Goal: Task Accomplishment & Management: Manage account settings

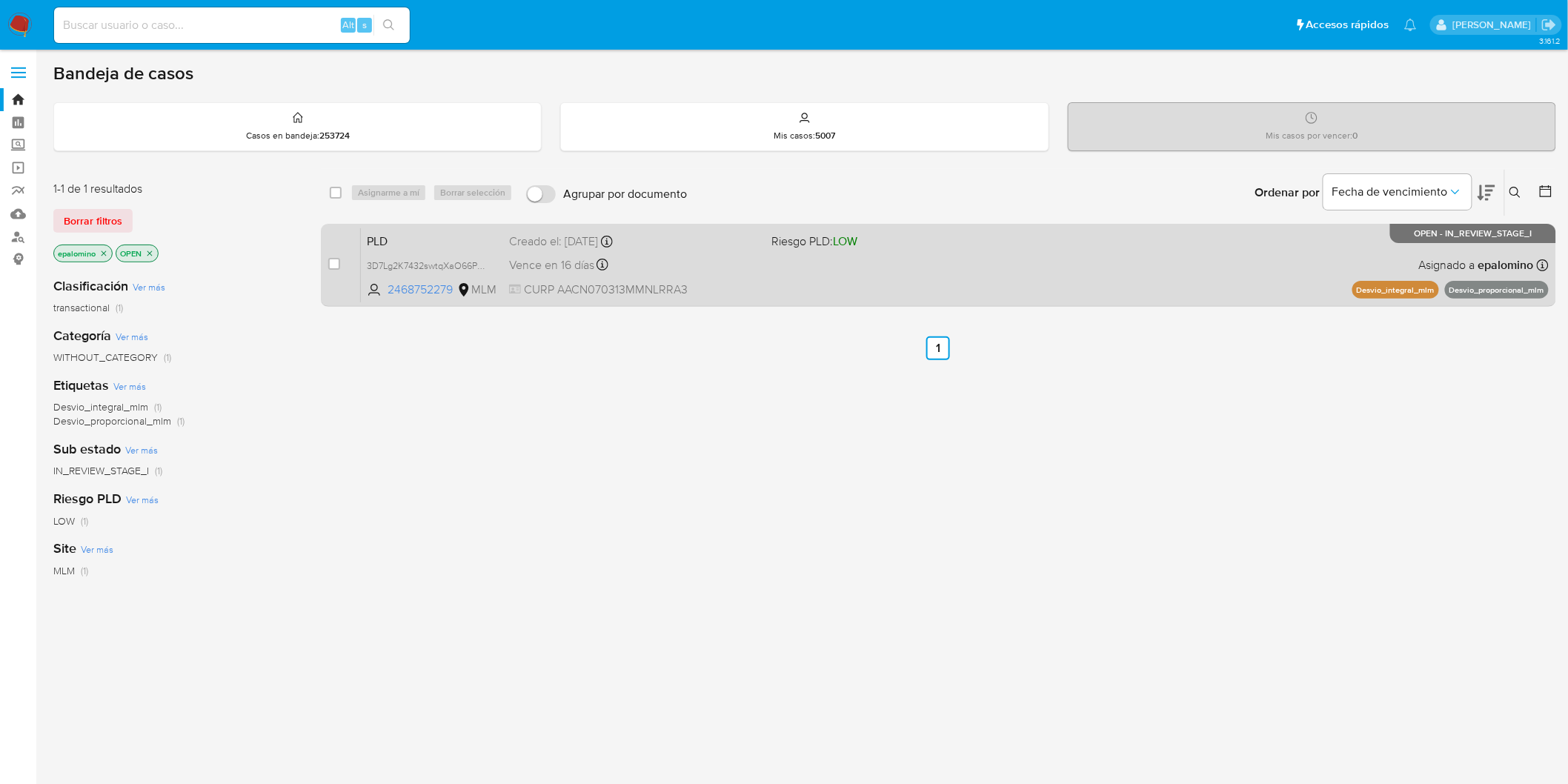
click at [390, 233] on span "PLD" at bounding box center [432, 240] width 131 height 19
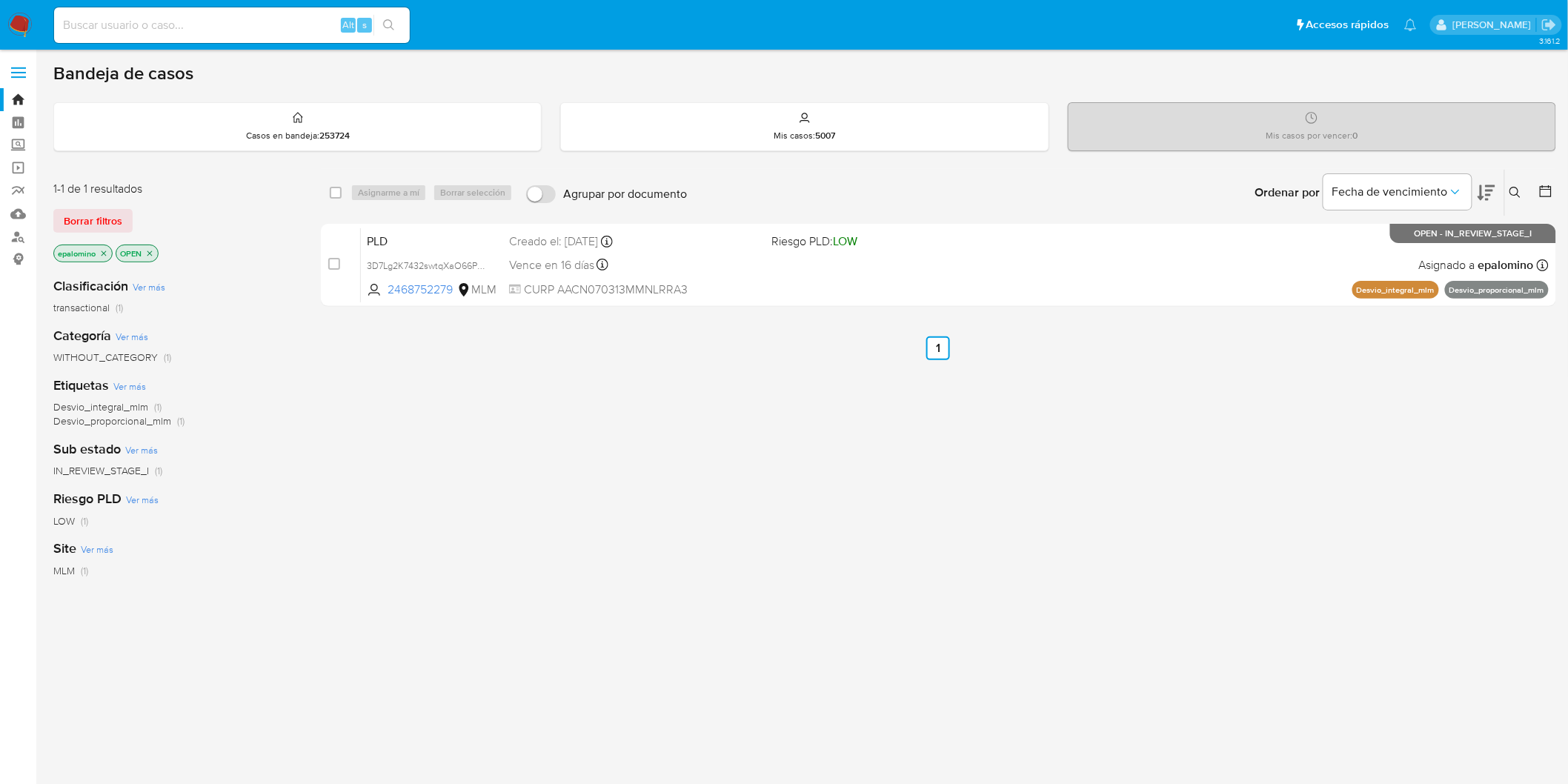
drag, startPoint x: 98, startPoint y: 212, endPoint x: 433, endPoint y: 212, distance: 335.0
click at [97, 212] on span "Borrar filtros" at bounding box center [93, 220] width 59 height 21
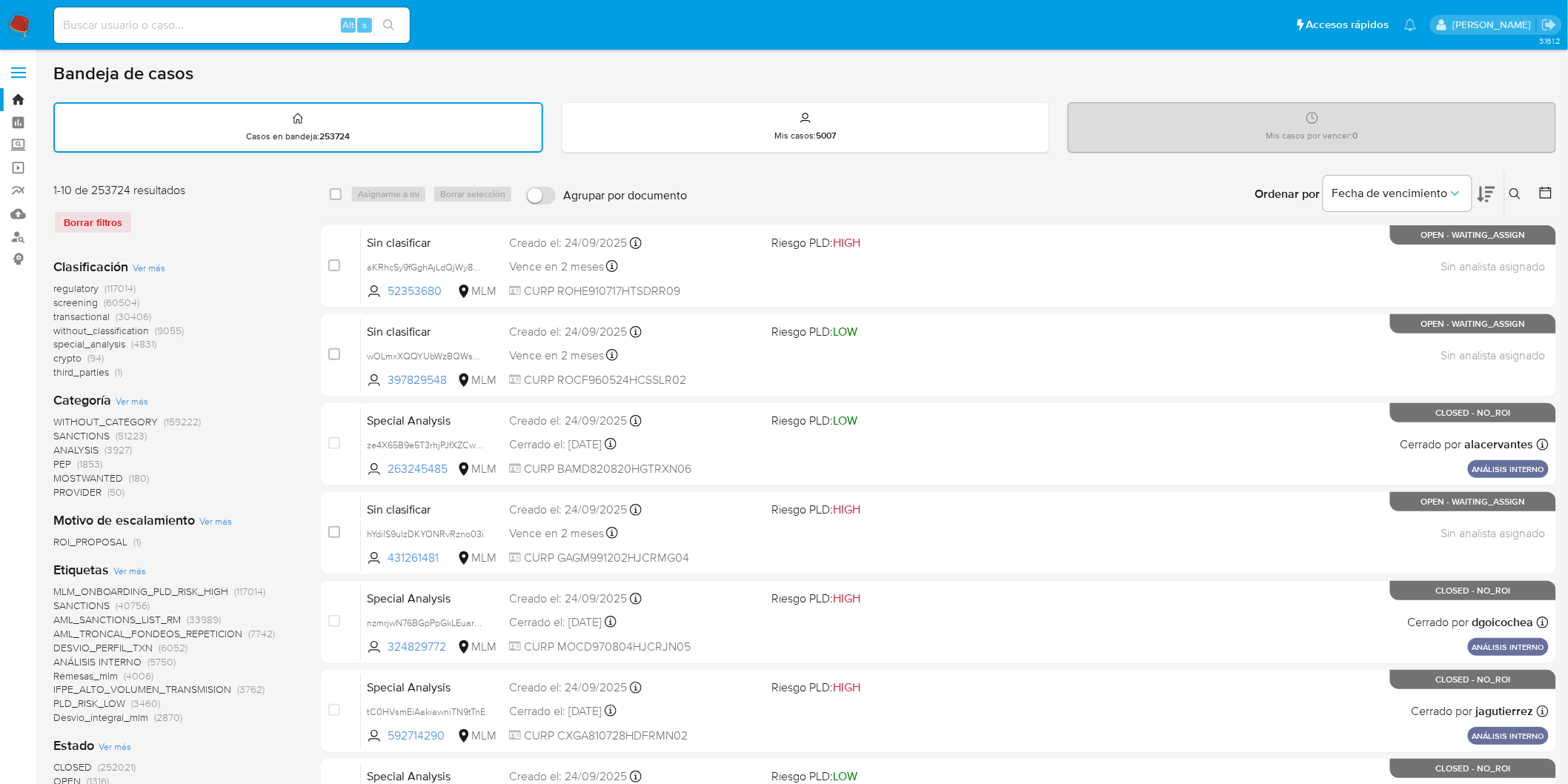
click at [1517, 189] on icon at bounding box center [1515, 194] width 12 height 12
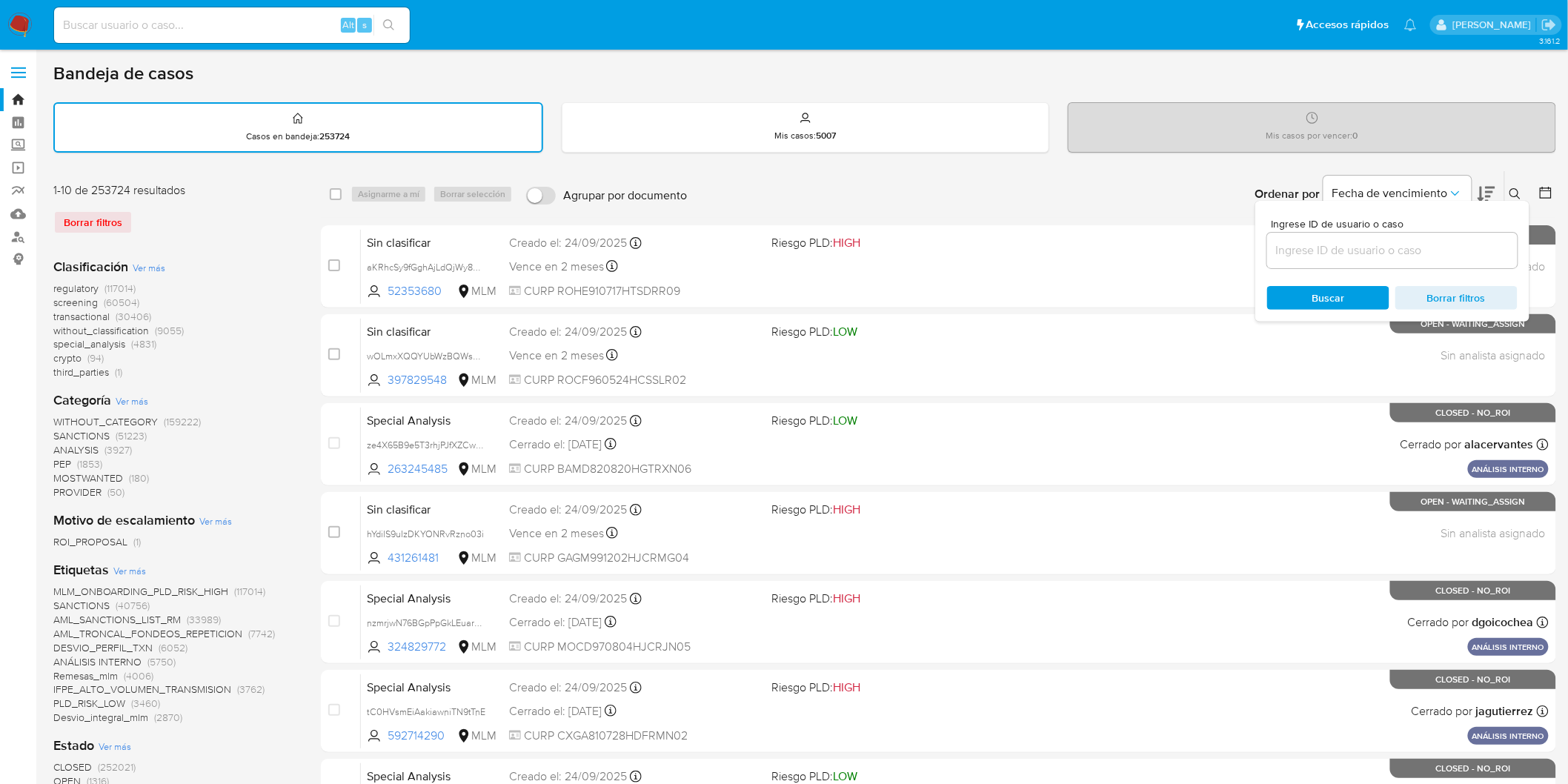
click at [1300, 249] on input at bounding box center [1392, 250] width 250 height 19
type input "1080833035"
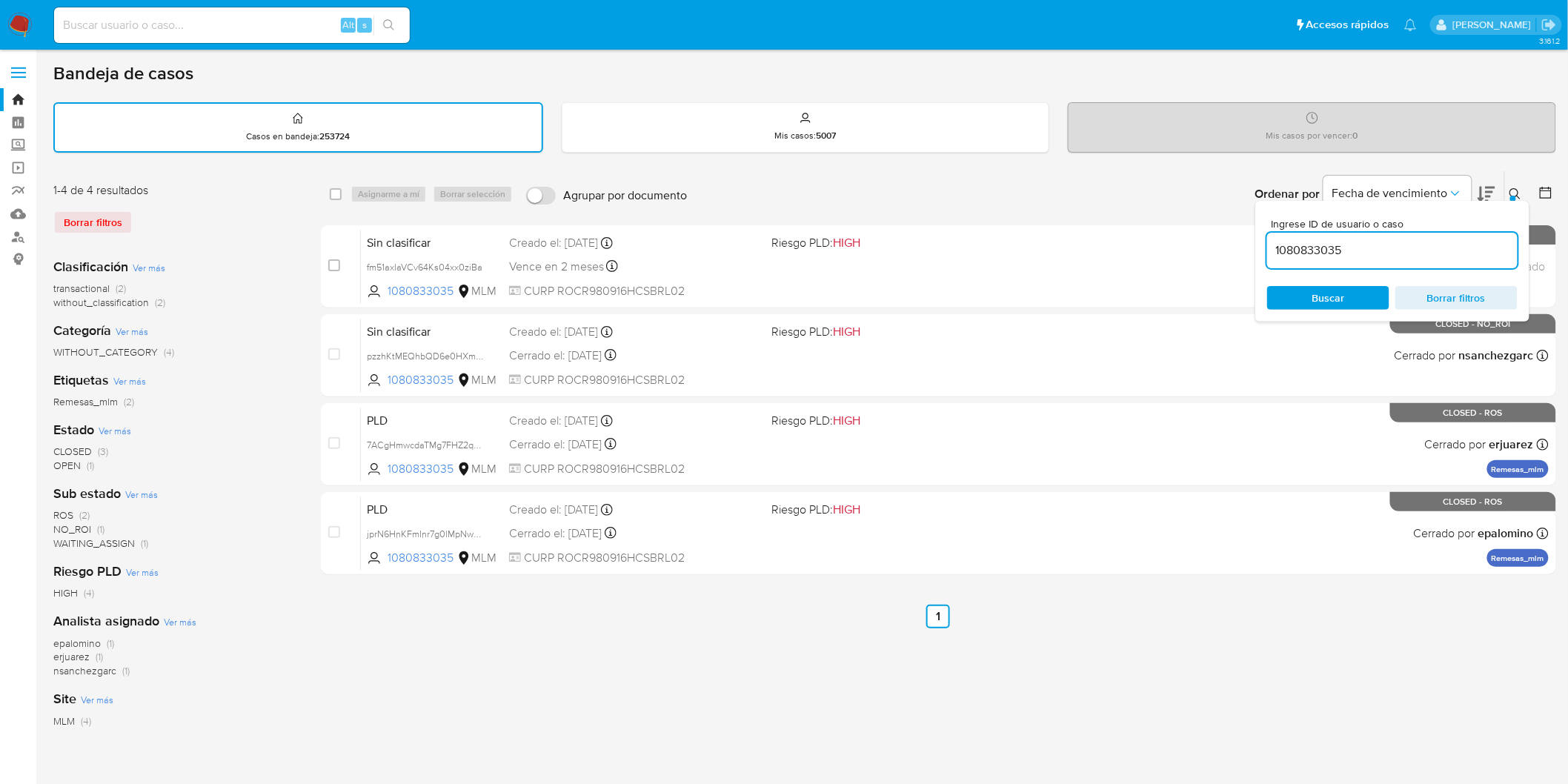
click at [1516, 191] on icon at bounding box center [1515, 194] width 12 height 12
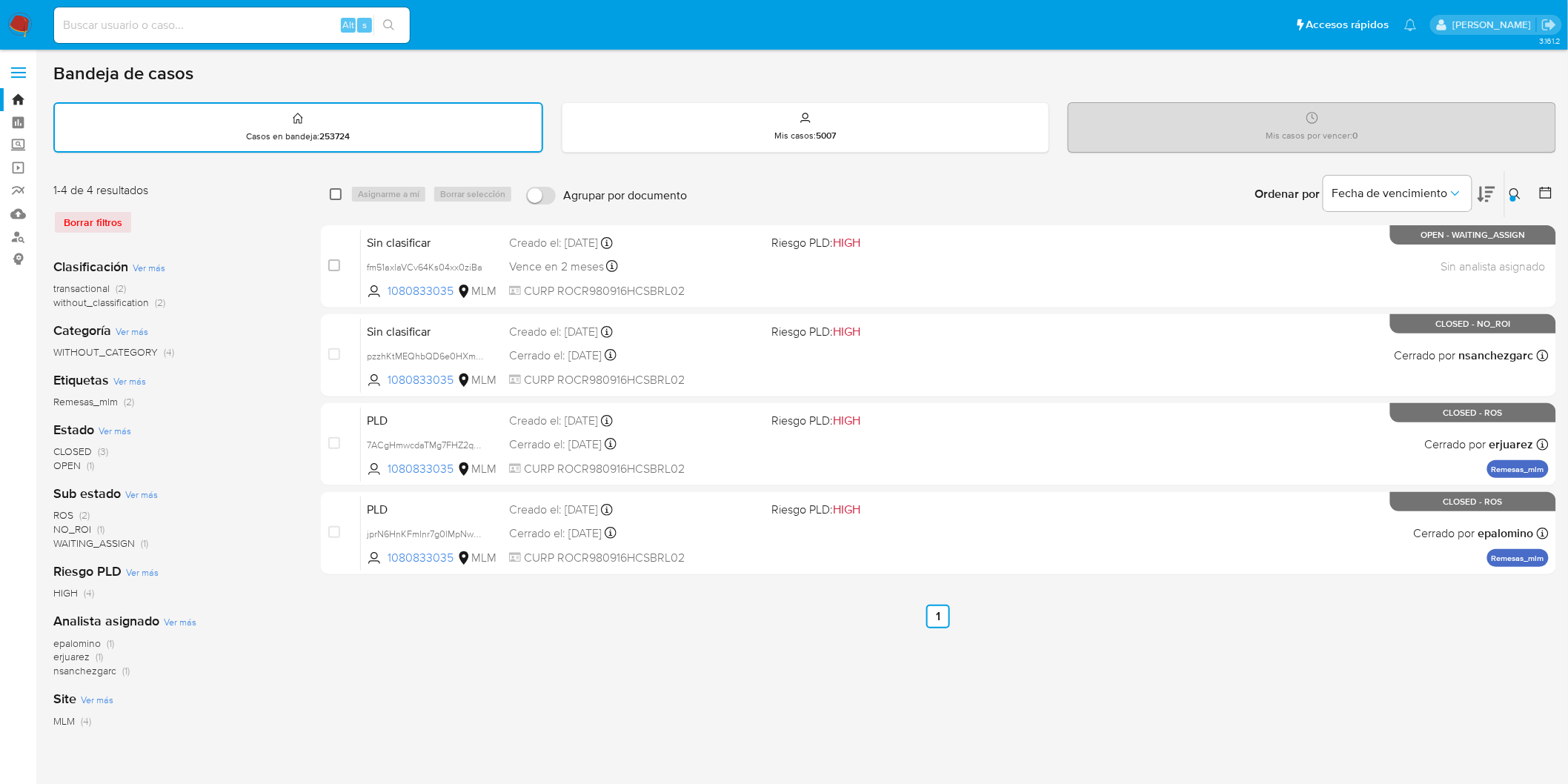
click at [331, 189] on input "checkbox" at bounding box center [336, 194] width 12 height 12
checkbox input "true"
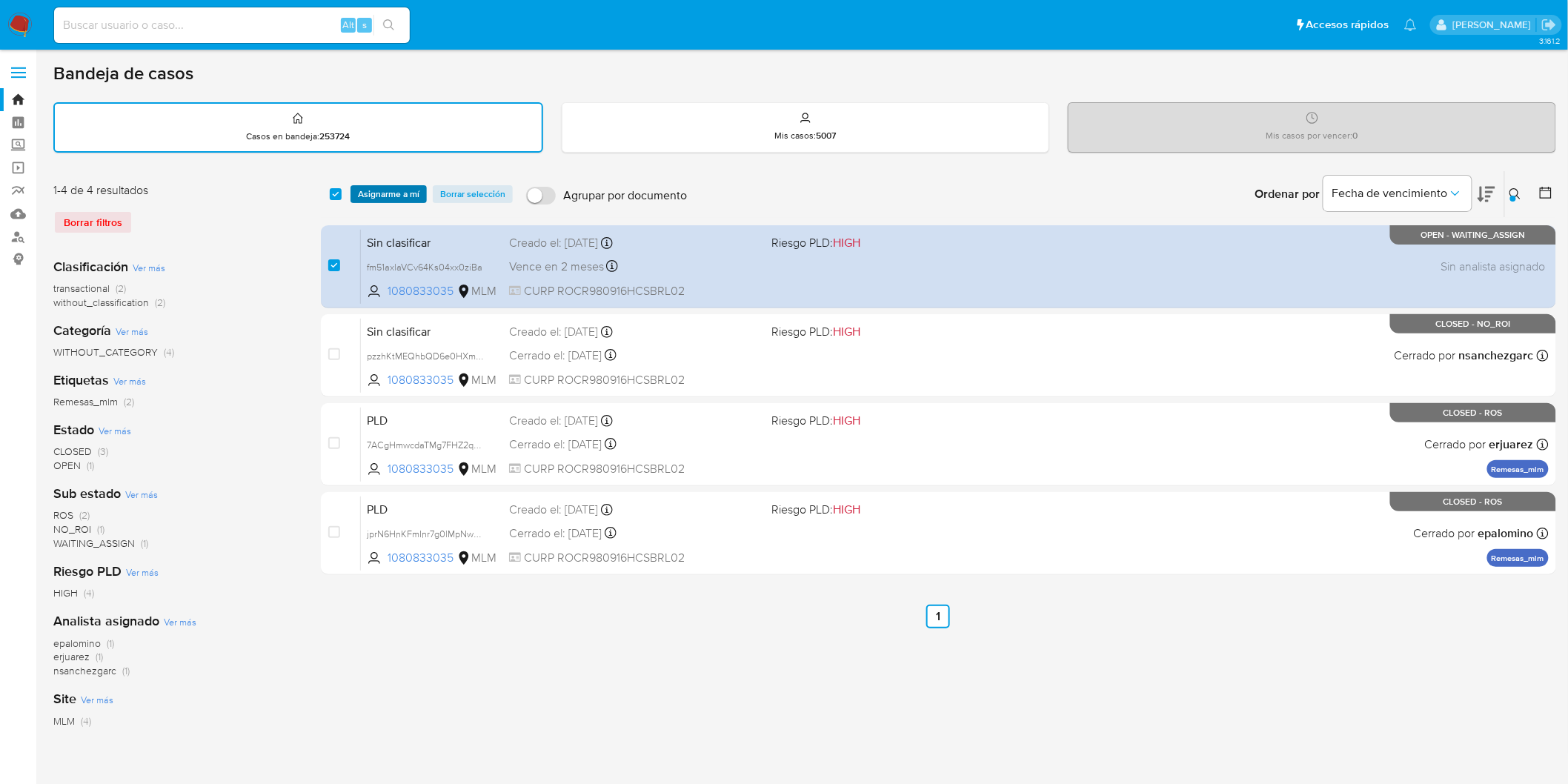
click at [371, 189] on span "Asignarme a mí" at bounding box center [388, 194] width 62 height 15
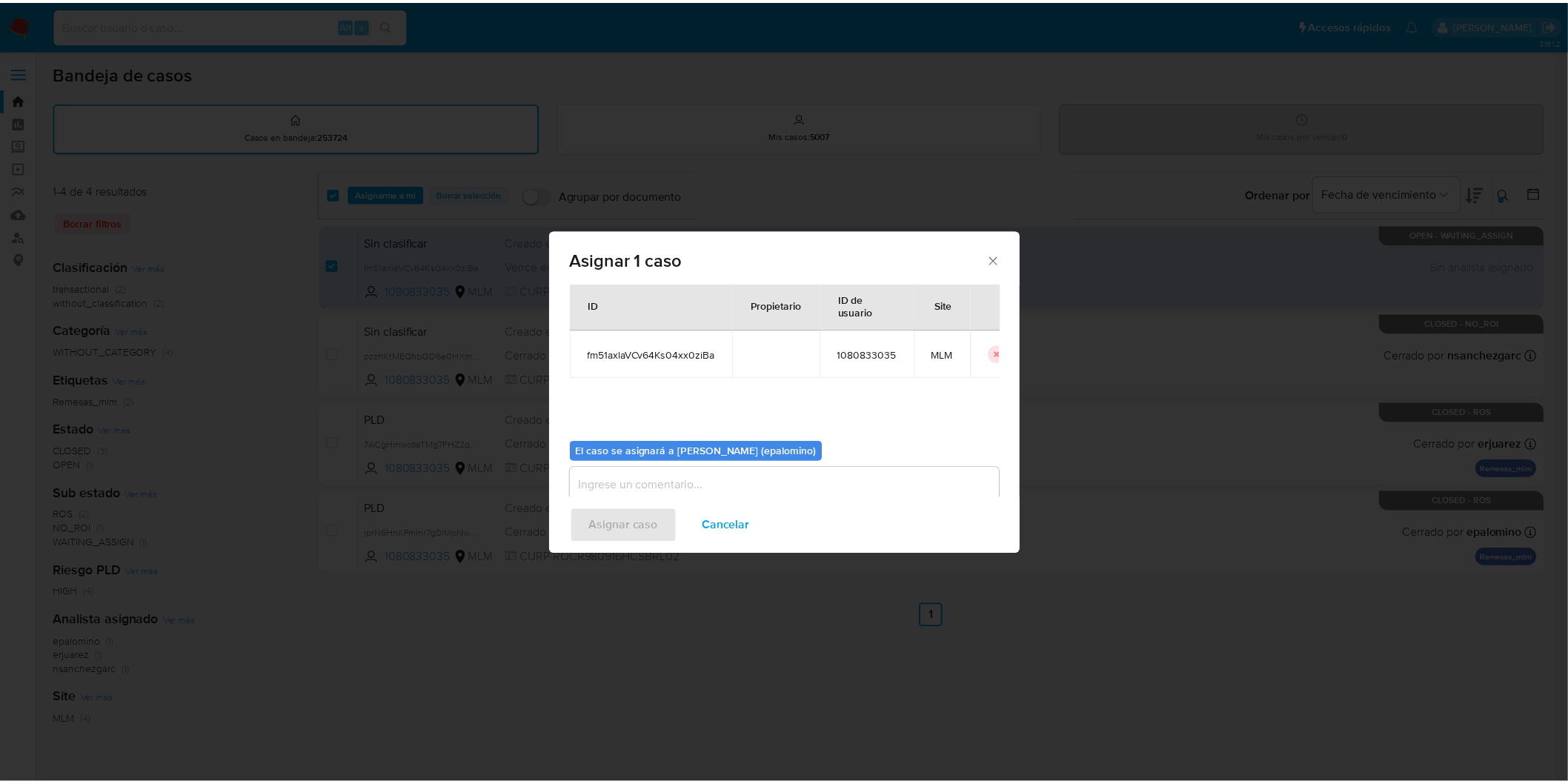
scroll to position [76, 0]
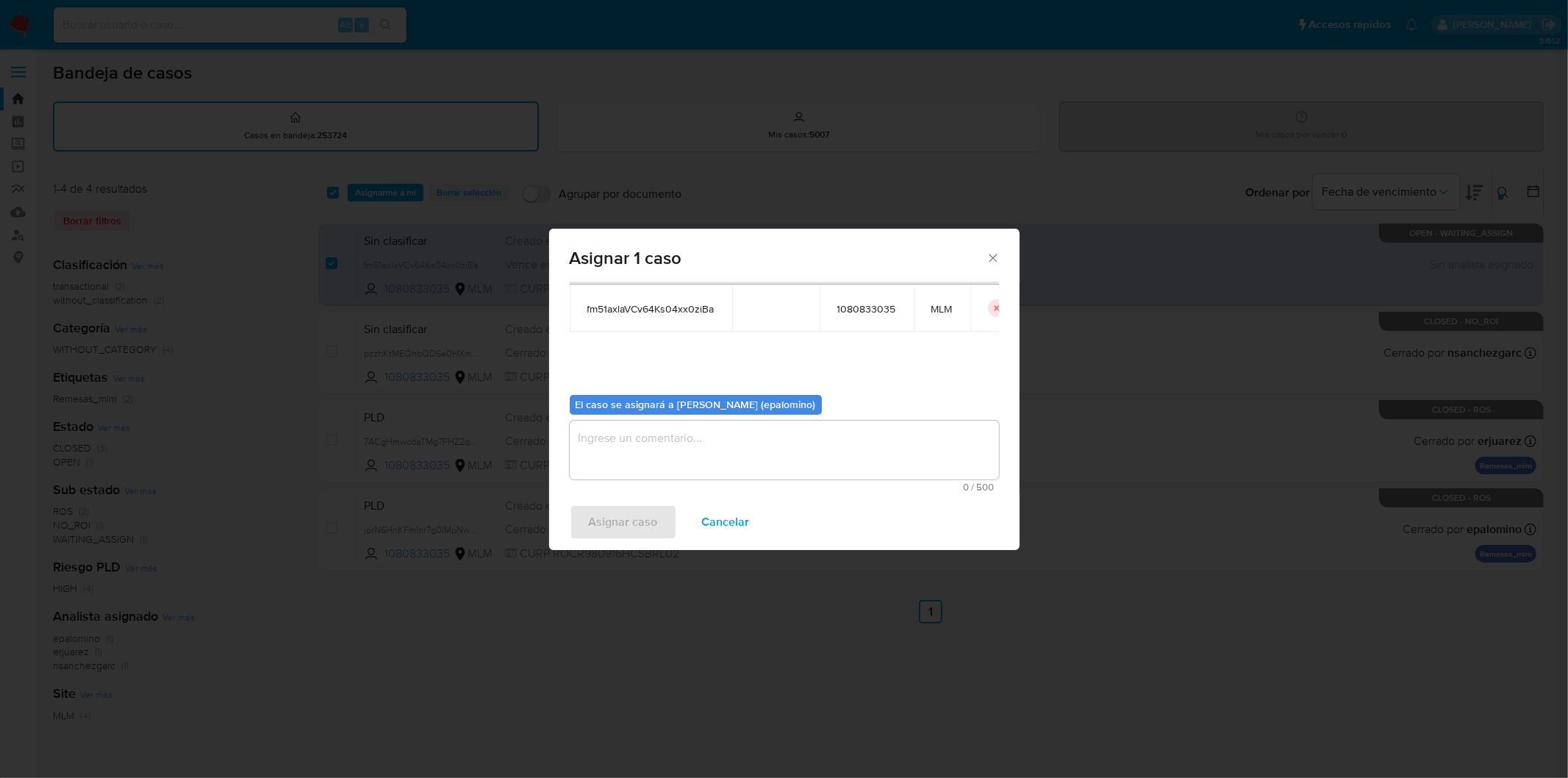
click at [644, 414] on div "El caso se asignará a Elena Carolina Palomino (epalomino)" at bounding box center [696, 405] width 252 height 21
click at [643, 452] on textarea "assign-modal" at bounding box center [784, 450] width 430 height 59
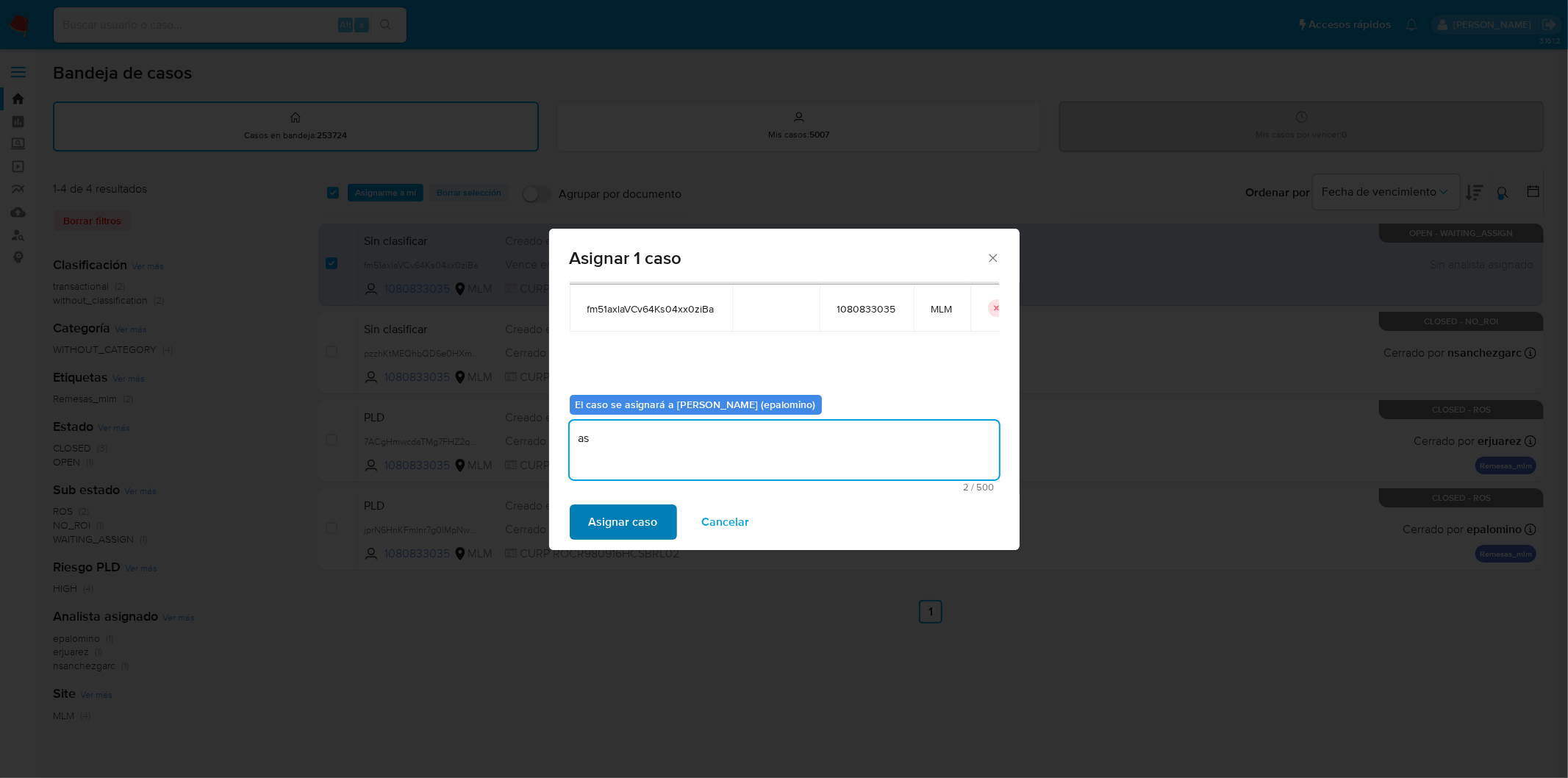
type textarea "as"
click at [633, 518] on span "Asignar caso" at bounding box center [623, 522] width 69 height 32
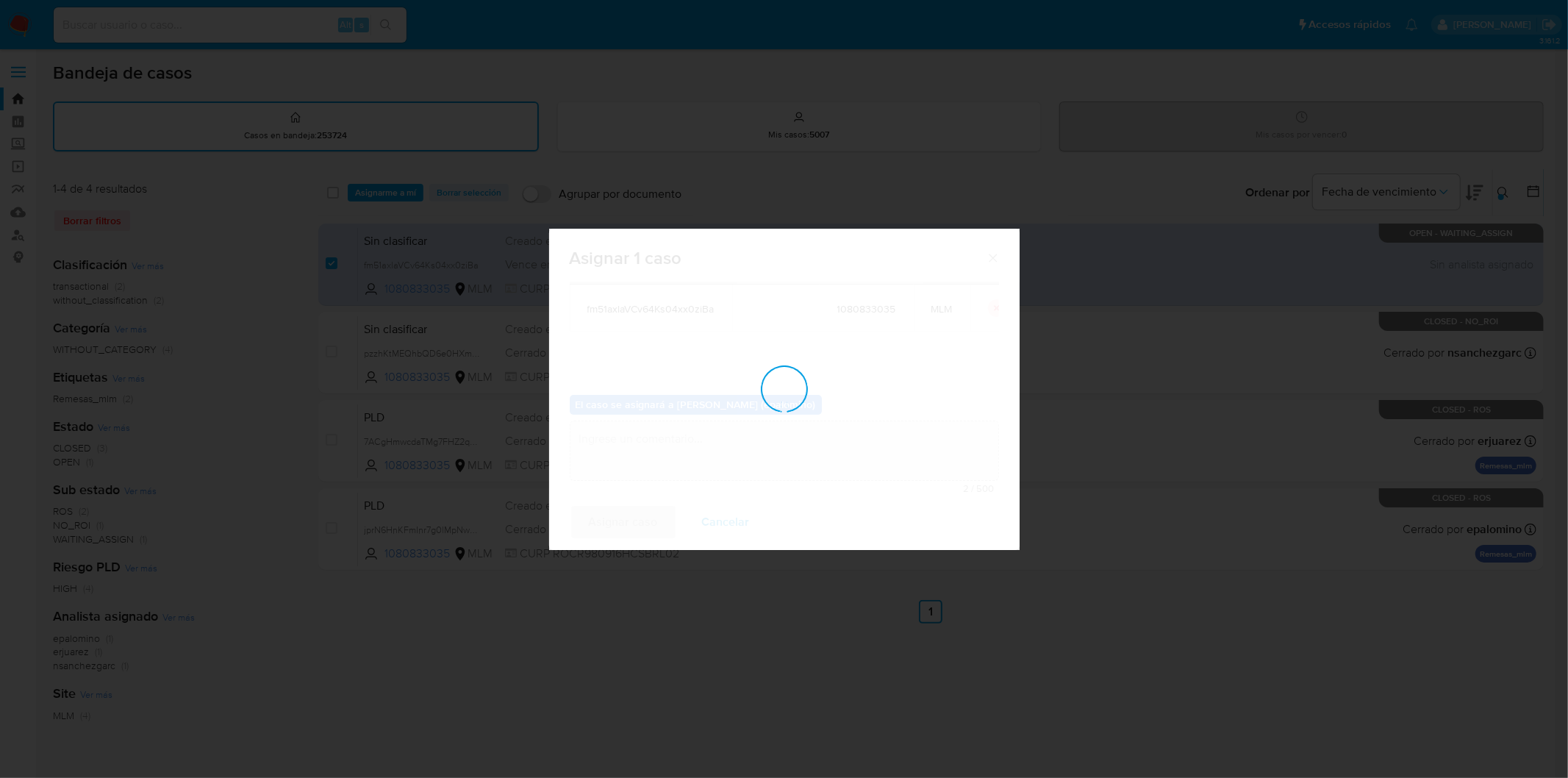
checkbox input "false"
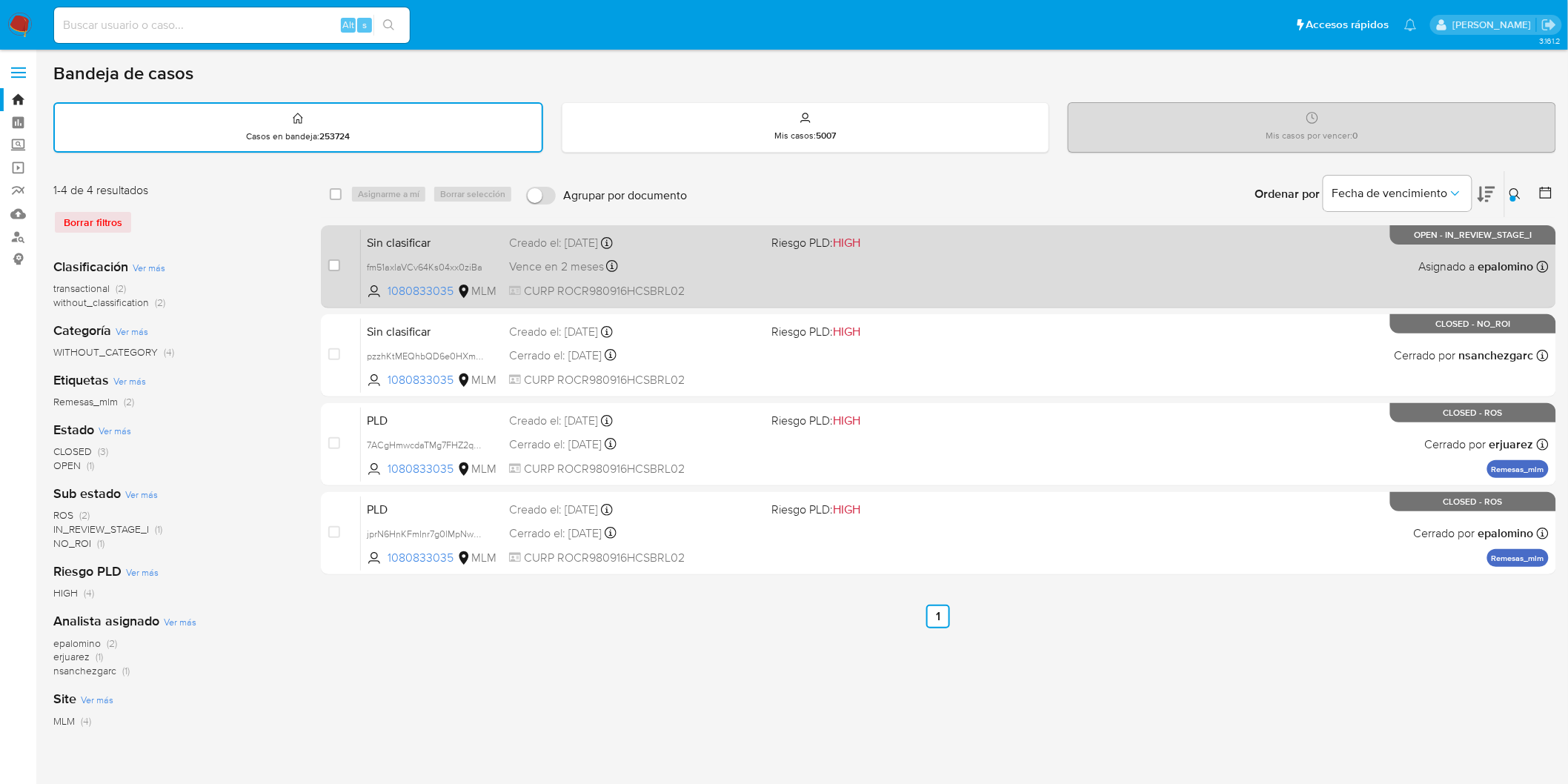
click at [397, 246] on span "Sin clasificar" at bounding box center [432, 241] width 131 height 19
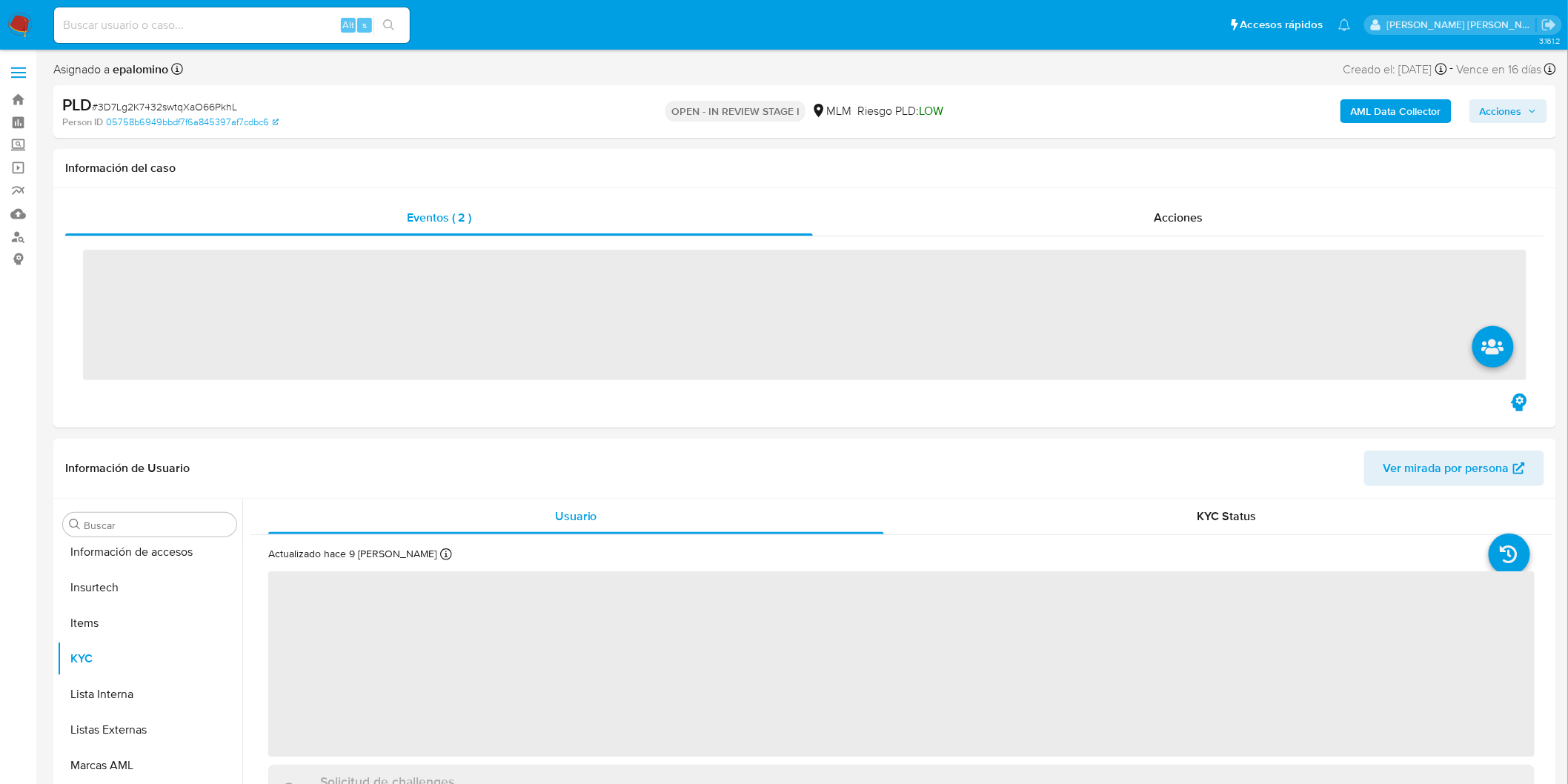
scroll to position [696, 0]
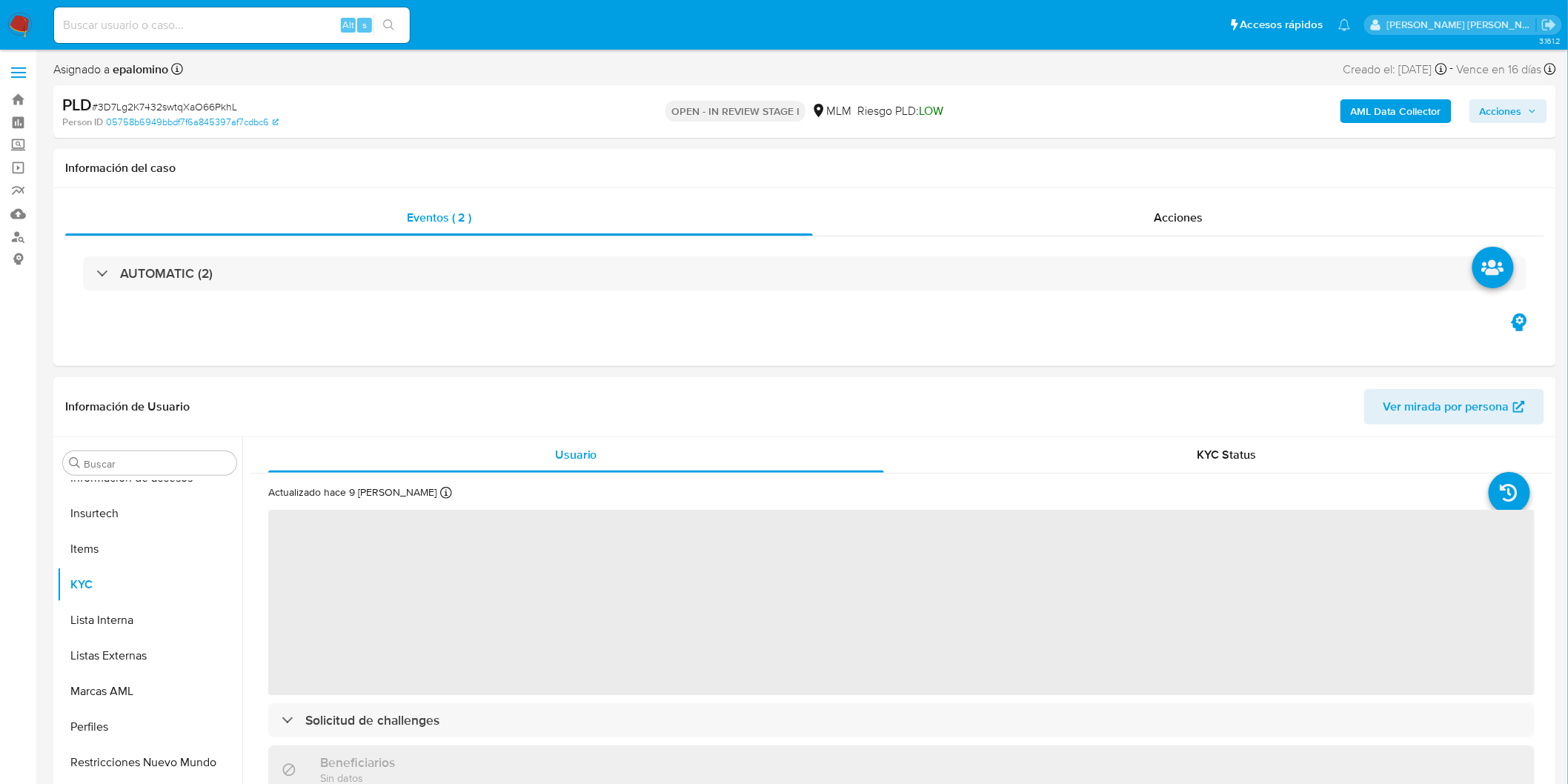
select select "10"
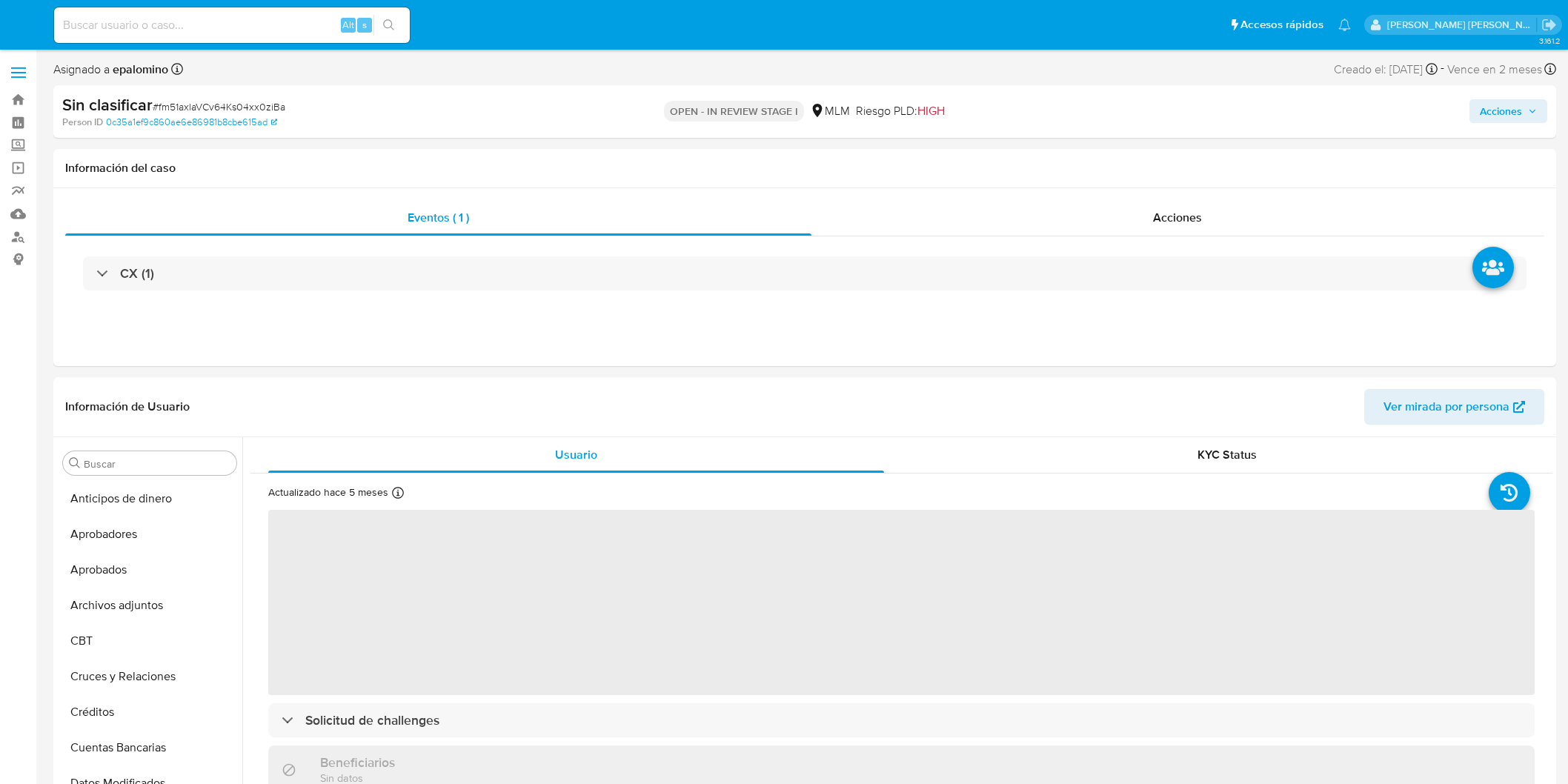
select select "10"
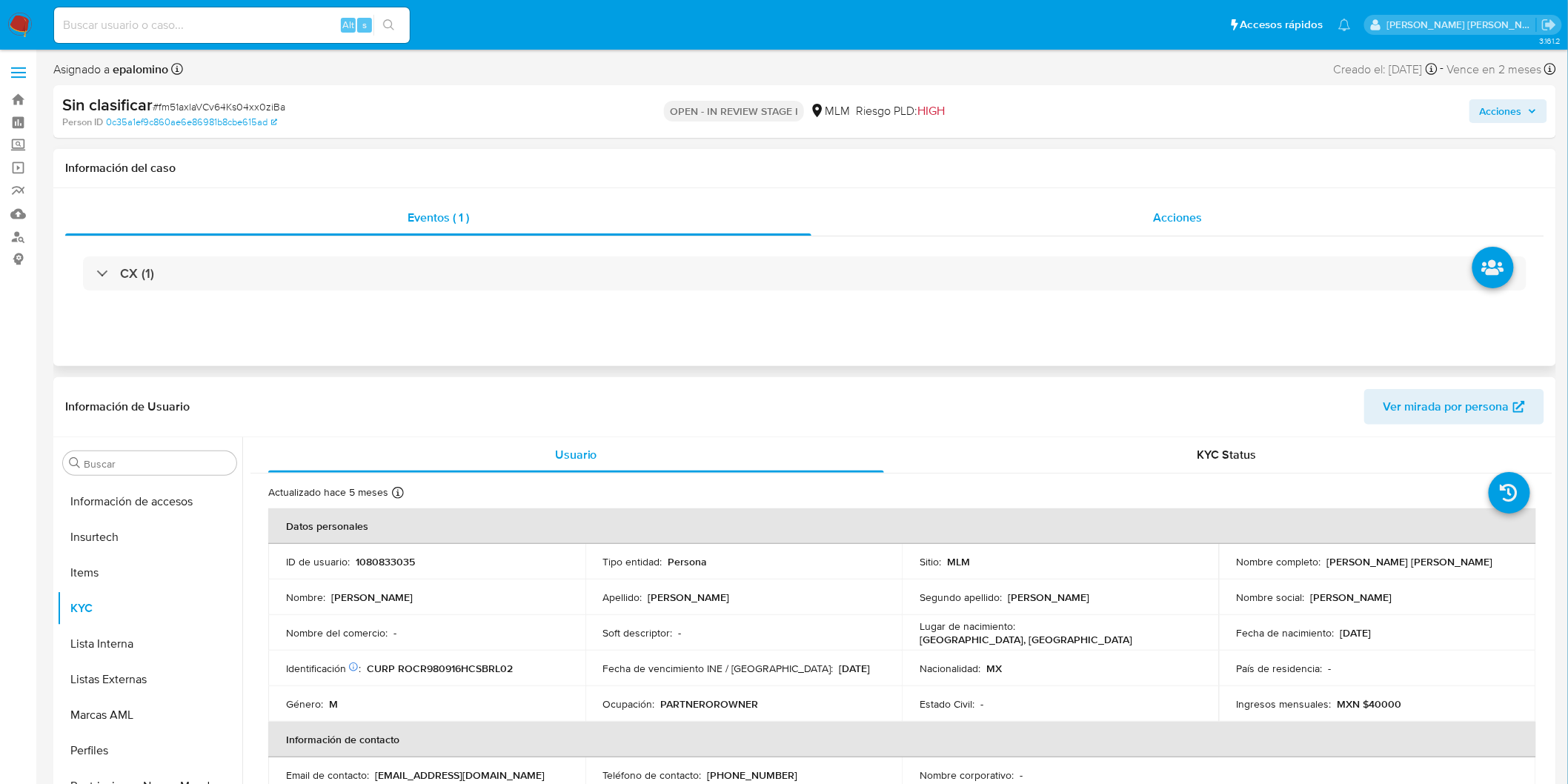
scroll to position [696, 0]
click at [1517, 109] on span "Acciones" at bounding box center [1500, 111] width 42 height 24
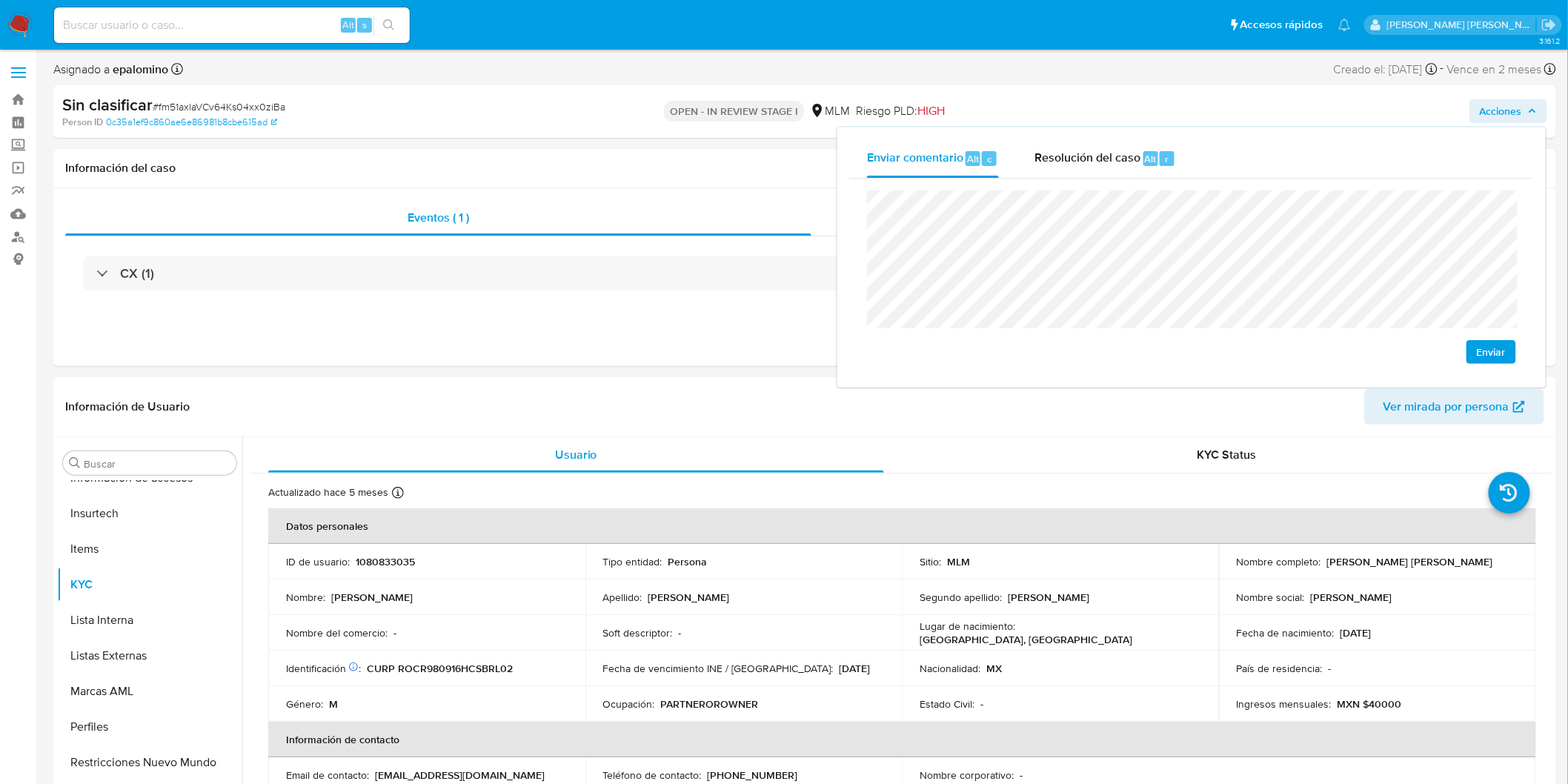
click at [1488, 344] on span "Enviar" at bounding box center [1491, 352] width 29 height 21
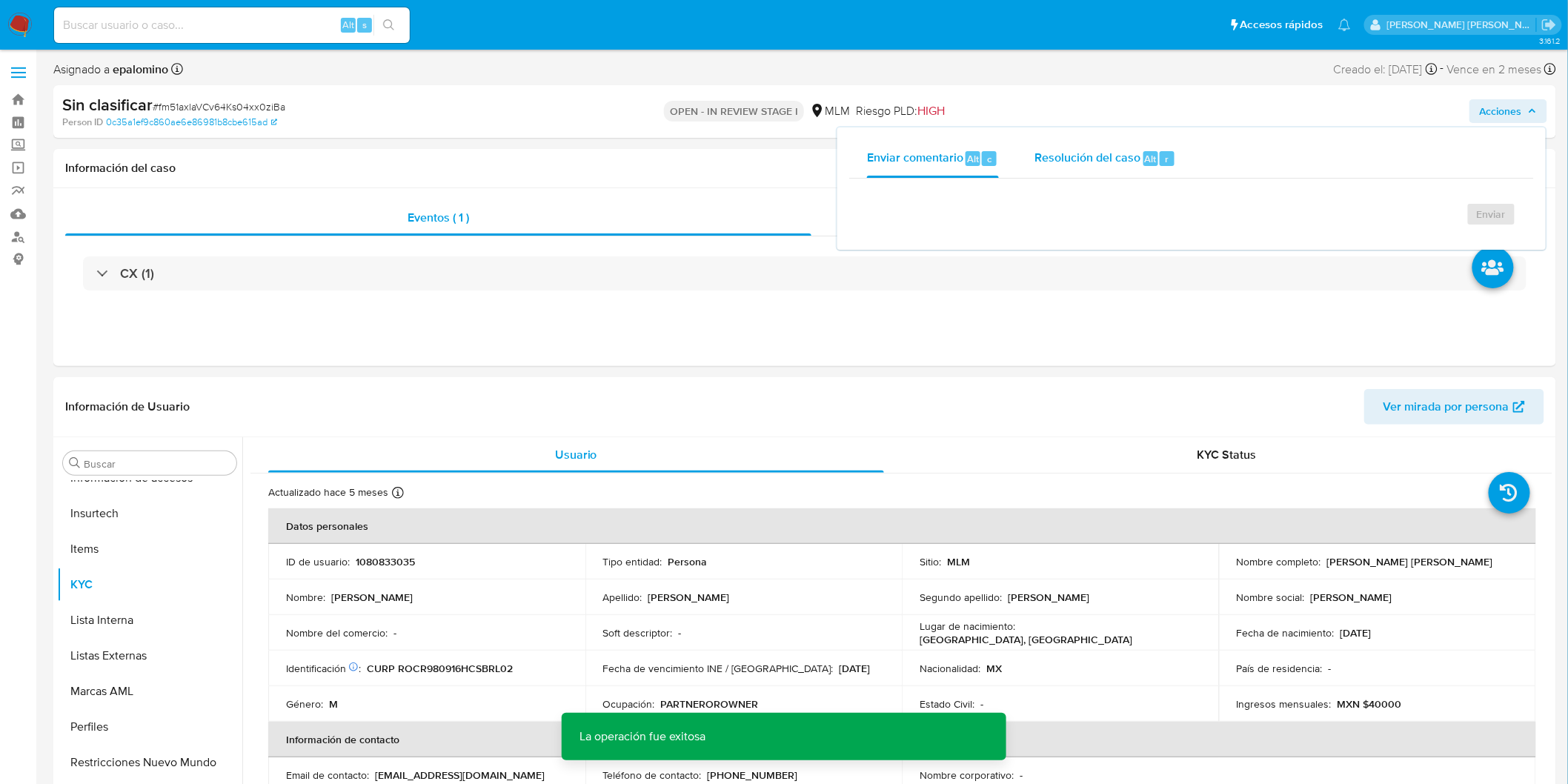
click at [1032, 140] on button "Resolución del caso Alt r" at bounding box center [1105, 159] width 177 height 39
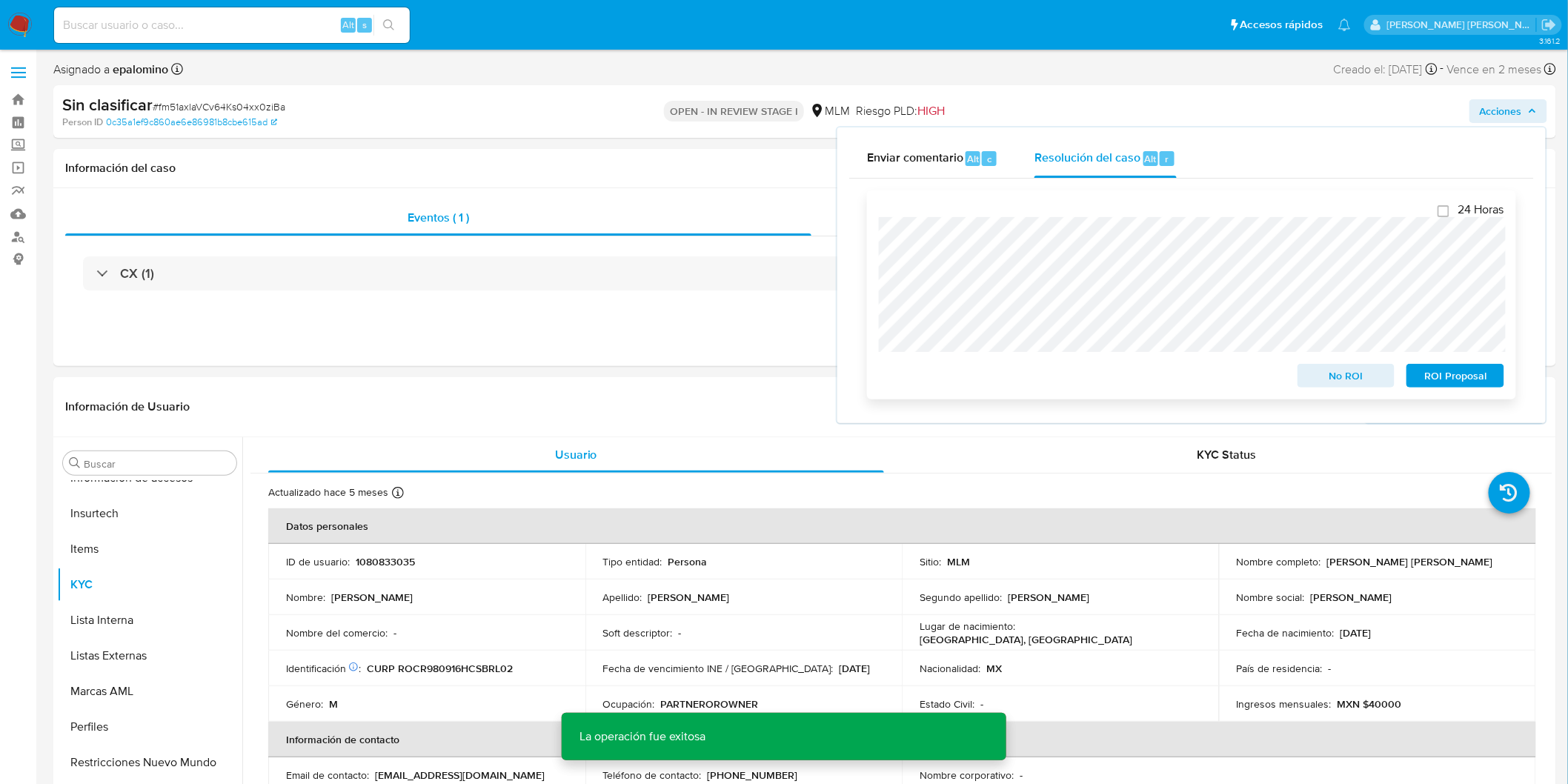
click at [1345, 373] on span "No ROI" at bounding box center [1347, 376] width 77 height 21
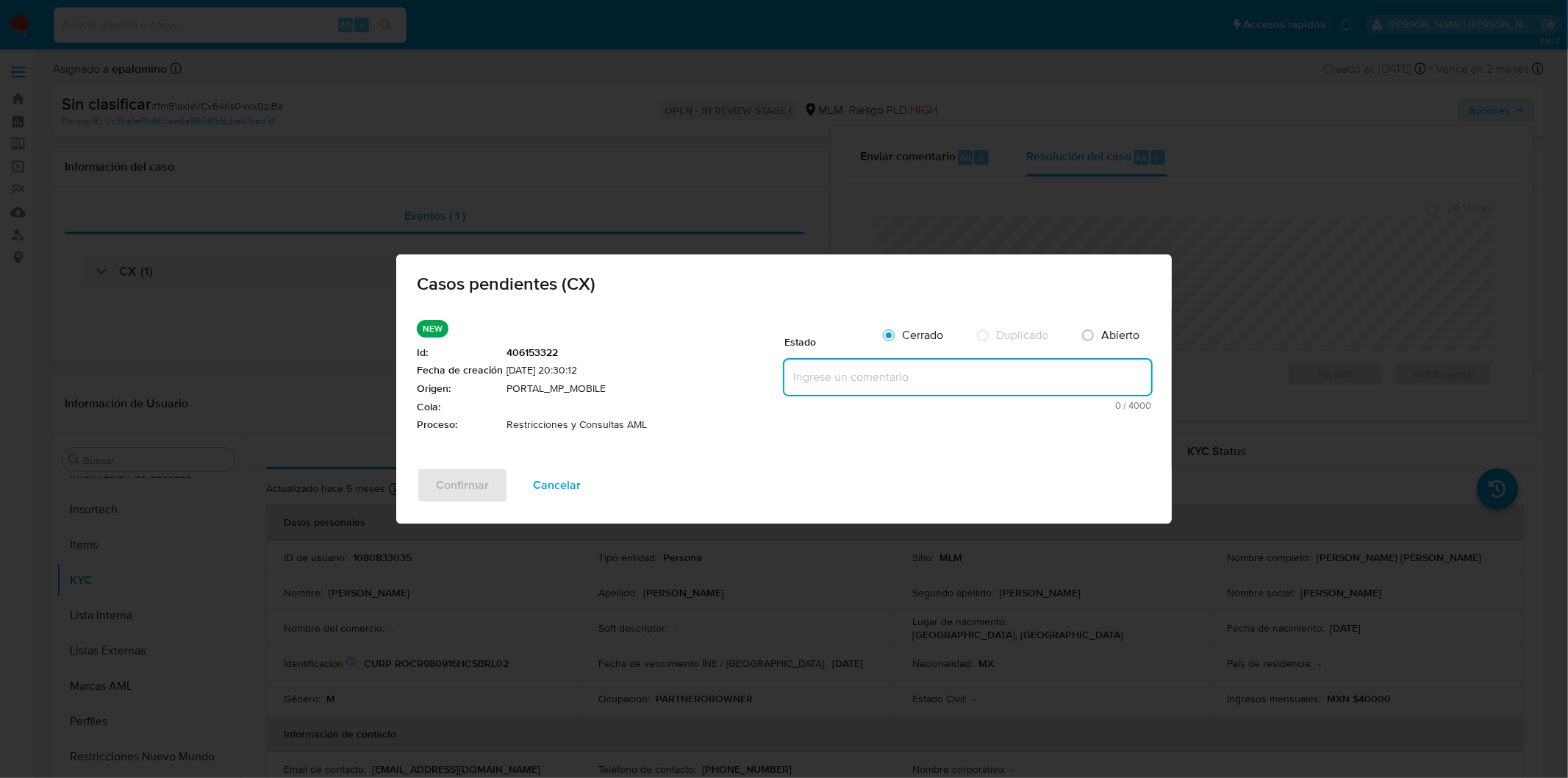
click at [927, 376] on textarea at bounding box center [968, 377] width 367 height 35
paste textarea "no se realizará reactivación de la cuenta"
type textarea "no se realizará reactivación de la cuenta"
click at [446, 482] on span "Confirmar" at bounding box center [463, 486] width 53 height 32
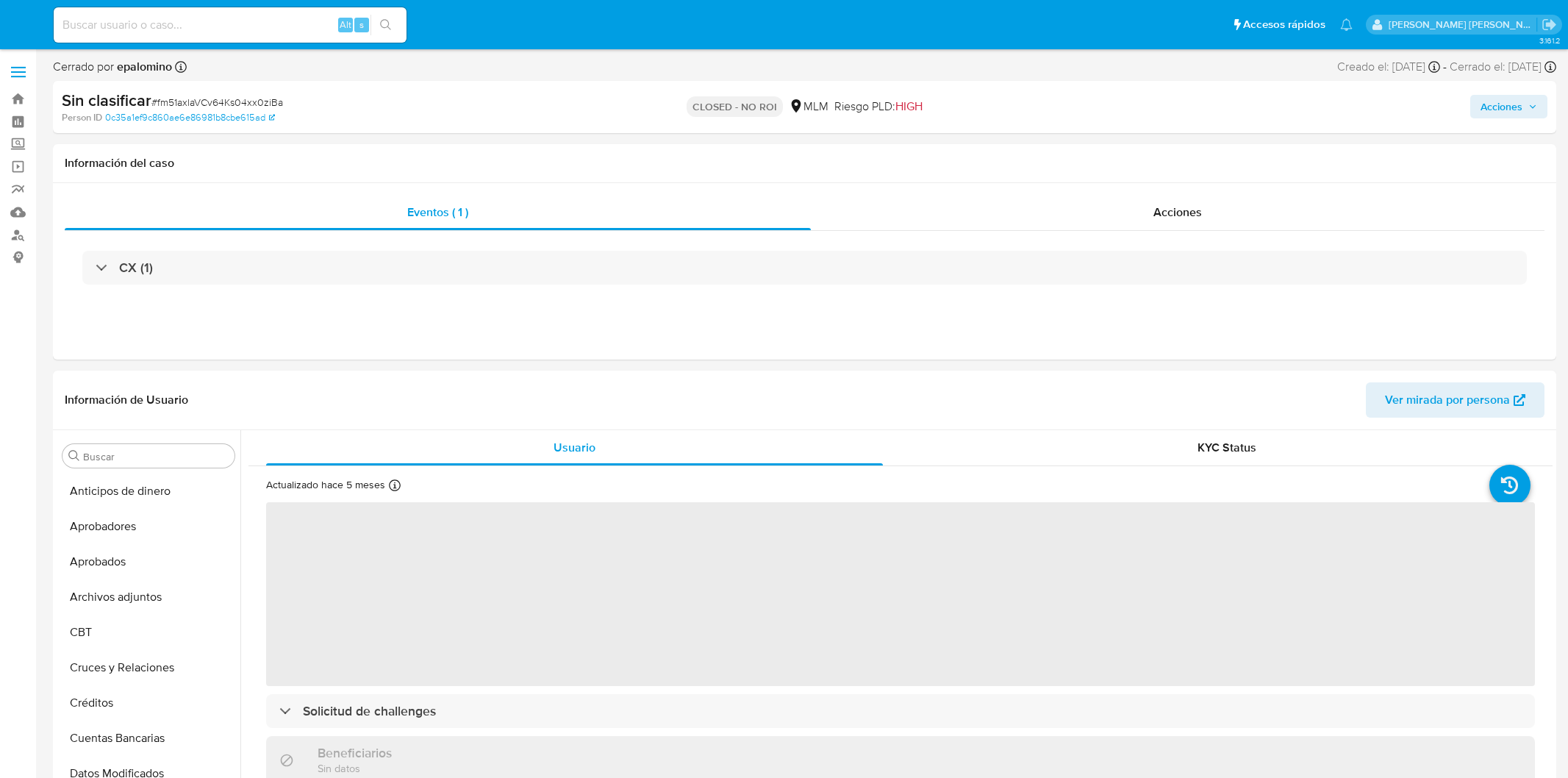
select select "10"
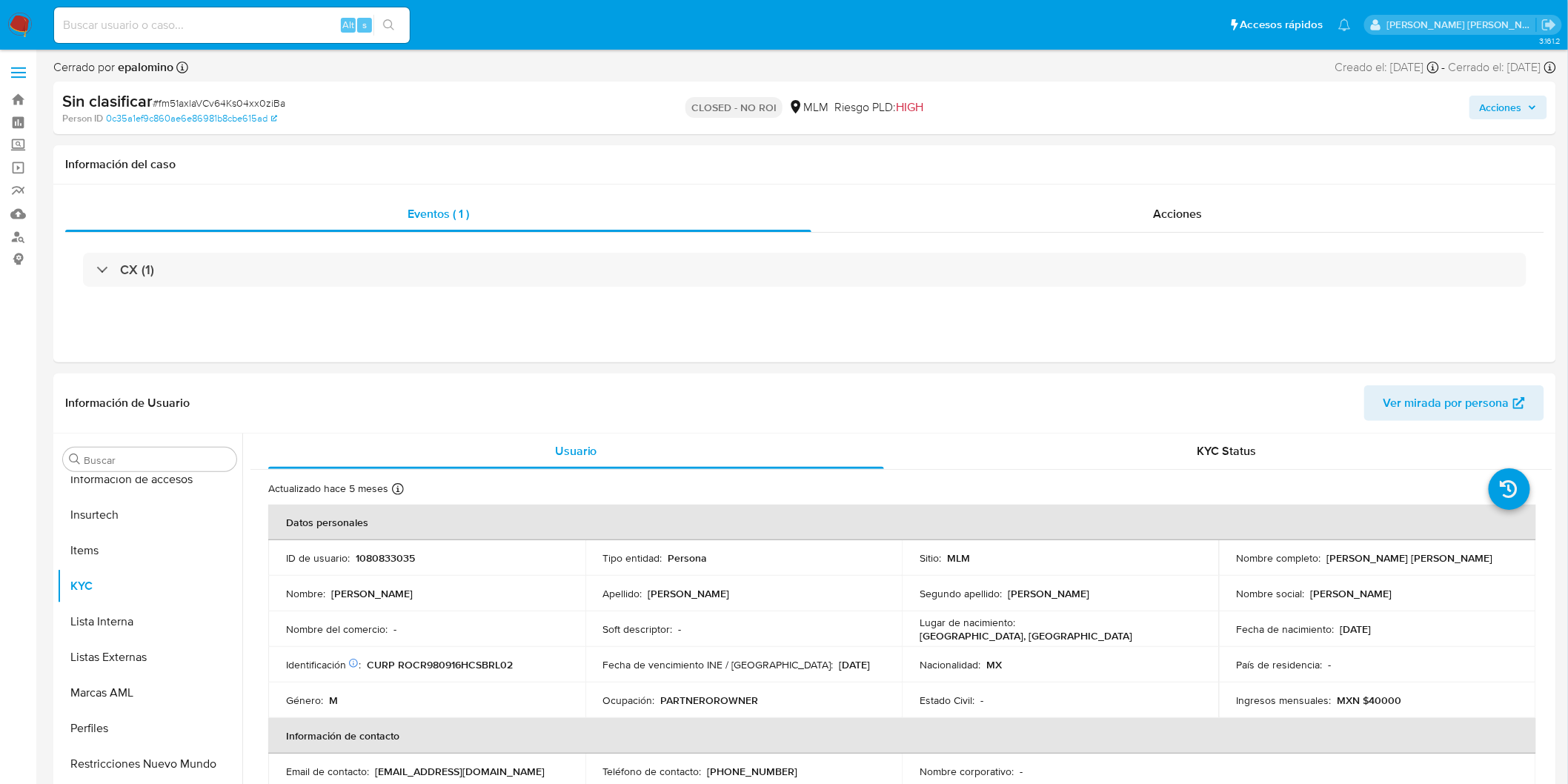
scroll to position [696, 0]
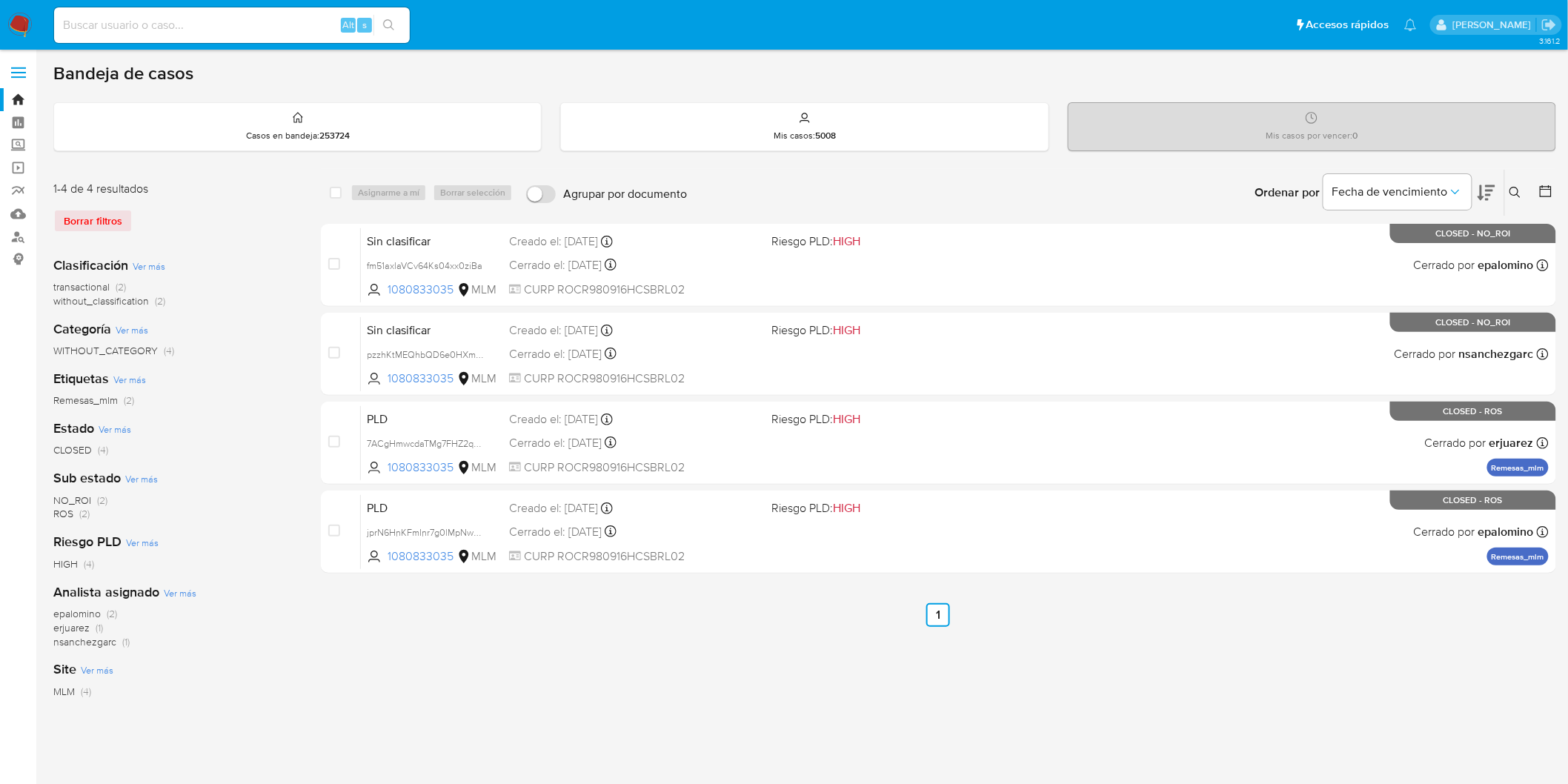
click at [1519, 187] on icon at bounding box center [1515, 192] width 12 height 12
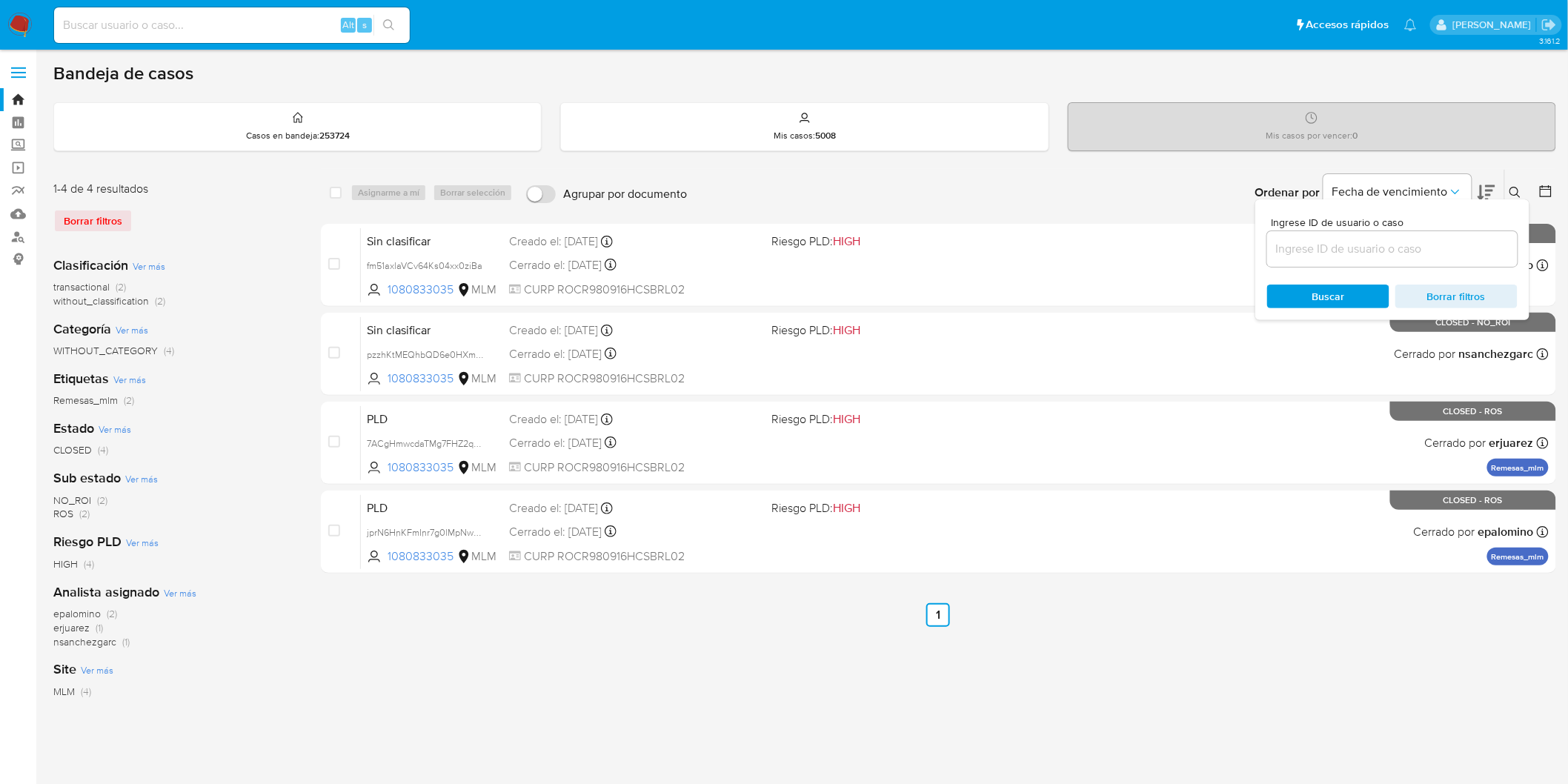
click at [1350, 237] on div at bounding box center [1392, 249] width 250 height 36
click at [1350, 239] on input at bounding box center [1392, 249] width 250 height 19
paste input "215422906"
type input "215422906"
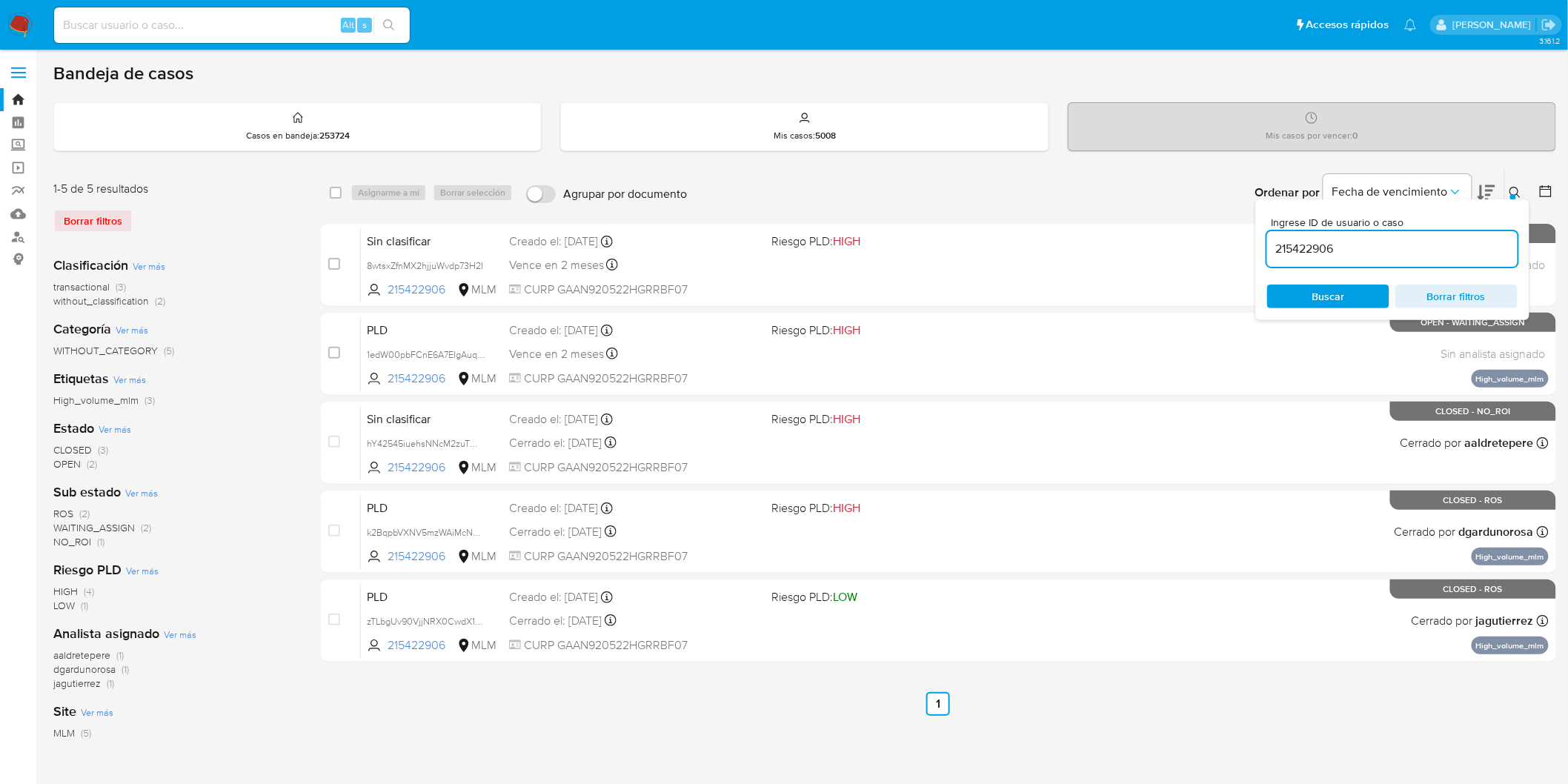
click at [1510, 188] on icon at bounding box center [1515, 192] width 11 height 11
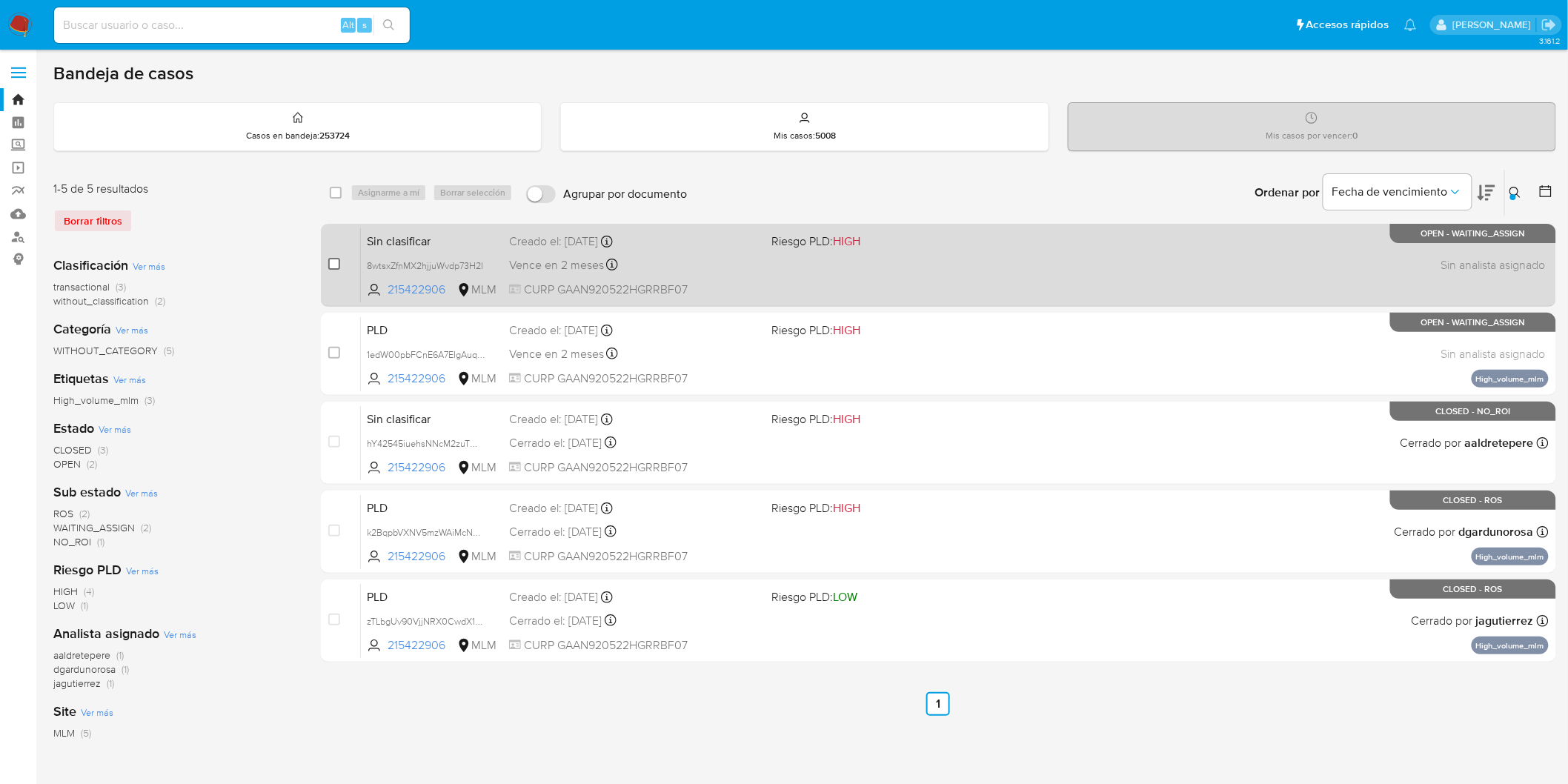
click at [334, 261] on input "checkbox" at bounding box center [334, 264] width 12 height 12
checkbox input "true"
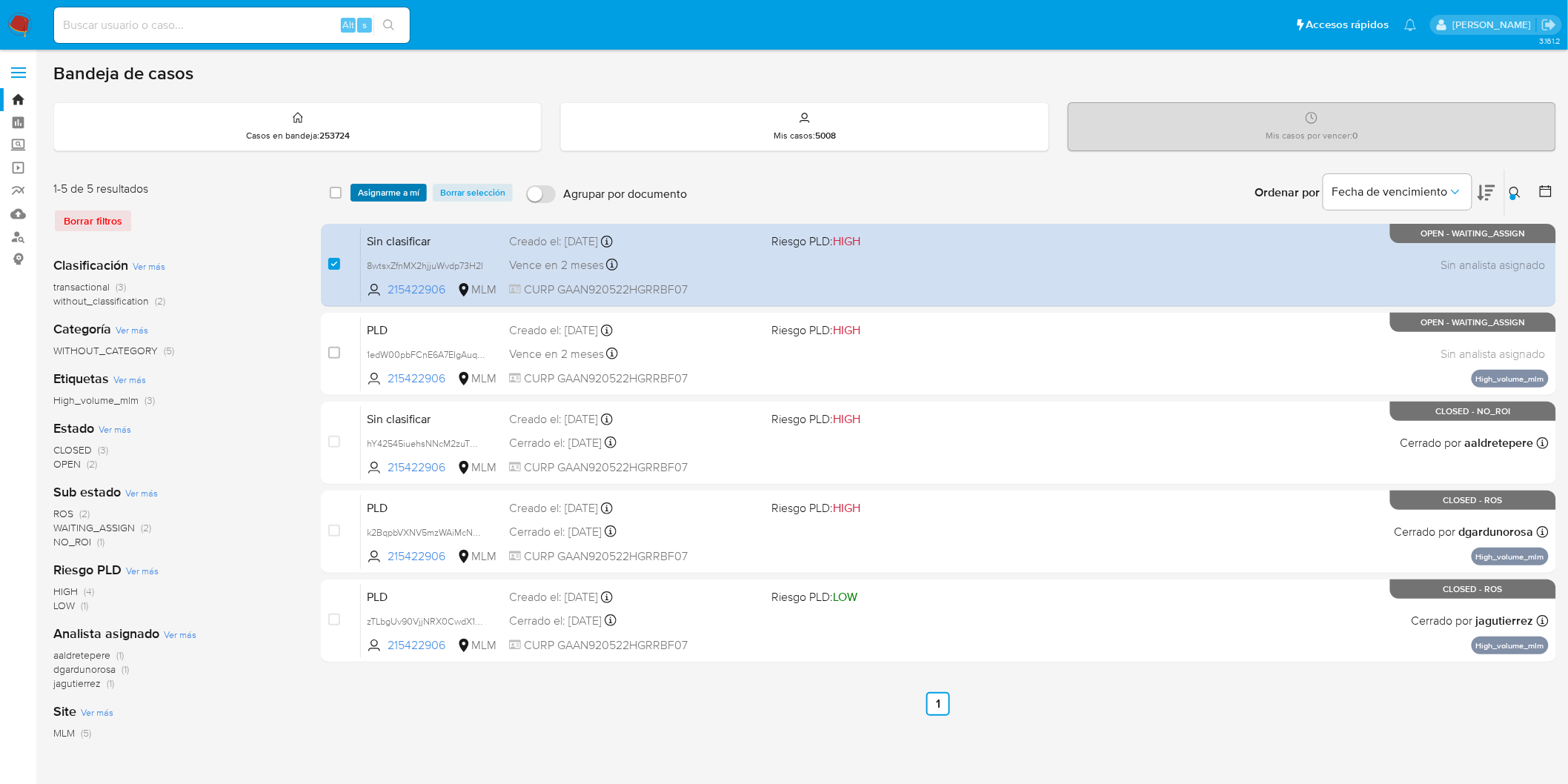
click at [384, 190] on span "Asignarme a mí" at bounding box center [388, 192] width 62 height 15
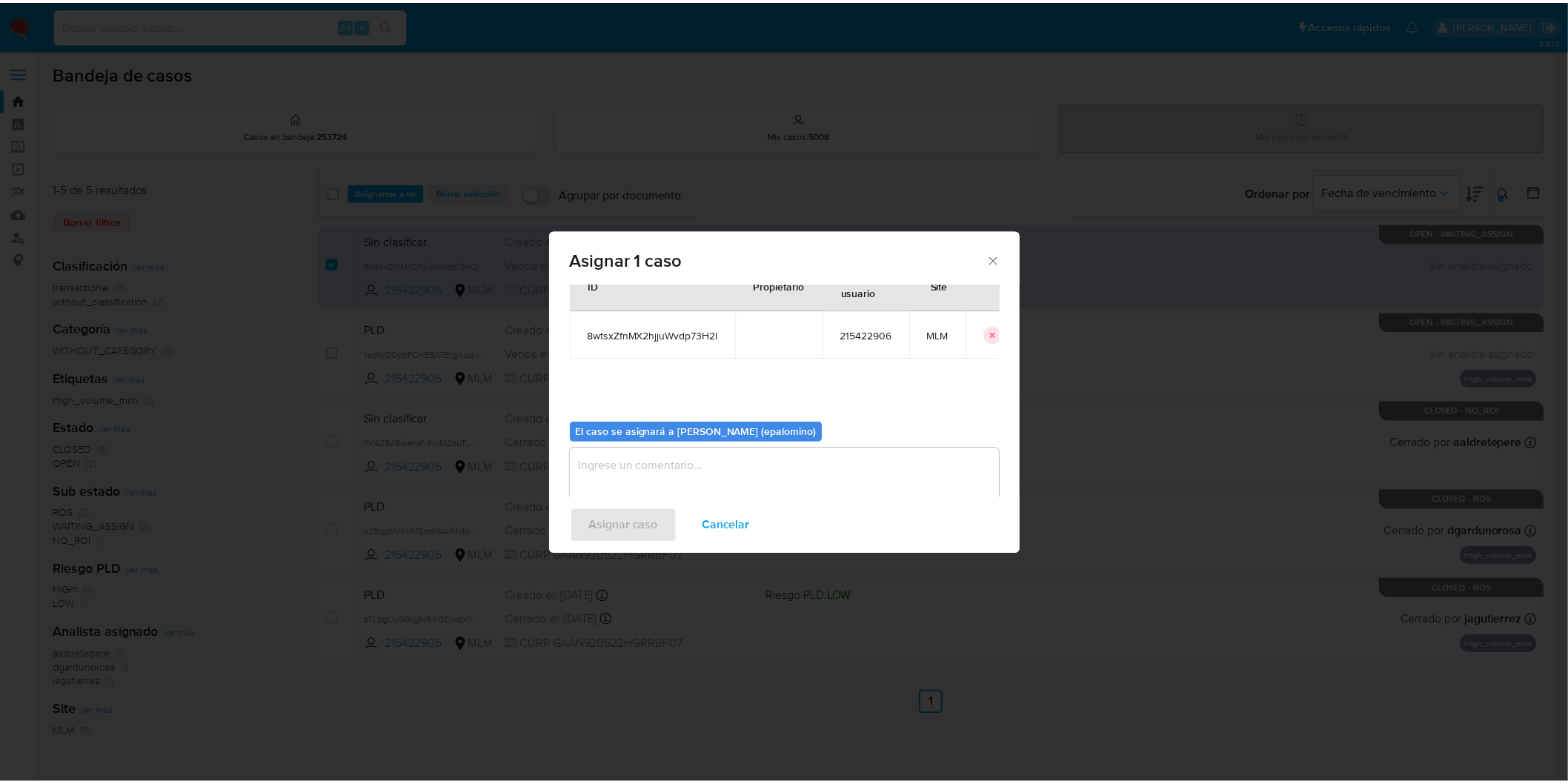
scroll to position [76, 0]
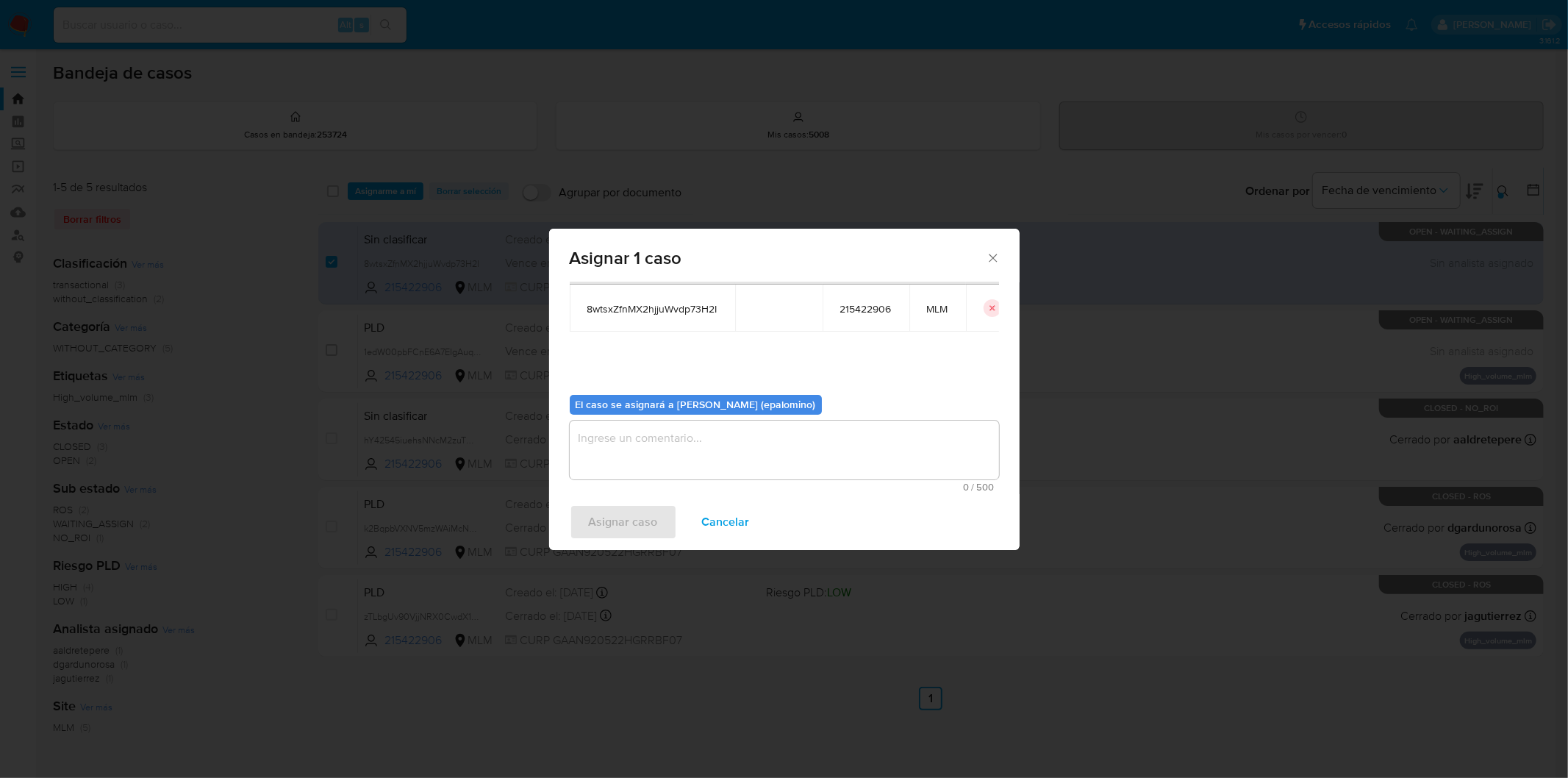
click at [660, 438] on textarea "assign-modal" at bounding box center [784, 450] width 430 height 59
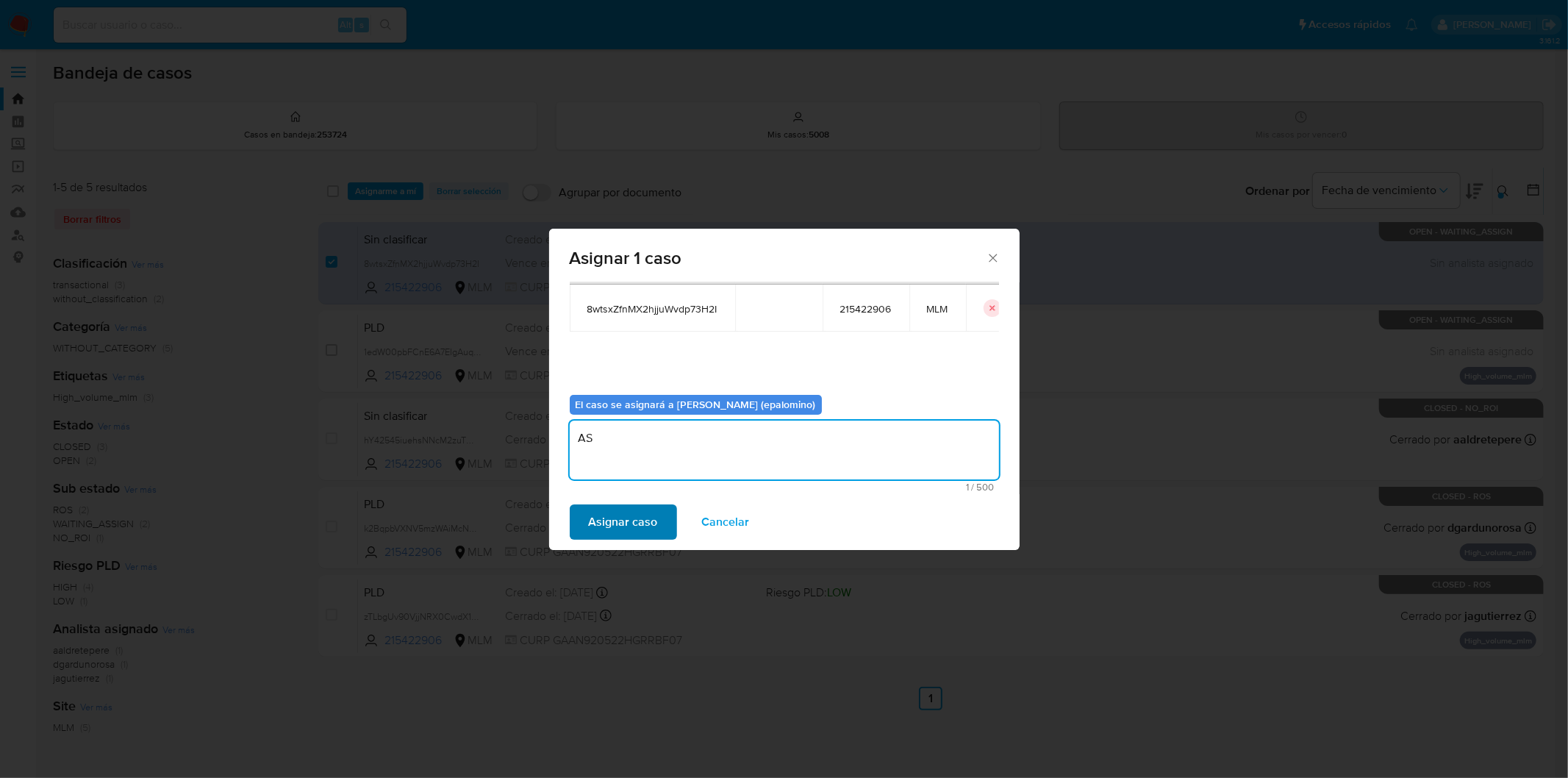
type textarea "AS"
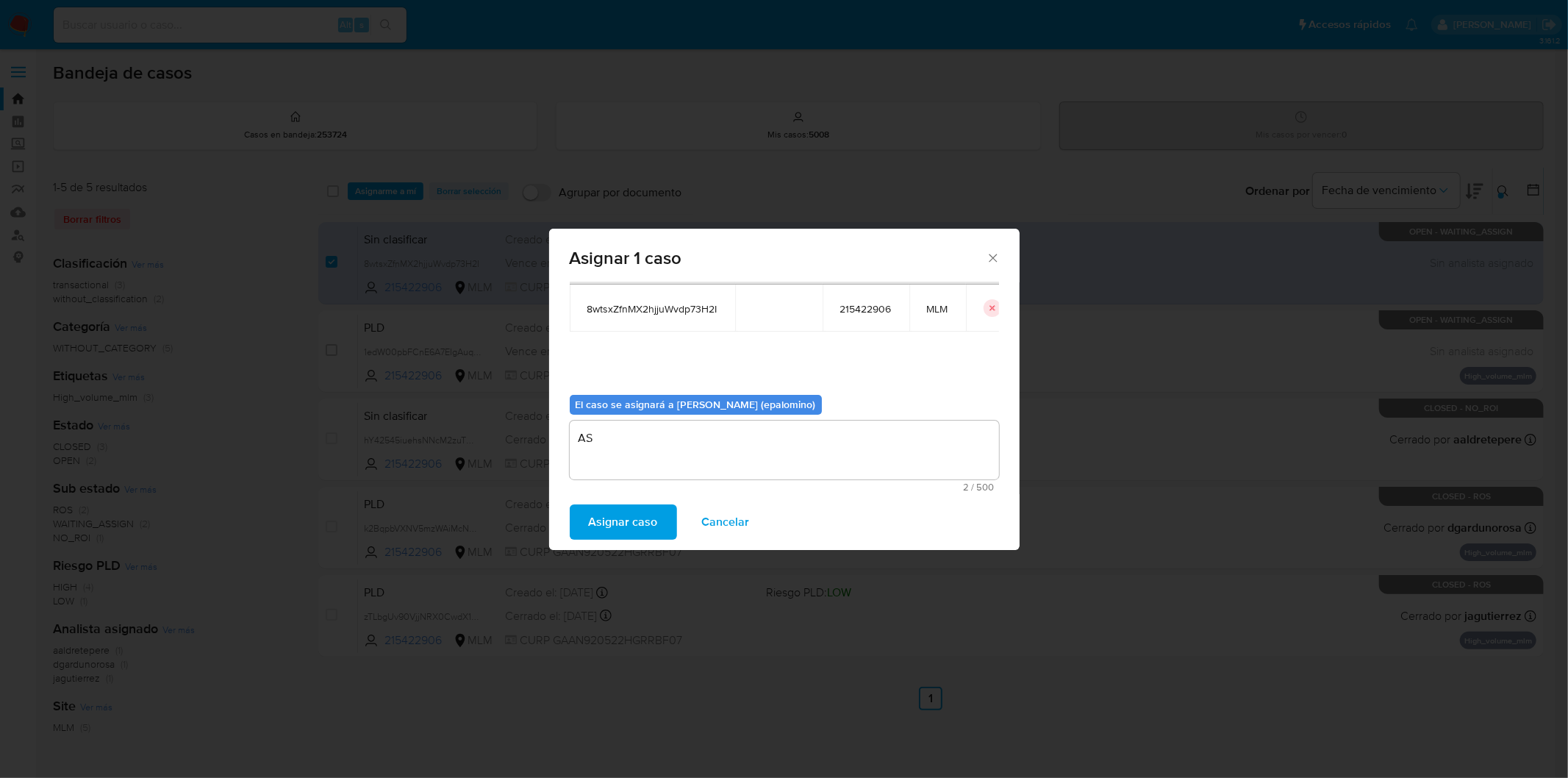
click at [615, 511] on span "Asignar caso" at bounding box center [623, 522] width 69 height 32
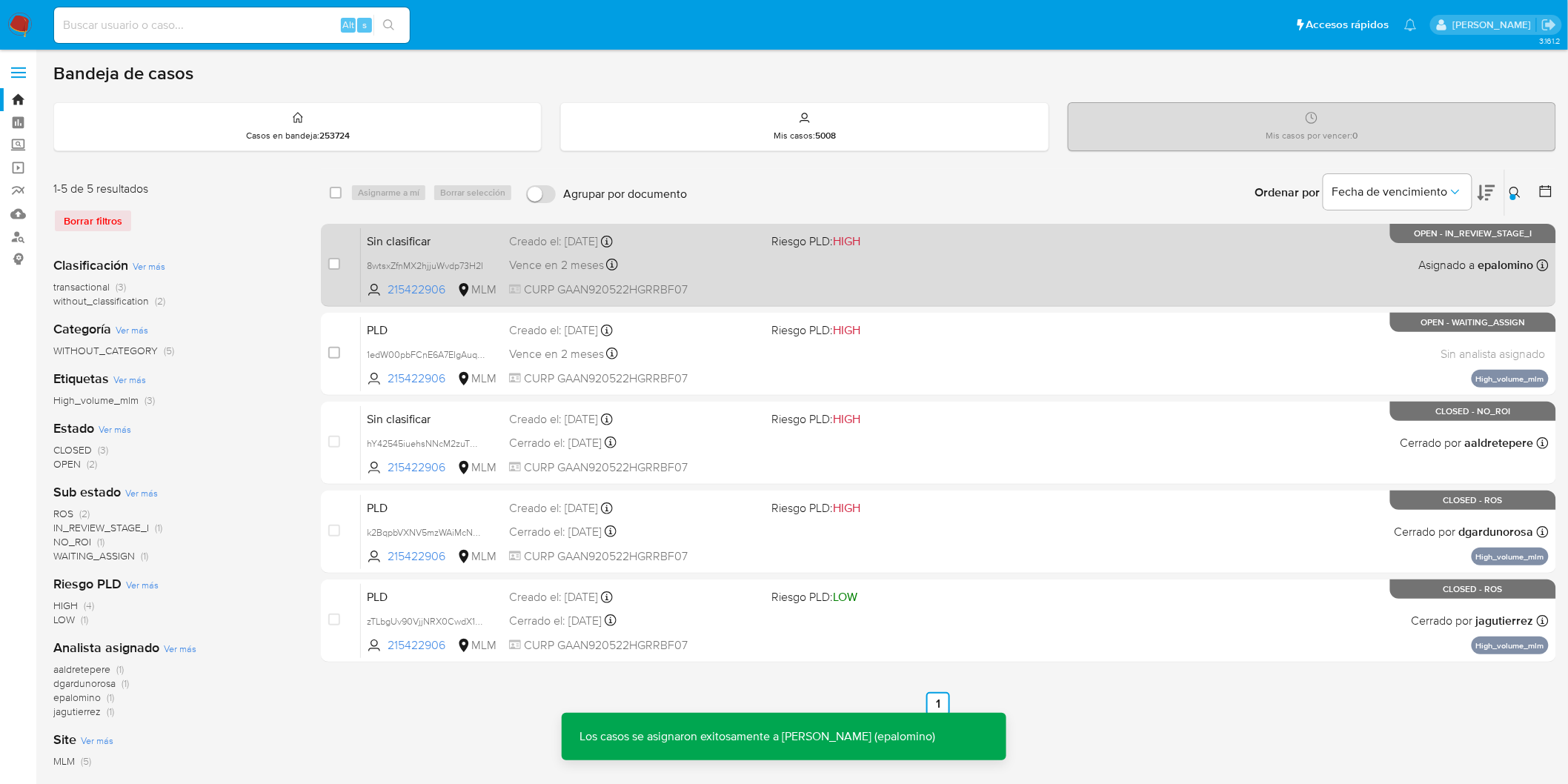
click at [411, 242] on span "Sin clasificar" at bounding box center [432, 240] width 131 height 19
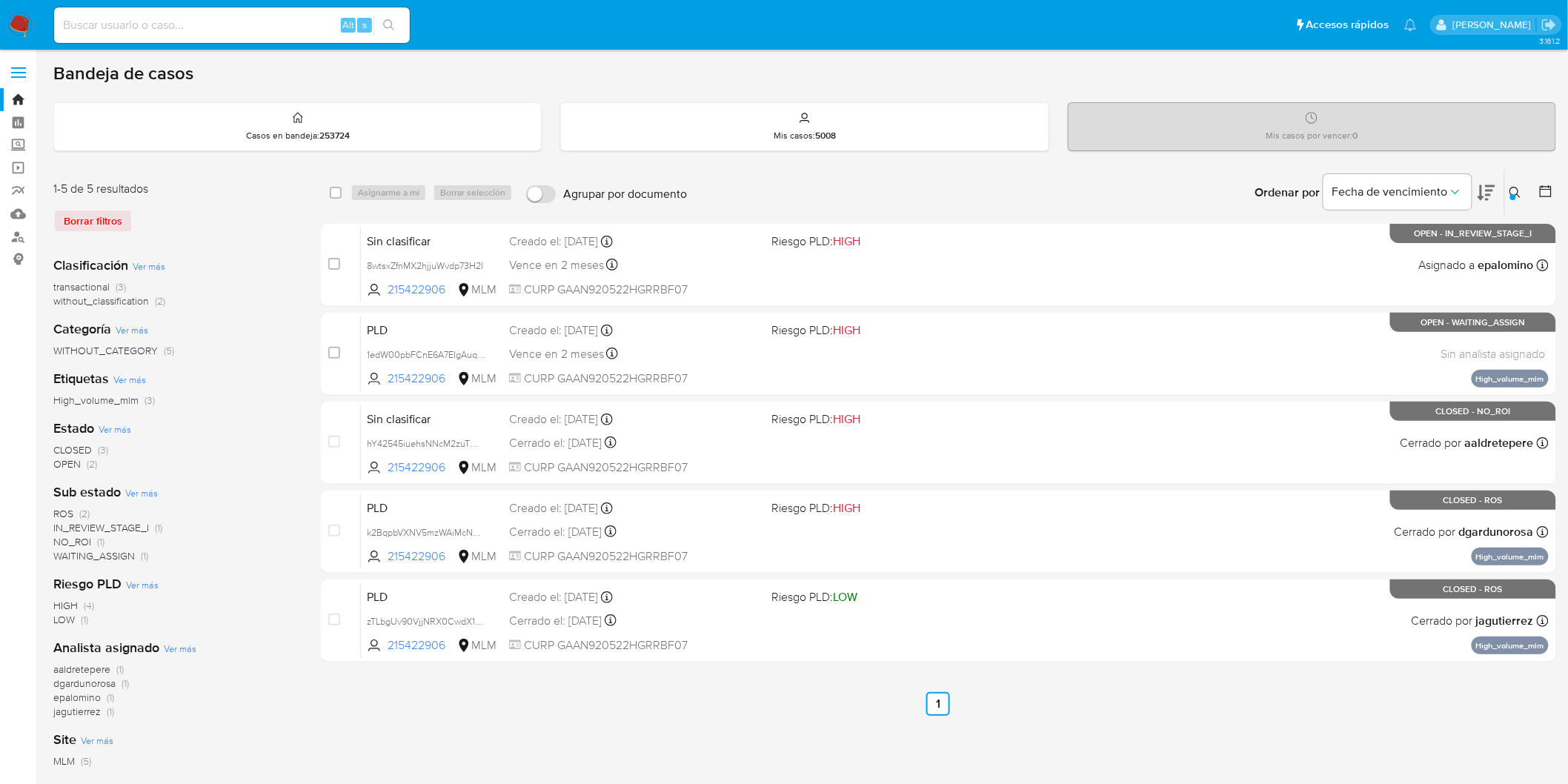
click at [17, 26] on img at bounding box center [20, 25] width 25 height 25
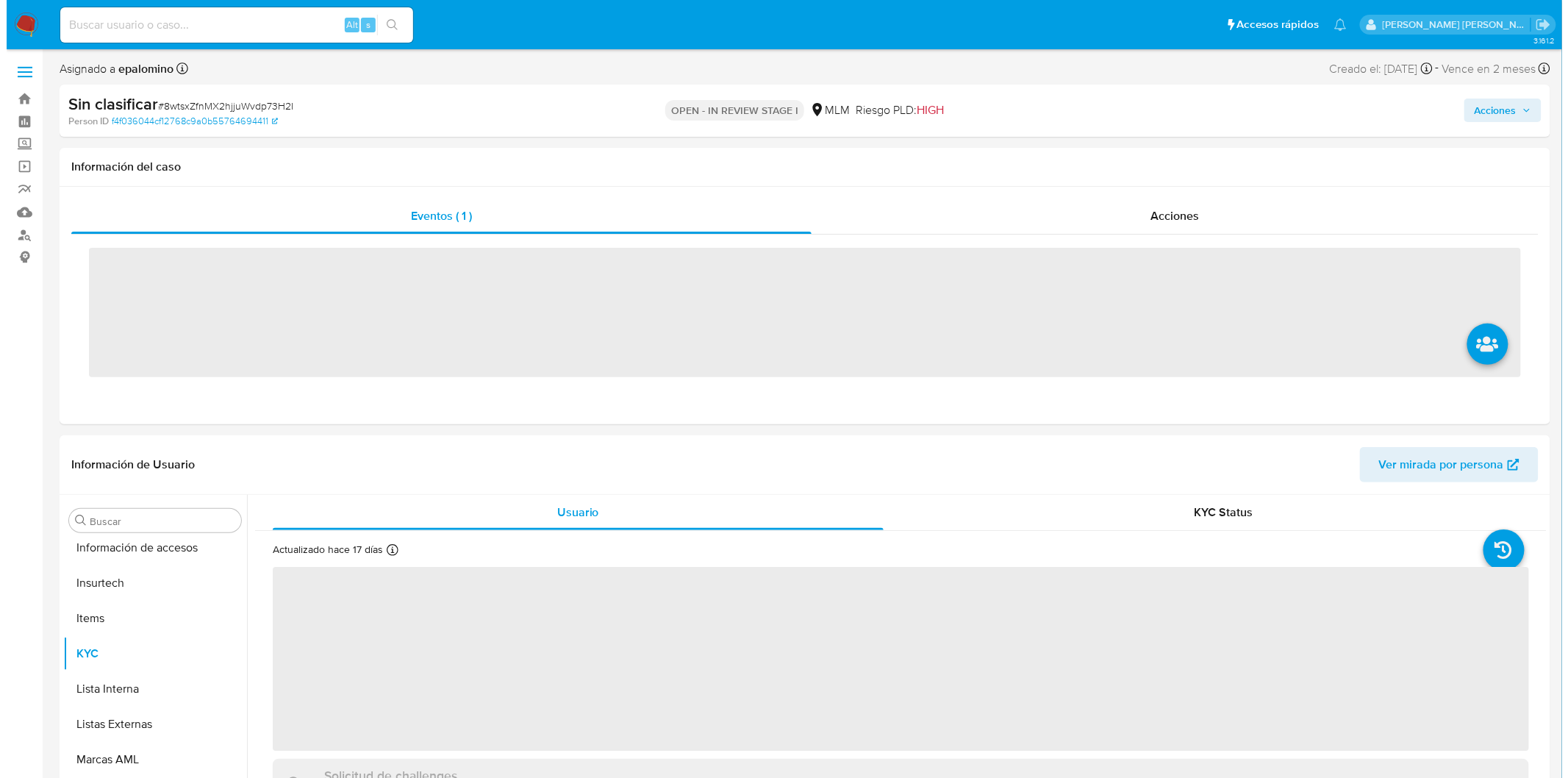
scroll to position [691, 0]
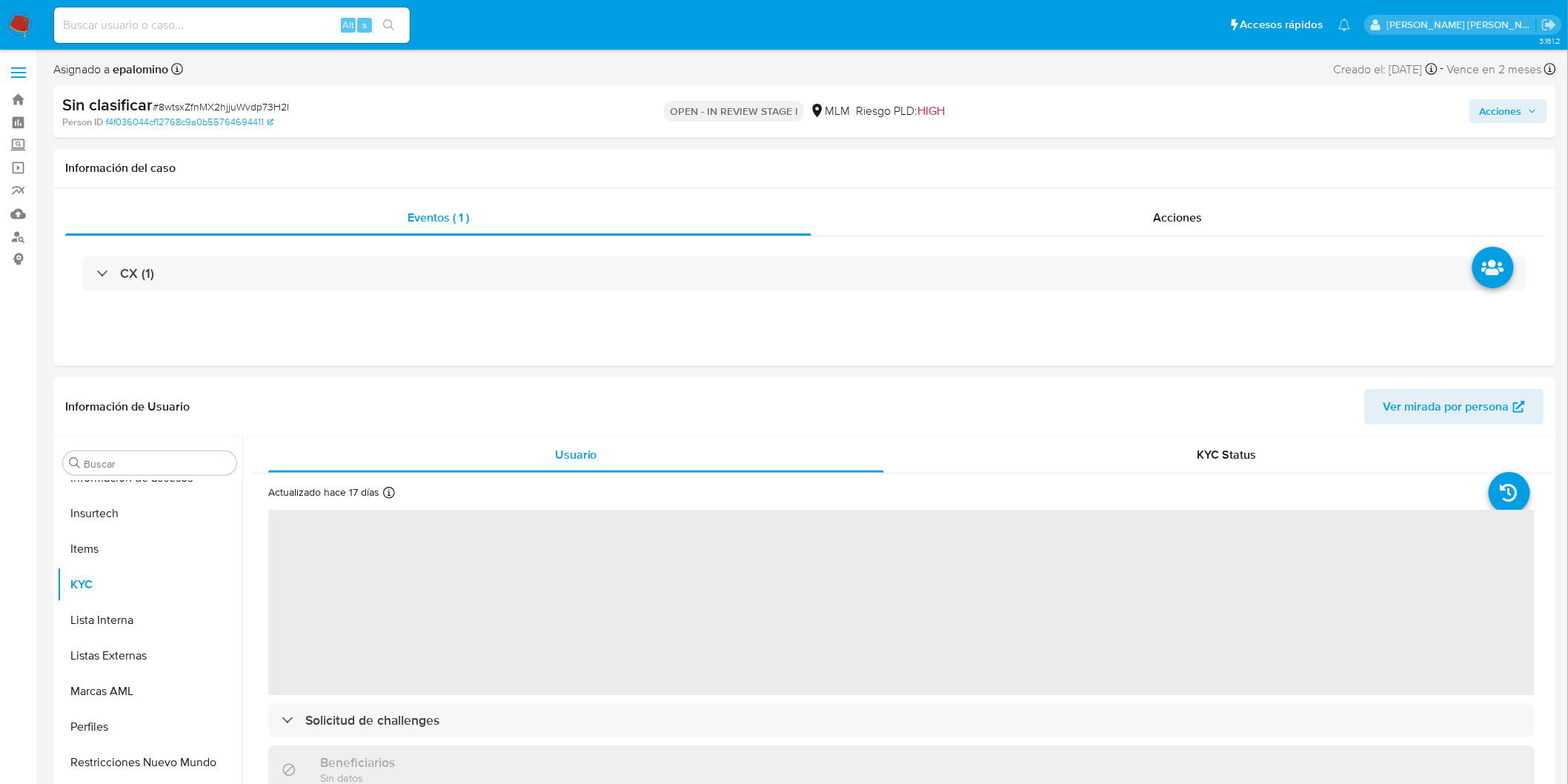
select select "10"
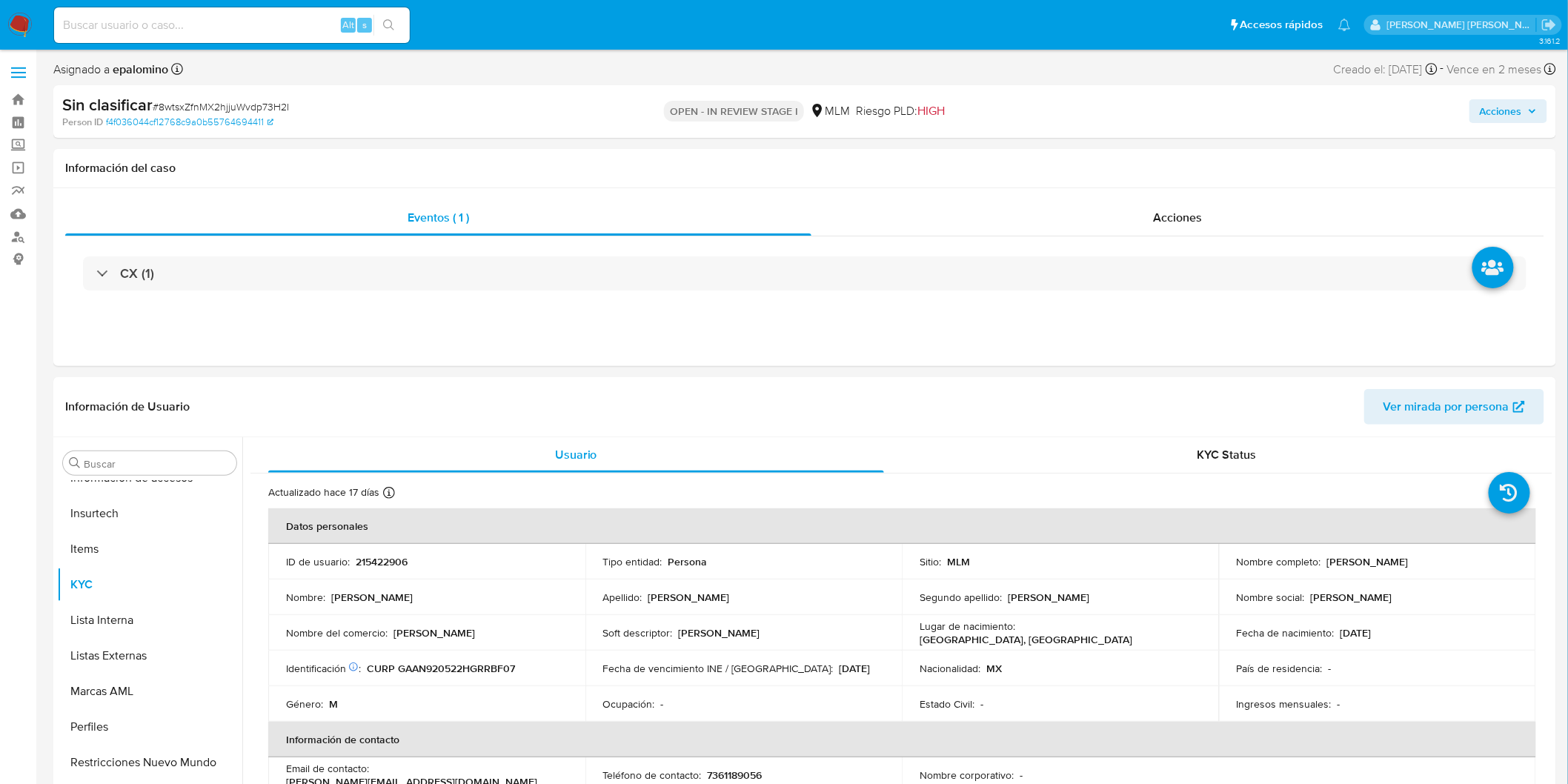
click at [1503, 111] on span "Acciones" at bounding box center [1500, 111] width 42 height 24
click at [1484, 356] on span "Enviar" at bounding box center [1491, 352] width 29 height 21
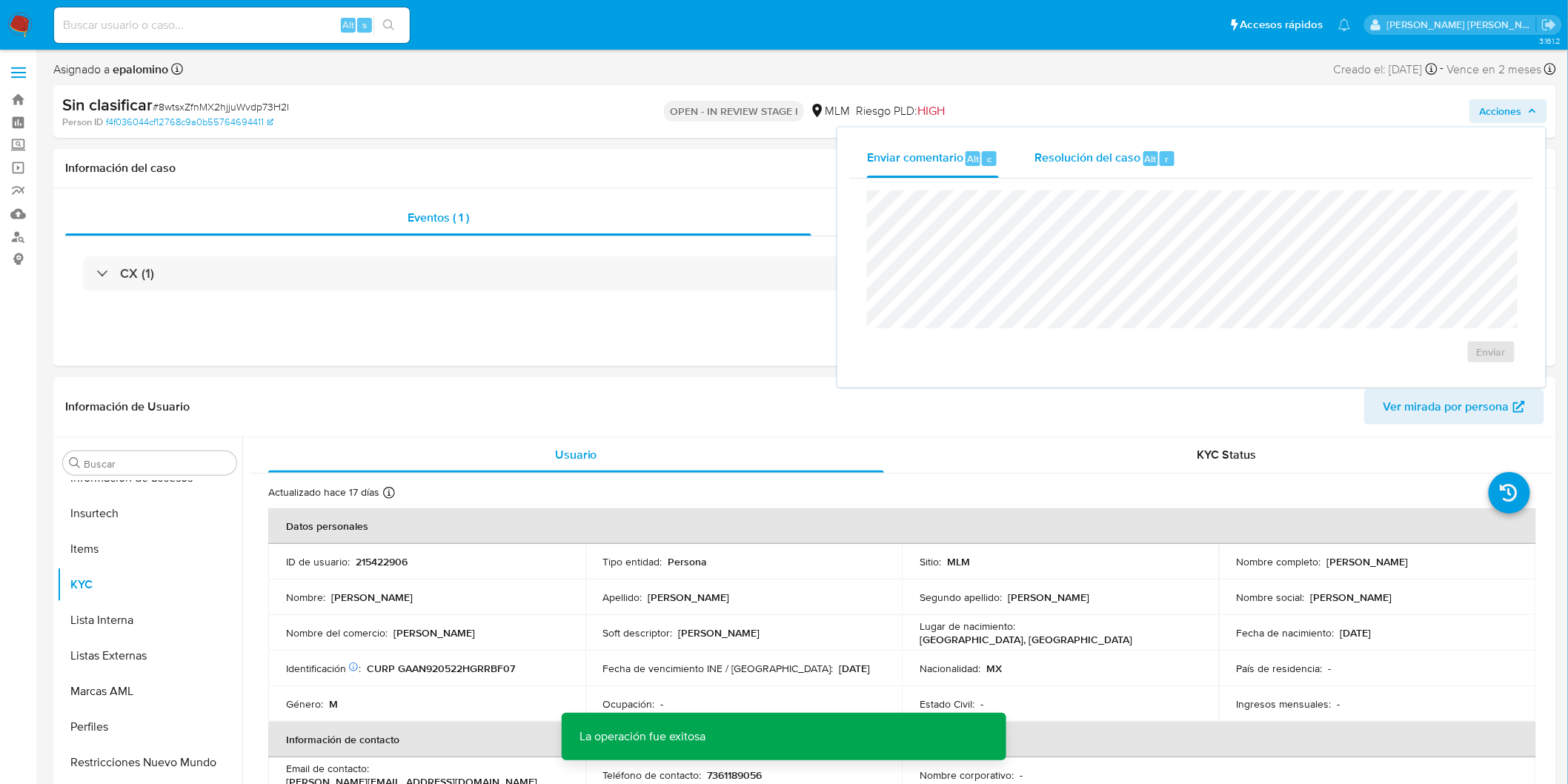
click at [1067, 146] on div "Resolución del caso Alt r" at bounding box center [1105, 159] width 142 height 39
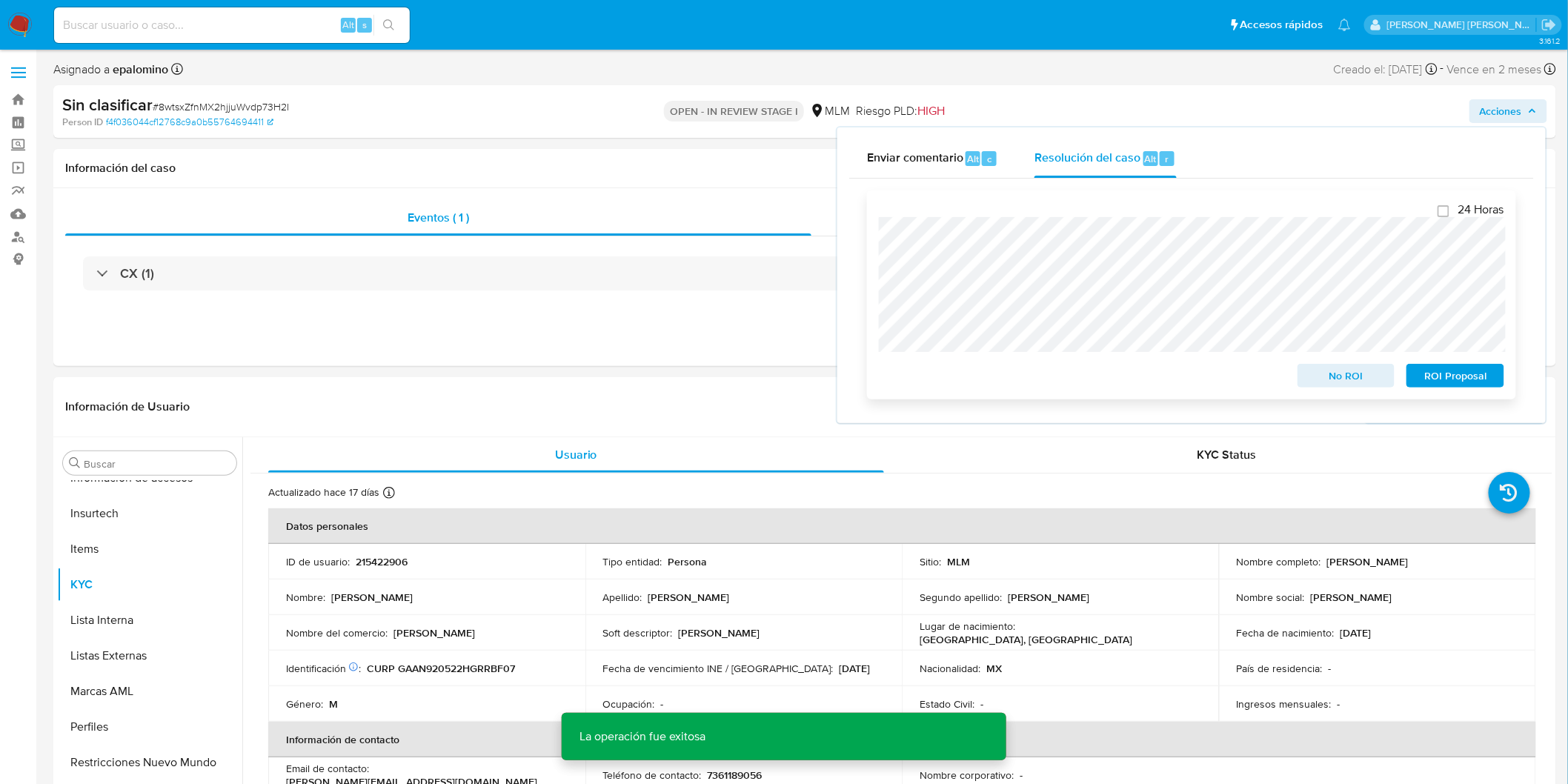
click at [1344, 367] on span "No ROI" at bounding box center [1347, 376] width 77 height 21
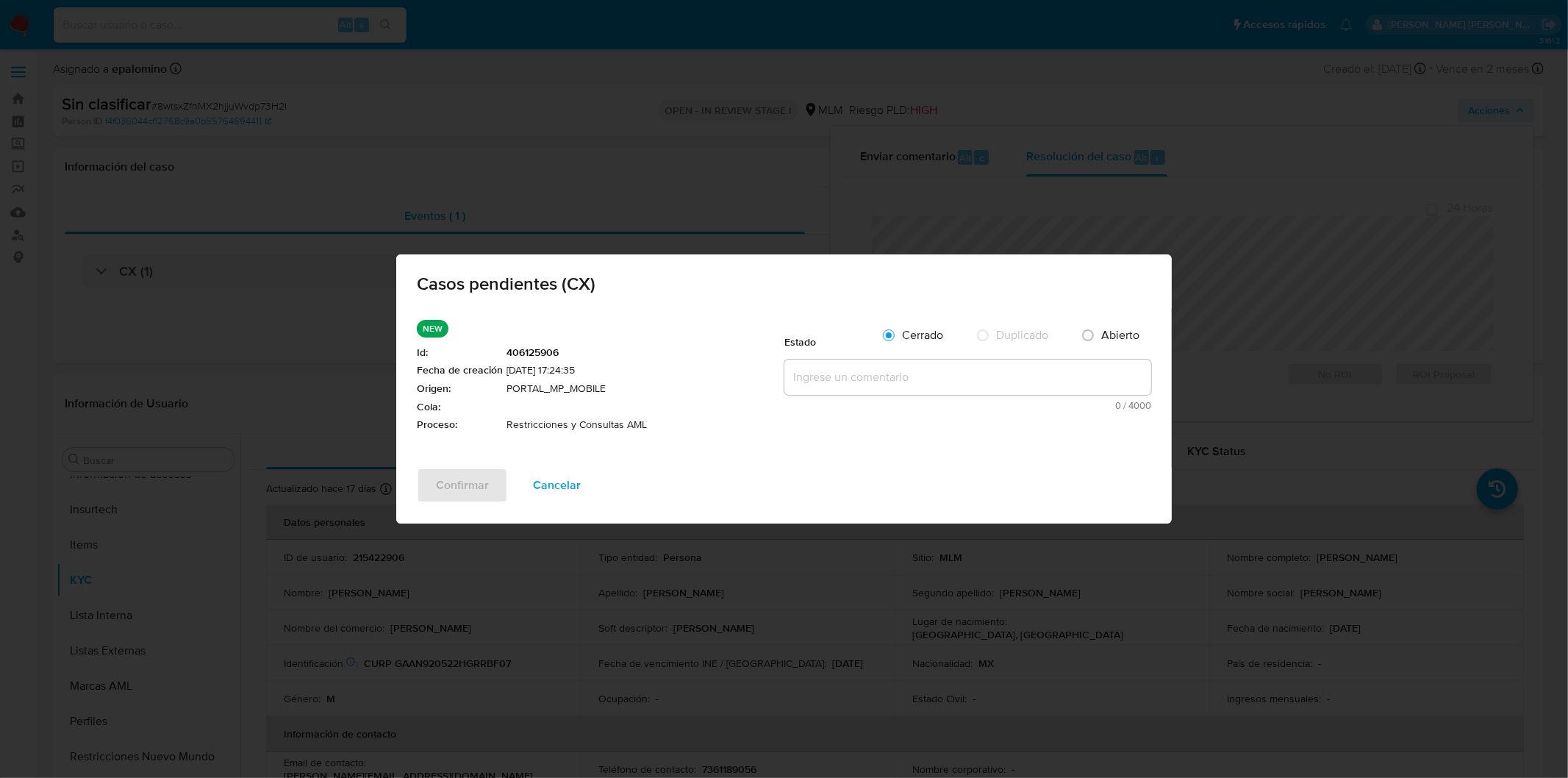
click at [839, 362] on textarea at bounding box center [968, 377] width 367 height 35
paste textarea "no se realizará reactivación de la cuenta"
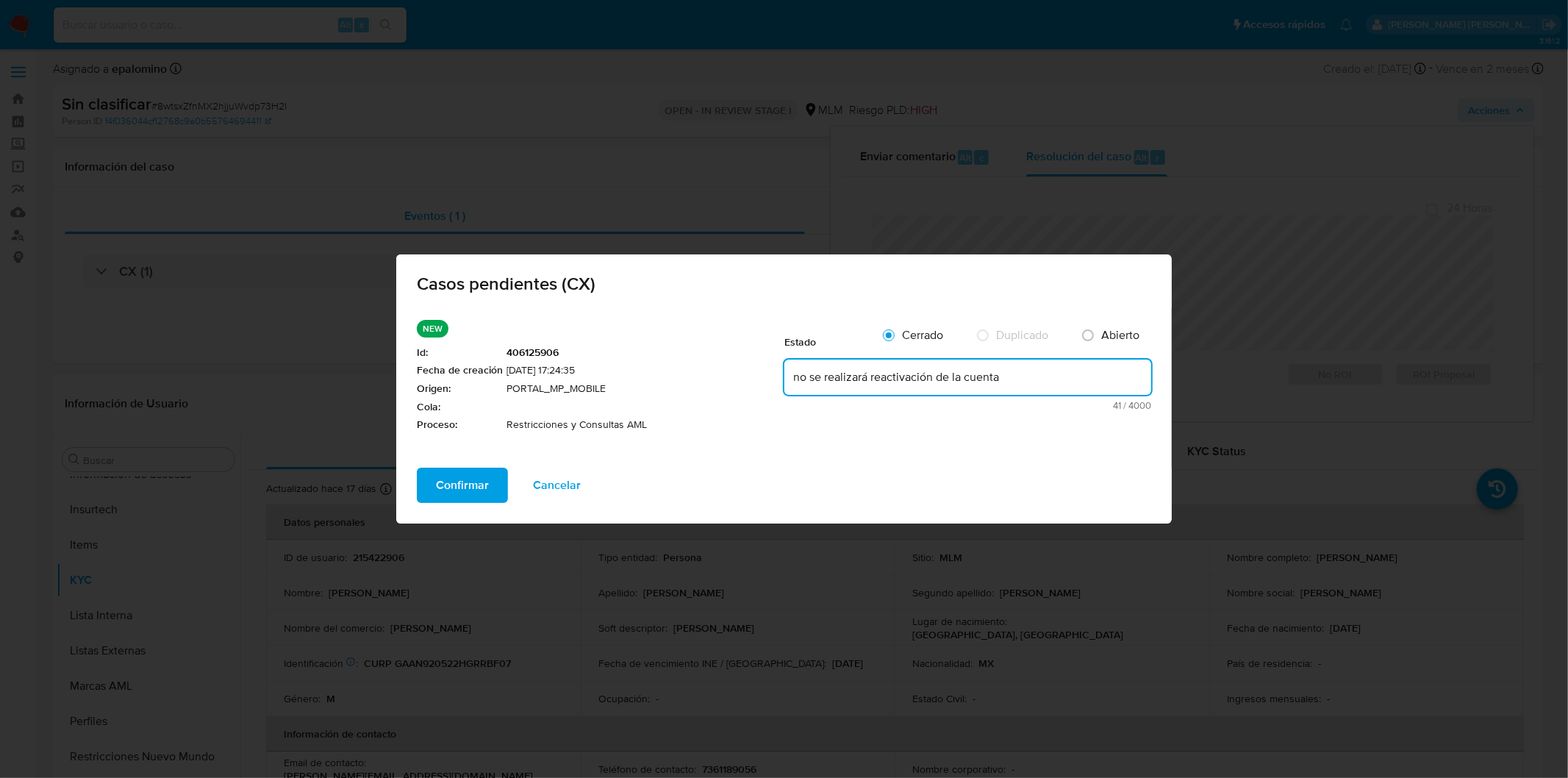
type textarea "no se realizará reactivación de la cuenta"
click at [428, 483] on button "Confirmar" at bounding box center [463, 486] width 91 height 35
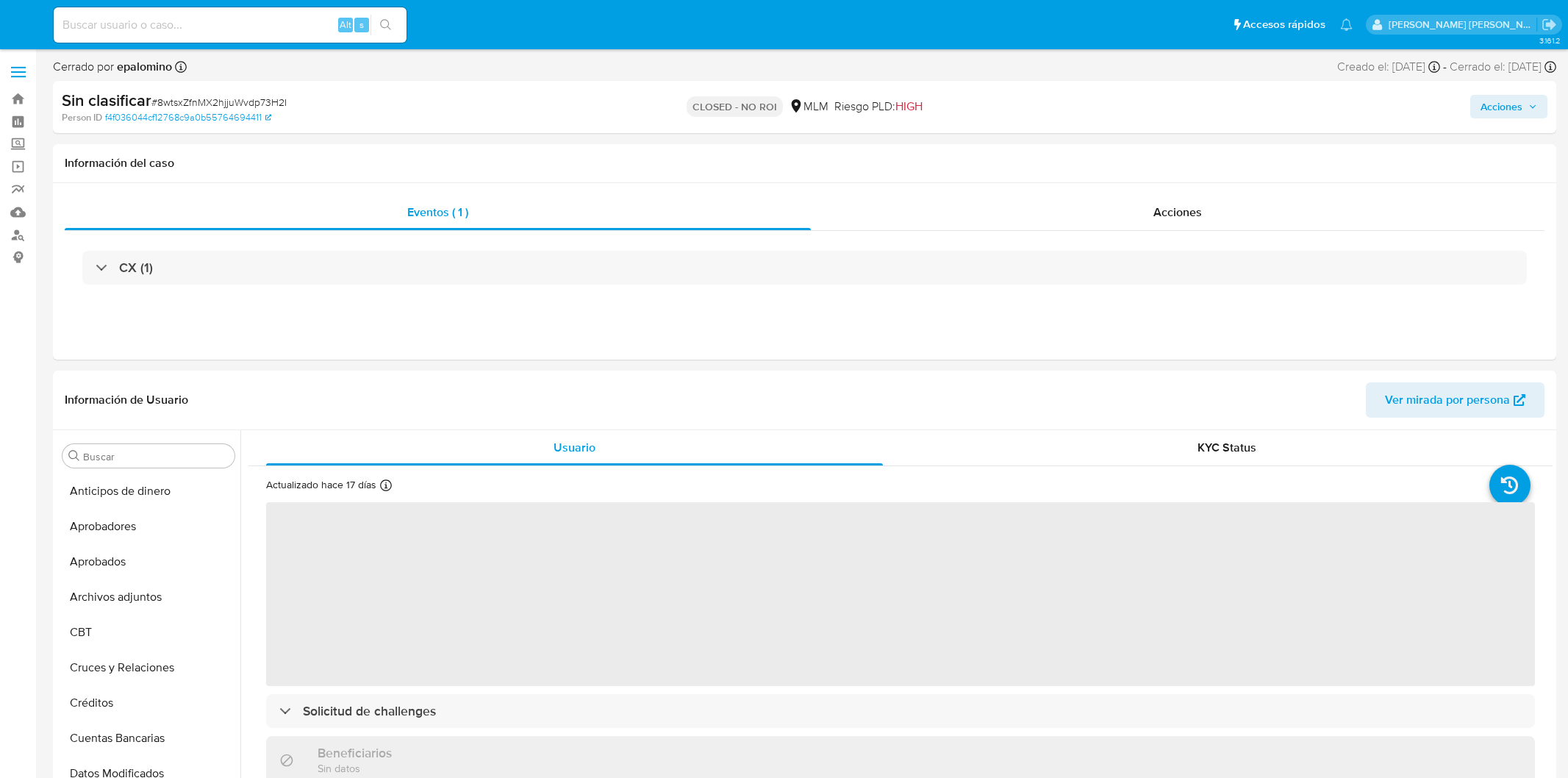
select select "10"
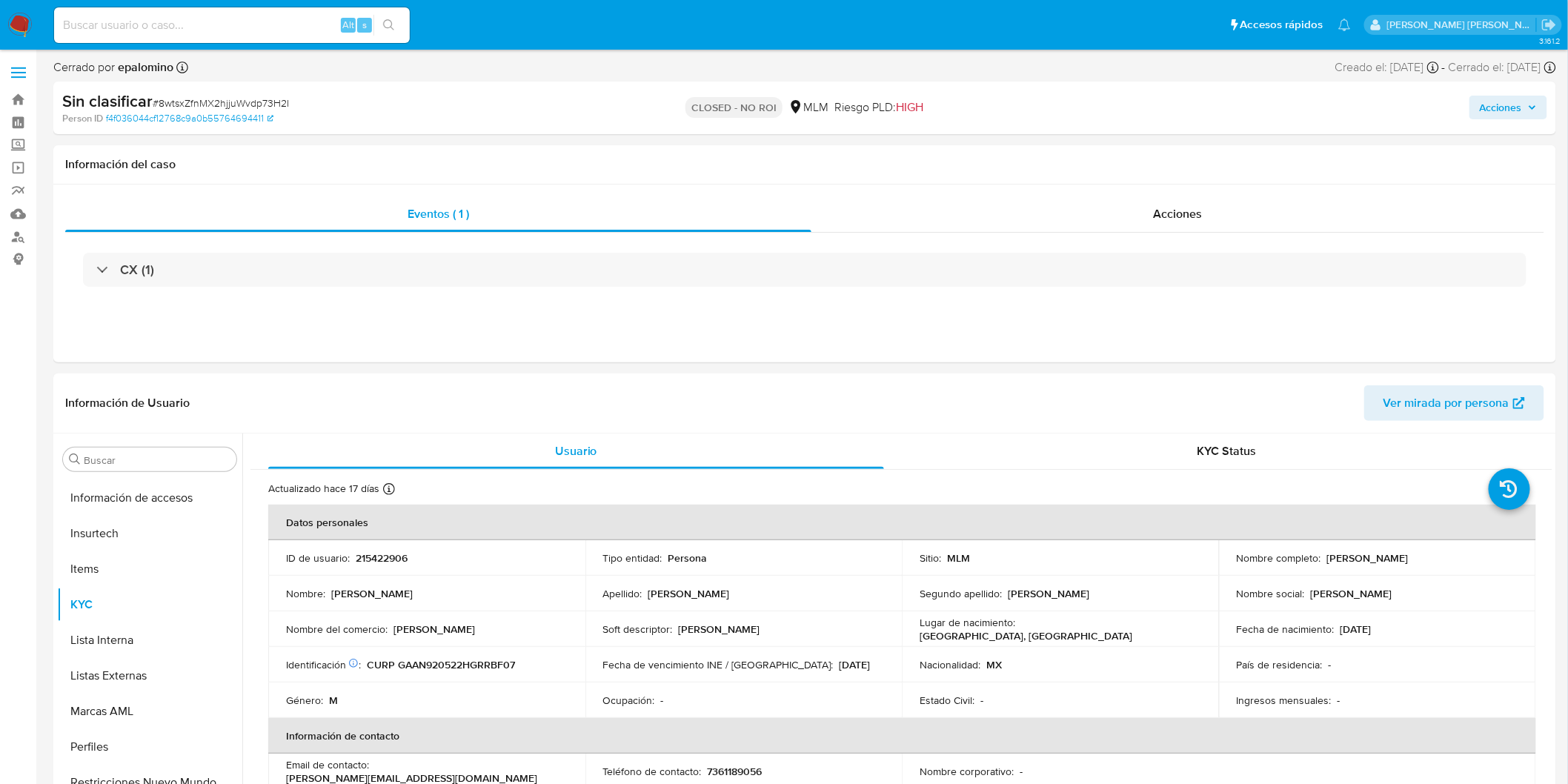
scroll to position [696, 0]
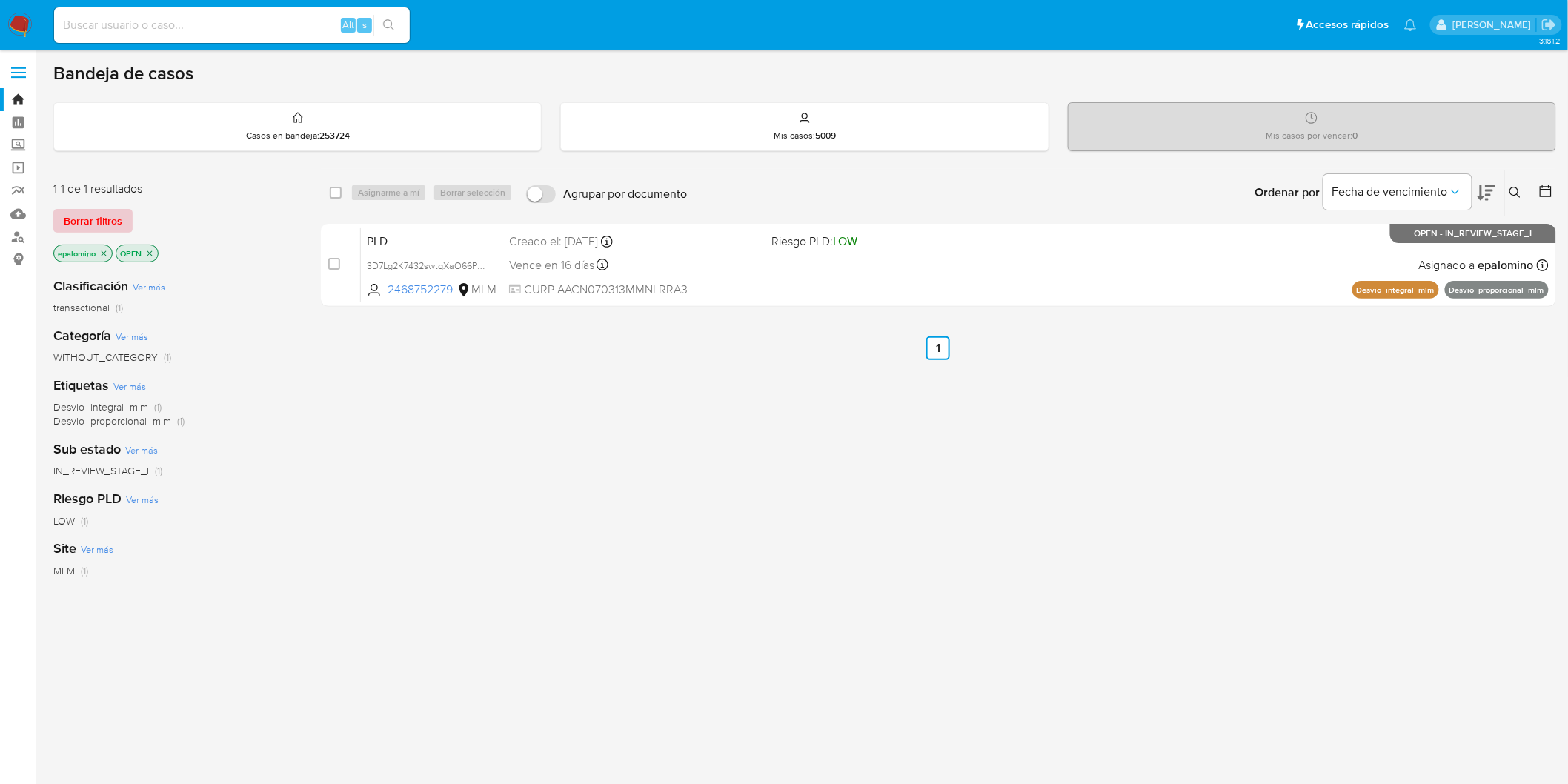
click at [103, 220] on span "Borrar filtros" at bounding box center [93, 220] width 59 height 21
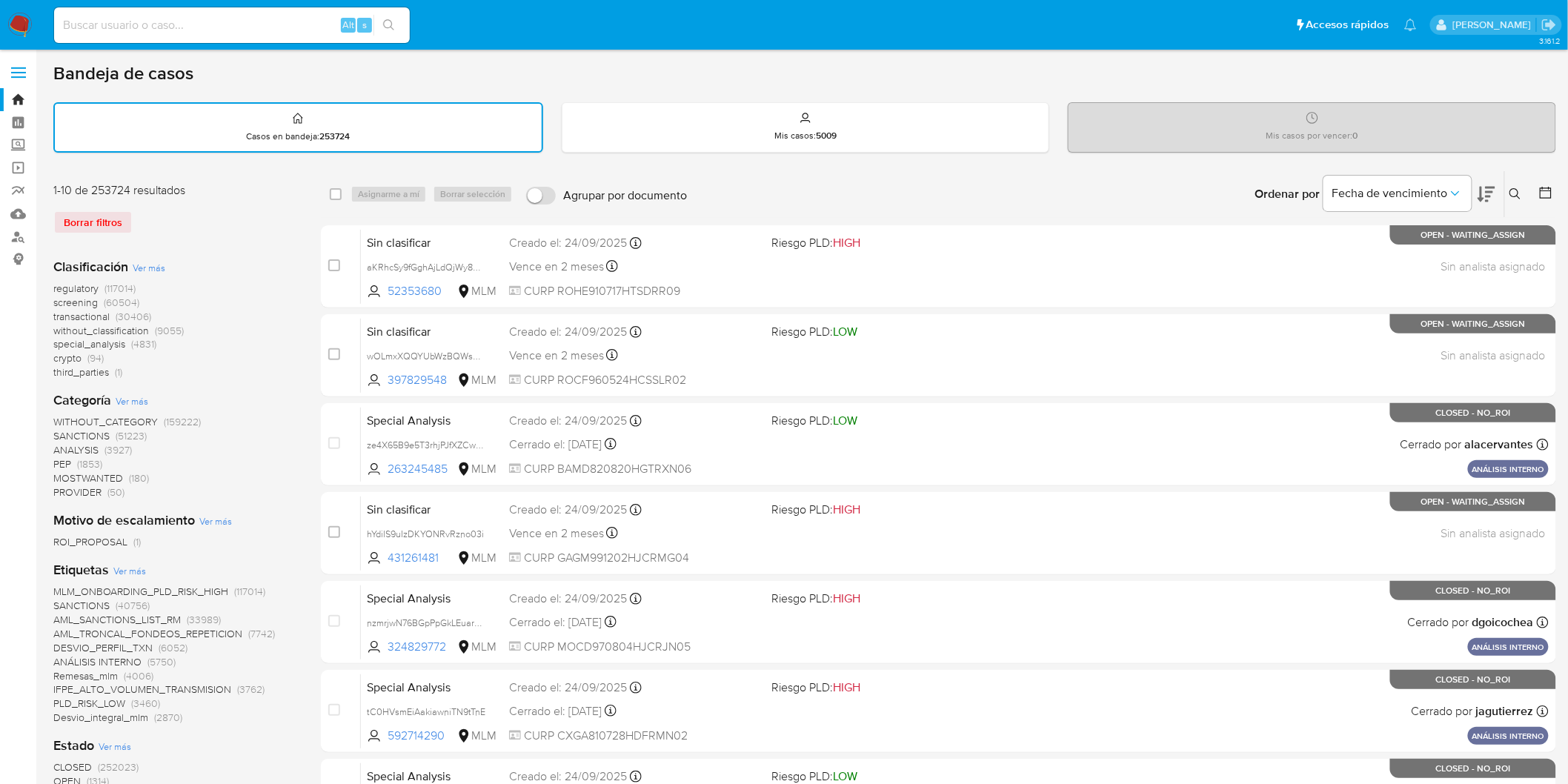
click at [1517, 195] on icon at bounding box center [1515, 194] width 12 height 12
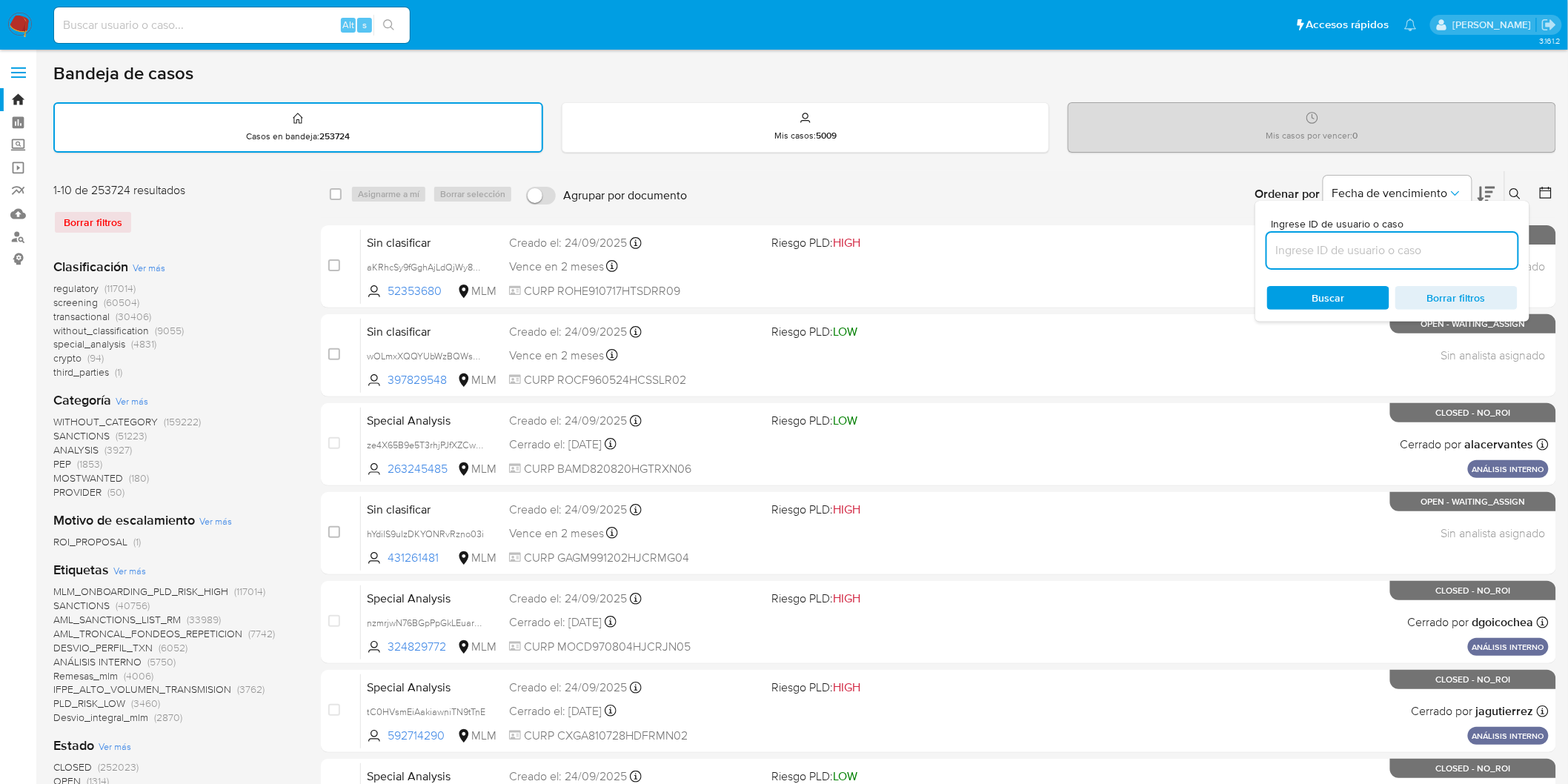
click at [1353, 244] on input at bounding box center [1392, 250] width 250 height 19
type input "534429535"
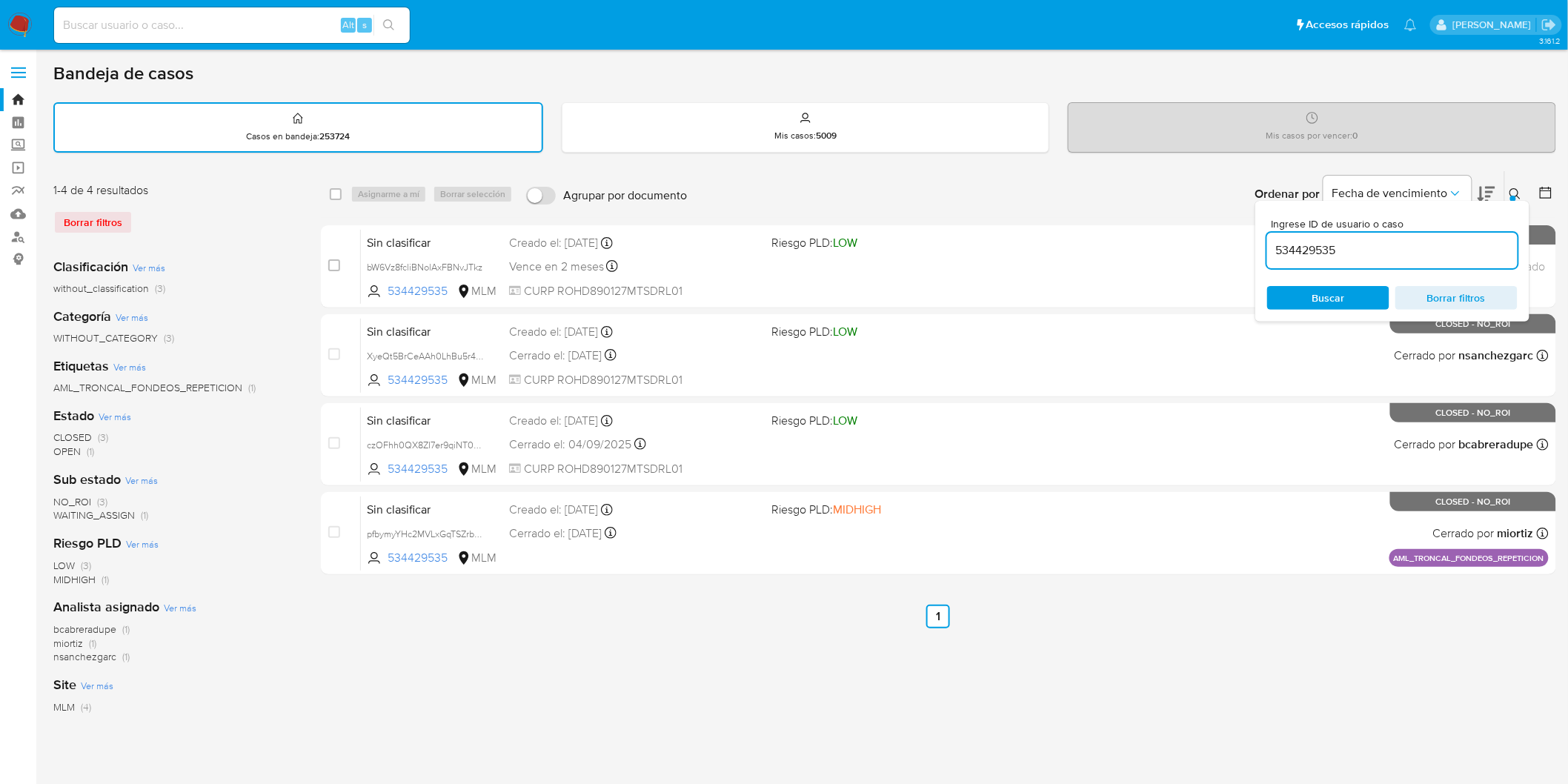
click at [1521, 188] on icon at bounding box center [1515, 194] width 12 height 12
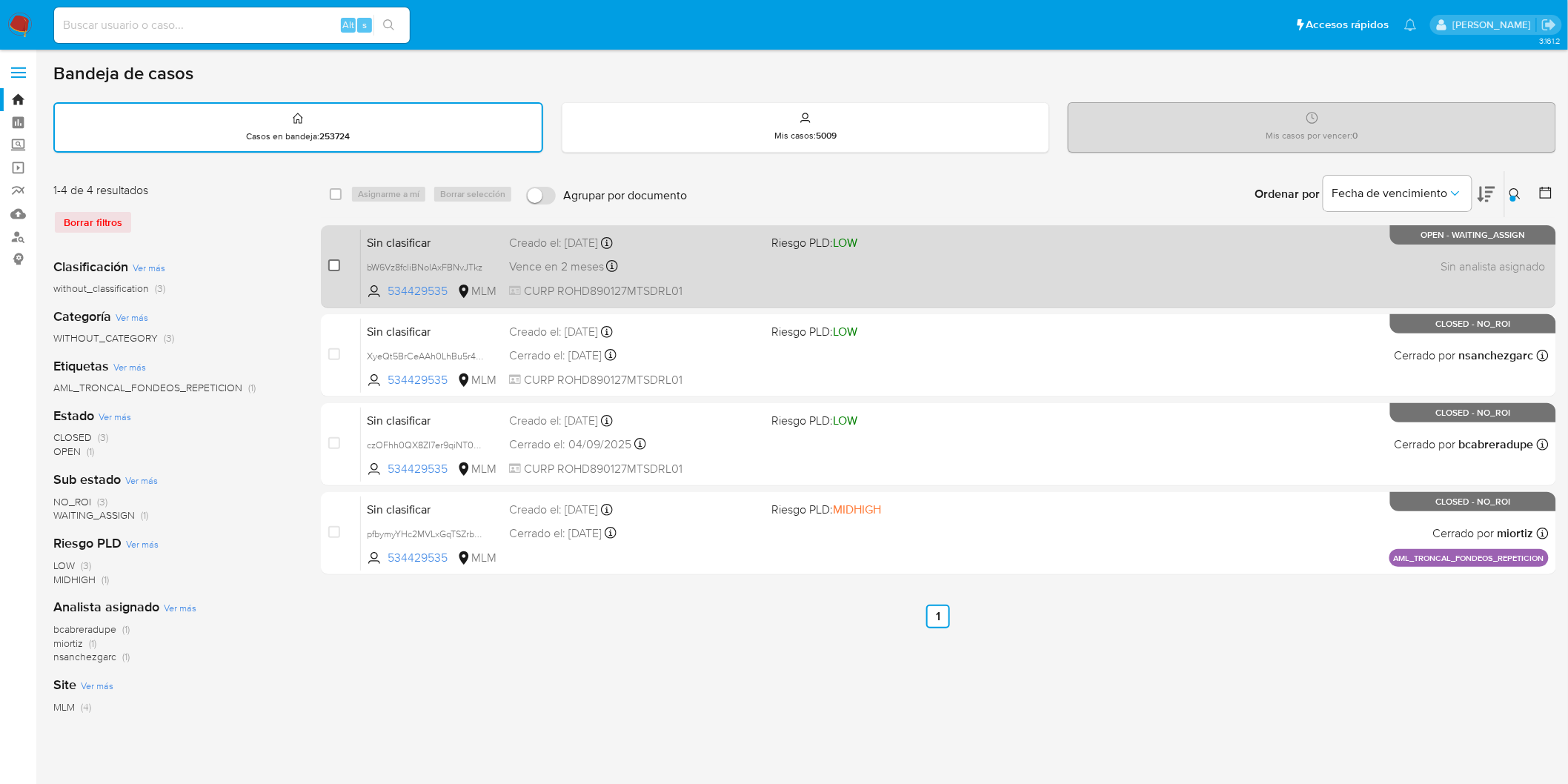
click at [334, 263] on input "checkbox" at bounding box center [334, 265] width 12 height 12
checkbox input "true"
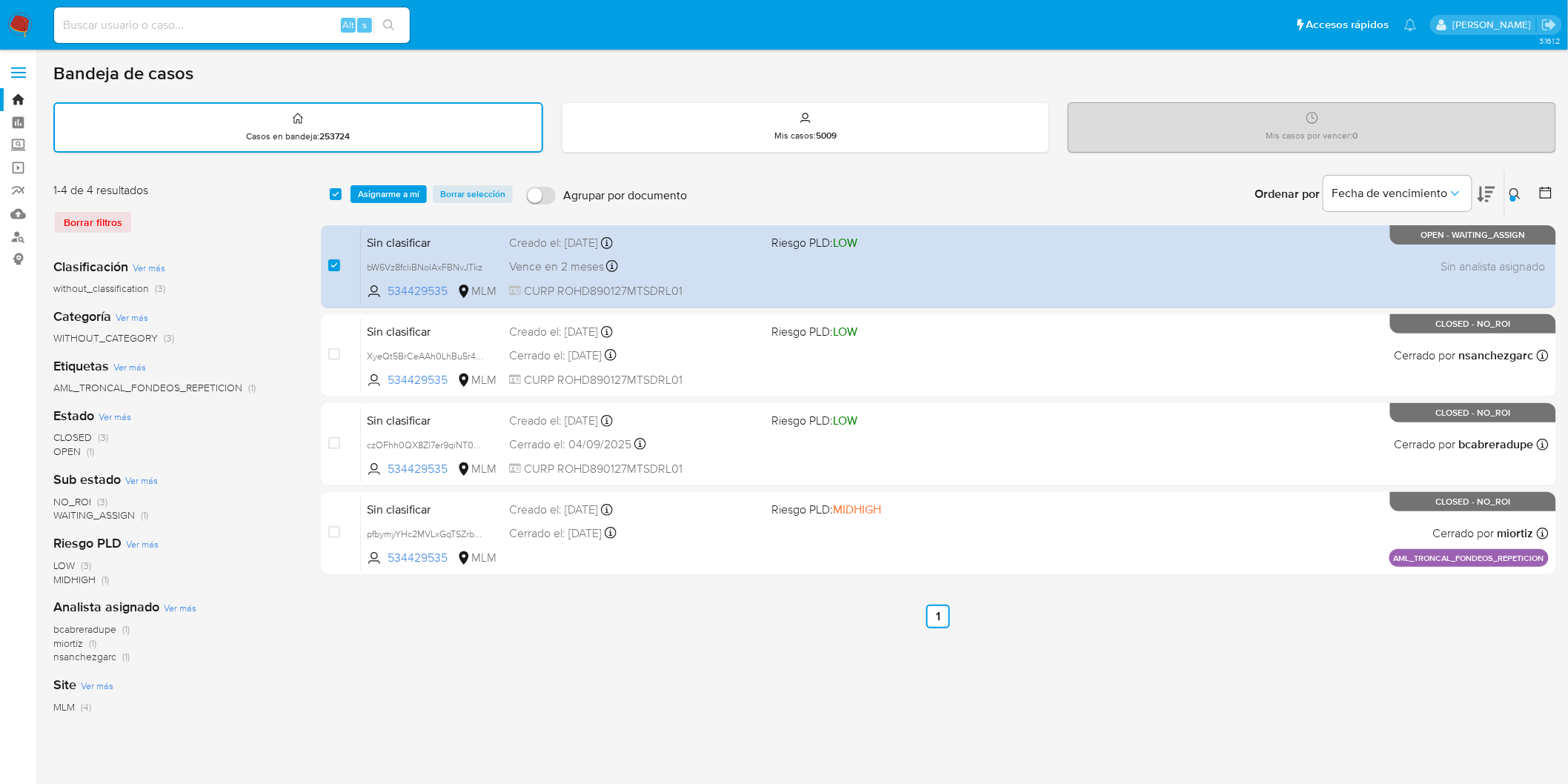
click at [373, 208] on div "select-all-cases-checkbox Asignarme a mí Borrar selección Agrupar por documento…" at bounding box center [938, 194] width 1235 height 46
click at [376, 188] on span "Asignarme a mí" at bounding box center [388, 194] width 62 height 15
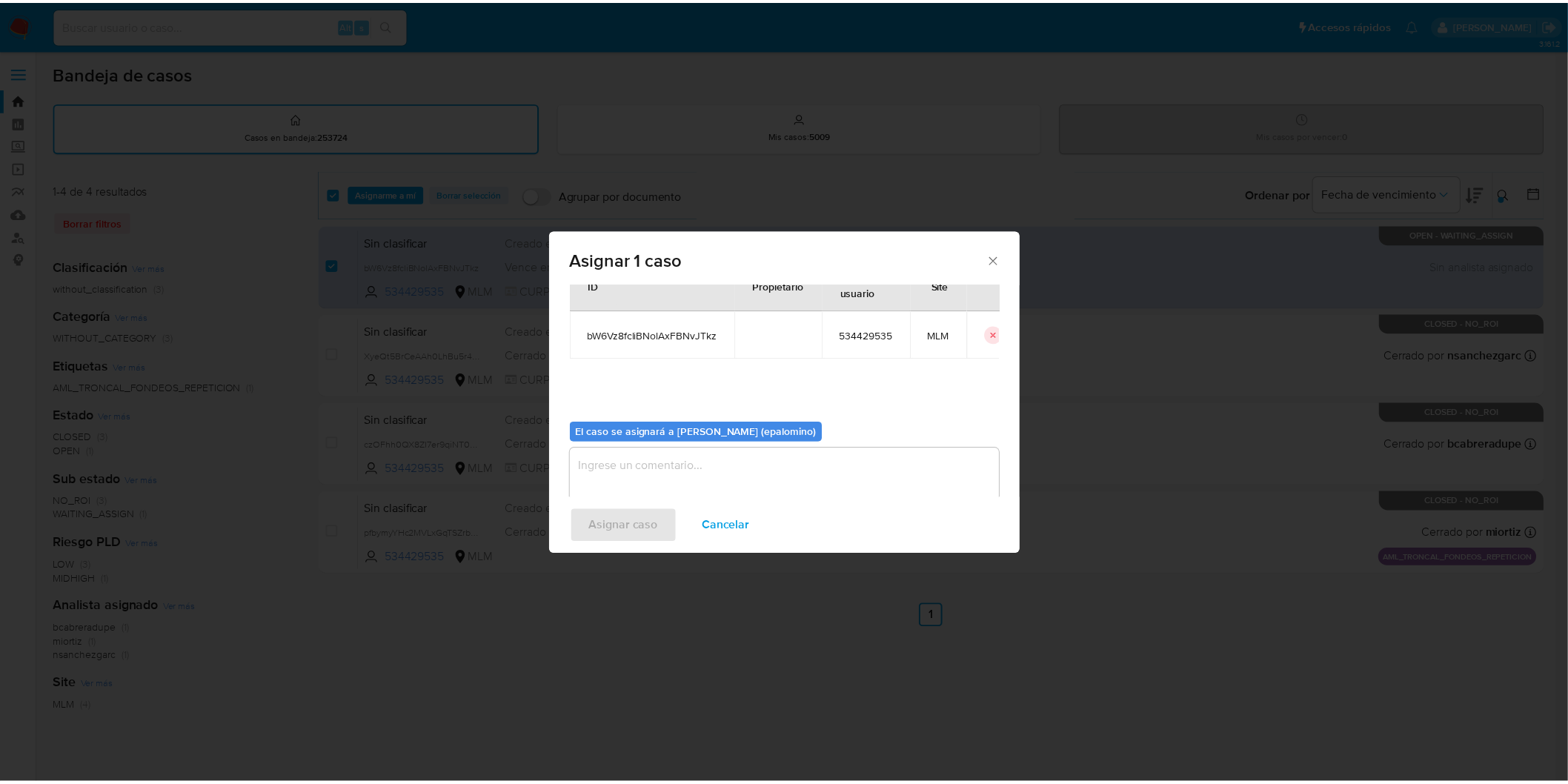
scroll to position [76, 0]
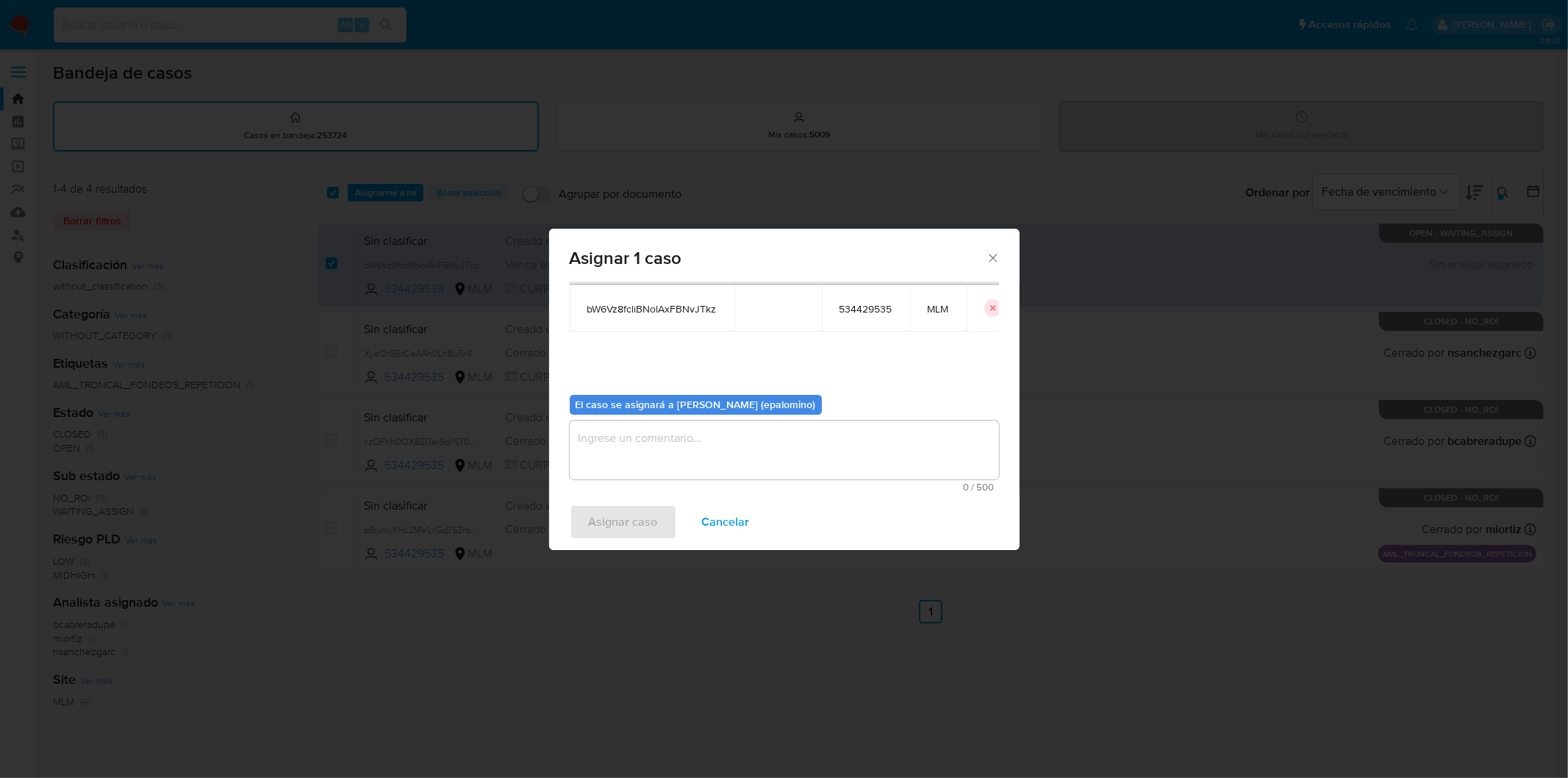
click at [598, 455] on textarea "assign-modal" at bounding box center [784, 450] width 430 height 59
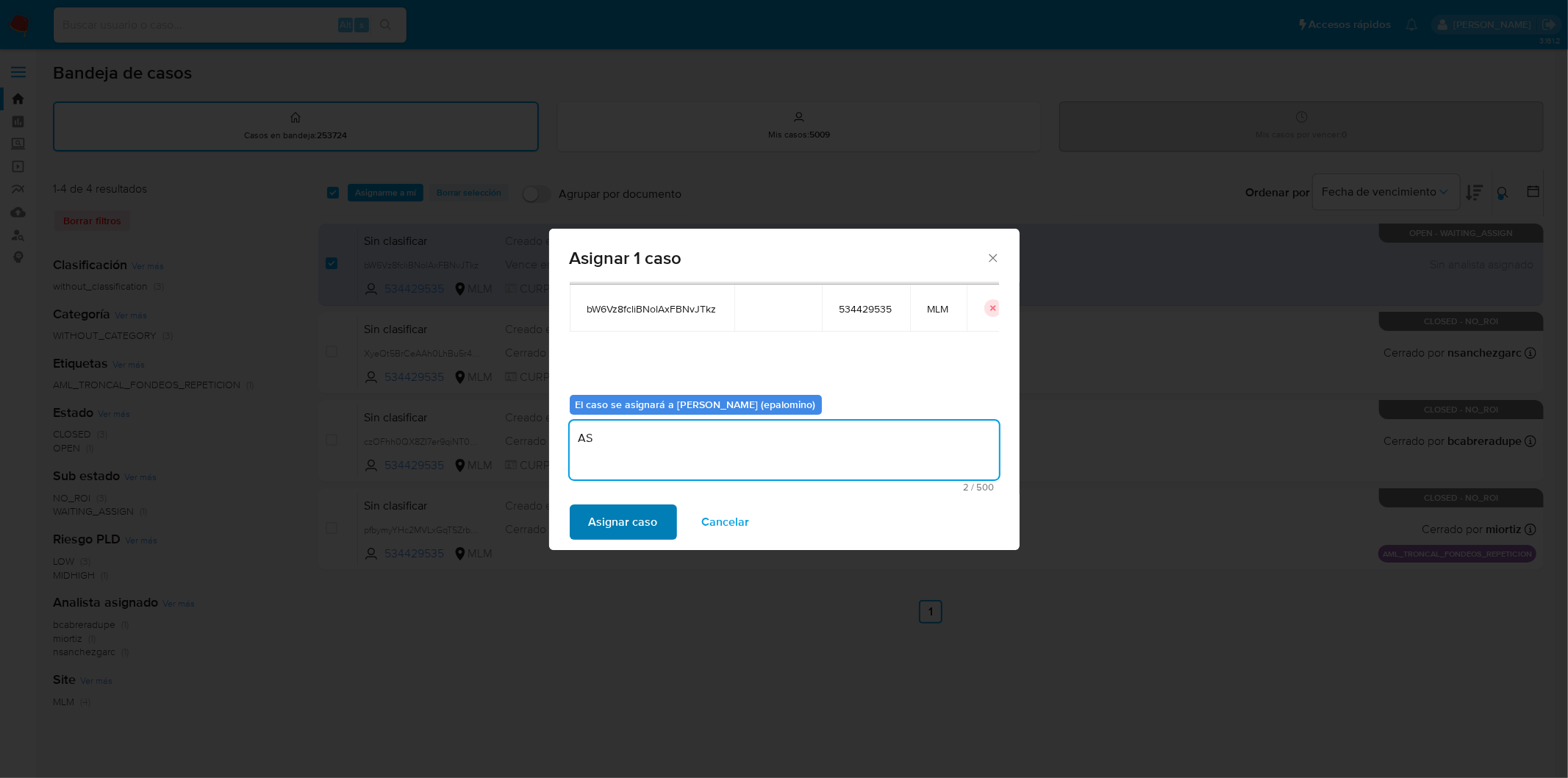
type textarea "AS"
click at [604, 513] on span "Asignar caso" at bounding box center [623, 522] width 69 height 32
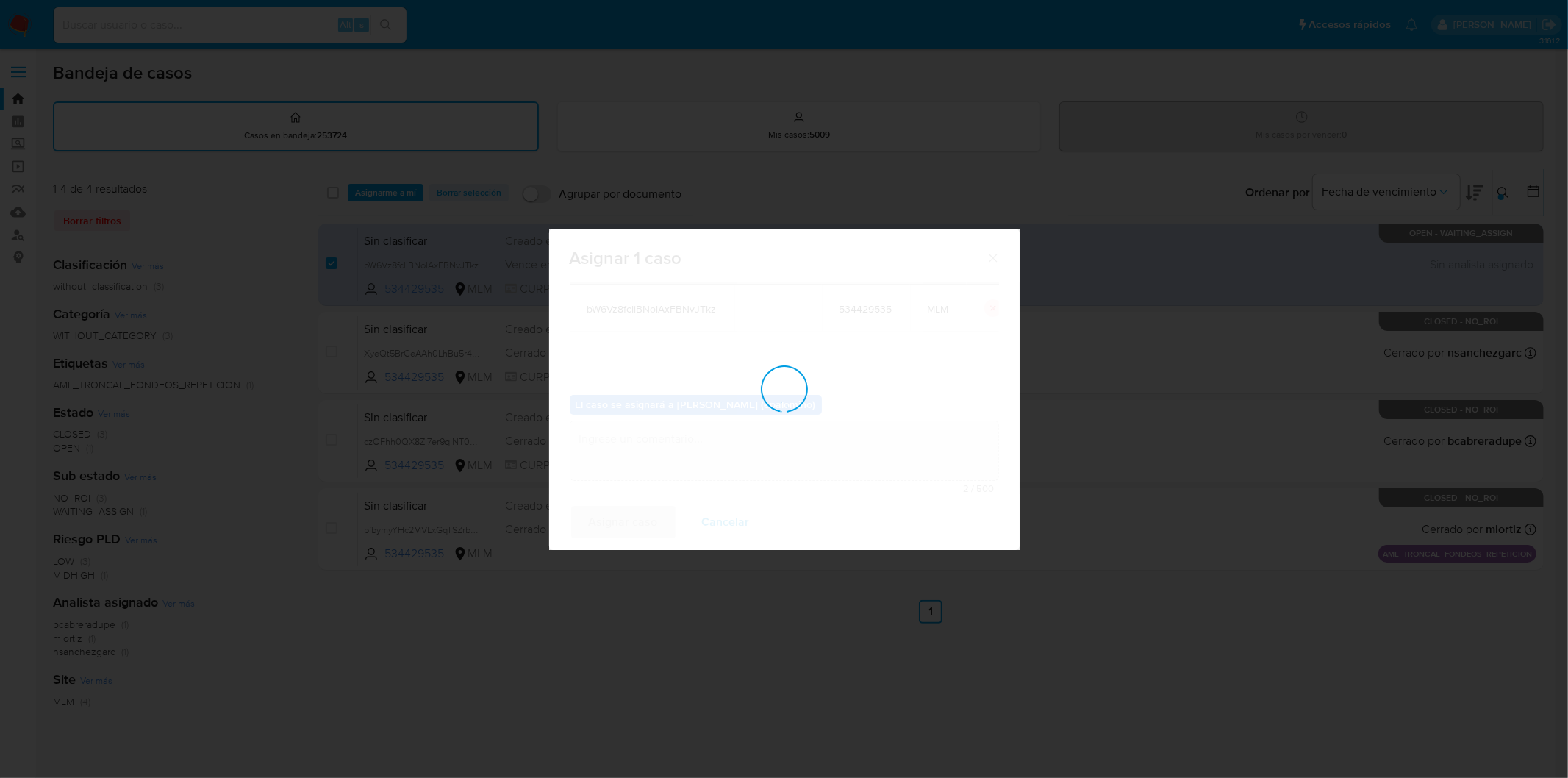
checkbox input "false"
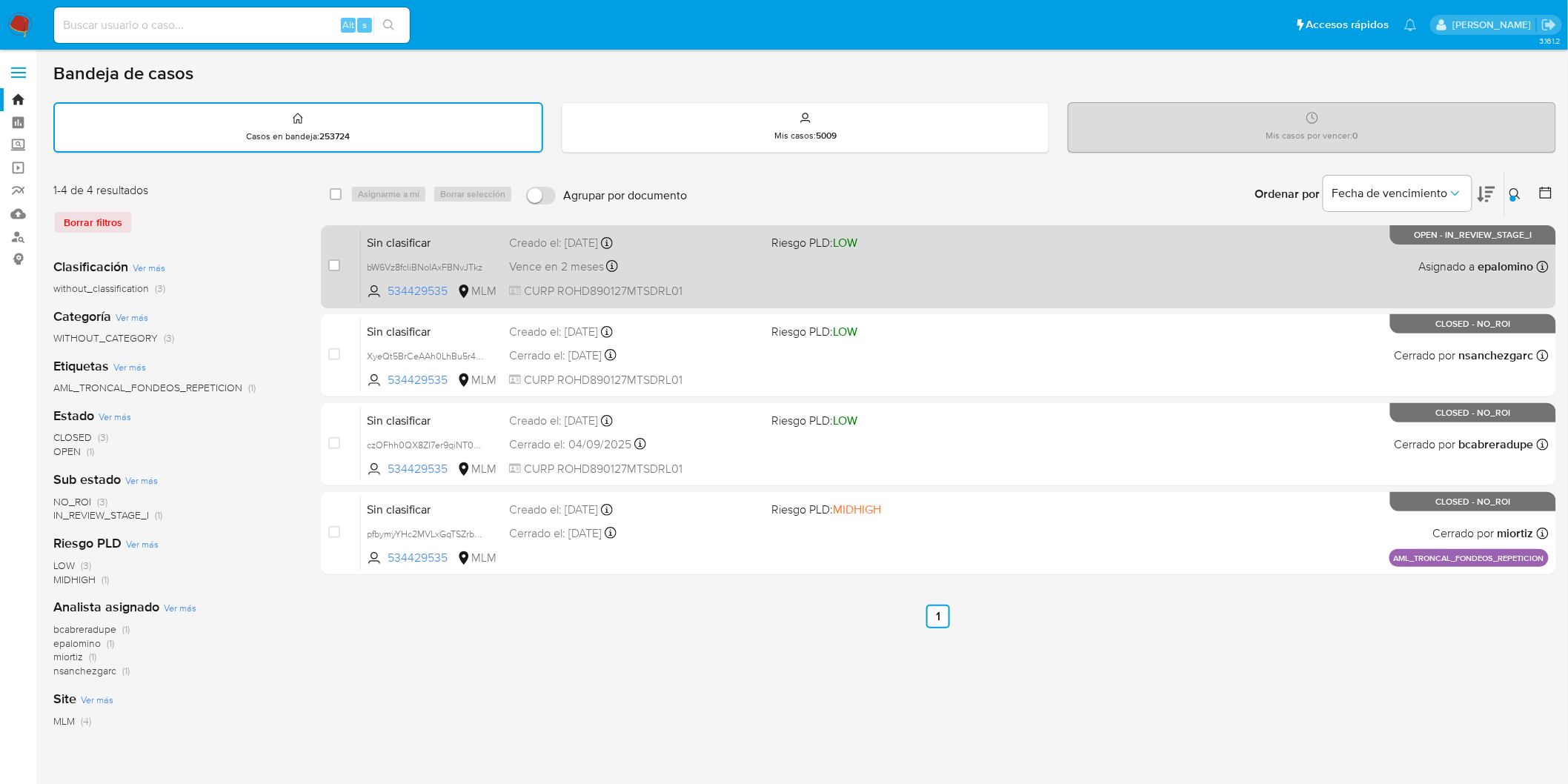
click at [424, 246] on span "Sin clasificar" at bounding box center [432, 241] width 131 height 19
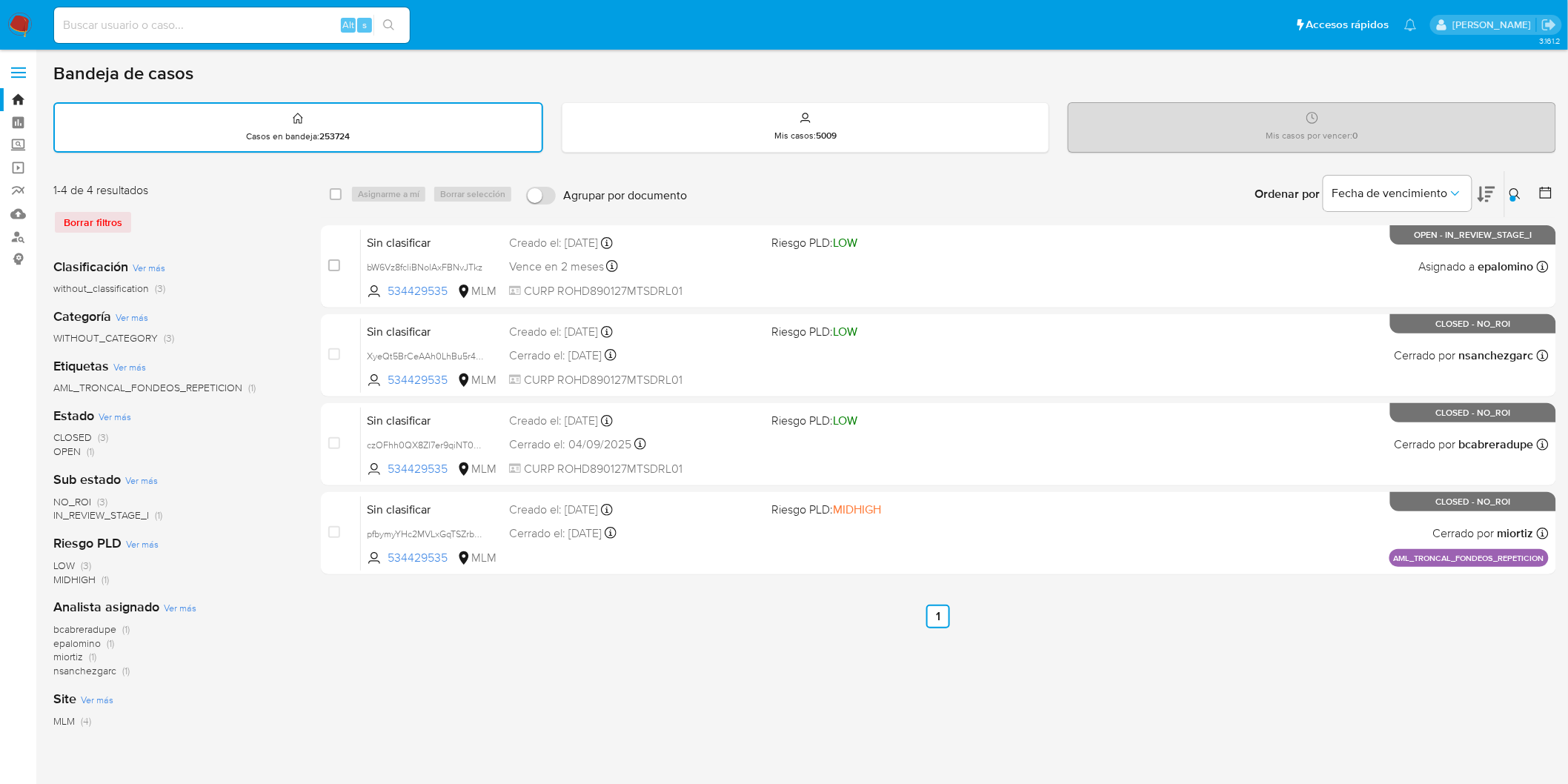
click at [20, 30] on img at bounding box center [20, 25] width 25 height 25
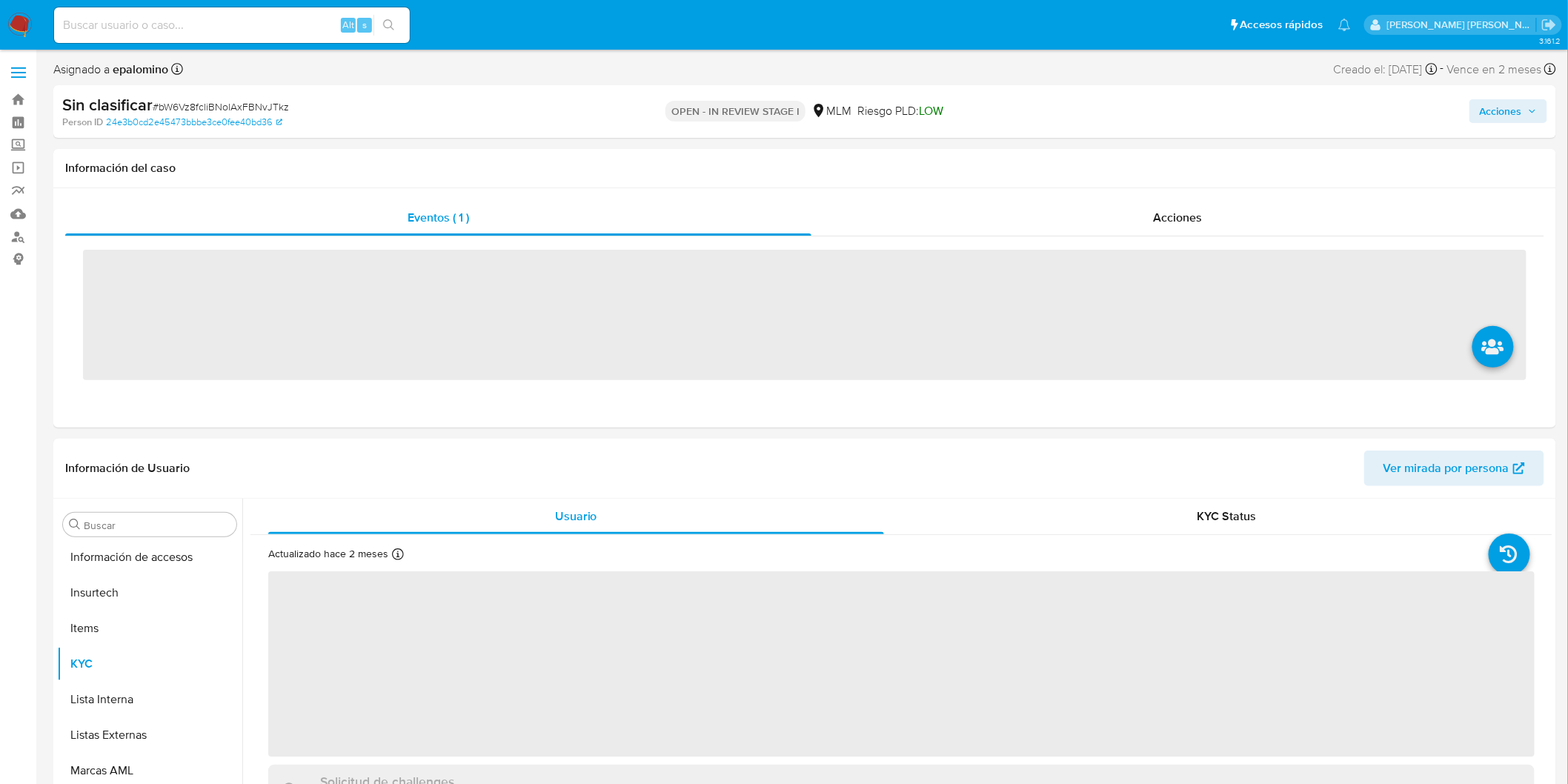
scroll to position [696, 0]
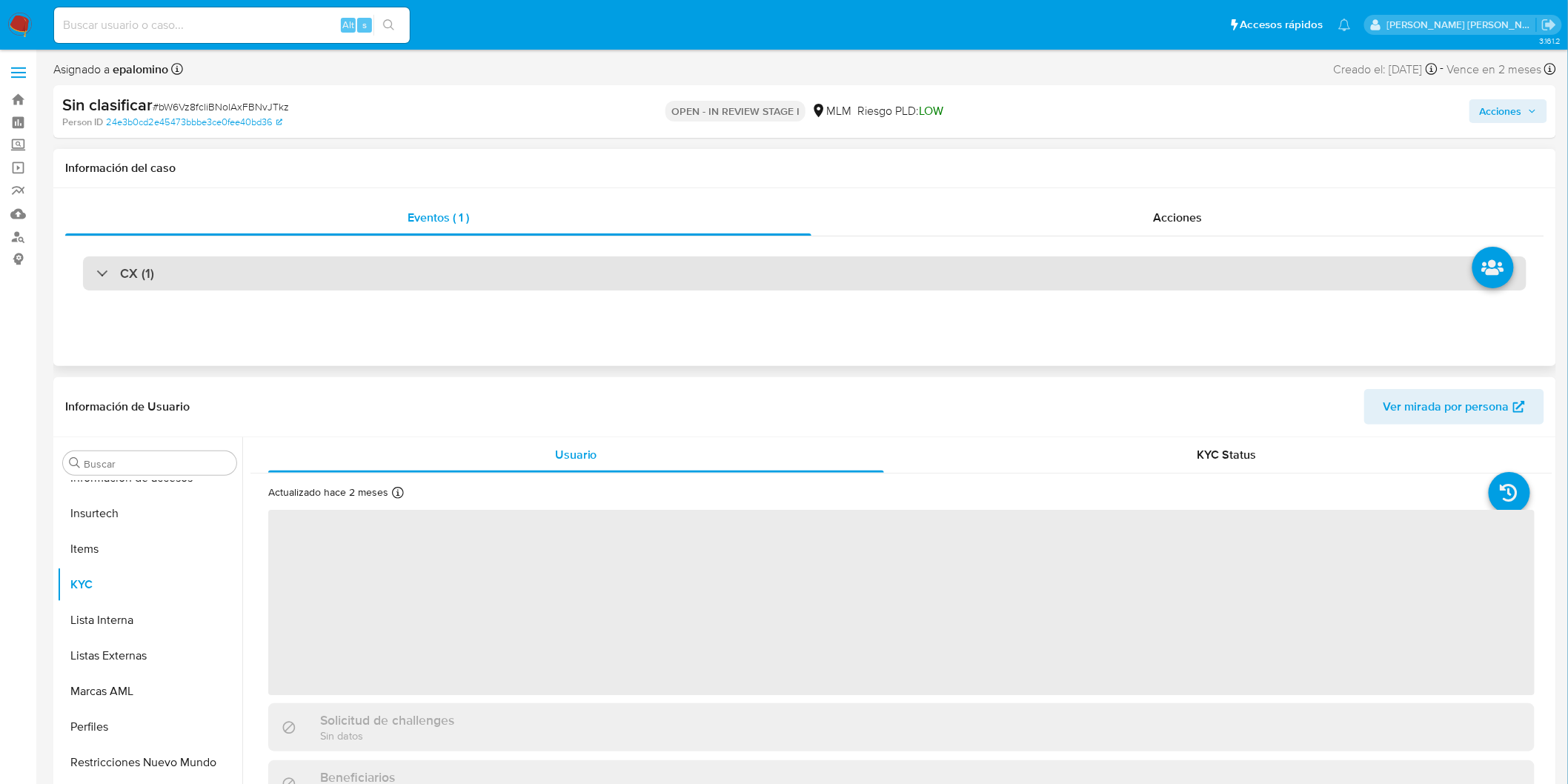
select select "10"
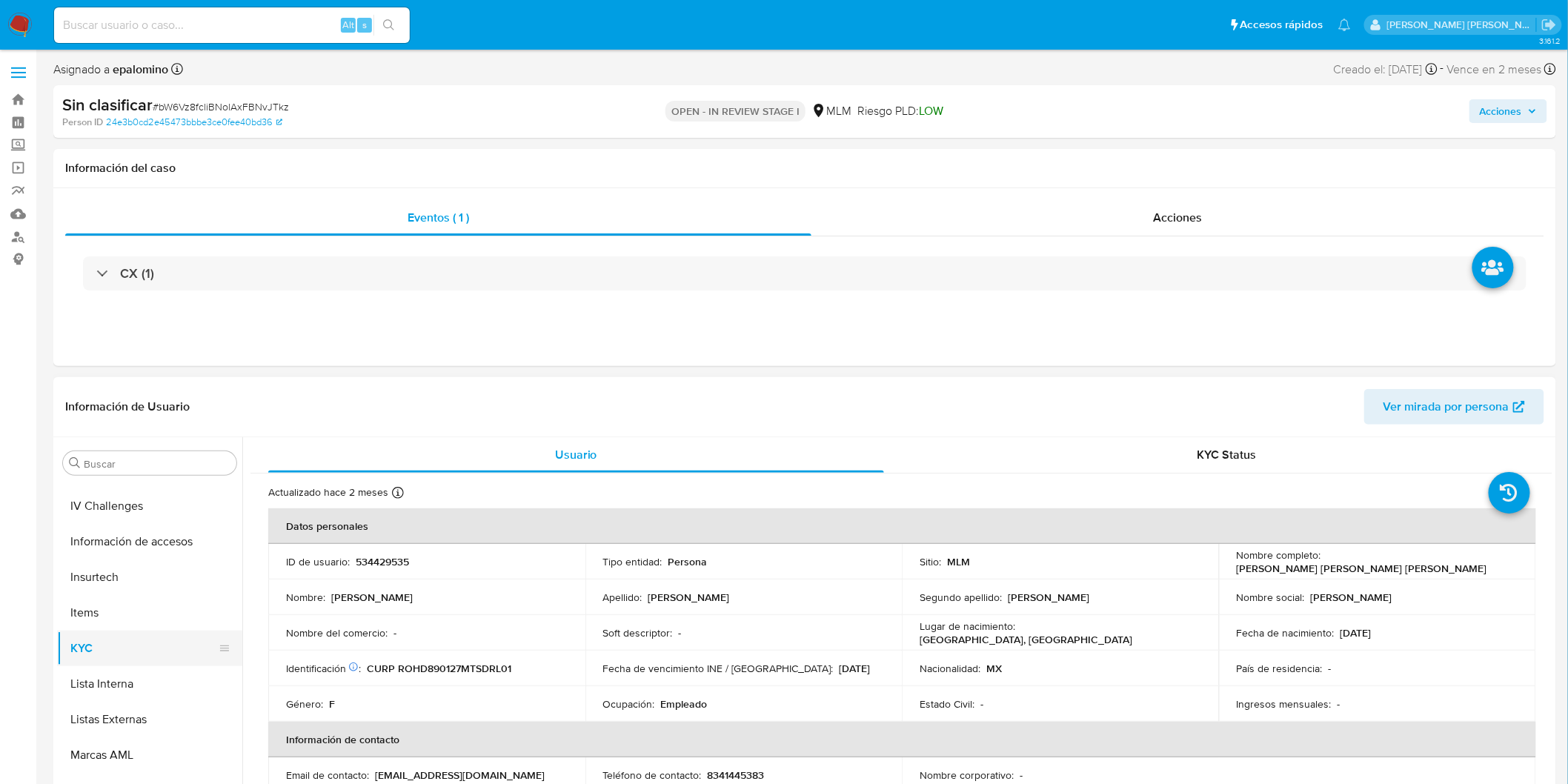
scroll to position [615, 0]
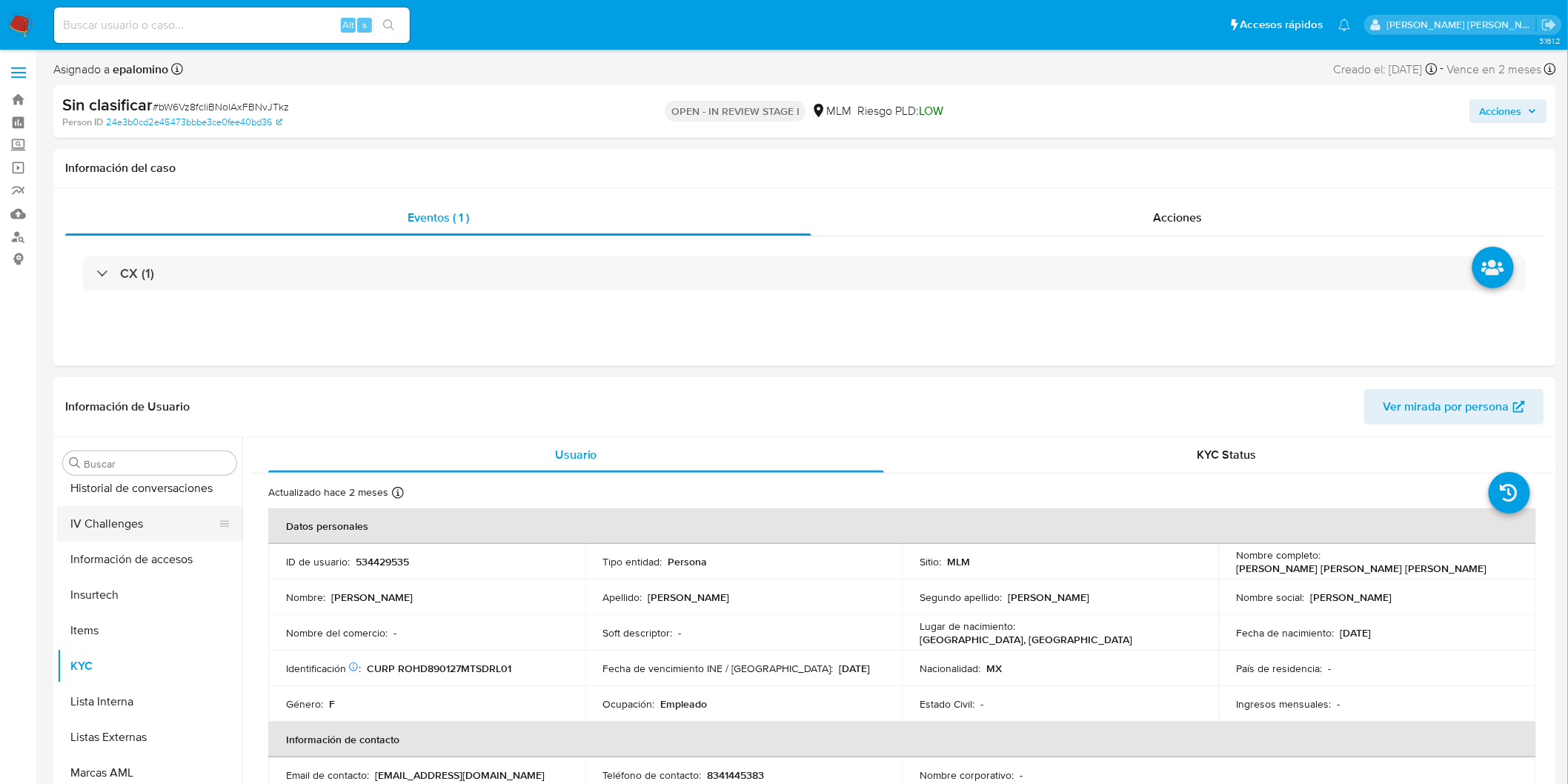
click at [163, 535] on button "IV Challenges" at bounding box center [143, 523] width 173 height 36
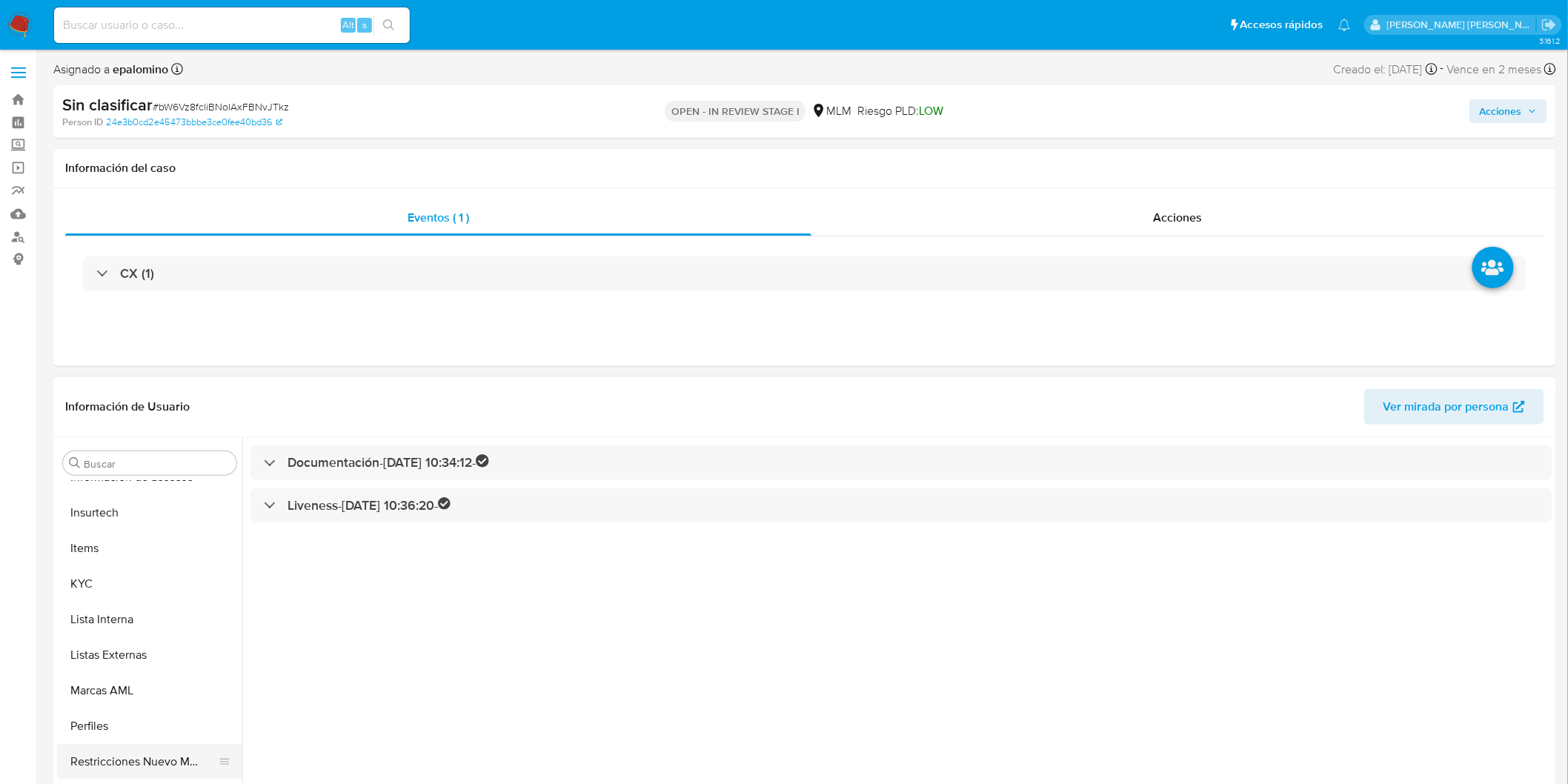
click at [172, 760] on button "Restricciones Nuevo Mundo" at bounding box center [143, 762] width 173 height 36
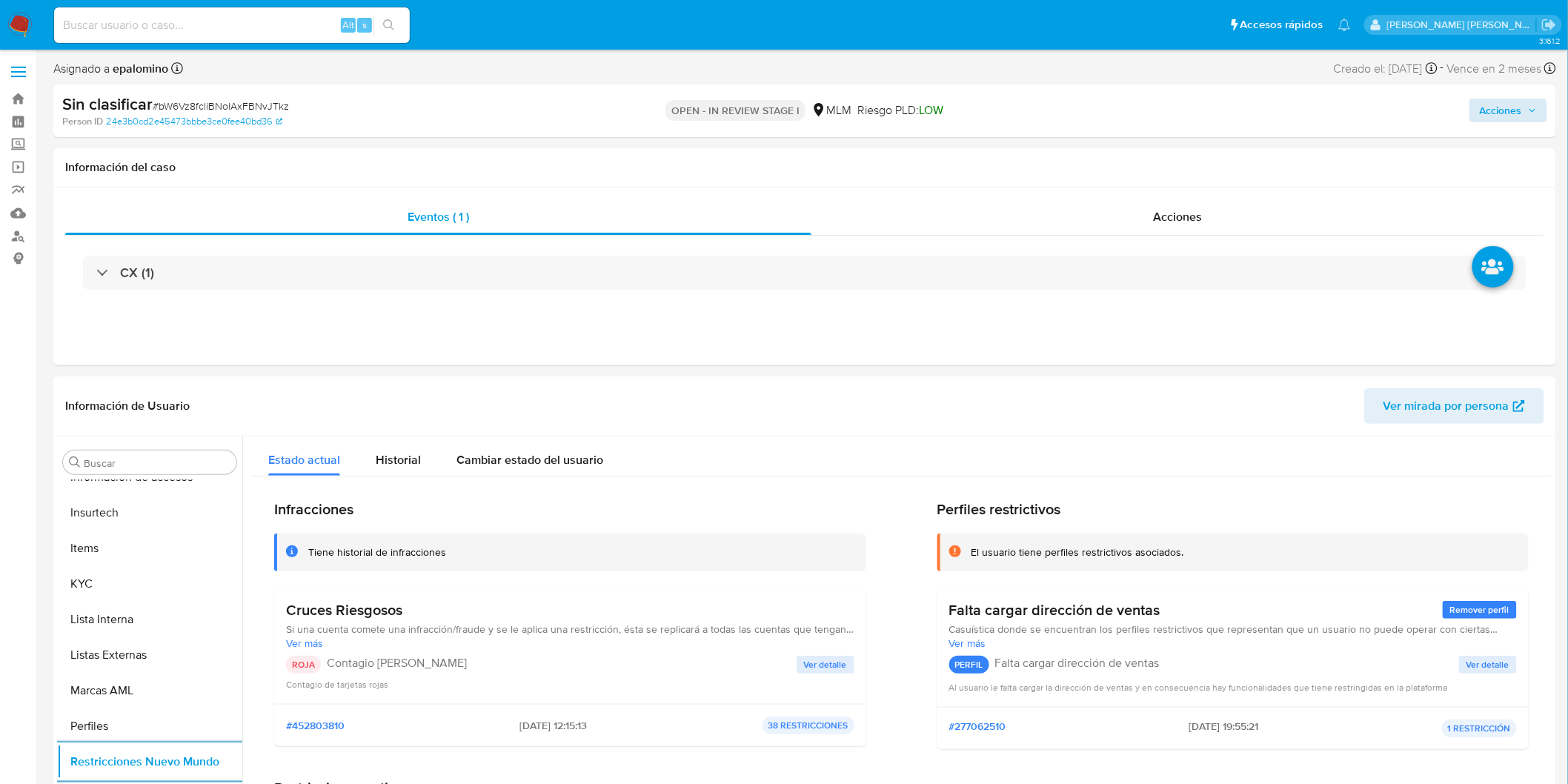
scroll to position [0, 0]
click at [1526, 117] on span "Acciones" at bounding box center [1508, 111] width 57 height 21
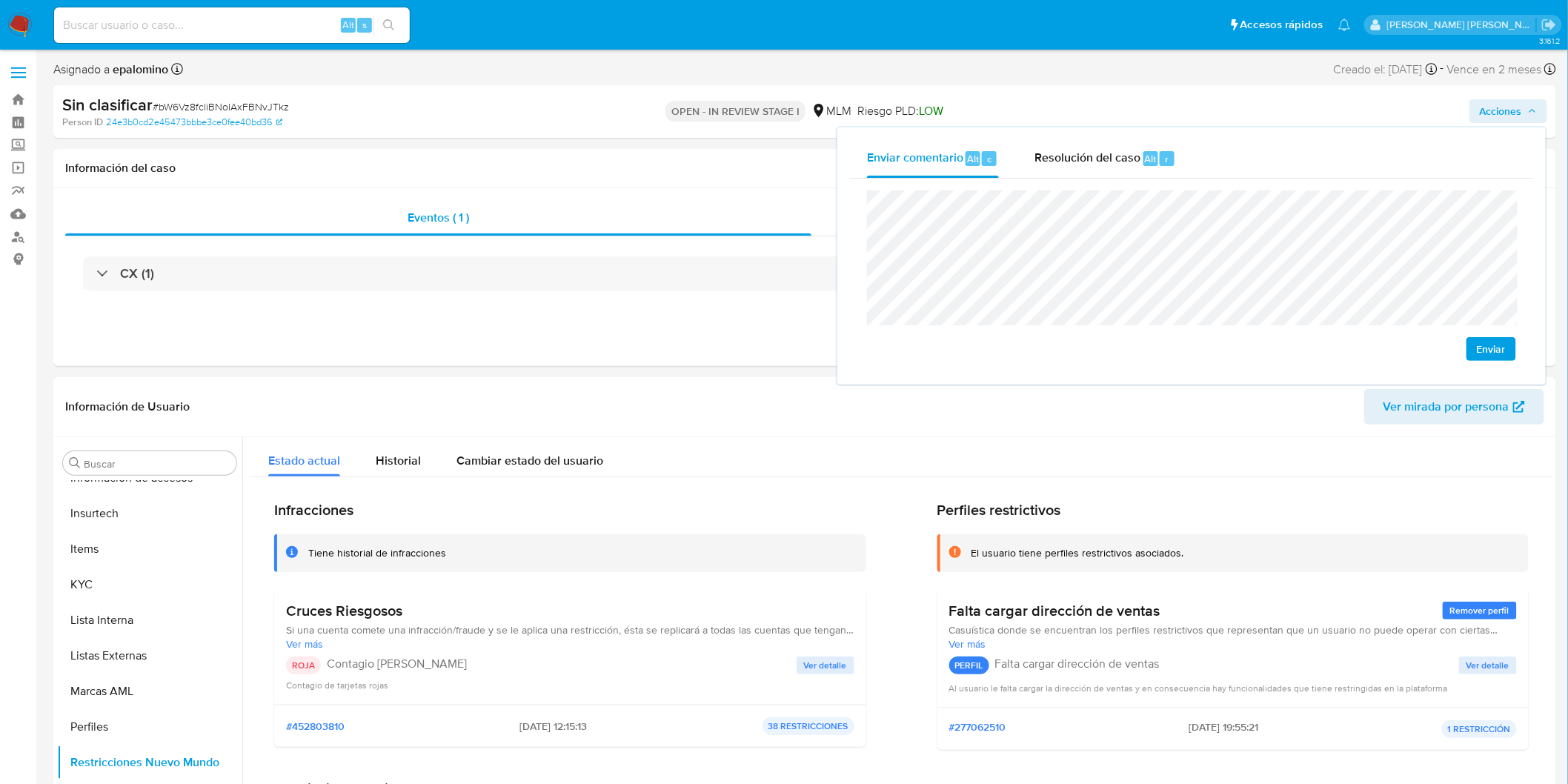
drag, startPoint x: 1506, startPoint y: 342, endPoint x: 1156, endPoint y: 153, distance: 397.8
click at [1503, 342] on span "Enviar" at bounding box center [1491, 349] width 29 height 21
click at [1128, 136] on div "Enviar comentario Alt c Resolución del caso Alt r Enviar" at bounding box center [1191, 256] width 709 height 257
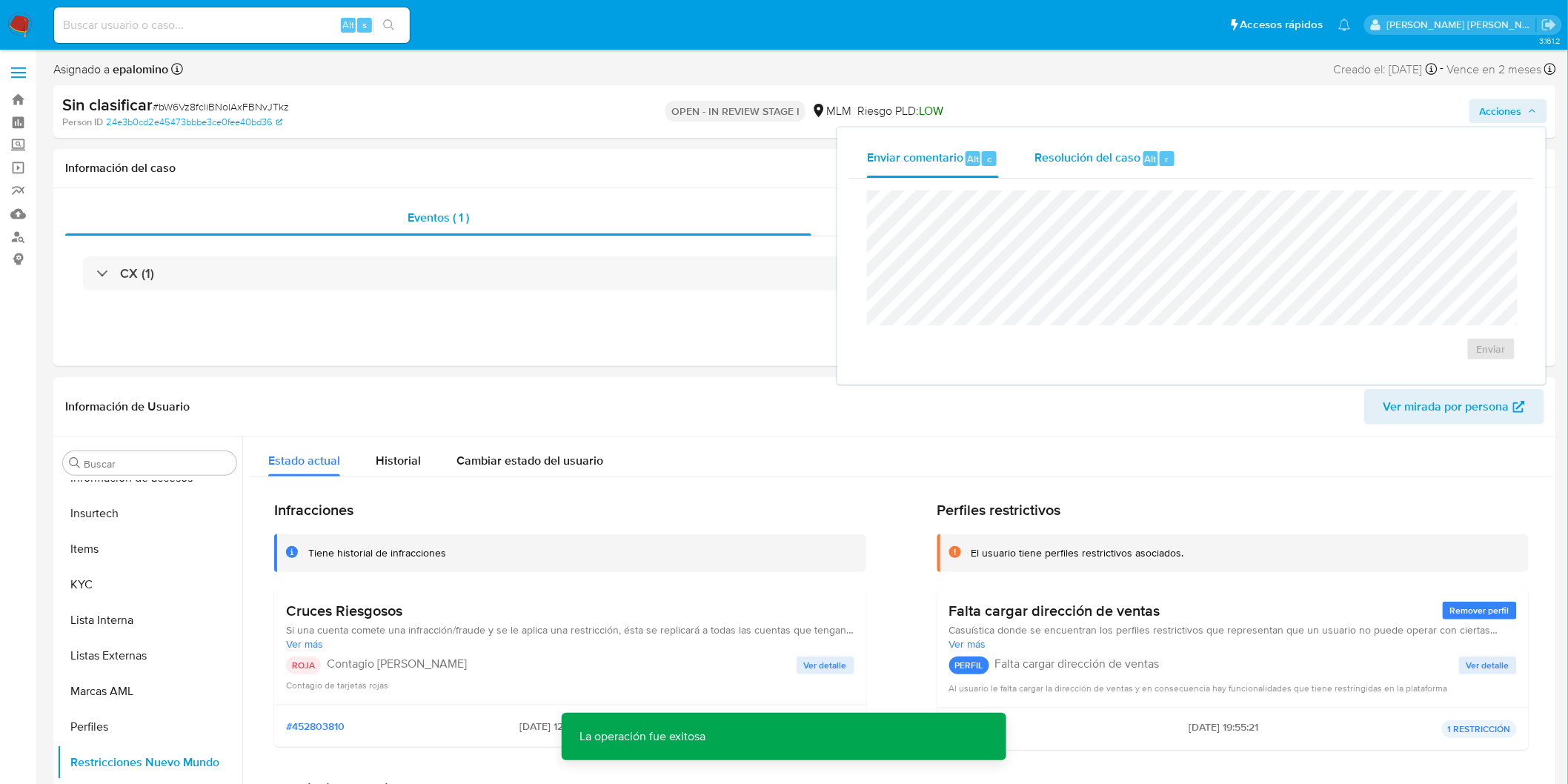
click at [1125, 157] on span "Resolución del caso" at bounding box center [1087, 158] width 106 height 17
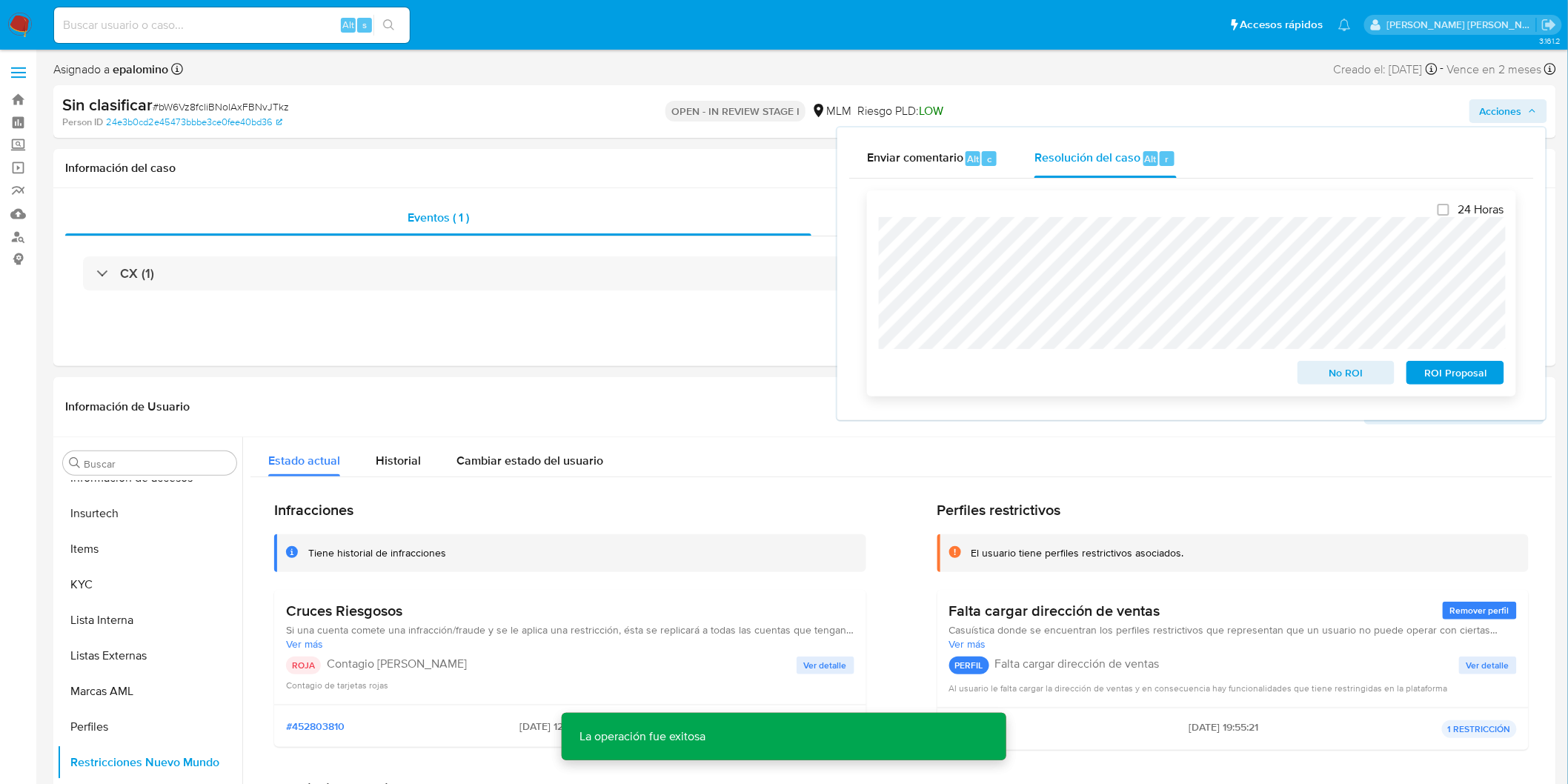
click at [1341, 379] on span "No ROI" at bounding box center [1347, 373] width 77 height 21
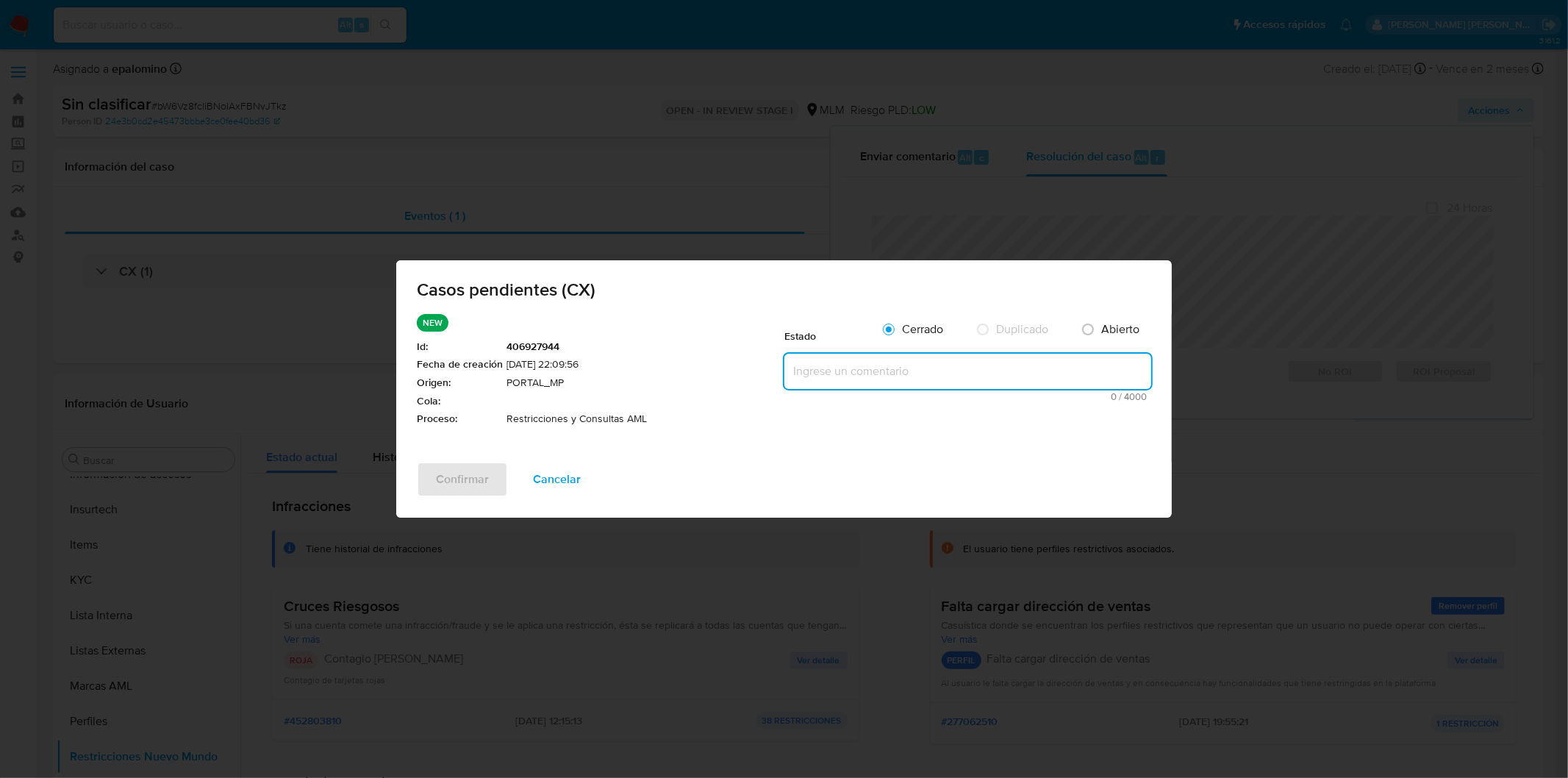
click at [833, 371] on textarea at bounding box center [968, 371] width 367 height 35
paste textarea "no se realizará reactivación de la cuenta"
type textarea "no se realizará reactivación de la cuenta"
click at [468, 471] on span "Confirmar" at bounding box center [463, 480] width 53 height 32
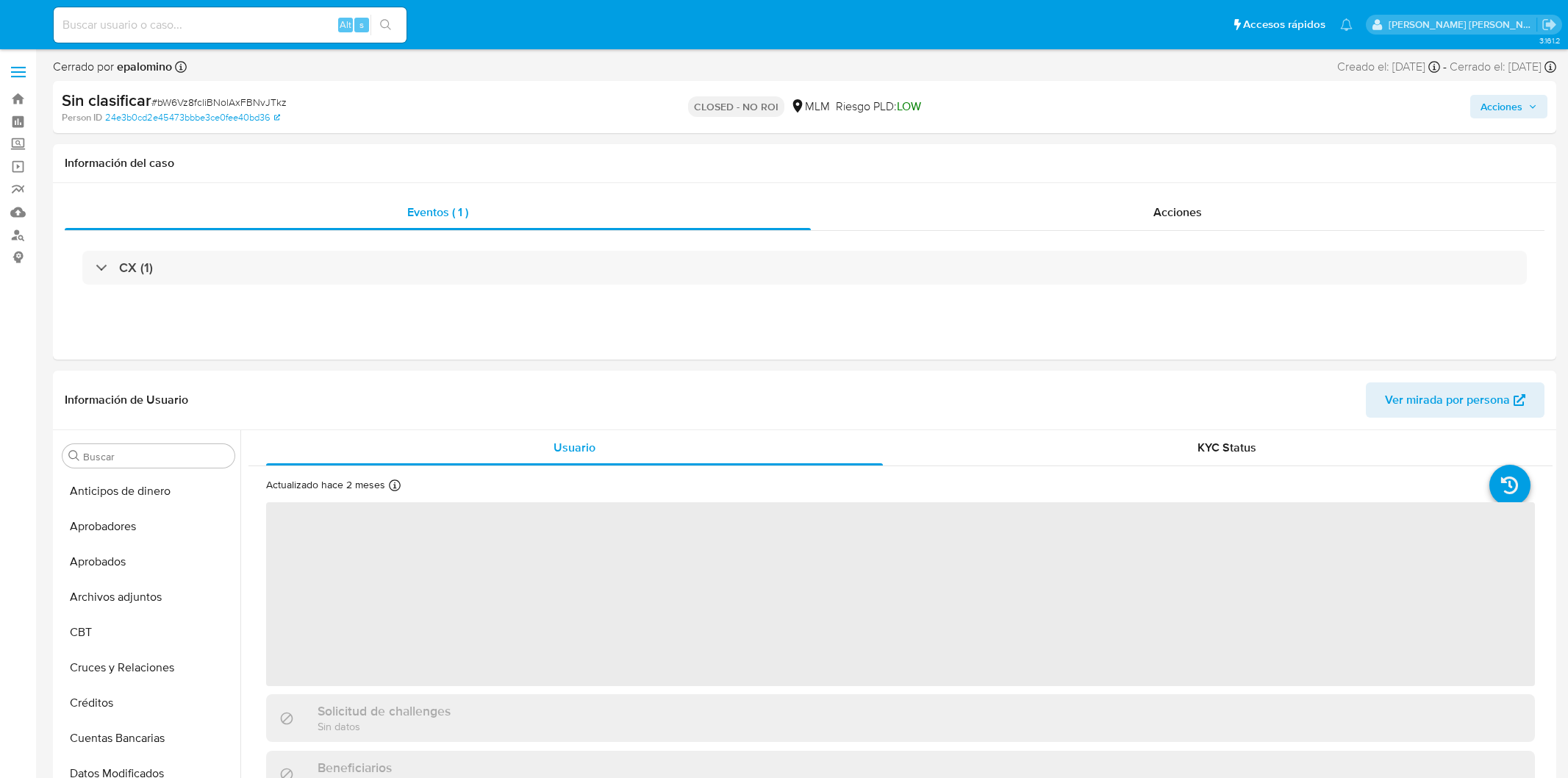
select select "10"
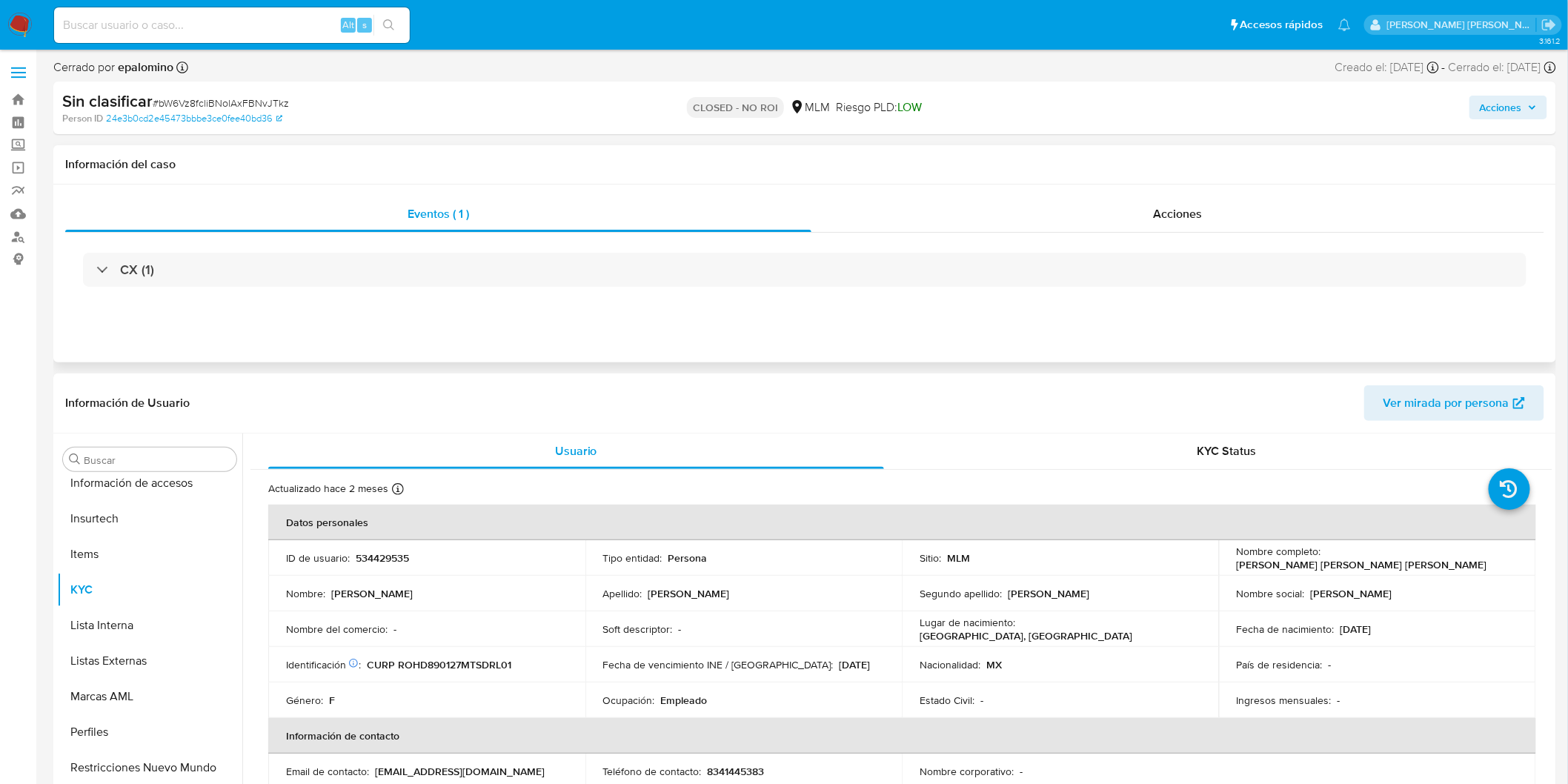
scroll to position [696, 0]
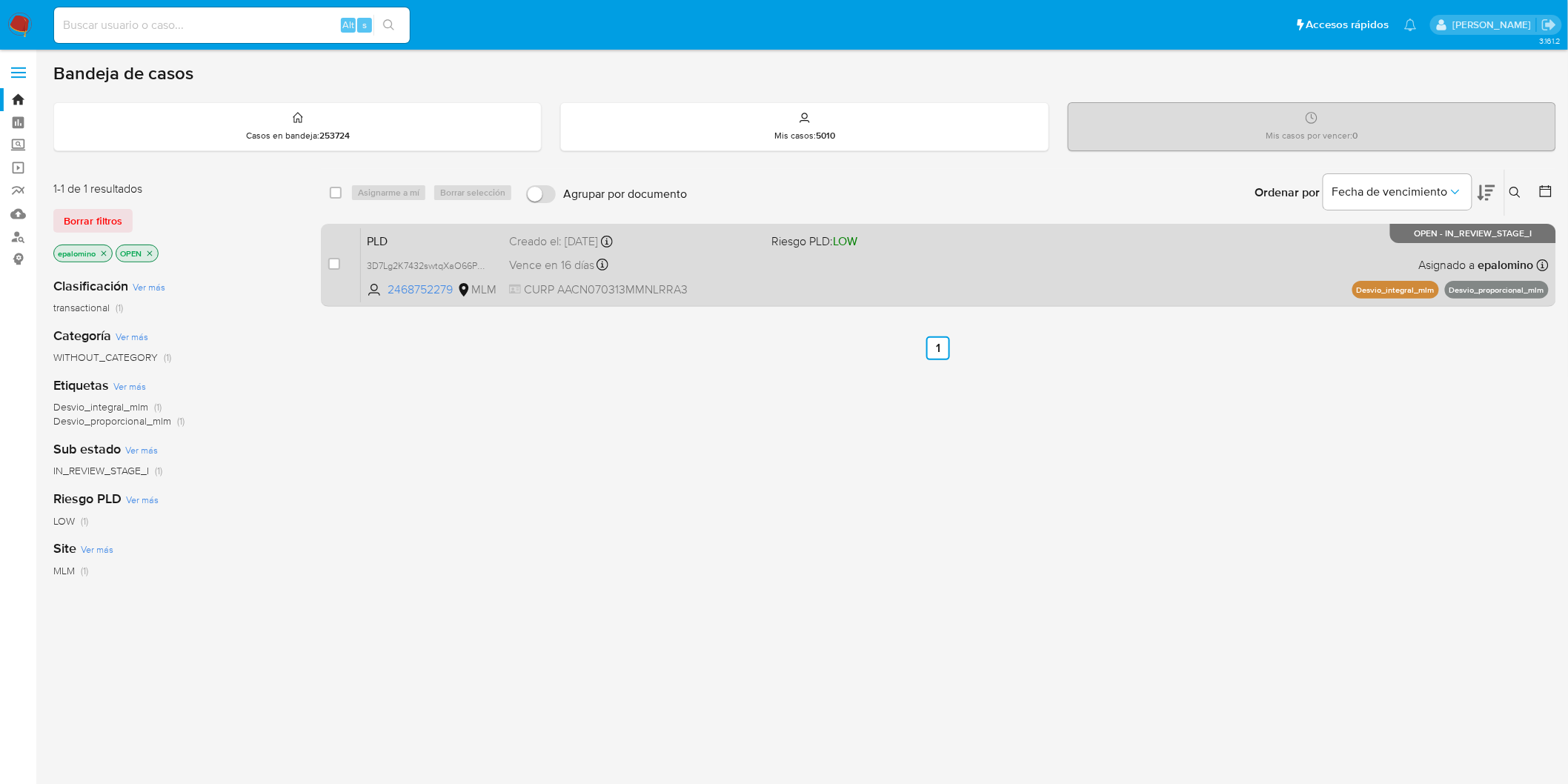
click at [411, 235] on span "PLD" at bounding box center [432, 240] width 131 height 19
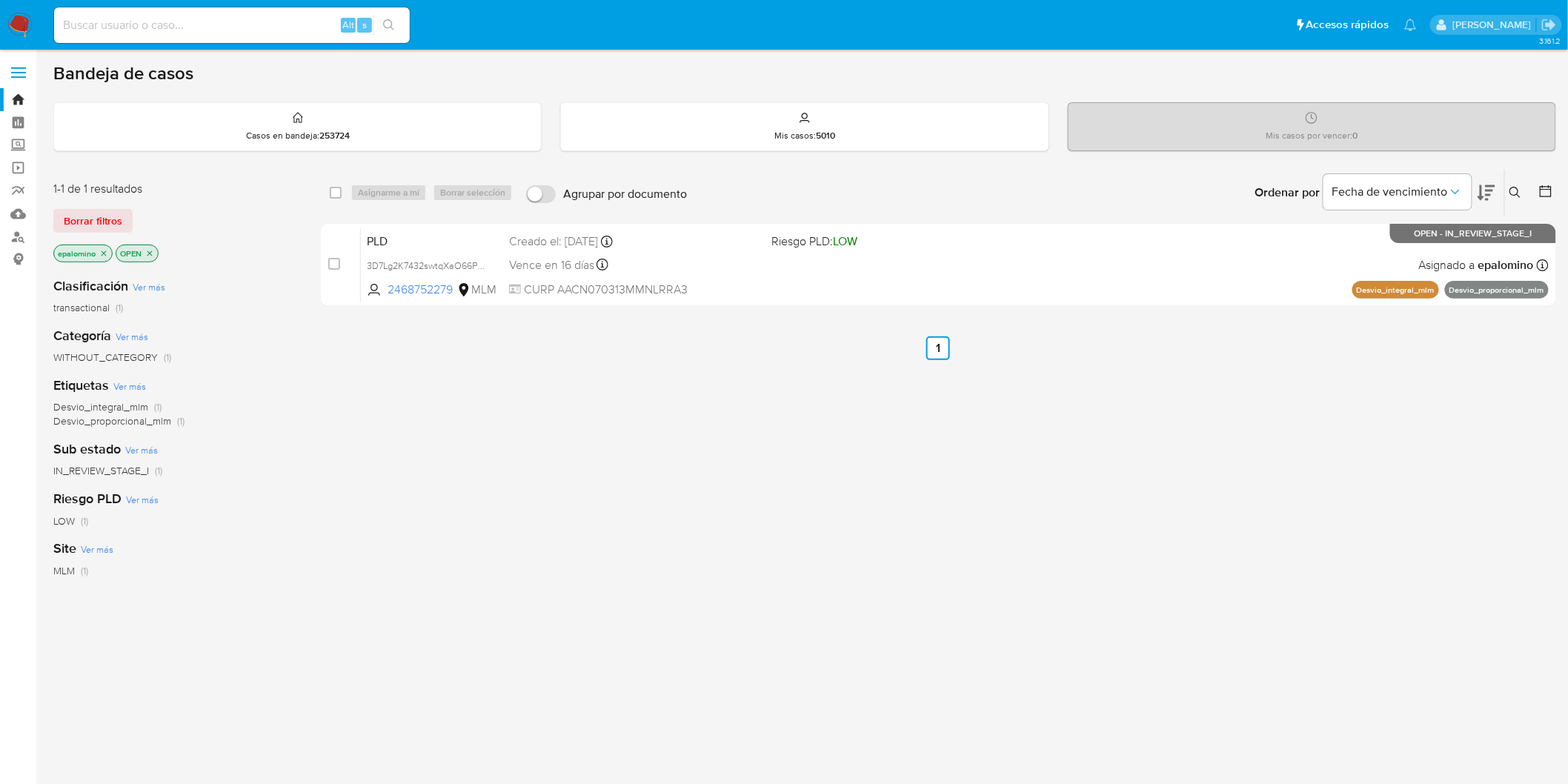
click at [119, 211] on span "Borrar filtros" at bounding box center [93, 220] width 59 height 21
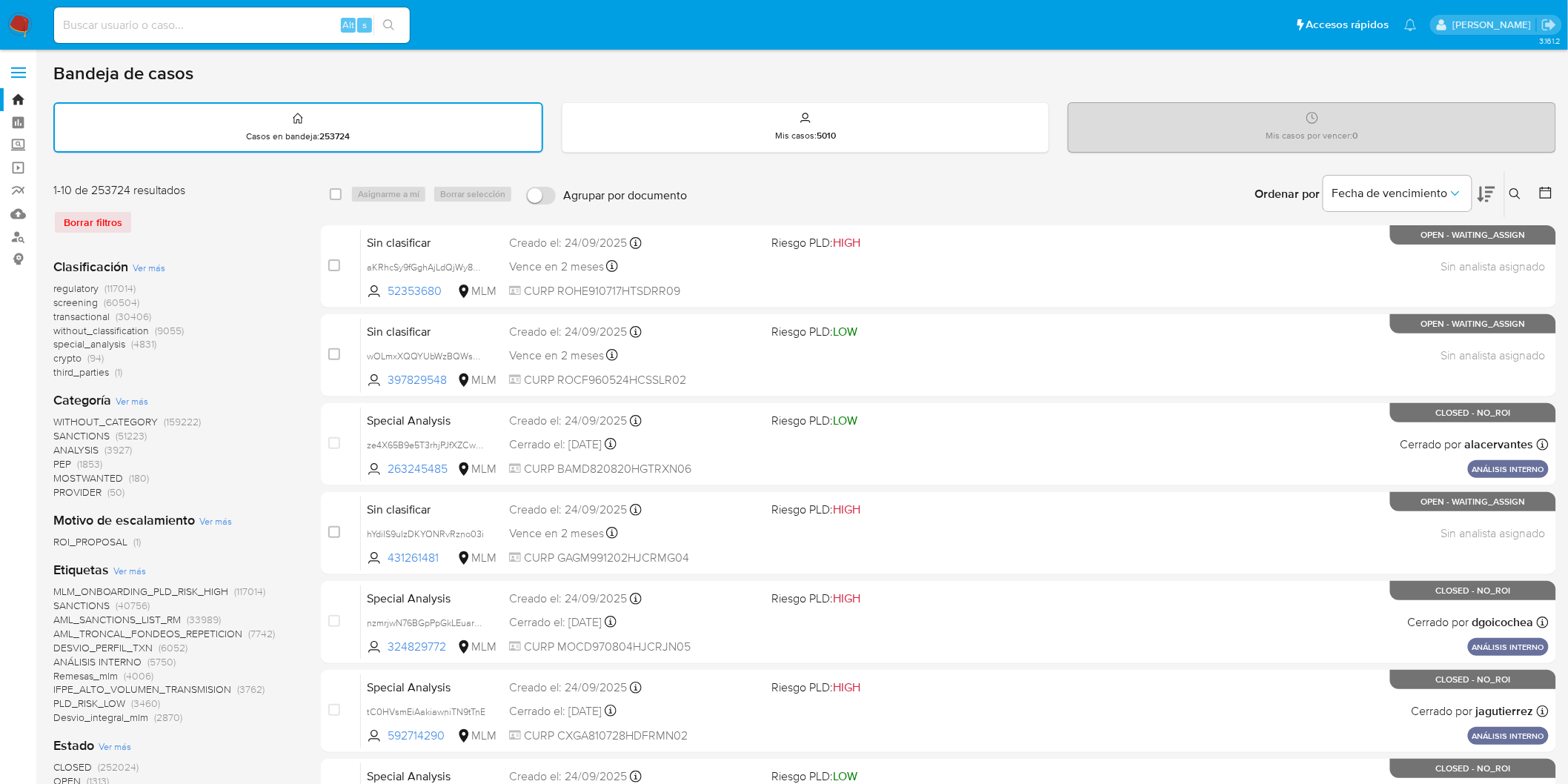
click at [1510, 185] on button at bounding box center [1517, 194] width 25 height 18
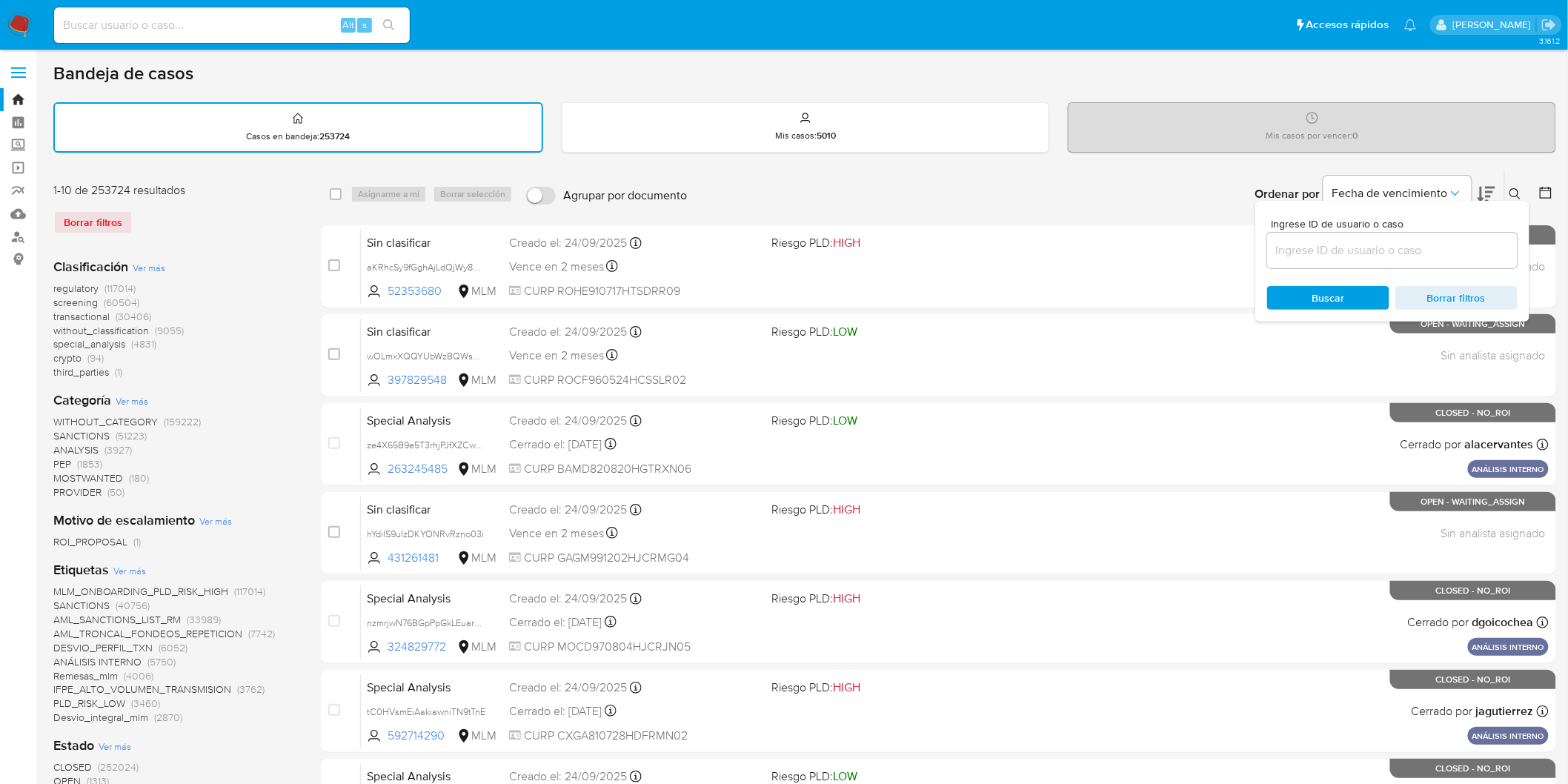
click at [1277, 253] on input at bounding box center [1392, 250] width 250 height 19
type input "2468752279"
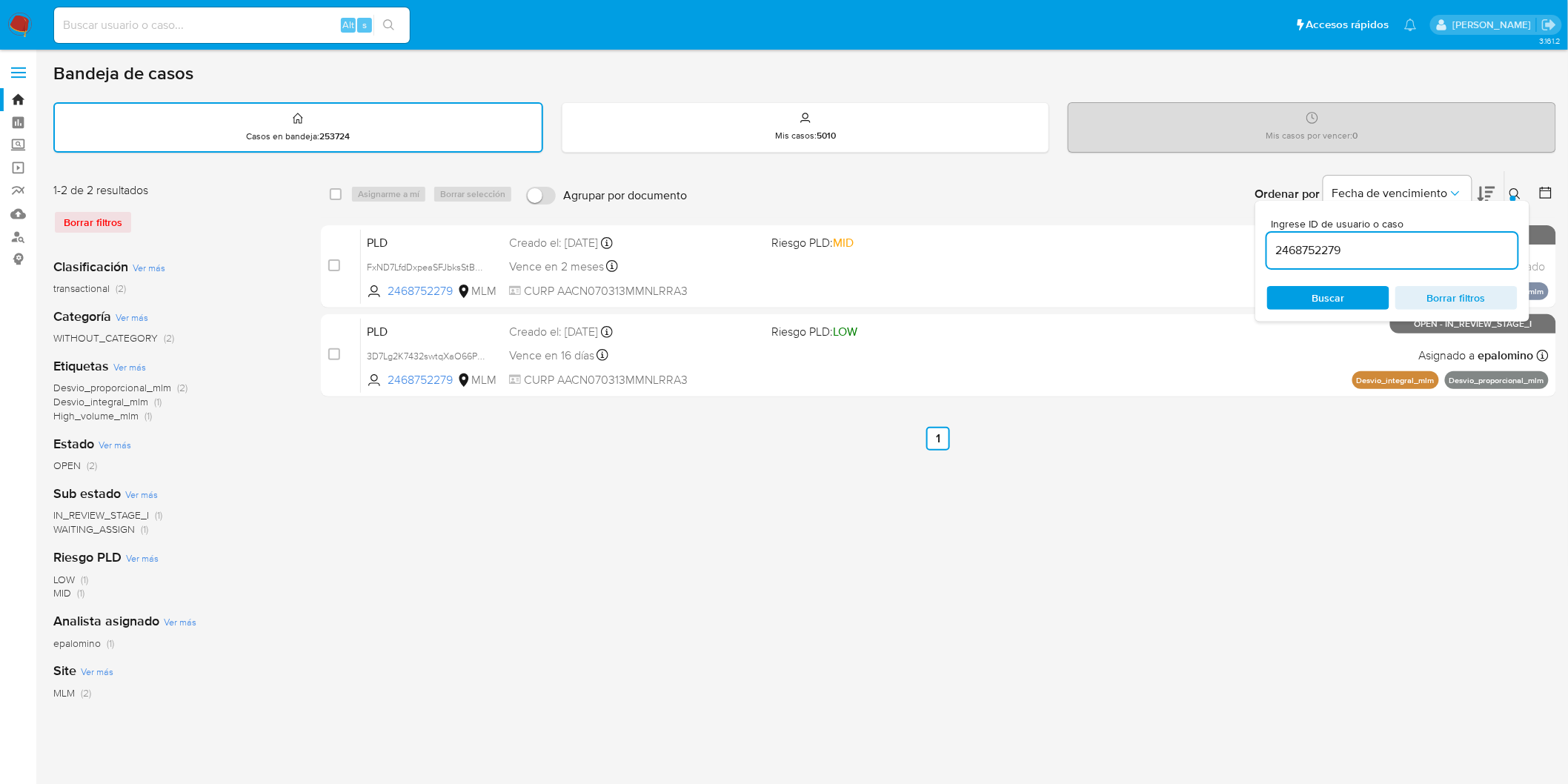
click at [1517, 185] on button at bounding box center [1517, 194] width 25 height 18
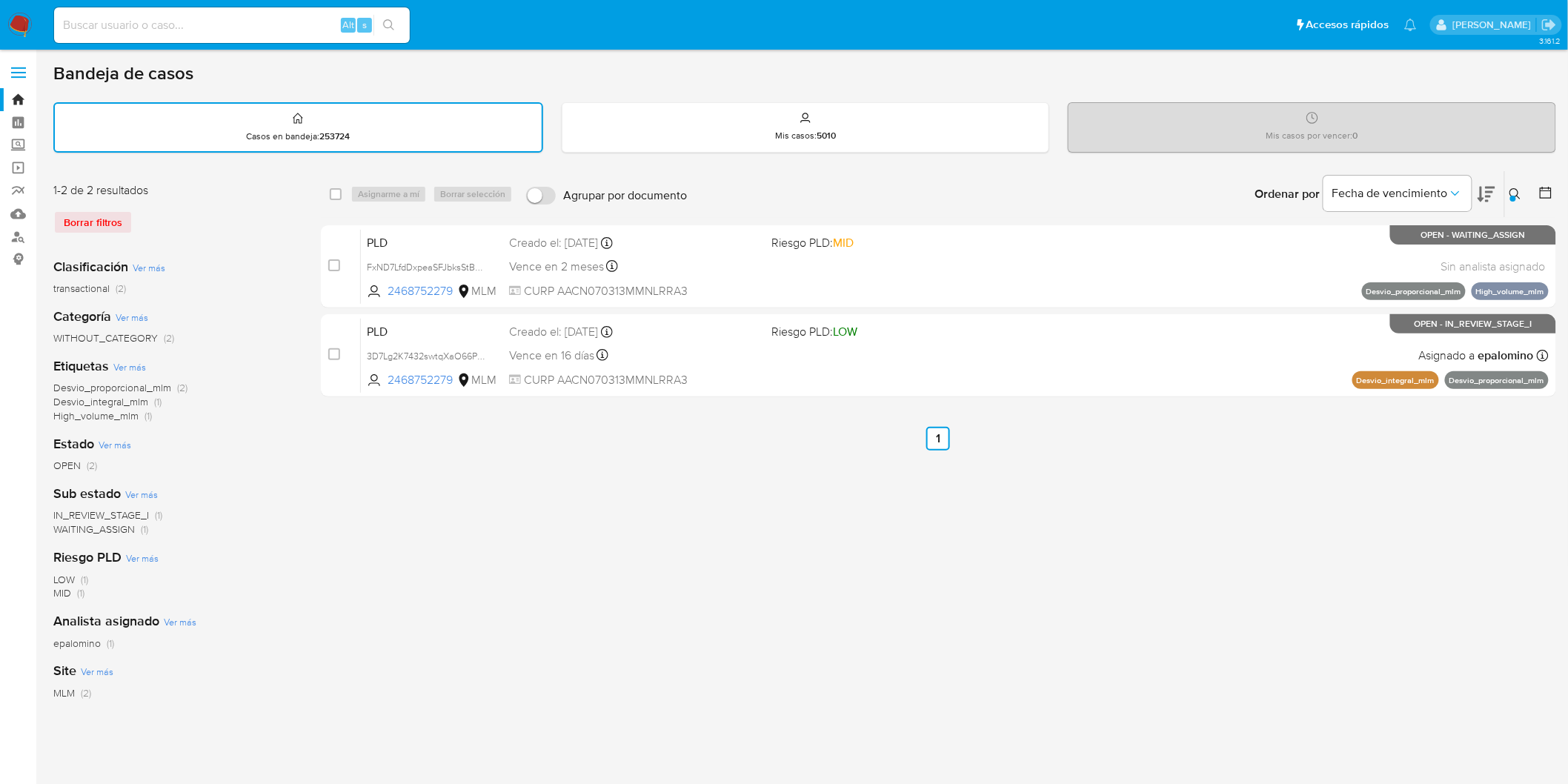
click at [1517, 196] on icon at bounding box center [1515, 194] width 12 height 12
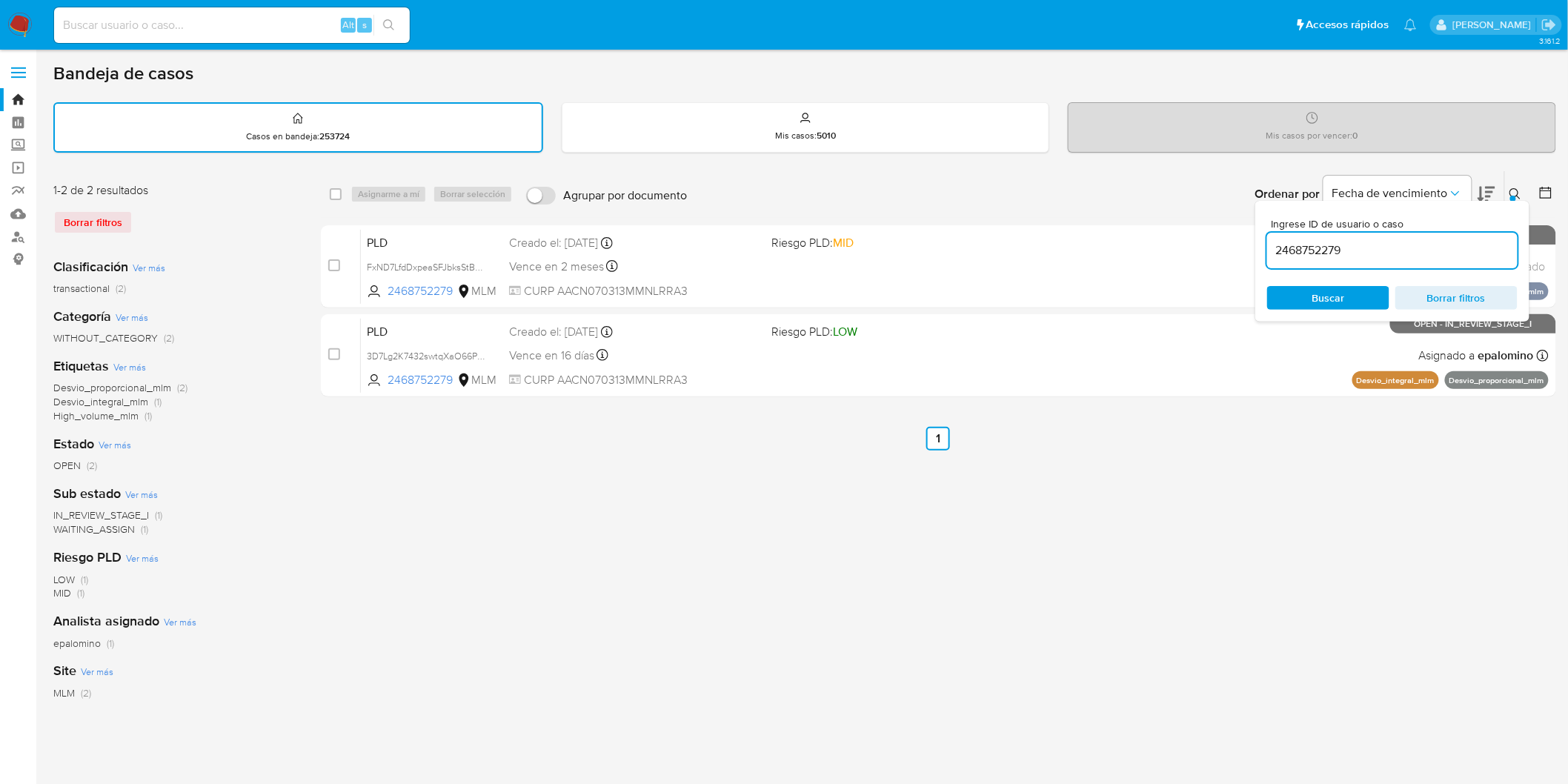
click at [1295, 250] on input "2468752279" at bounding box center [1392, 250] width 250 height 19
type input "1976191690"
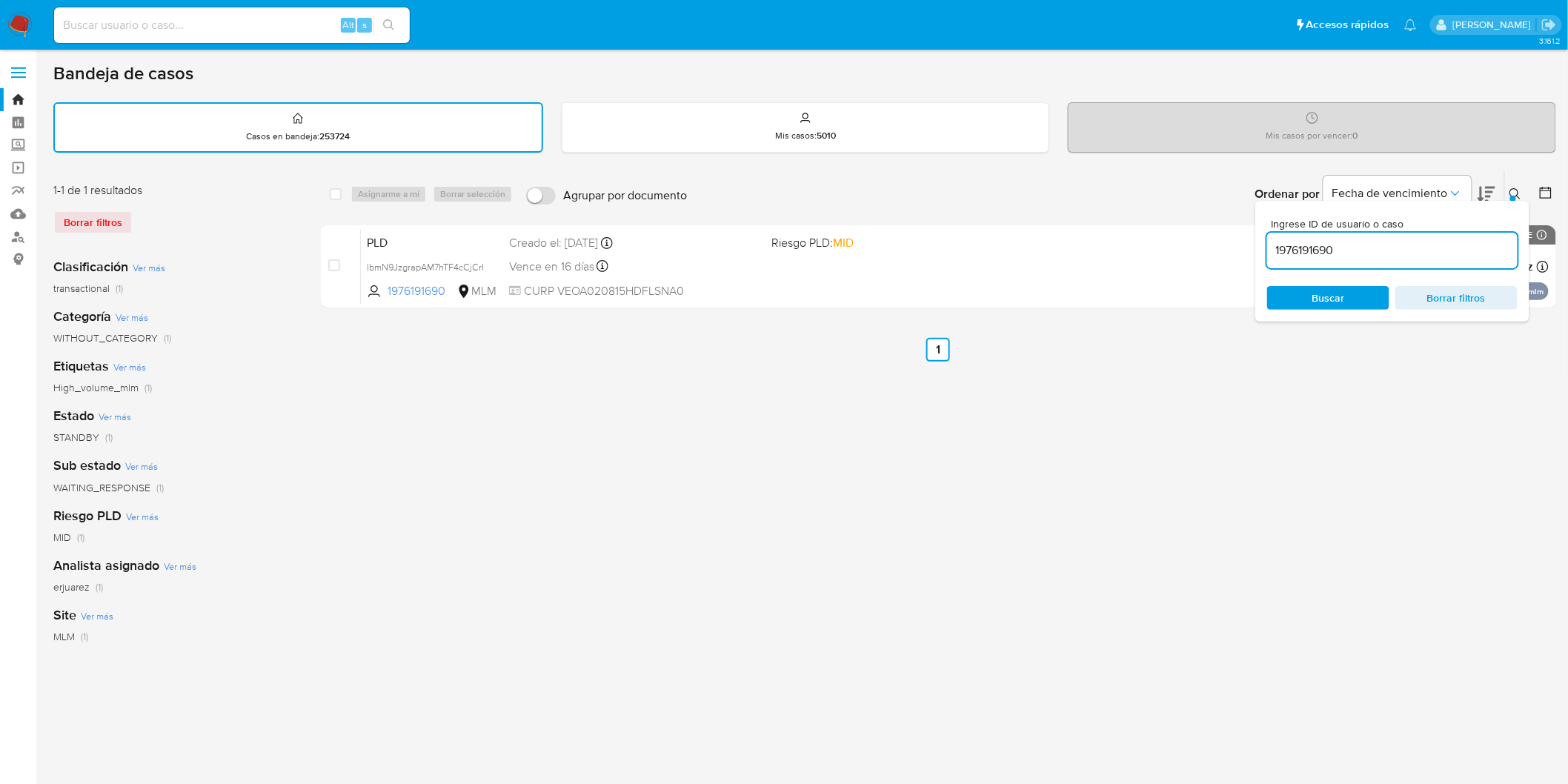
click at [1510, 188] on icon at bounding box center [1515, 193] width 11 height 11
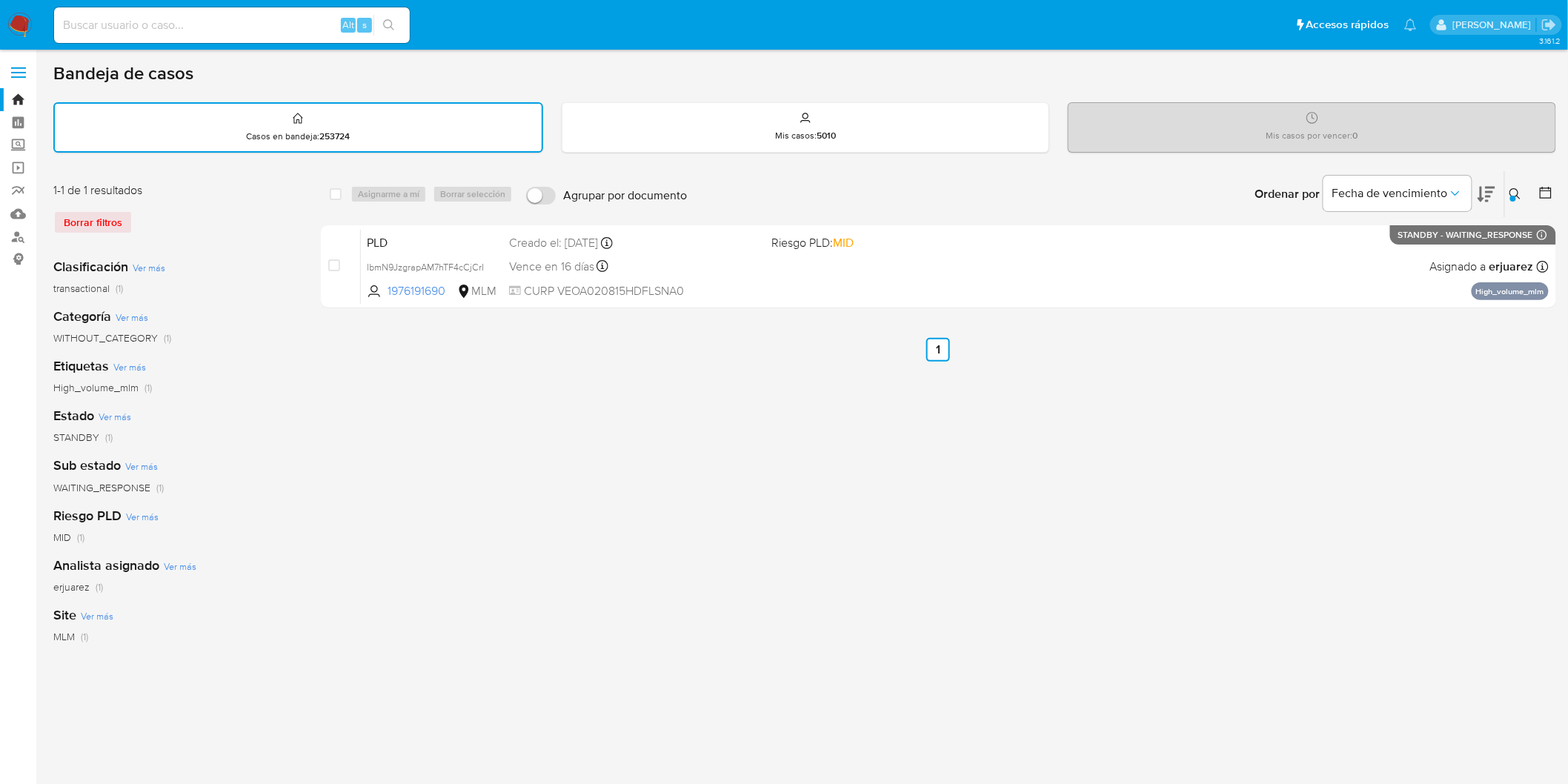
click at [18, 30] on img at bounding box center [20, 25] width 25 height 25
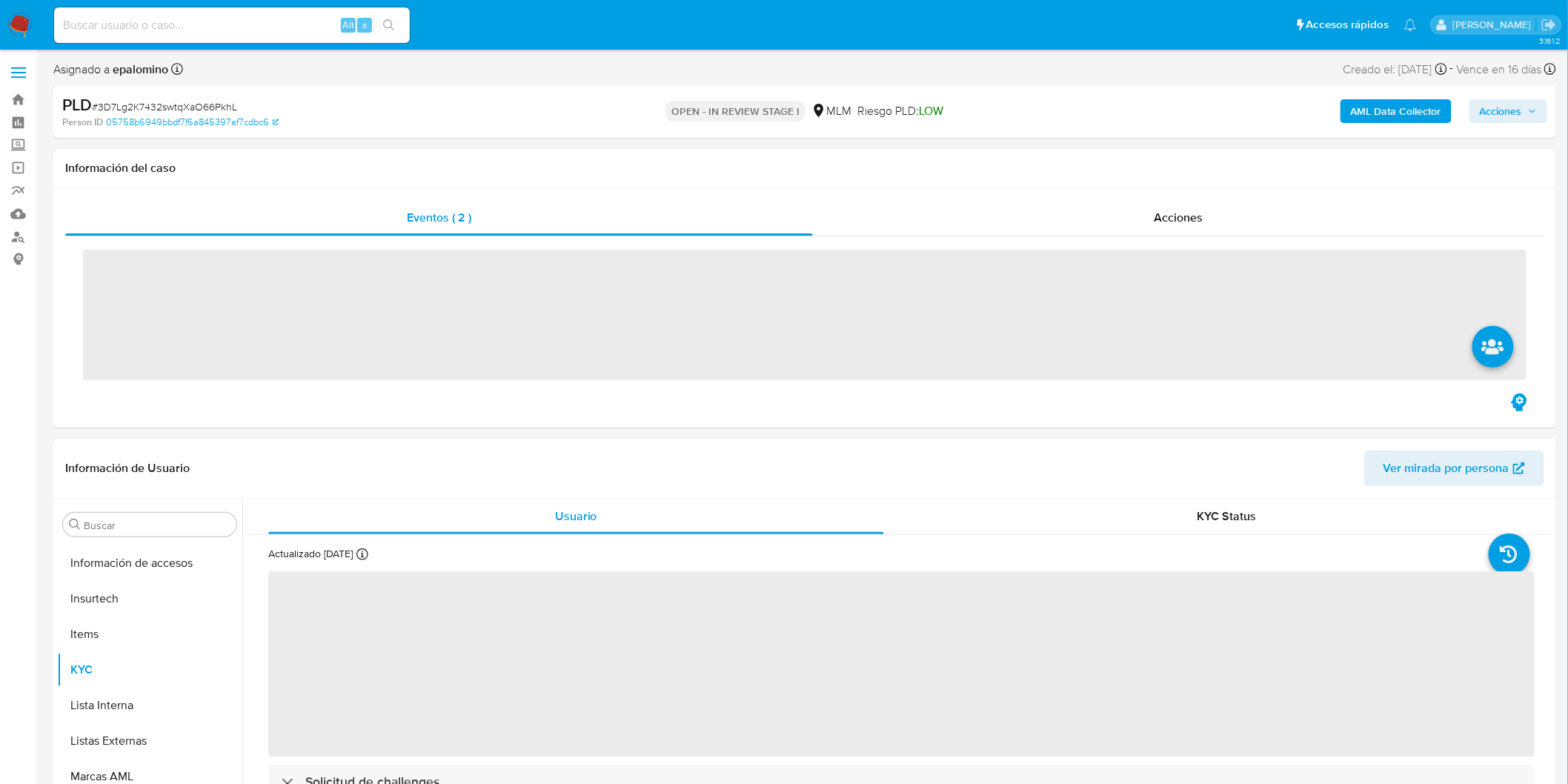
scroll to position [696, 0]
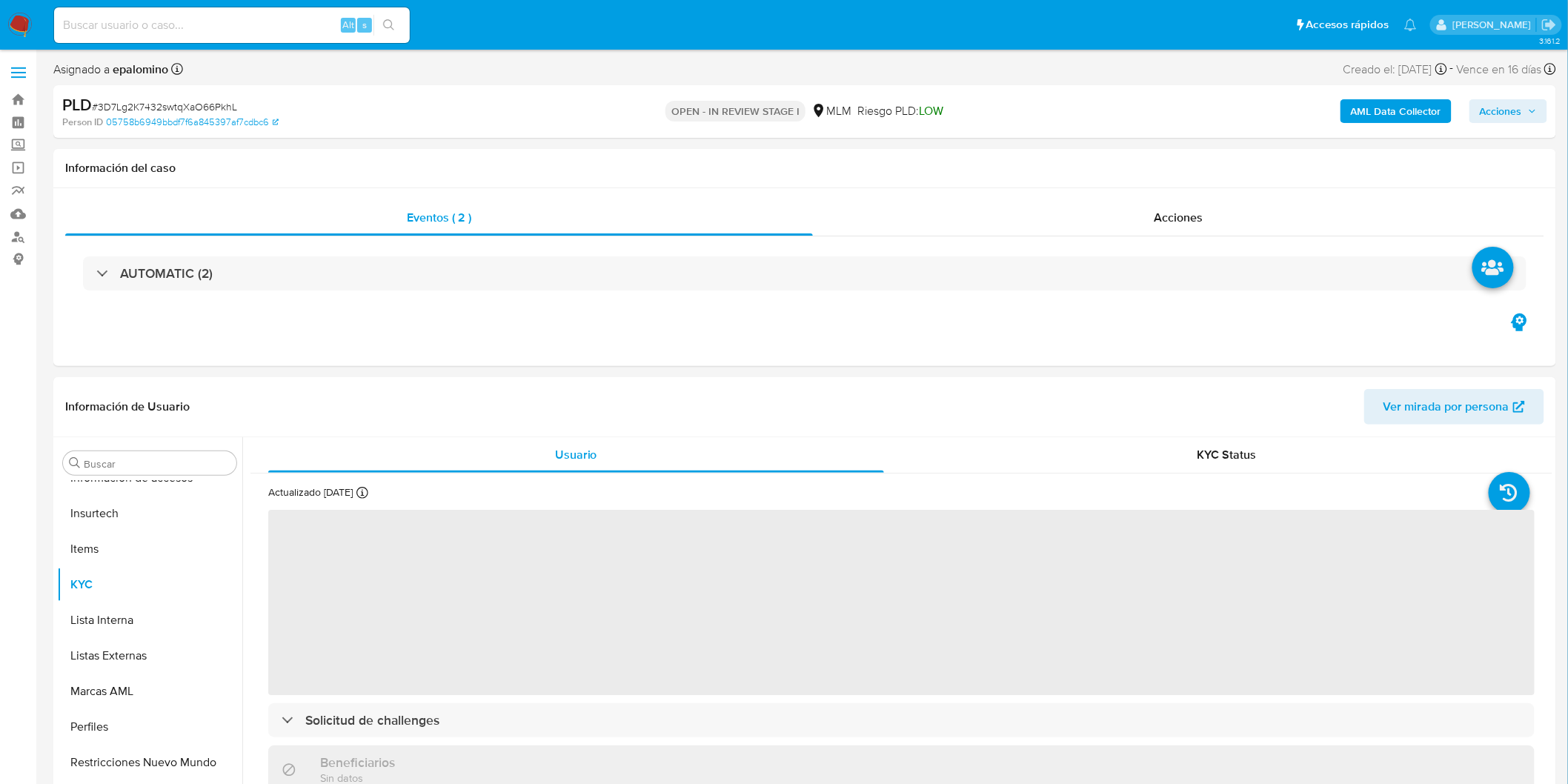
select select "10"
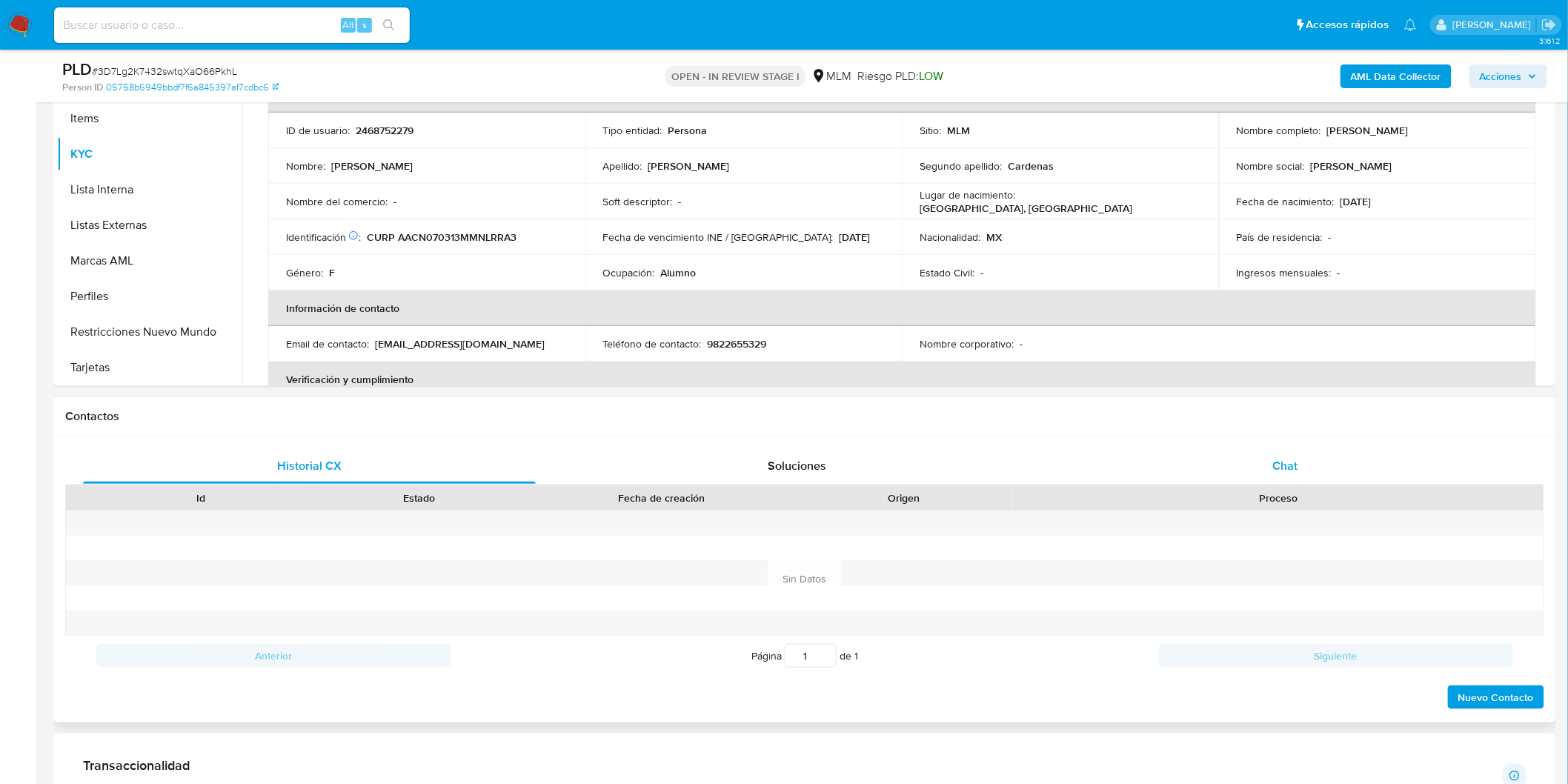
click at [1282, 452] on div "Chat" at bounding box center [1286, 466] width 453 height 36
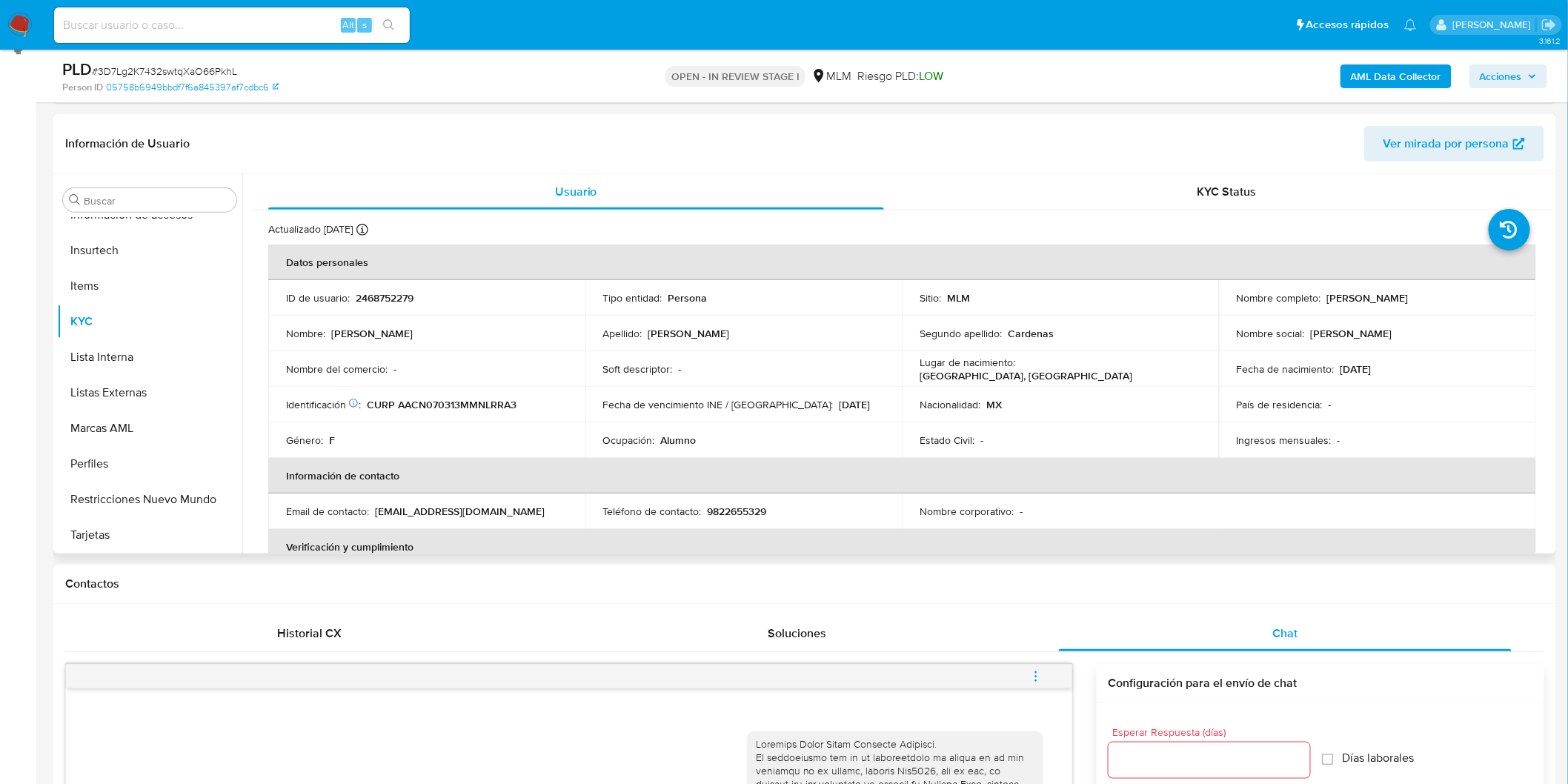
scroll to position [131, 0]
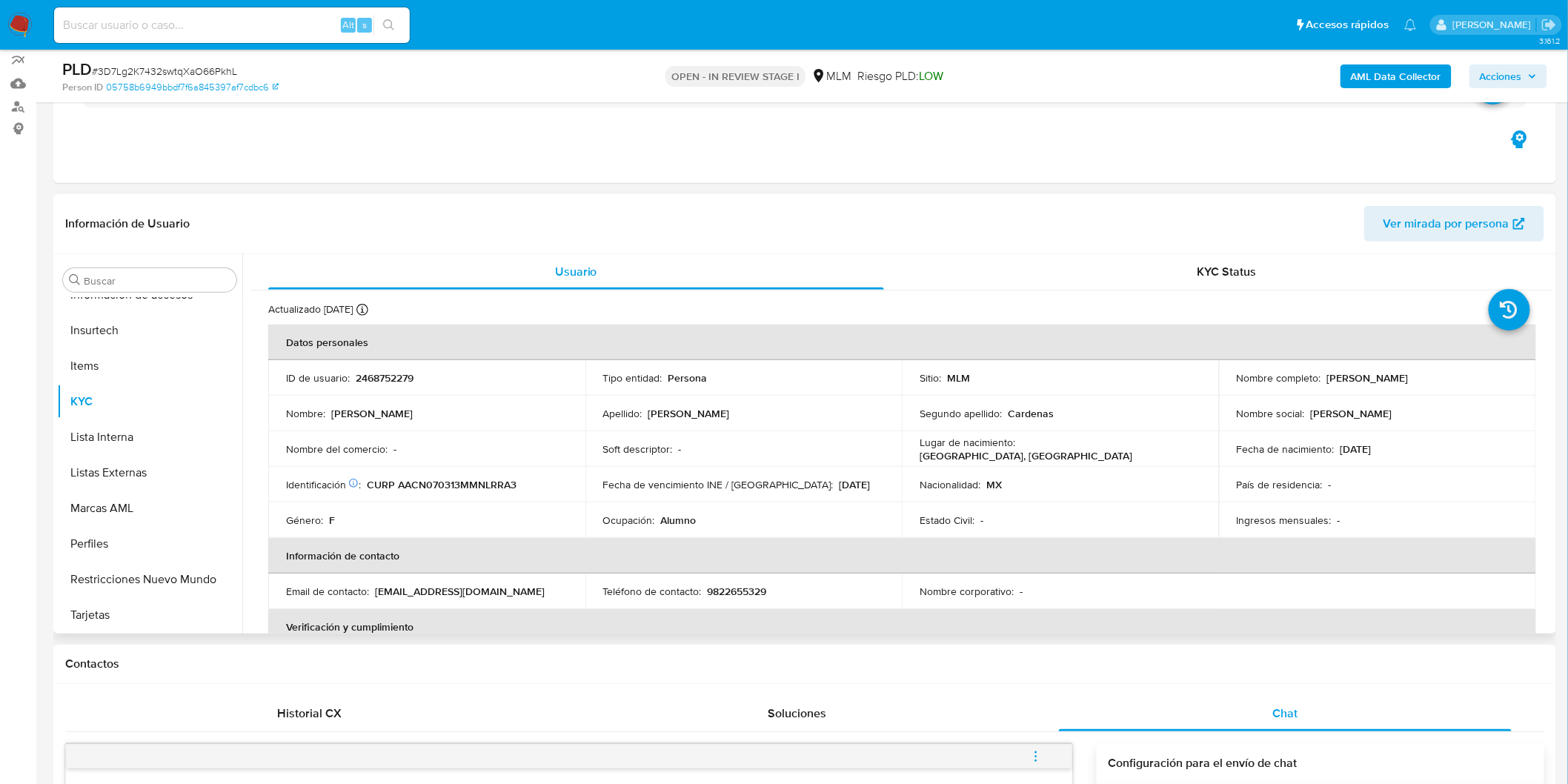
click at [394, 372] on p "2468752279" at bounding box center [385, 378] width 58 height 13
copy p "2468752279"
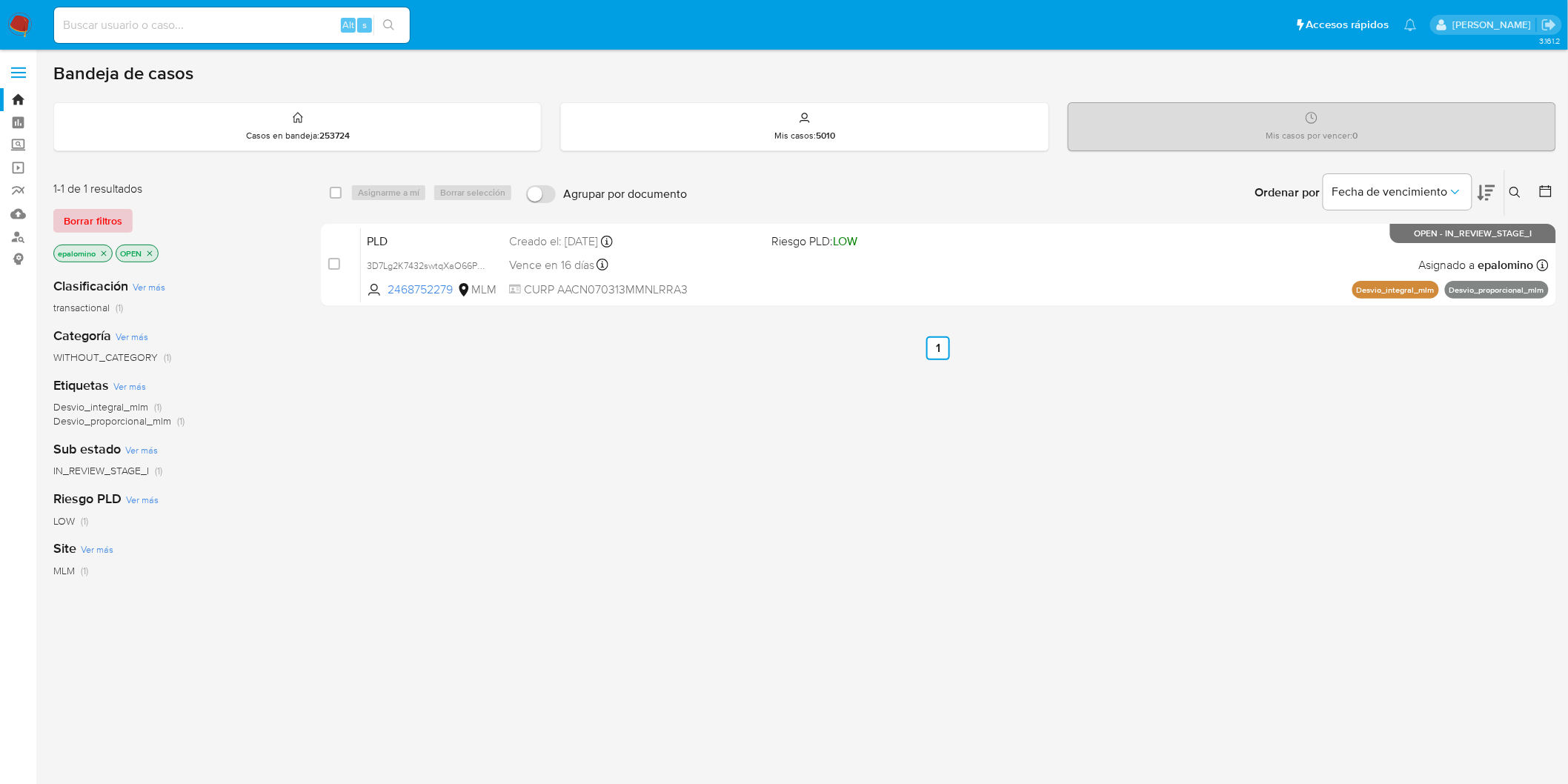
click at [103, 222] on span "Borrar filtros" at bounding box center [93, 220] width 59 height 21
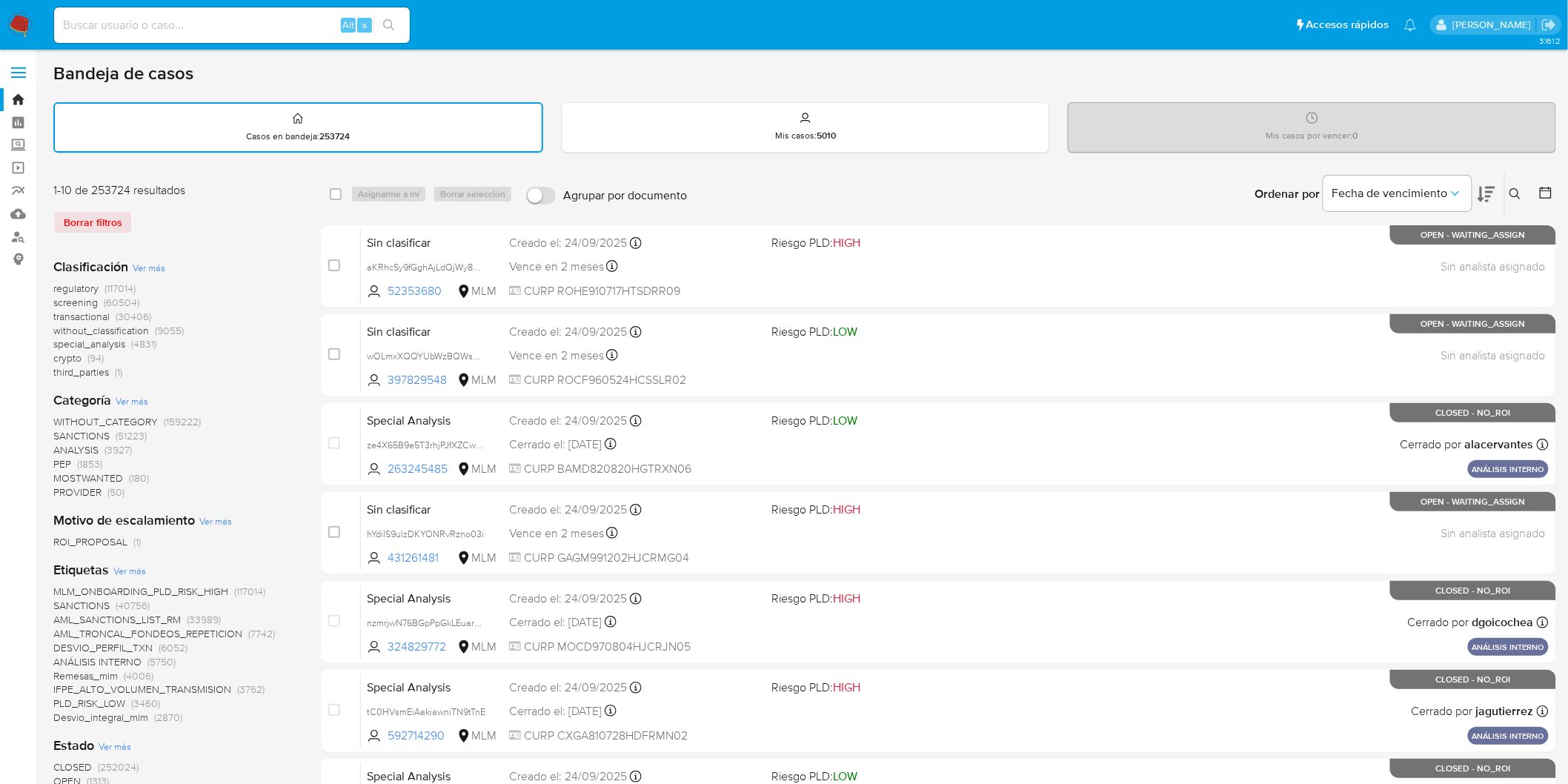
click at [1513, 188] on icon at bounding box center [1515, 194] width 12 height 12
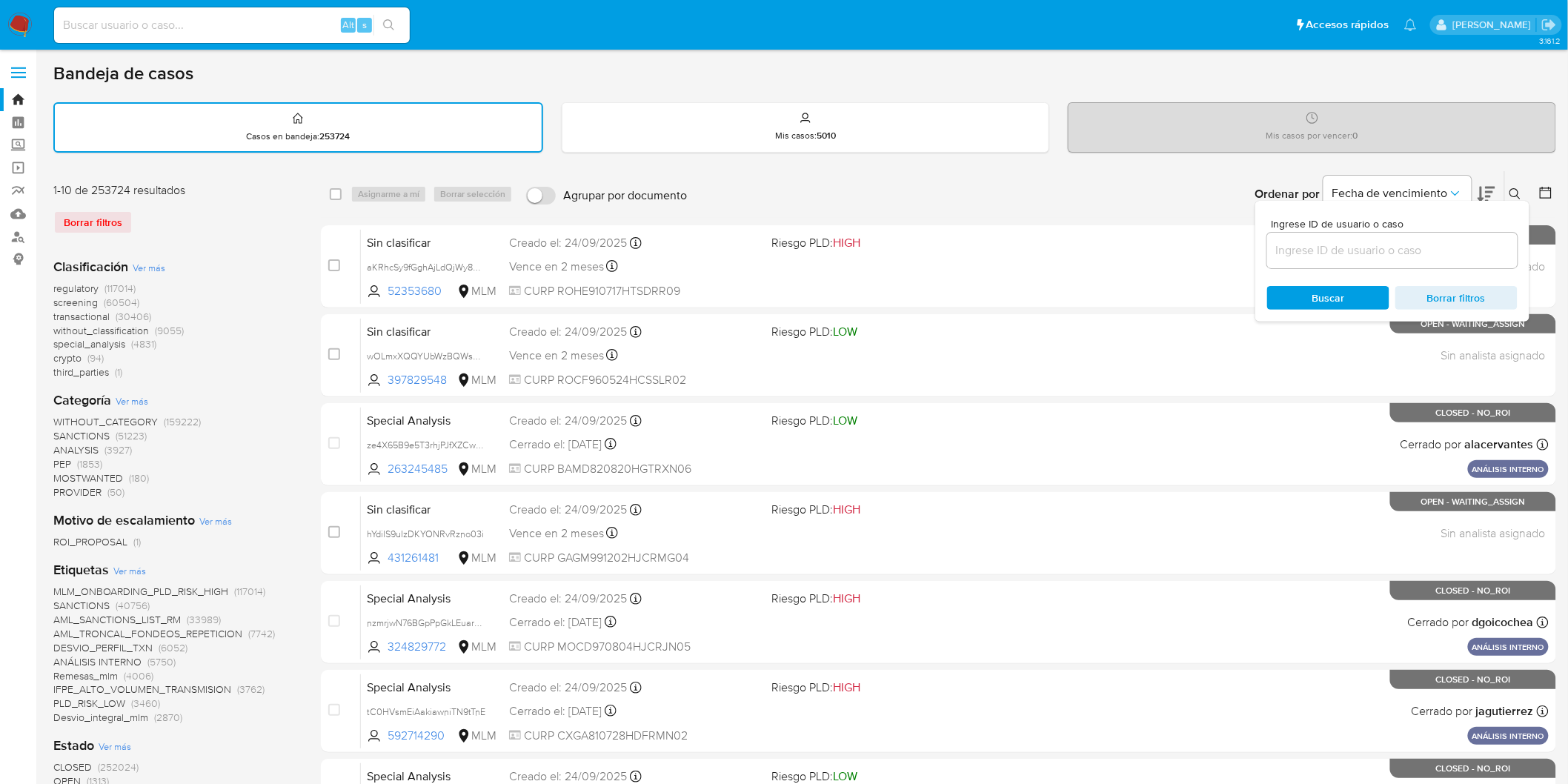
click at [1297, 255] on input at bounding box center [1392, 250] width 250 height 19
type input "1976191690"
click at [1302, 293] on span "Buscar" at bounding box center [1328, 298] width 102 height 21
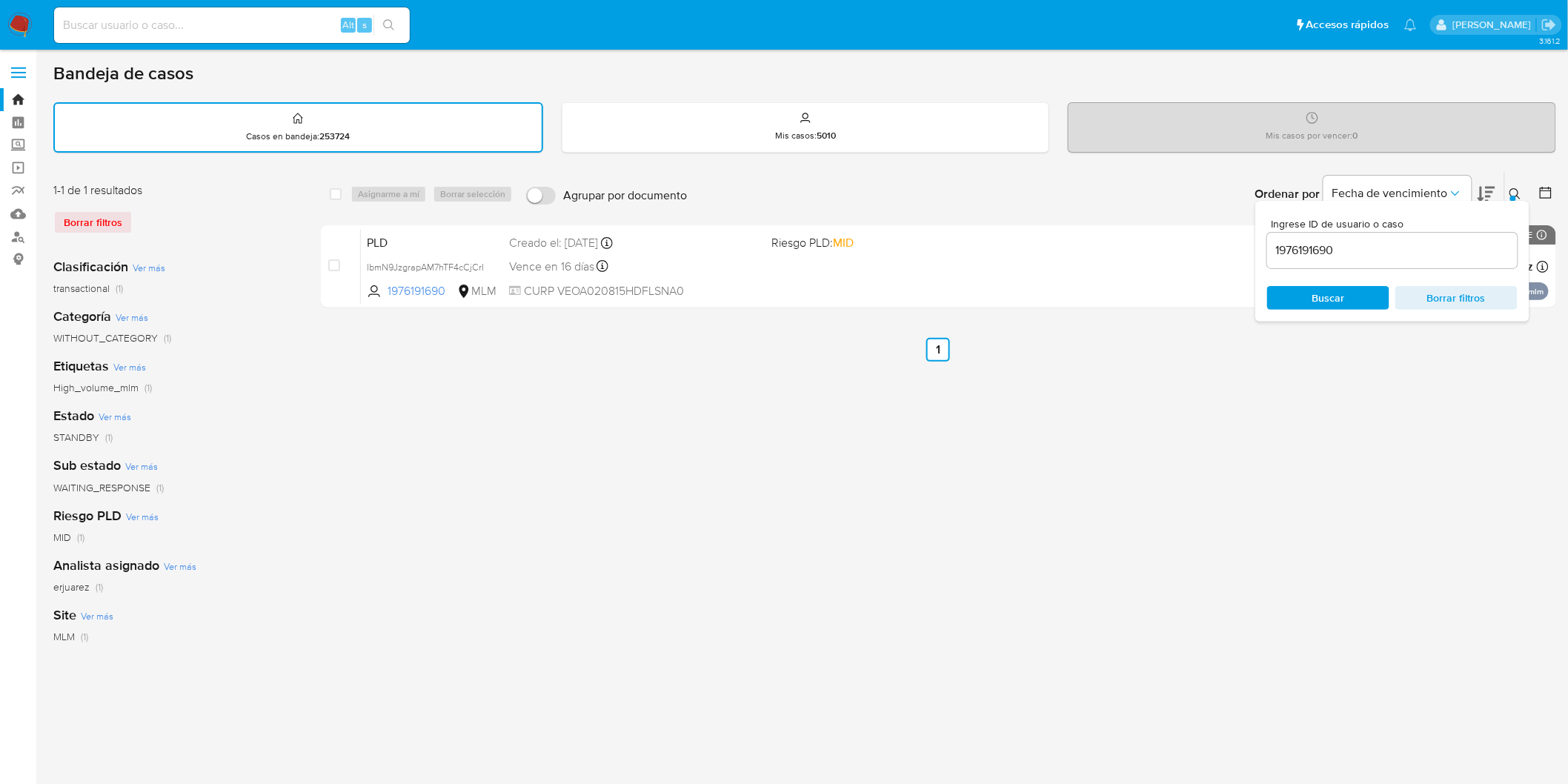
click at [1514, 195] on div at bounding box center [1513, 198] width 6 height 6
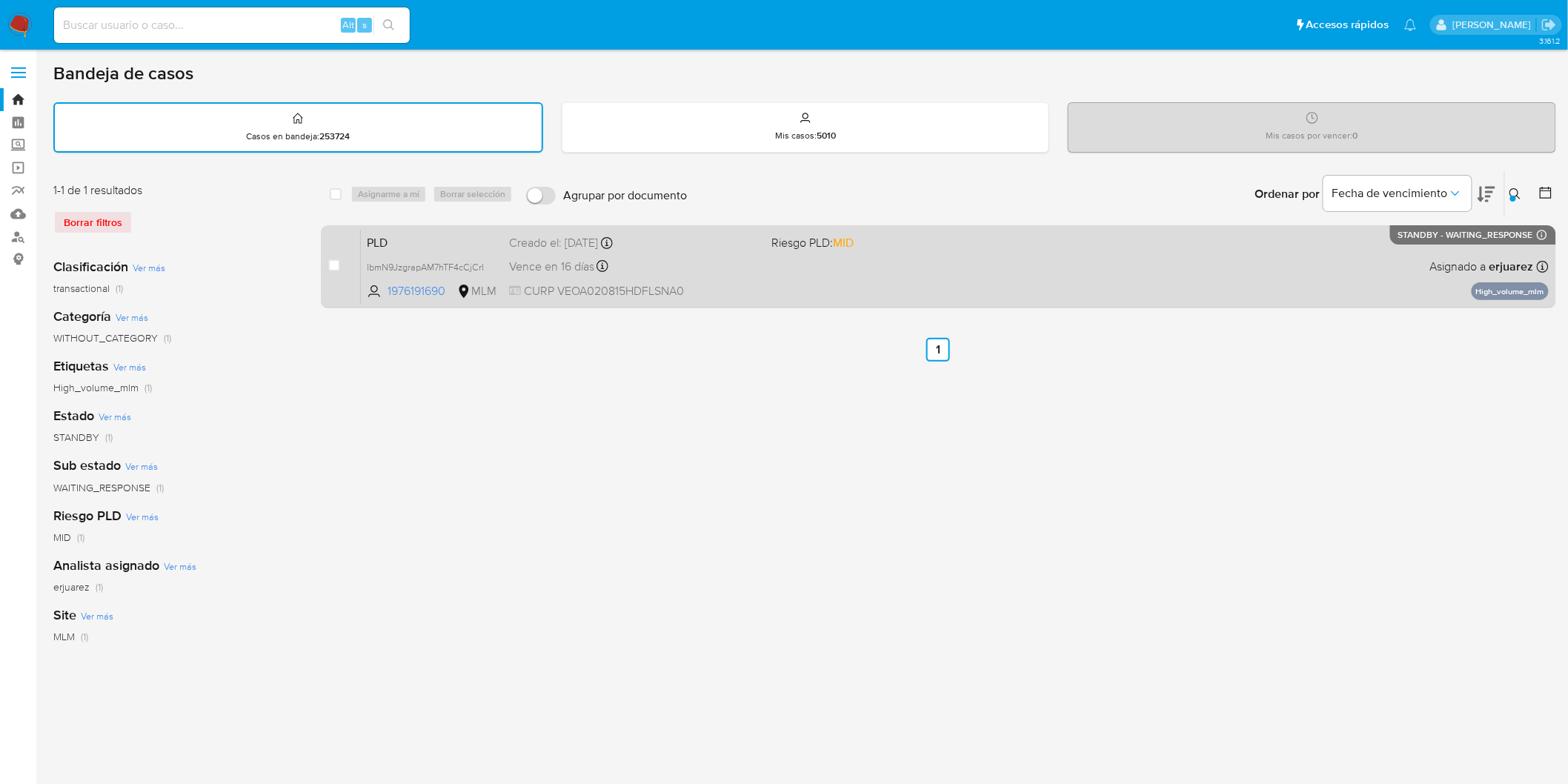
click at [391, 241] on span "PLD" at bounding box center [432, 241] width 131 height 19
click at [388, 225] on div "case-item-checkbox No es posible asignar el caso PLD IbmN9JzgrapAM7hTF4cCjCrI 1…" at bounding box center [938, 267] width 1235 height 83
click at [387, 238] on span "PLD" at bounding box center [432, 241] width 131 height 19
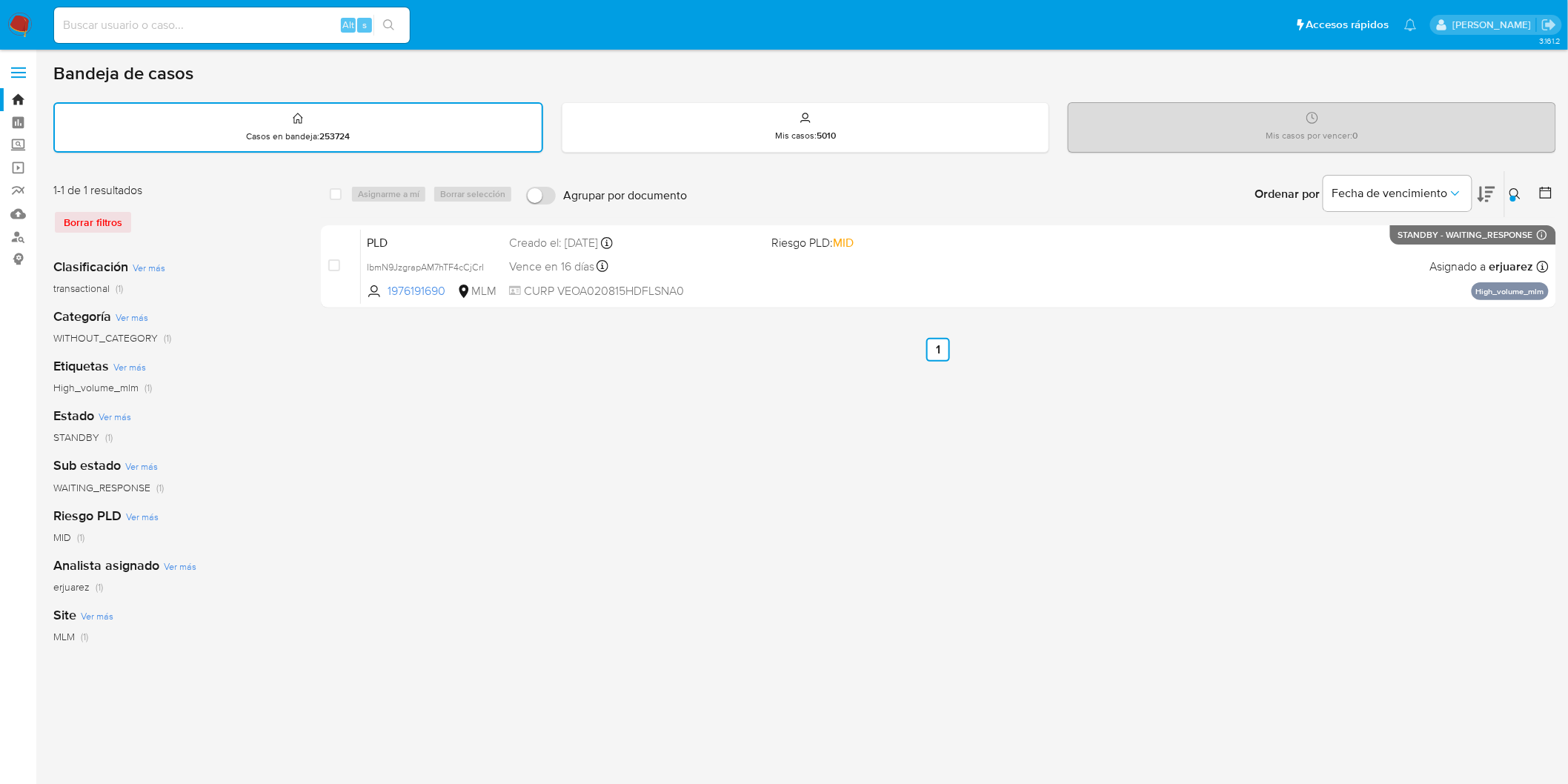
click at [24, 34] on img at bounding box center [20, 25] width 25 height 25
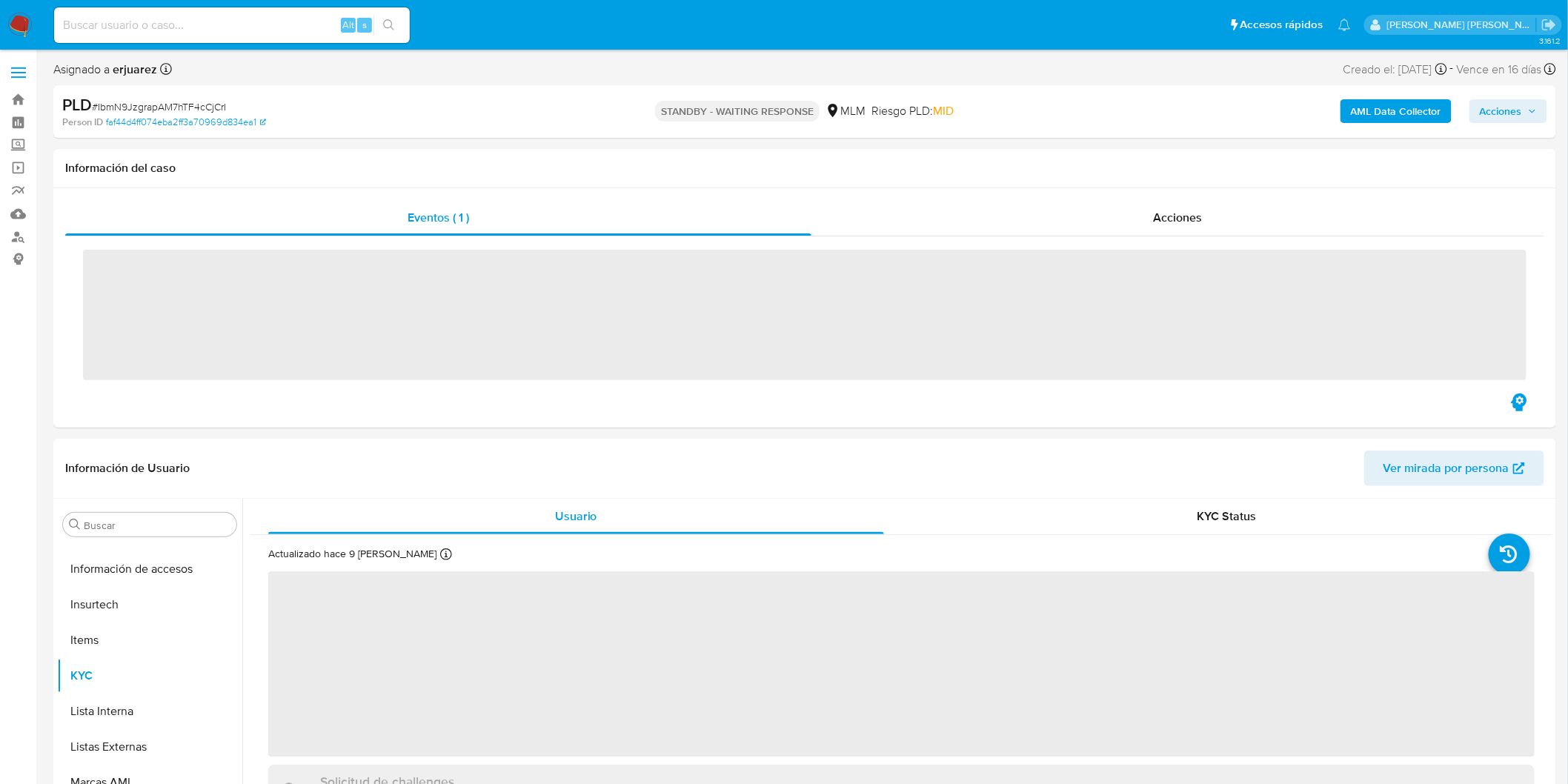
scroll to position [696, 0]
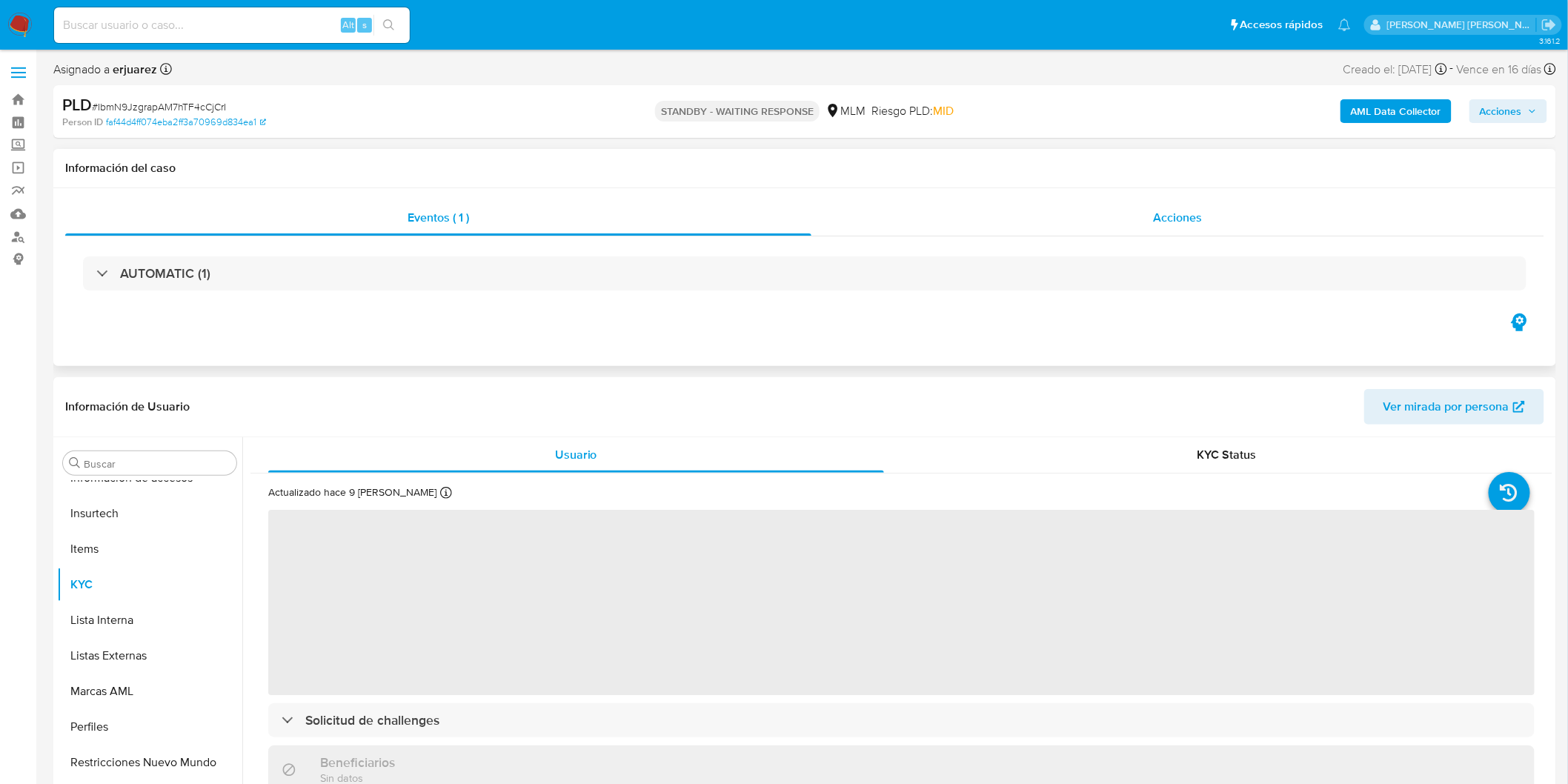
click at [1197, 218] on span "Acciones" at bounding box center [1177, 217] width 49 height 17
select select "10"
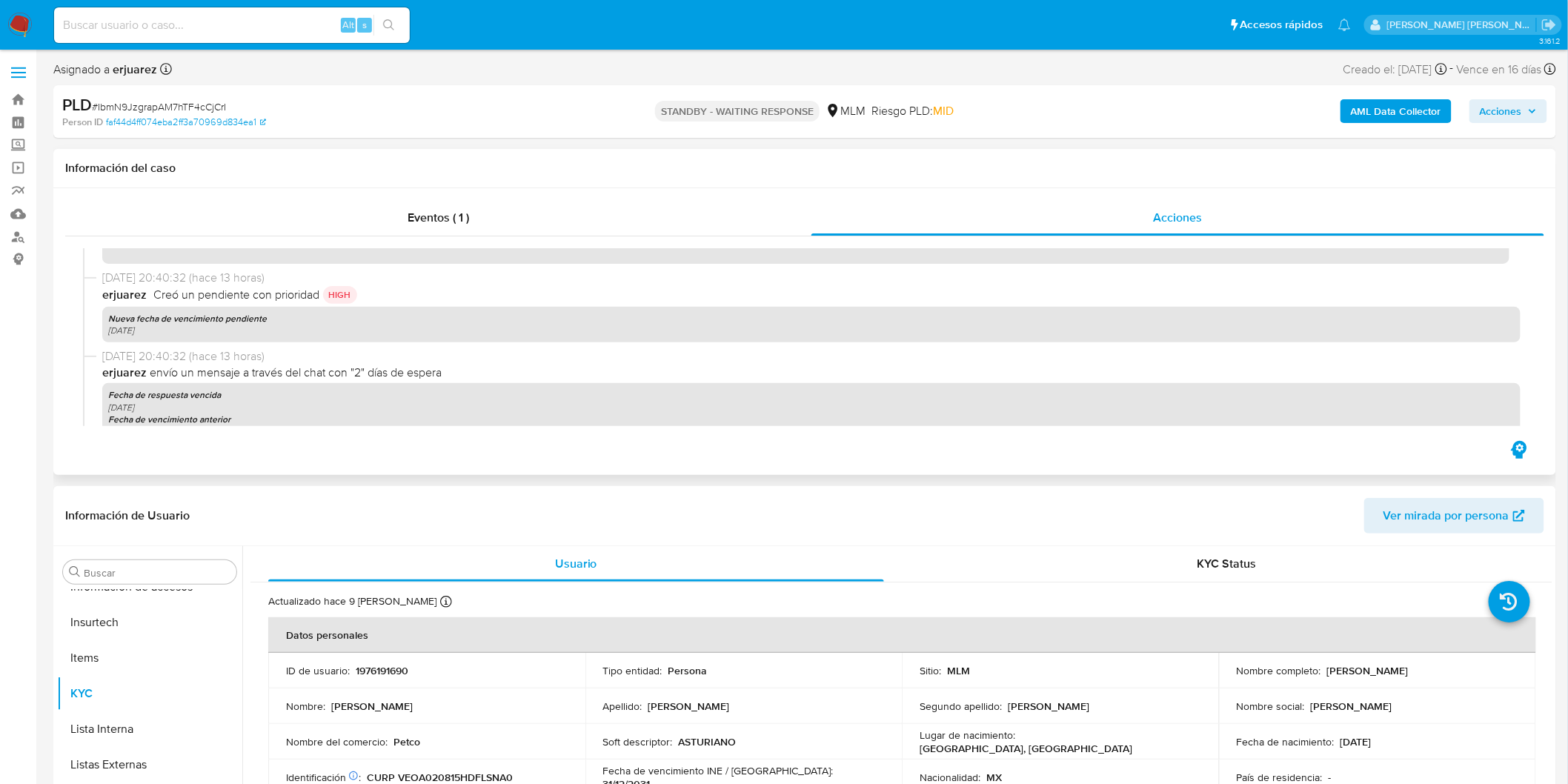
scroll to position [0, 0]
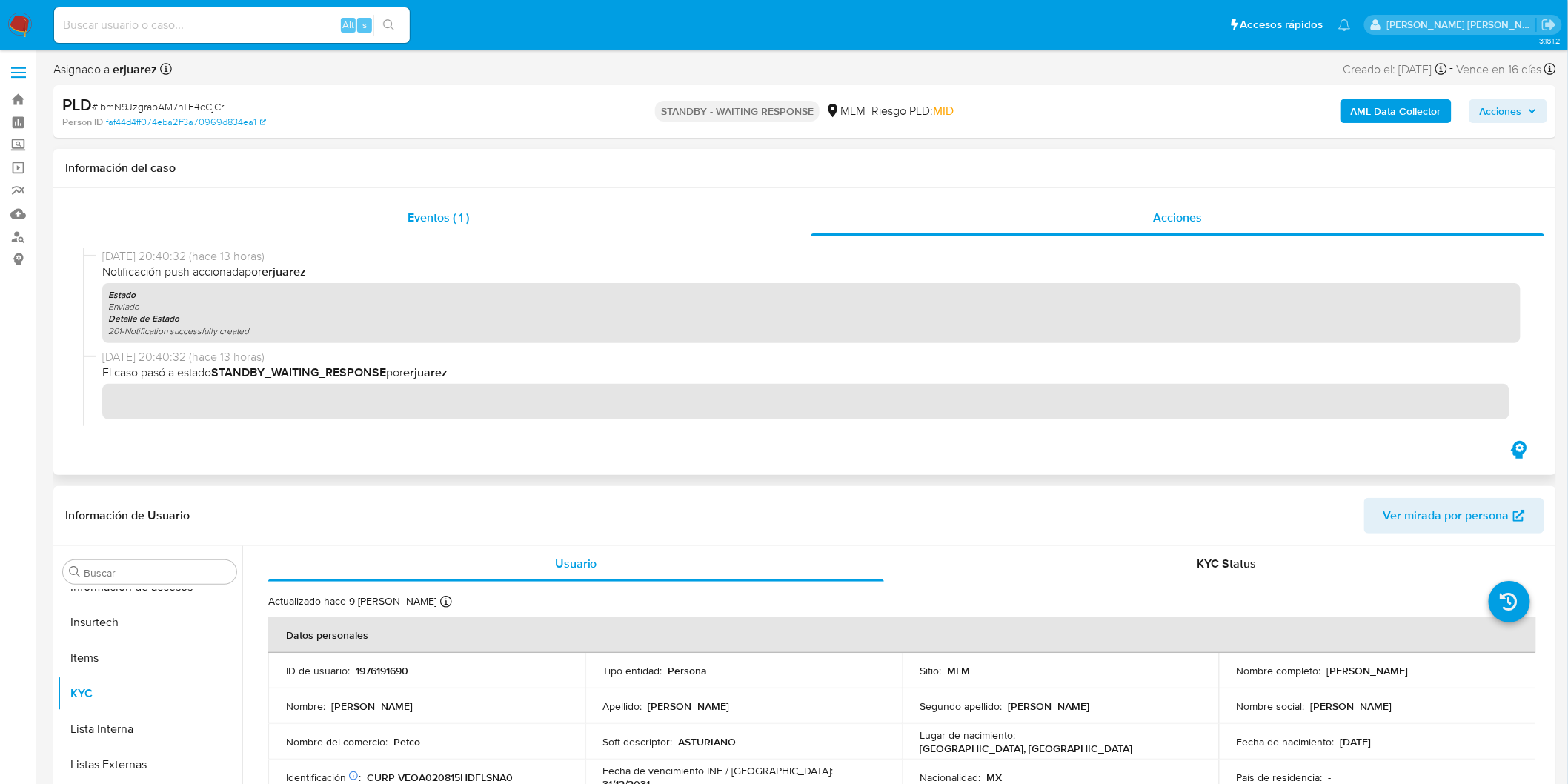
click at [461, 220] on span "Eventos ( 1 )" at bounding box center [438, 217] width 62 height 17
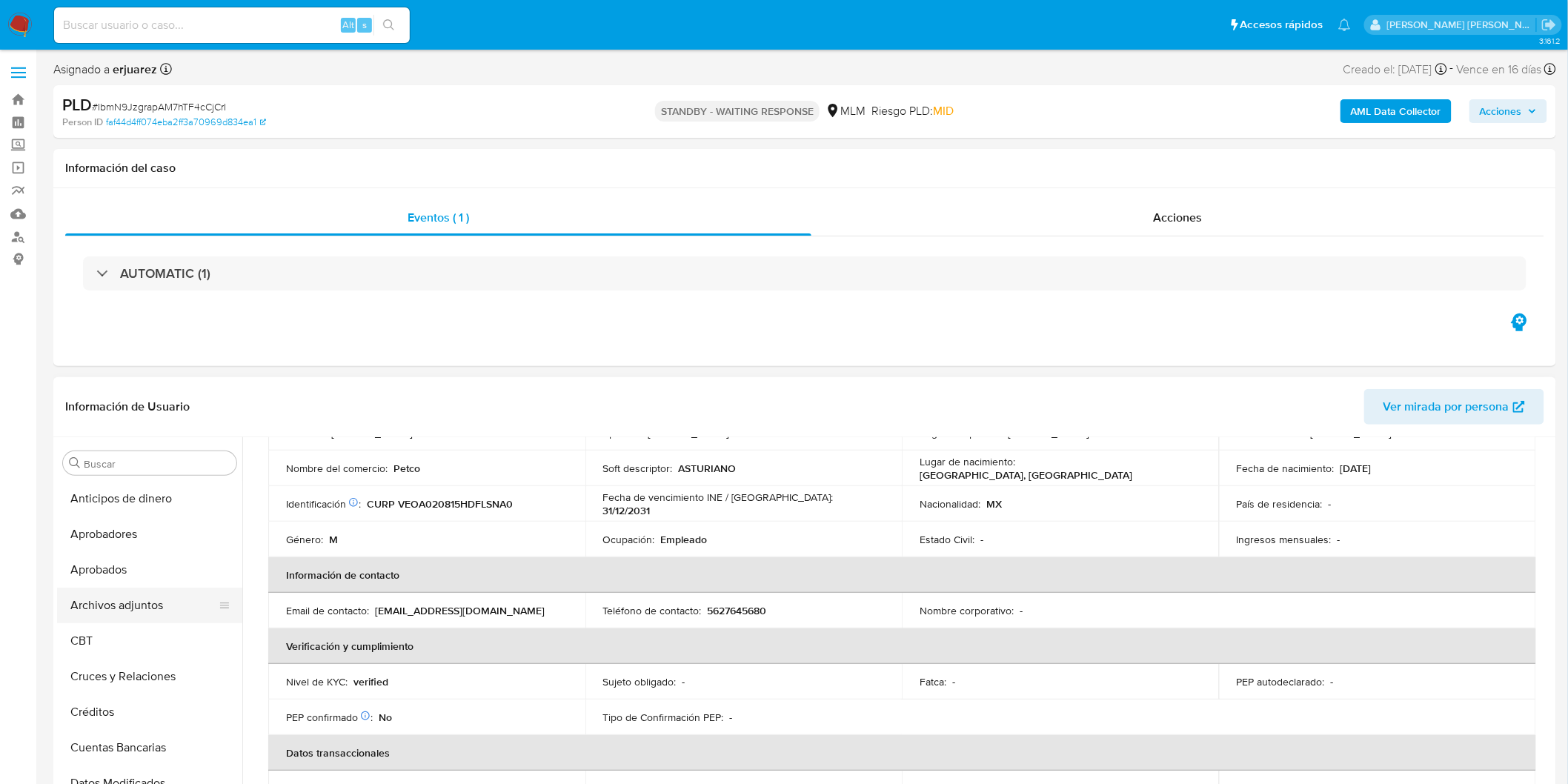
click at [146, 604] on button "Archivos adjuntos" at bounding box center [143, 605] width 173 height 36
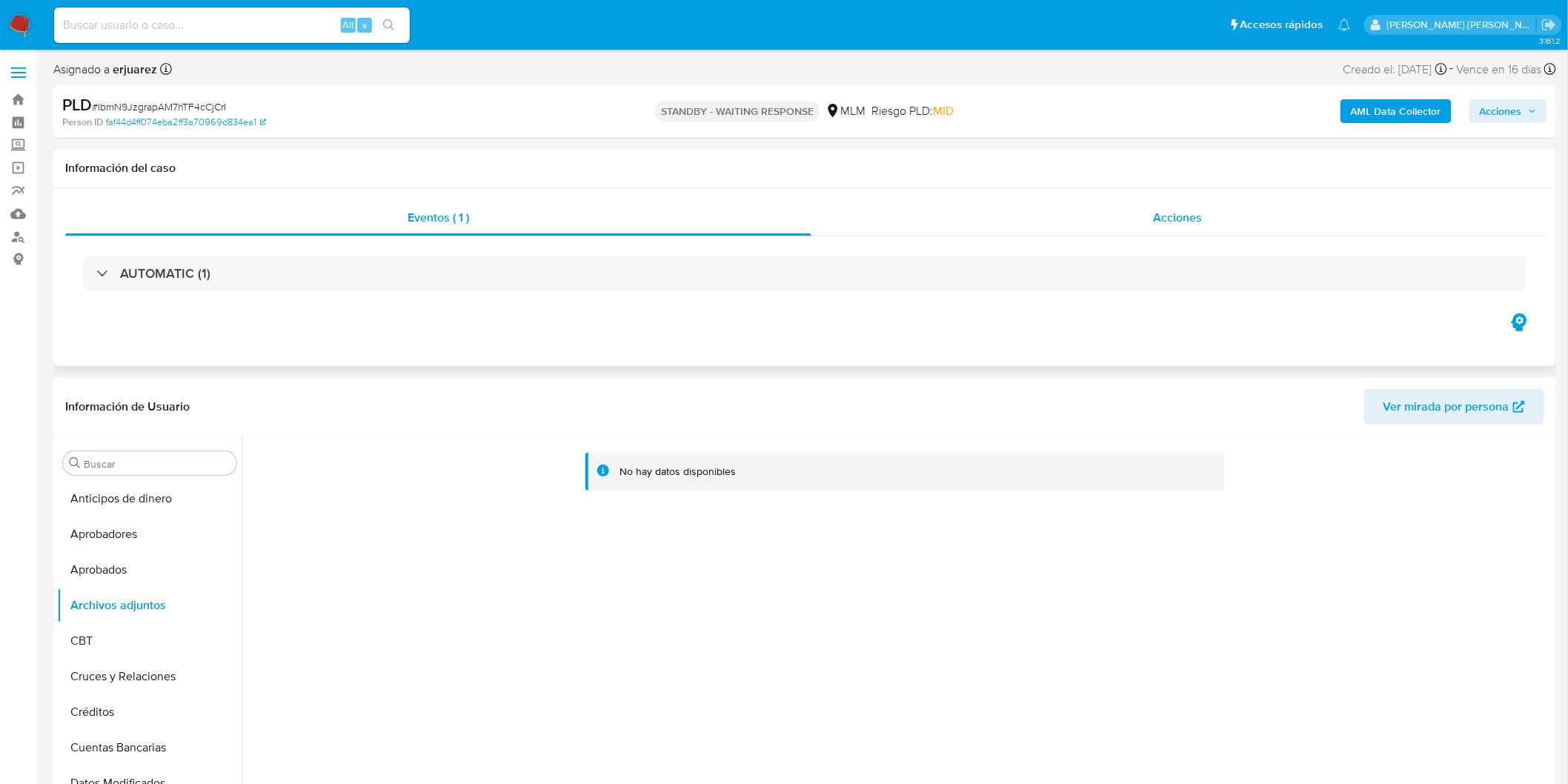
click at [1188, 217] on span "Acciones" at bounding box center [1177, 217] width 49 height 17
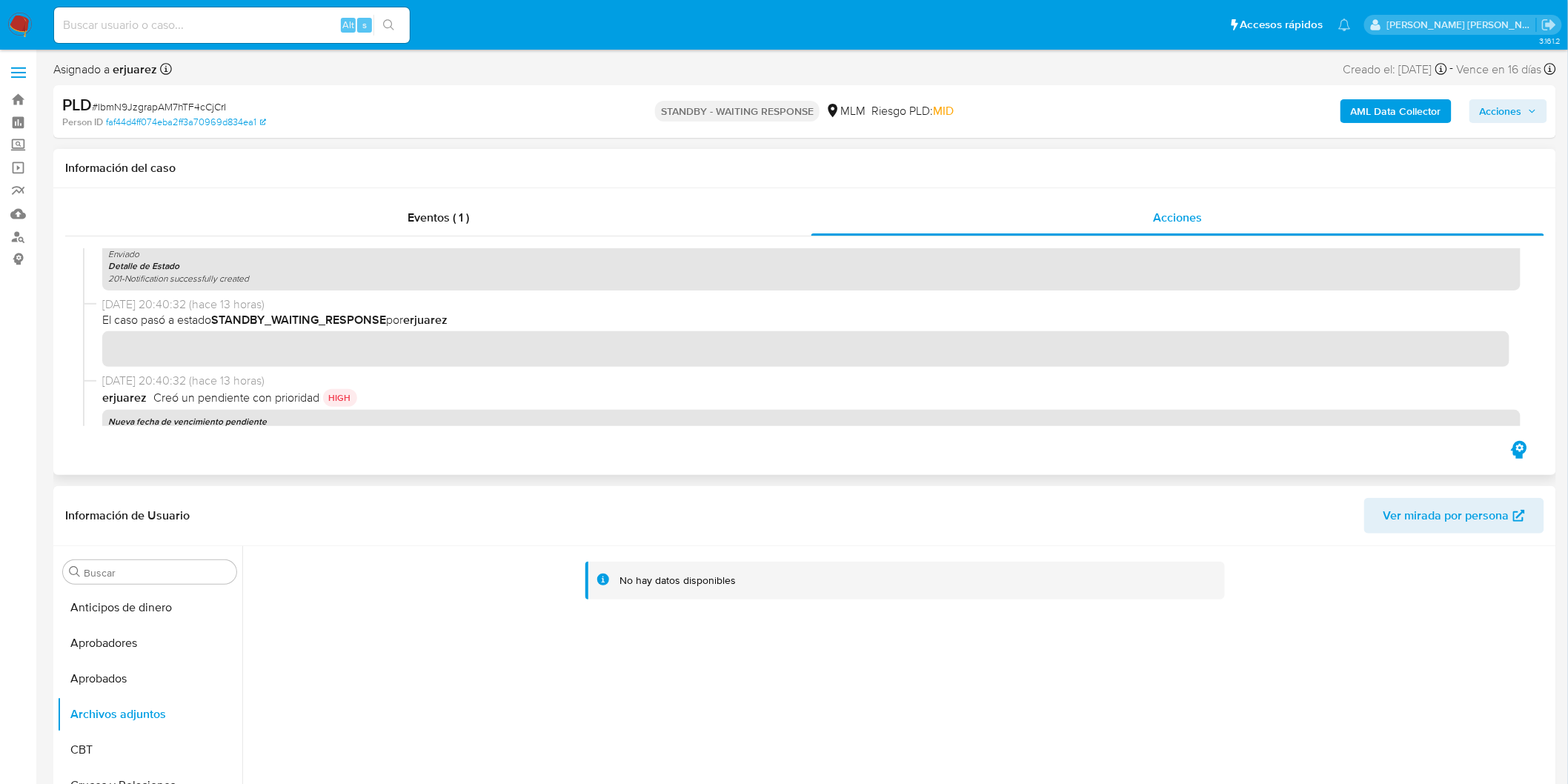
scroll to position [82, 0]
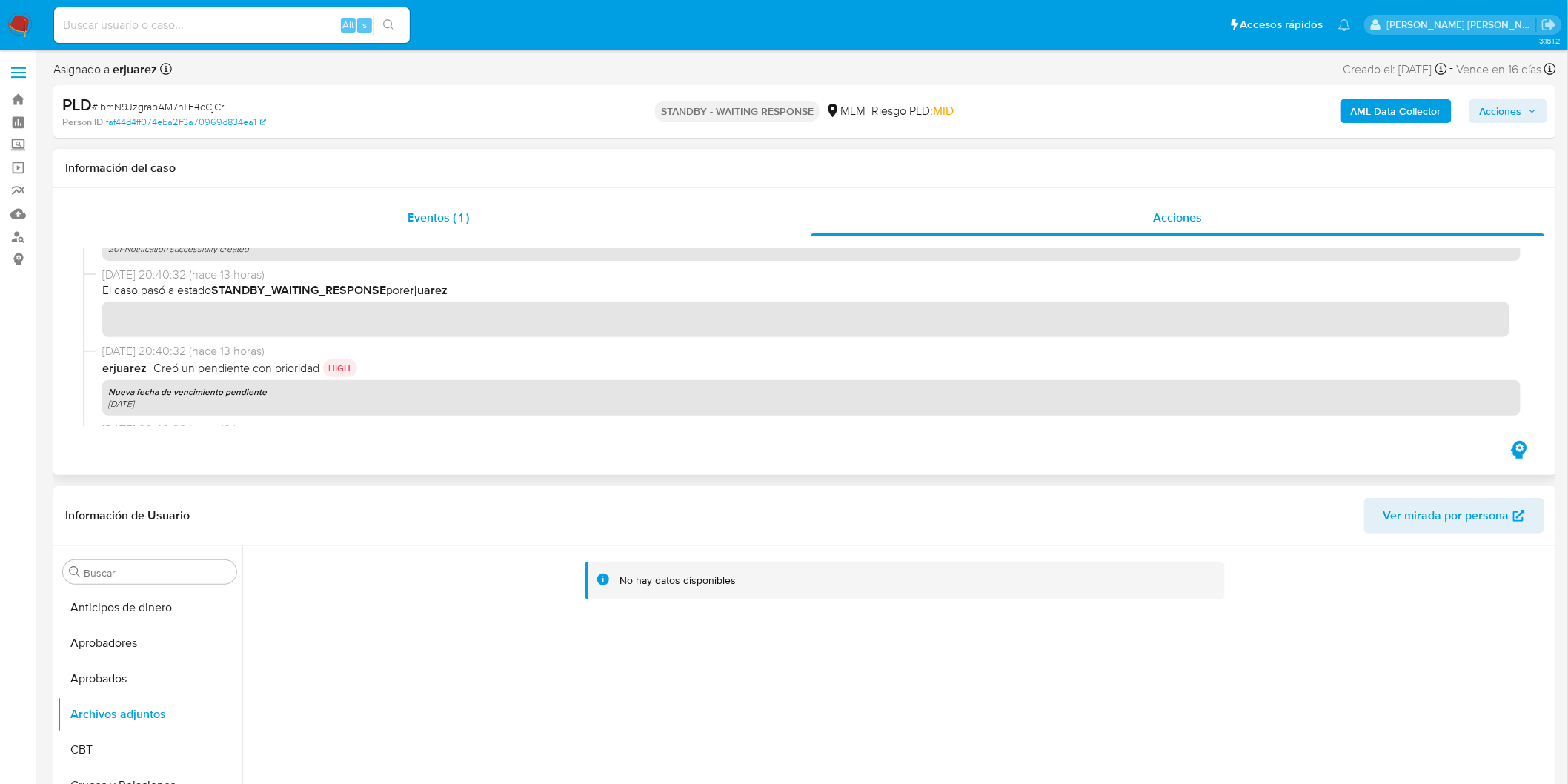
click at [443, 220] on span "Eventos ( 1 )" at bounding box center [438, 217] width 62 height 17
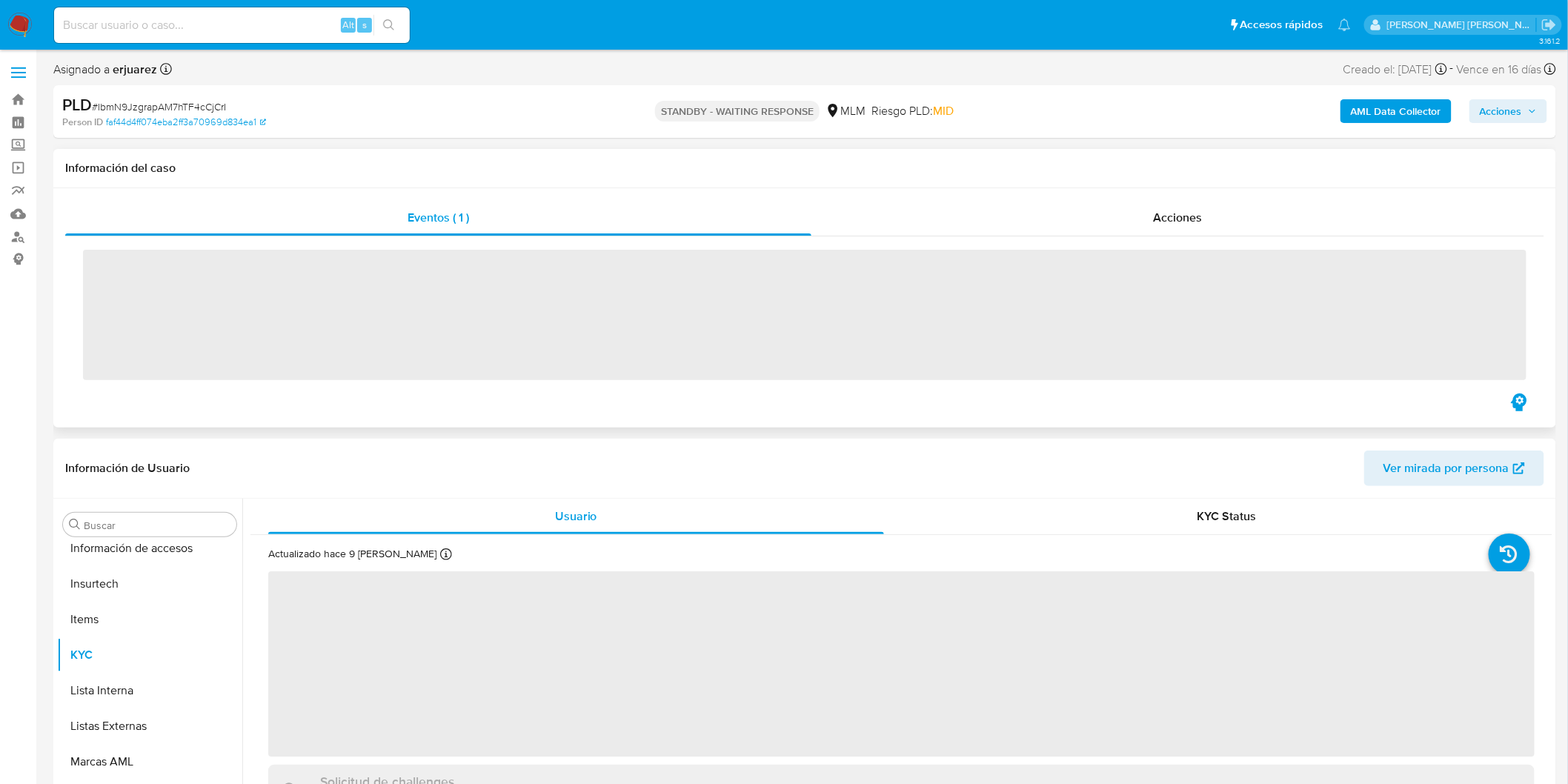
scroll to position [696, 0]
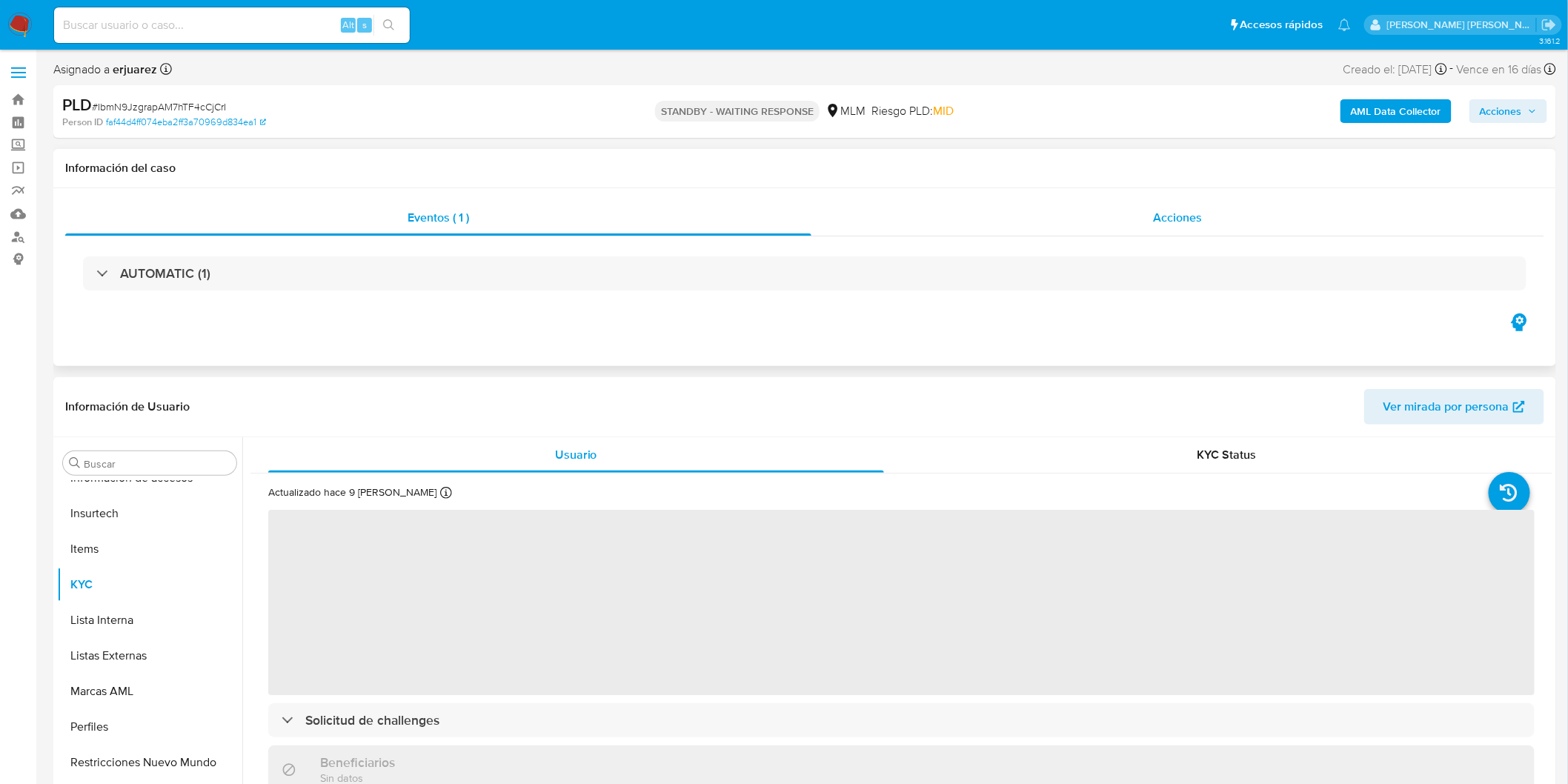
click at [1172, 226] on div "Acciones" at bounding box center [1178, 218] width 734 height 36
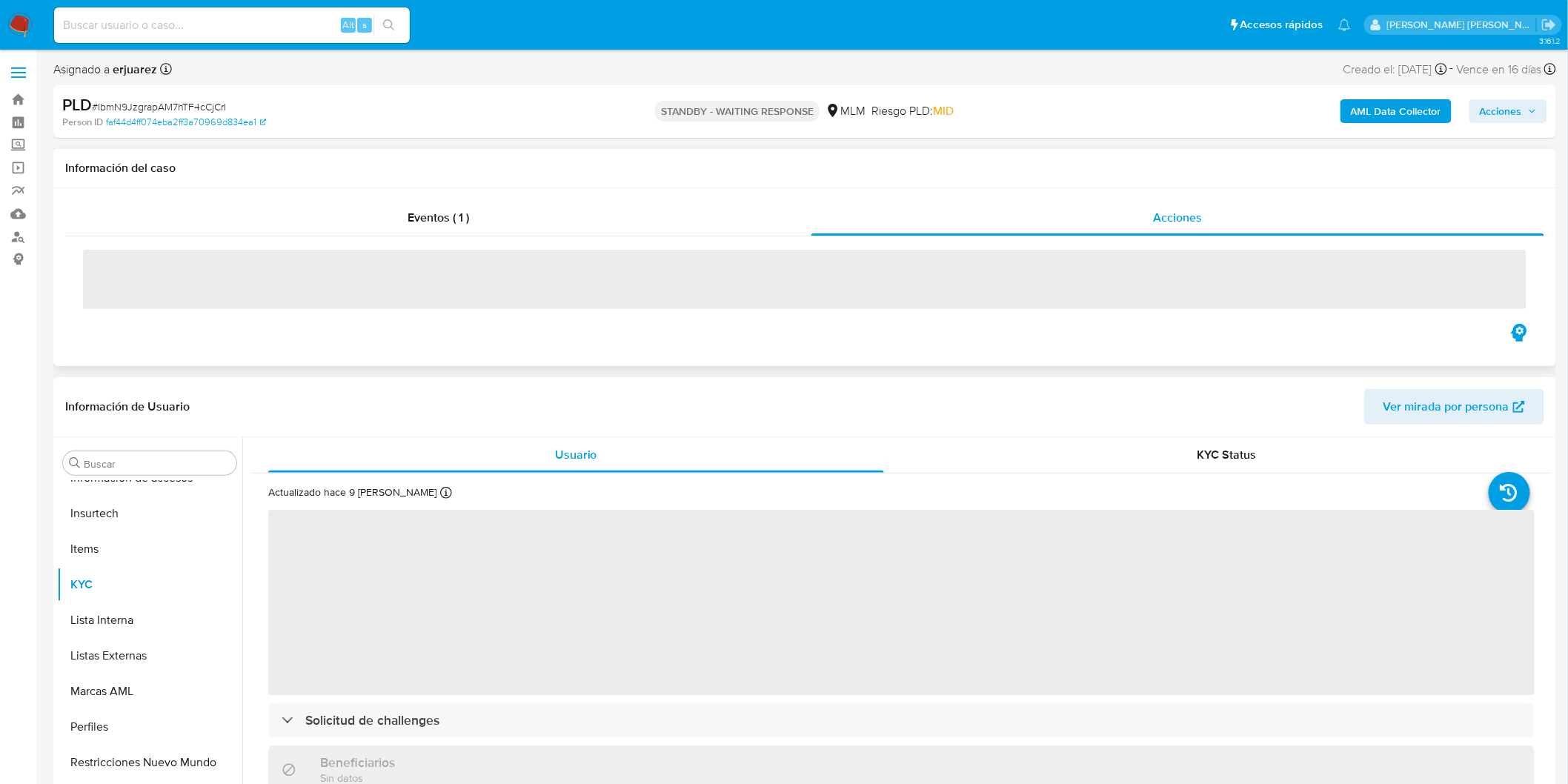
select select "10"
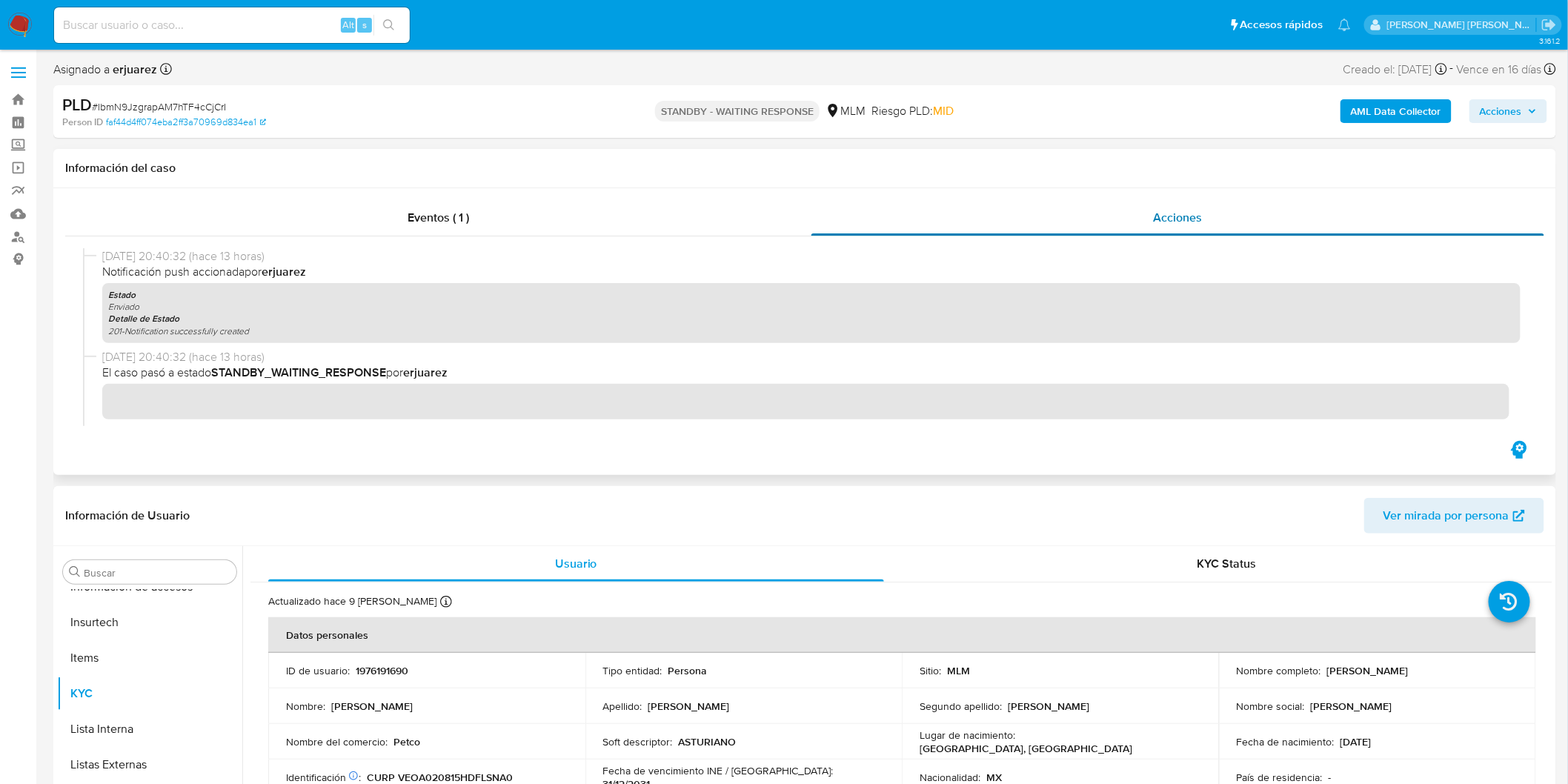
click at [1145, 200] on div "Acciones" at bounding box center [1178, 218] width 734 height 36
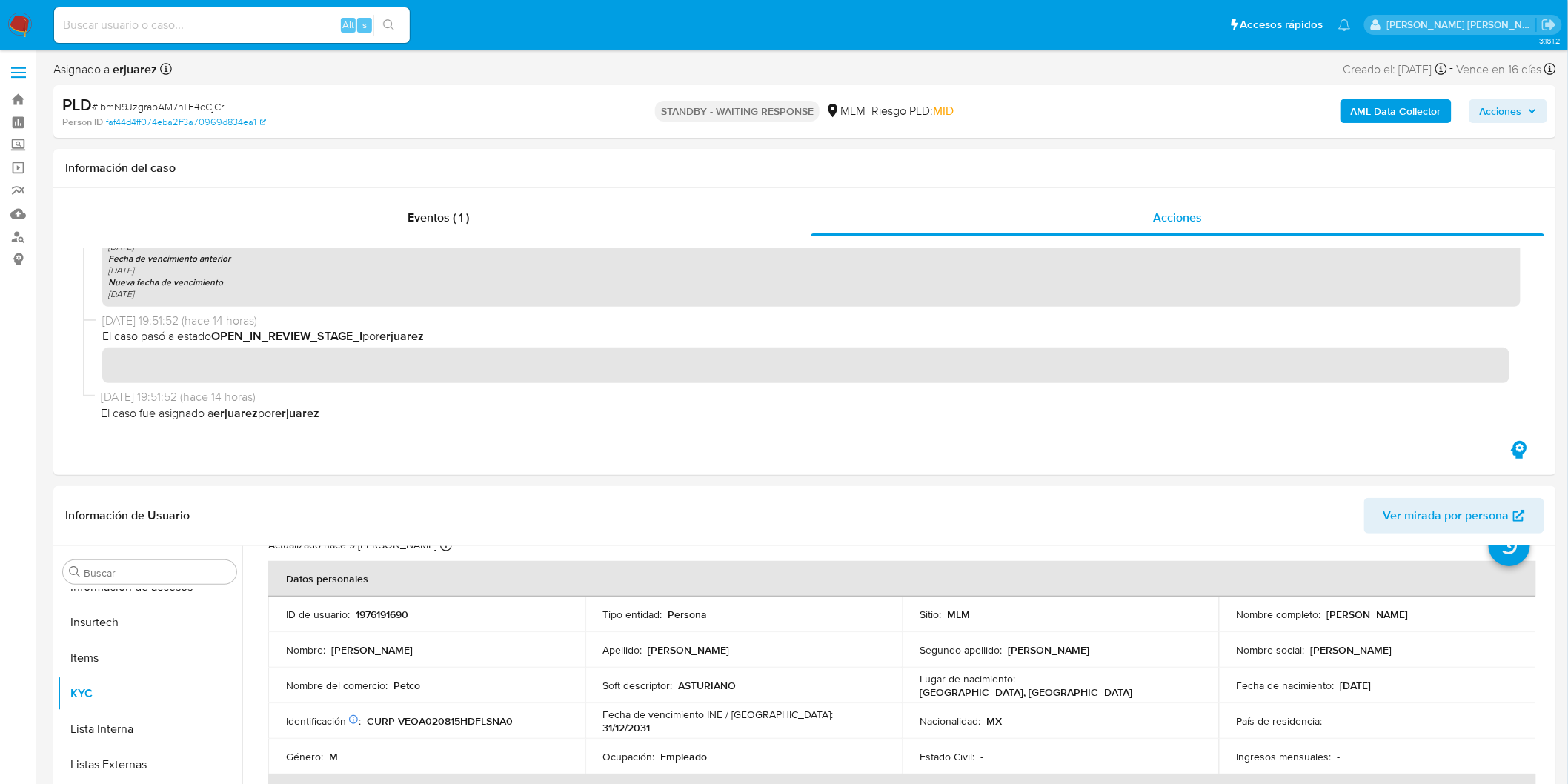
scroll to position [82, 0]
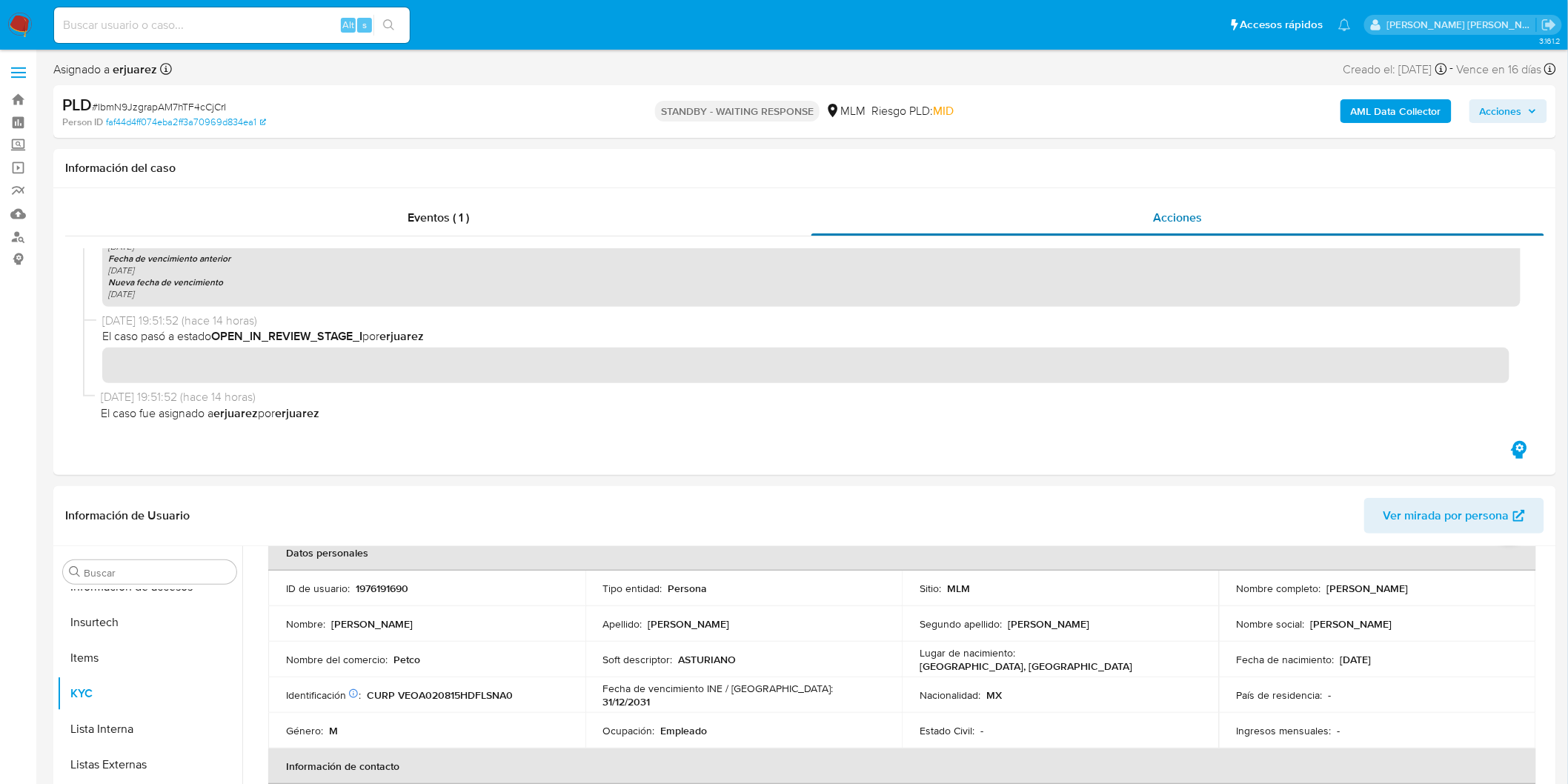
click at [1205, 202] on div "Acciones" at bounding box center [1178, 218] width 734 height 36
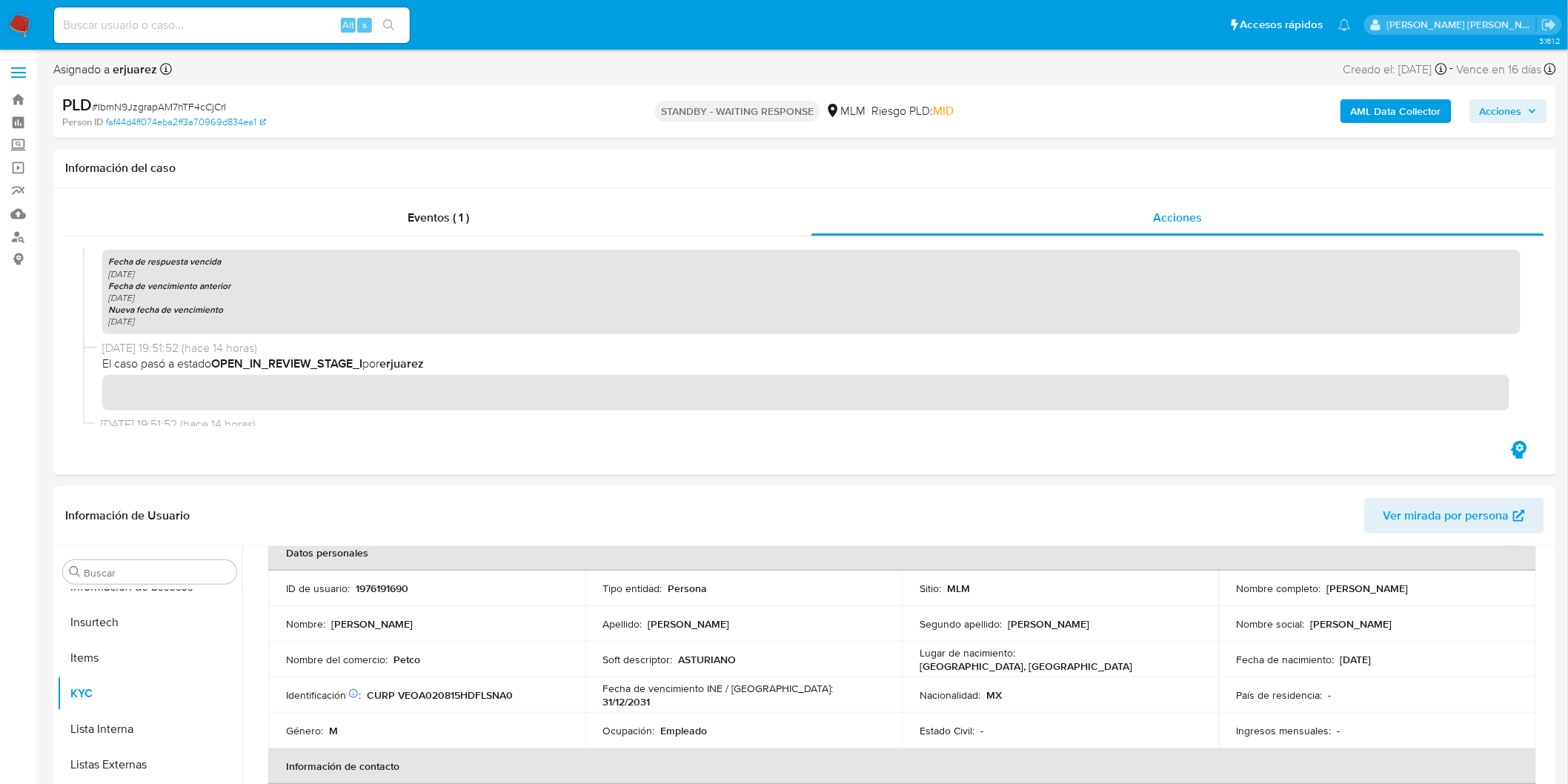
scroll to position [316, 0]
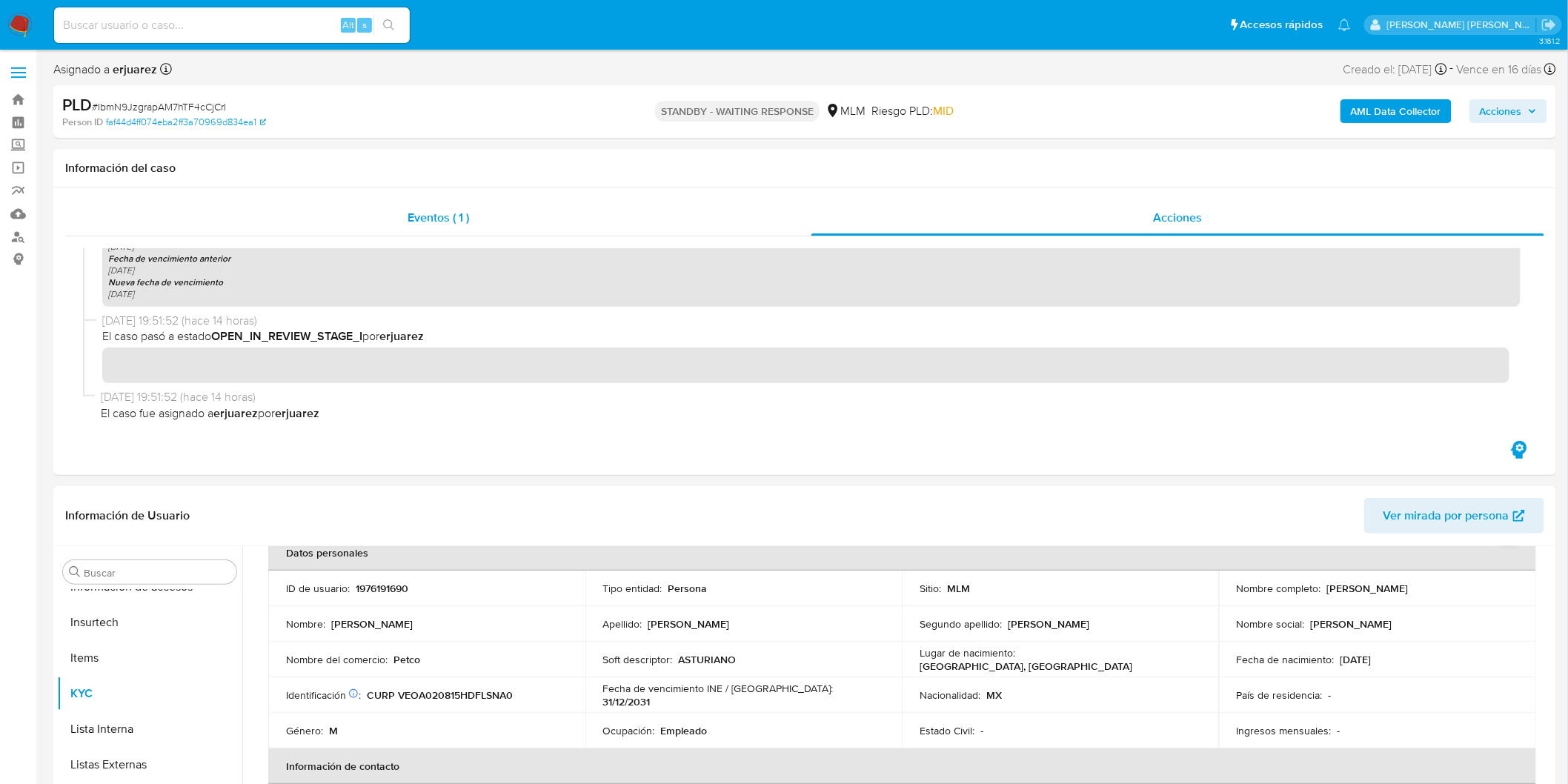
click at [449, 220] on span "Eventos ( 1 )" at bounding box center [438, 217] width 62 height 17
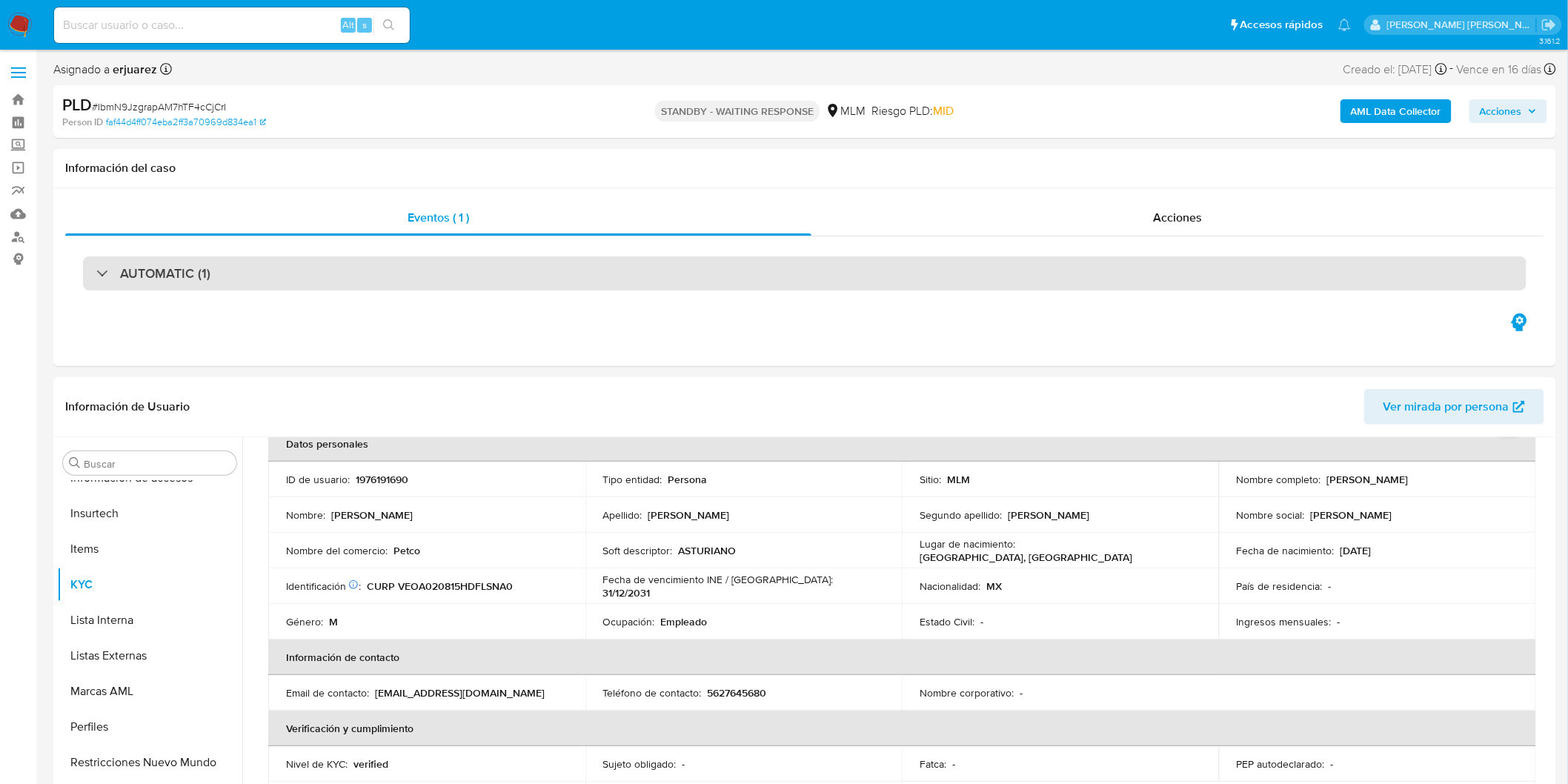
click at [170, 265] on h3 "AUTOMATIC (1)" at bounding box center [166, 273] width 91 height 16
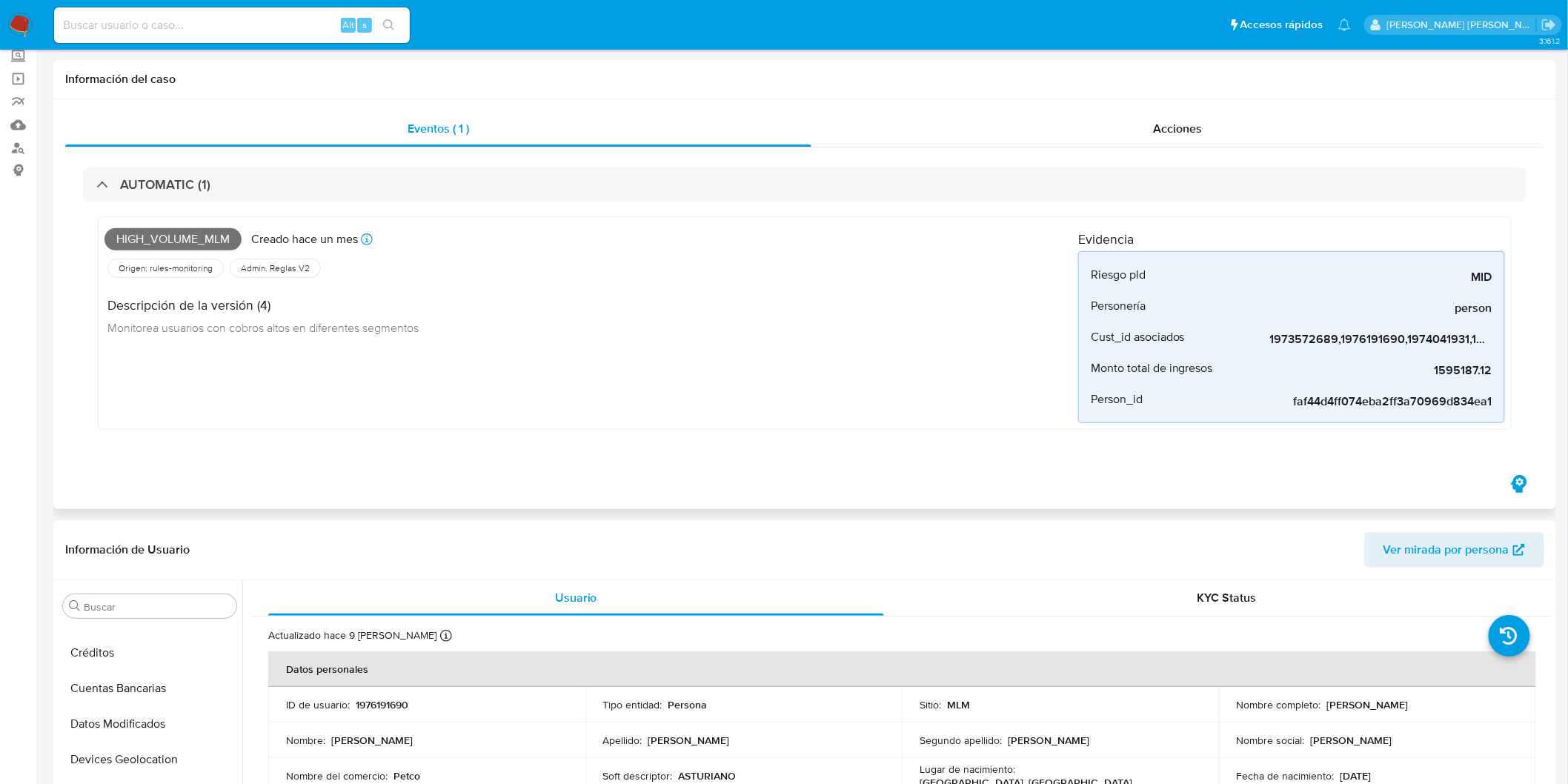
scroll to position [0, 0]
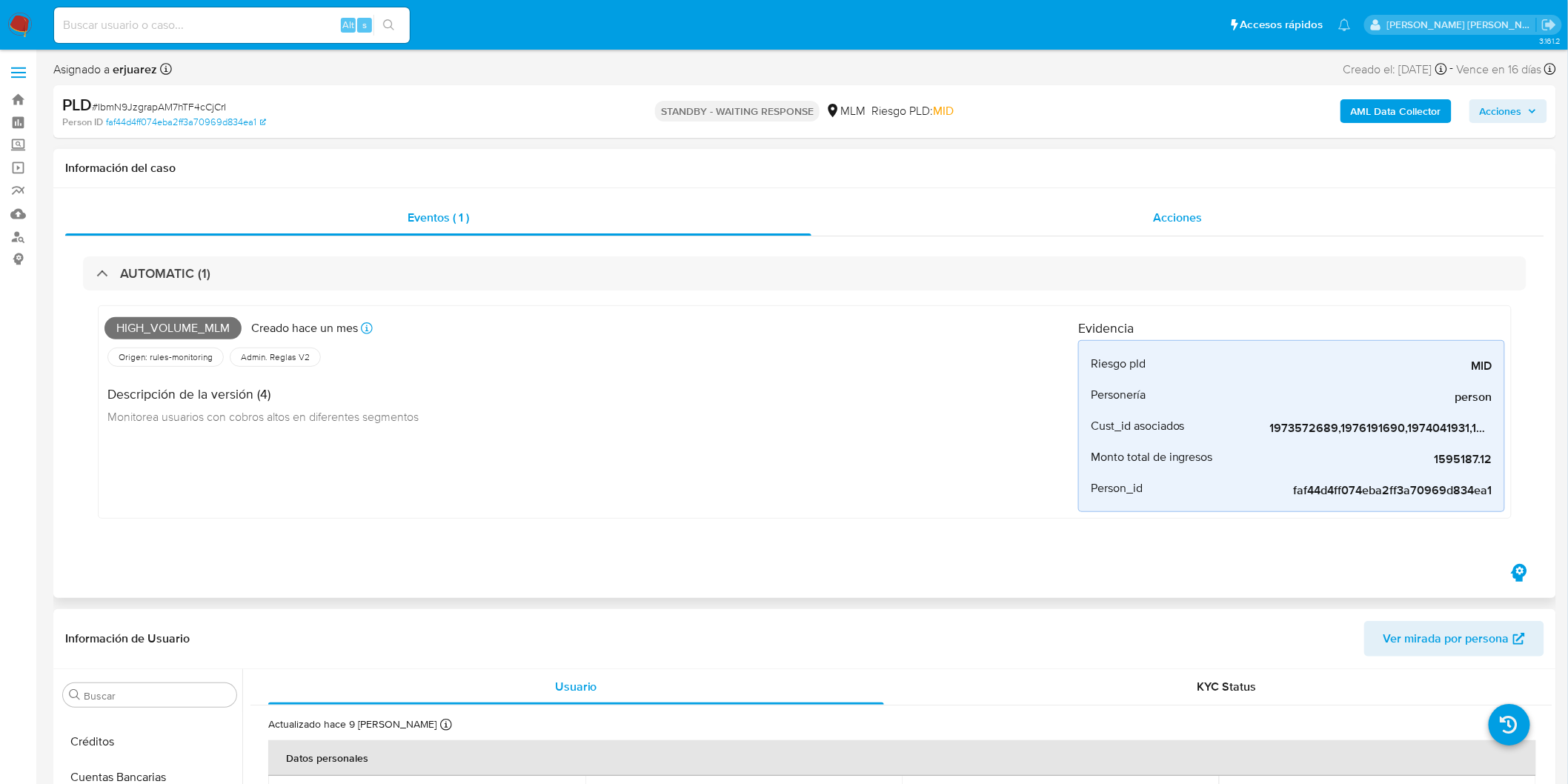
click at [1172, 218] on span "Acciones" at bounding box center [1177, 217] width 49 height 17
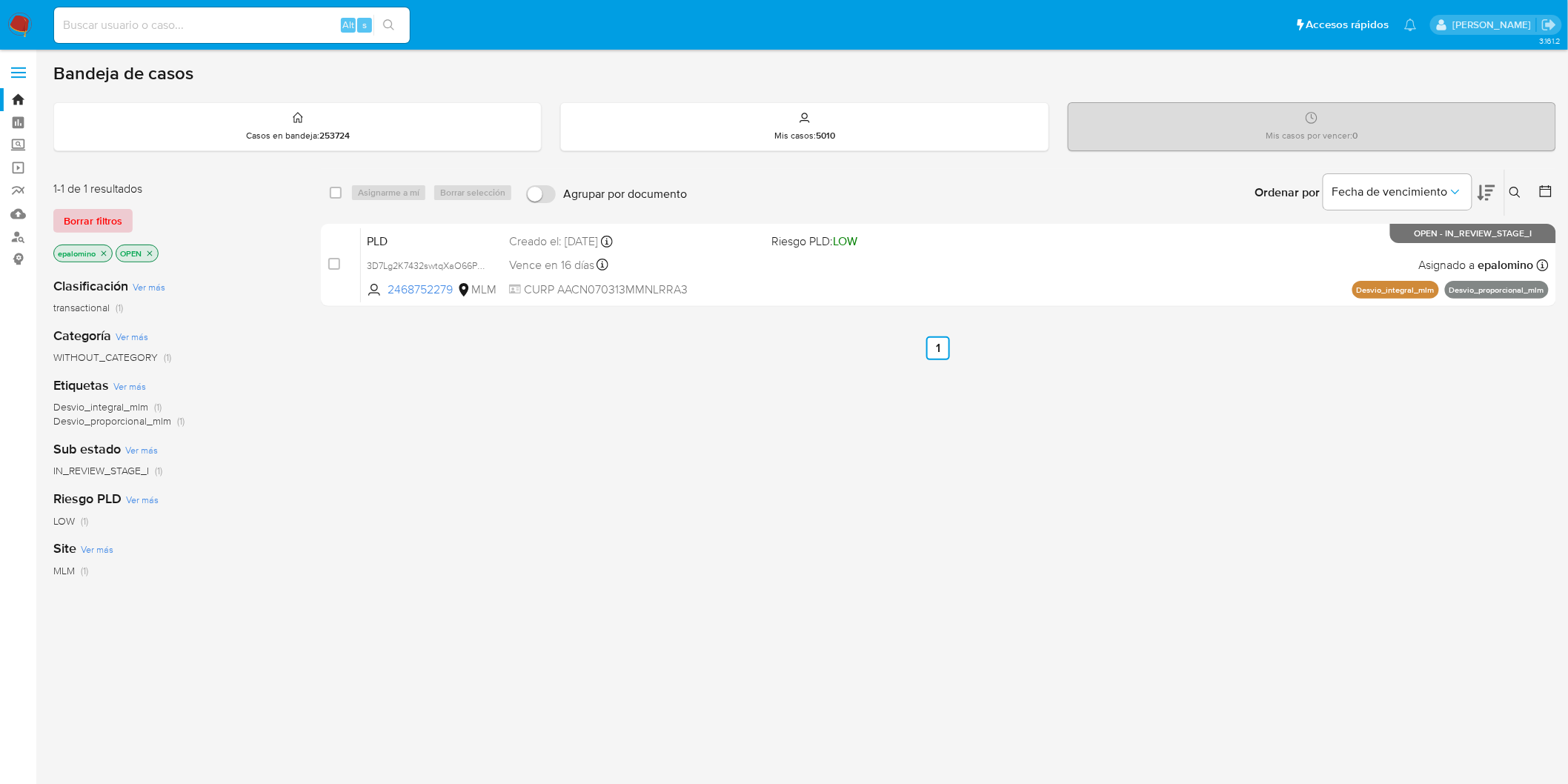
click at [105, 220] on span "Borrar filtros" at bounding box center [93, 220] width 59 height 21
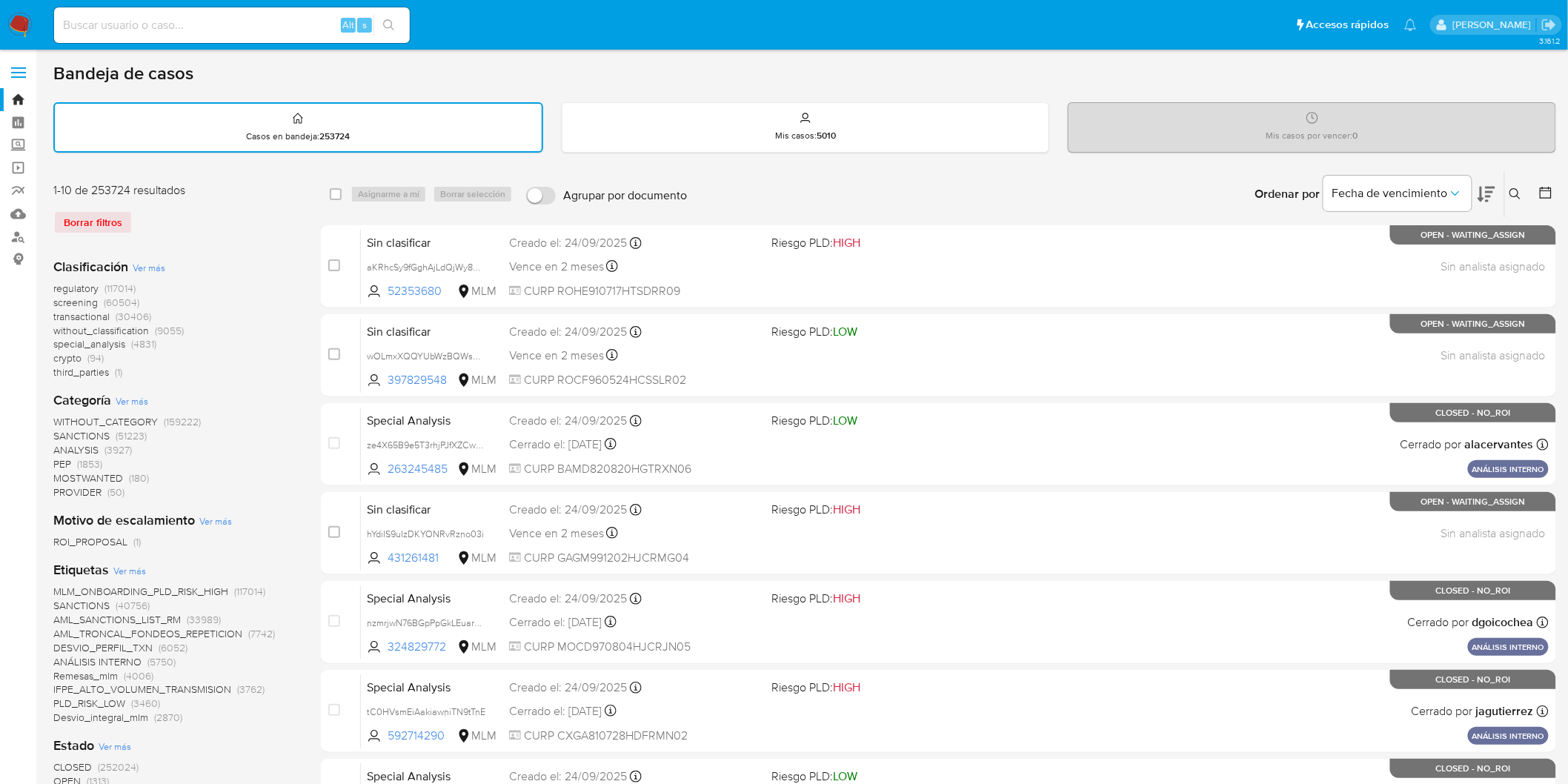
click at [1521, 189] on icon at bounding box center [1515, 194] width 12 height 12
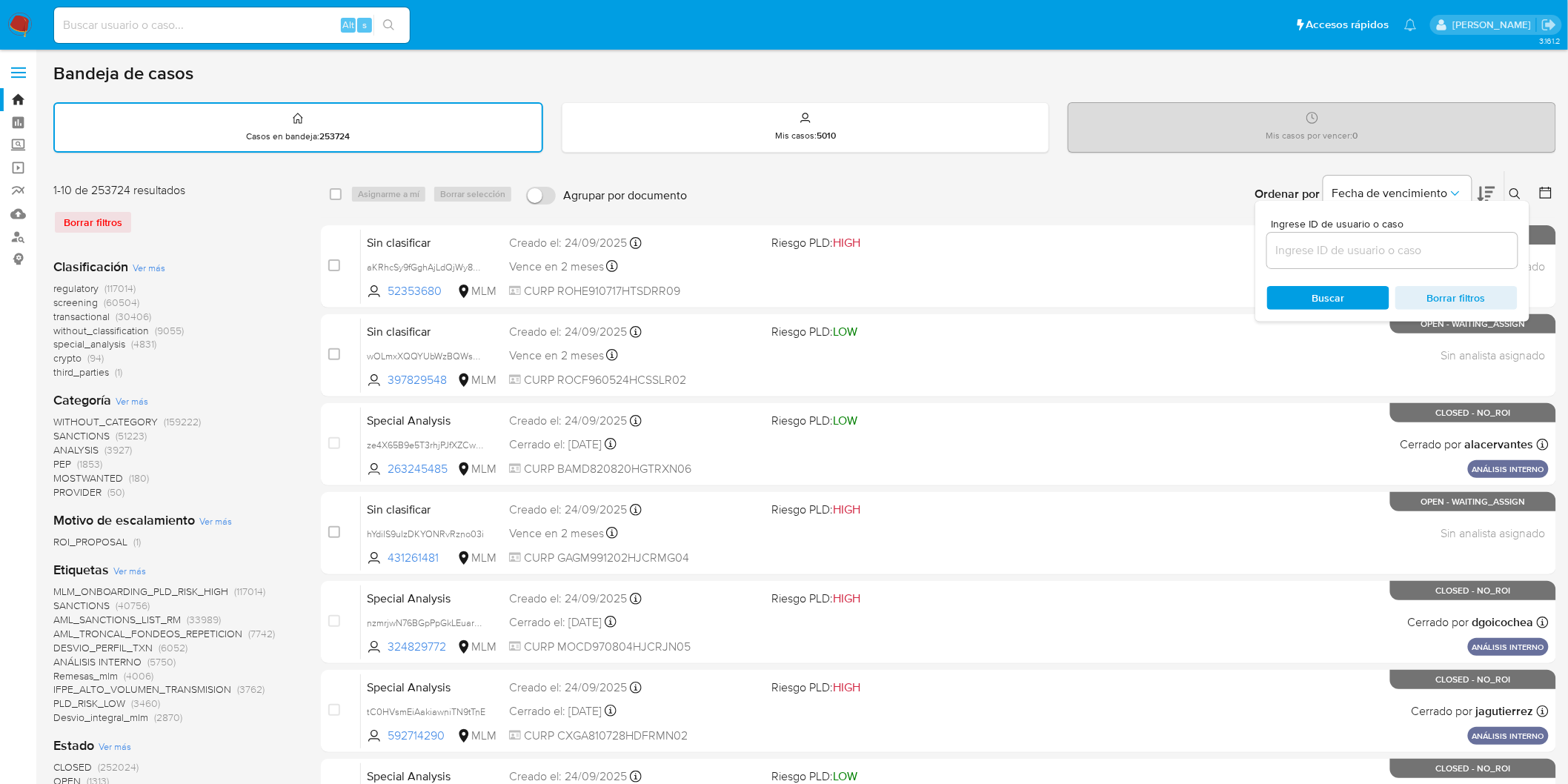
click at [1327, 241] on input at bounding box center [1392, 250] width 250 height 19
type input "1973572689"
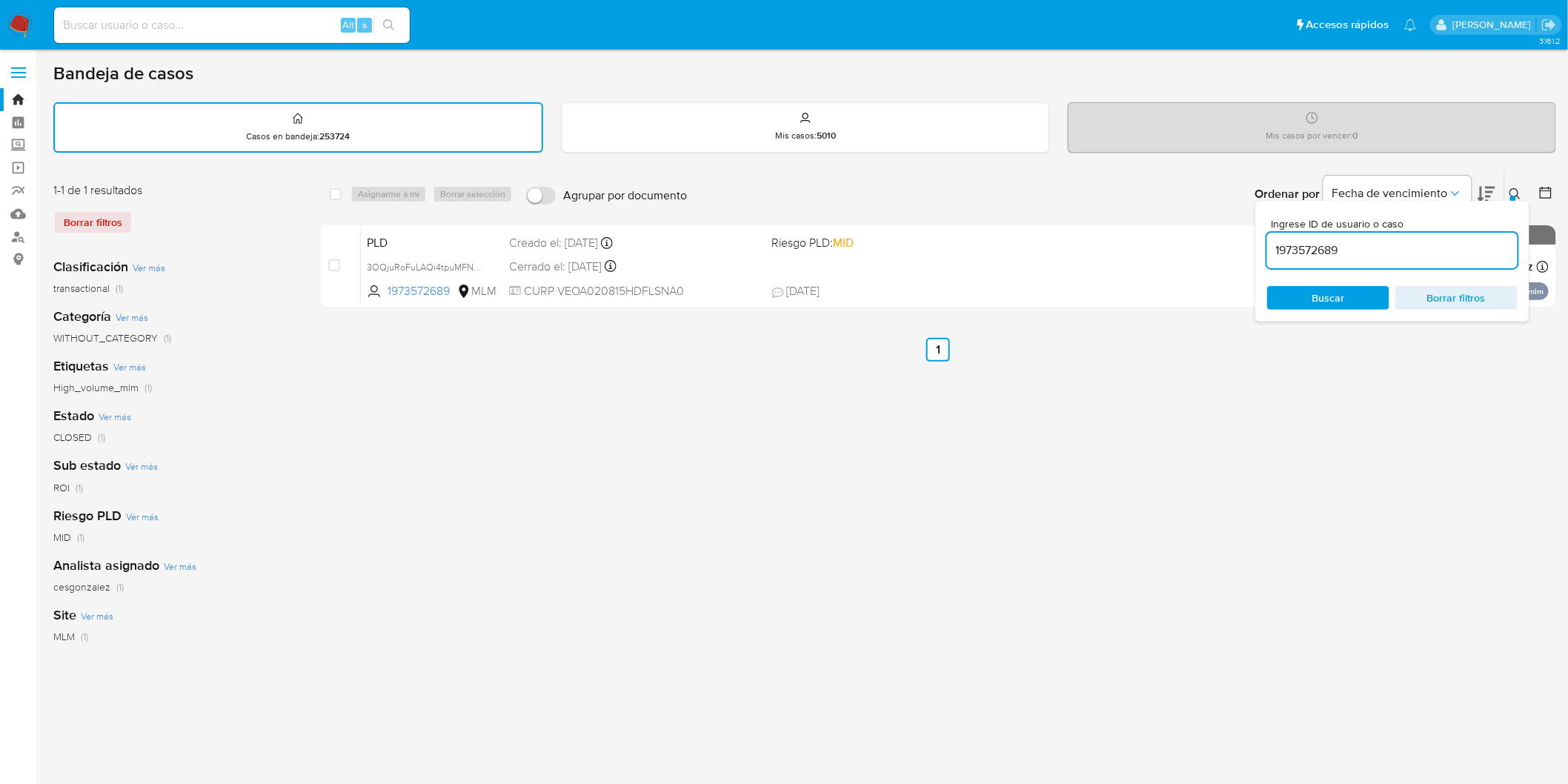
click at [1520, 193] on icon at bounding box center [1515, 194] width 12 height 12
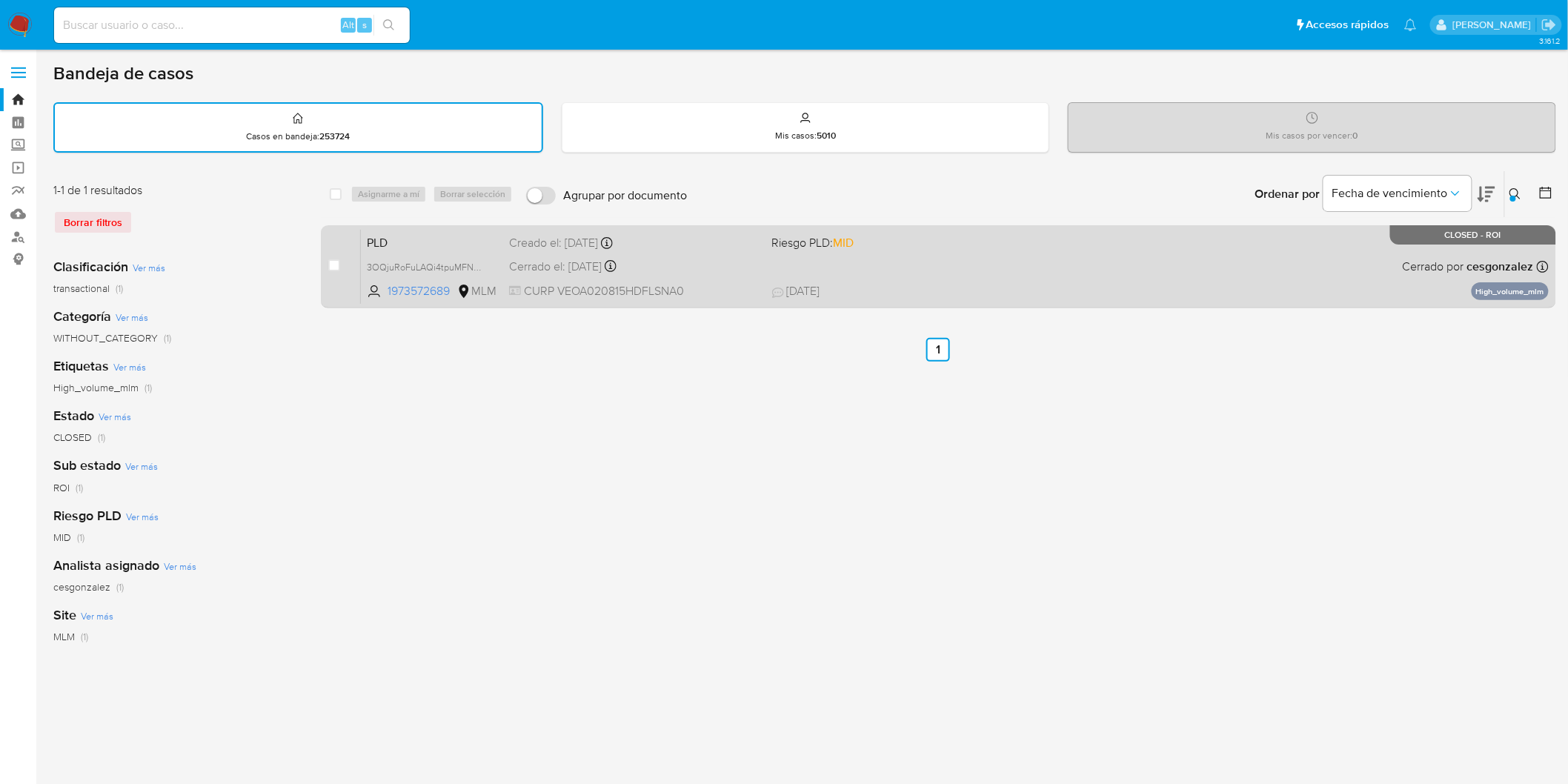
click at [388, 238] on span "PLD" at bounding box center [432, 241] width 131 height 19
click at [386, 235] on span "PLD" at bounding box center [432, 241] width 131 height 19
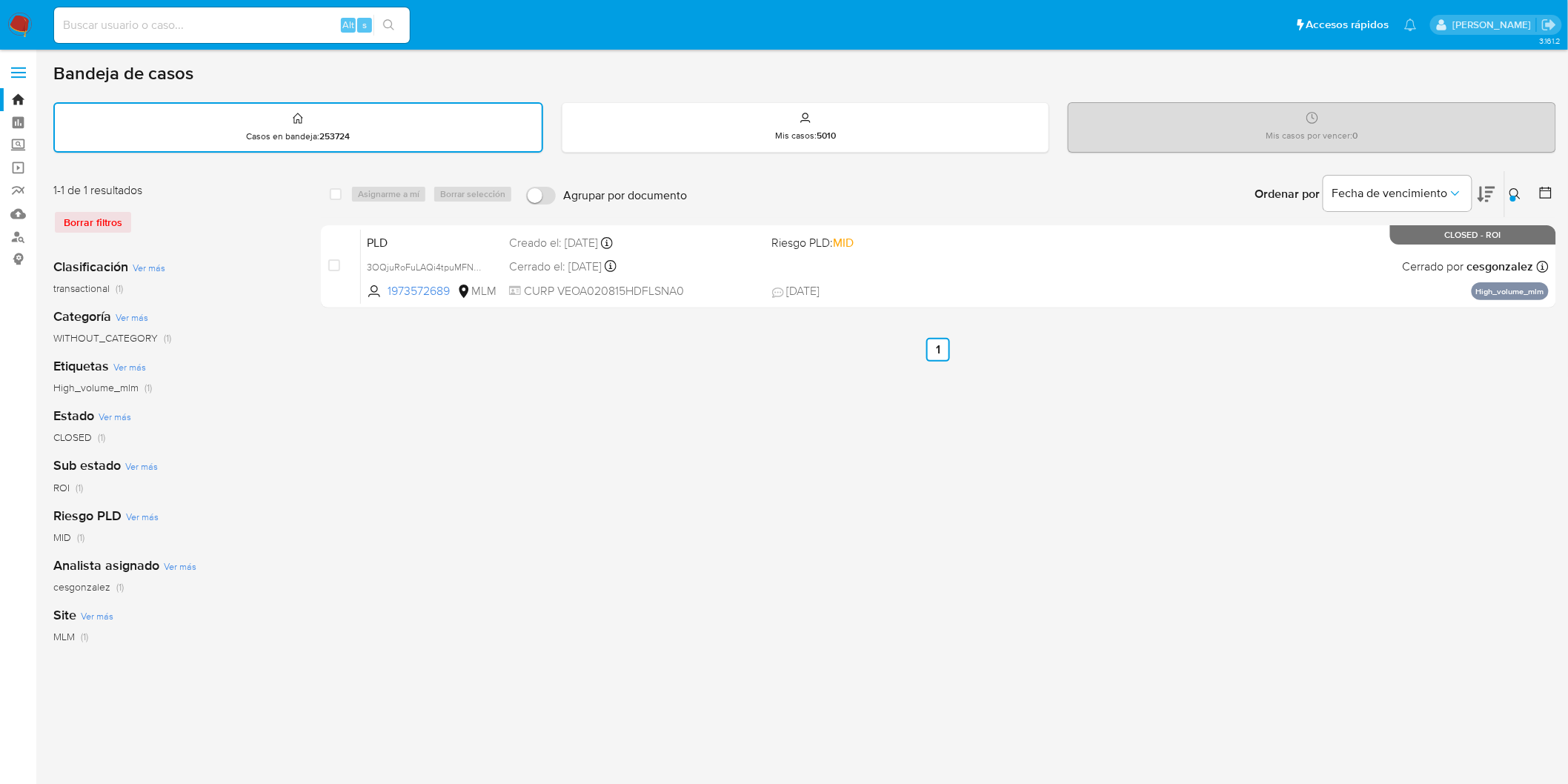
click at [27, 34] on img at bounding box center [20, 25] width 25 height 25
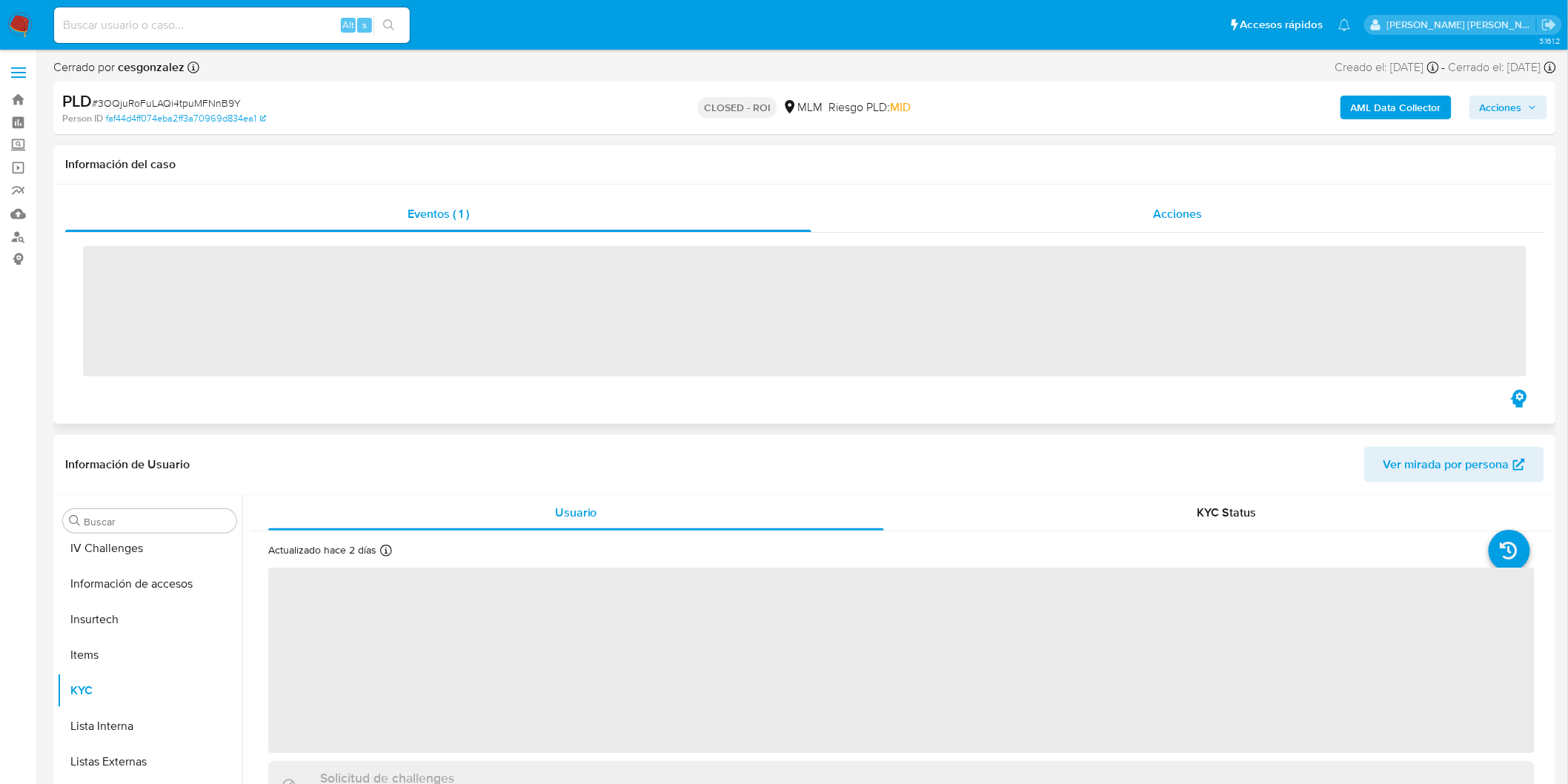
scroll to position [696, 0]
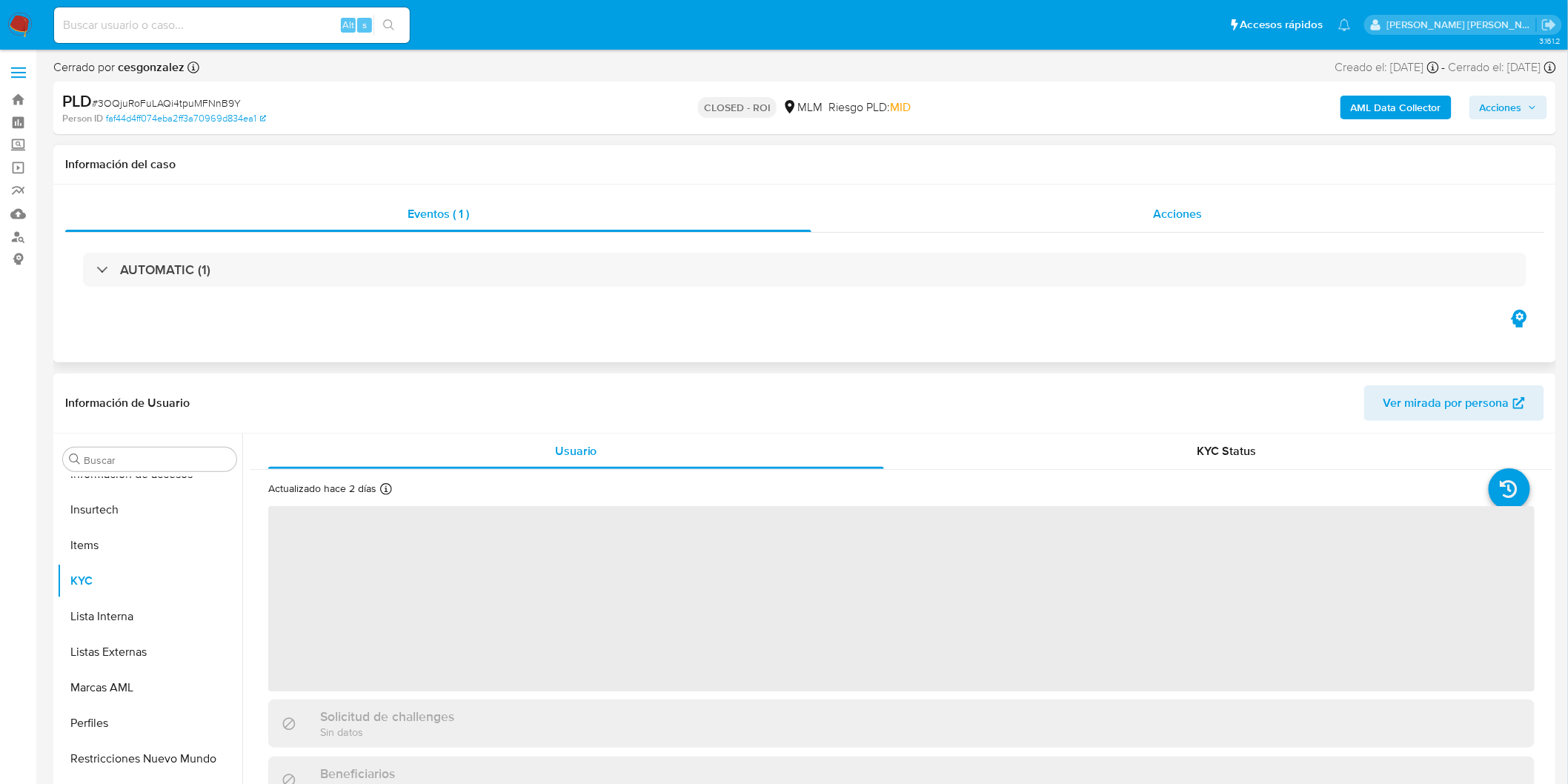
click at [1122, 210] on div "Acciones" at bounding box center [1178, 214] width 734 height 36
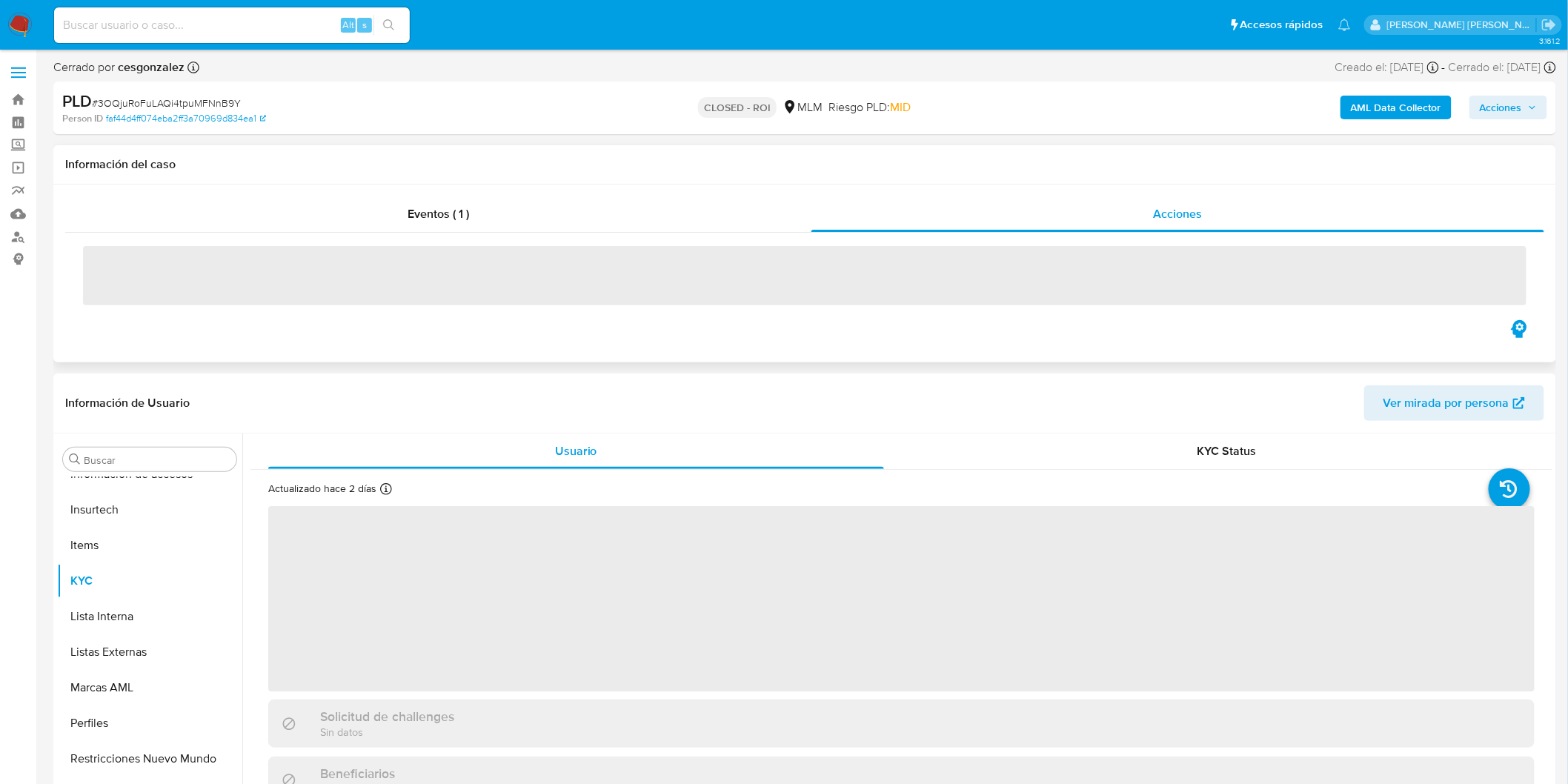
select select "10"
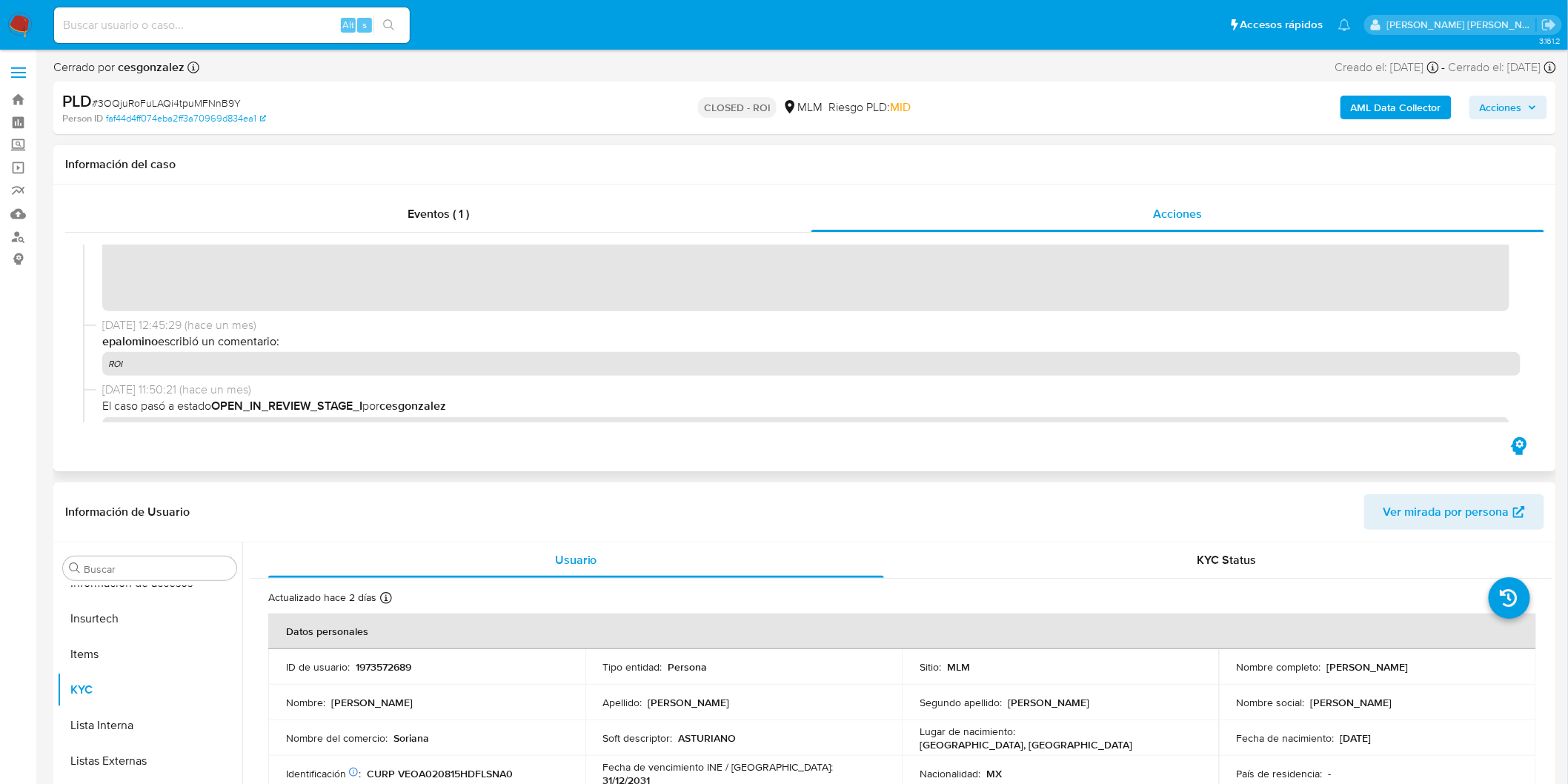
scroll to position [1152, 0]
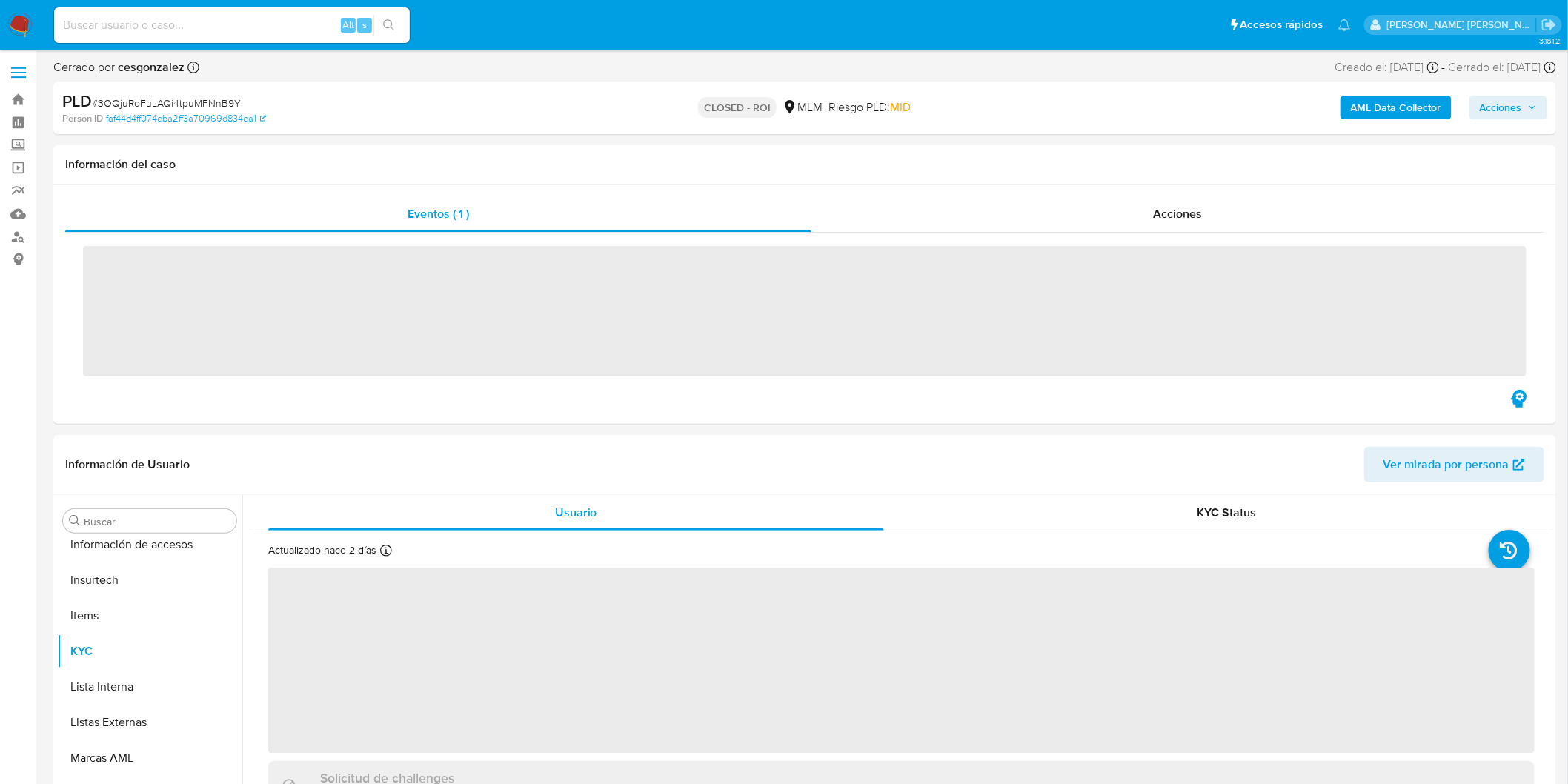
scroll to position [696, 0]
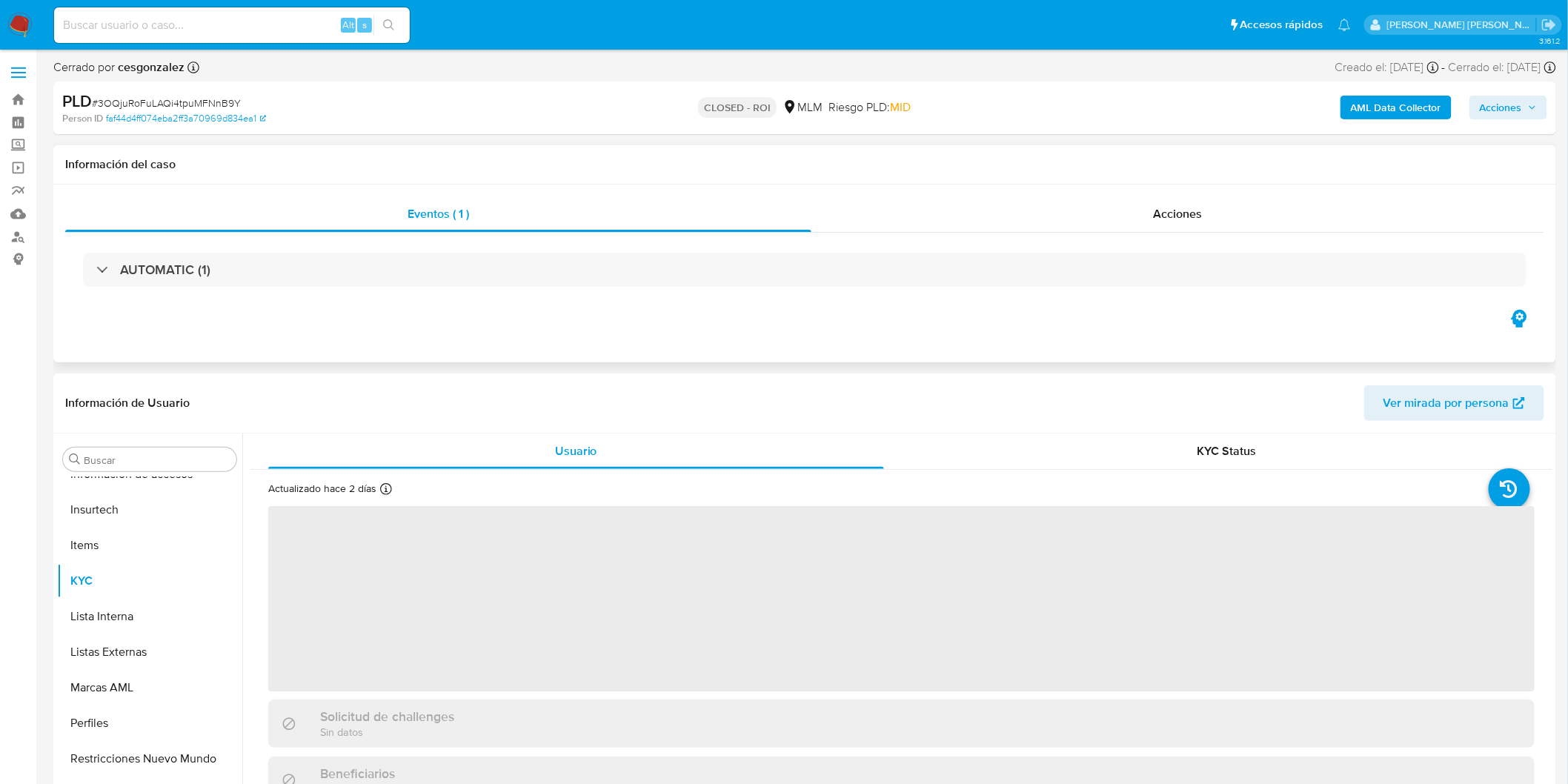
select select "10"
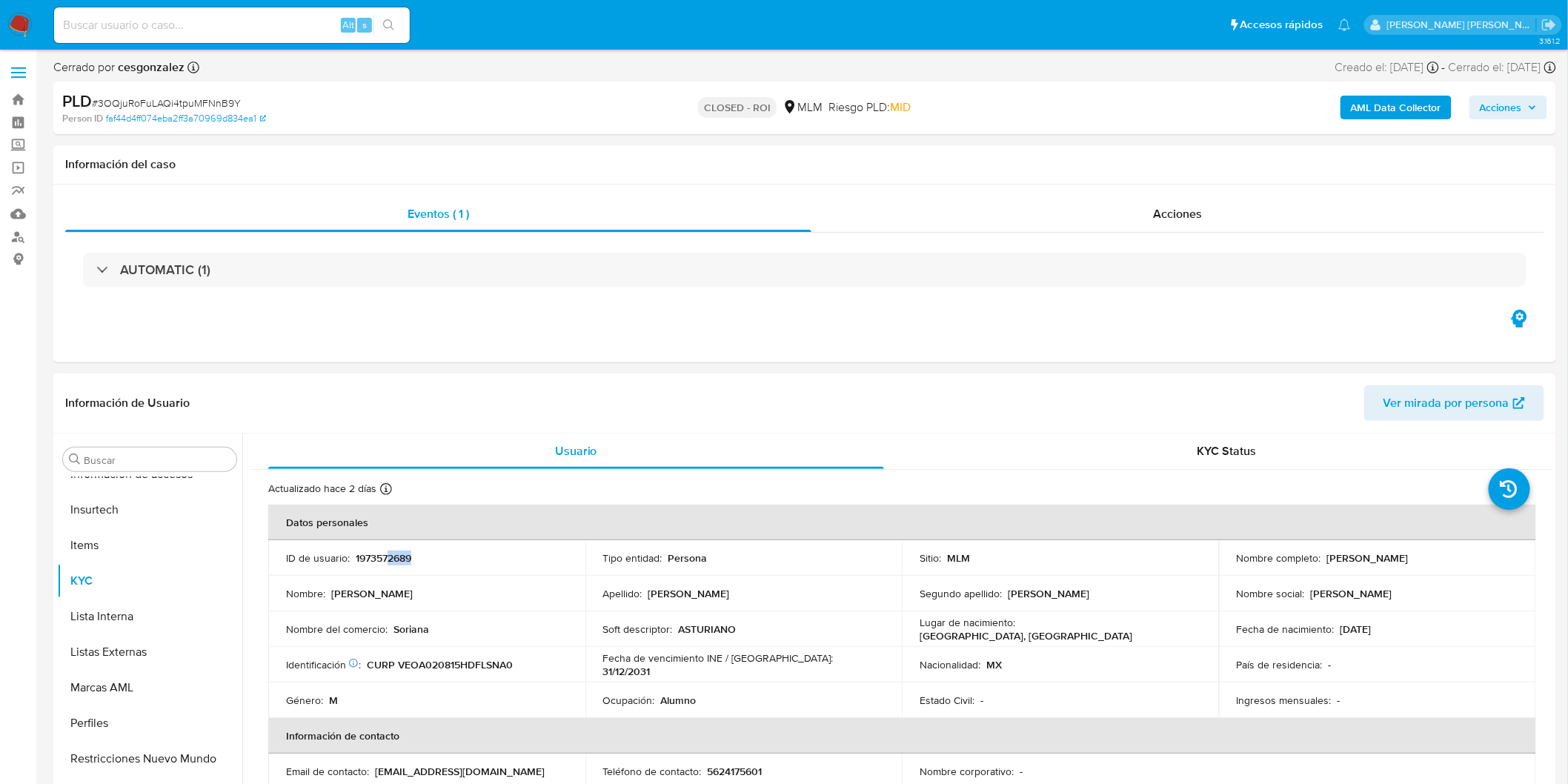
click at [387, 564] on td "ID de usuario : 1973572689" at bounding box center [426, 558] width 317 height 36
click at [387, 564] on p "1973572689" at bounding box center [383, 558] width 56 height 13
click at [387, 553] on p "1973572689" at bounding box center [383, 558] width 56 height 13
click at [387, 554] on p "1973572689" at bounding box center [383, 558] width 56 height 13
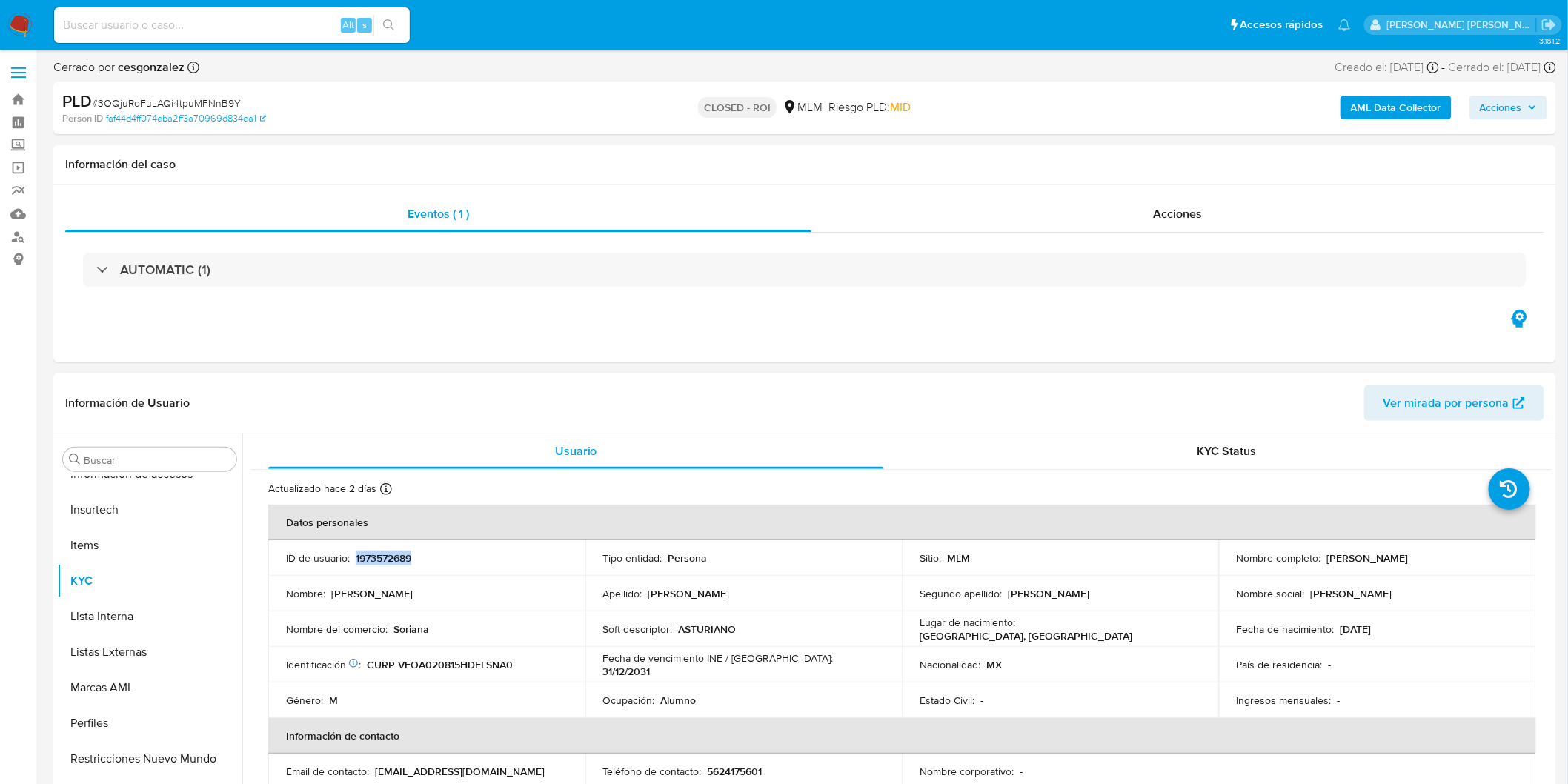
click at [387, 554] on p "1973572689" at bounding box center [383, 558] width 56 height 13
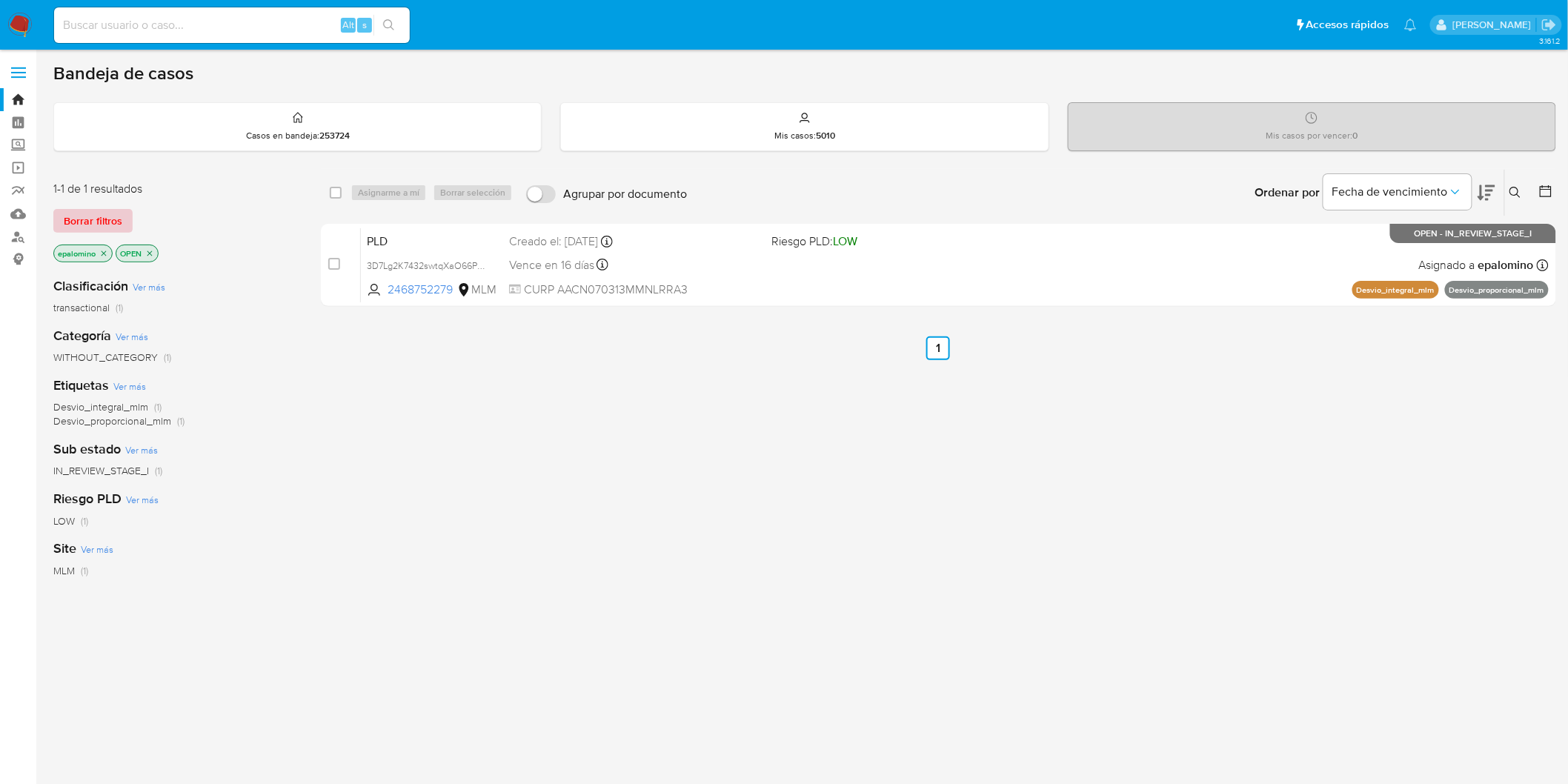
click at [78, 212] on span "Borrar filtros" at bounding box center [93, 220] width 59 height 21
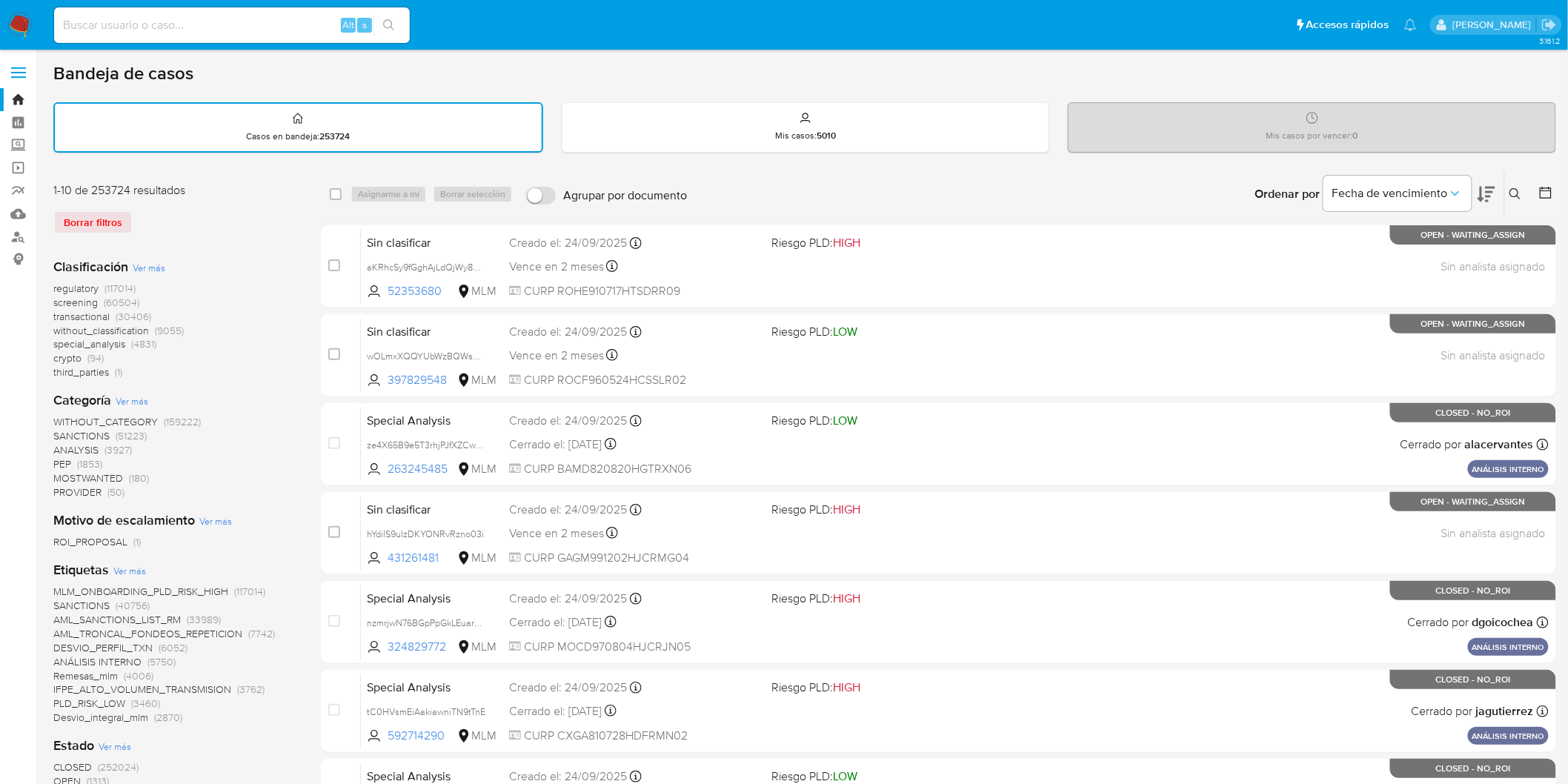
click at [1513, 195] on icon at bounding box center [1515, 194] width 12 height 12
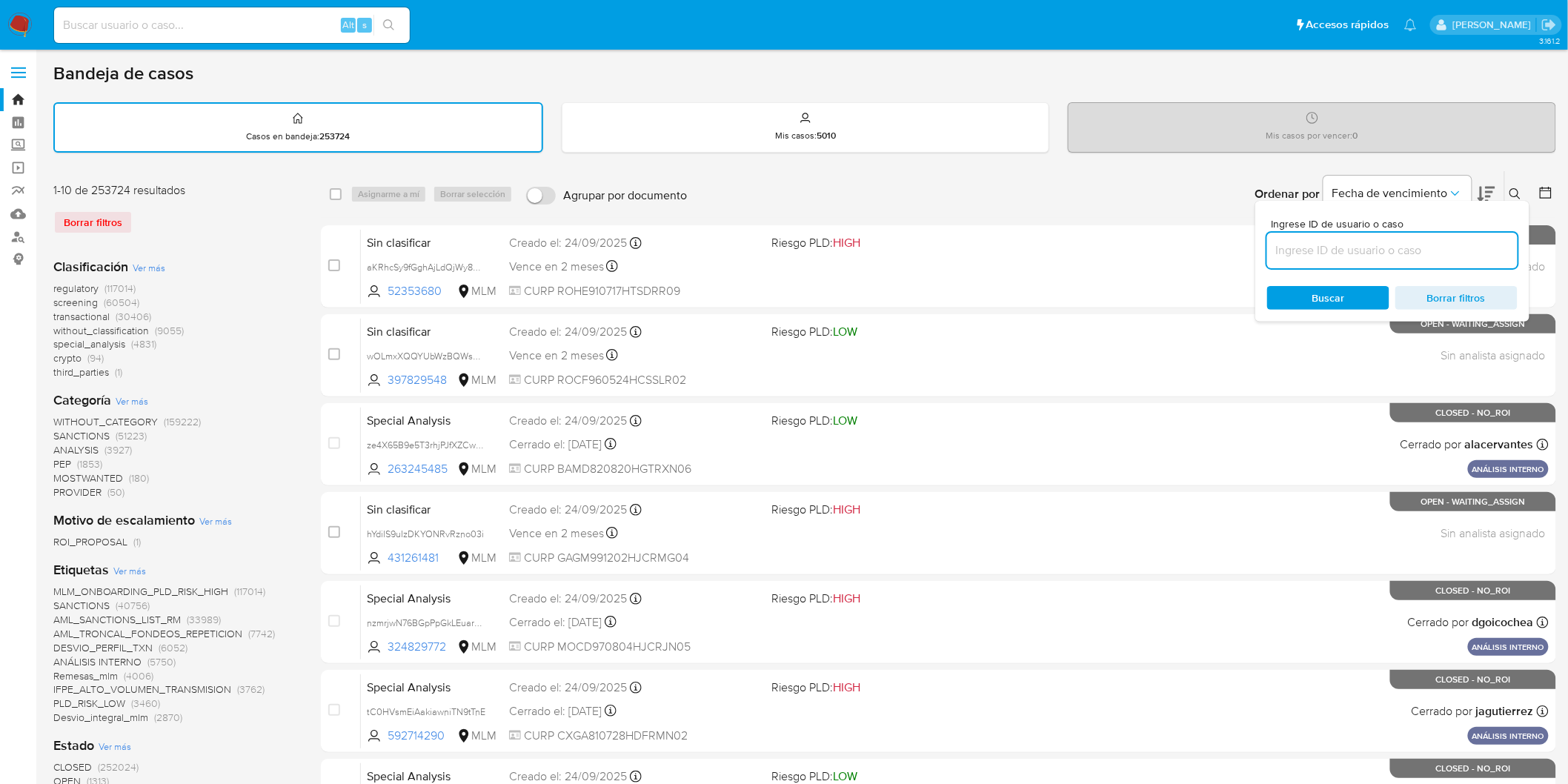
click at [1294, 246] on input at bounding box center [1392, 250] width 250 height 19
type input "1973572689"
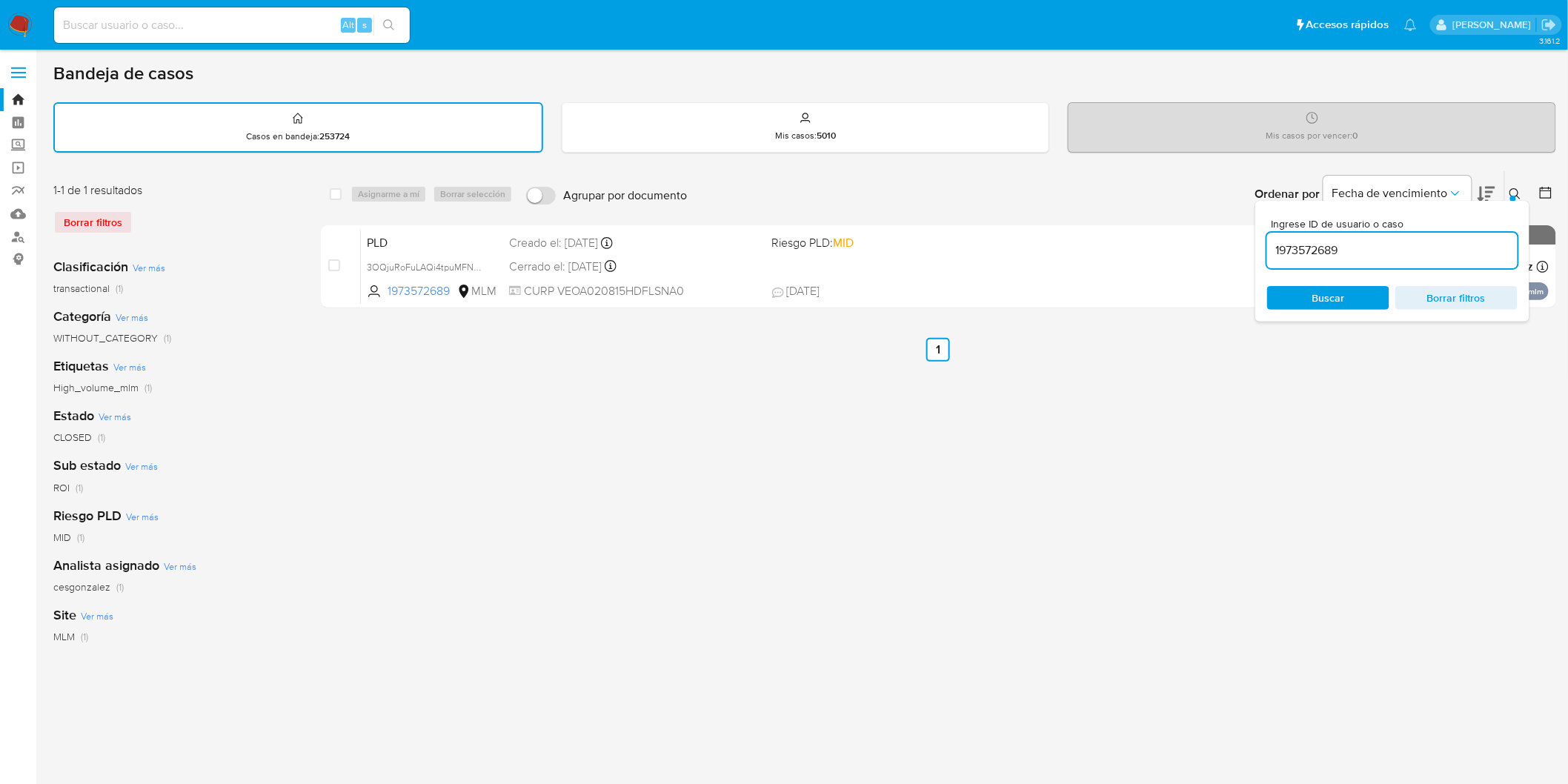
click at [1516, 189] on icon at bounding box center [1515, 194] width 12 height 12
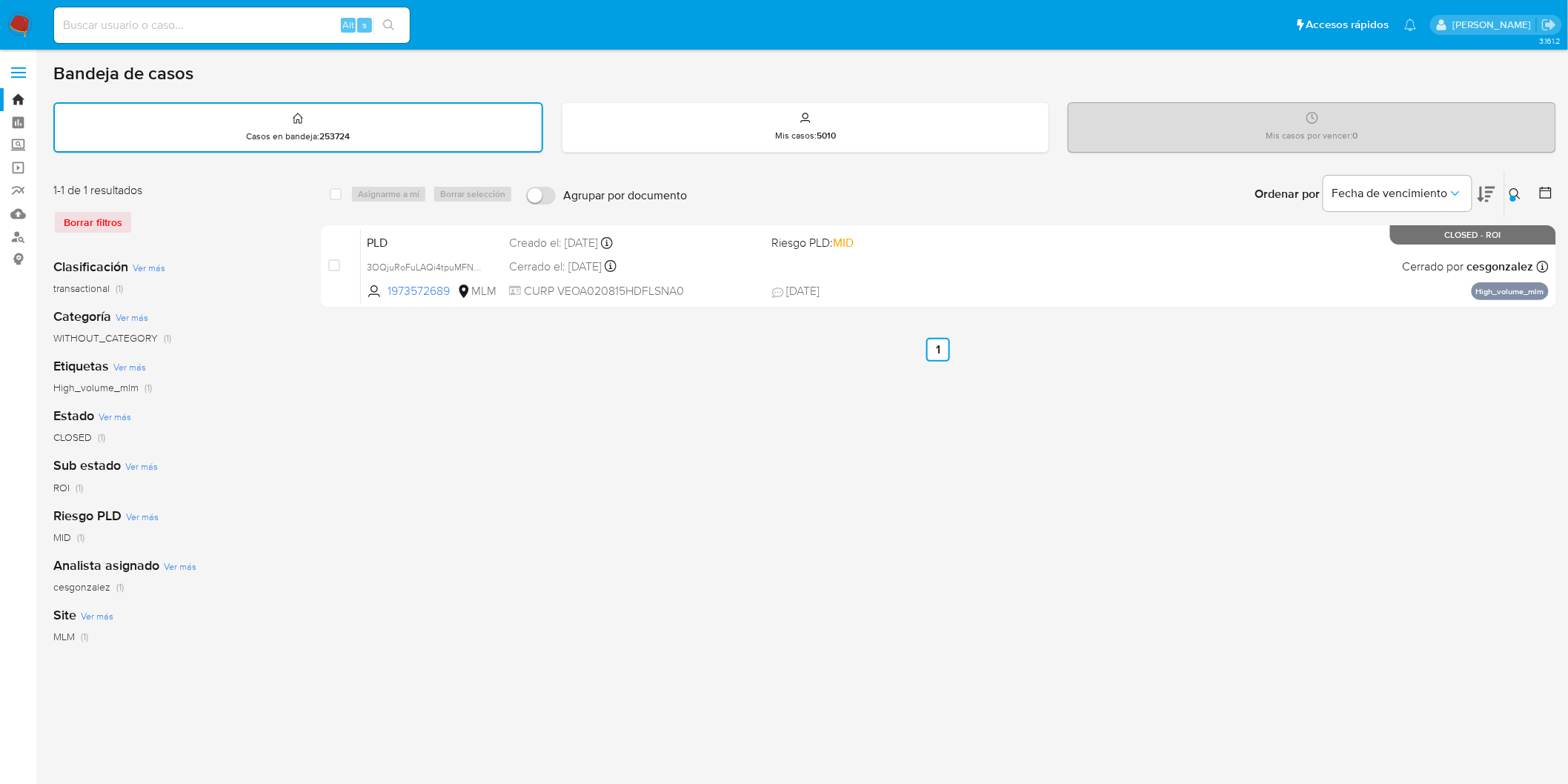
click at [17, 22] on img at bounding box center [20, 25] width 25 height 25
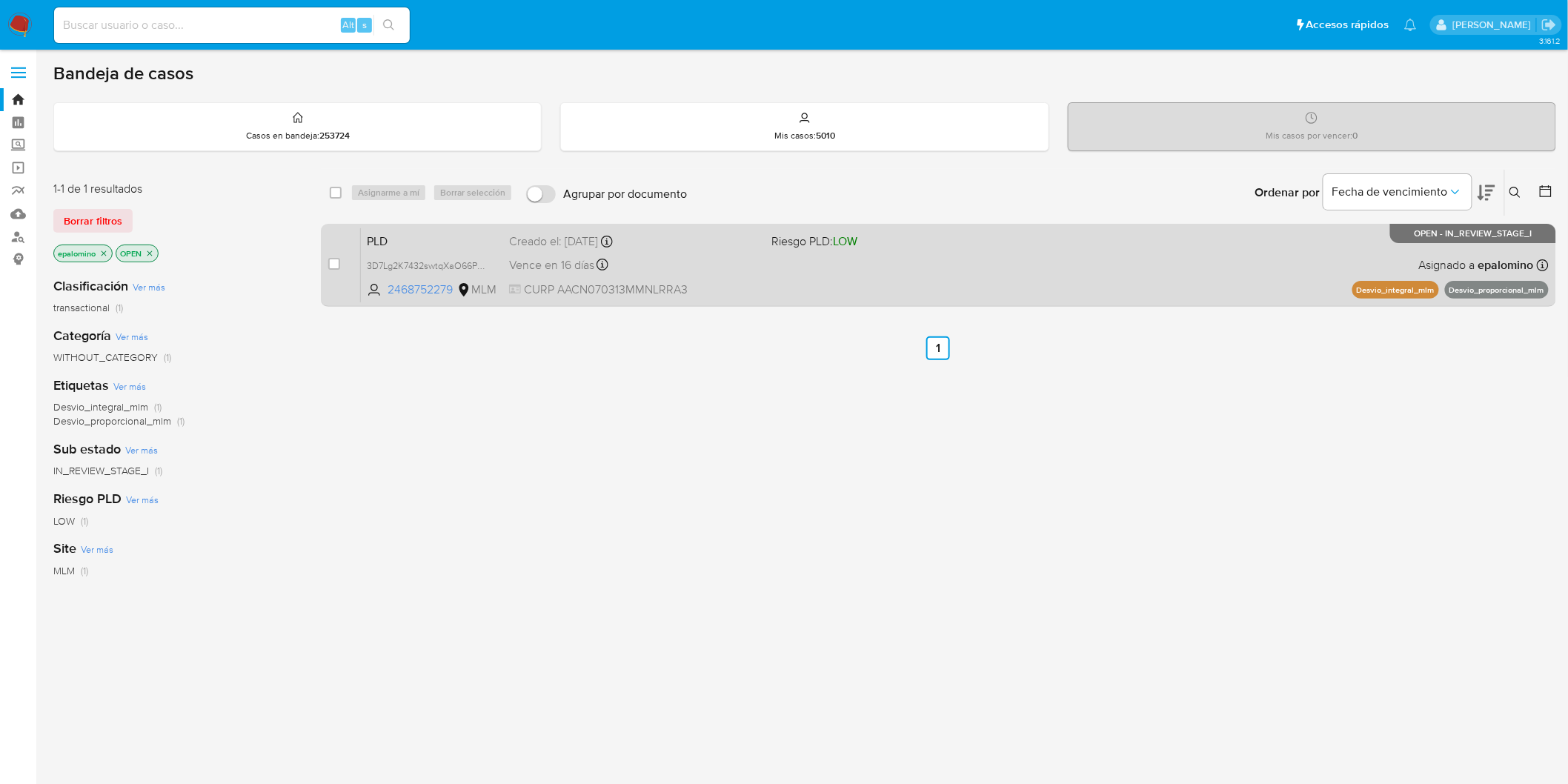
click at [397, 238] on span "PLD" at bounding box center [432, 240] width 131 height 19
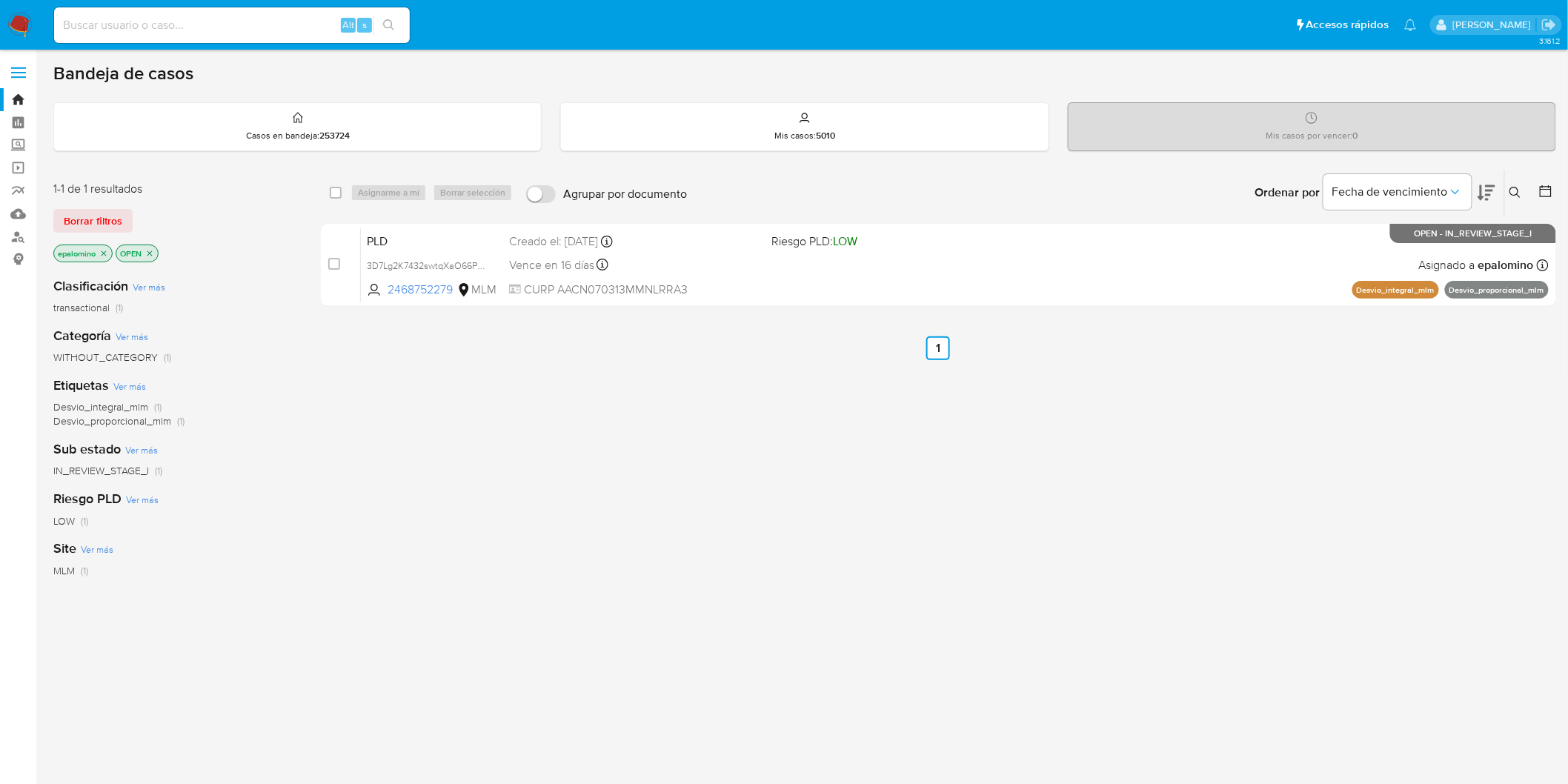
click at [16, 21] on img at bounding box center [20, 25] width 25 height 25
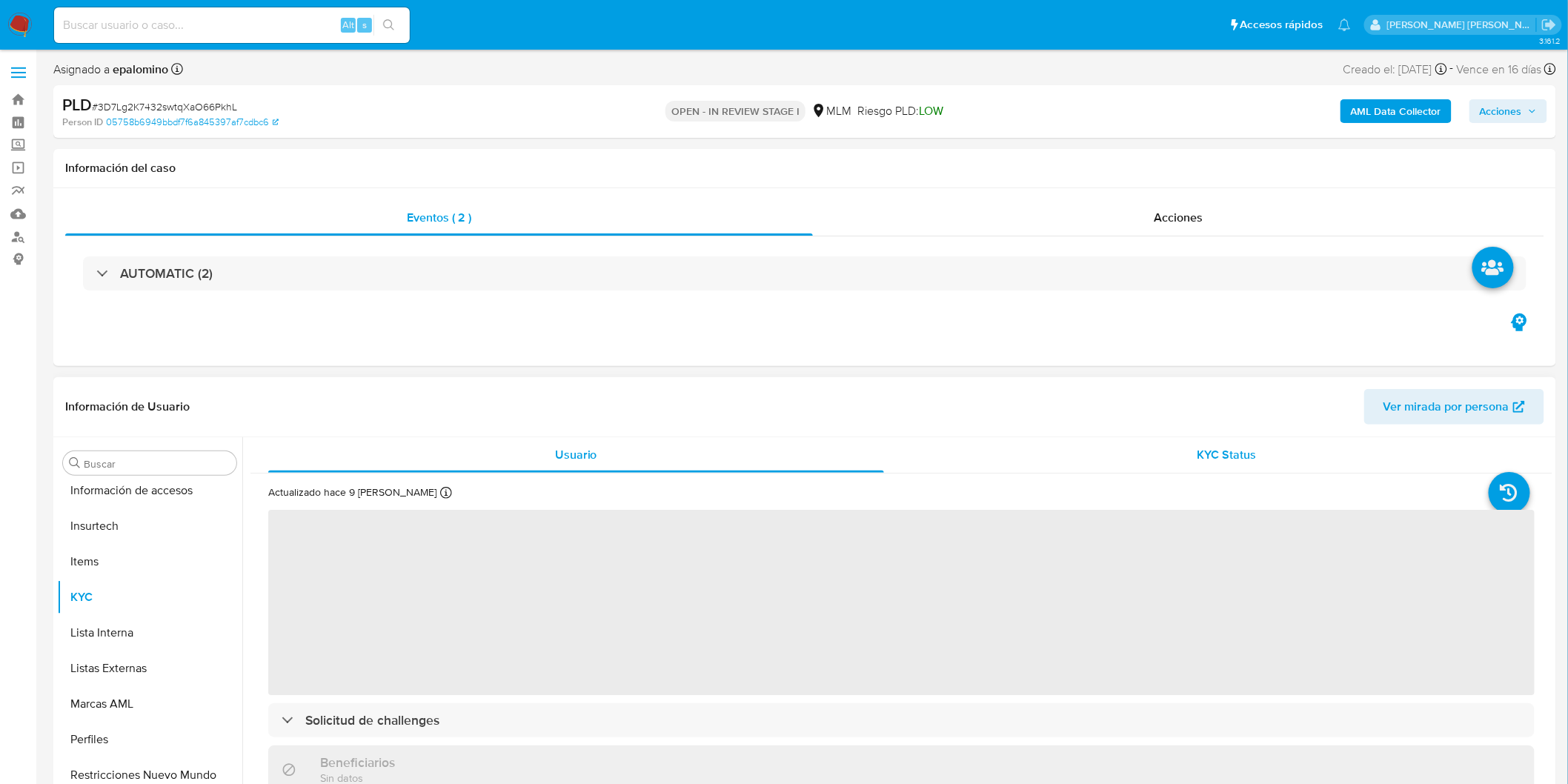
scroll to position [696, 0]
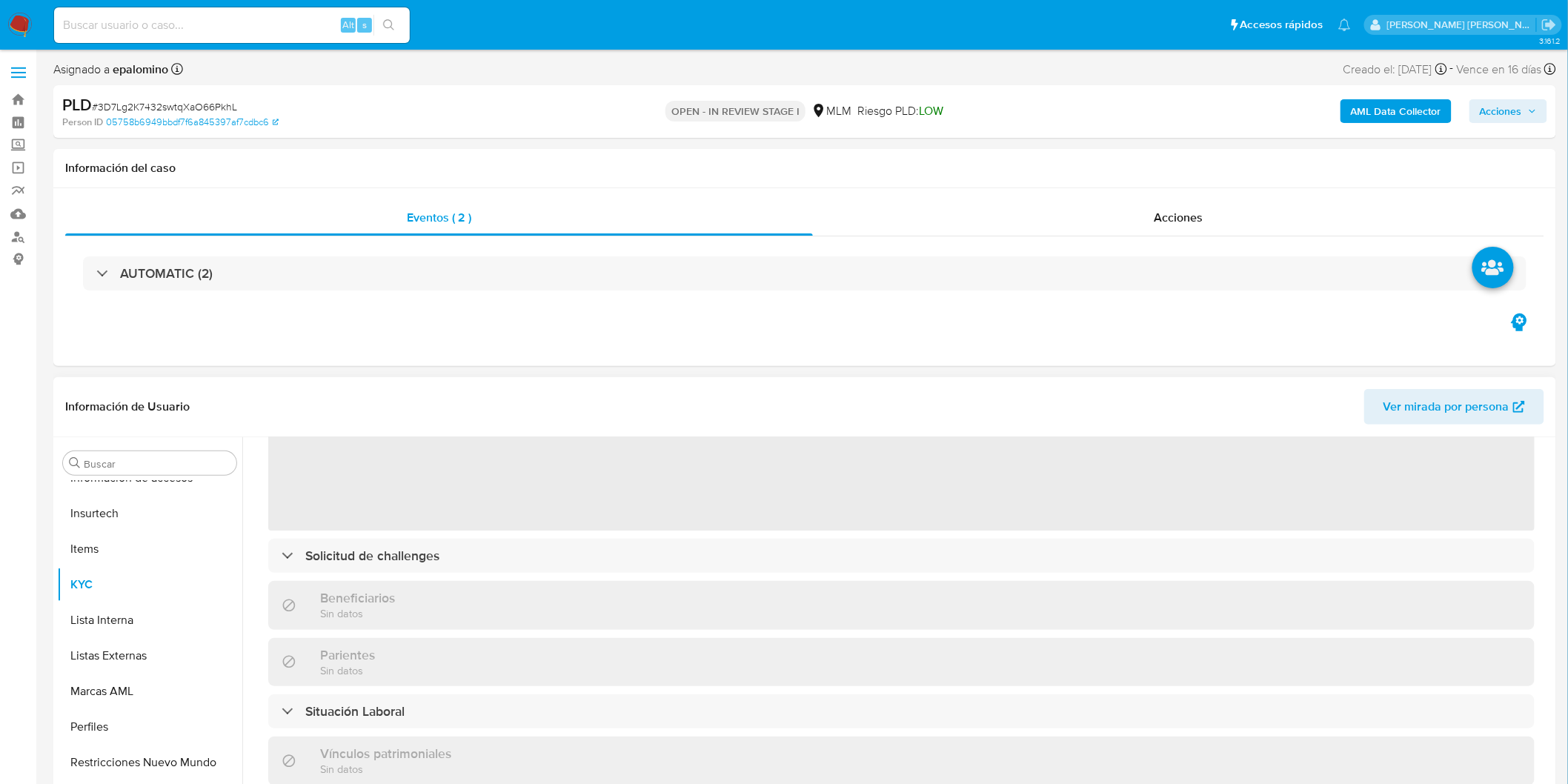
select select "10"
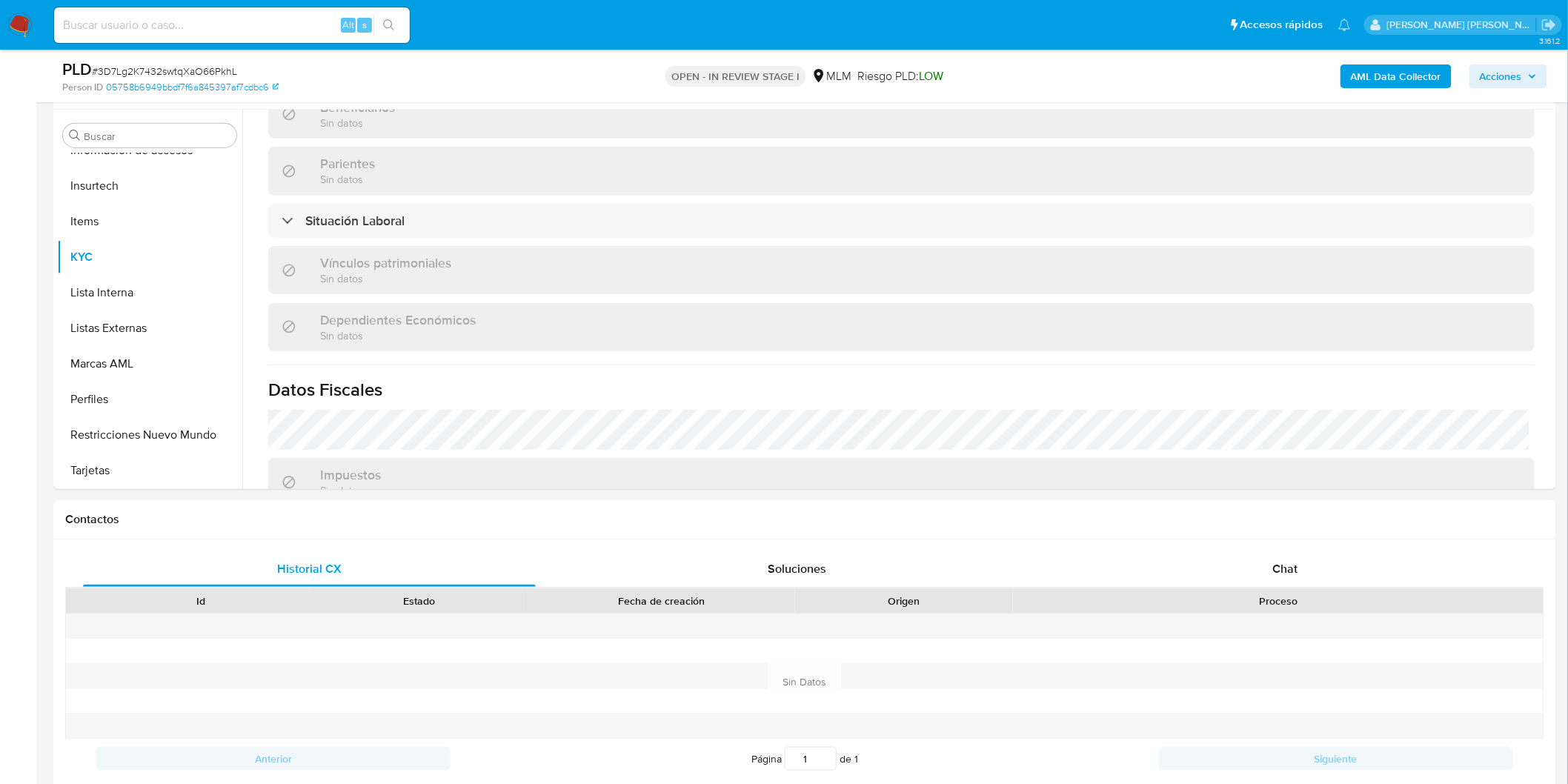
scroll to position [368, 0]
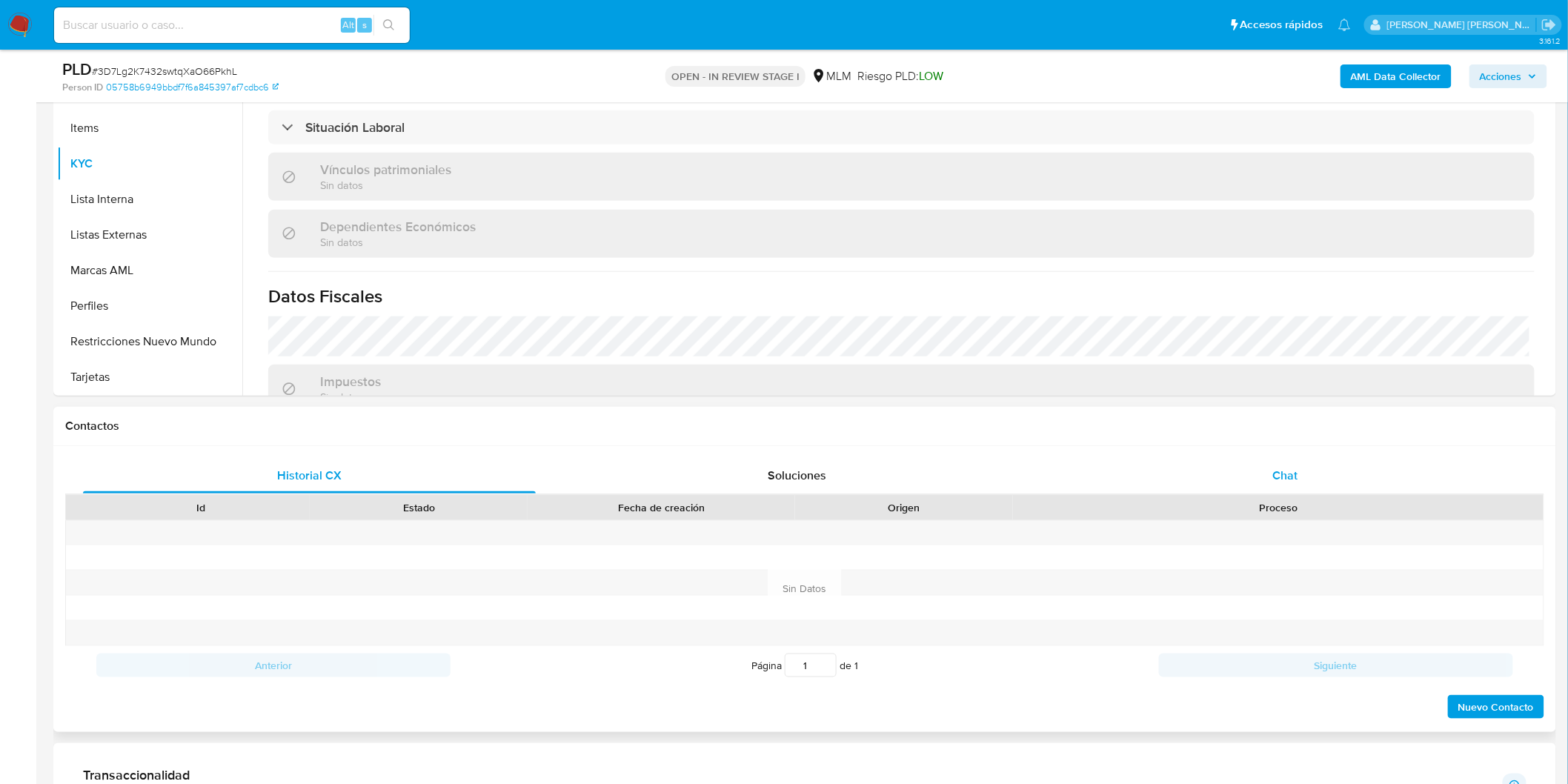
click at [1276, 476] on span "Chat" at bounding box center [1286, 475] width 25 height 17
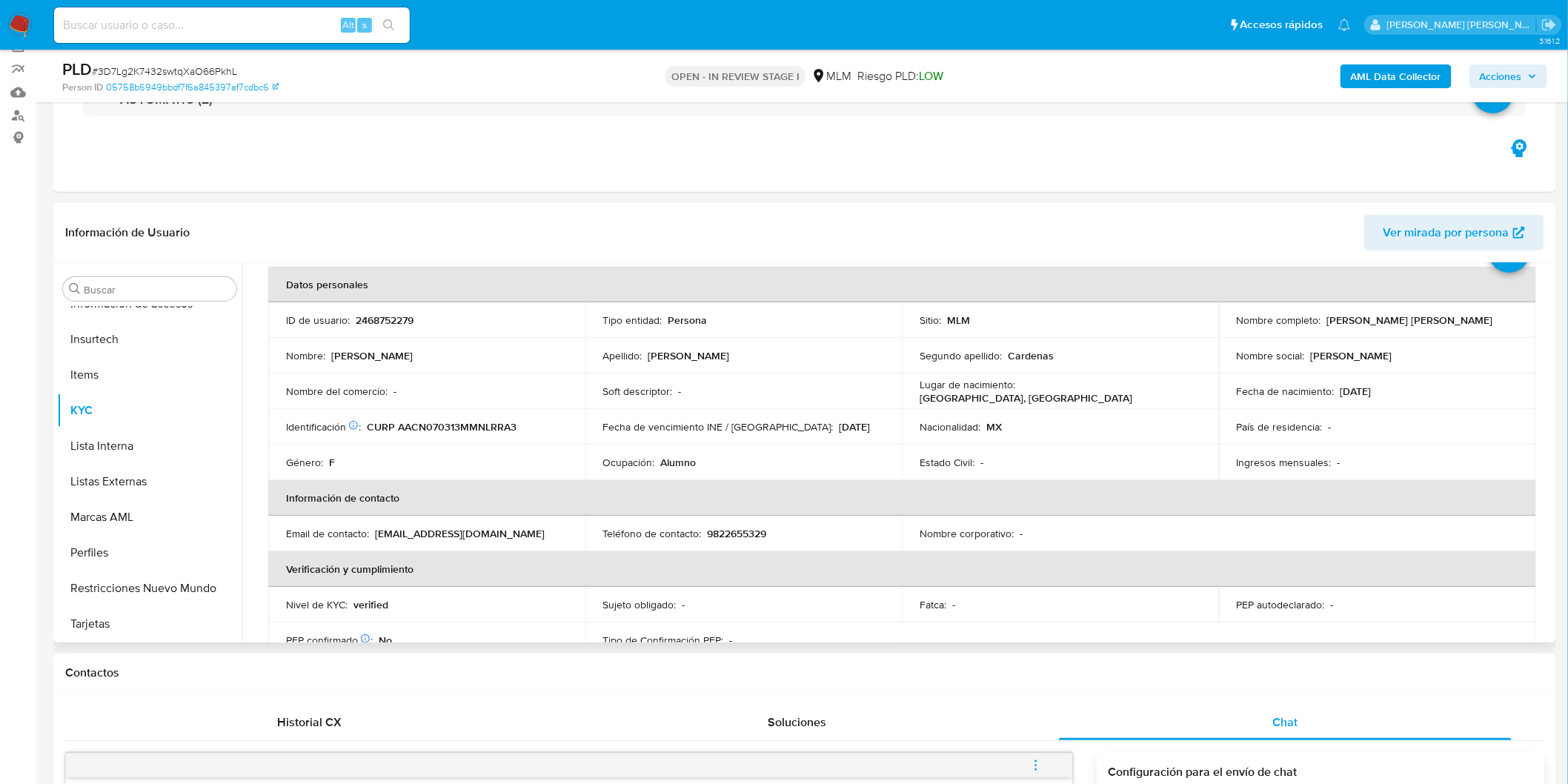
scroll to position [19, 0]
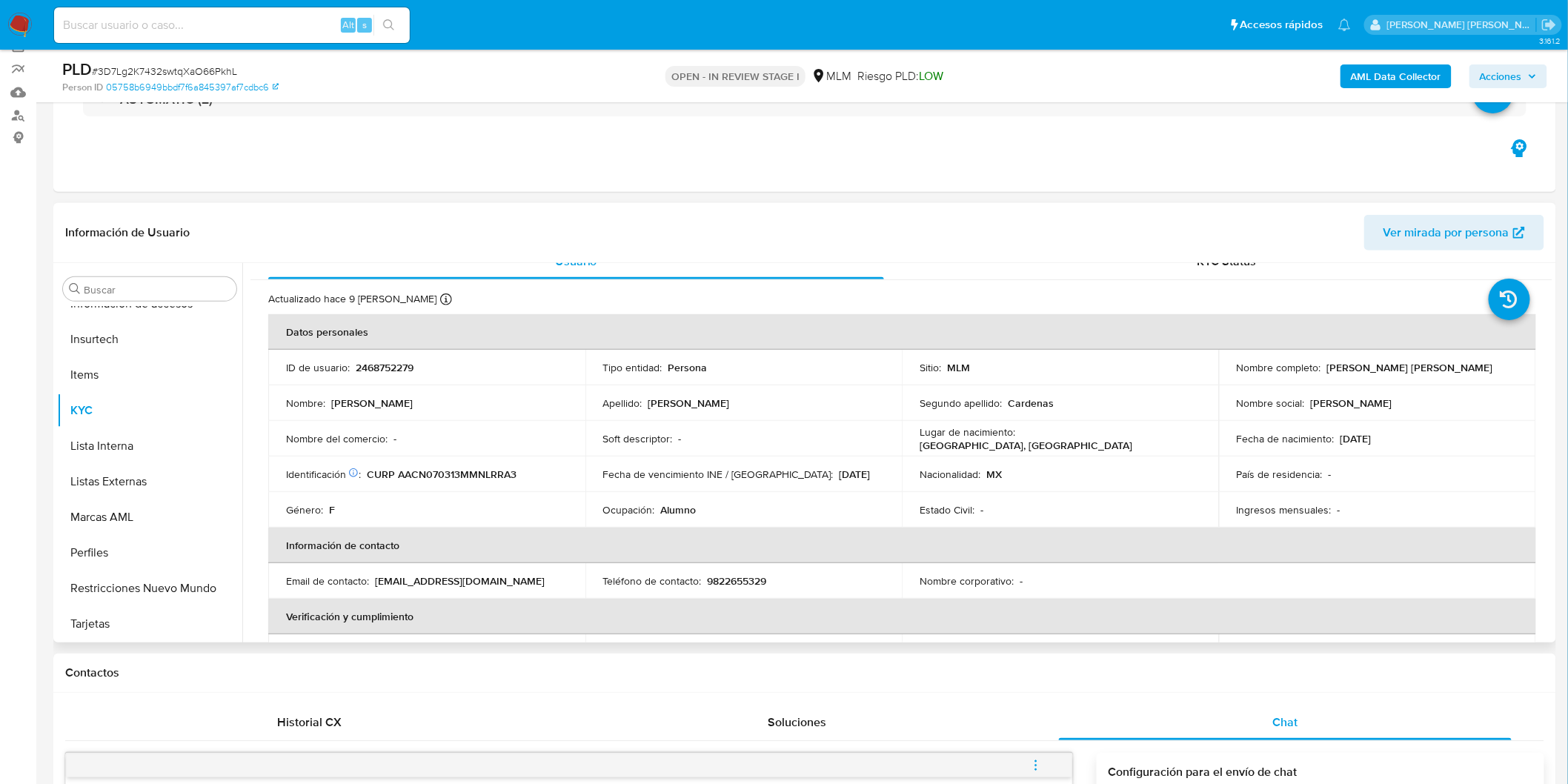
click at [397, 373] on p "2468752279" at bounding box center [385, 368] width 58 height 13
copy p "2468752279"
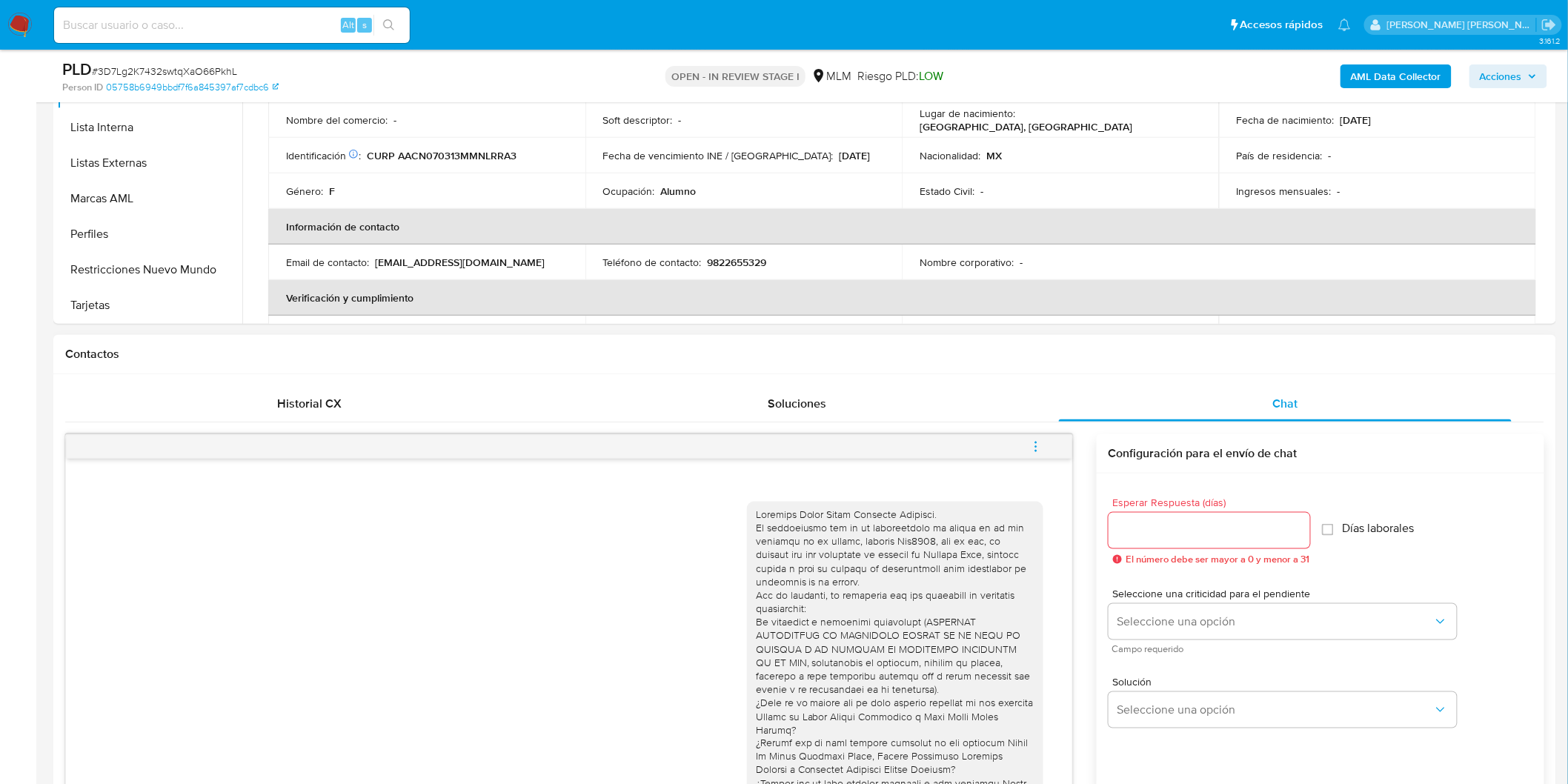
scroll to position [451, 0]
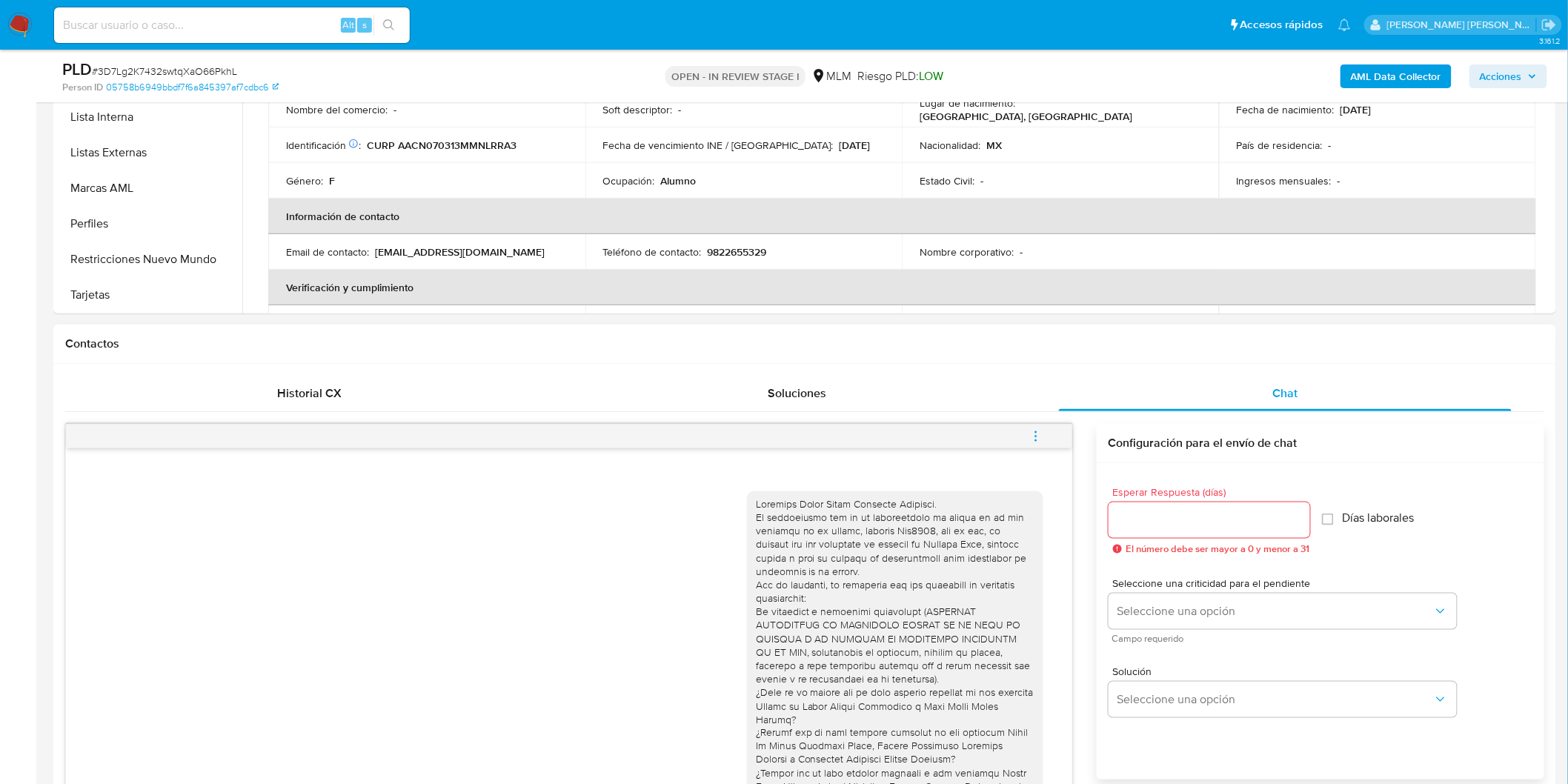
click at [1038, 432] on icon "menu-action" at bounding box center [1036, 437] width 13 height 13
click at [934, 414] on li "Cerrar conversación" at bounding box center [935, 408] width 152 height 27
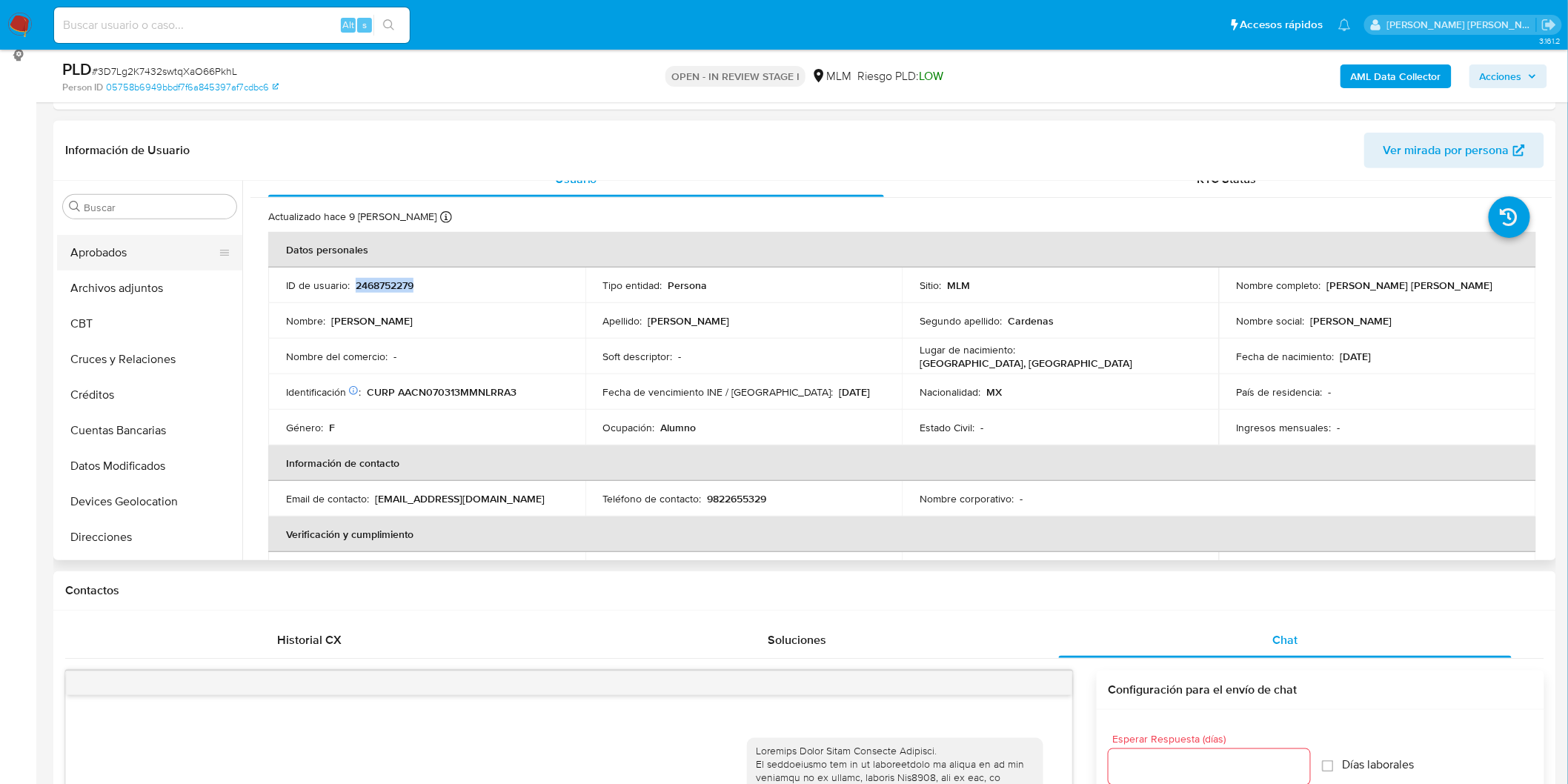
scroll to position [0, 0]
click at [141, 360] on button "Archivos adjuntos" at bounding box center [143, 349] width 173 height 36
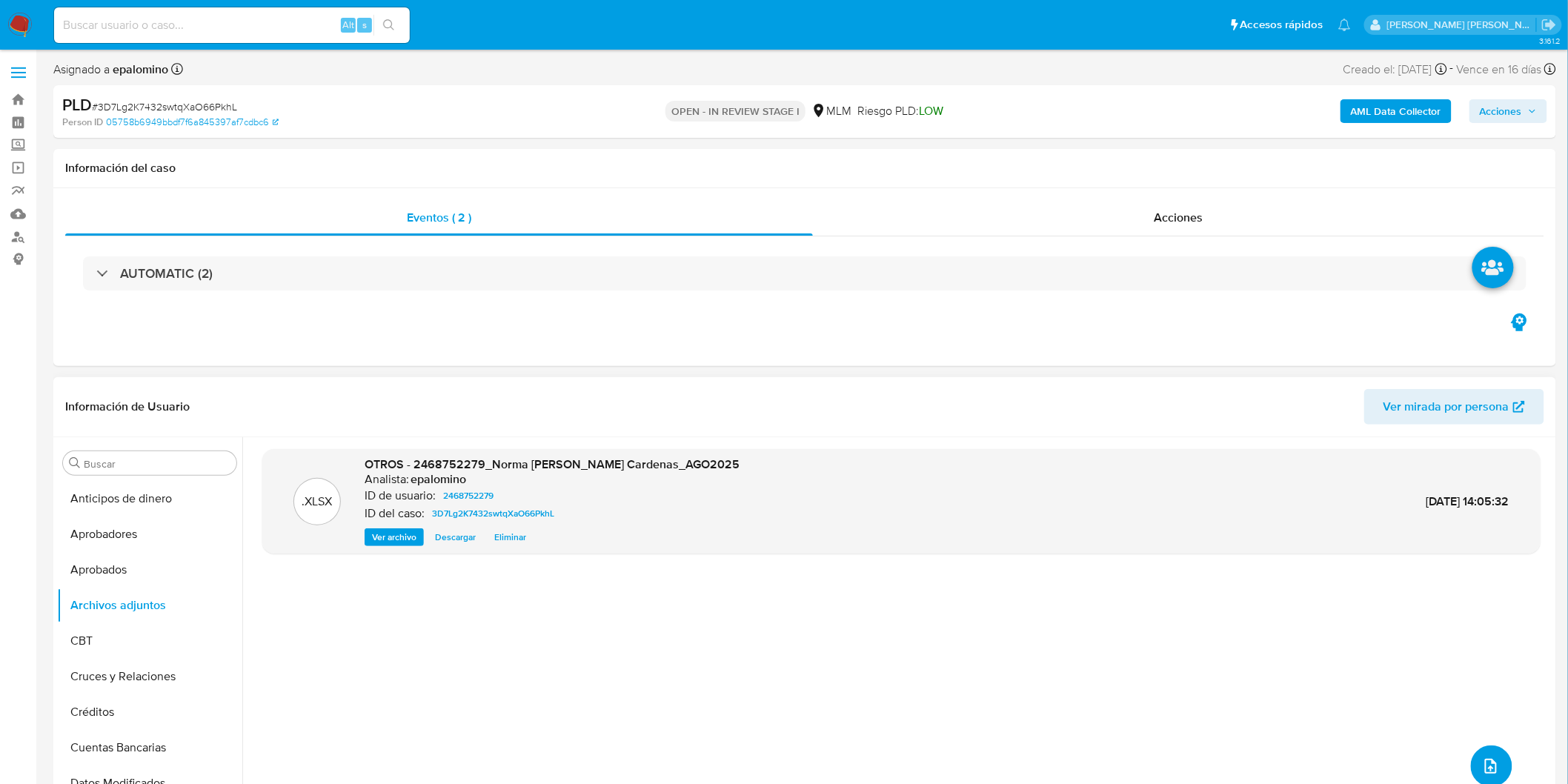
click at [1497, 768] on button "upload-file" at bounding box center [1491, 766] width 42 height 42
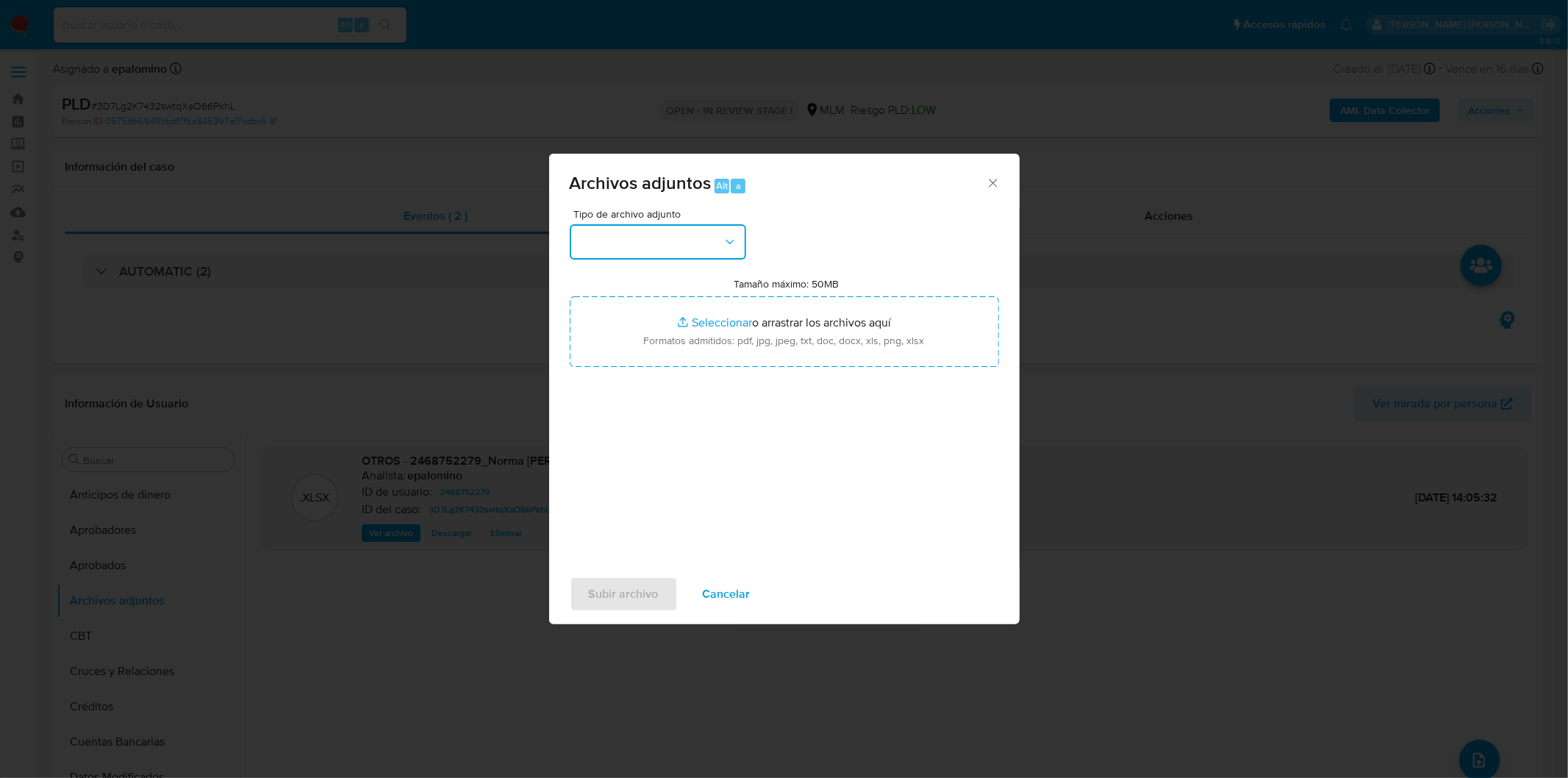
drag, startPoint x: 722, startPoint y: 250, endPoint x: 718, endPoint y: 257, distance: 8.1
click at [722, 251] on button "button" at bounding box center [657, 242] width 176 height 35
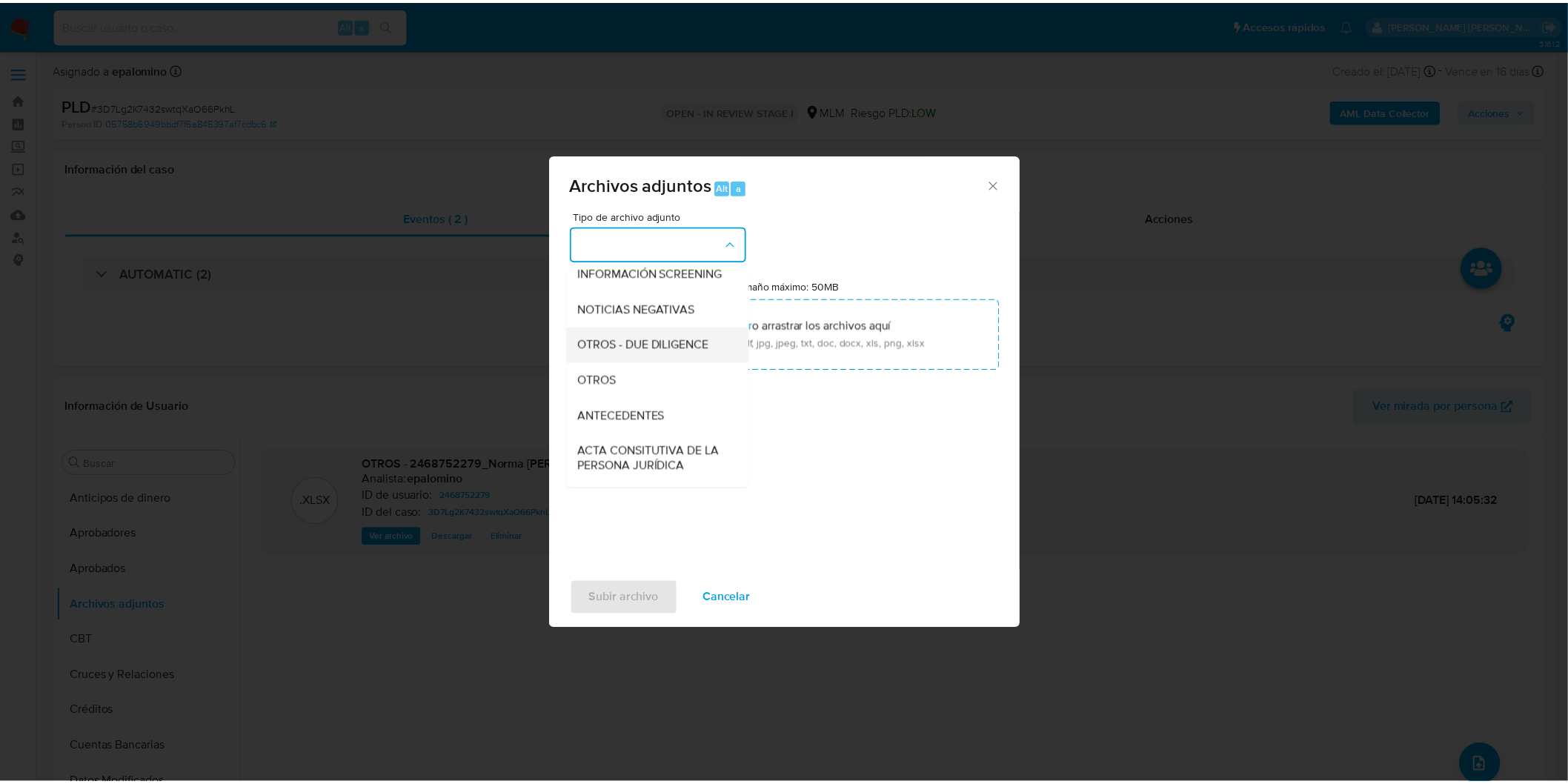
scroll to position [164, 0]
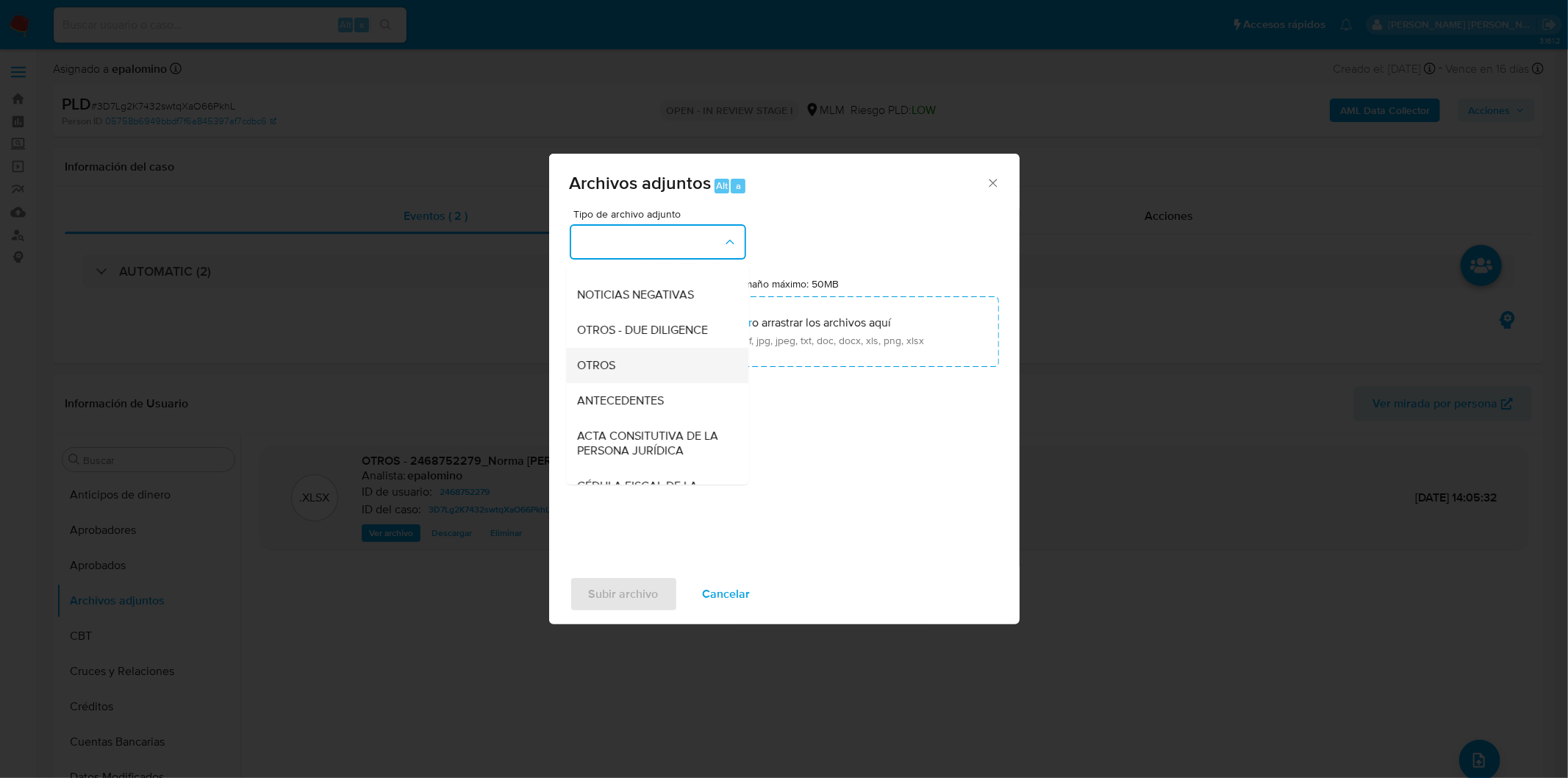
click at [653, 376] on div "OTROS" at bounding box center [653, 365] width 150 height 35
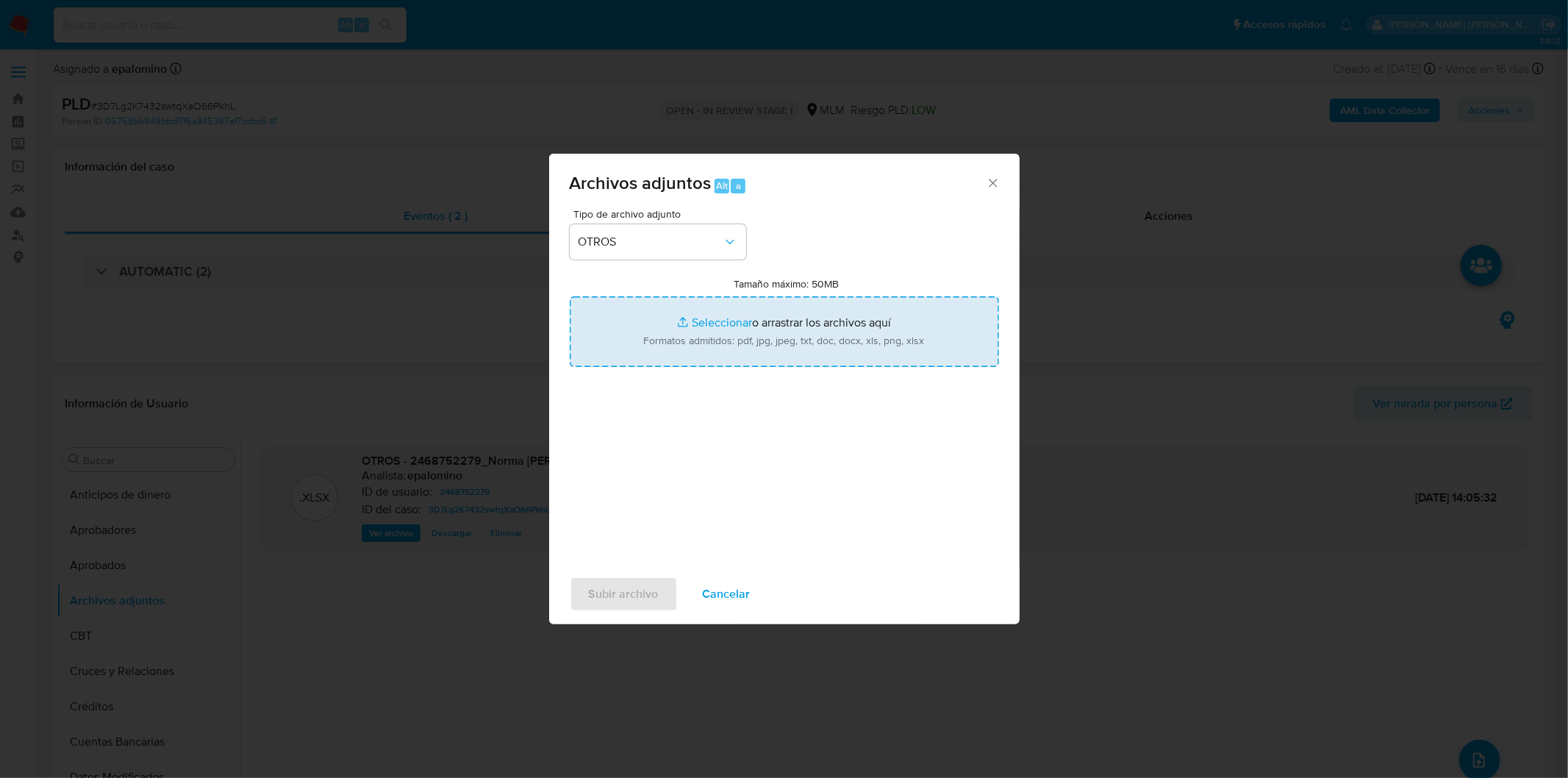
type input "C:\fakepath\2468752279_Norma Sofia Alcantar Cardenas_AGO2025..xlsx"
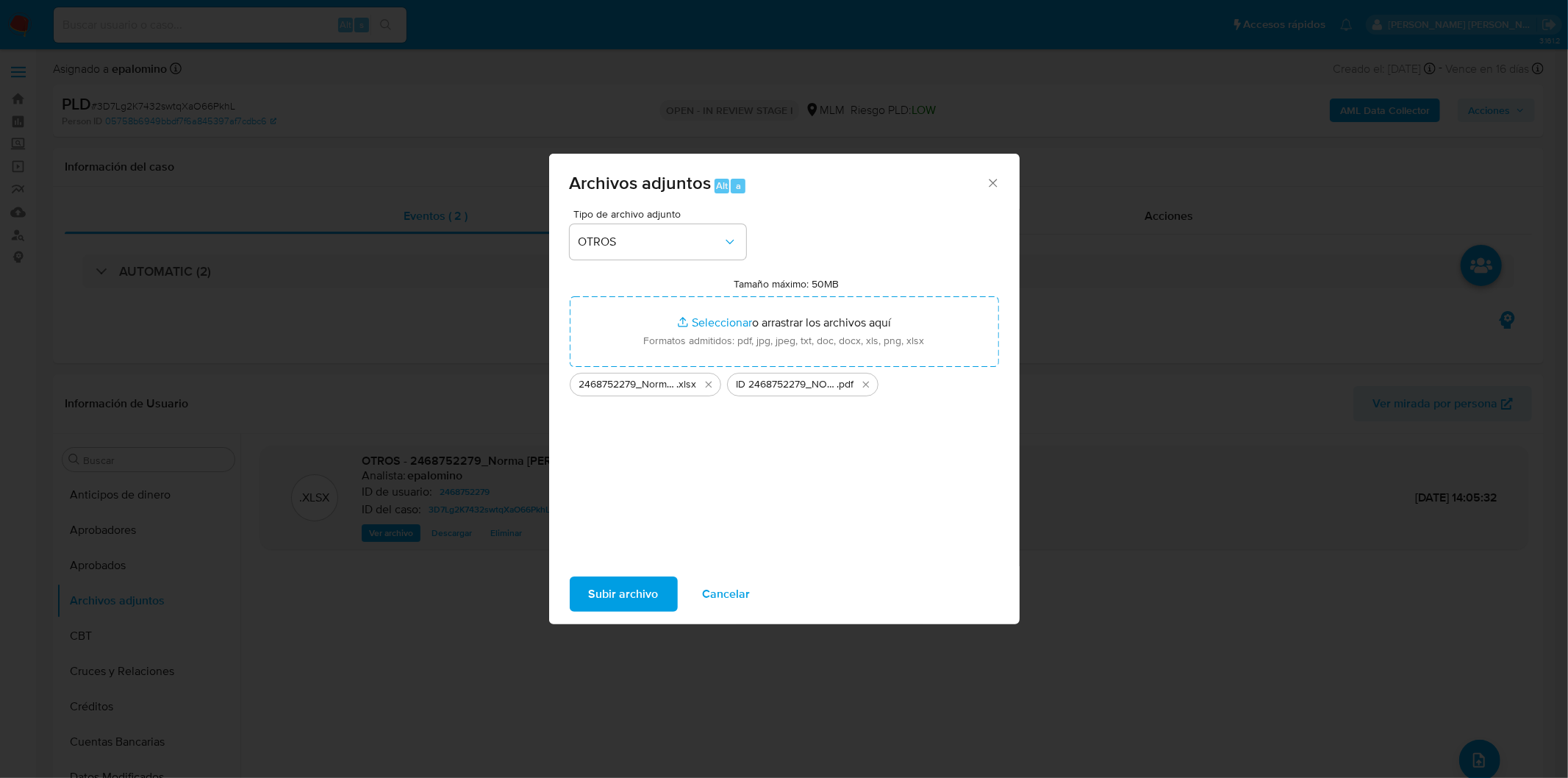
click at [640, 599] on span "Subir archivo" at bounding box center [623, 594] width 70 height 32
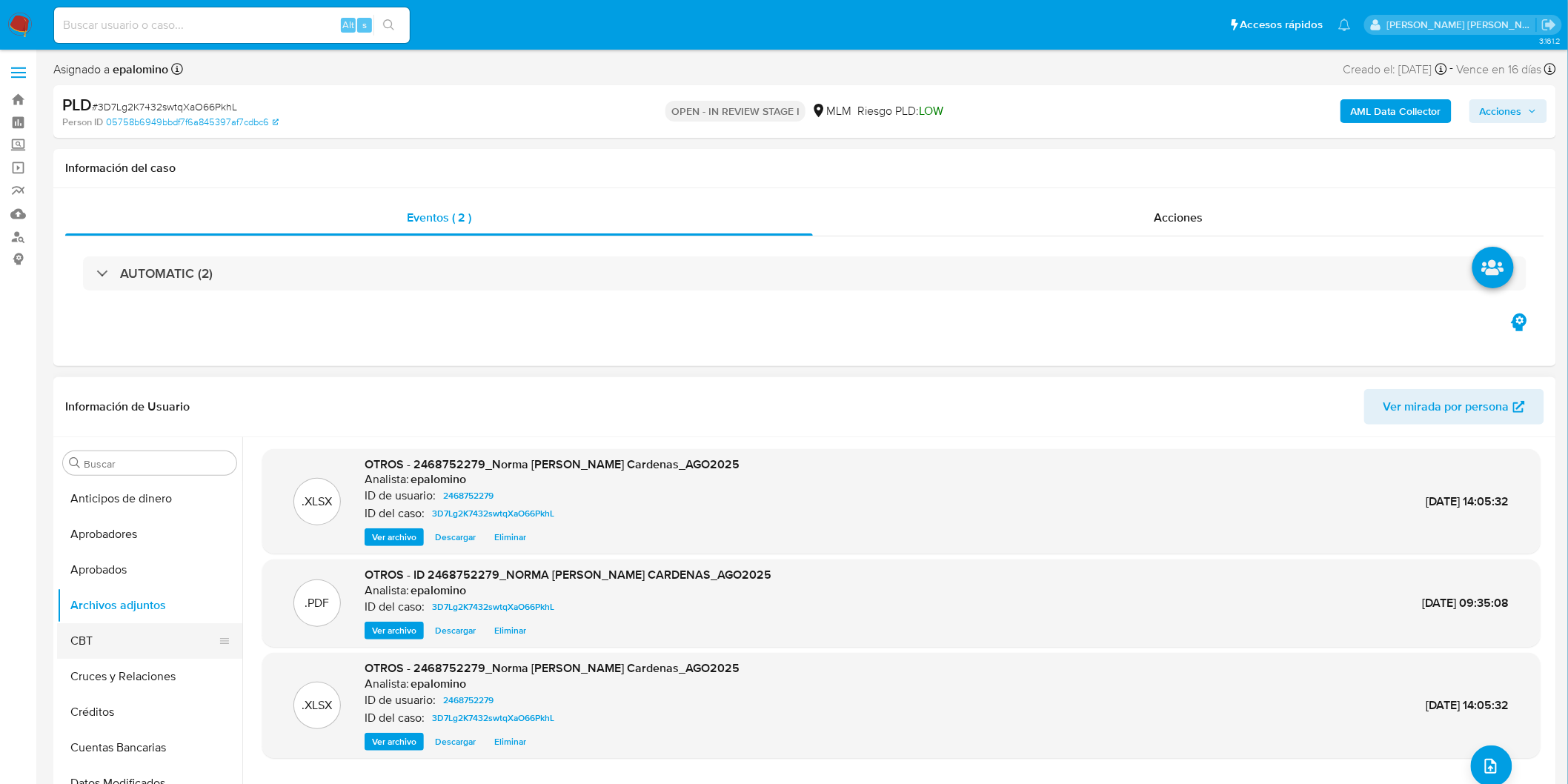
click at [137, 644] on button "CBT" at bounding box center [143, 641] width 173 height 36
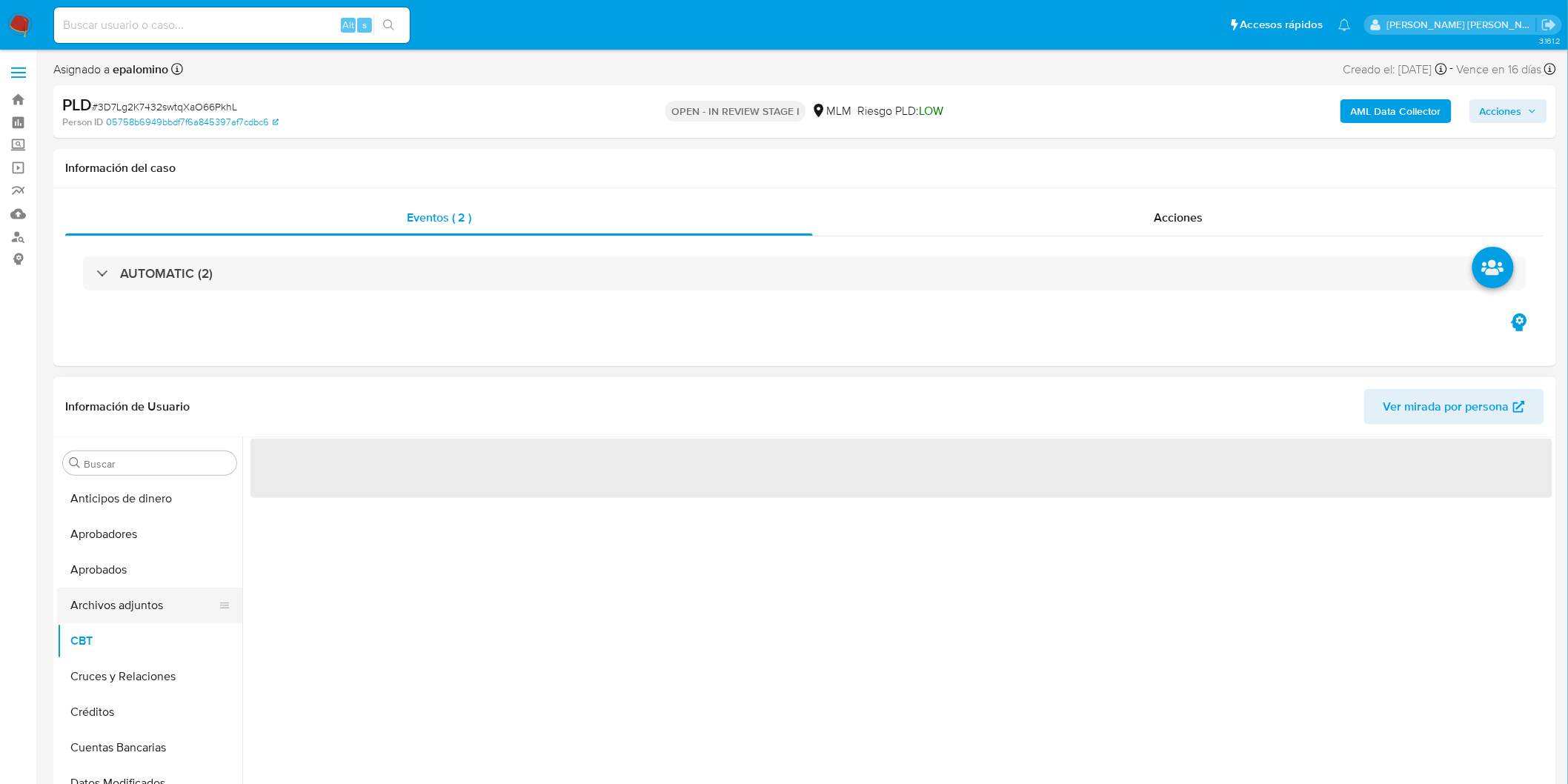
click at [138, 601] on button "Archivos adjuntos" at bounding box center [143, 605] width 173 height 36
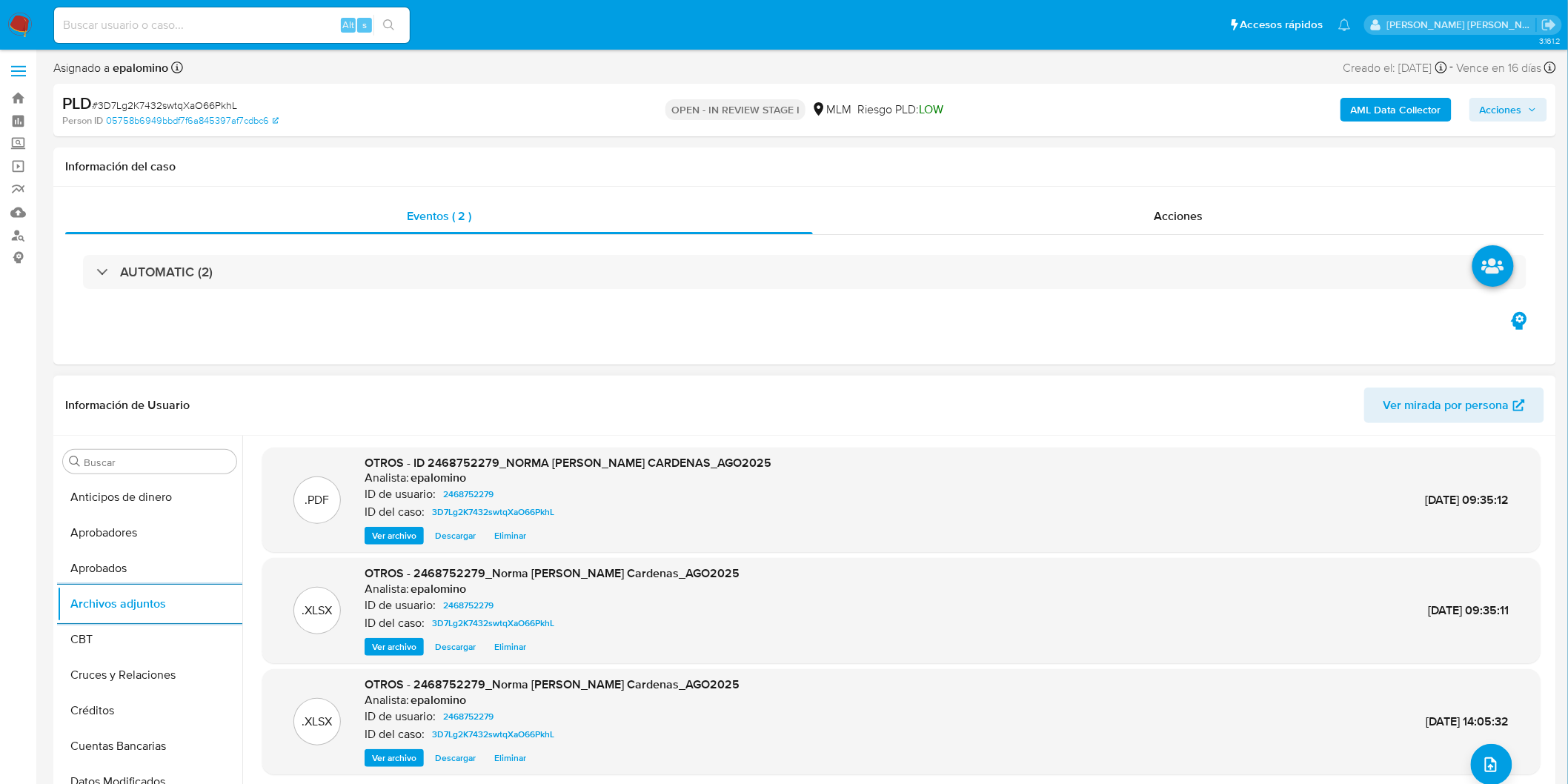
scroll to position [0, 0]
click at [1507, 109] on span "Acciones" at bounding box center [1500, 111] width 42 height 24
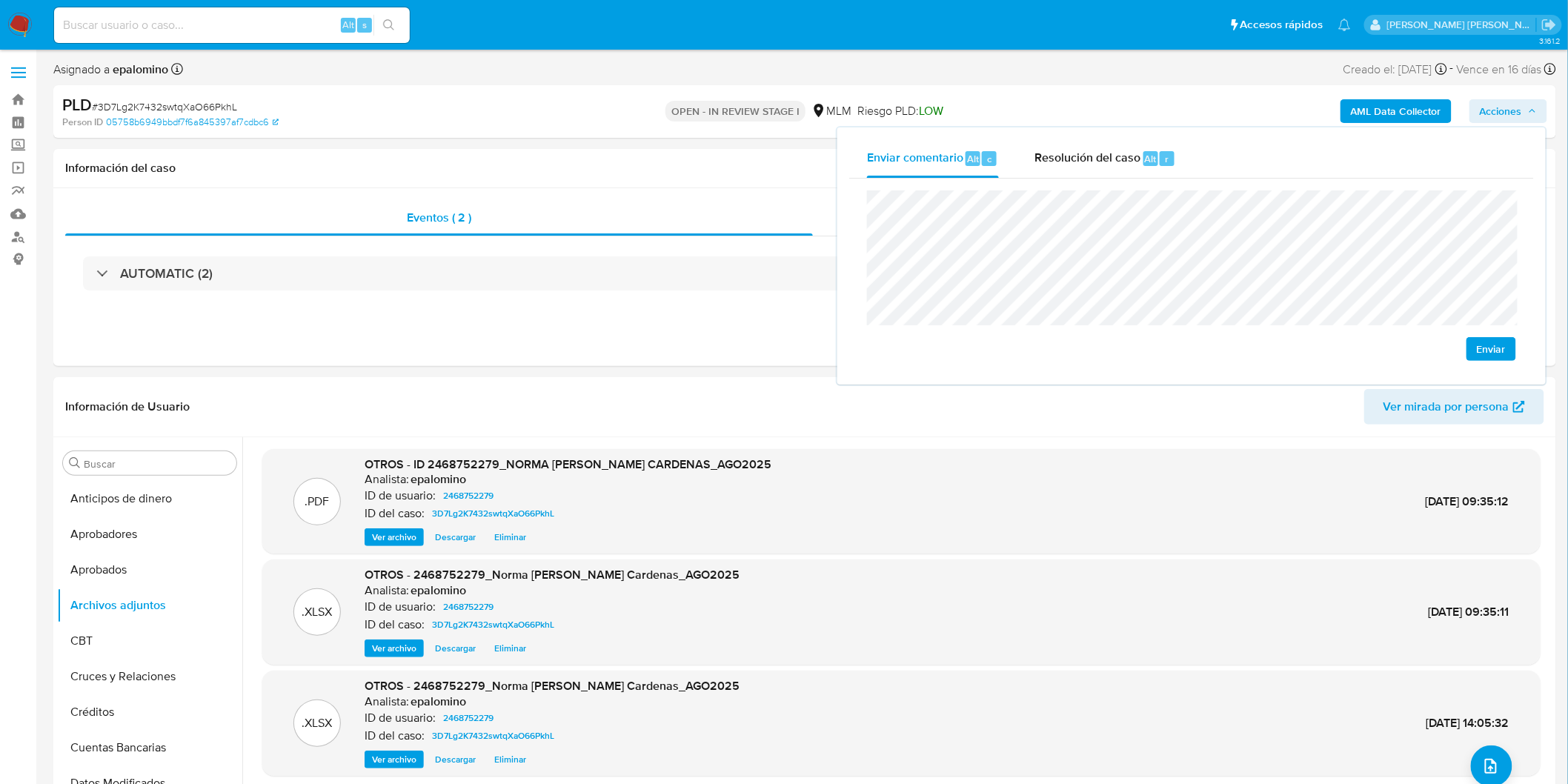
click at [1506, 357] on span "Enviar" at bounding box center [1491, 349] width 29 height 21
click at [1077, 146] on div "Resolución del caso Alt r" at bounding box center [1105, 159] width 142 height 39
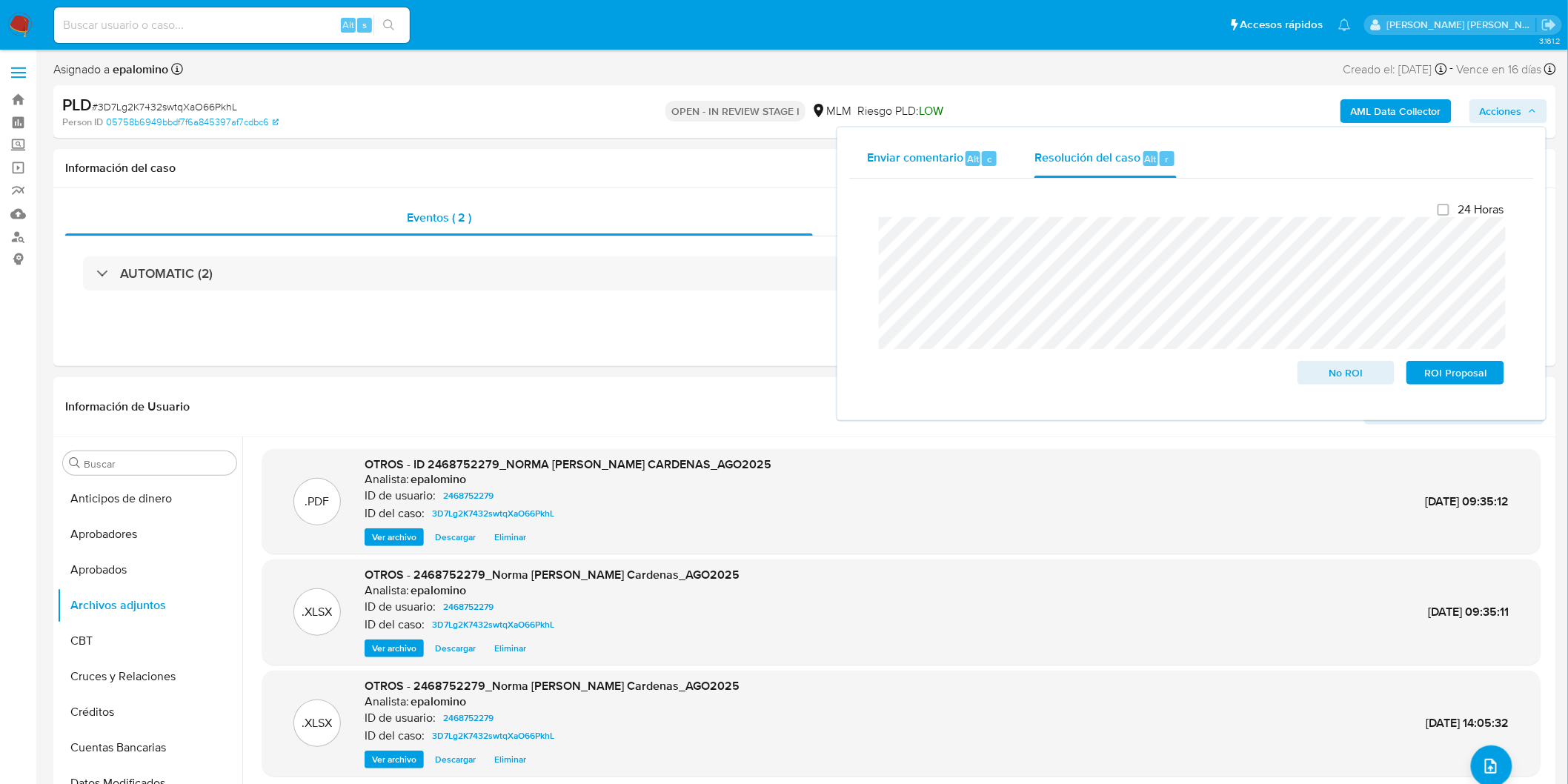
click at [924, 164] on span "Enviar comentario" at bounding box center [915, 158] width 97 height 17
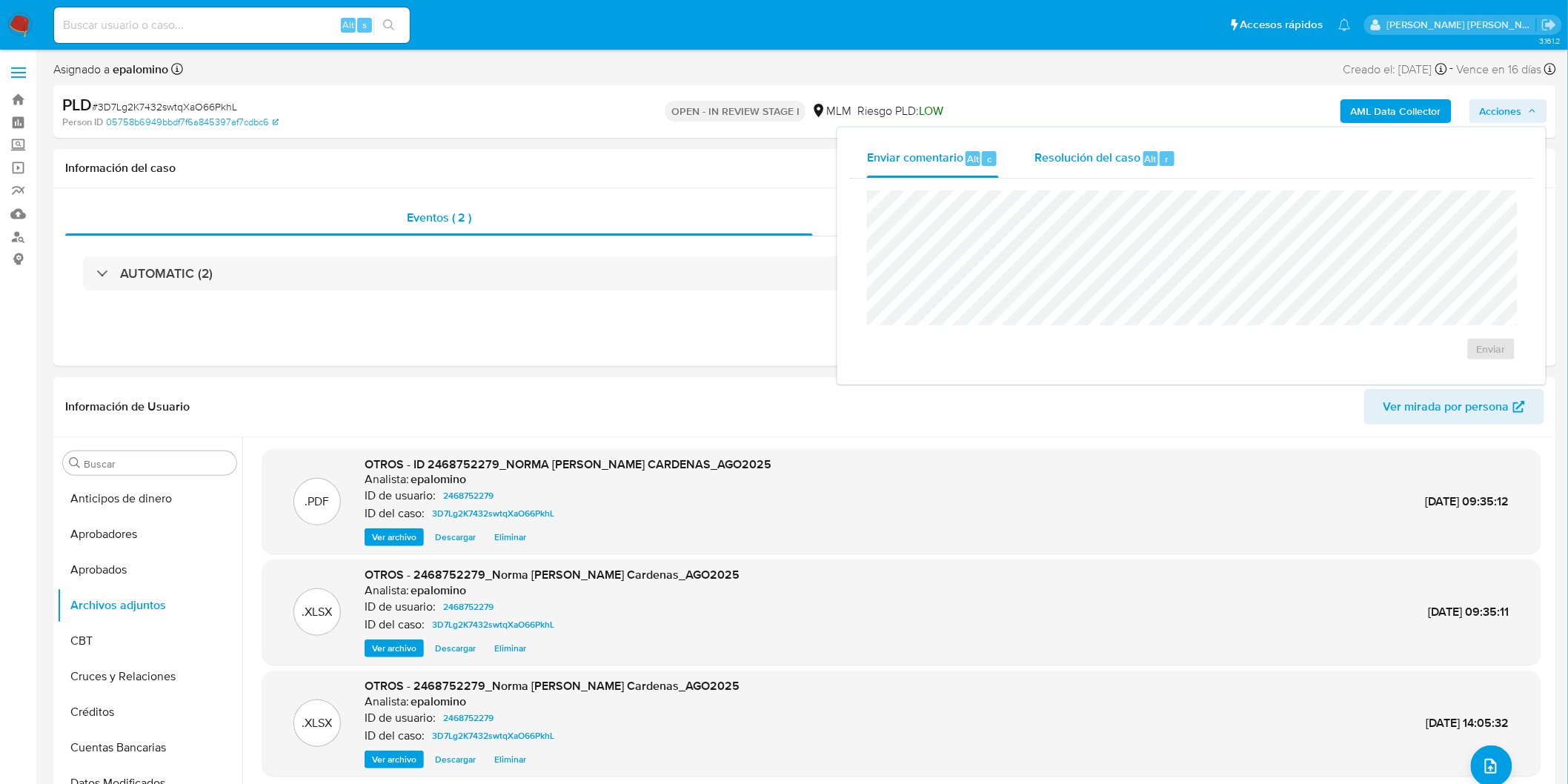
click at [1084, 163] on span "Resolución del caso" at bounding box center [1087, 158] width 106 height 17
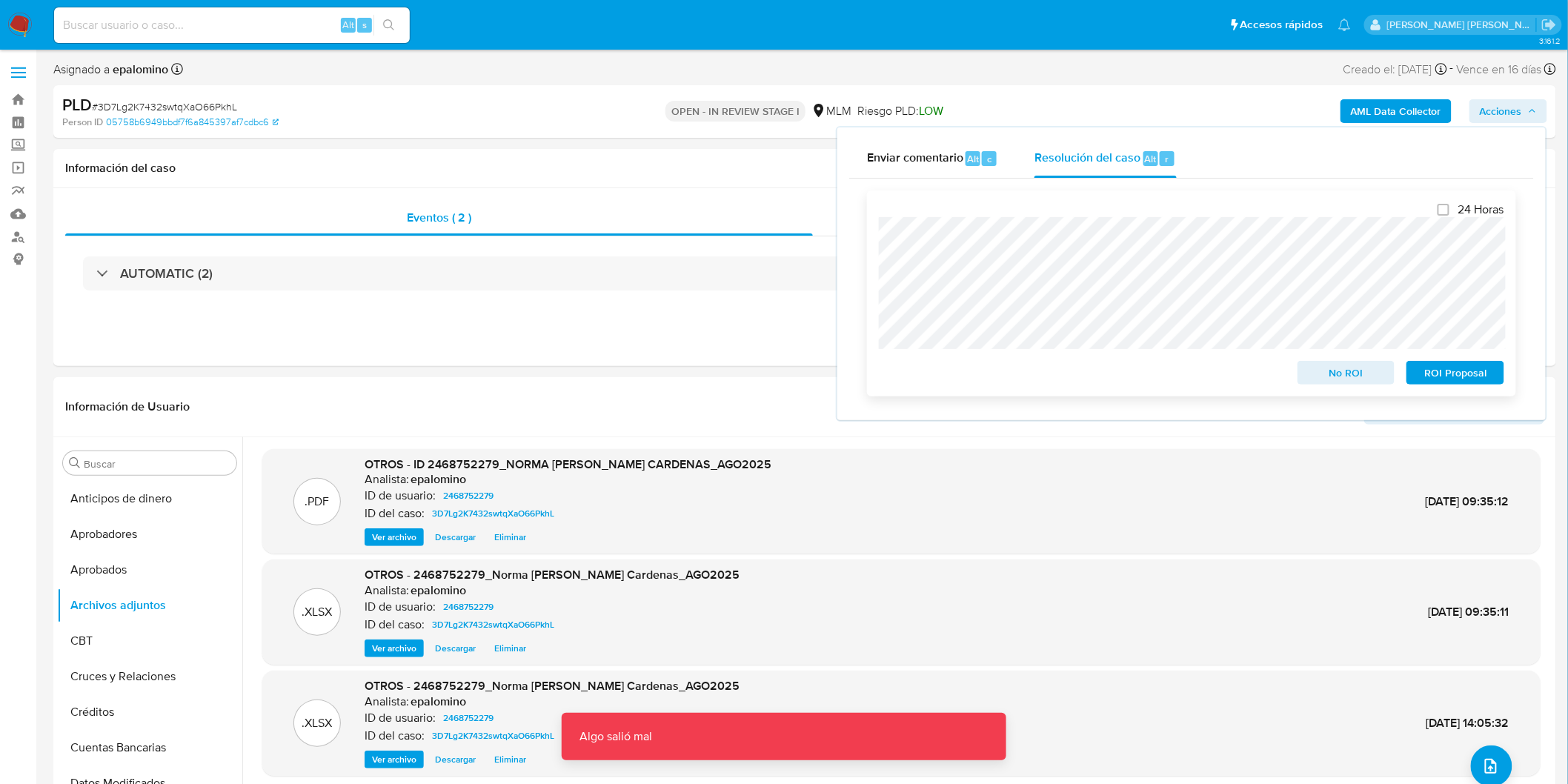
click at [1468, 380] on span "ROI Proposal" at bounding box center [1456, 373] width 77 height 21
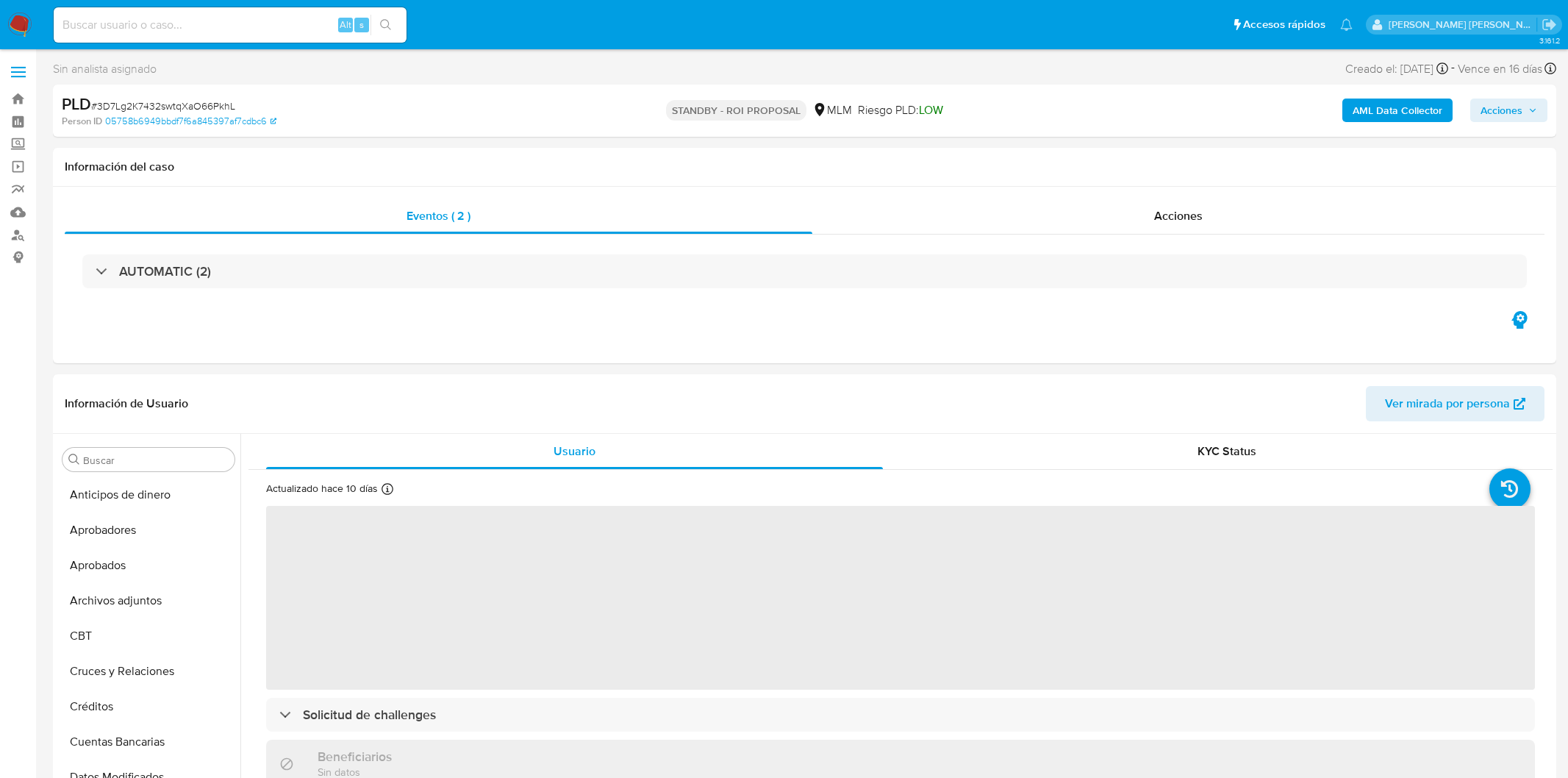
select select "10"
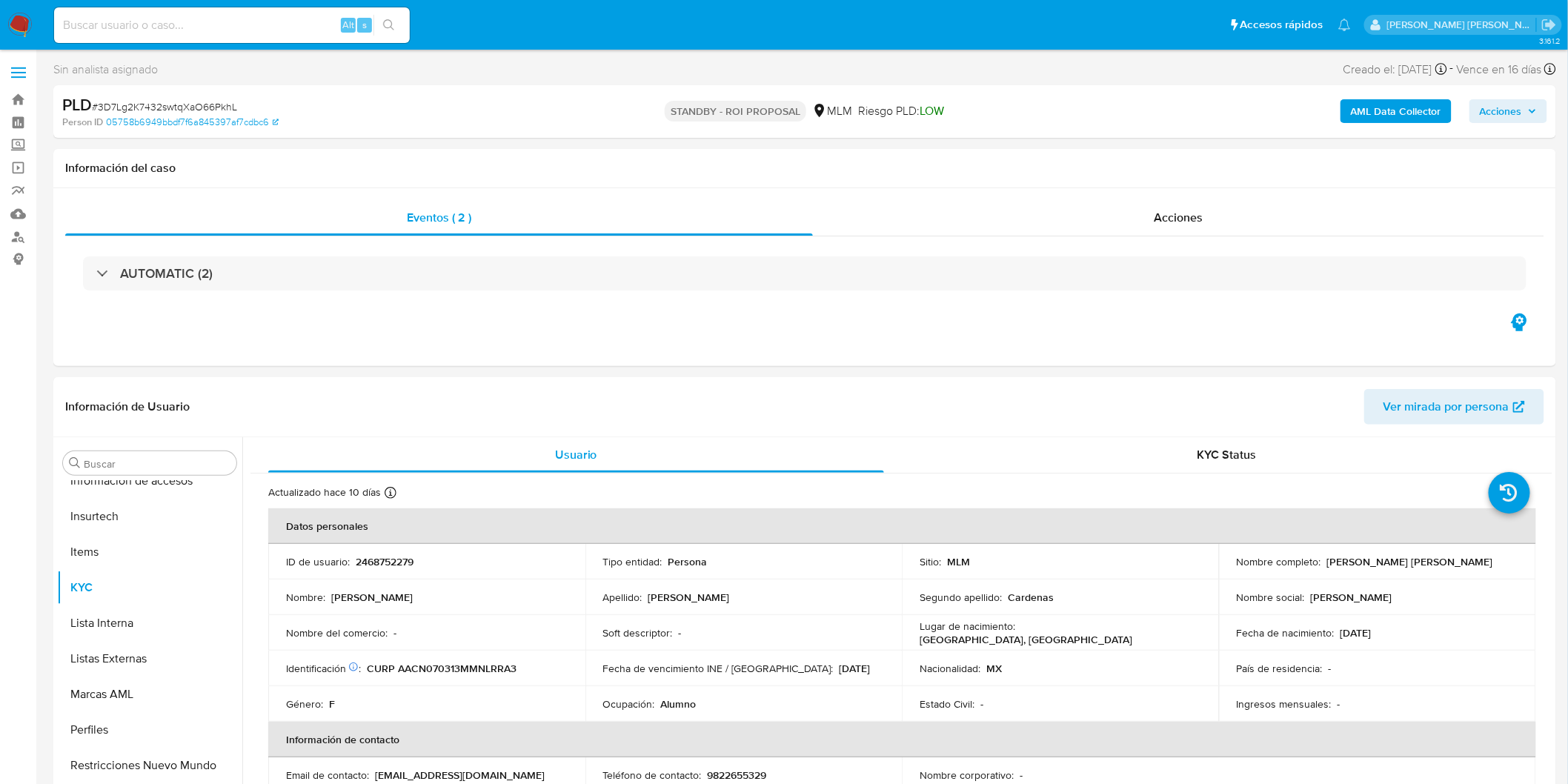
scroll to position [696, 0]
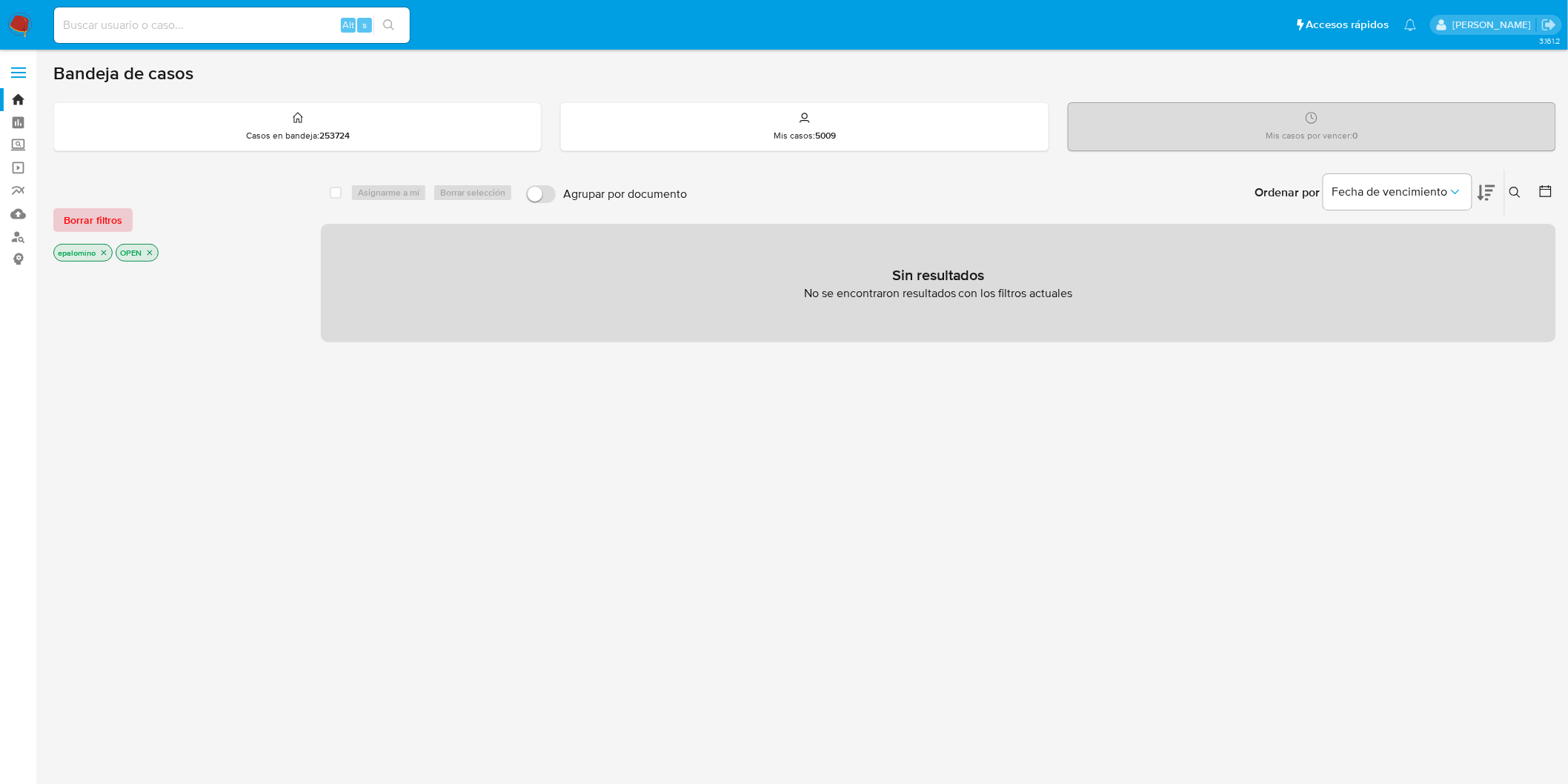
click at [91, 226] on span "Borrar filtros" at bounding box center [93, 220] width 59 height 21
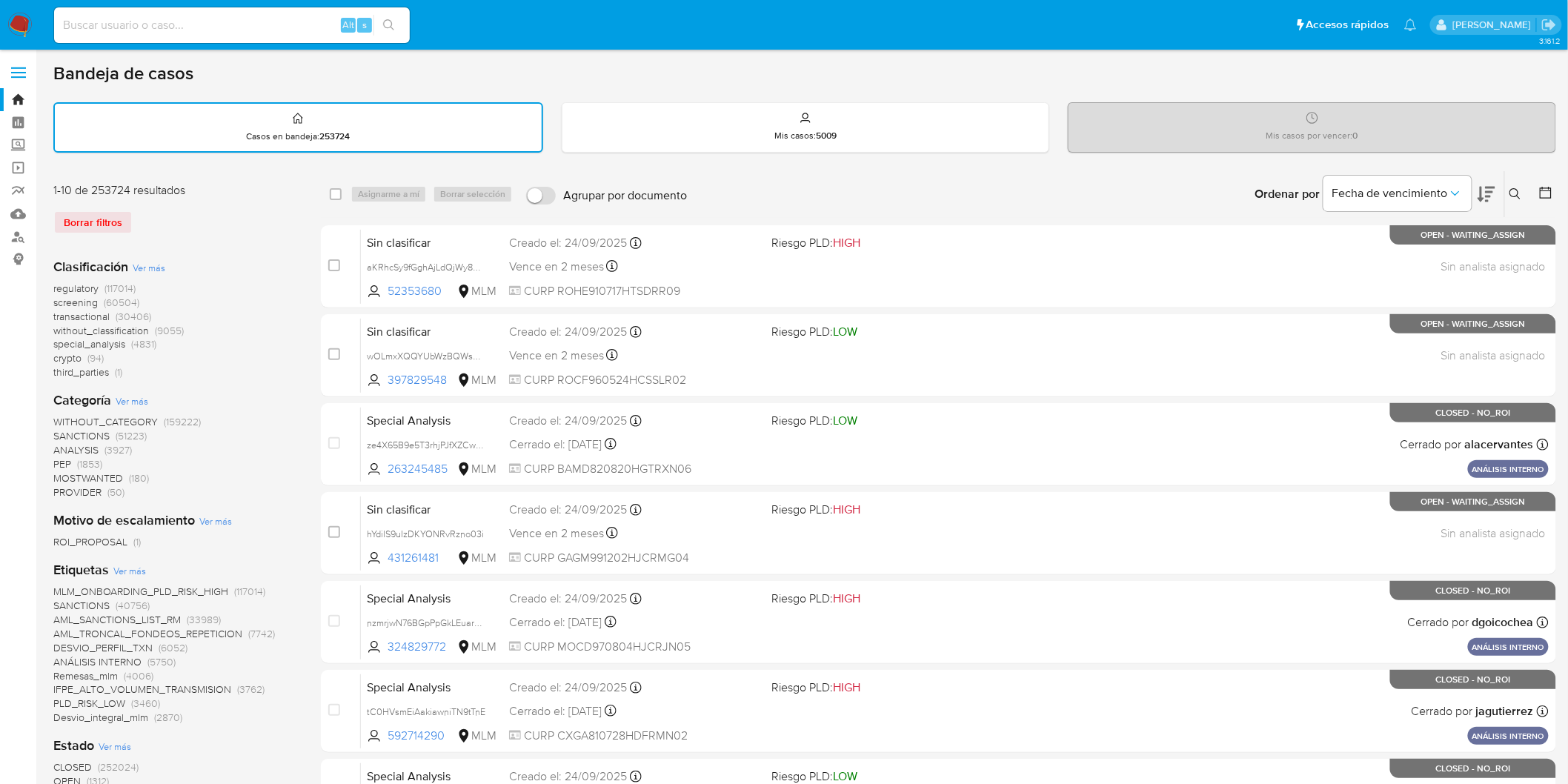
click at [1517, 195] on icon at bounding box center [1515, 194] width 12 height 12
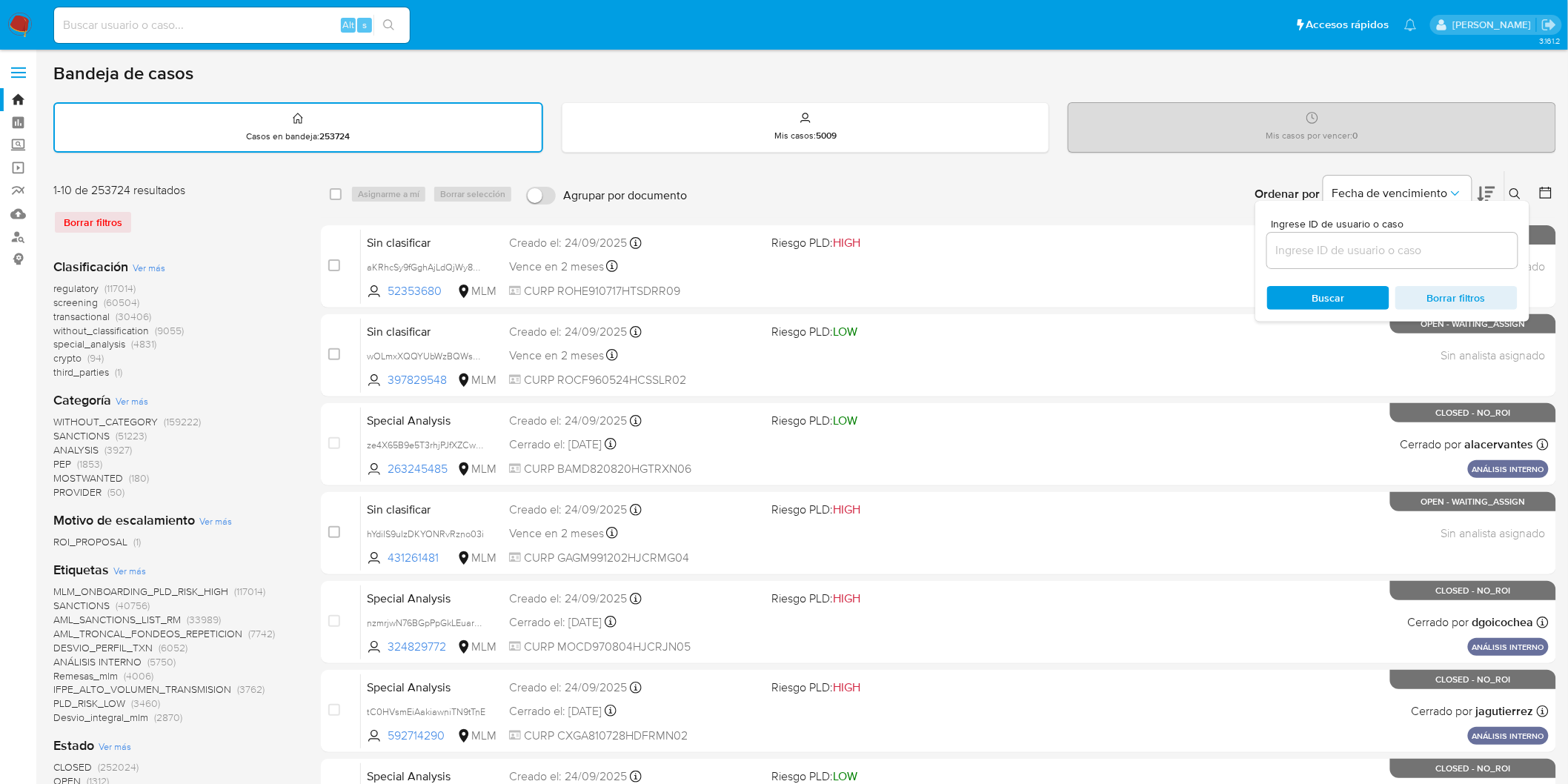
click at [1375, 252] on input at bounding box center [1392, 250] width 250 height 19
type input "ZmdgOfOtDxGS4MTFhhjpD7KT"
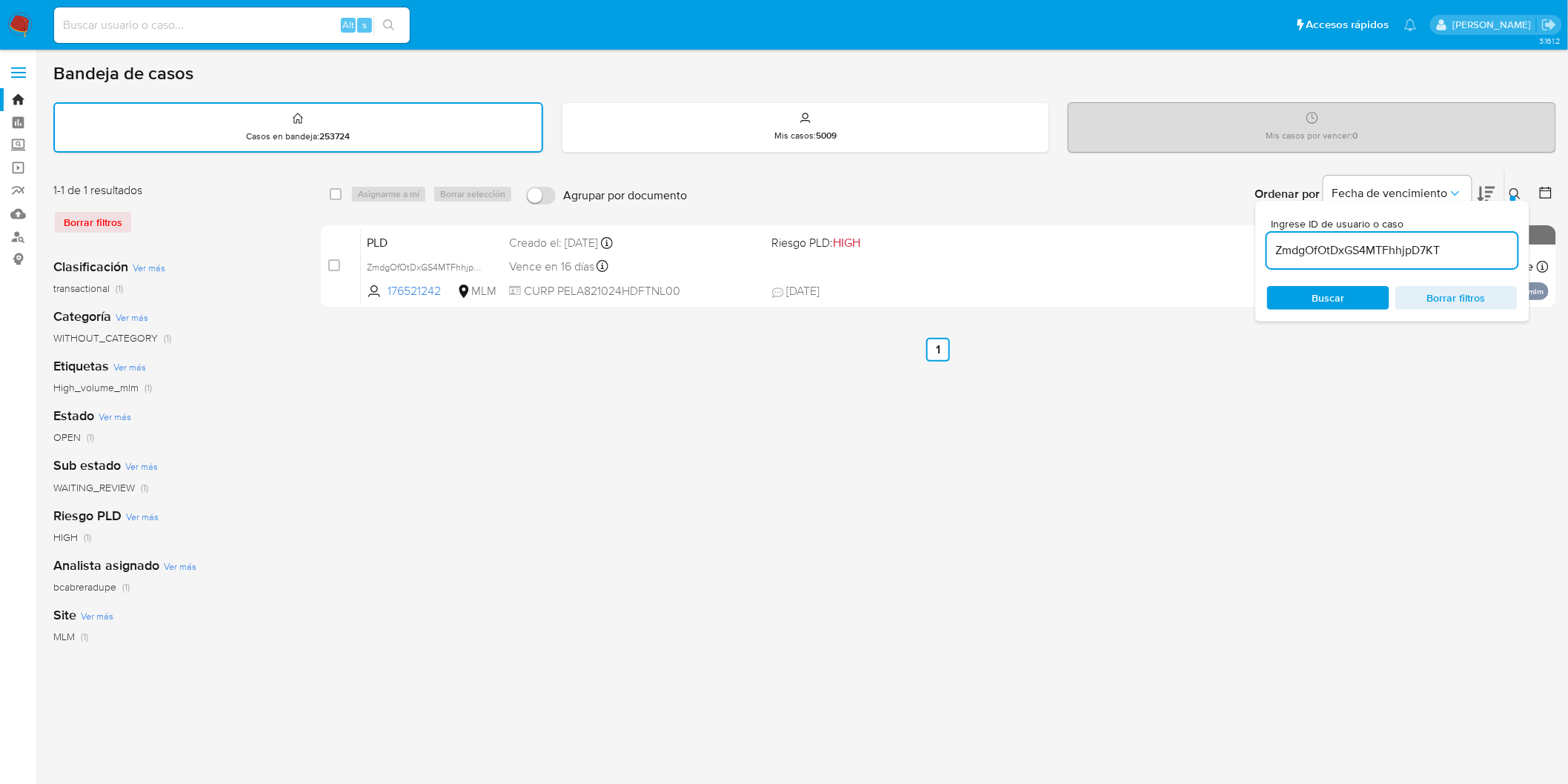
click at [1517, 181] on div "Ingrese ID de usuario o caso ZmdgOfOtDxGS4MTFhhjpD7KT Buscar Borrar filtros" at bounding box center [1517, 194] width 25 height 46
click at [1517, 191] on icon at bounding box center [1515, 194] width 12 height 12
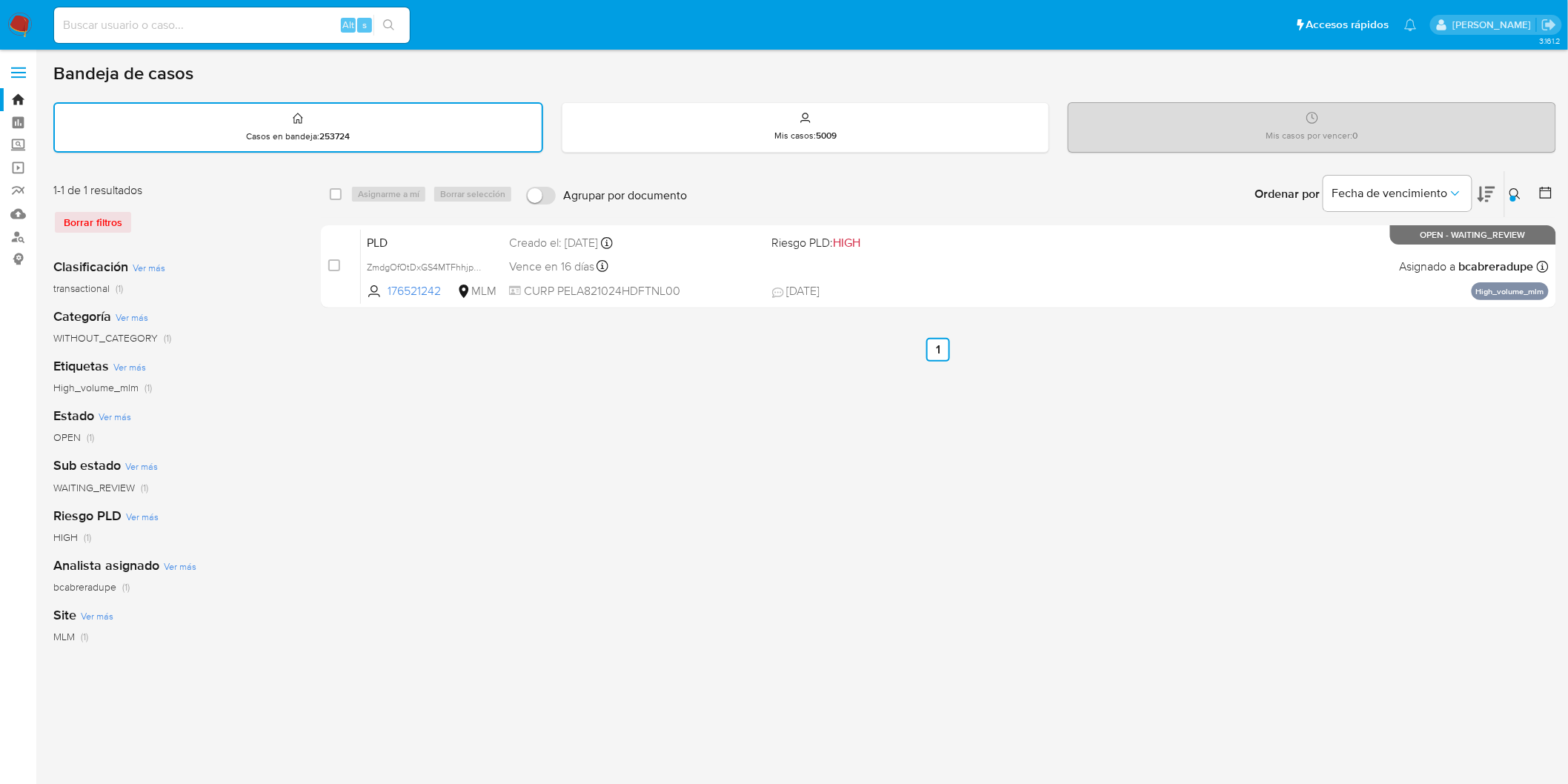
click at [21, 28] on img at bounding box center [20, 25] width 25 height 25
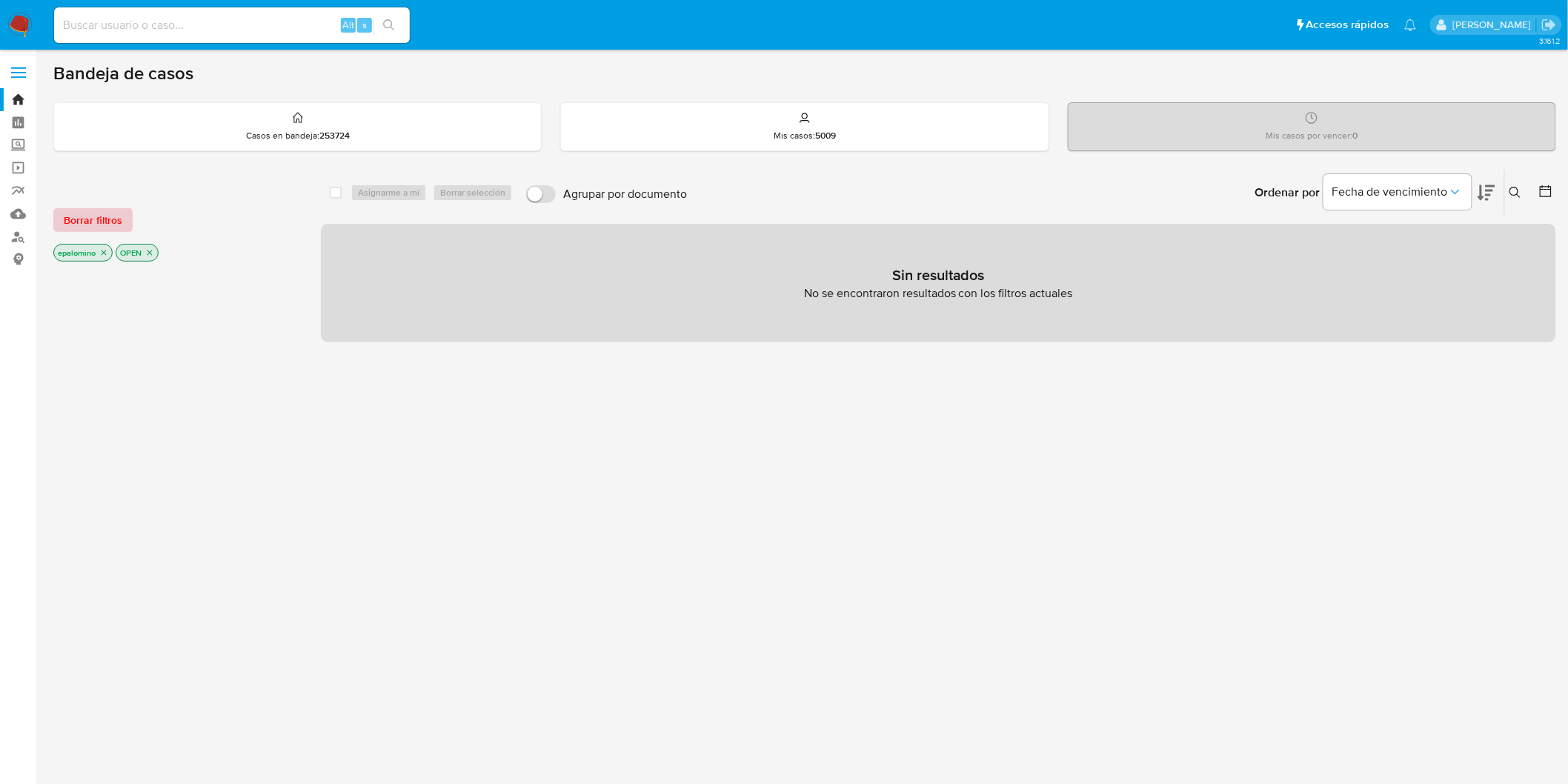
click at [106, 217] on span "Borrar filtros" at bounding box center [93, 220] width 59 height 21
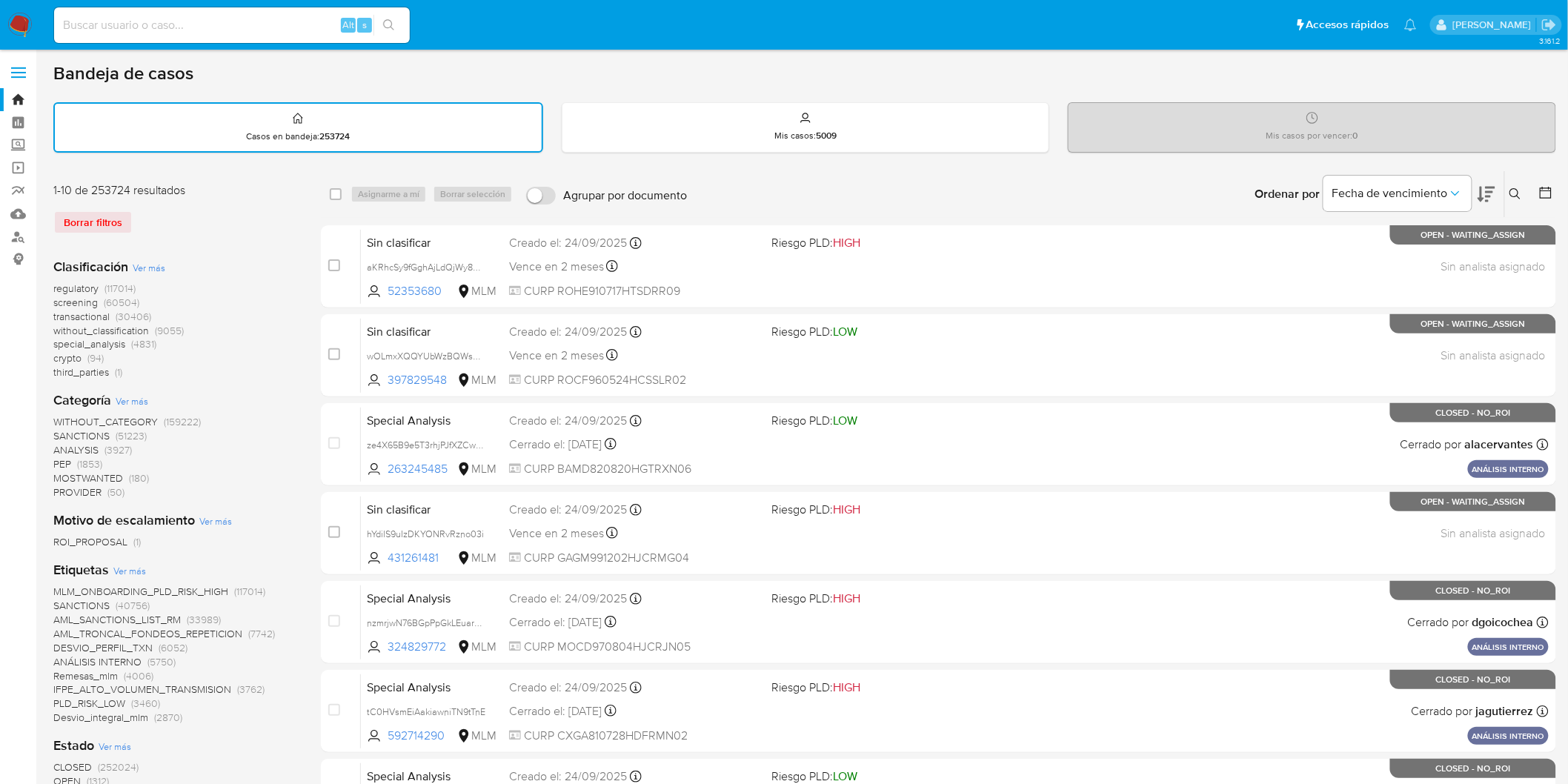
click at [1519, 190] on icon at bounding box center [1515, 194] width 12 height 12
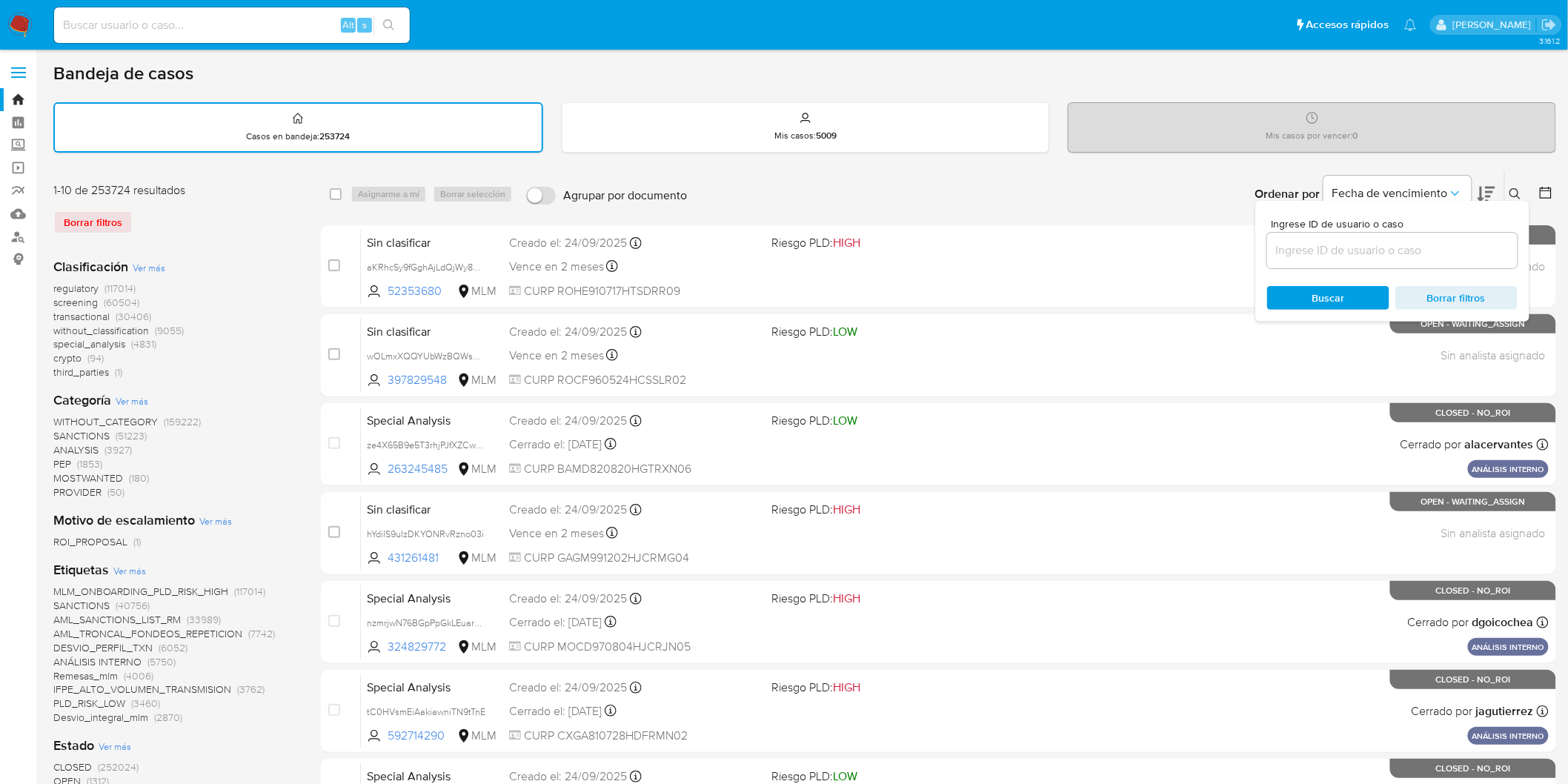
click at [1325, 250] on input at bounding box center [1392, 250] width 250 height 19
type input "176521242"
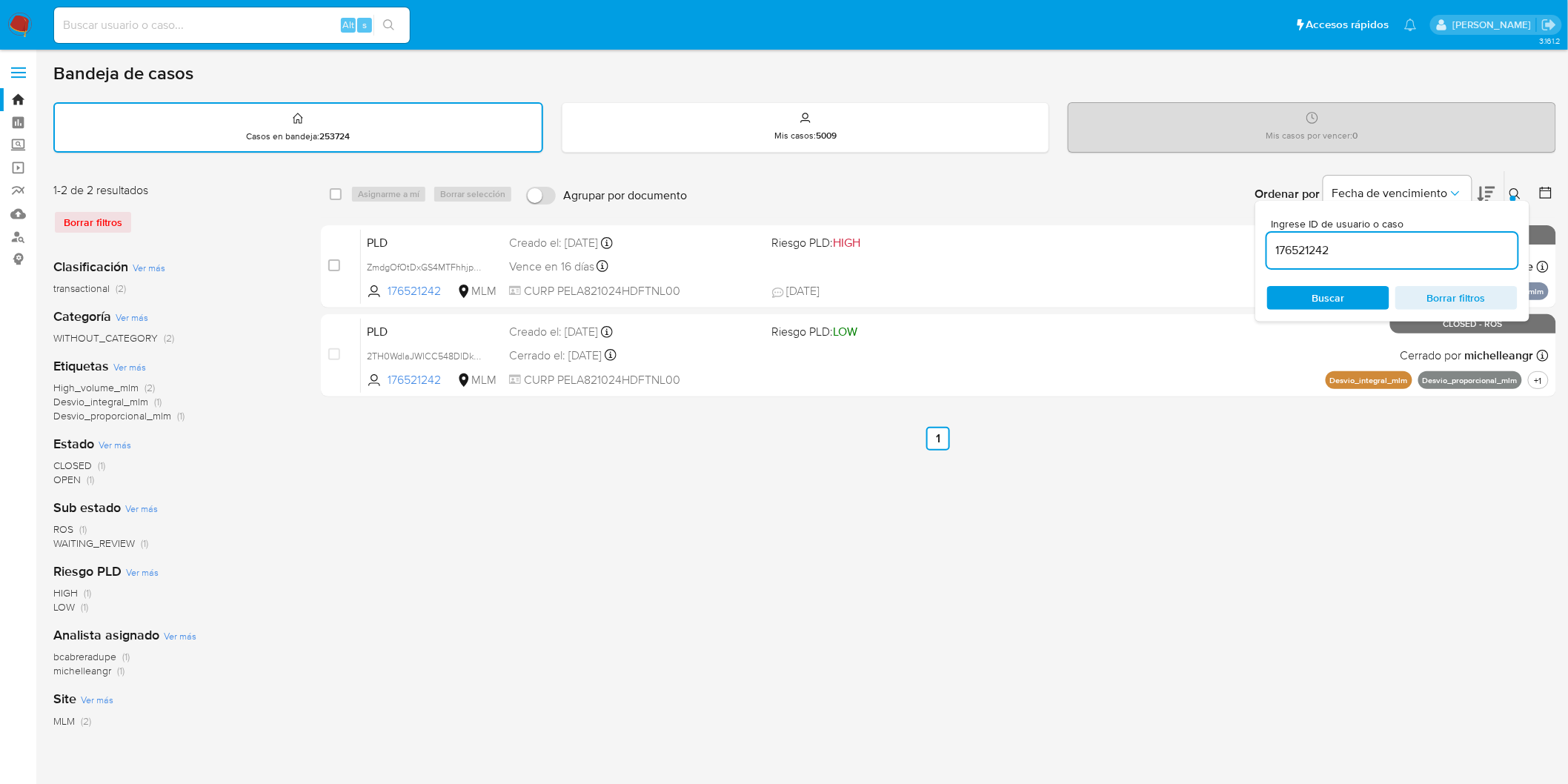
click at [1514, 191] on icon at bounding box center [1515, 194] width 12 height 12
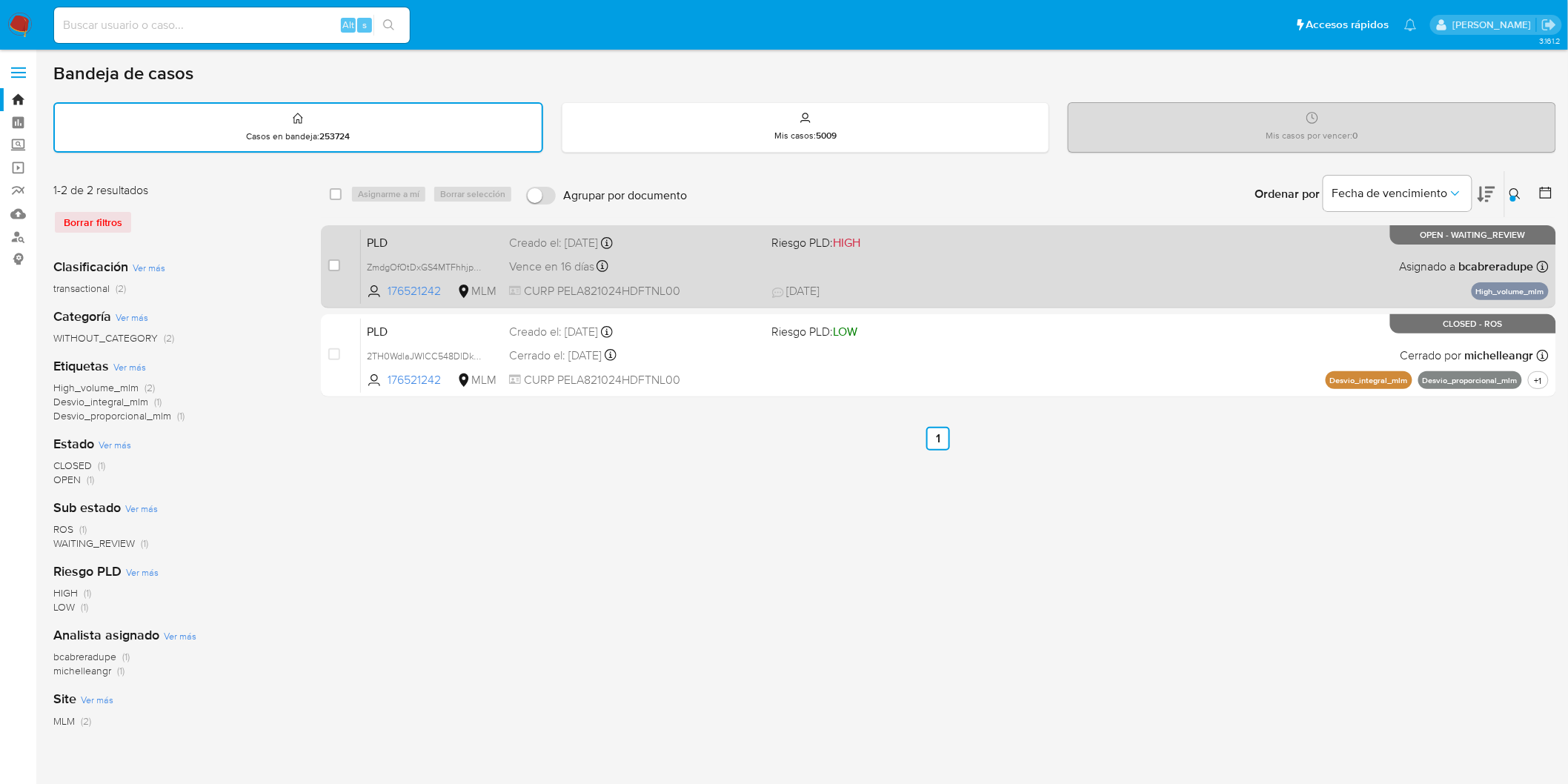
click at [379, 244] on span "PLD" at bounding box center [432, 241] width 131 height 19
drag, startPoint x: 1460, startPoint y: 269, endPoint x: 1531, endPoint y: 269, distance: 71.0
click at [1531, 269] on b "bcabreradupe" at bounding box center [1494, 266] width 78 height 17
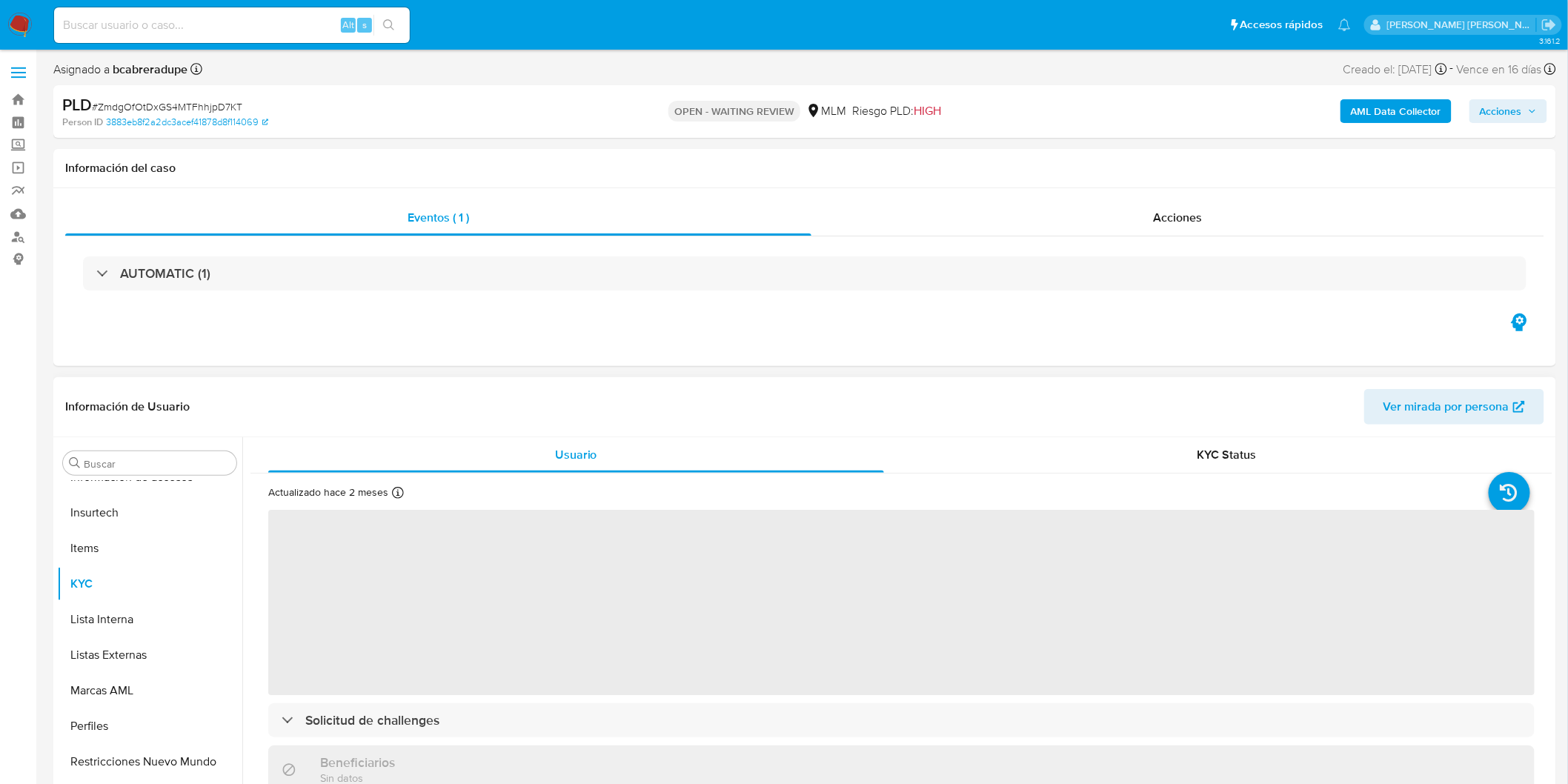
scroll to position [696, 0]
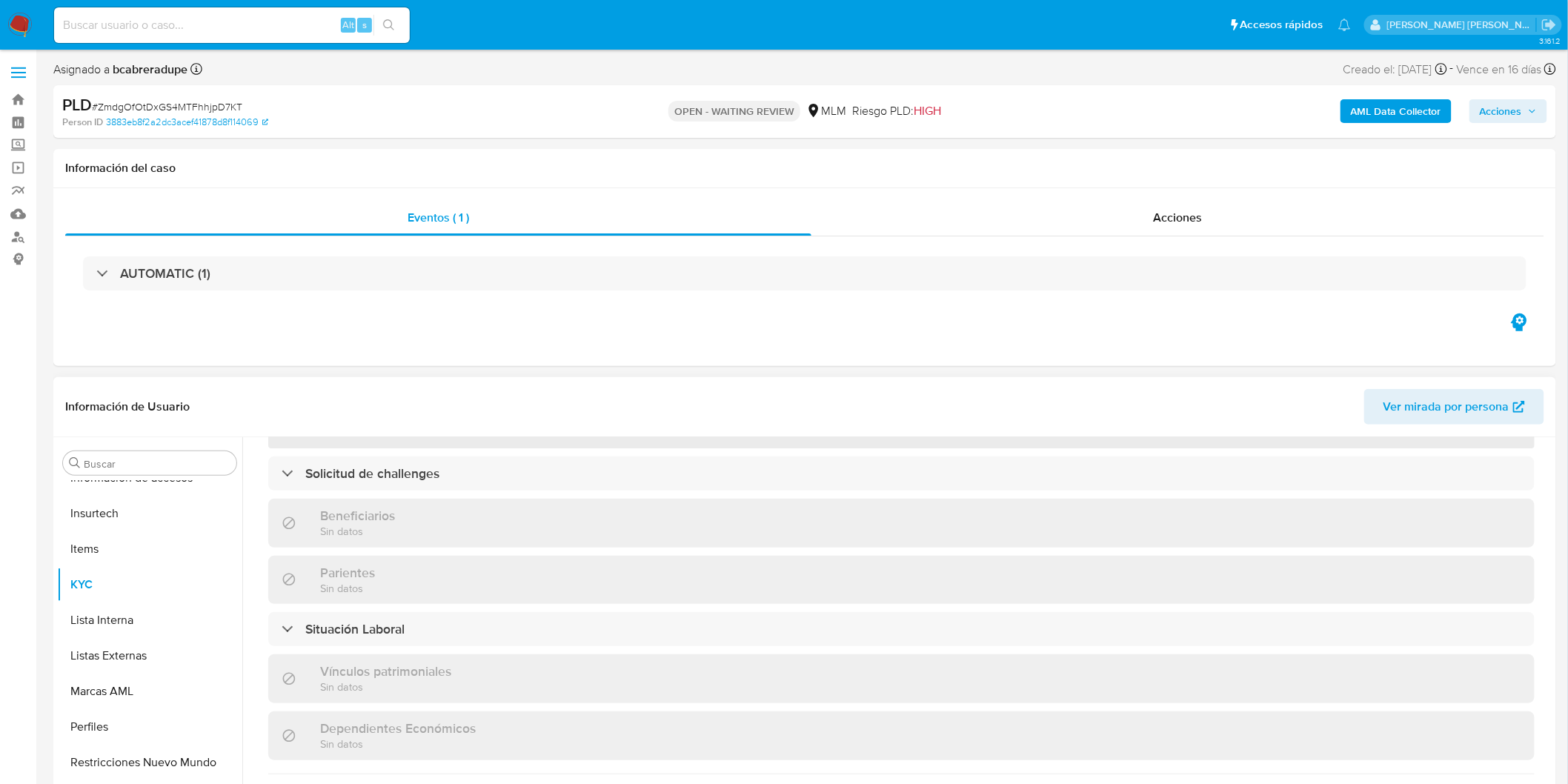
select select "10"
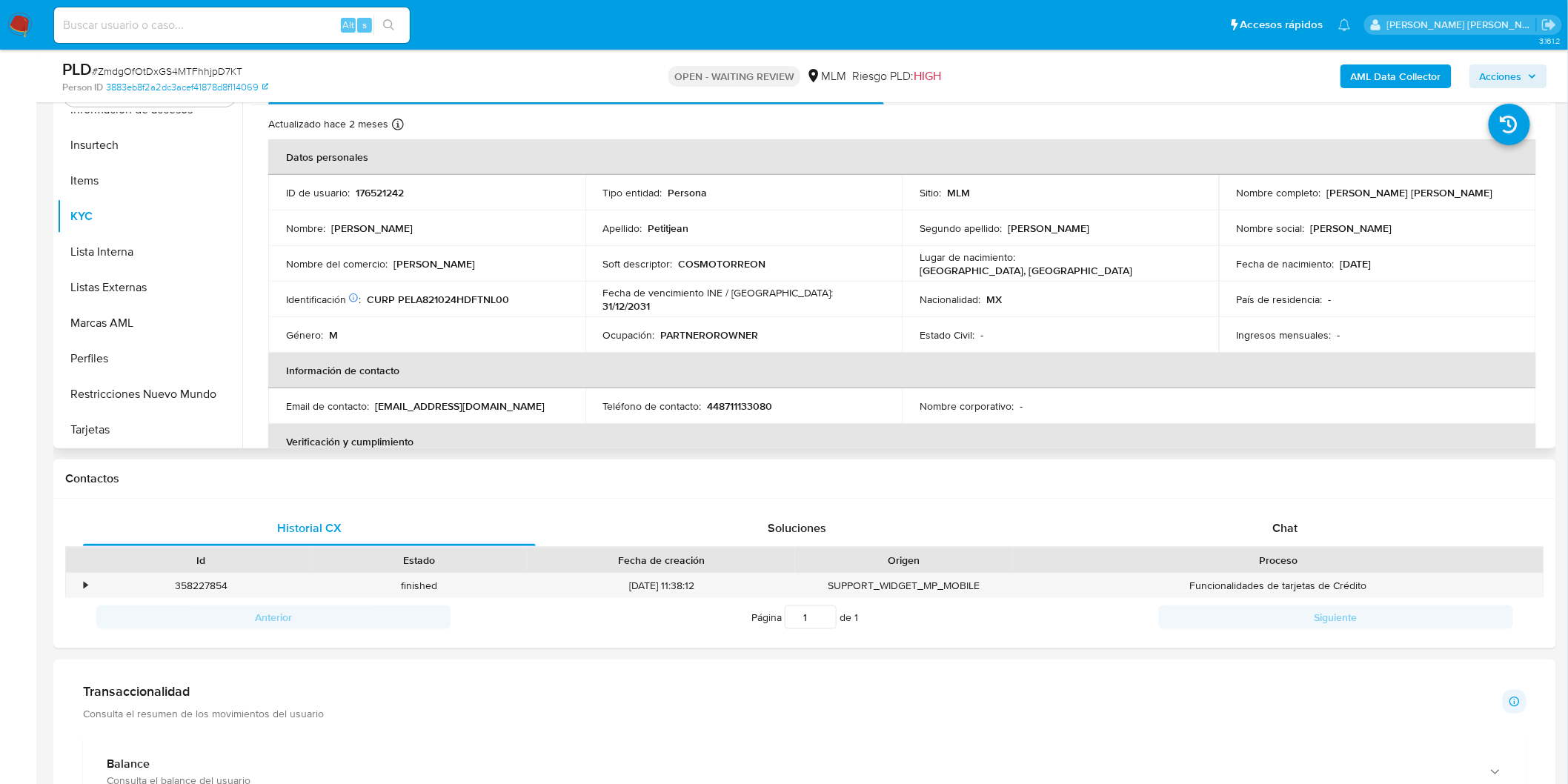
scroll to position [311, 0]
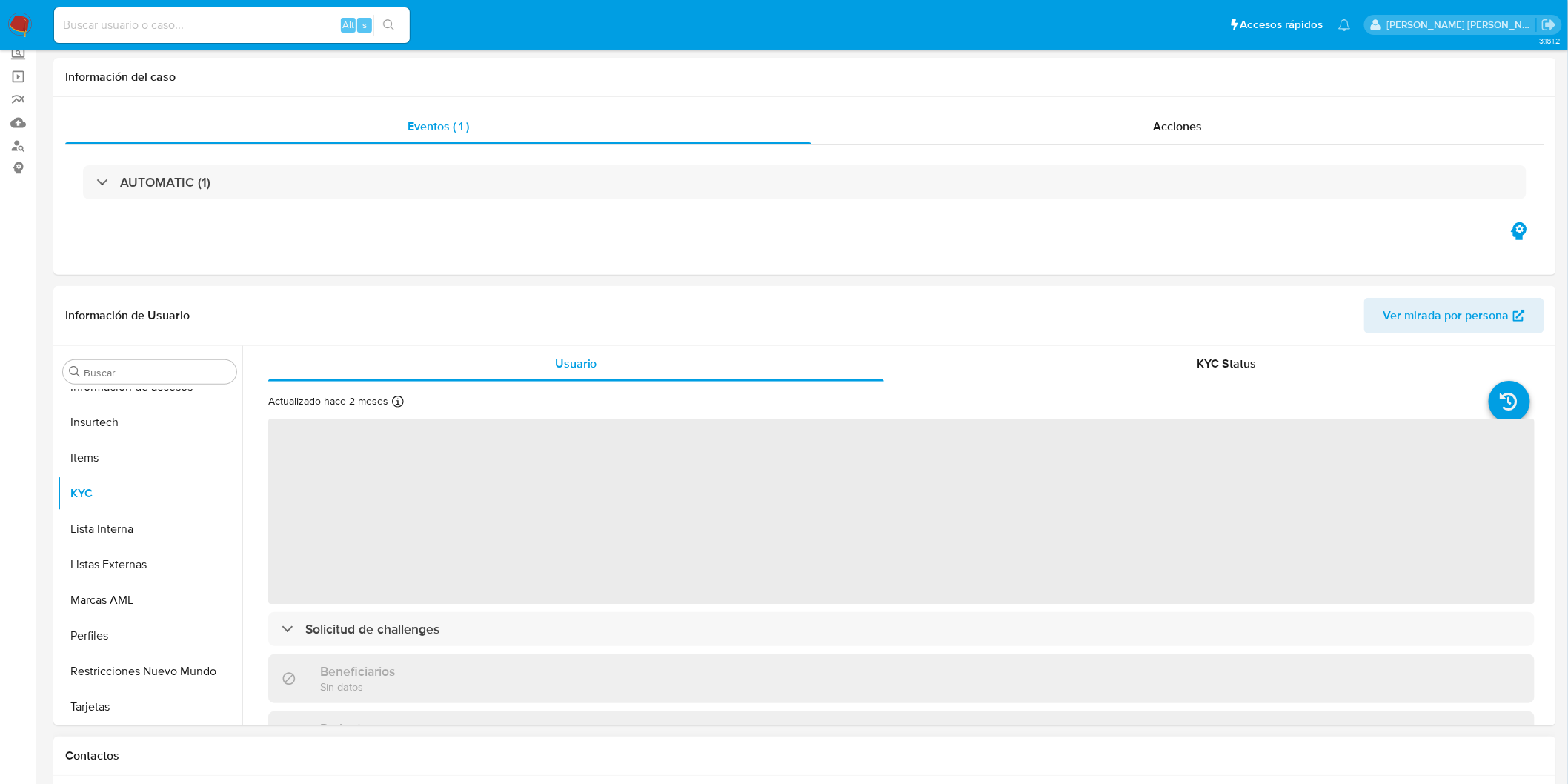
scroll to position [329, 0]
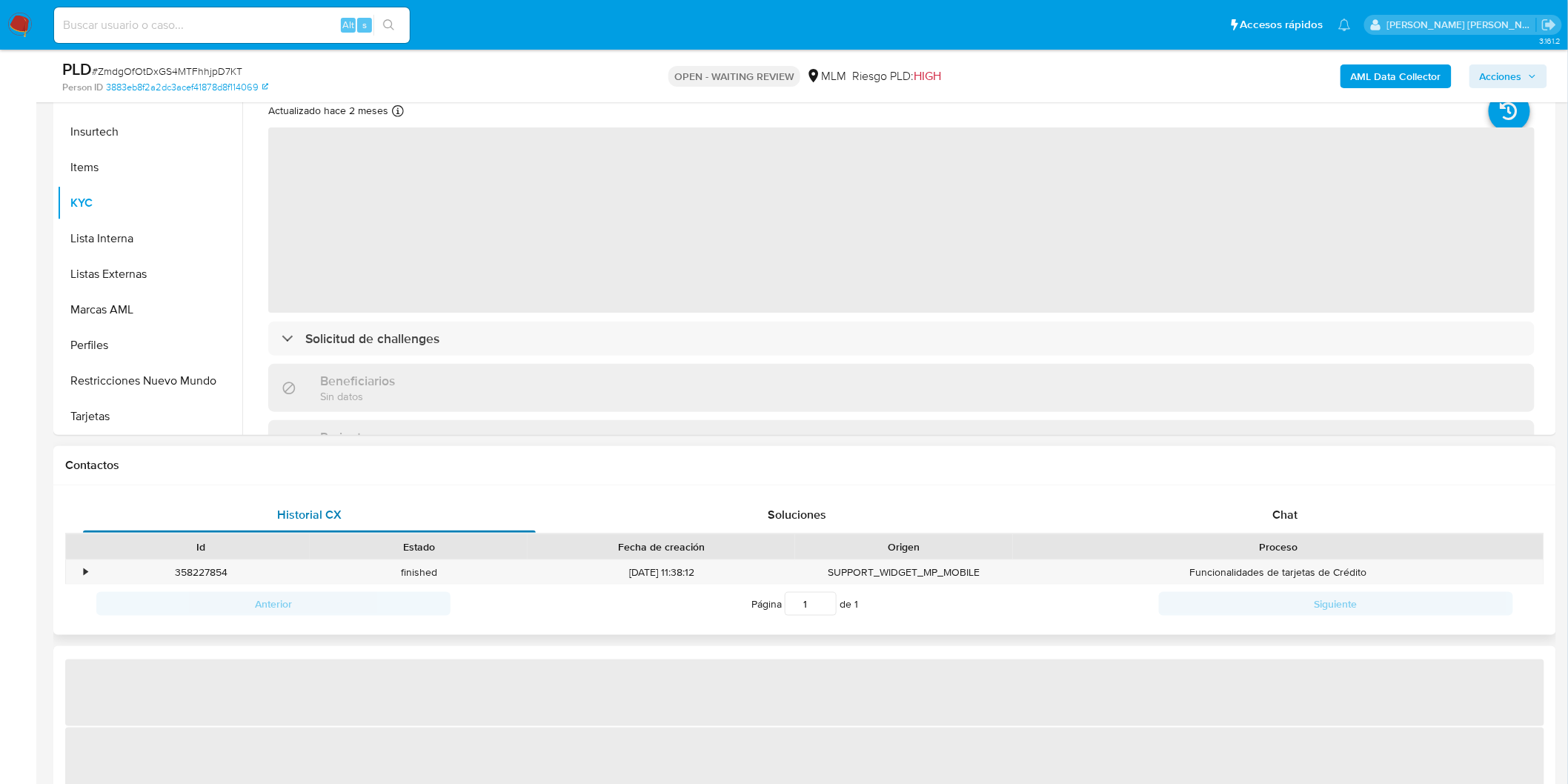
select select "10"
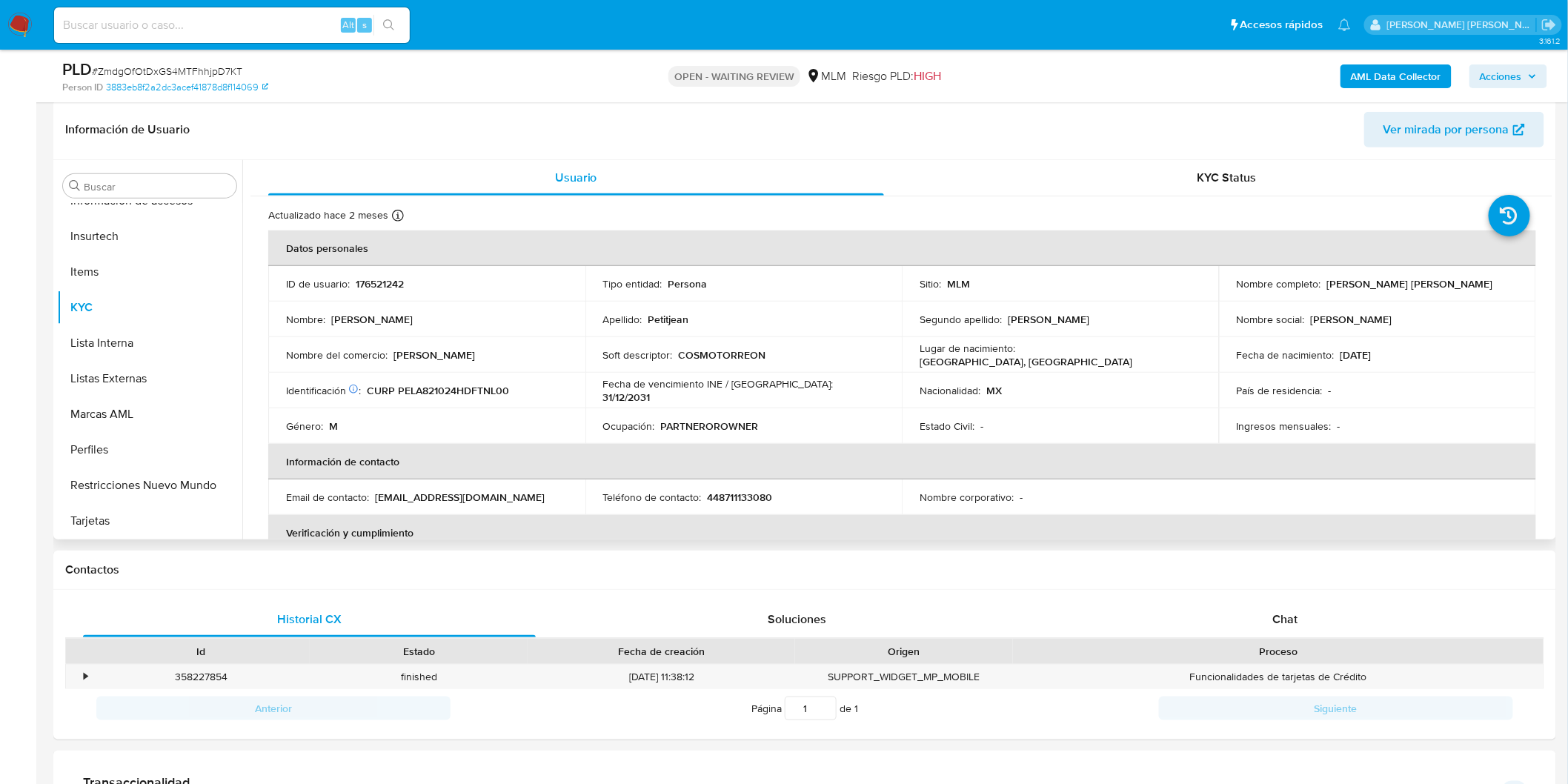
scroll to position [164, 0]
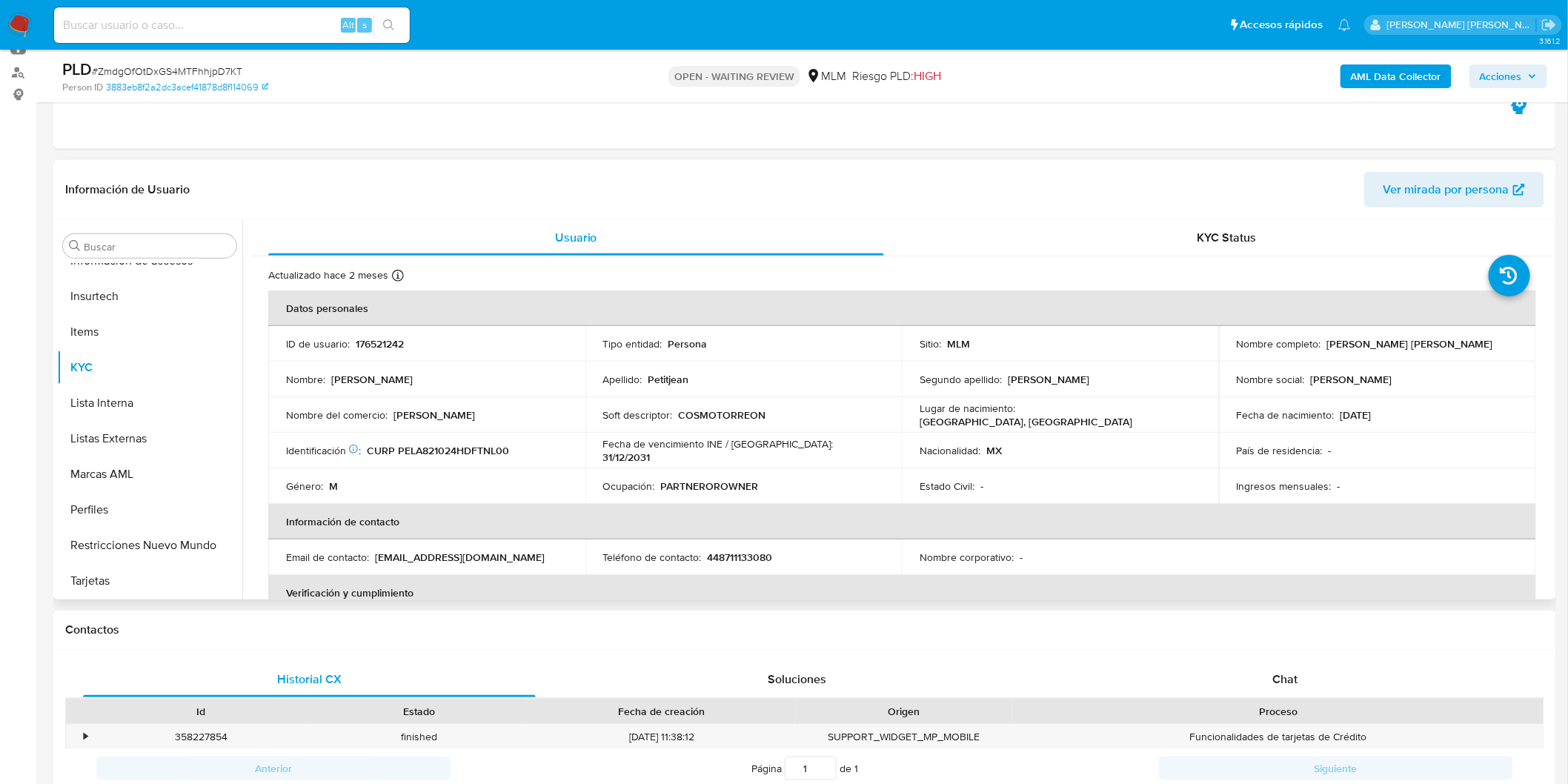
click at [379, 347] on p "176521242" at bounding box center [380, 344] width 48 height 13
copy p "176521242"
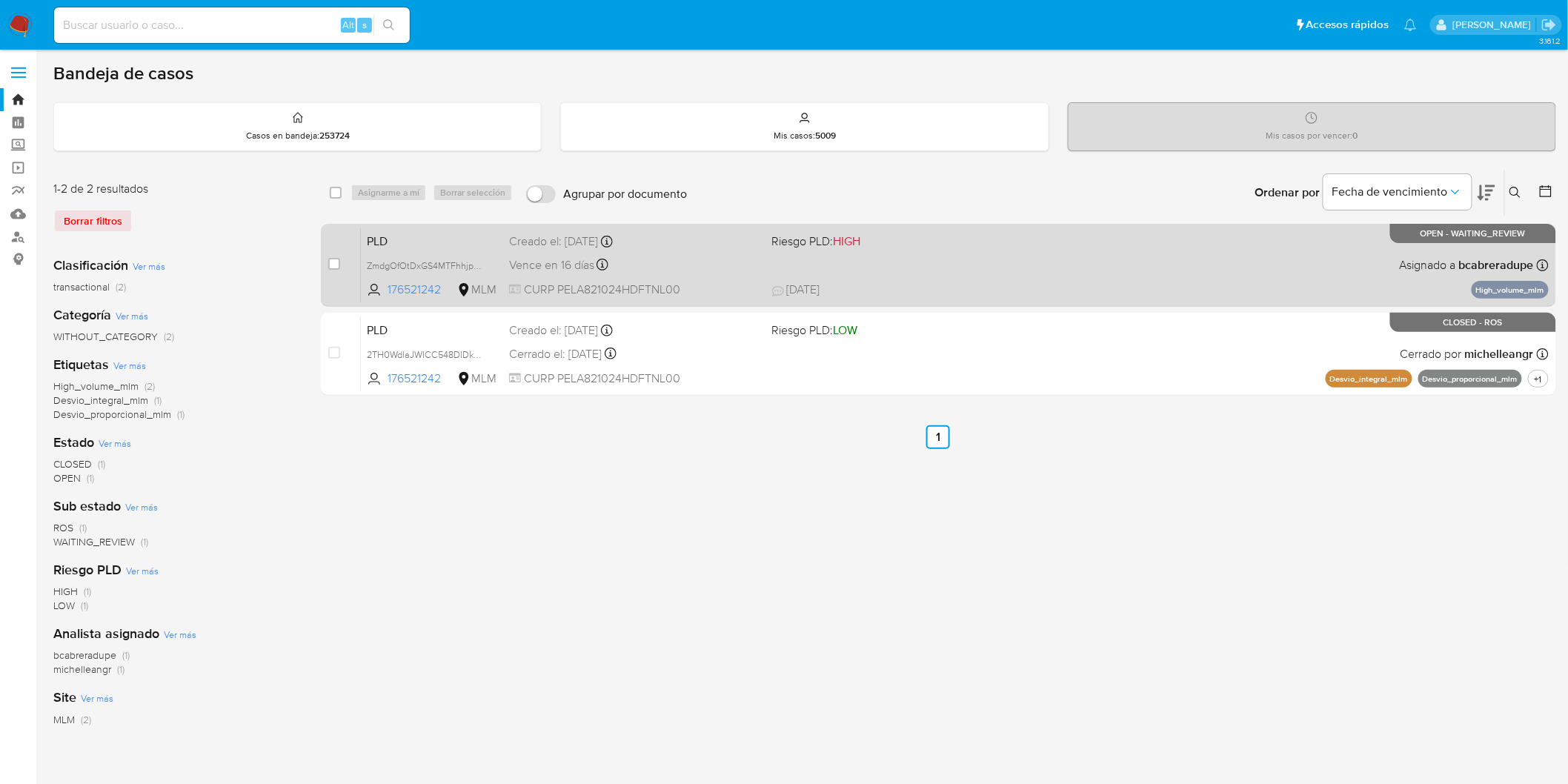
click at [380, 243] on span "PLD" at bounding box center [432, 240] width 131 height 19
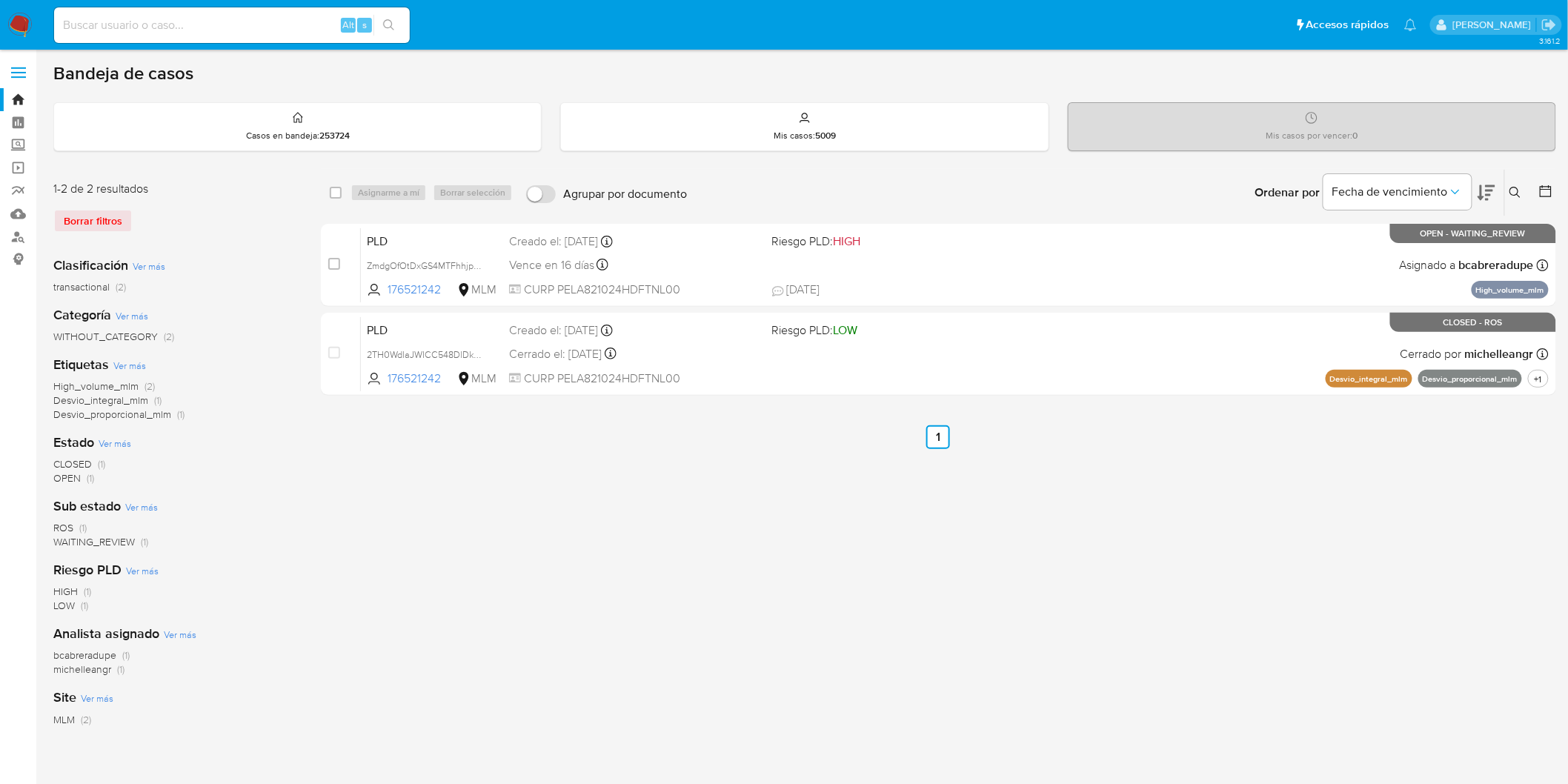
click at [18, 30] on img at bounding box center [20, 25] width 25 height 25
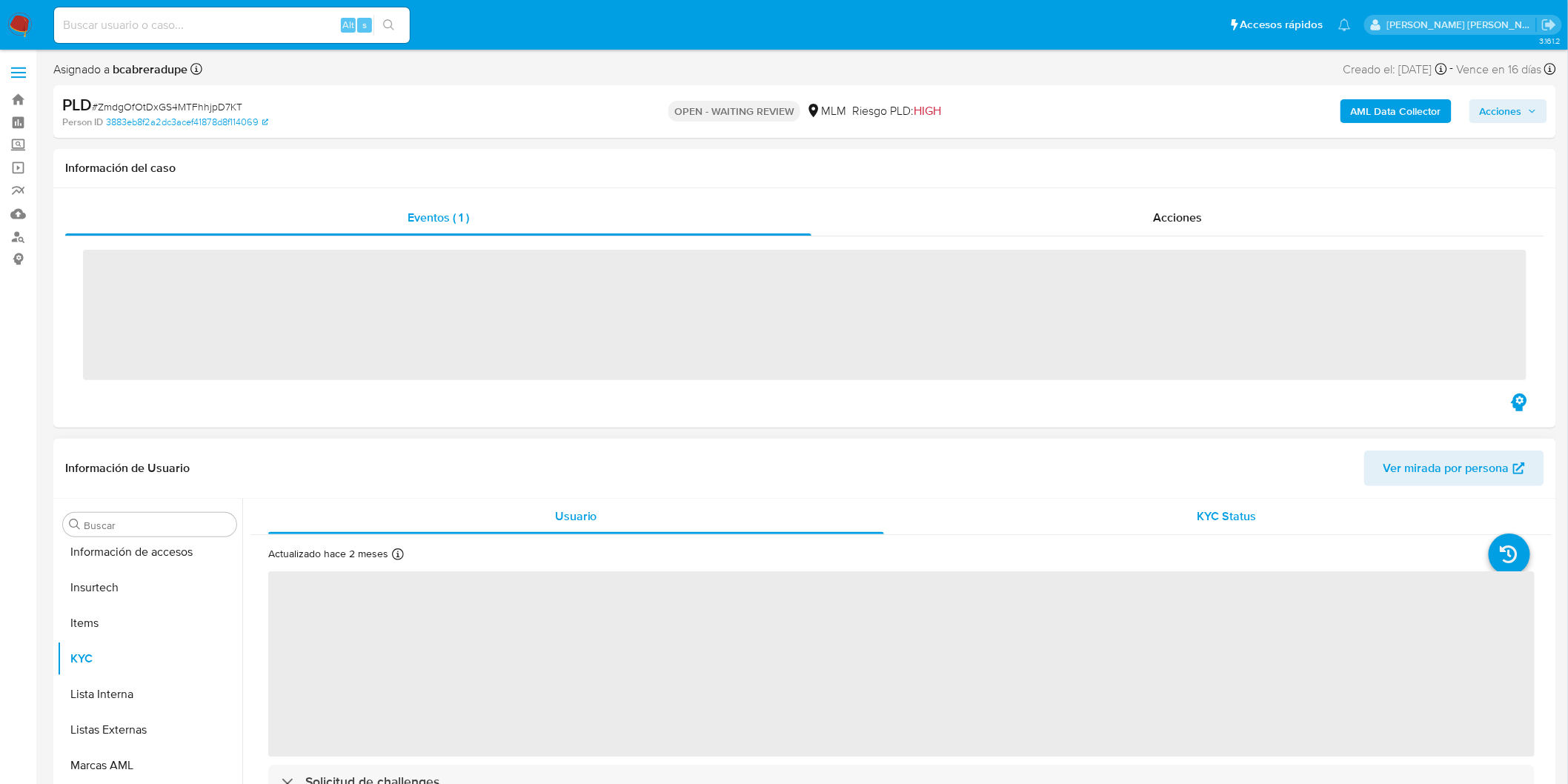
scroll to position [696, 0]
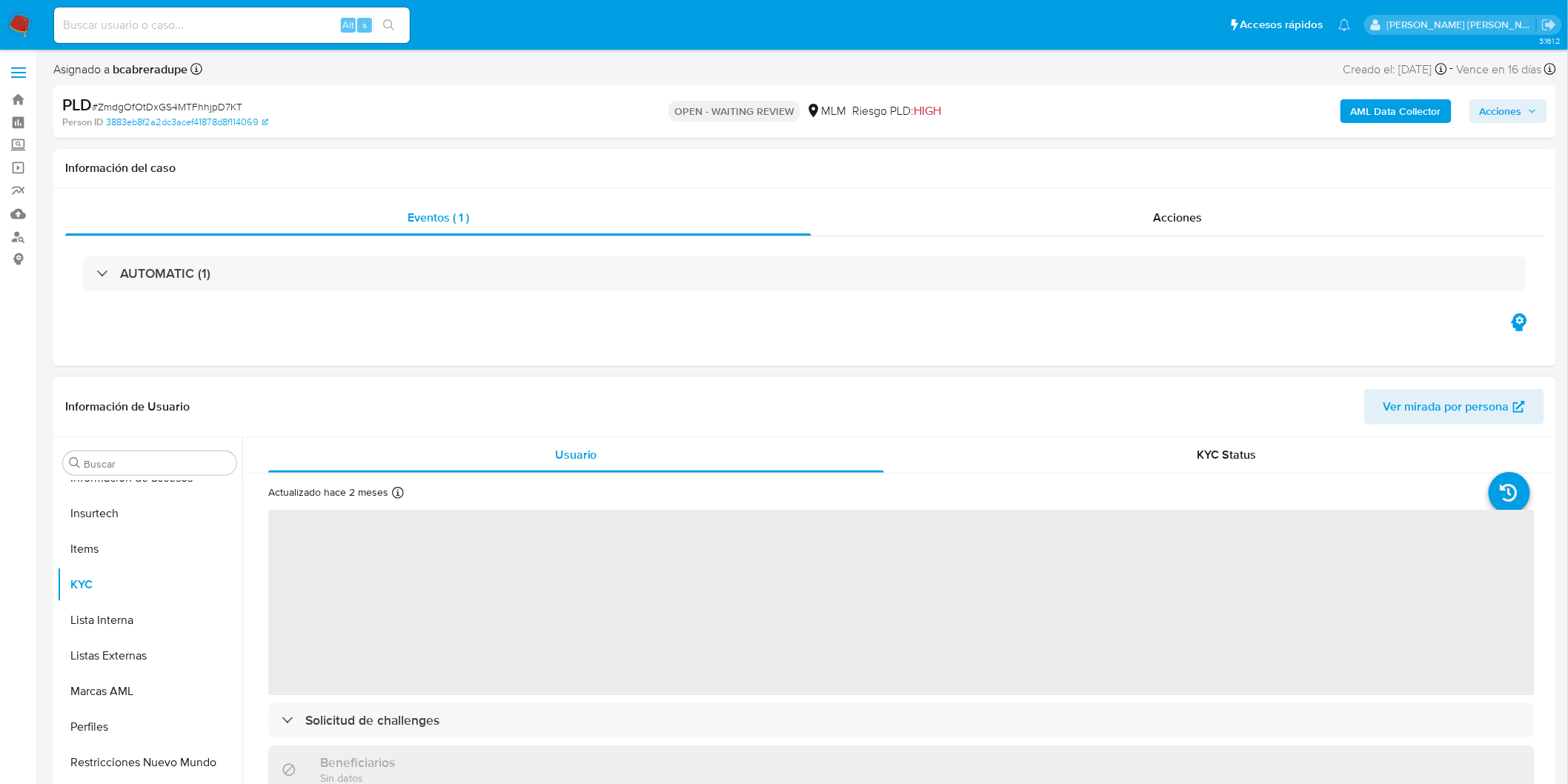
select select "10"
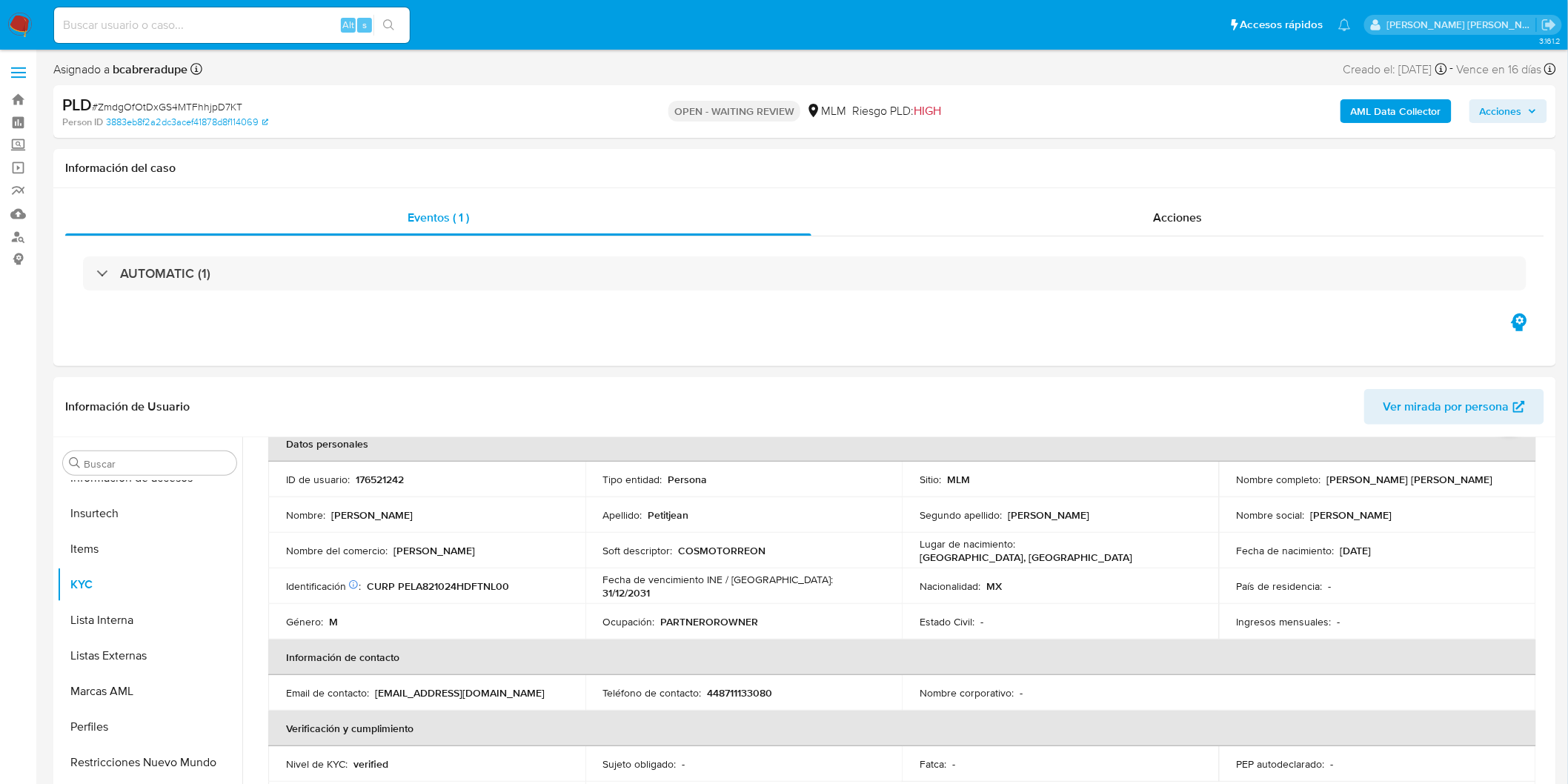
scroll to position [170, 0]
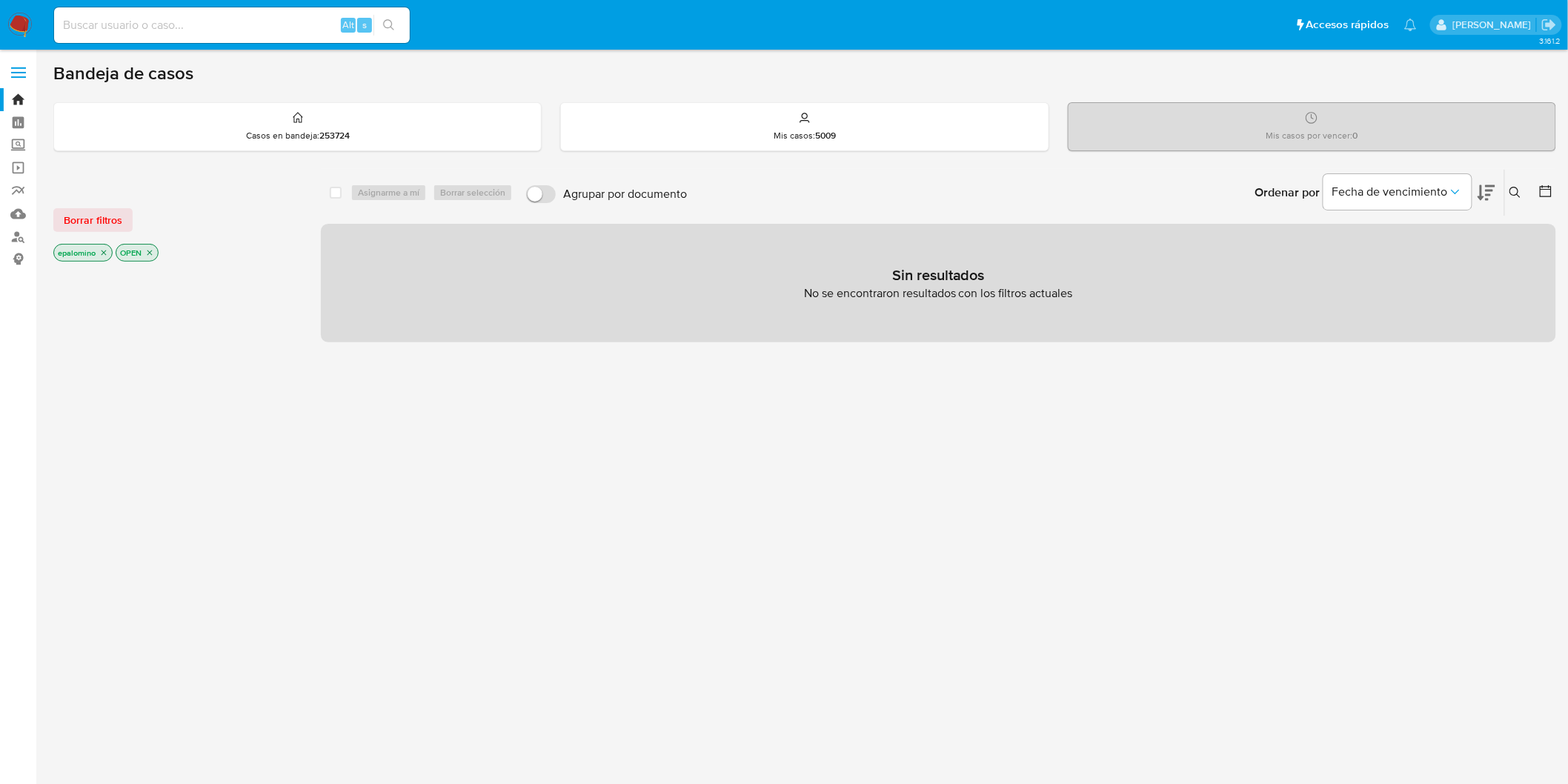
click at [113, 212] on span "Borrar filtros" at bounding box center [93, 220] width 59 height 21
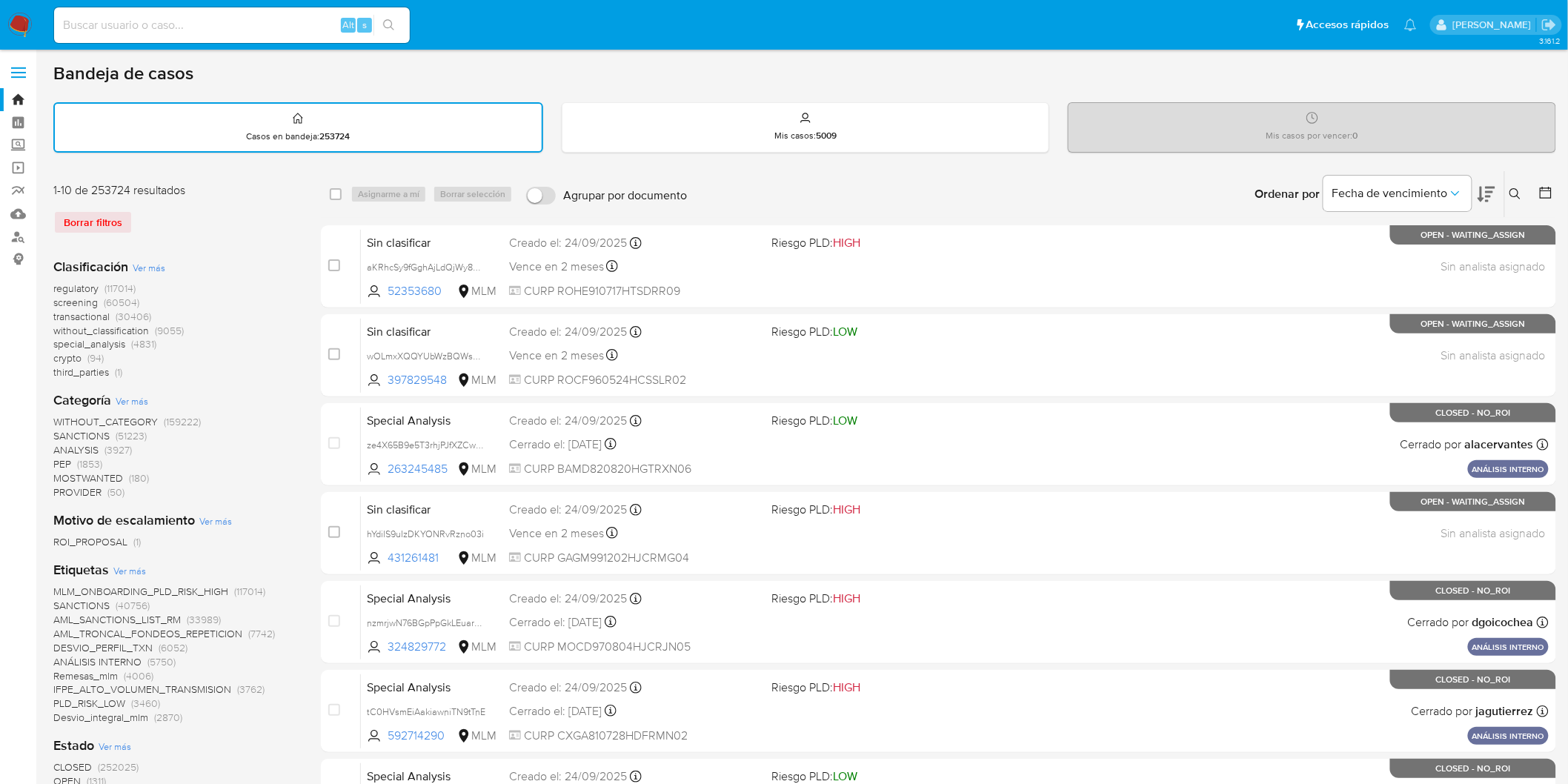
click at [23, 30] on img at bounding box center [20, 25] width 25 height 25
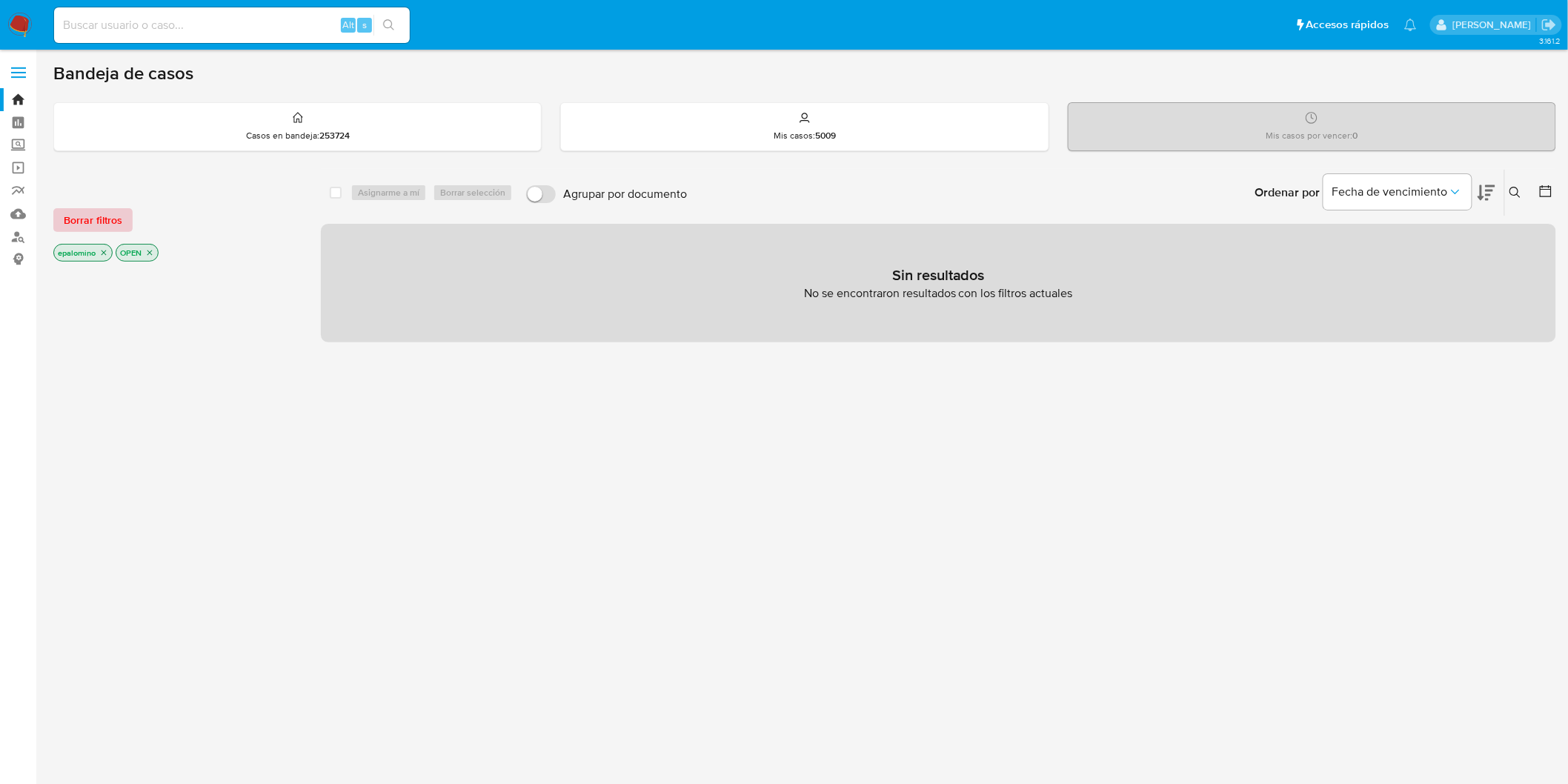
click at [80, 226] on span "Borrar filtros" at bounding box center [93, 220] width 59 height 21
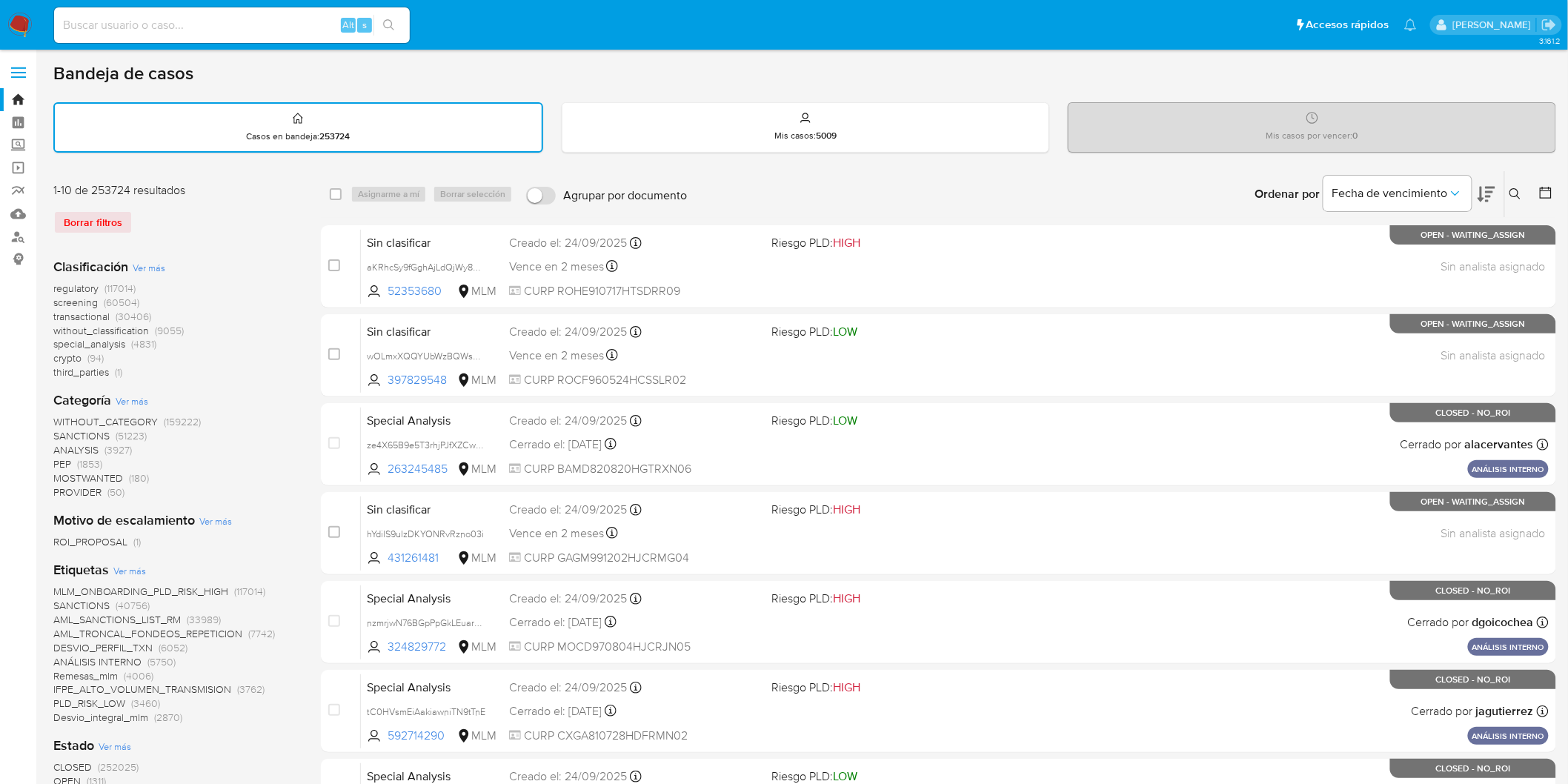
click at [17, 27] on img at bounding box center [20, 25] width 25 height 25
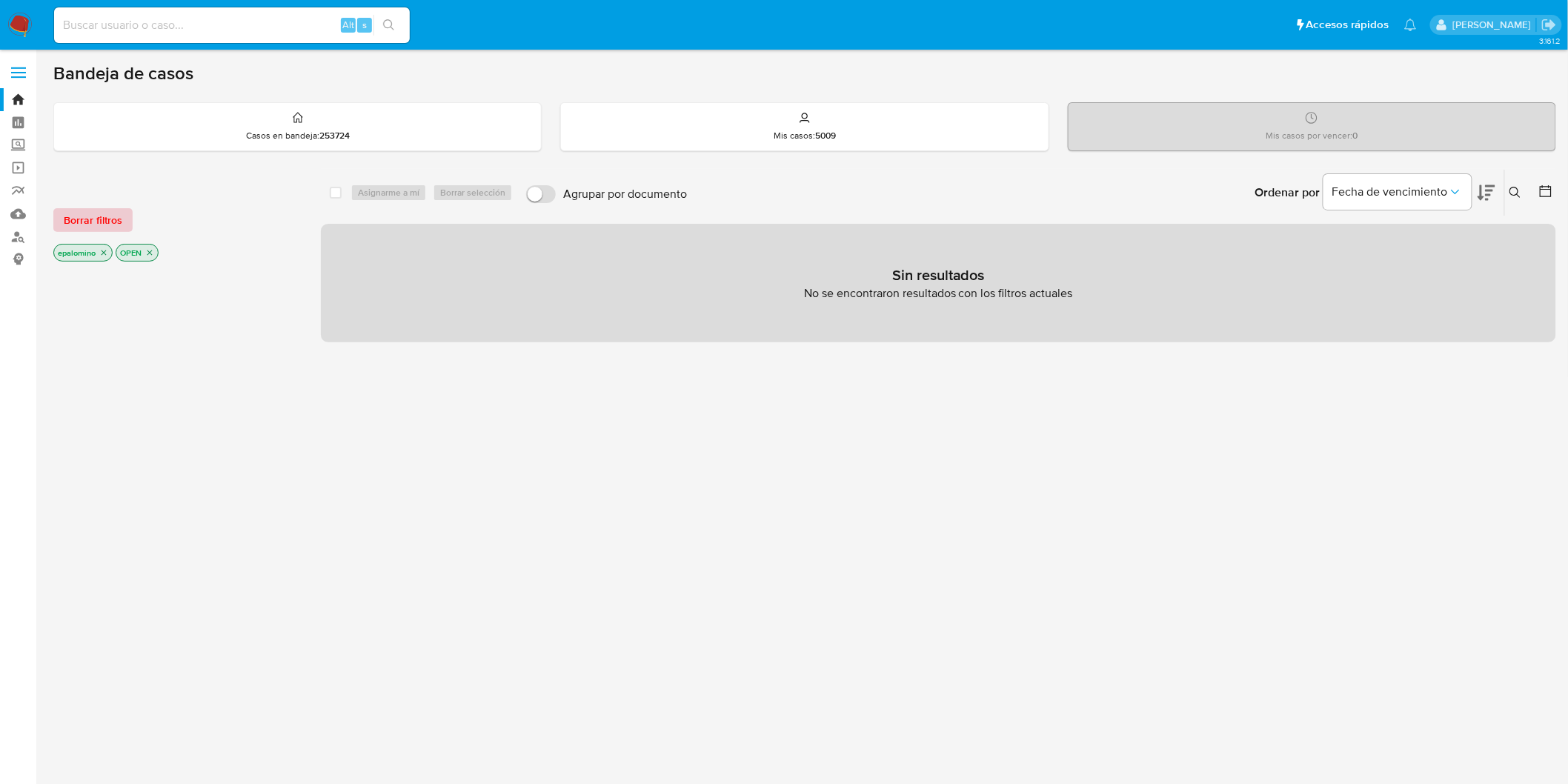
click at [64, 217] on span "Borrar filtros" at bounding box center [93, 220] width 59 height 21
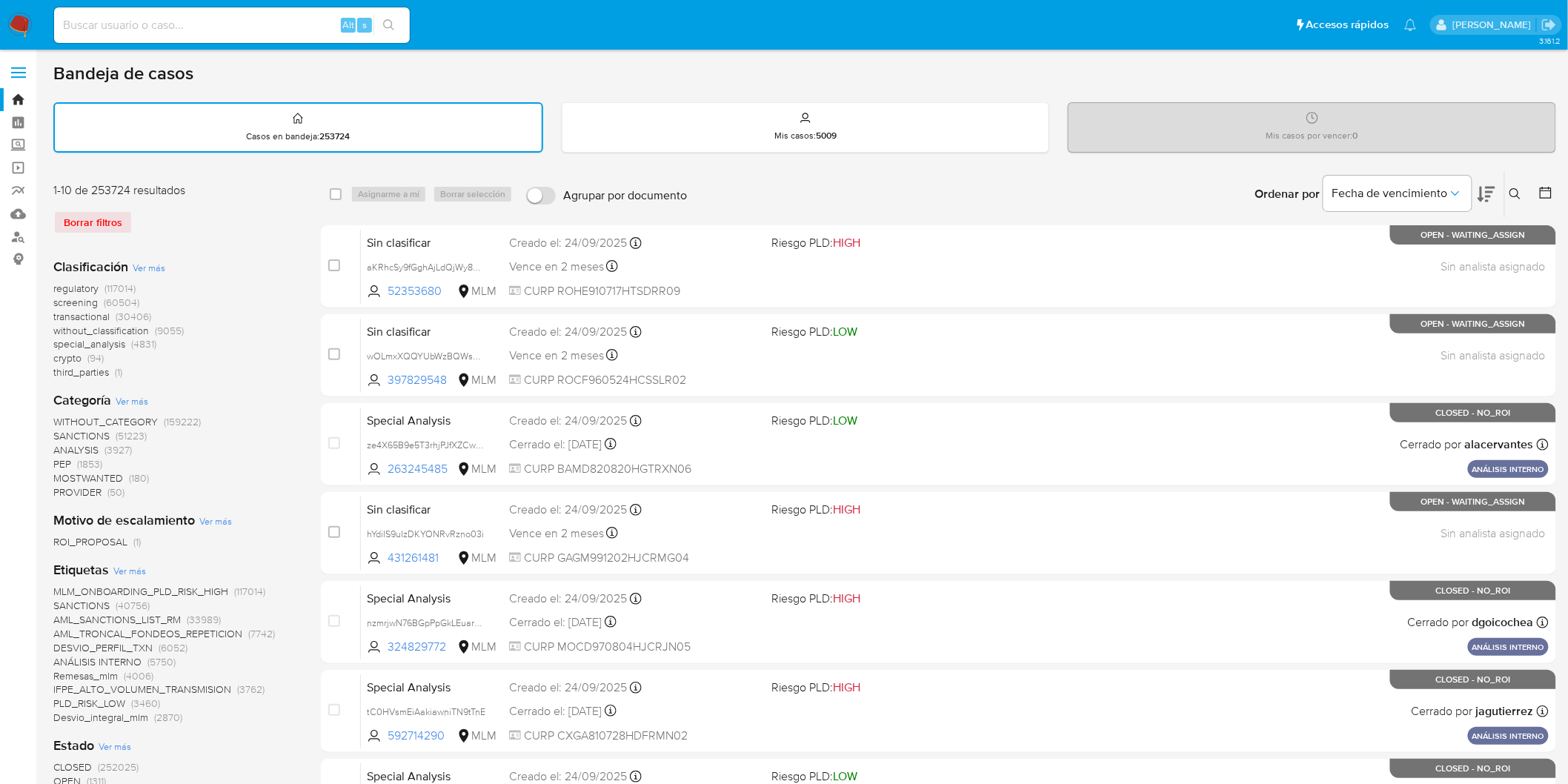
click at [17, 33] on img at bounding box center [20, 25] width 25 height 25
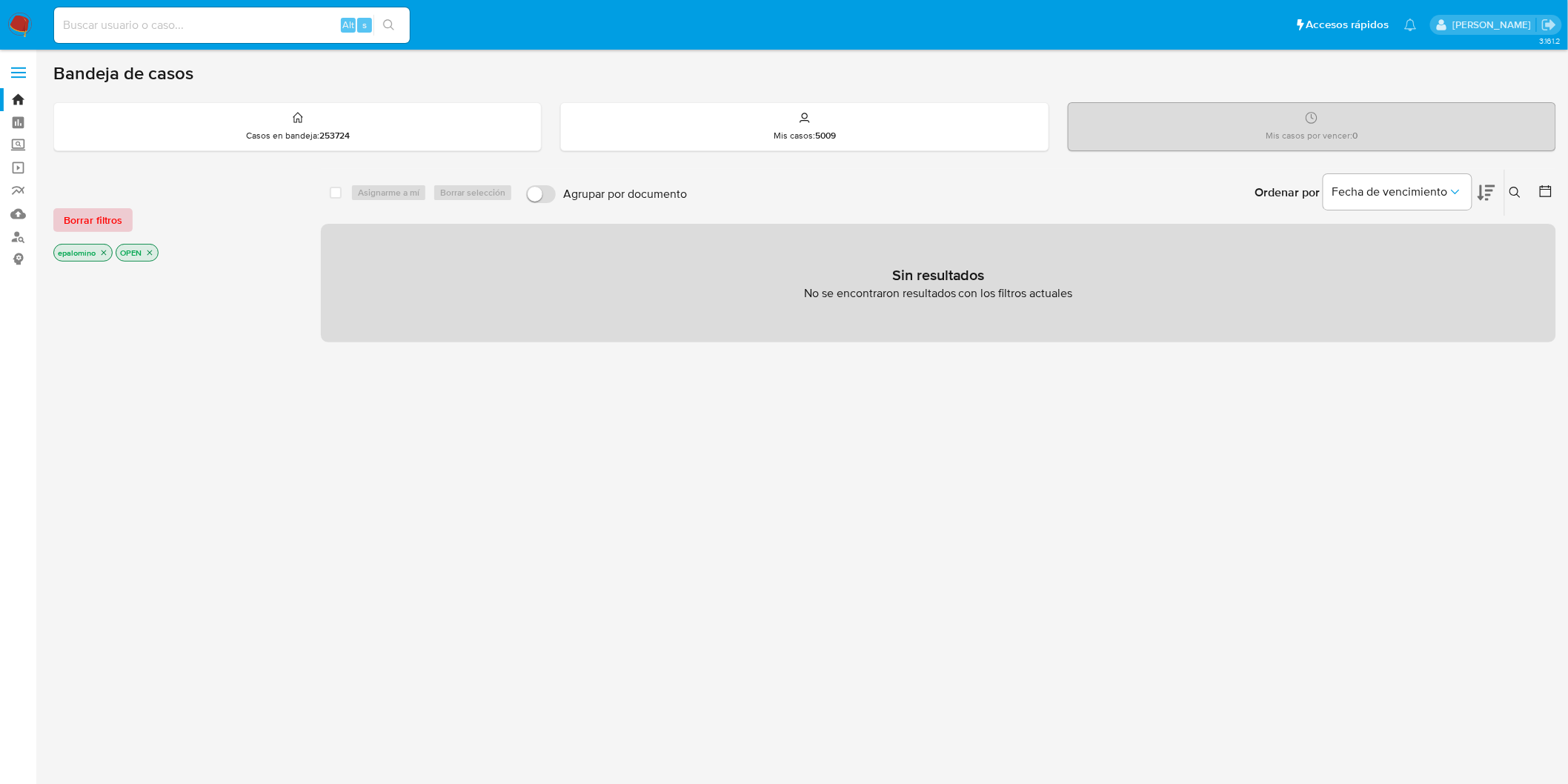
click at [91, 216] on span "Borrar filtros" at bounding box center [93, 220] width 59 height 21
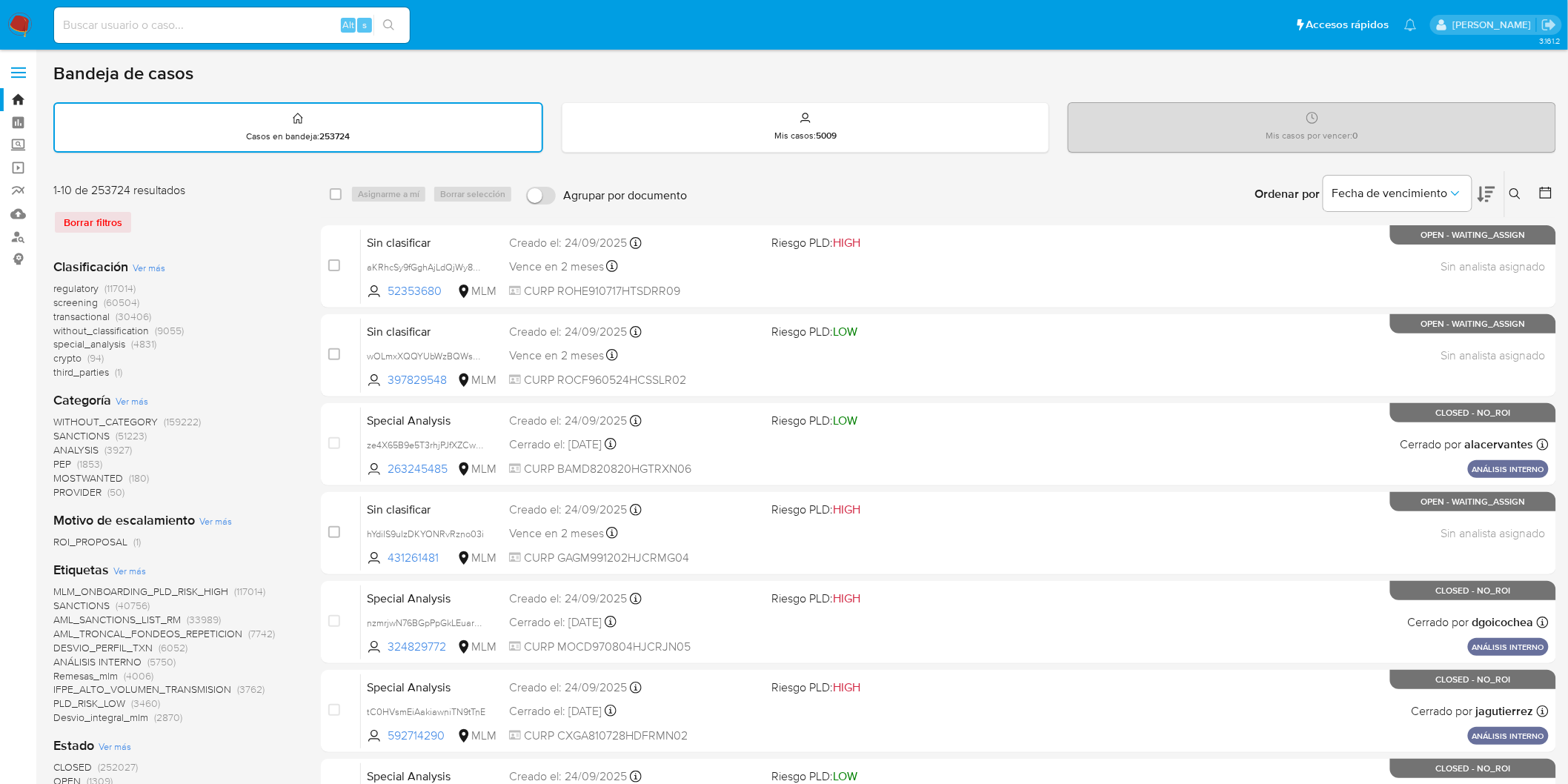
drag, startPoint x: 1515, startPoint y: 193, endPoint x: 1460, endPoint y: 216, distance: 59.6
click at [1515, 192] on icon at bounding box center [1515, 194] width 12 height 12
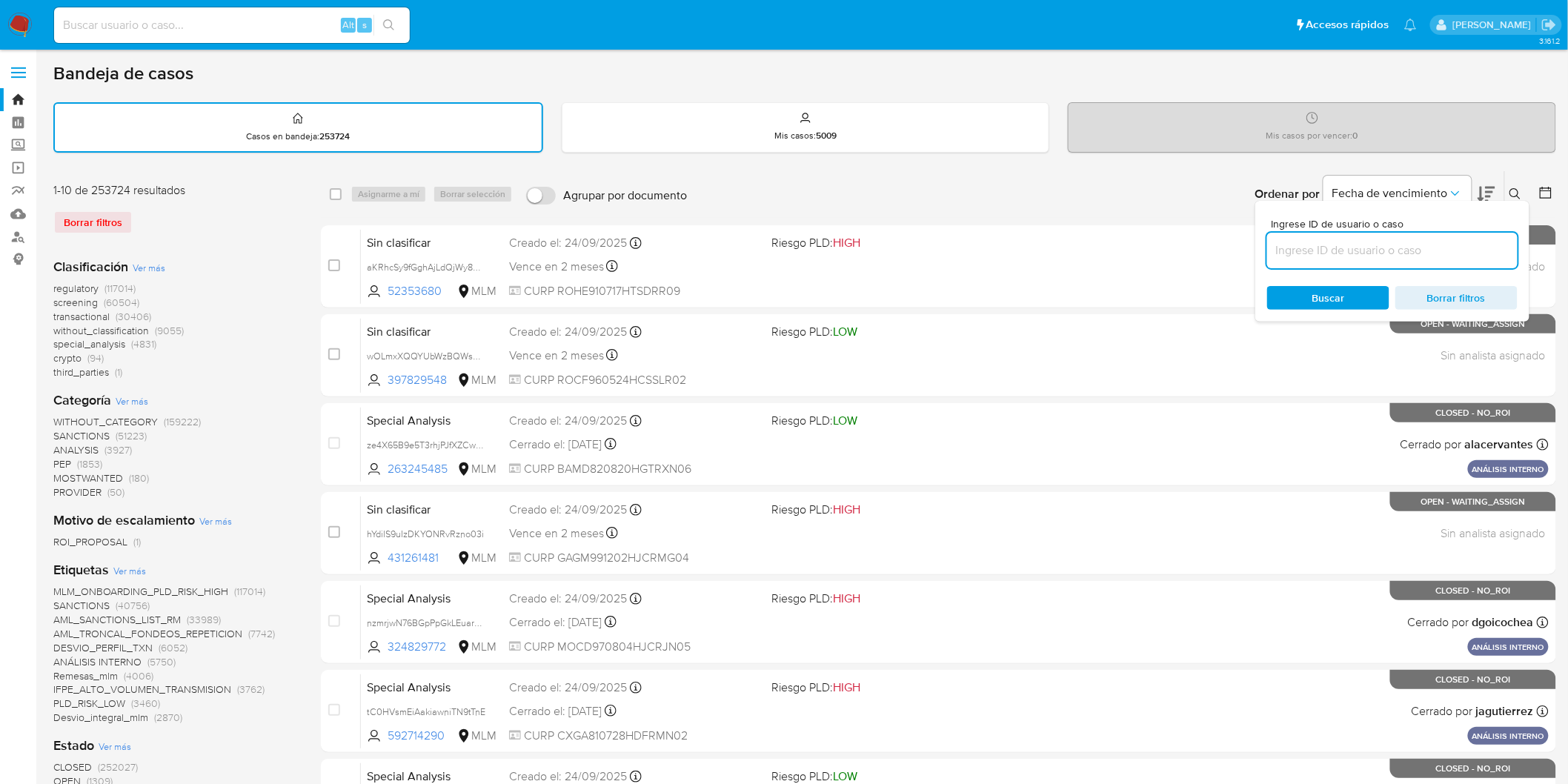
click at [1379, 241] on input at bounding box center [1392, 250] width 250 height 19
type input "176521242"
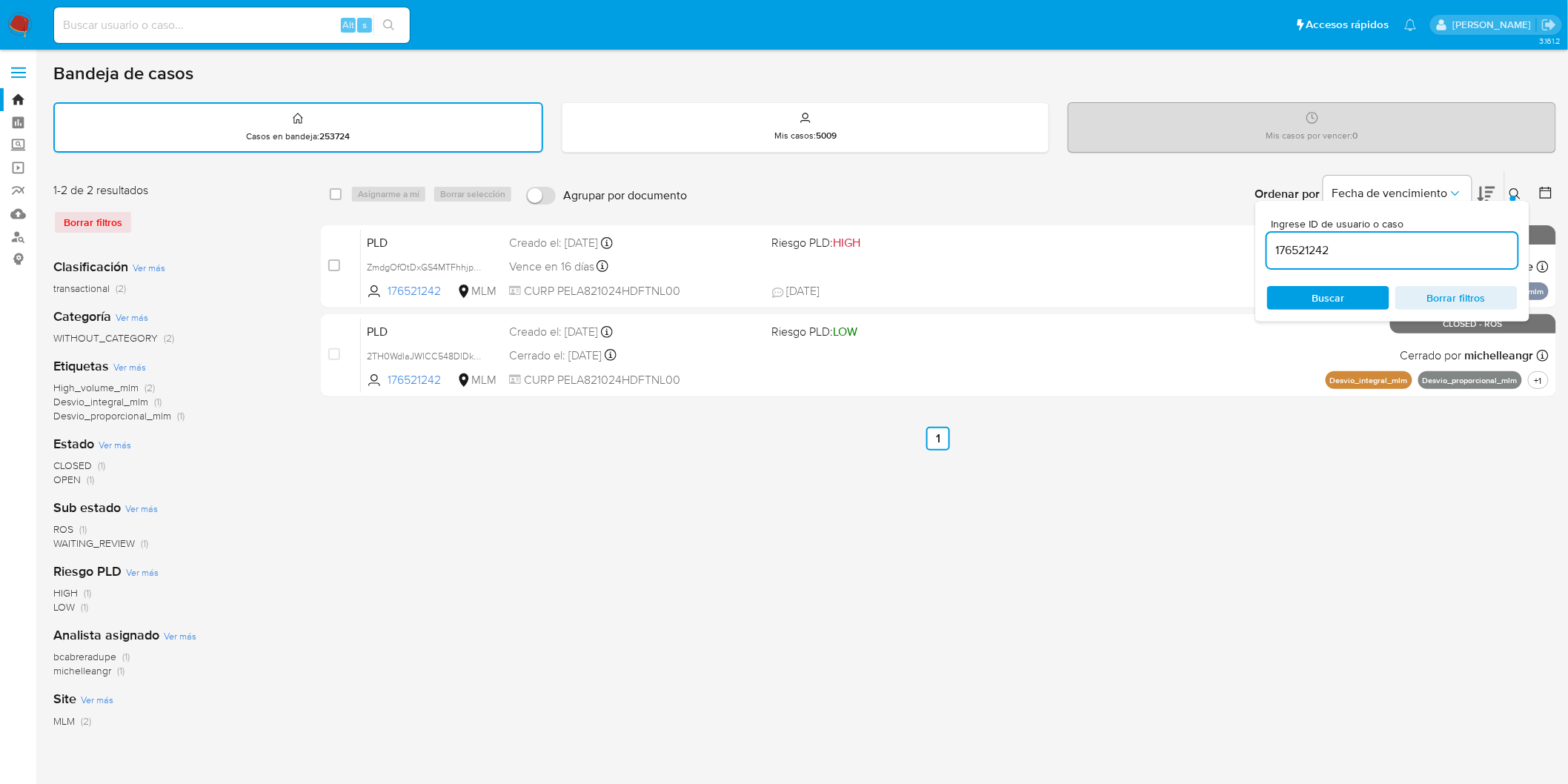
click at [1512, 190] on icon at bounding box center [1515, 194] width 12 height 12
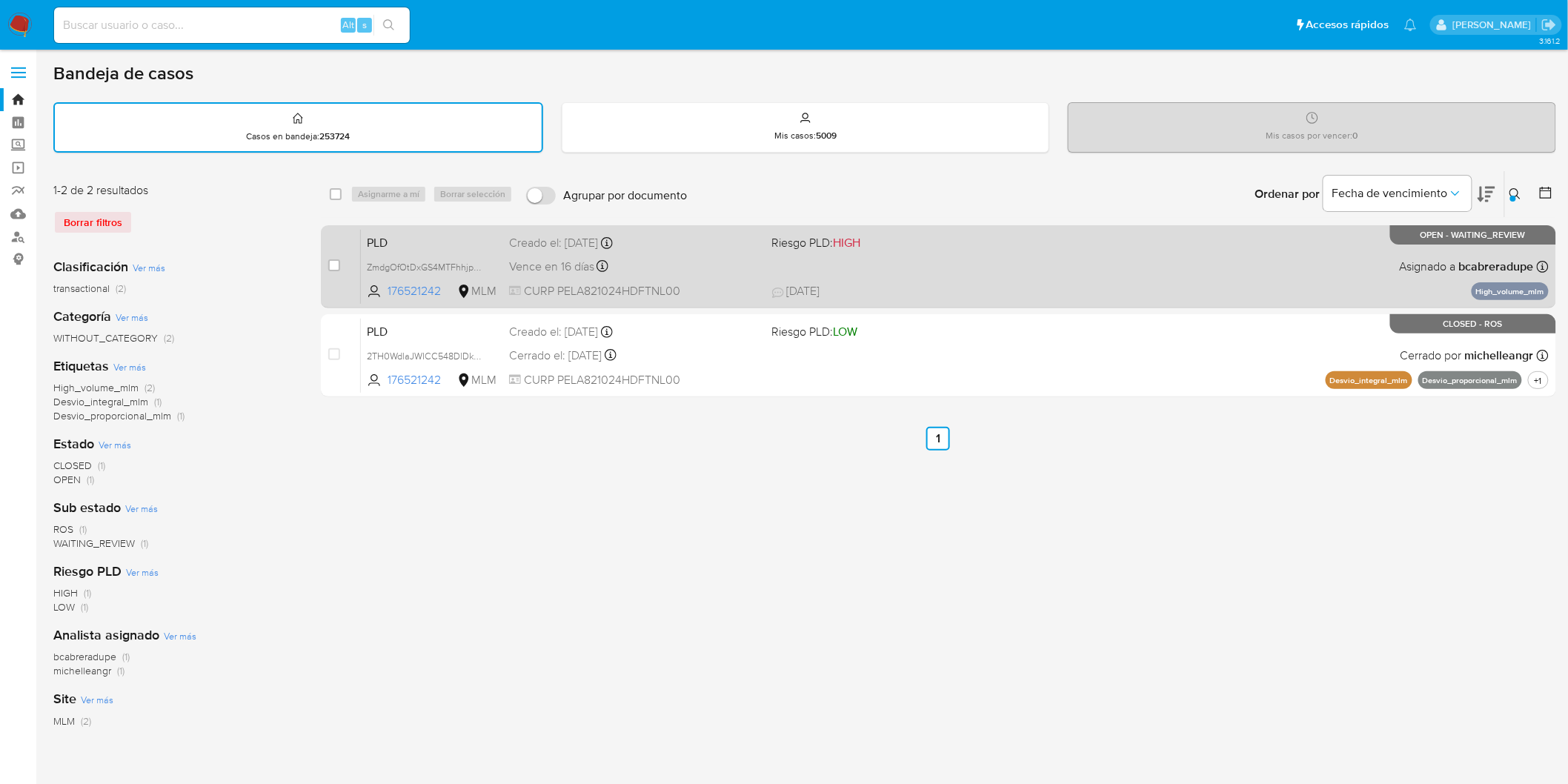
click at [383, 232] on span "PLD" at bounding box center [432, 241] width 131 height 19
click at [395, 246] on span "PLD" at bounding box center [432, 241] width 131 height 19
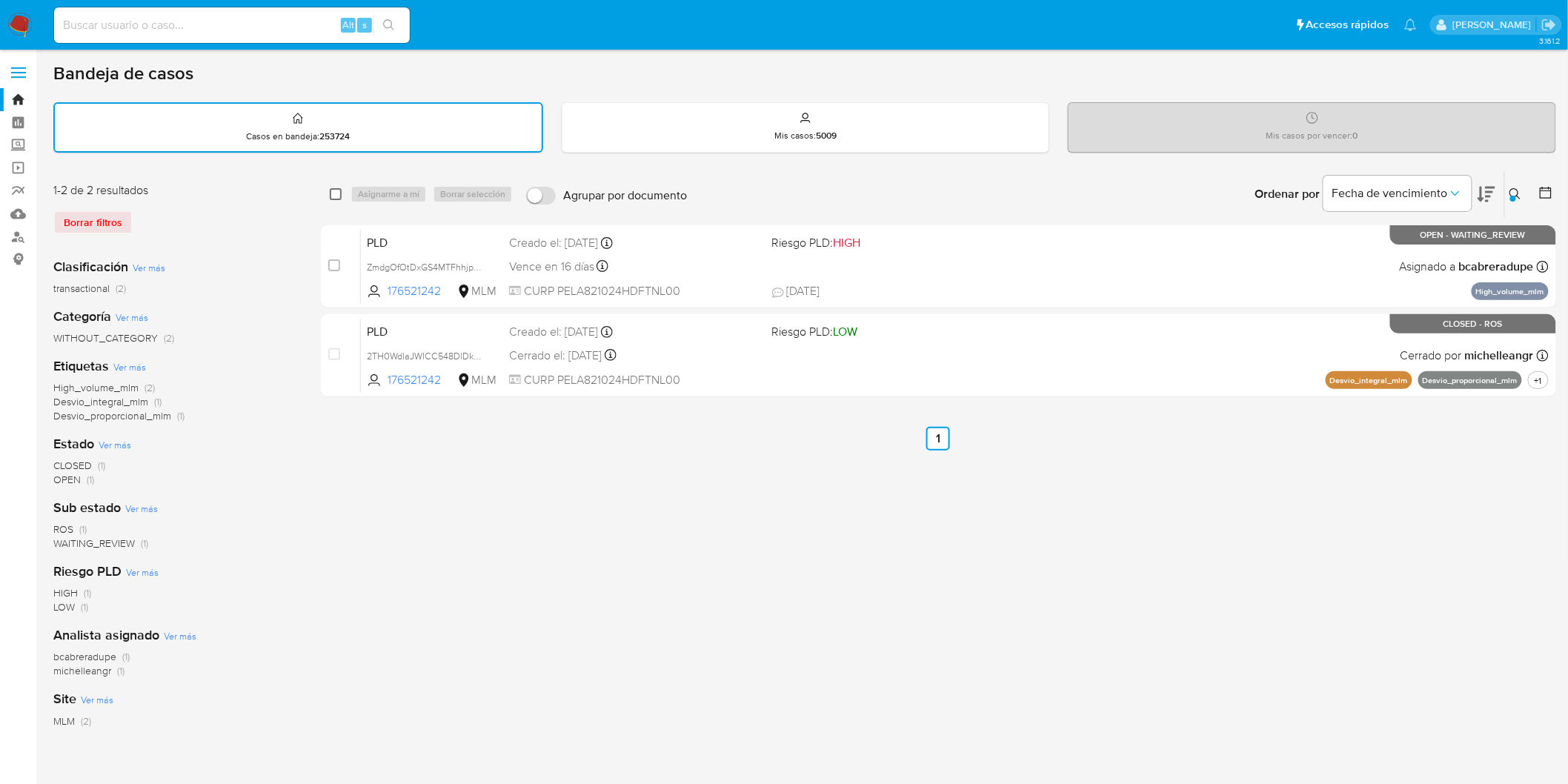
click at [331, 196] on input "checkbox" at bounding box center [336, 194] width 12 height 12
checkbox input "true"
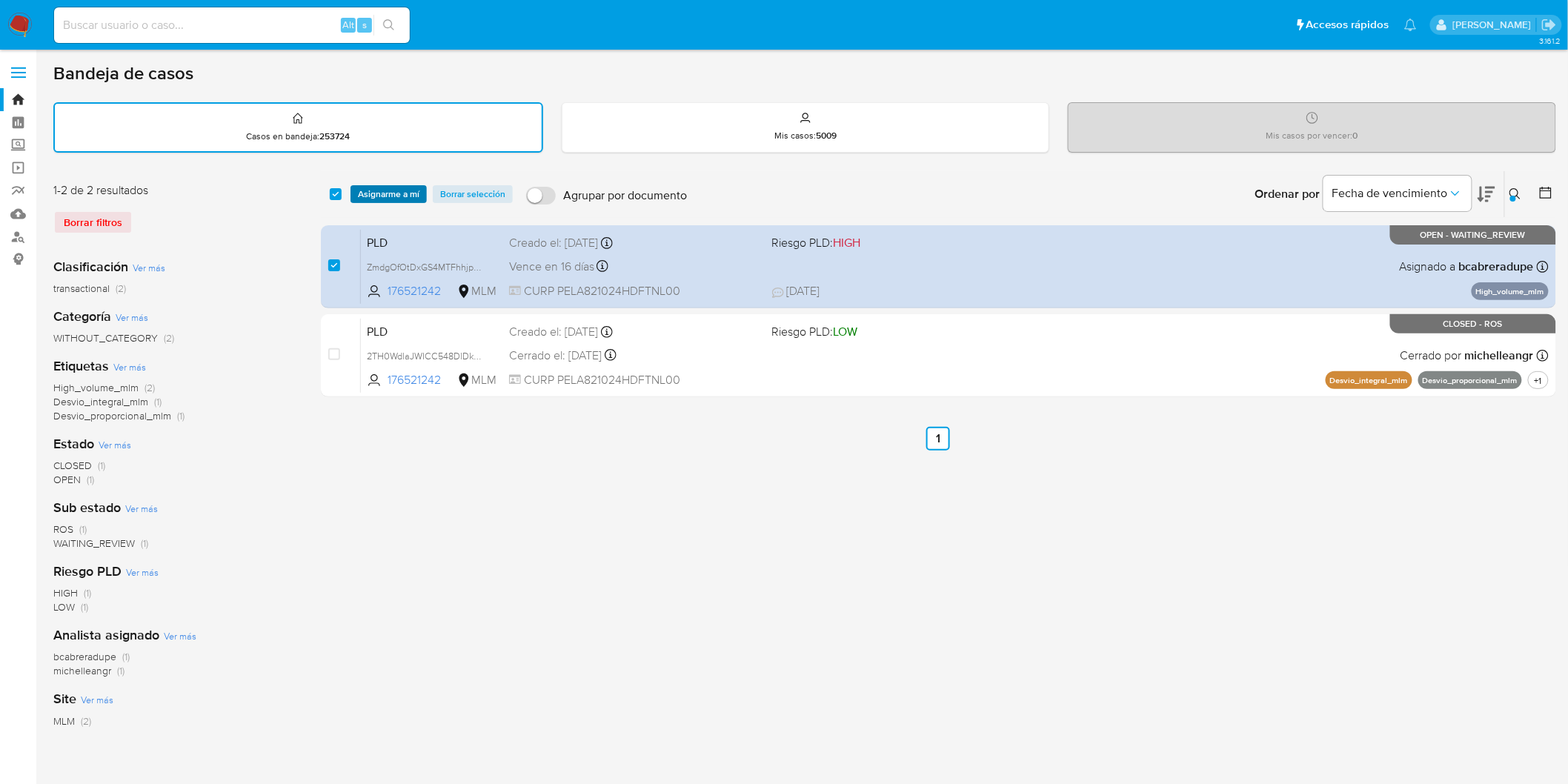
click at [380, 195] on span "Asignarme a mí" at bounding box center [388, 194] width 62 height 15
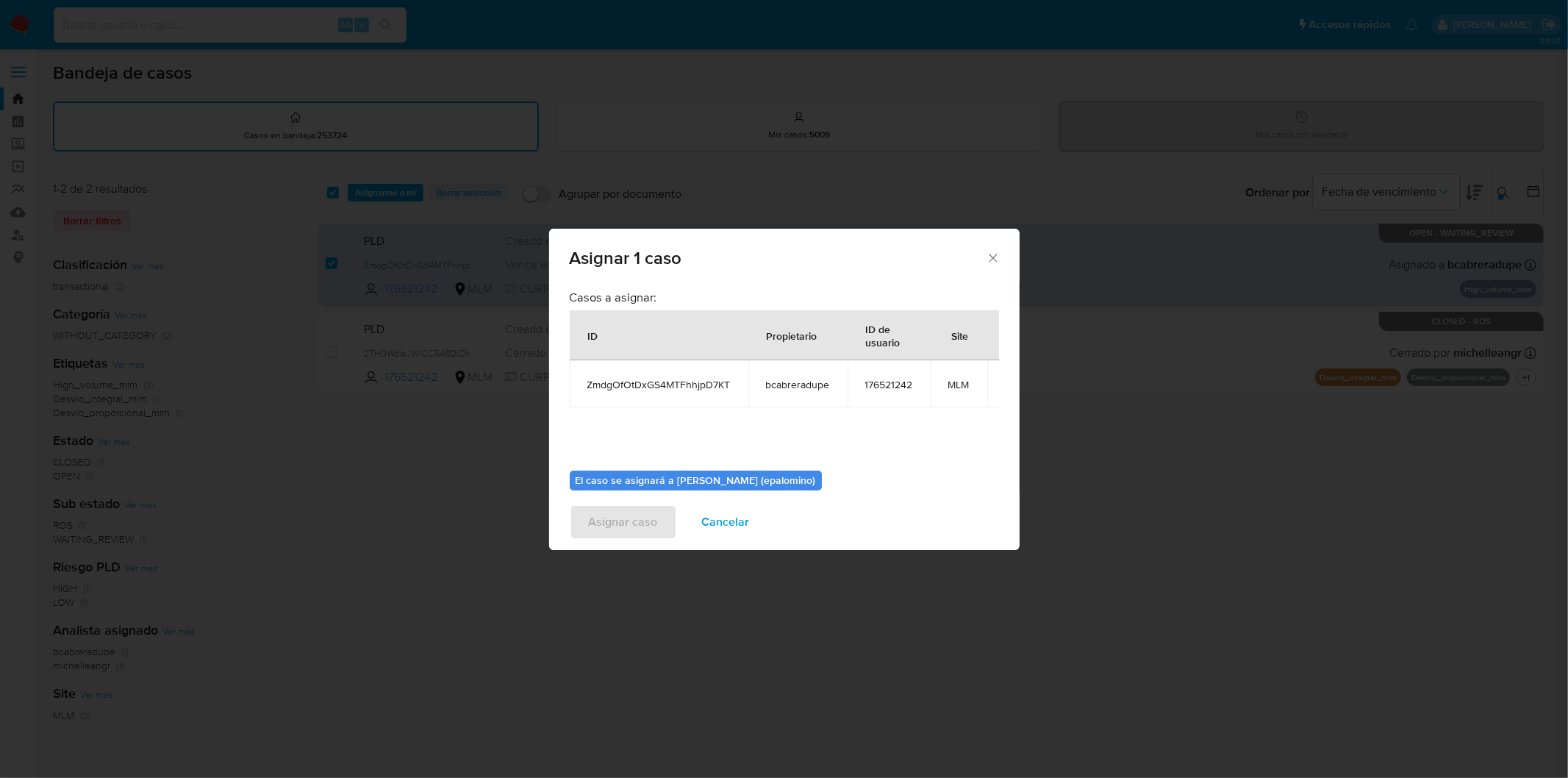
click at [993, 264] on icon "Cerrar ventana" at bounding box center [993, 258] width 15 height 15
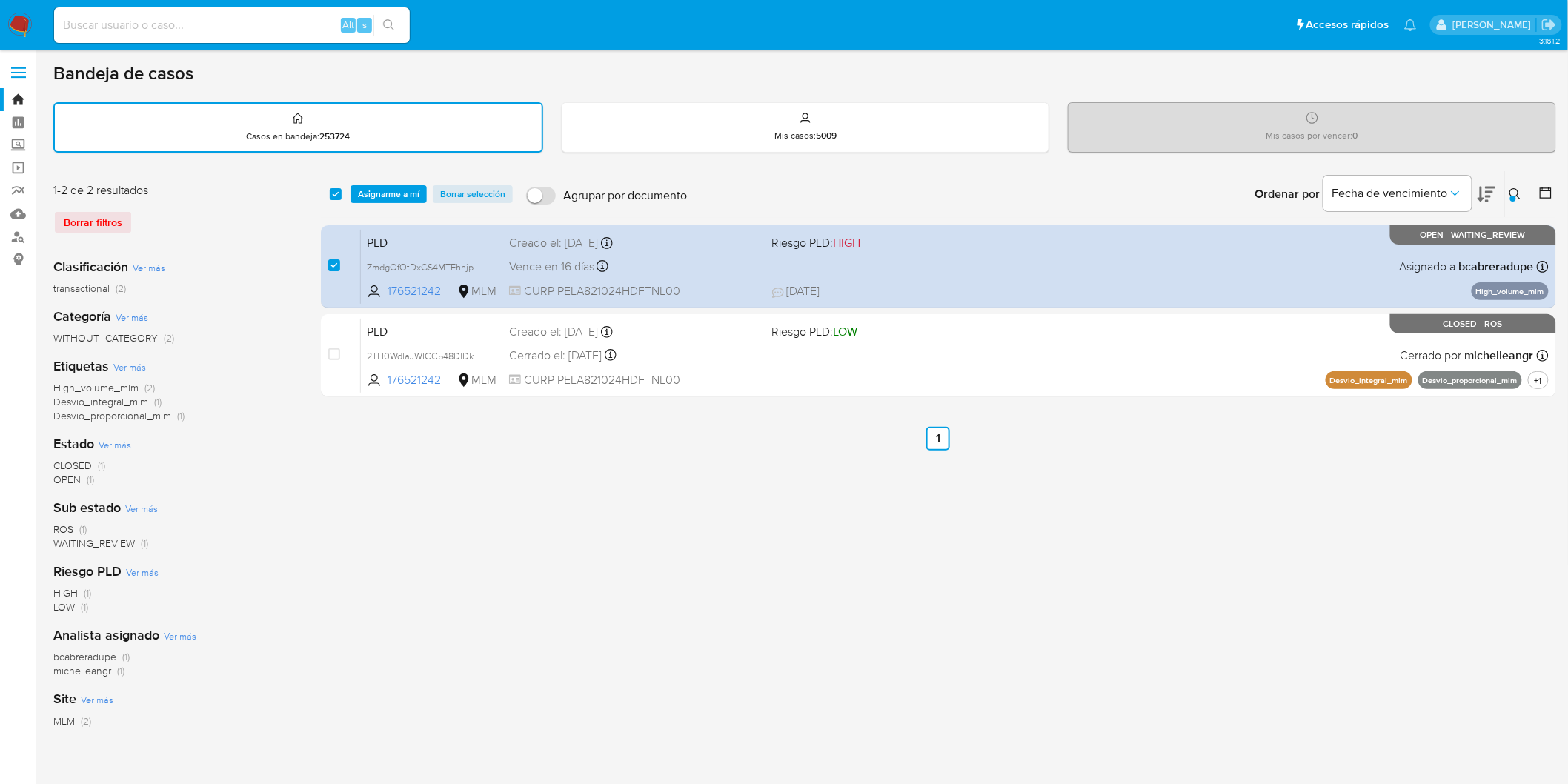
click at [954, 440] on ul "Anterior 1 Siguiente" at bounding box center [938, 439] width 1235 height 24
click at [397, 191] on span "Asignarme a mí" at bounding box center [388, 194] width 62 height 15
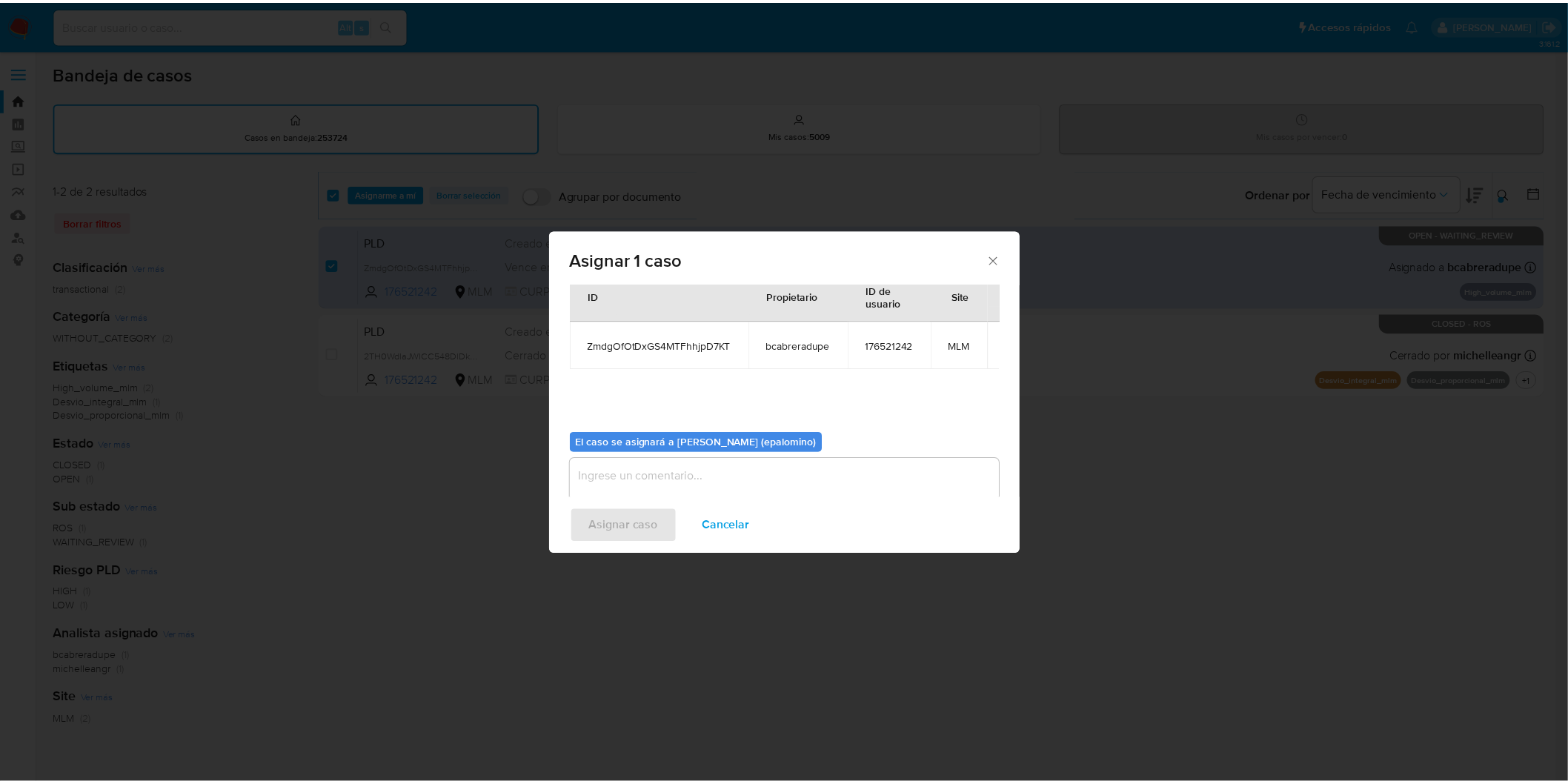
scroll to position [76, 0]
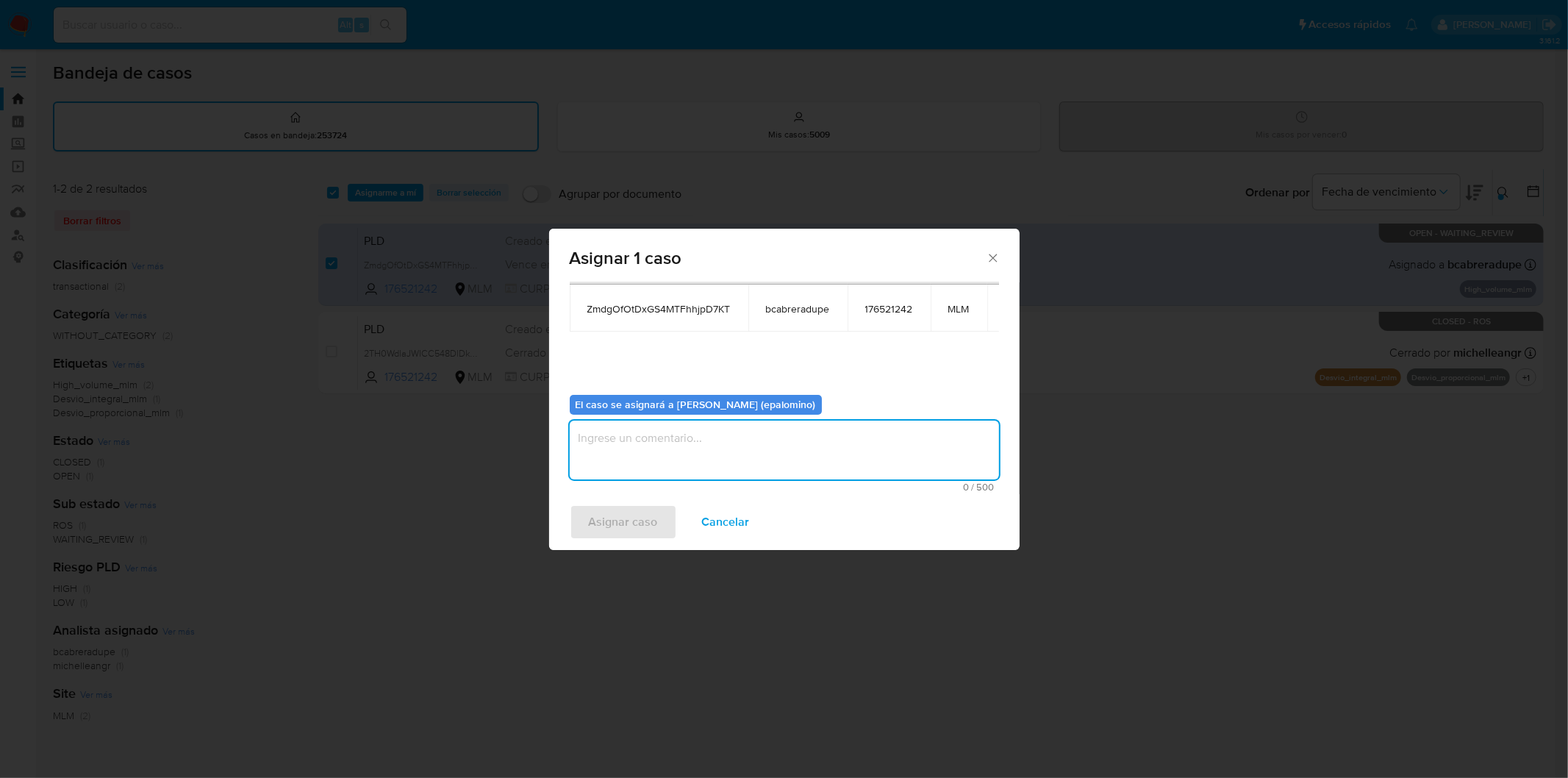
click at [695, 449] on textarea "assign-modal" at bounding box center [784, 450] width 430 height 59
type textarea "as"
click at [640, 519] on span "Asignar caso" at bounding box center [623, 522] width 69 height 32
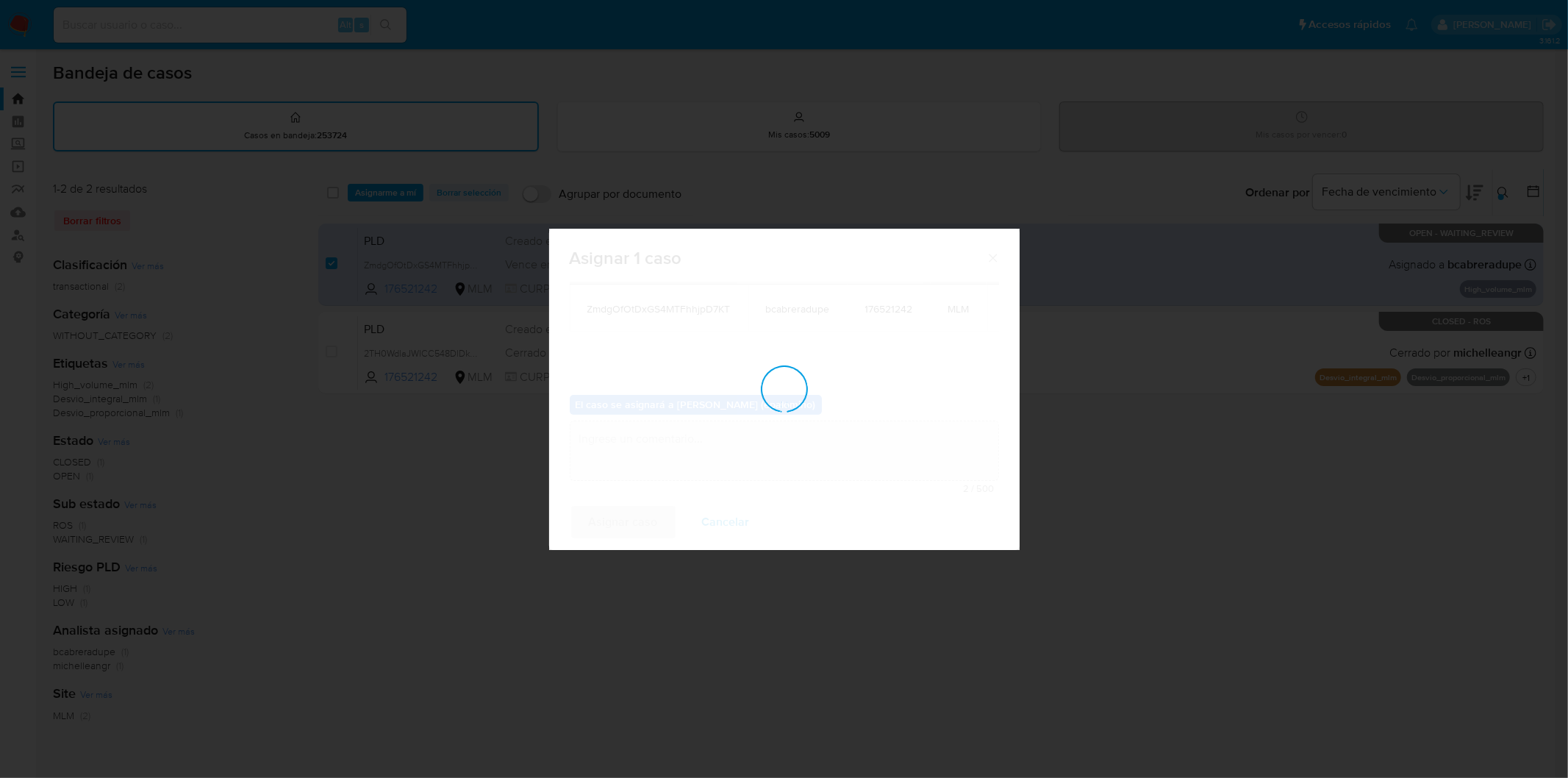
checkbox input "false"
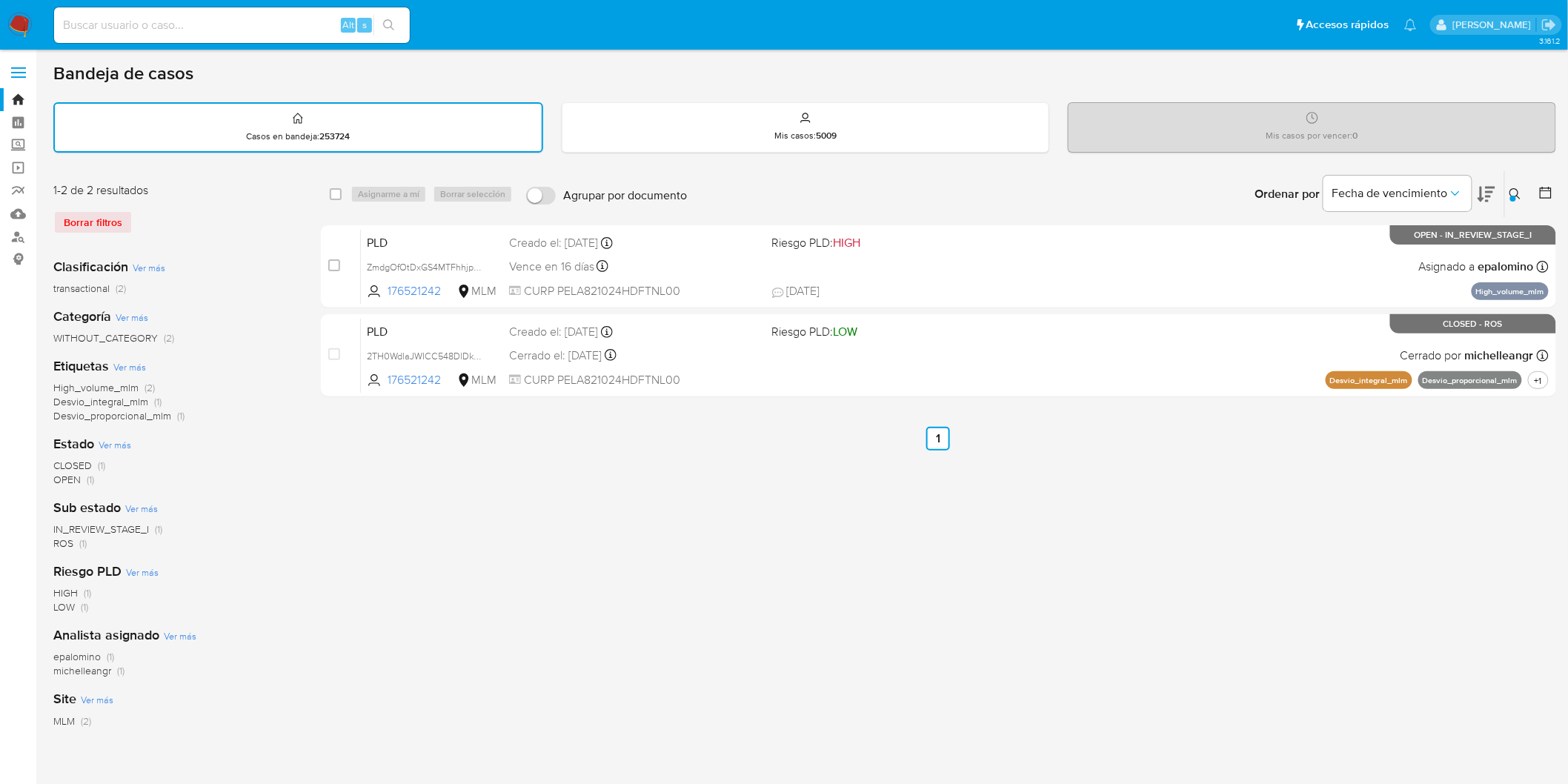
click at [715, 506] on div "select-all-cases-checkbox Asignarme a mí Borrar selección Agrupar por documento…" at bounding box center [938, 495] width 1235 height 650
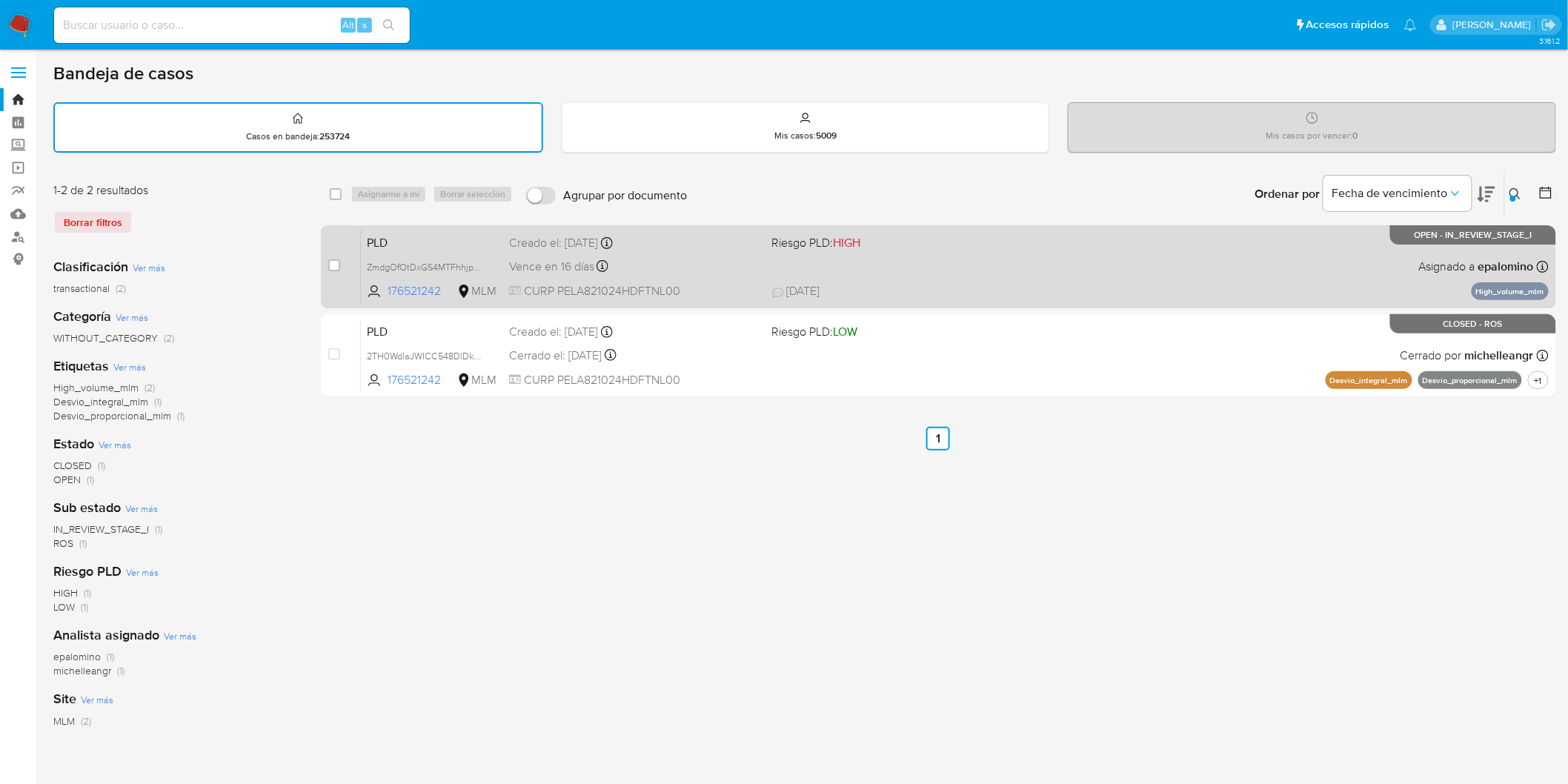
click at [369, 232] on span "PLD" at bounding box center [432, 241] width 131 height 19
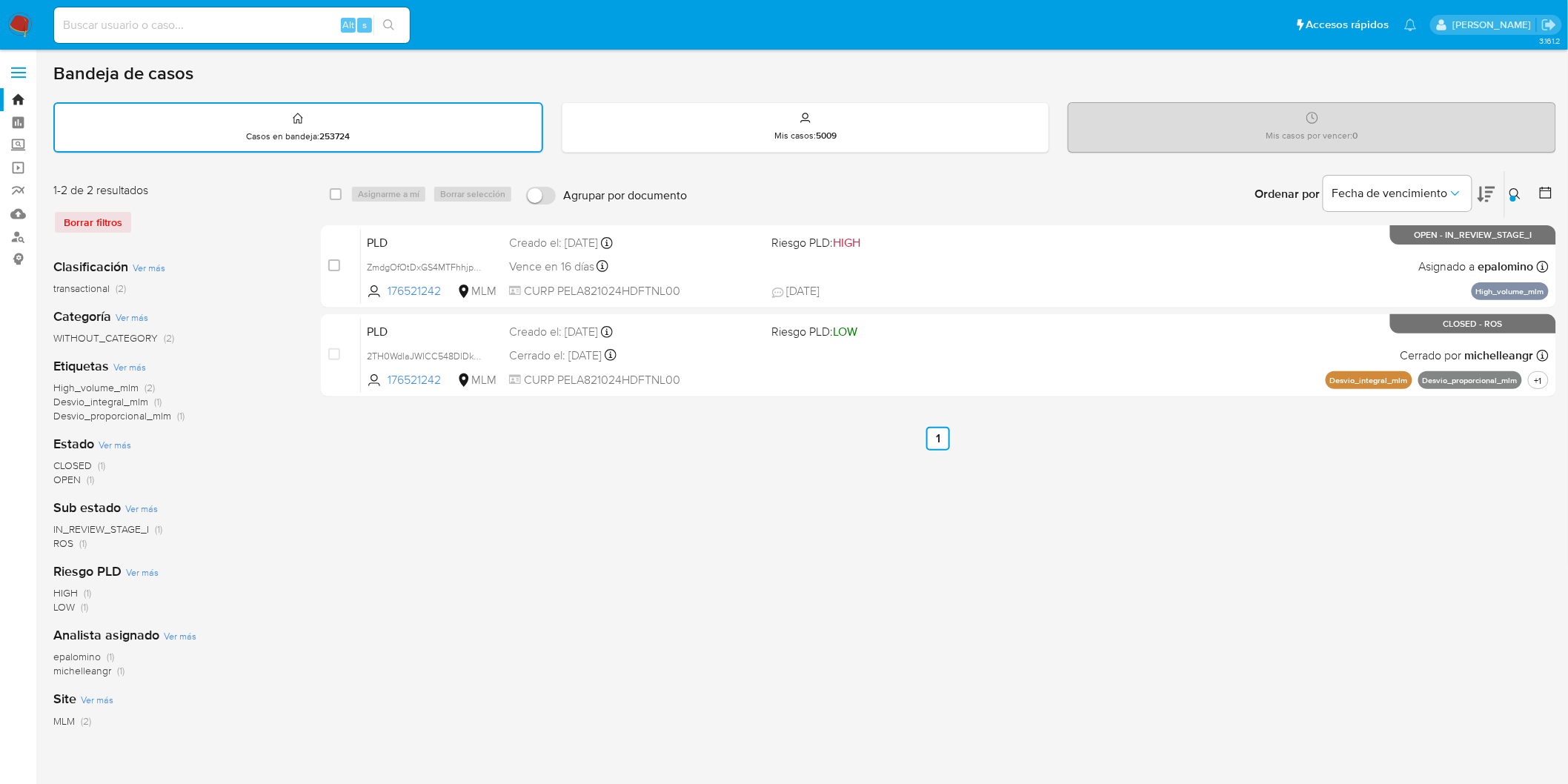
click at [23, 24] on img at bounding box center [20, 25] width 25 height 25
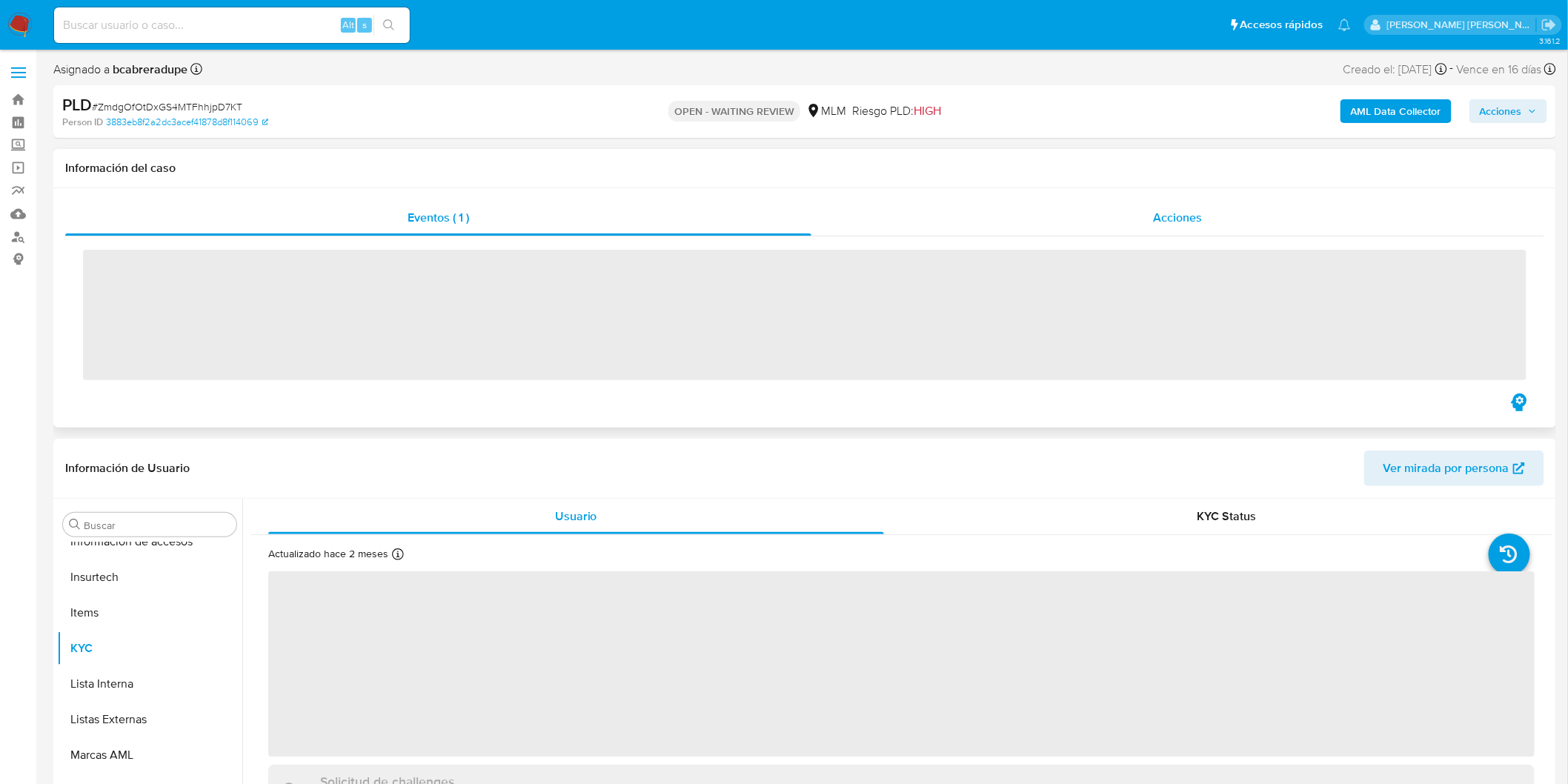
scroll to position [696, 0]
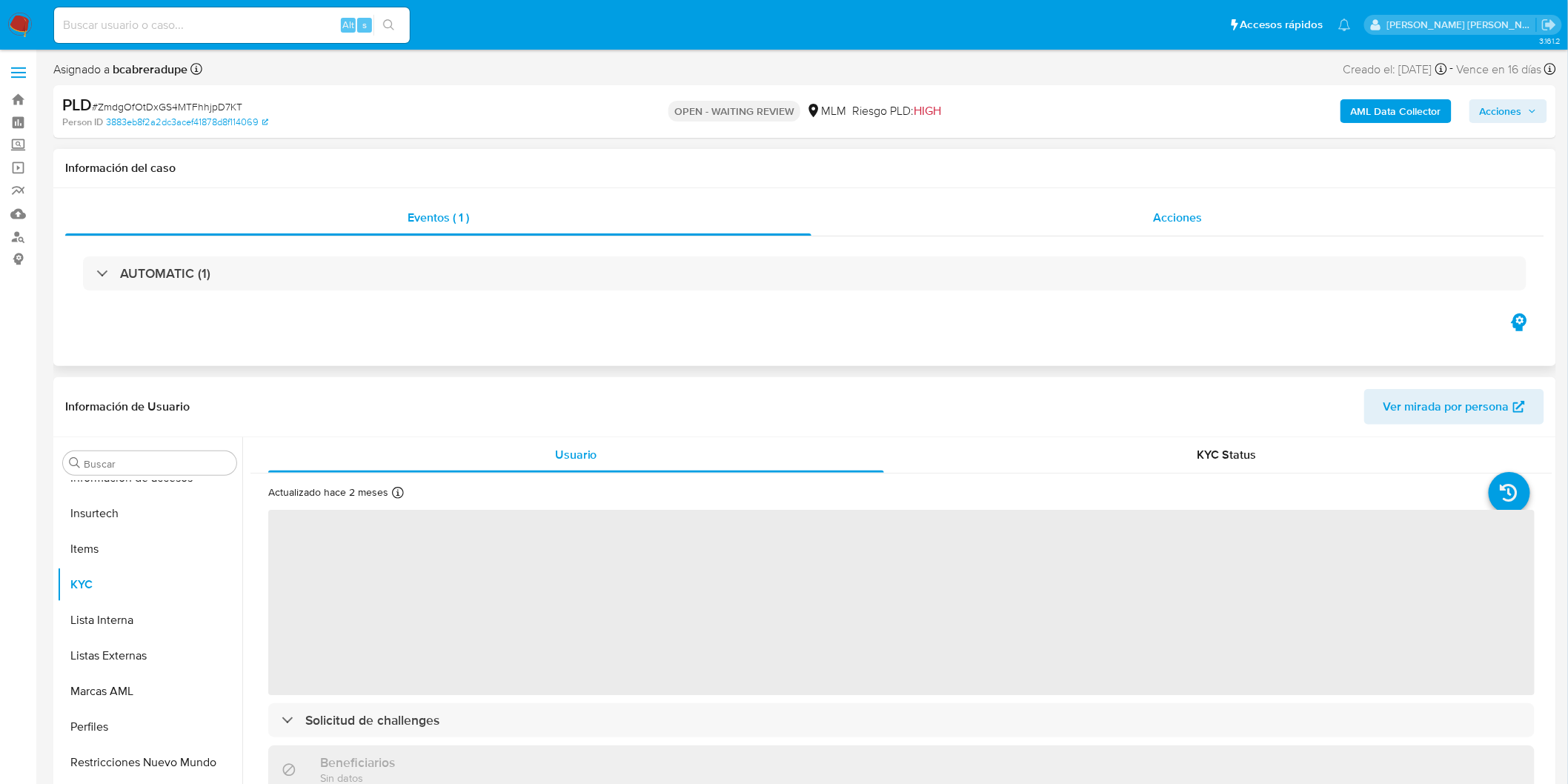
click at [1177, 210] on span "Acciones" at bounding box center [1177, 217] width 49 height 17
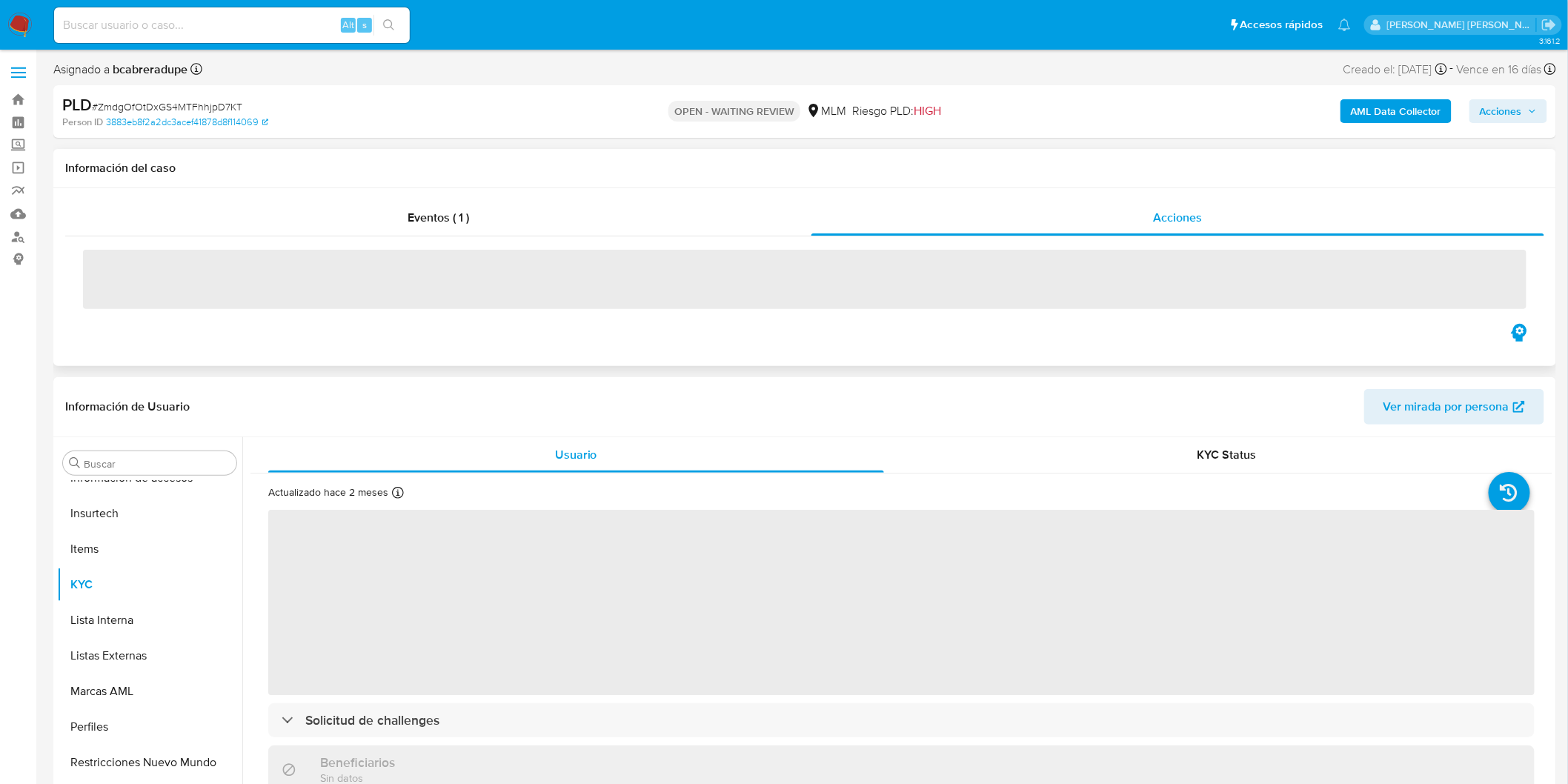
select select "10"
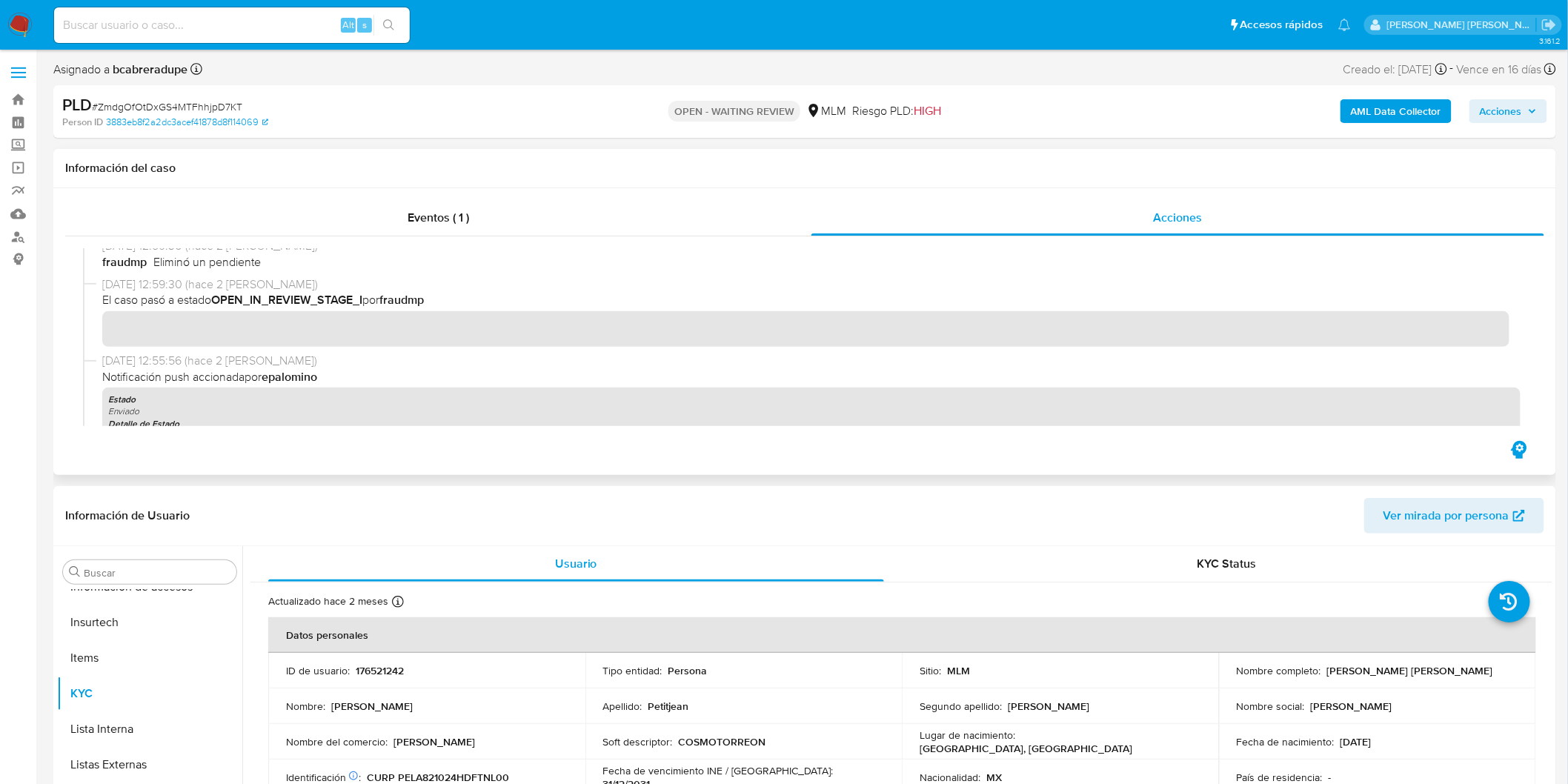
scroll to position [0, 0]
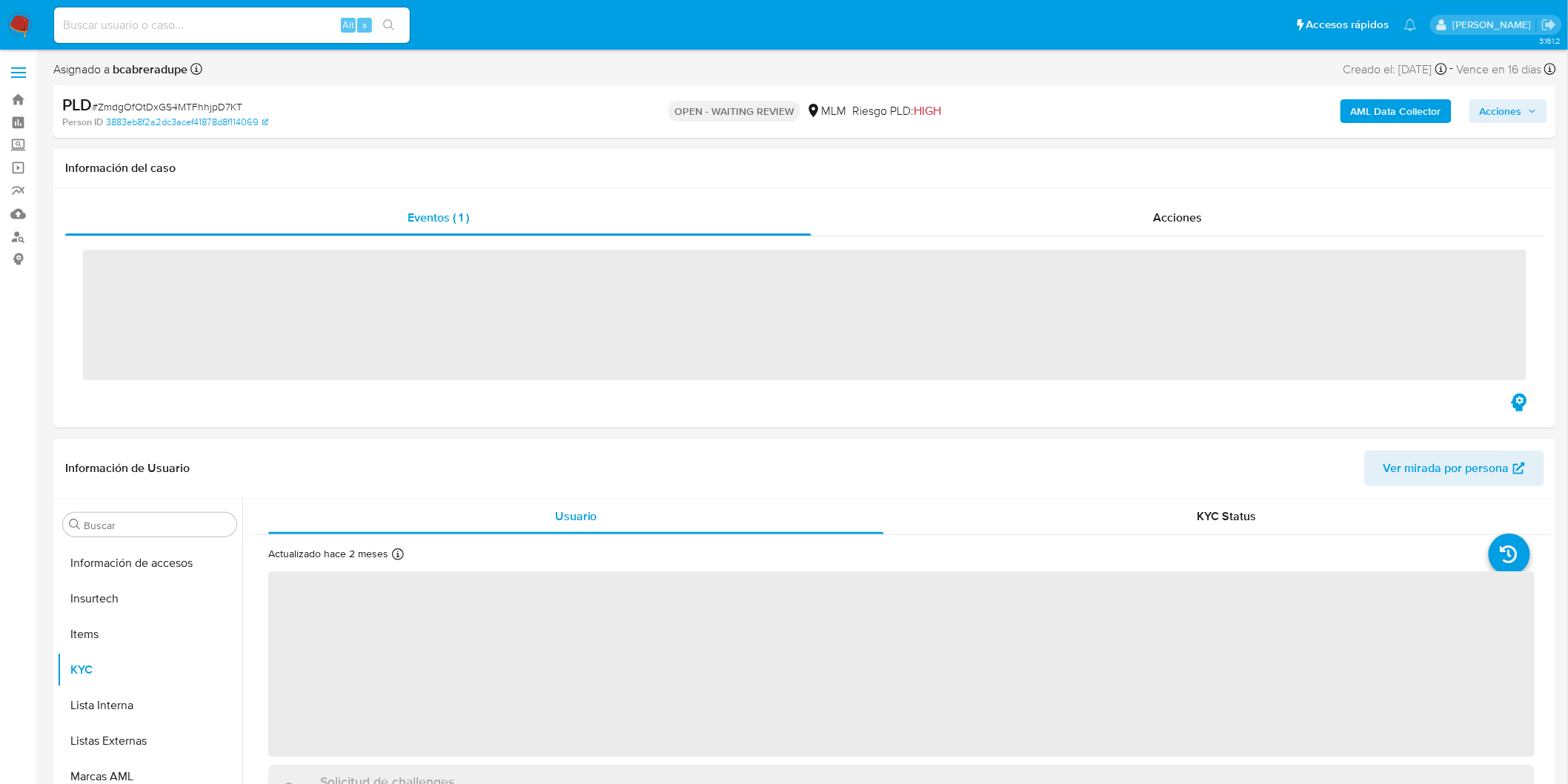
scroll to position [696, 0]
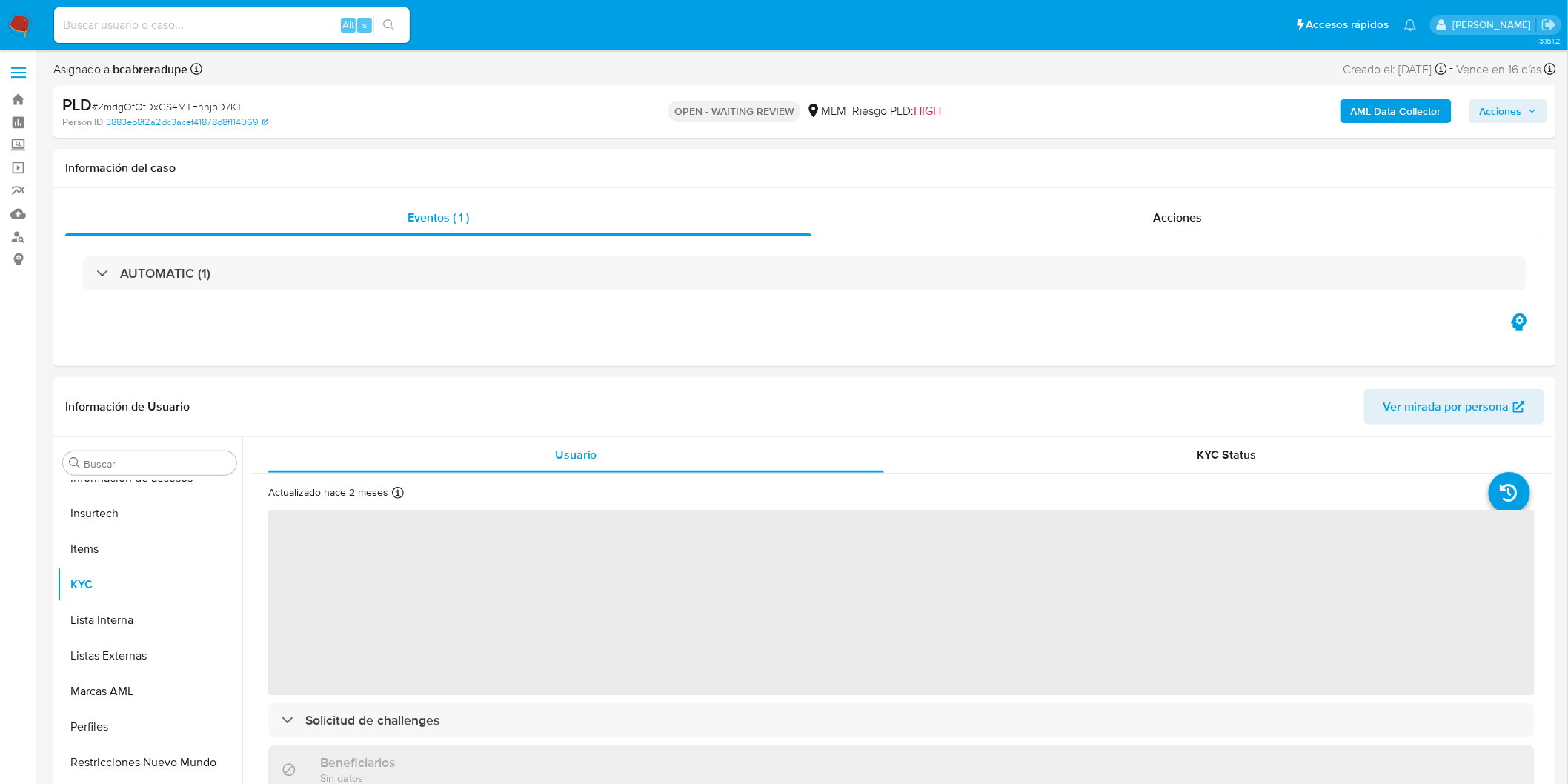
select select "10"
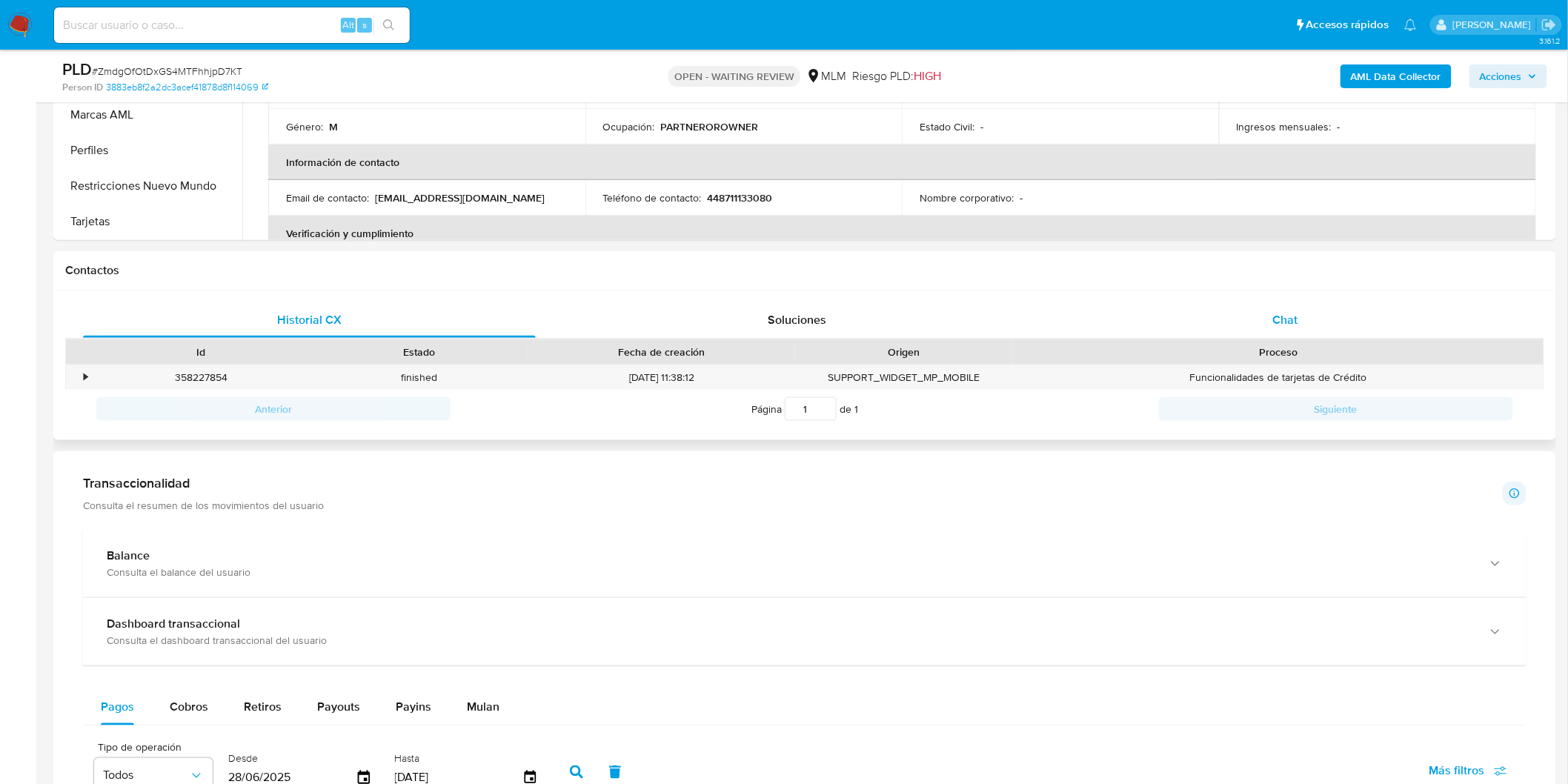
click at [1283, 321] on span "Chat" at bounding box center [1286, 319] width 25 height 17
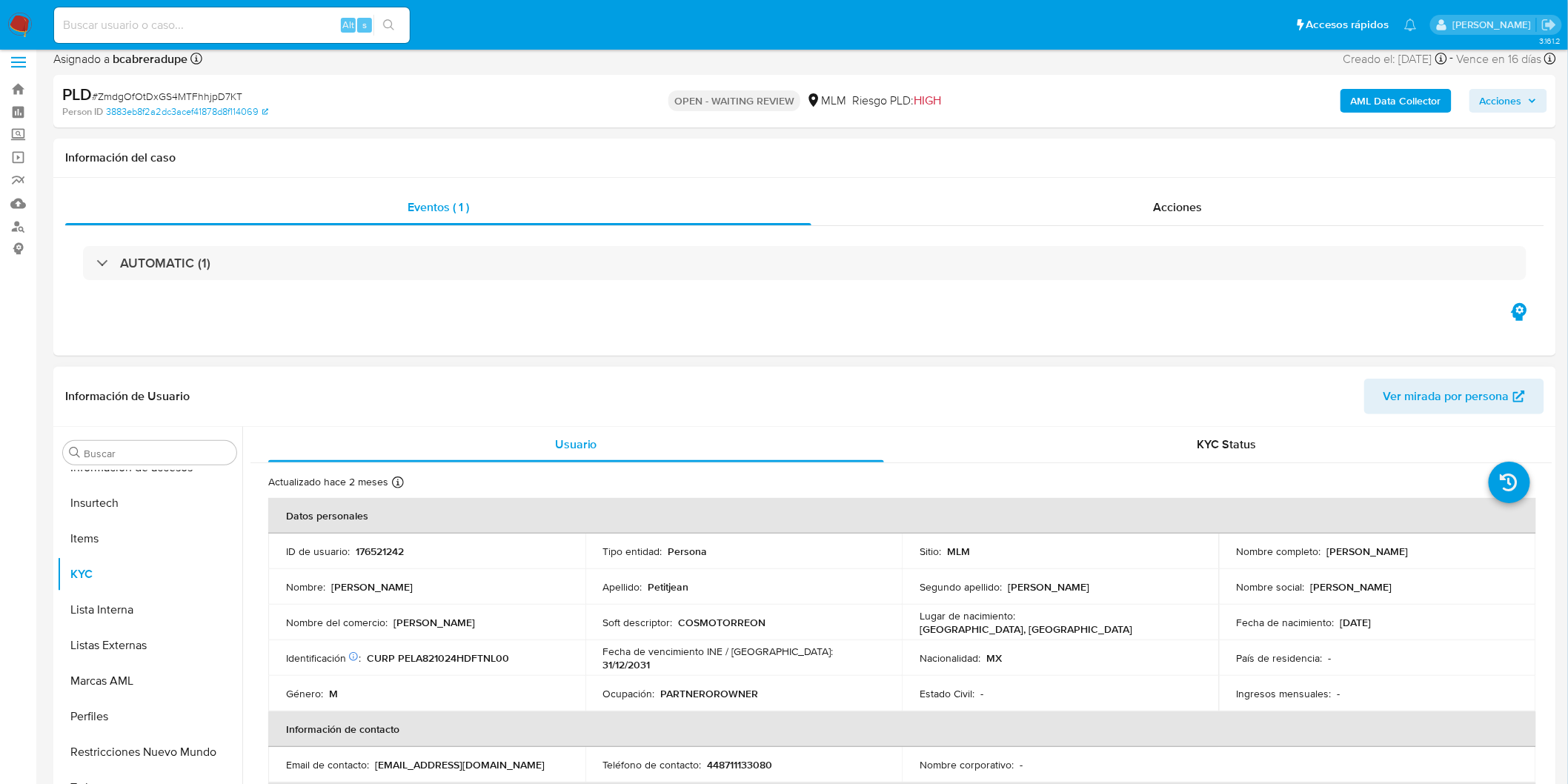
scroll to position [0, 0]
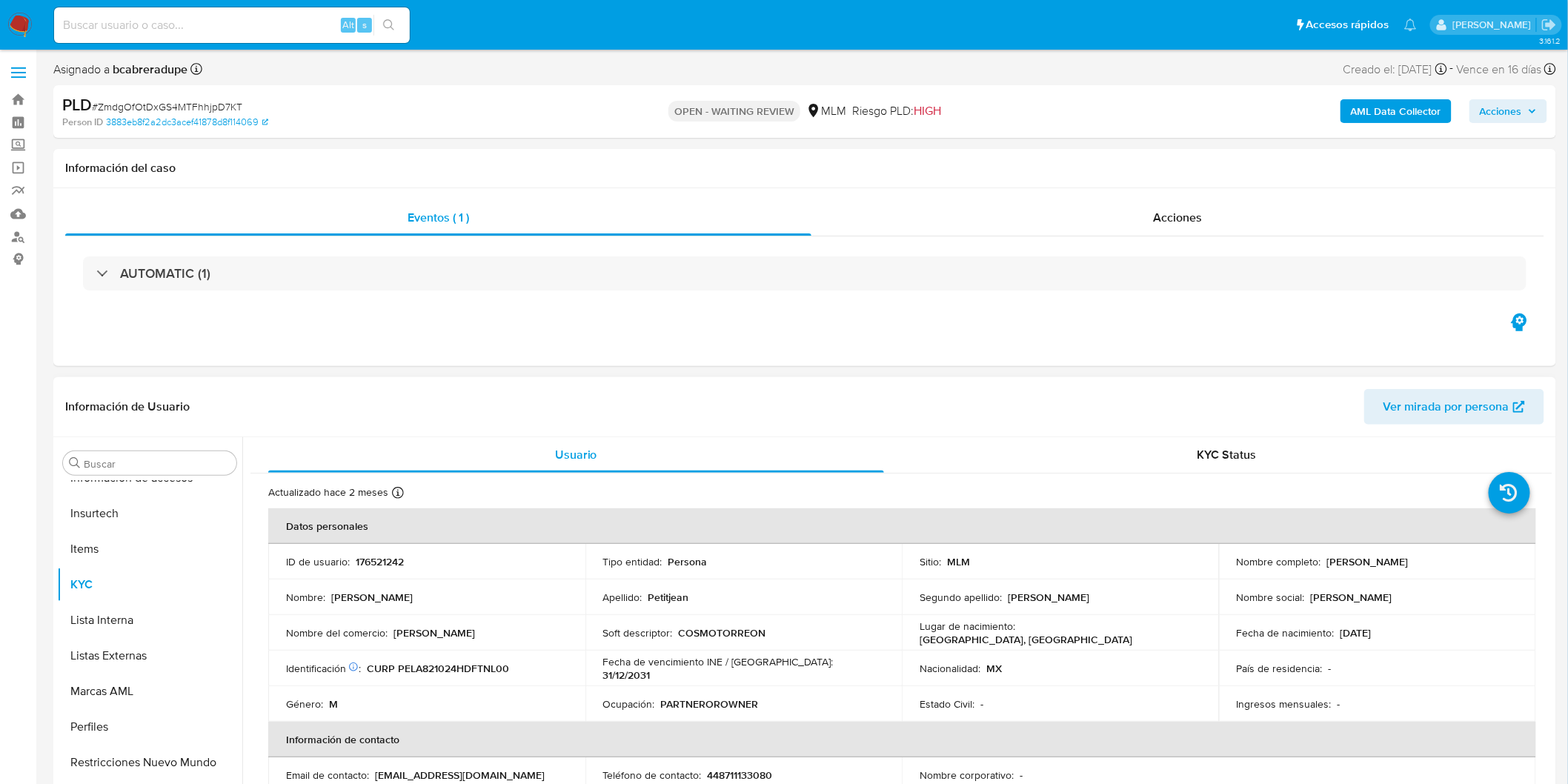
click at [391, 550] on td "ID de usuario : 176521242" at bounding box center [426, 561] width 317 height 36
click at [389, 555] on p "176521242" at bounding box center [380, 561] width 48 height 13
copy p "176521242"
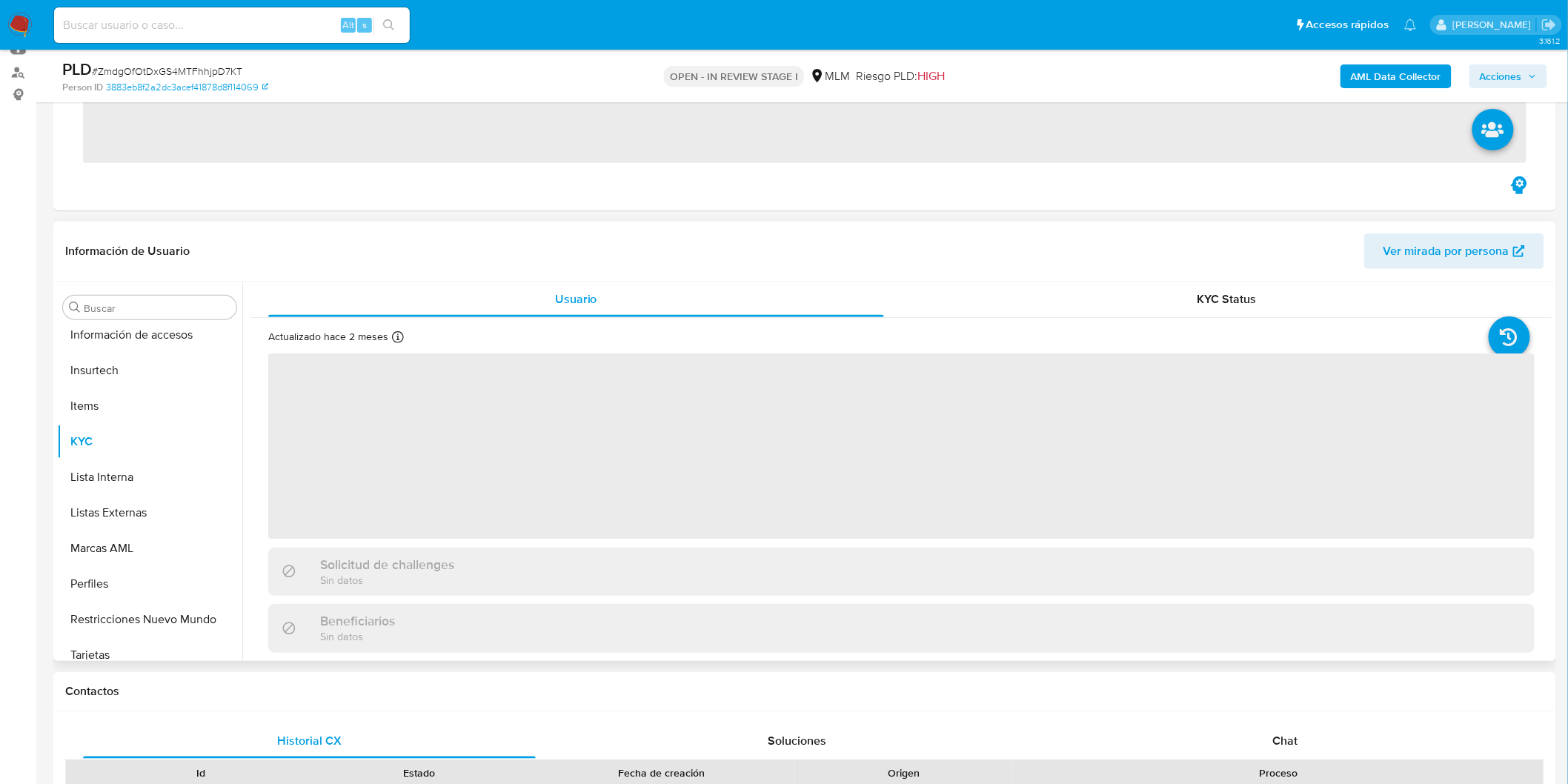
scroll to position [696, 0]
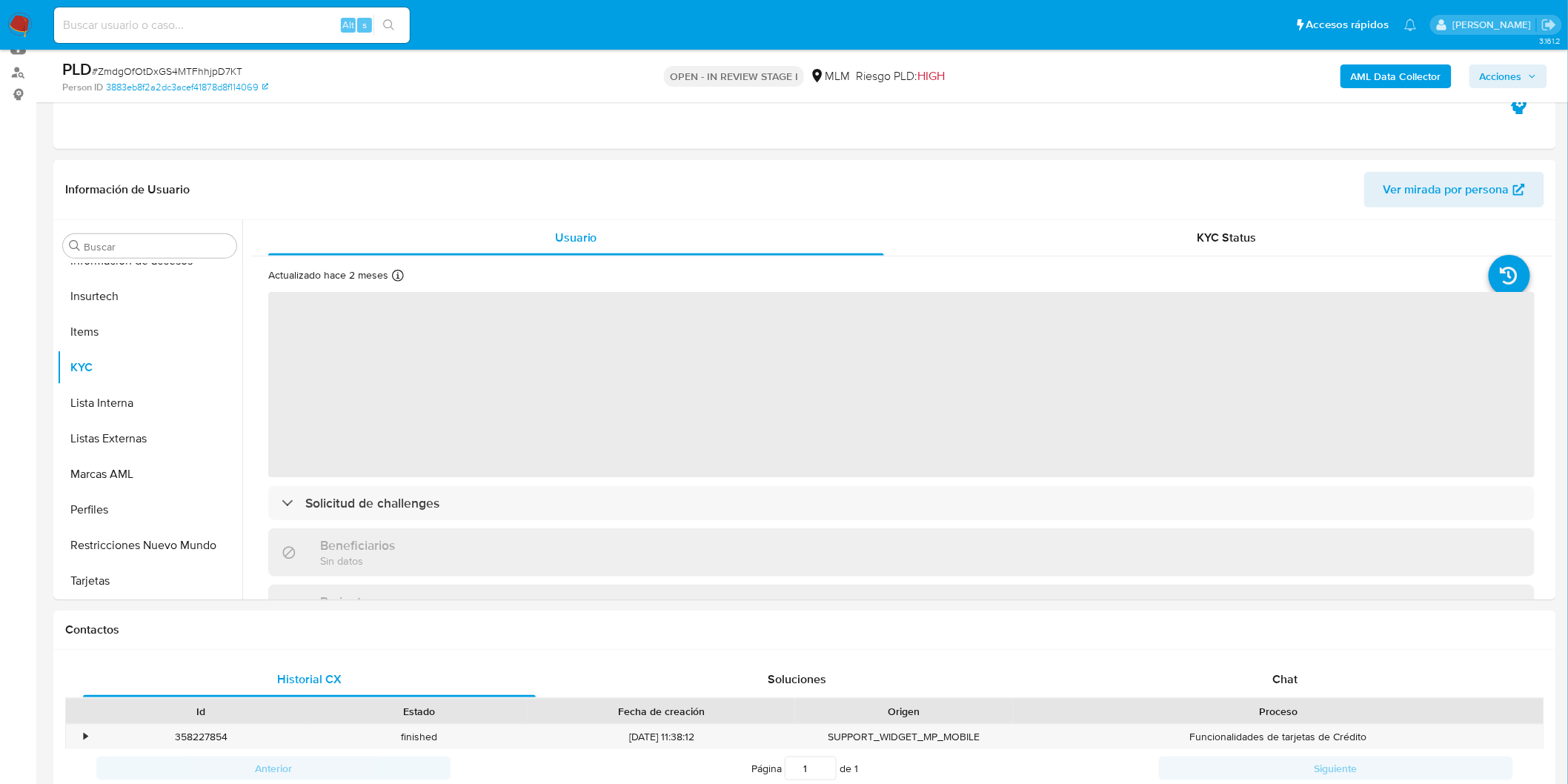
select select "10"
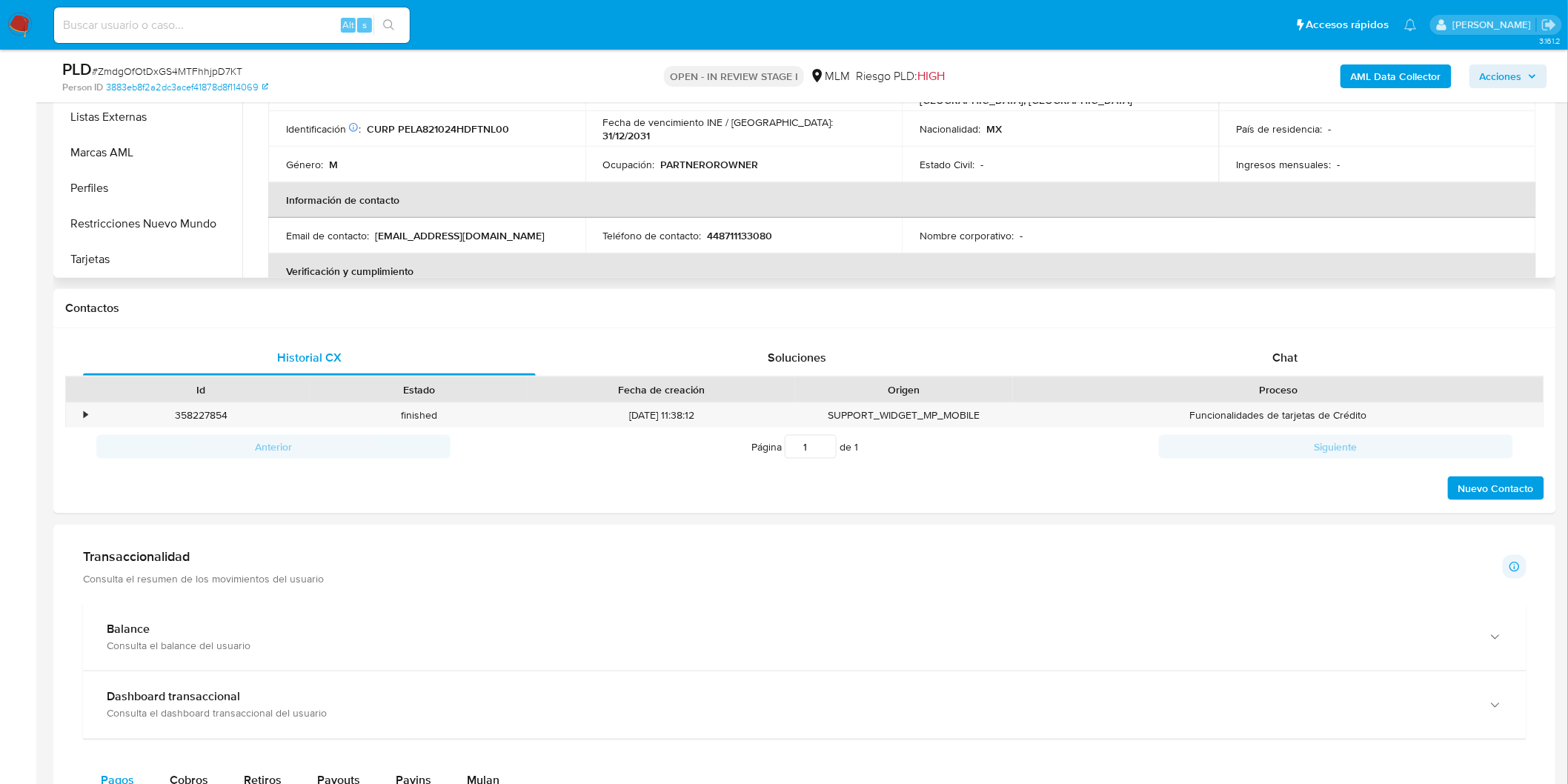
scroll to position [356, 0]
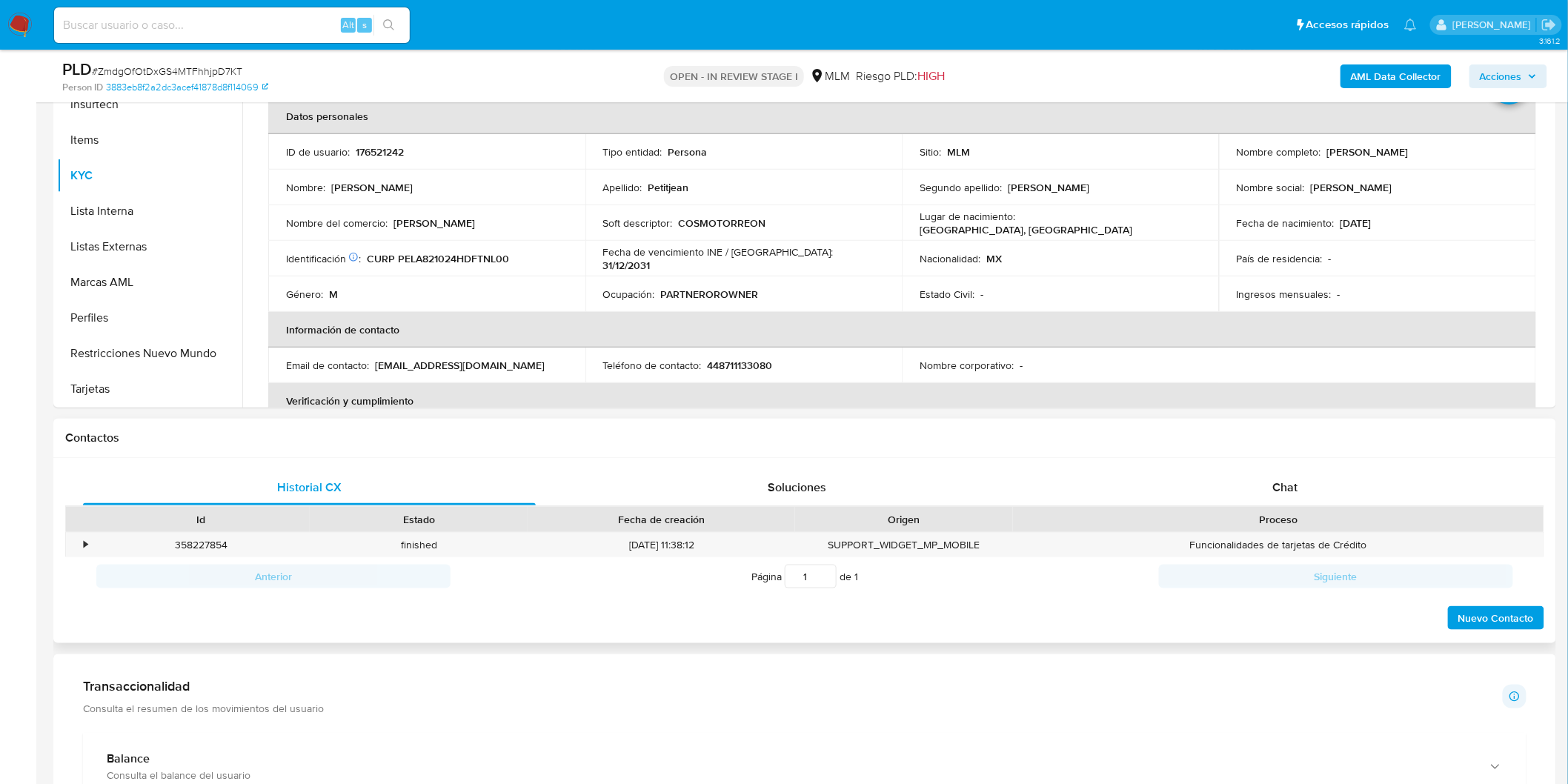
click at [1299, 467] on div "Historial CX Soluciones Chat Id Estado Fecha de creación Origen Proceso • 35822…" at bounding box center [804, 551] width 1503 height 186
drag, startPoint x: 1293, startPoint y: 482, endPoint x: 1468, endPoint y: 319, distance: 239.2
click at [1292, 482] on span "Chat" at bounding box center [1286, 487] width 25 height 17
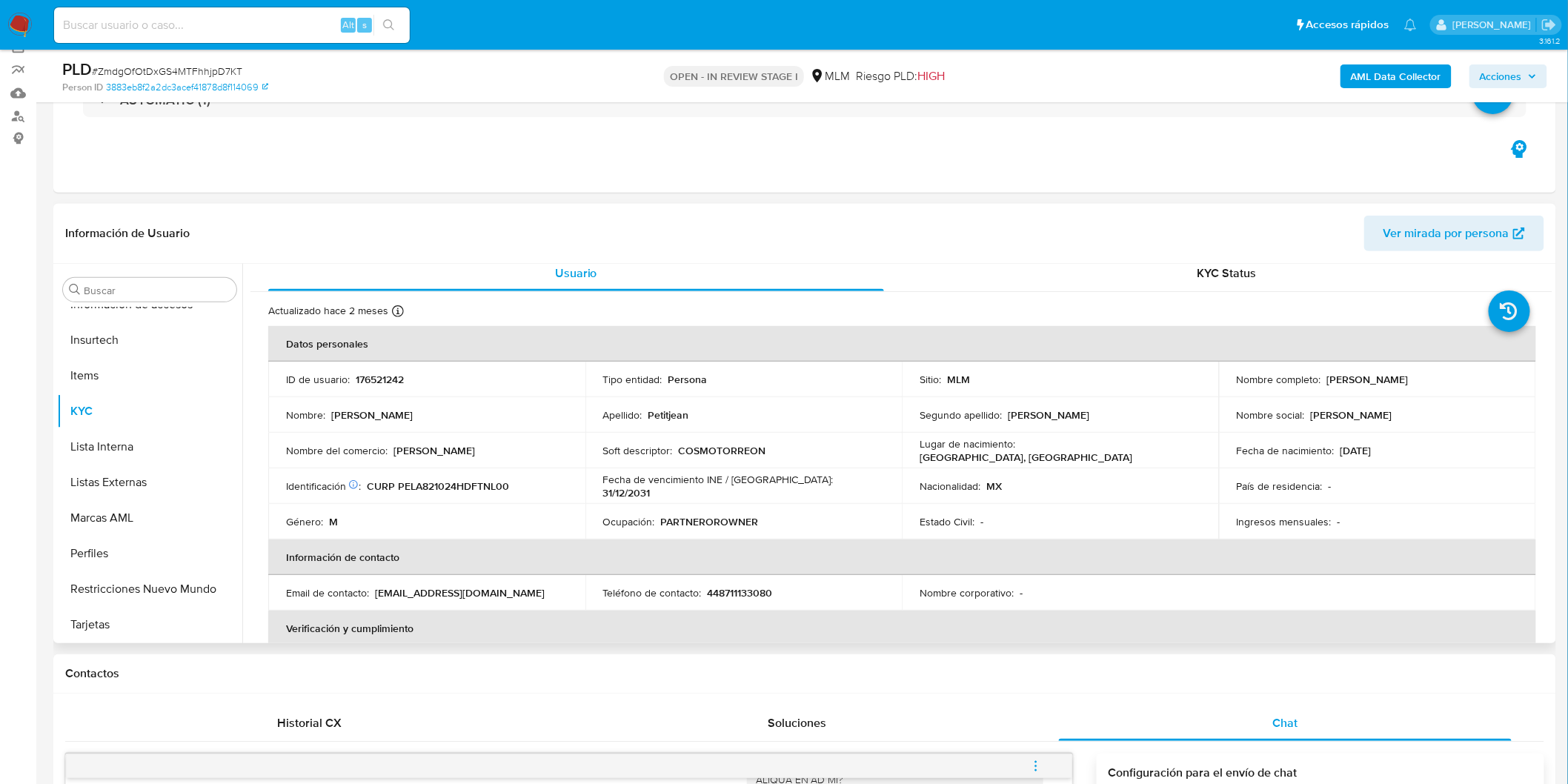
scroll to position [0, 0]
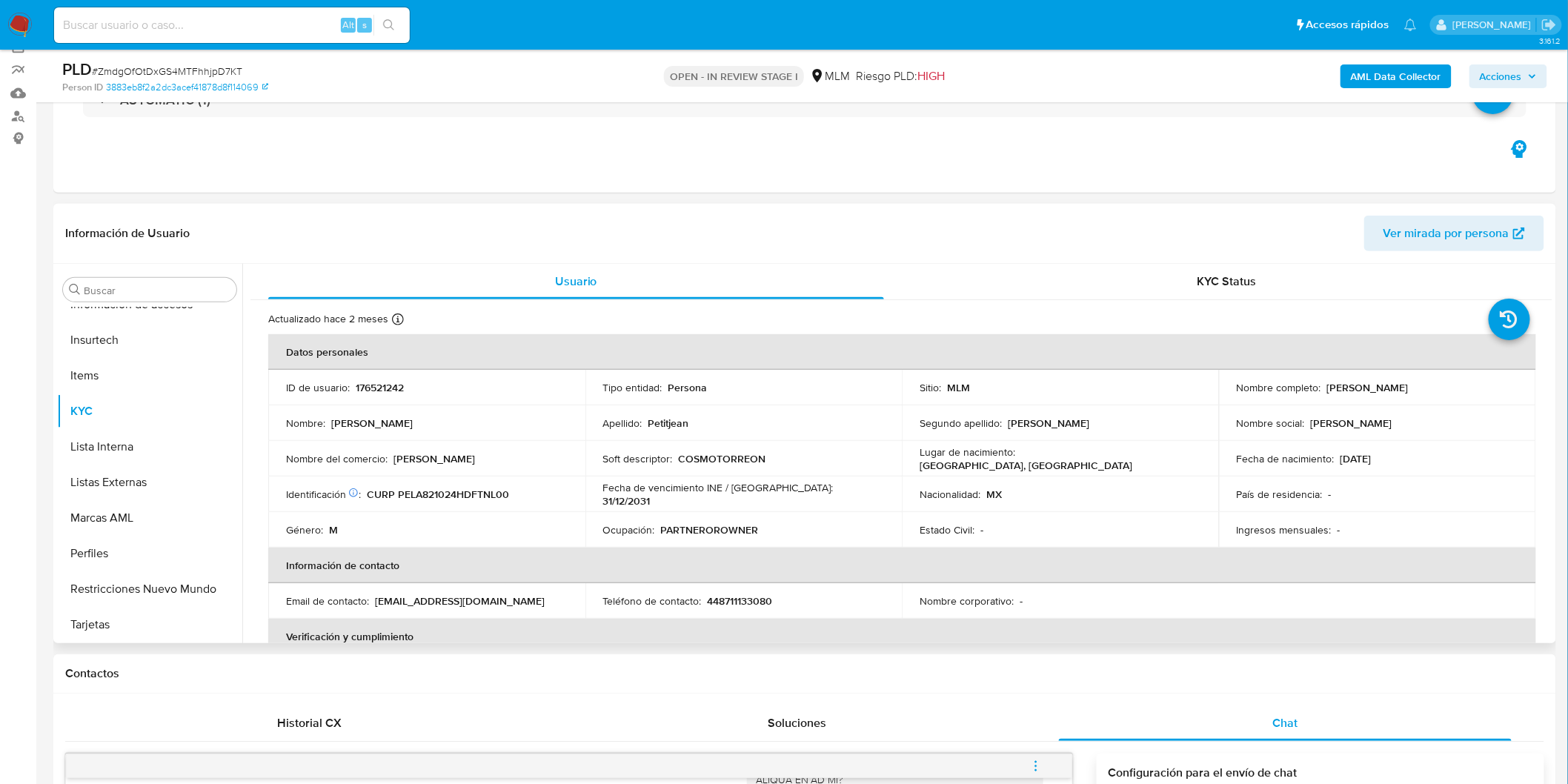
click at [383, 386] on p "176521242" at bounding box center [380, 388] width 48 height 13
copy p "176521242"
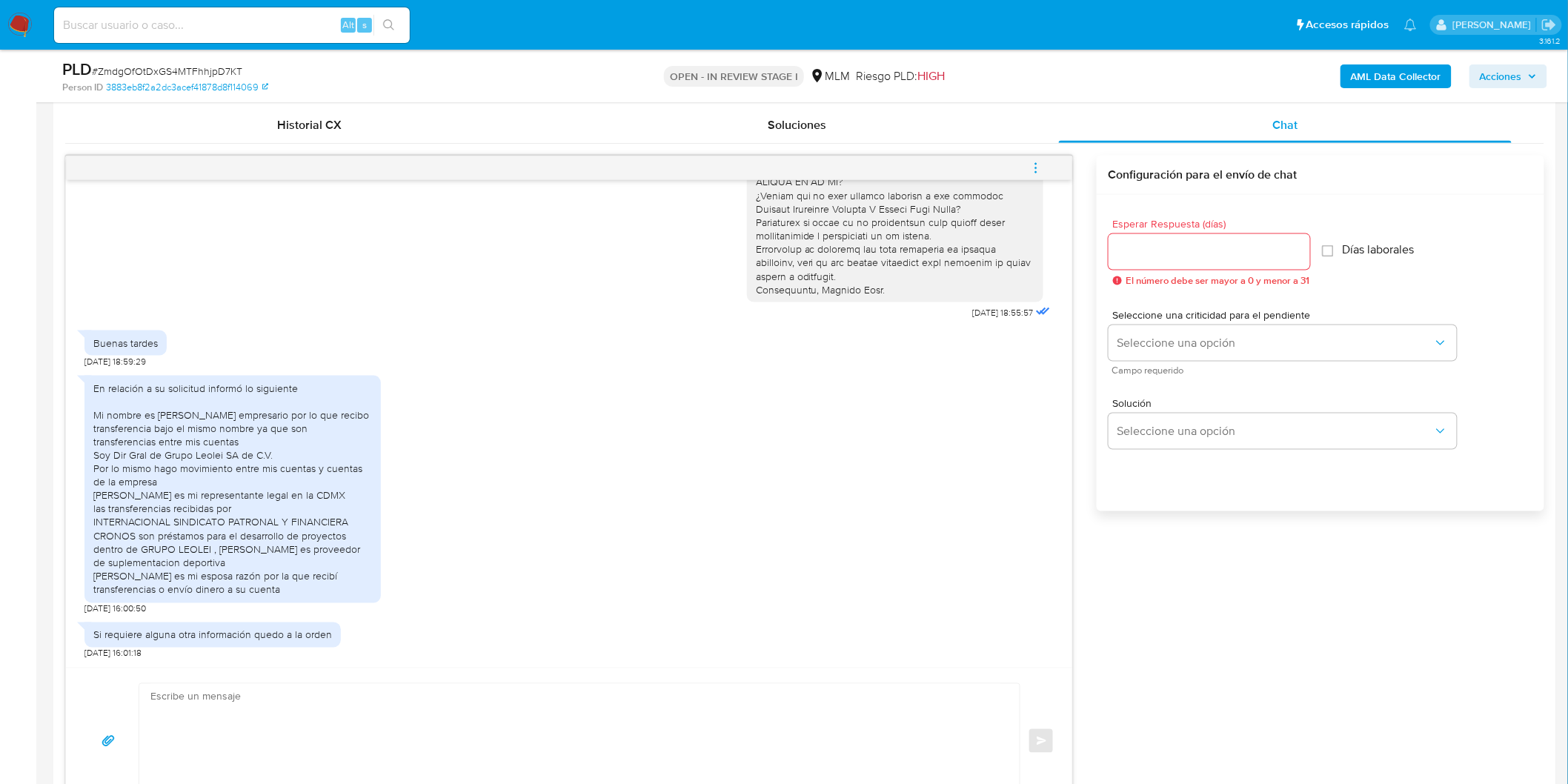
scroll to position [743, 0]
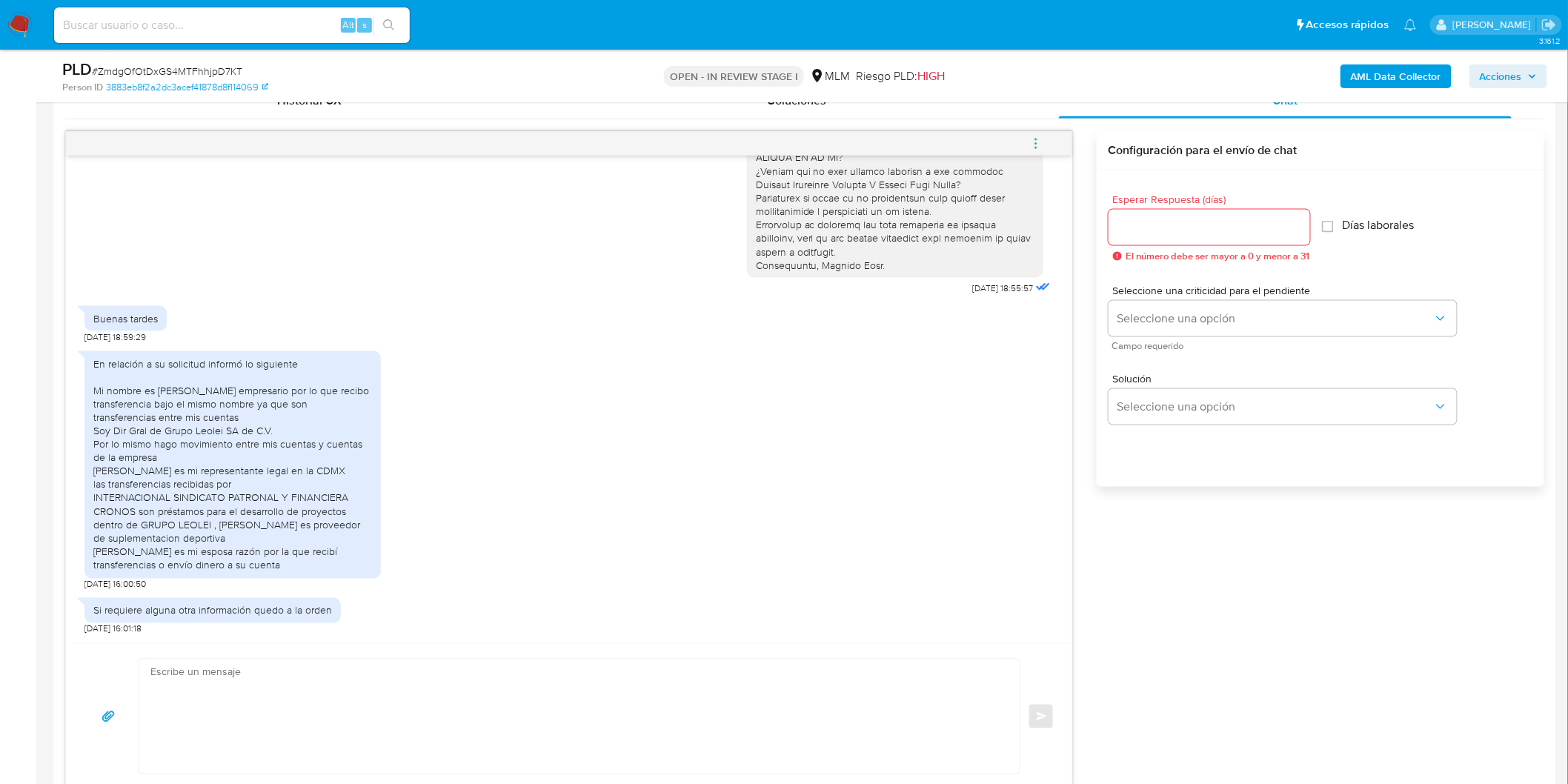
click at [1180, 222] on div at bounding box center [1209, 227] width 201 height 36
drag, startPoint x: 1128, startPoint y: 232, endPoint x: 1088, endPoint y: 232, distance: 40.0
click at [1088, 232] on div "23/09/2025 18:55:57 Buenas tardes 23/09/2025 18:59:29 En relación a su solicitu…" at bounding box center [804, 460] width 1479 height 659
type input "3"
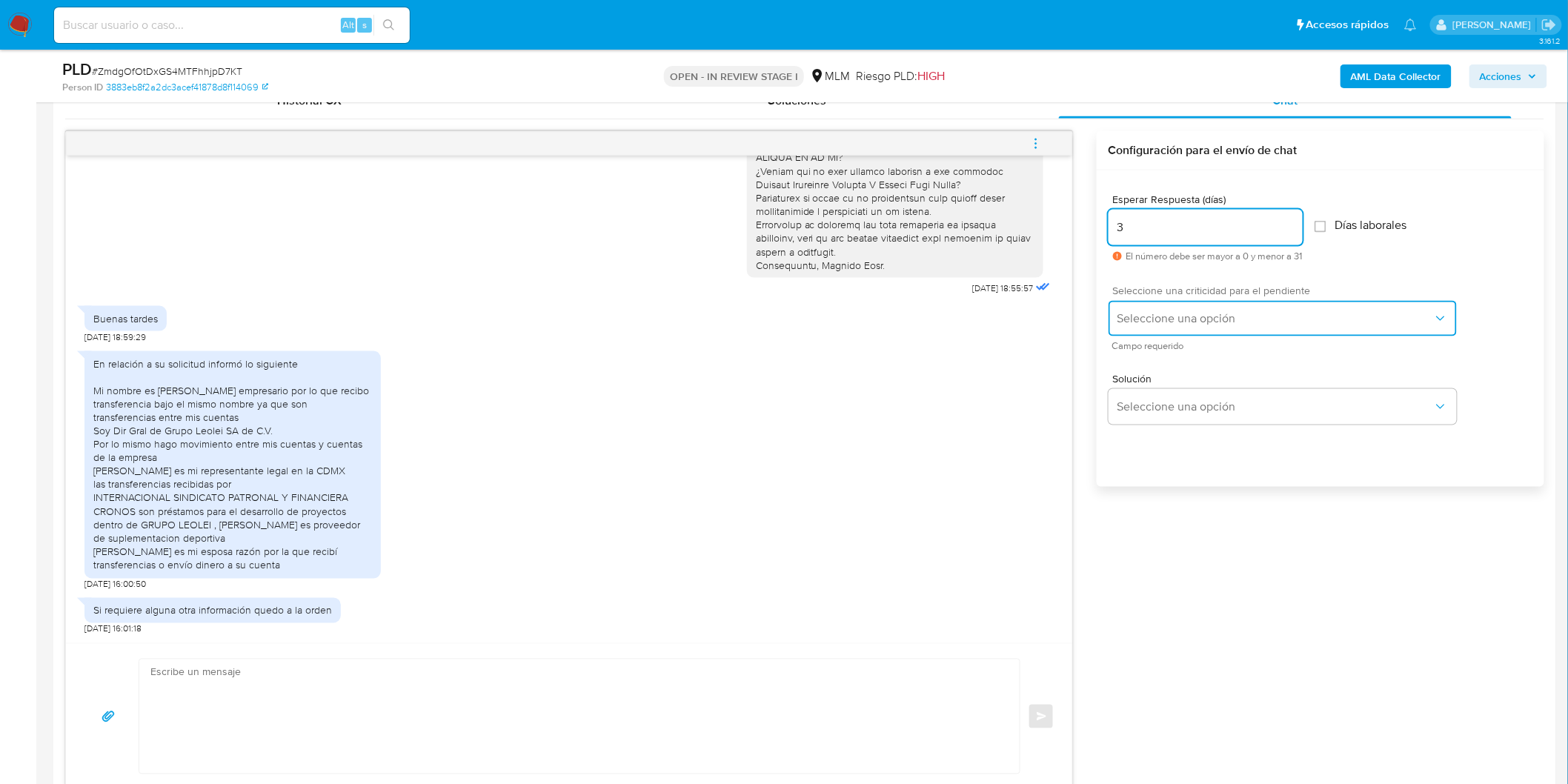
click at [1150, 319] on span "Seleccione una opción" at bounding box center [1275, 318] width 316 height 15
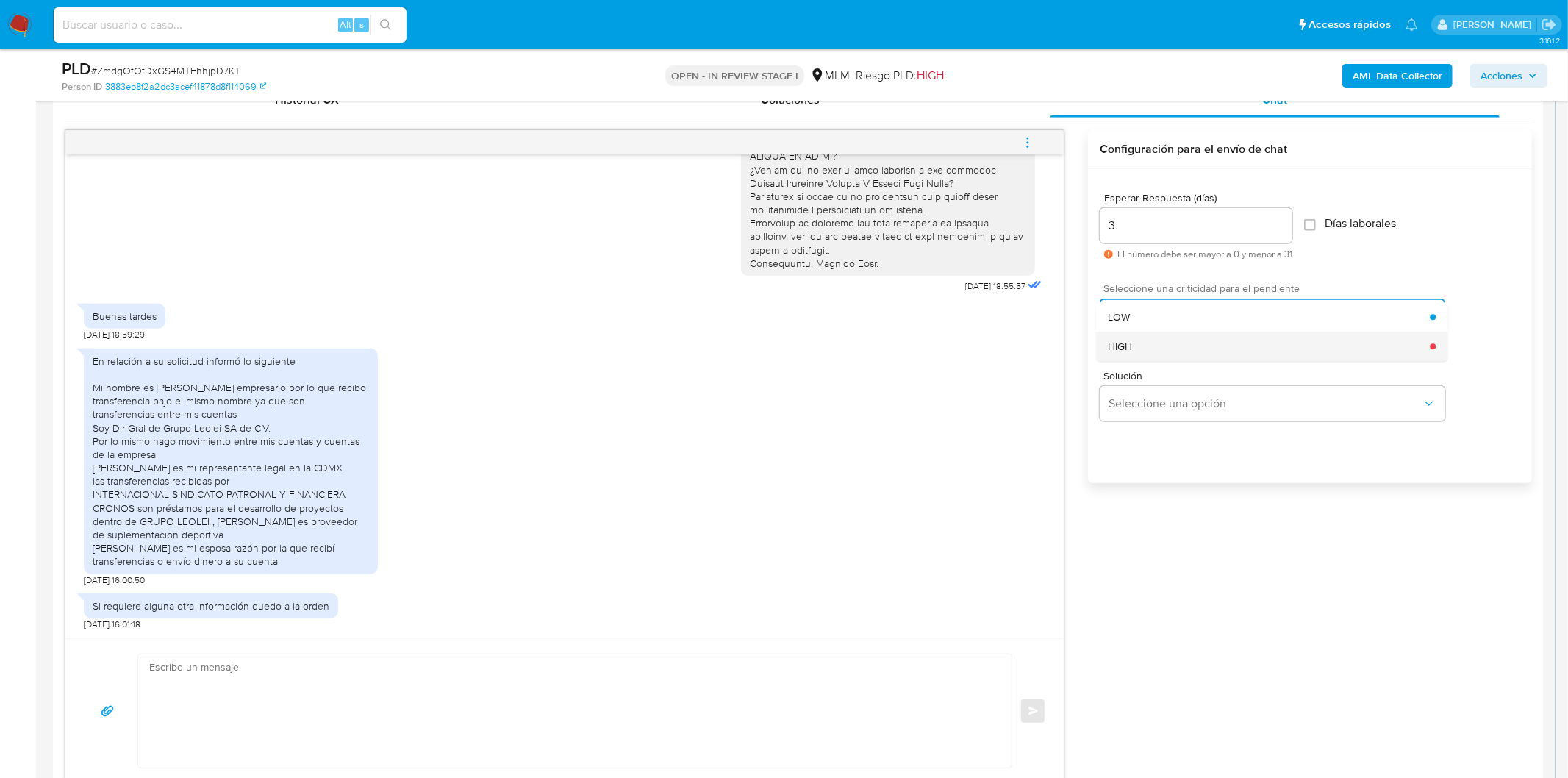
click at [1147, 336] on div "HIGH" at bounding box center [1269, 346] width 322 height 29
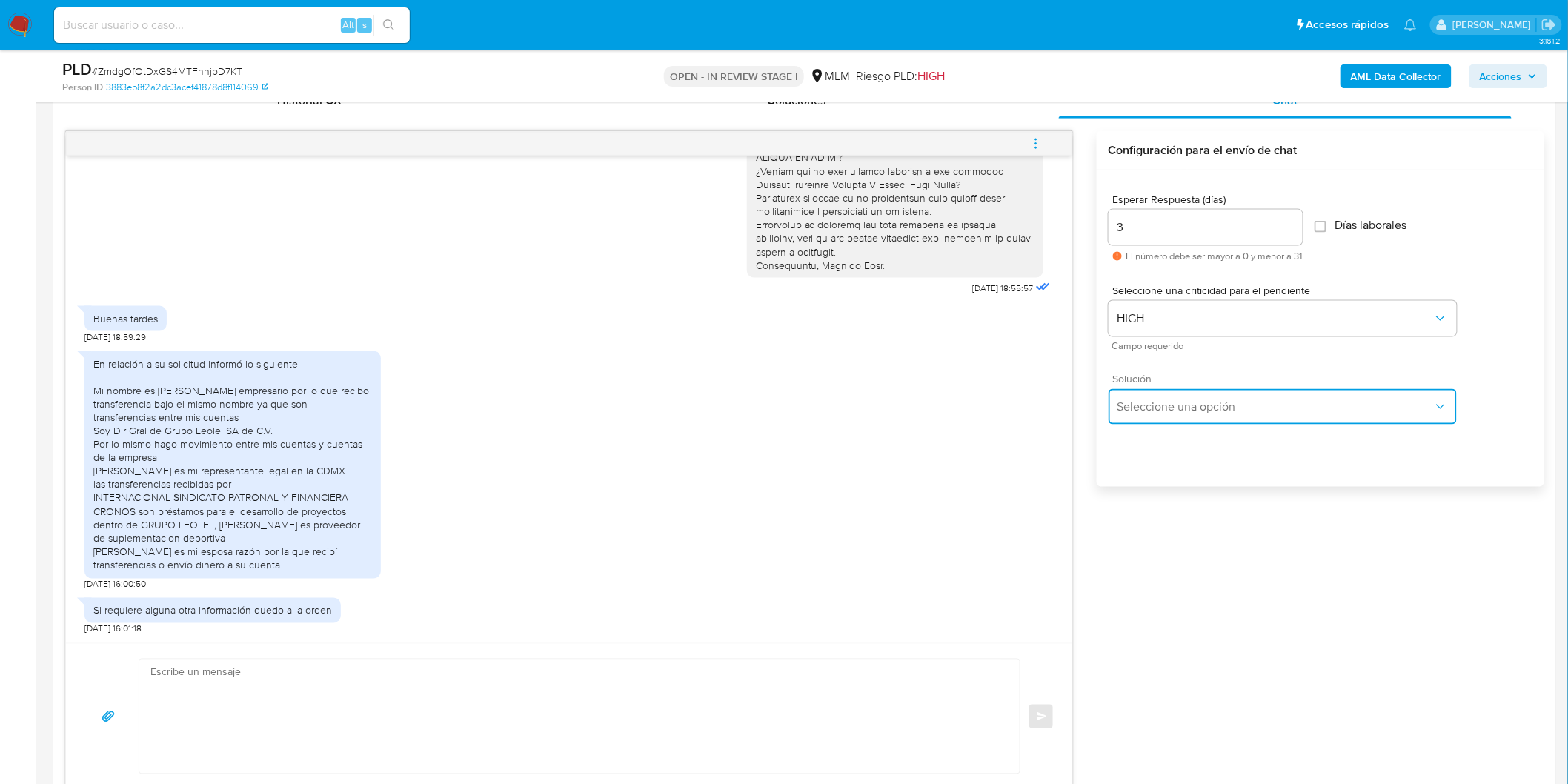
click at [1180, 403] on span "Seleccione una opción" at bounding box center [1275, 407] width 316 height 15
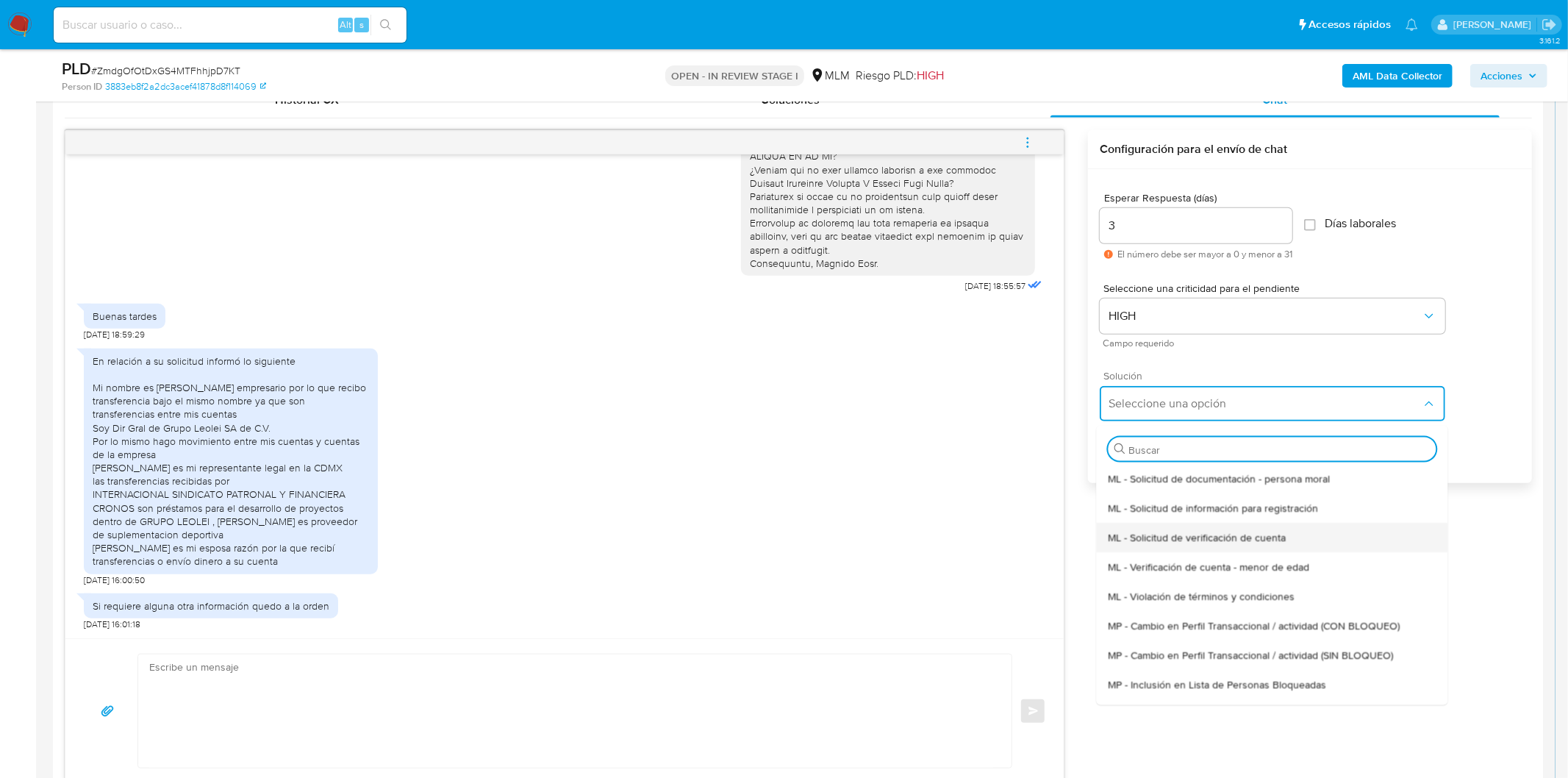
click at [1229, 536] on span "ML - Solicitud de verificación de cuenta" at bounding box center [1197, 536] width 178 height 13
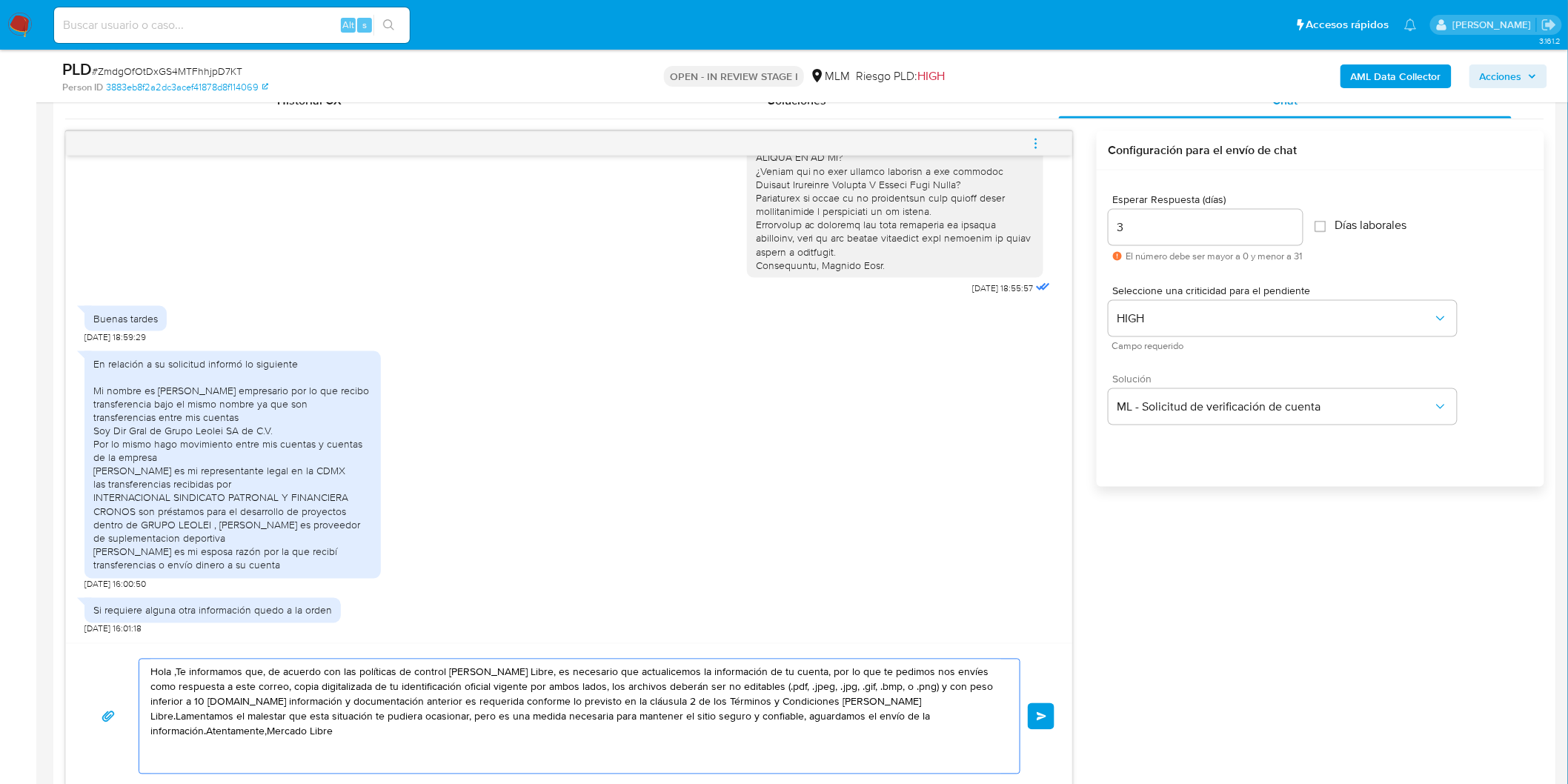
drag, startPoint x: 966, startPoint y: 725, endPoint x: 89, endPoint y: 664, distance: 879.1
click at [91, 667] on div "Hola ,Te informamos que, de acuerdo con las políticas de control de Mercado Lib…" at bounding box center [569, 716] width 971 height 116
paste textarea "Estimado Alain Thierry Petitjean Linares."
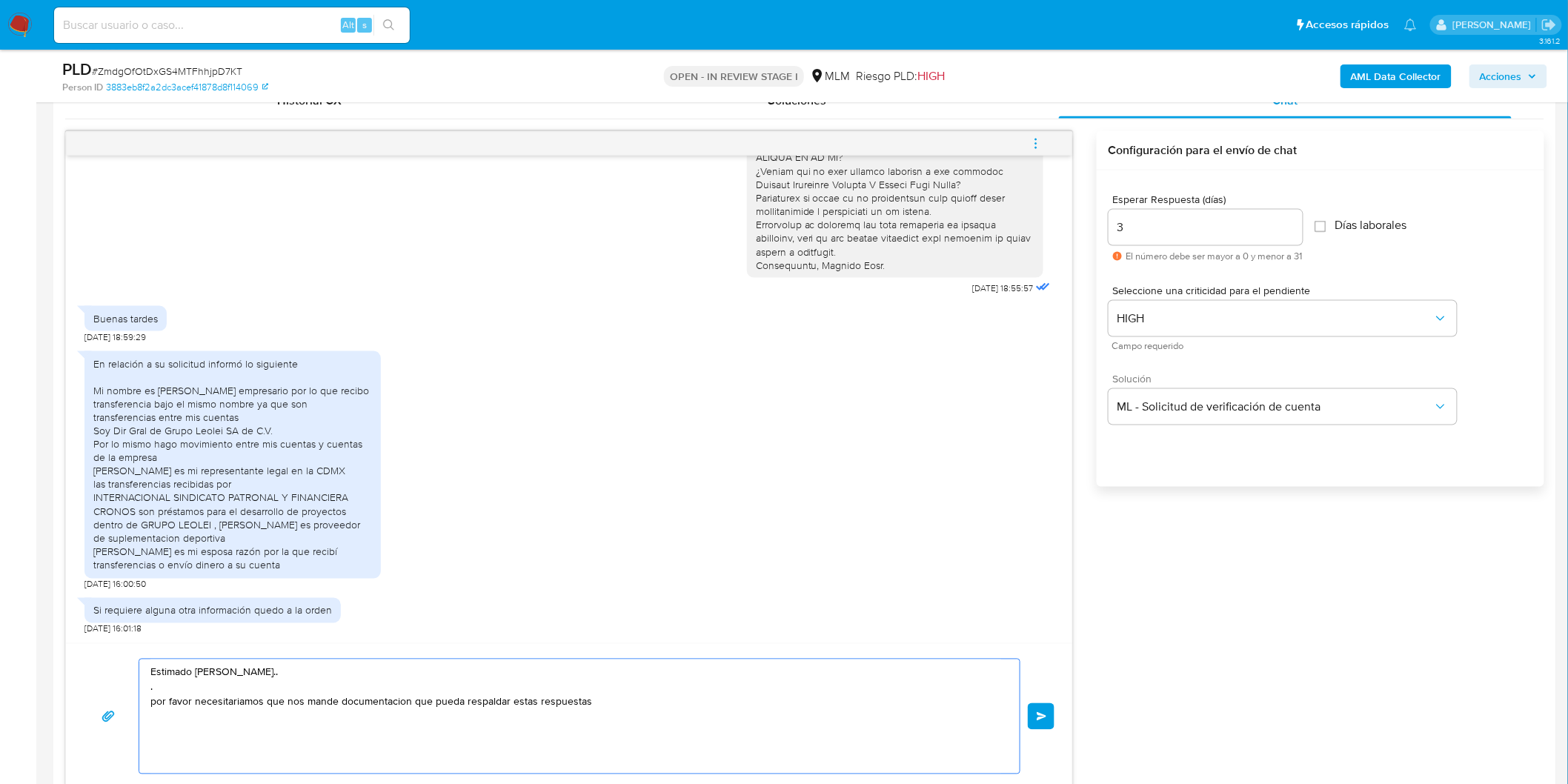
paste textarea "Tu ocupación o actividad específica (ADJUNTAR CONSTANCIA DE SITUACIÓN FISCAL EN…"
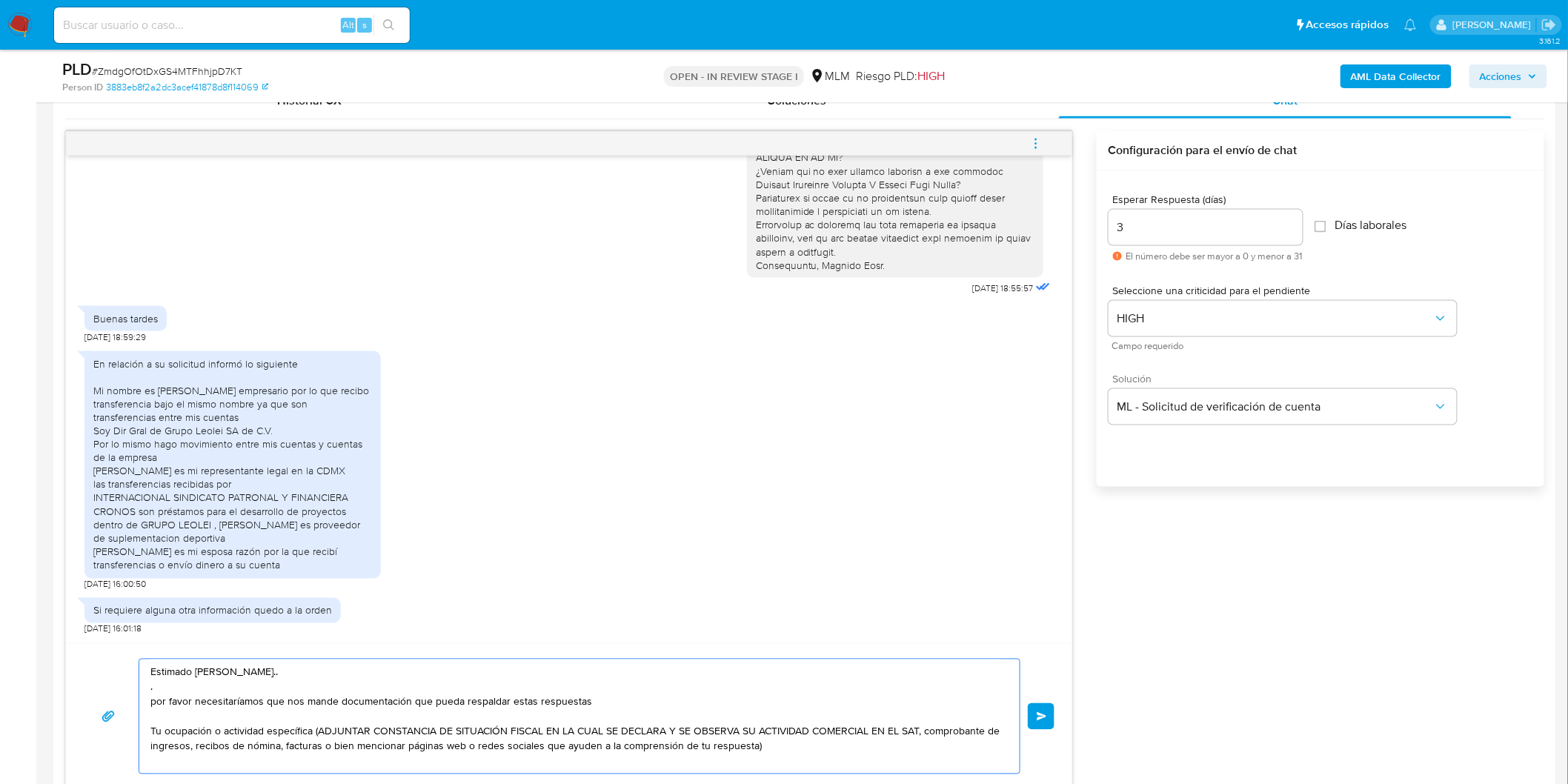
click at [768, 749] on textarea "Estimado Alain Thierry Petitjean Linares.. . por favor necesitaríamos que nos m…" at bounding box center [576, 716] width 850 height 114
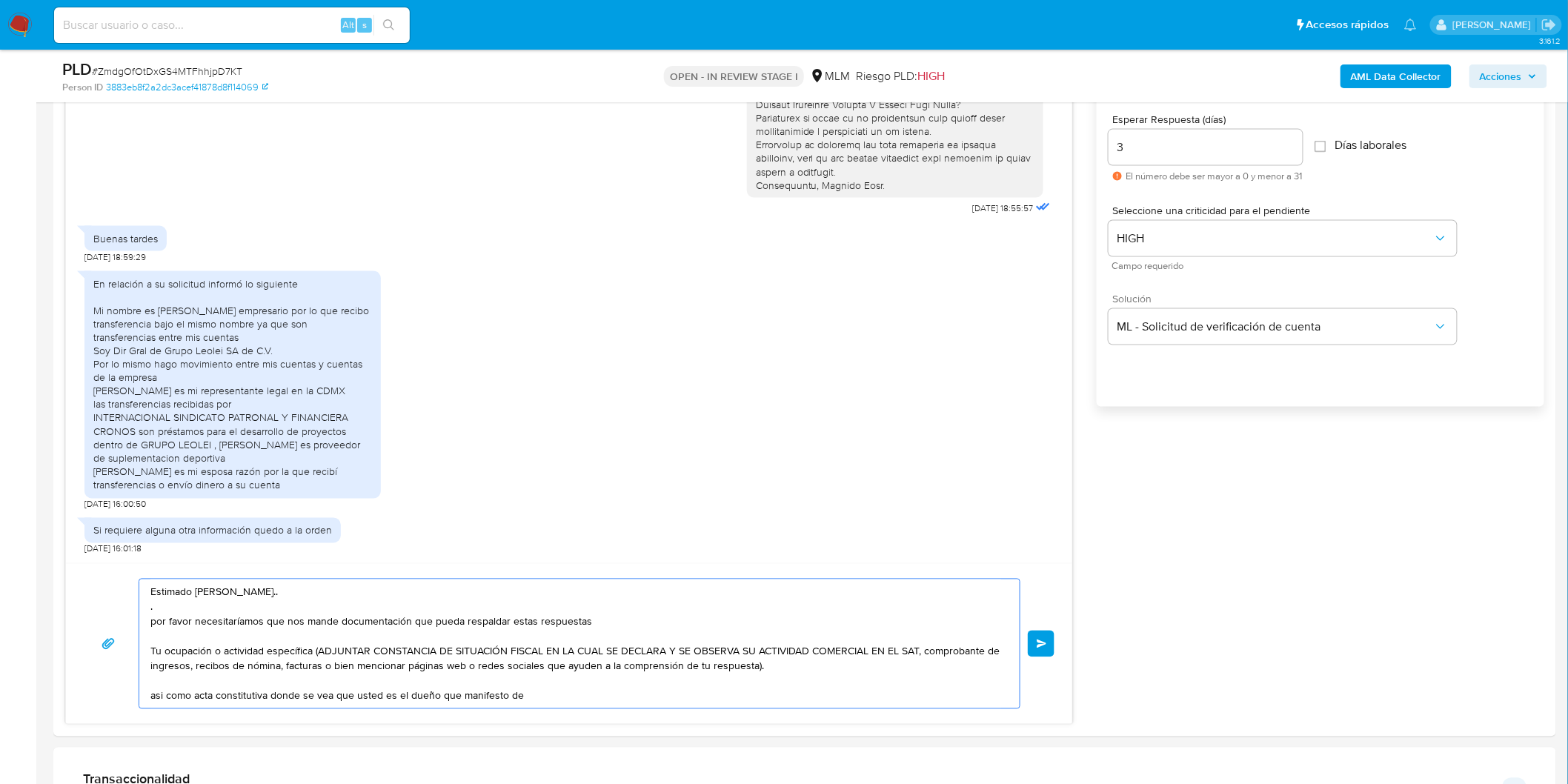
scroll to position [990, 0]
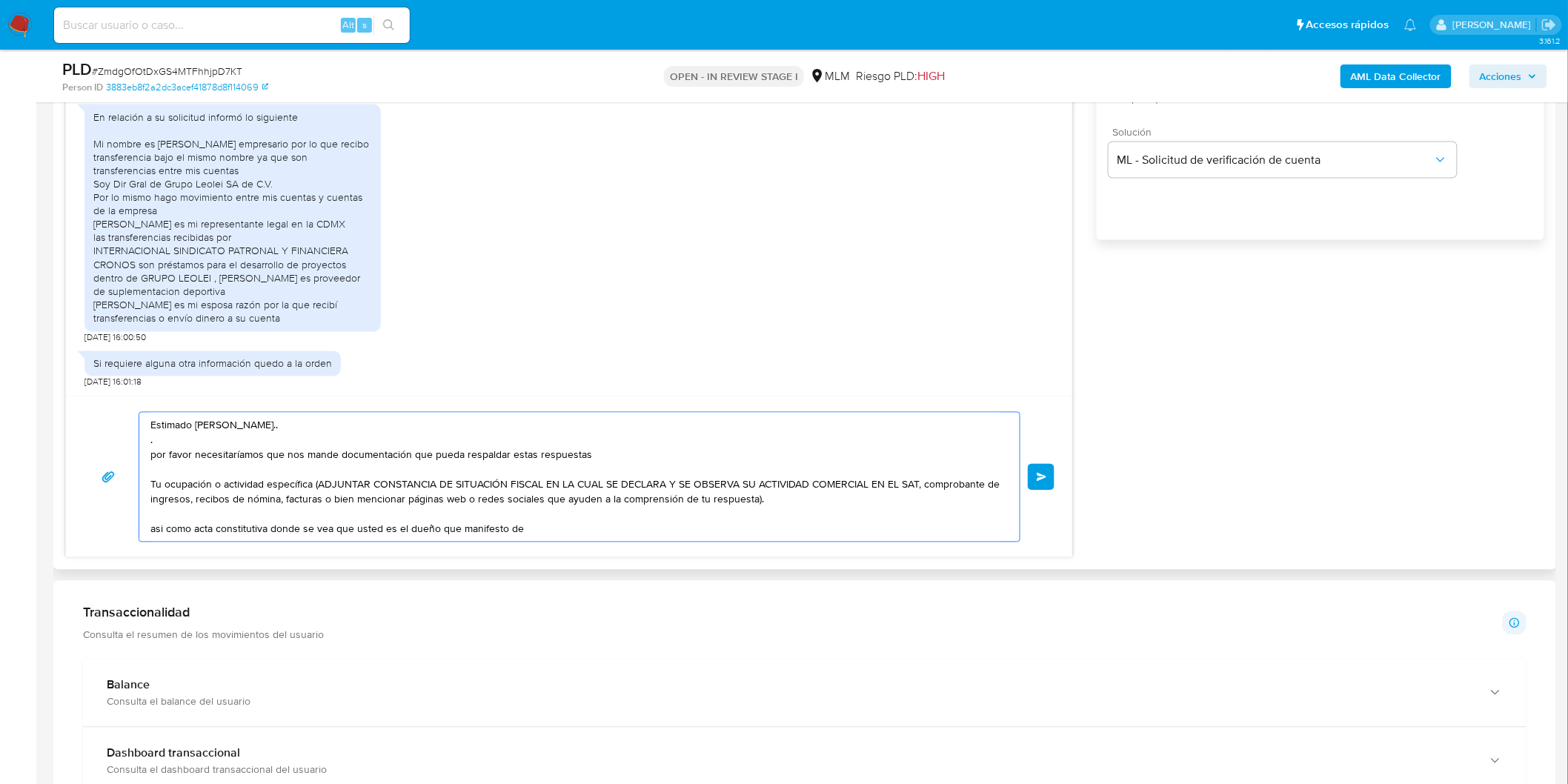
drag, startPoint x: 547, startPoint y: 540, endPoint x: 536, endPoint y: 532, distance: 13.6
click at [544, 539] on textarea "Estimado Alain Thierry Petitjean Linares.. . por favor necesitaríamos que nos m…" at bounding box center [576, 477] width 850 height 129
drag, startPoint x: 534, startPoint y: 529, endPoint x: 442, endPoint y: 531, distance: 92.0
click at [442, 531] on textarea "Estimado Alain Thierry Petitjean Linares.. . por favor necesitaríamos que nos m…" at bounding box center [576, 477] width 850 height 129
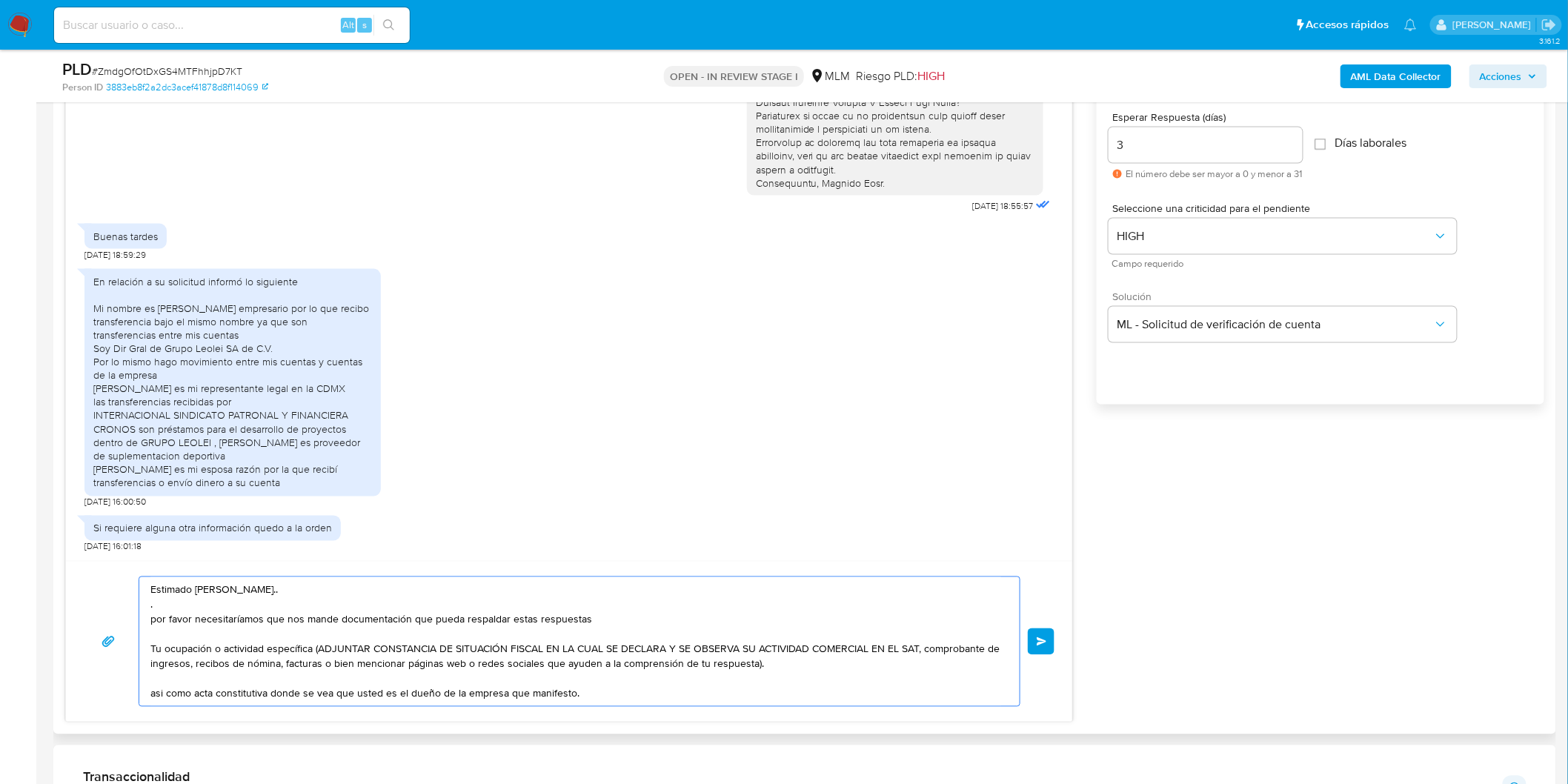
click at [315, 650] on textarea "Estimado Alain Thierry Petitjean Linares.. . por favor necesitaríamos que nos m…" at bounding box center [576, 641] width 850 height 129
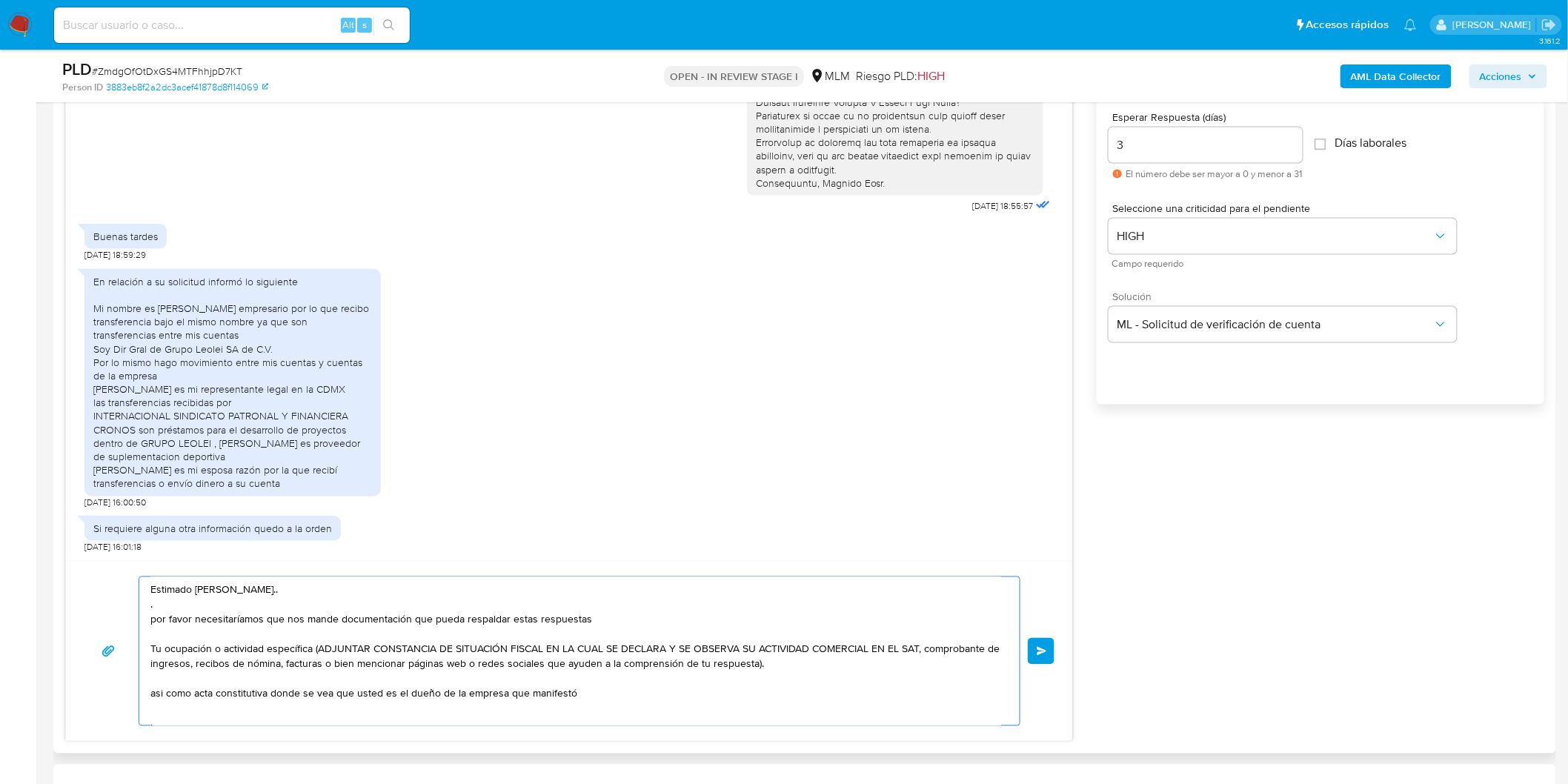
scroll to position [5, 0]
paste textarea "Atentamente, Mercado Pago."
type textarea "Estimado Alain Thierry Petitjean Linares.. . por favor necesitaríamos que nos m…"
click at [1042, 658] on button "Enviar" at bounding box center [1041, 651] width 27 height 27
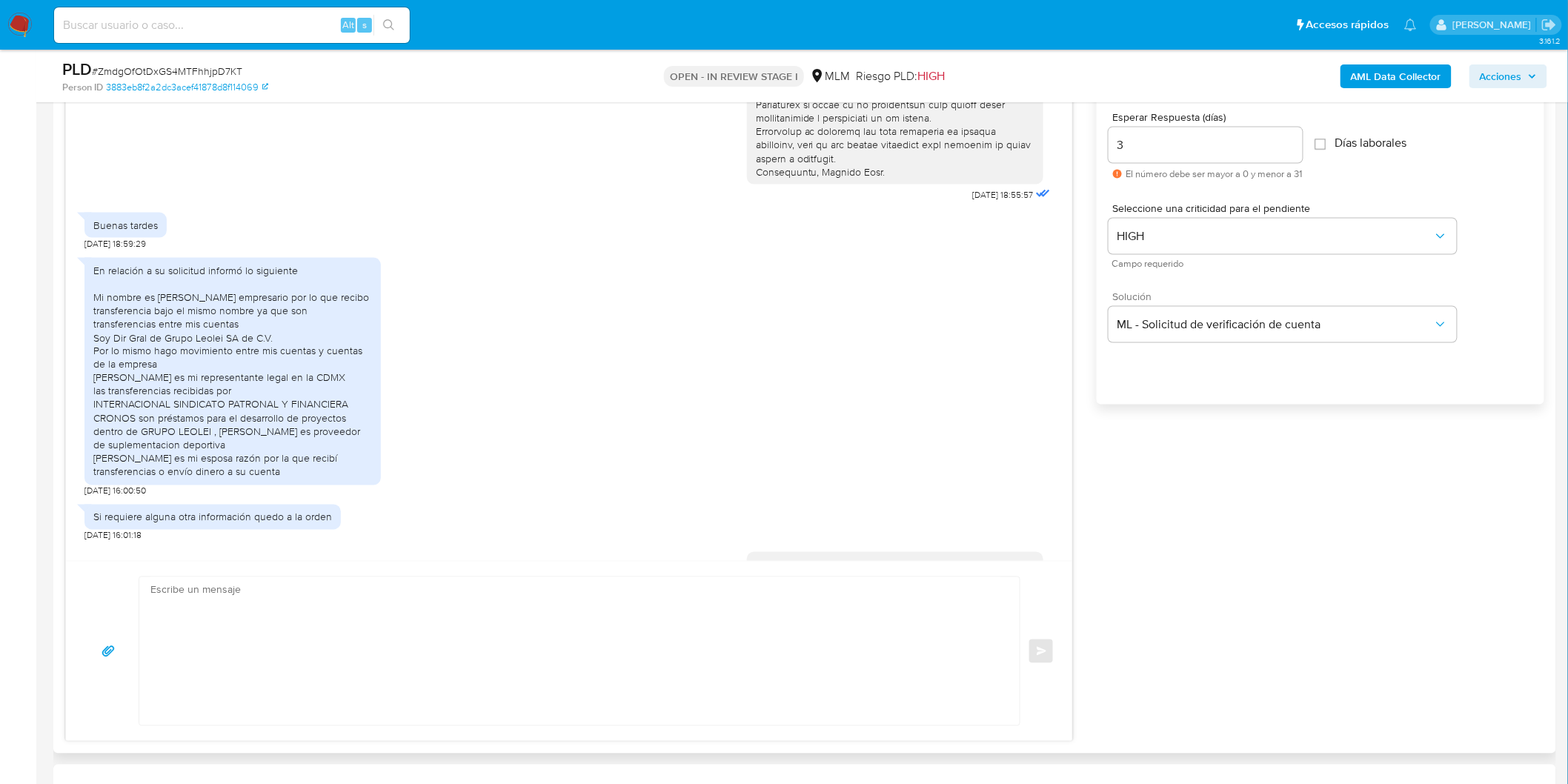
scroll to position [567, 0]
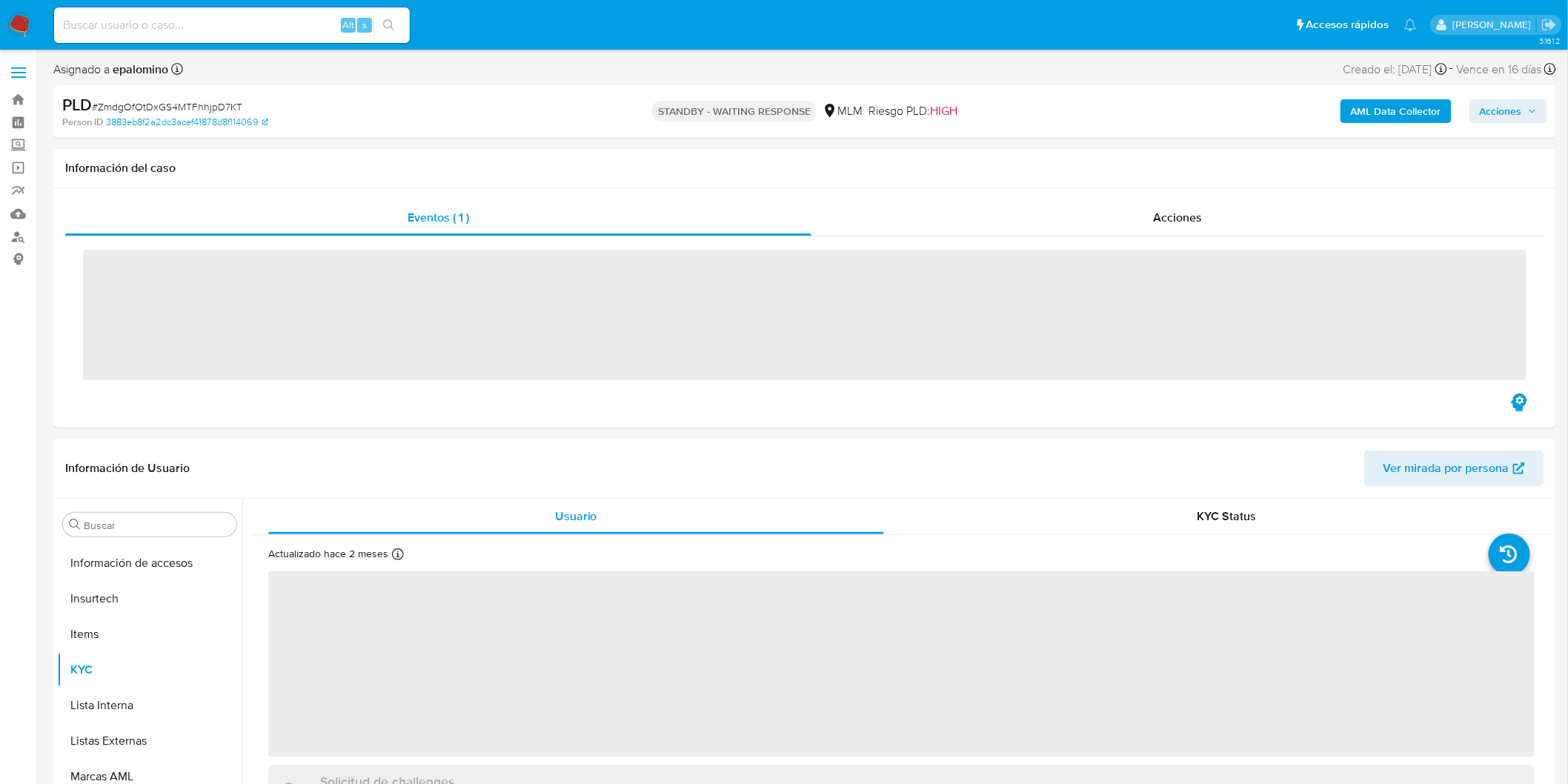
scroll to position [696, 0]
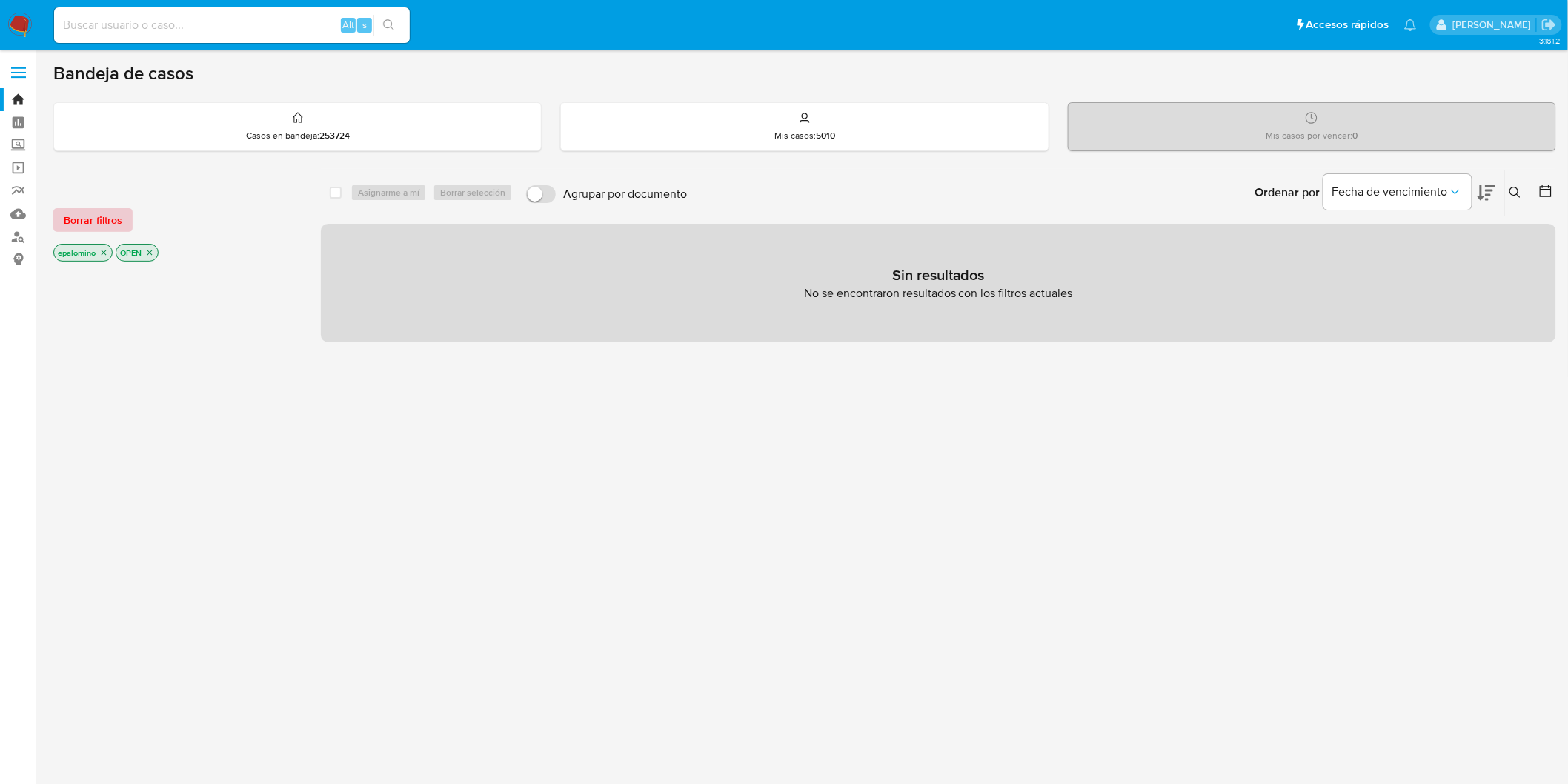
click at [91, 209] on span "Borrar filtros" at bounding box center [93, 220] width 59 height 21
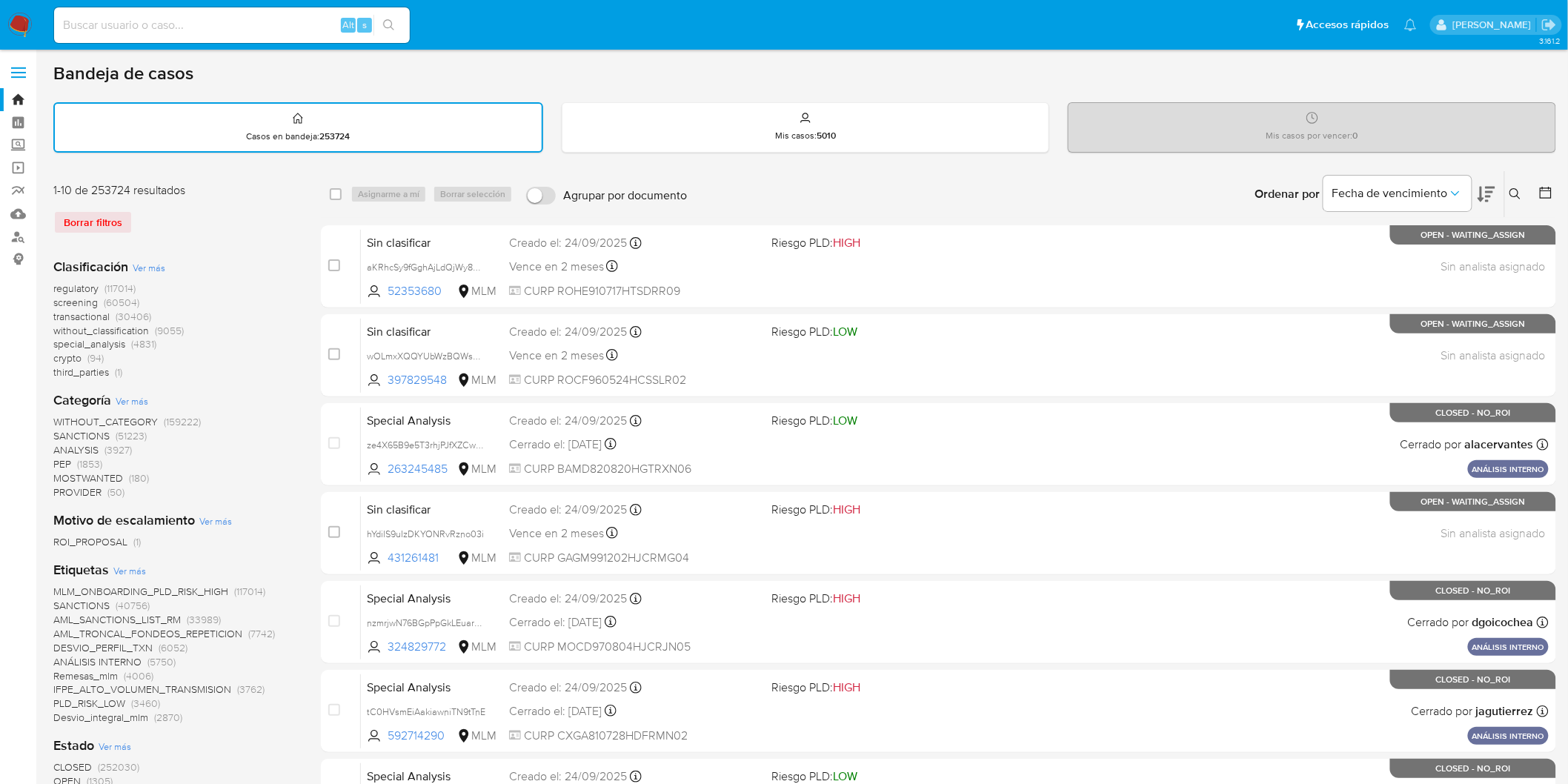
click at [30, 21] on img at bounding box center [20, 25] width 25 height 25
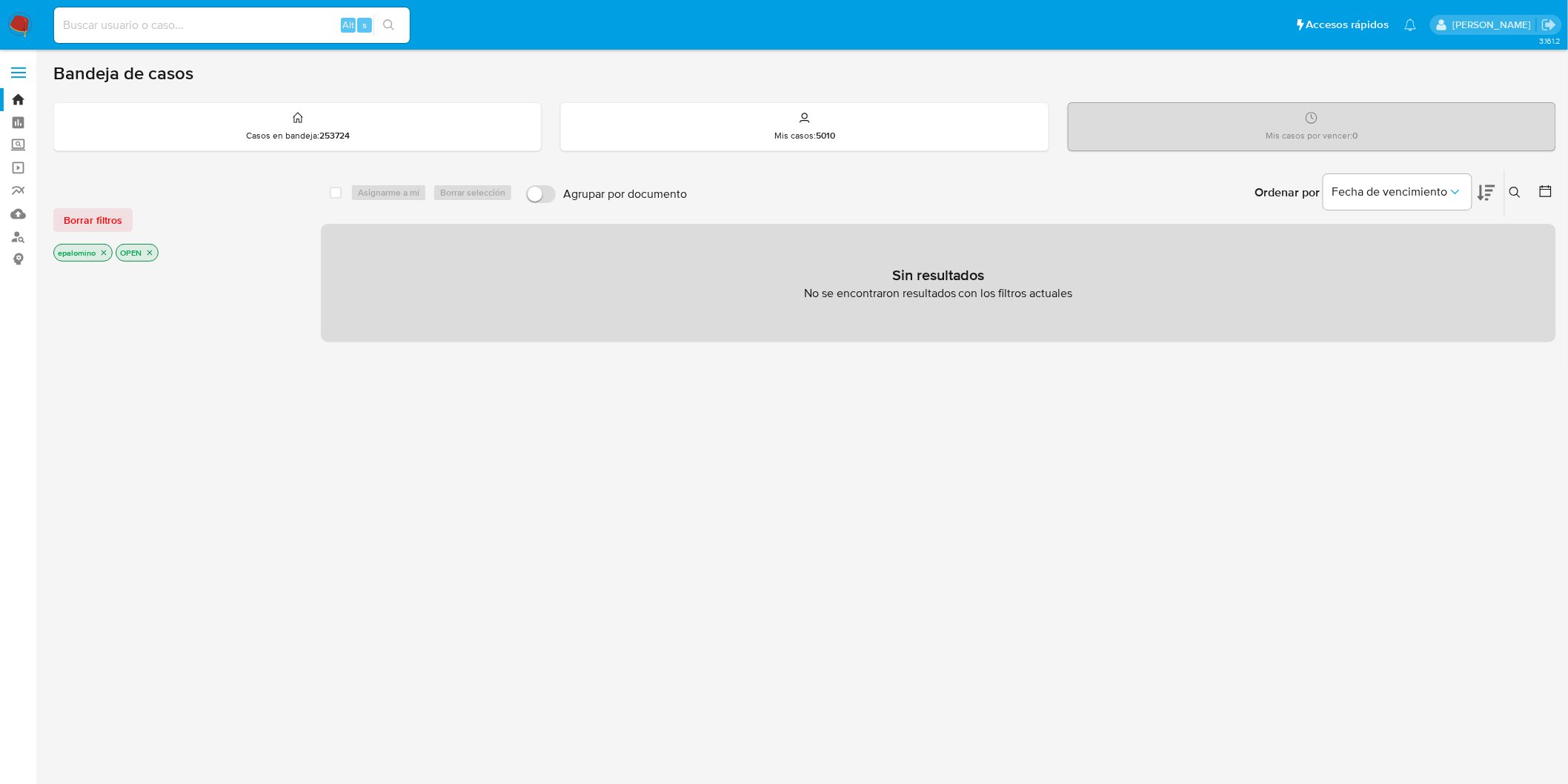
click at [122, 213] on button "Borrar filtros" at bounding box center [93, 220] width 79 height 24
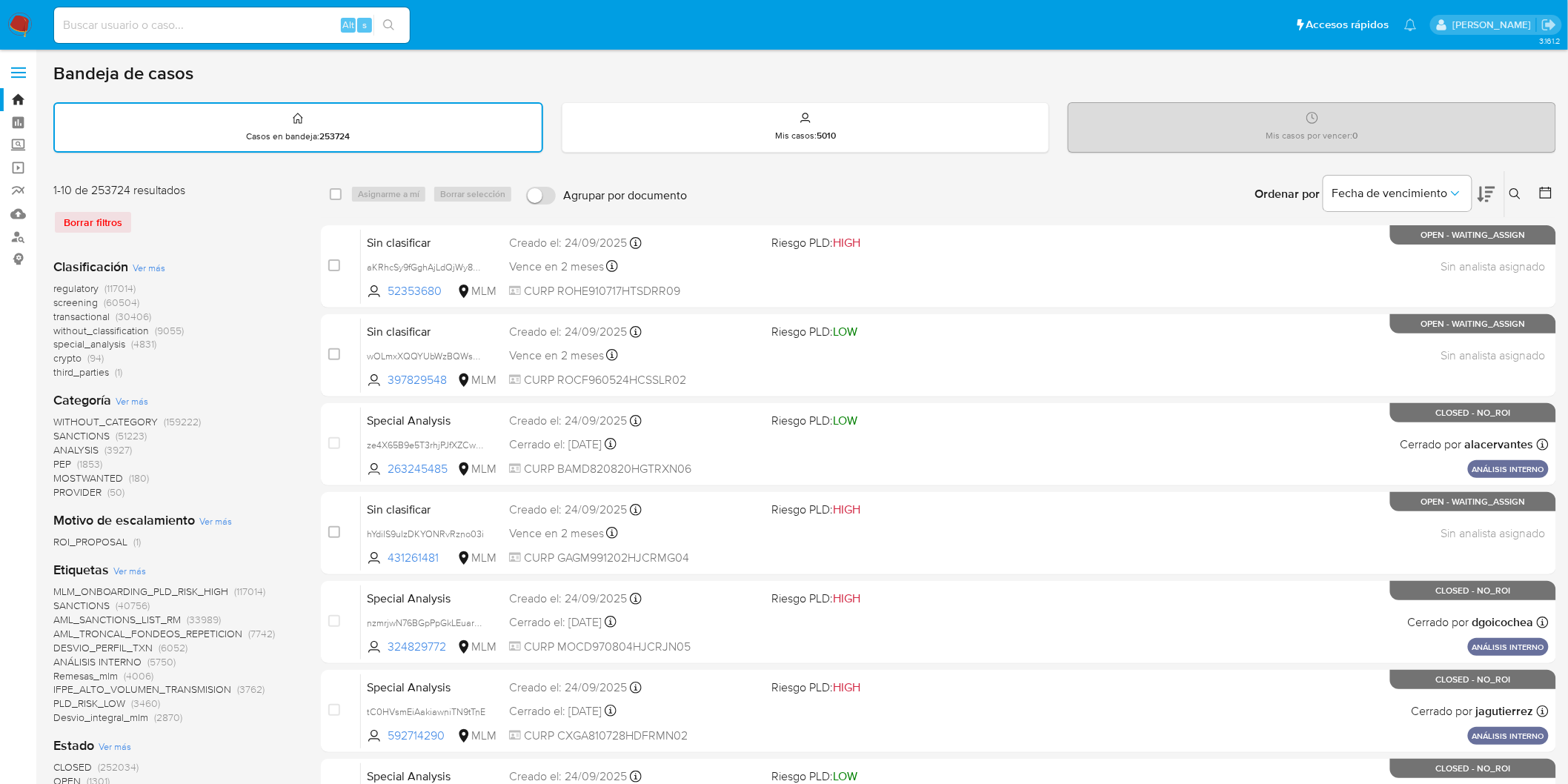
click at [19, 23] on img at bounding box center [20, 25] width 25 height 25
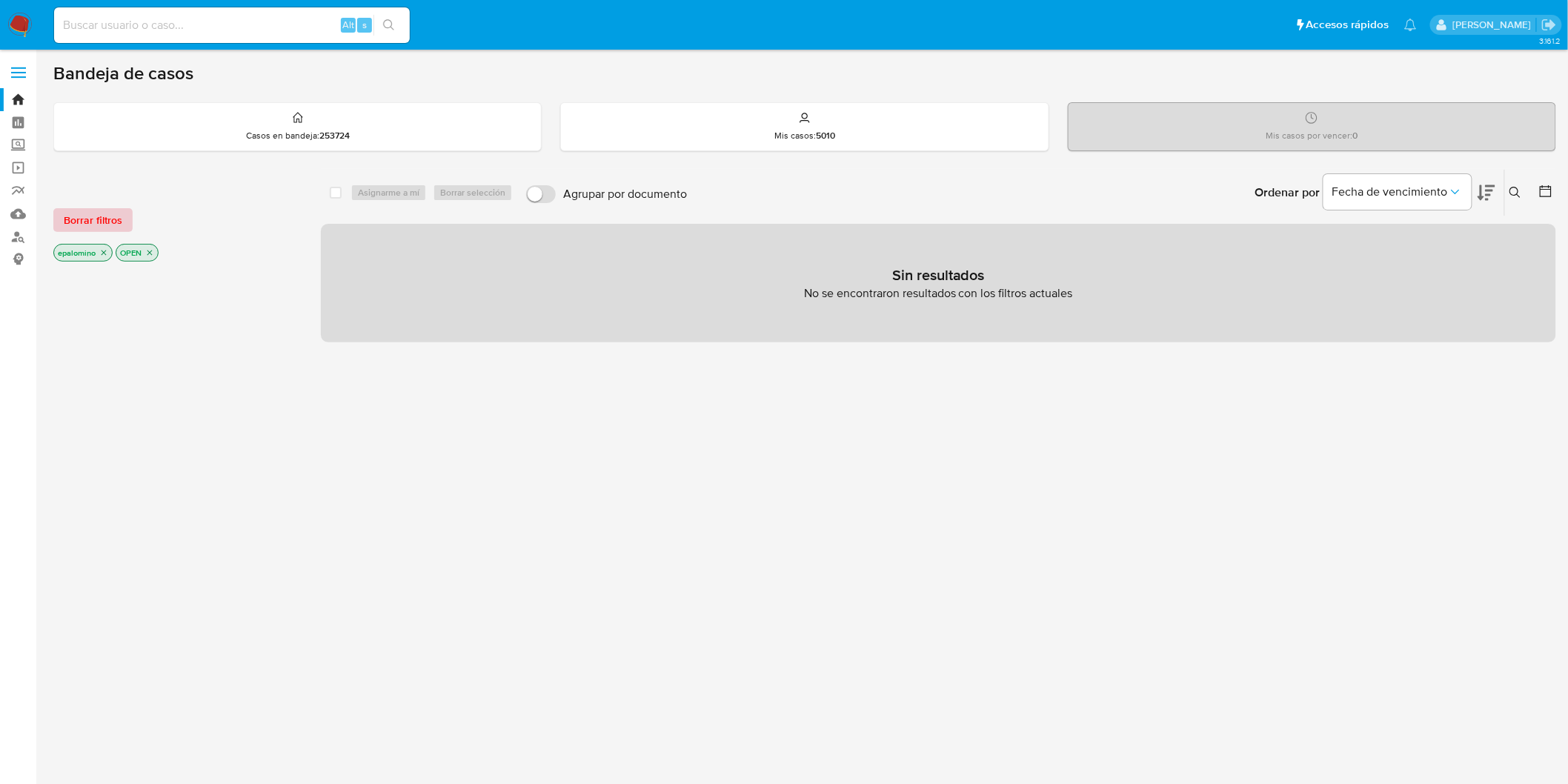
click at [87, 226] on span "Borrar filtros" at bounding box center [93, 220] width 59 height 21
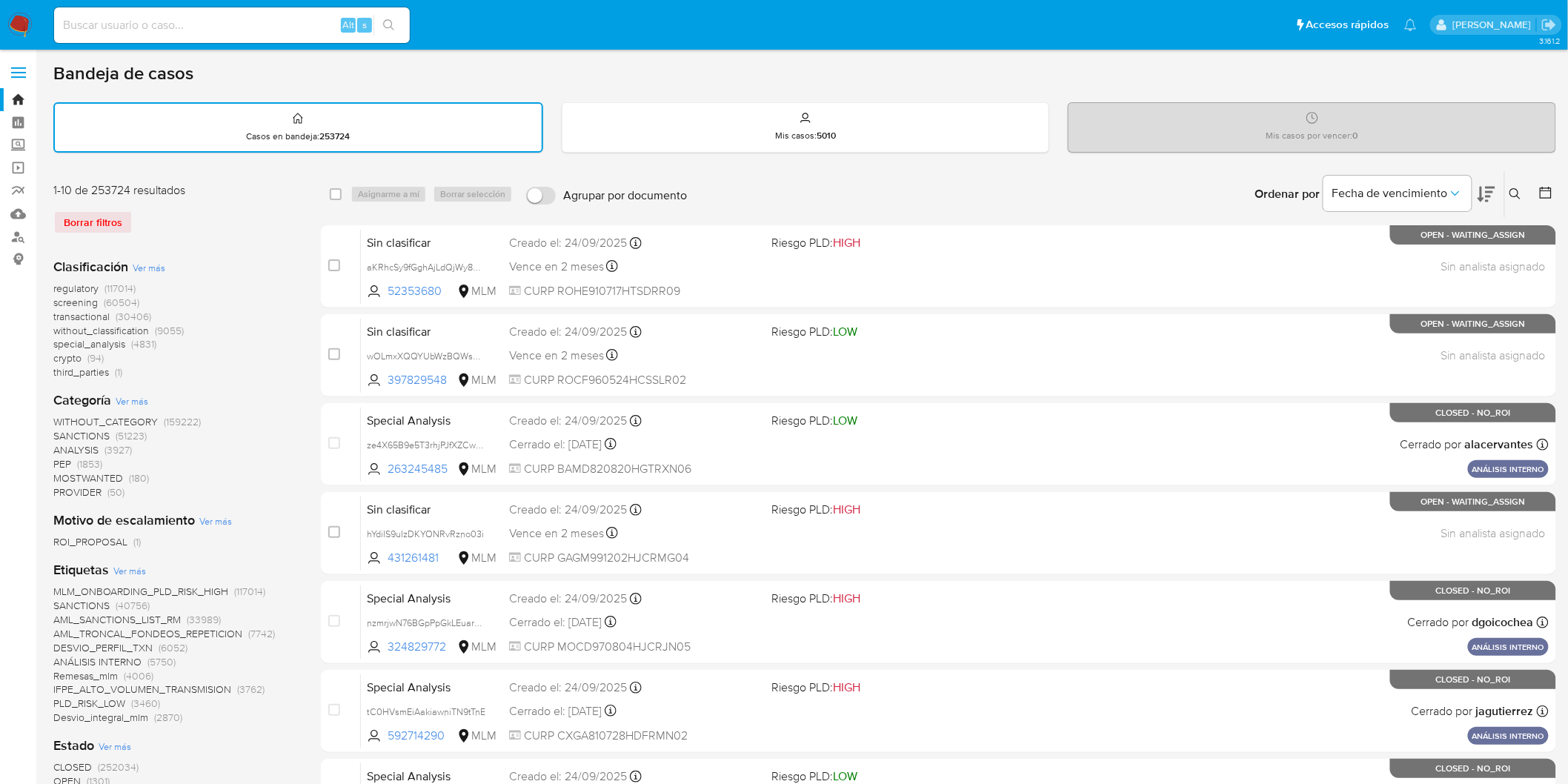
click at [25, 25] on img at bounding box center [20, 25] width 25 height 25
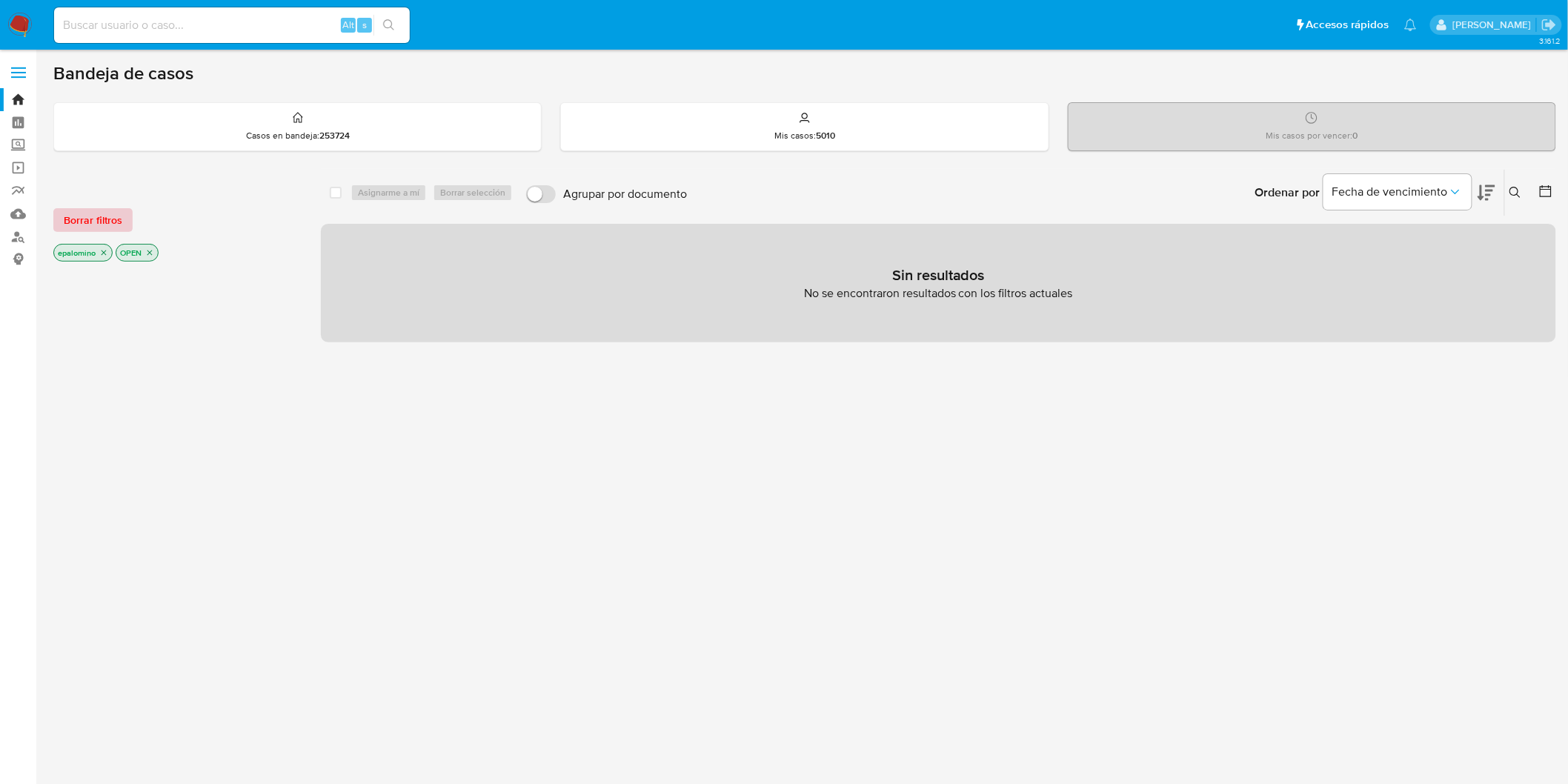
click at [89, 220] on span "Borrar filtros" at bounding box center [93, 220] width 59 height 21
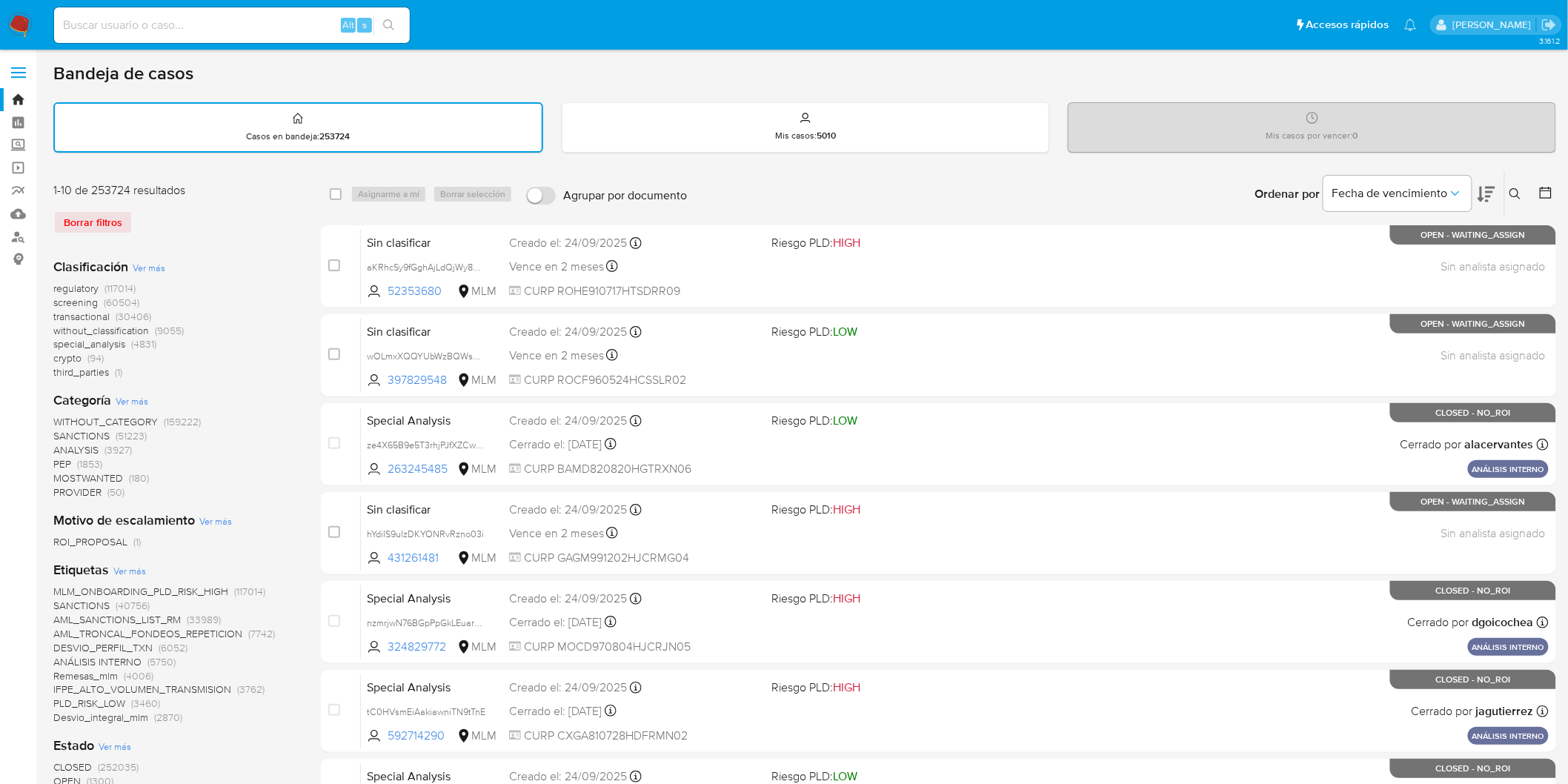
click at [16, 24] on img at bounding box center [20, 25] width 25 height 25
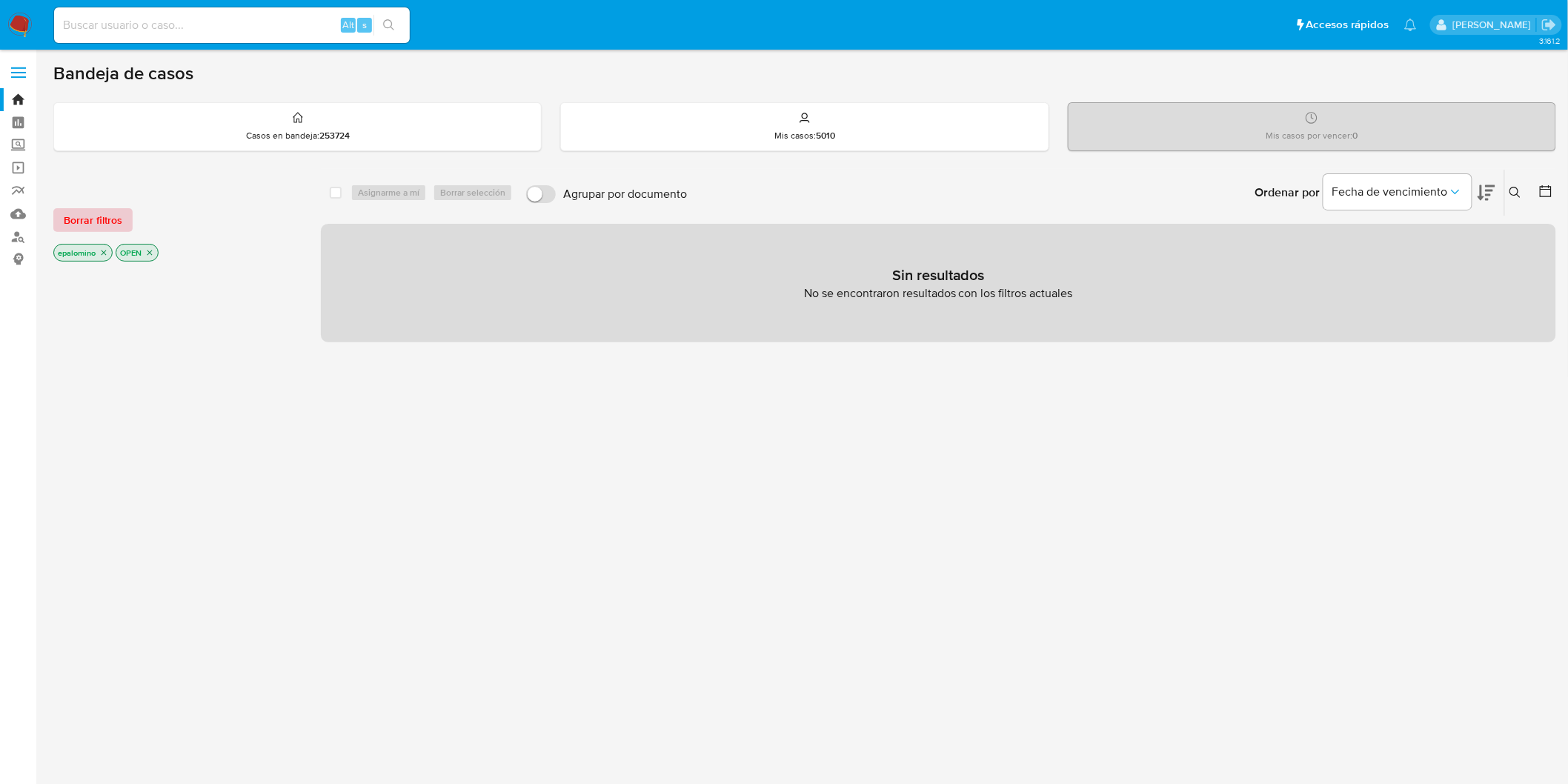
click at [108, 218] on span "Borrar filtros" at bounding box center [93, 220] width 59 height 21
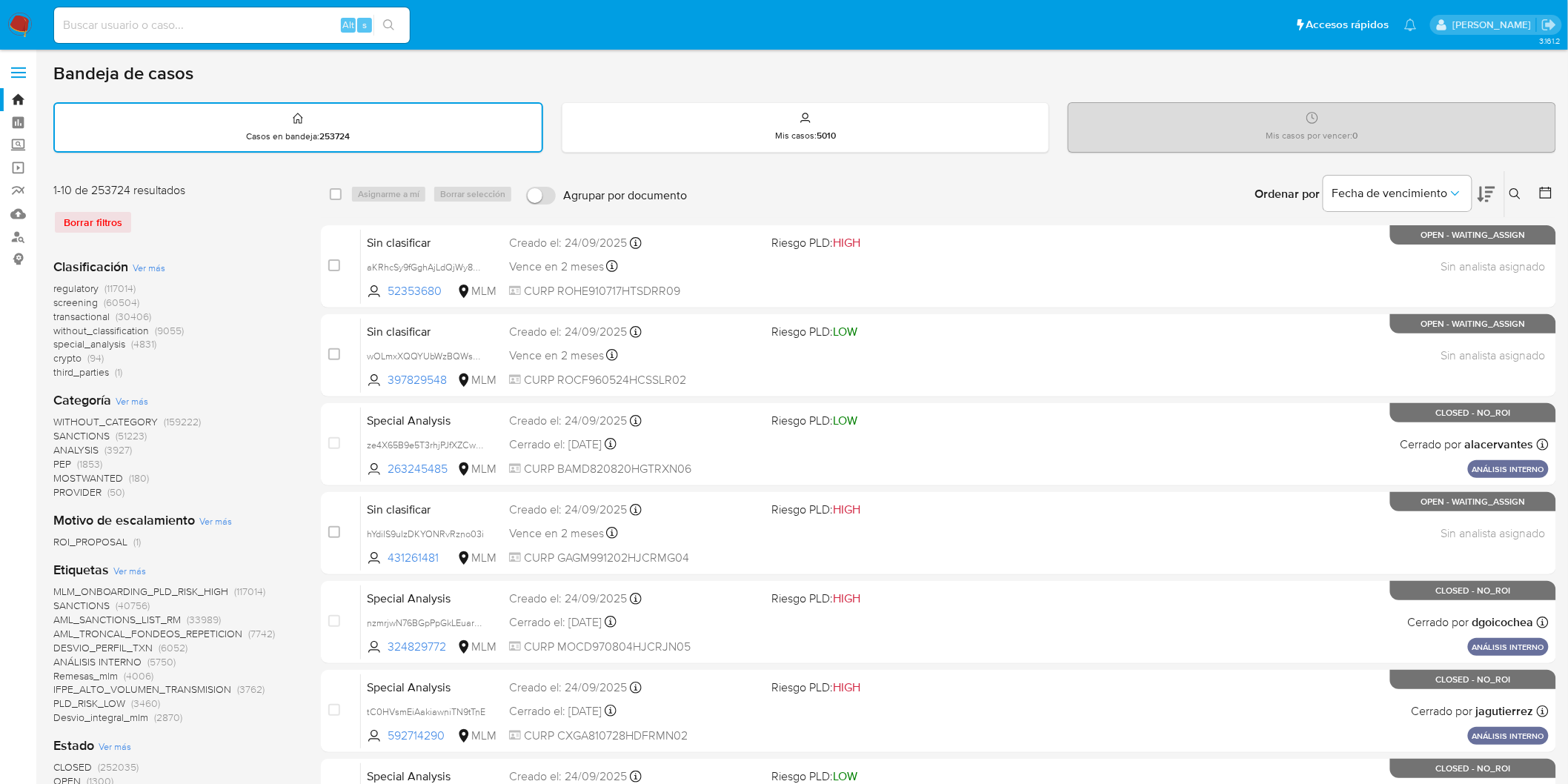
click at [16, 28] on img at bounding box center [20, 25] width 25 height 25
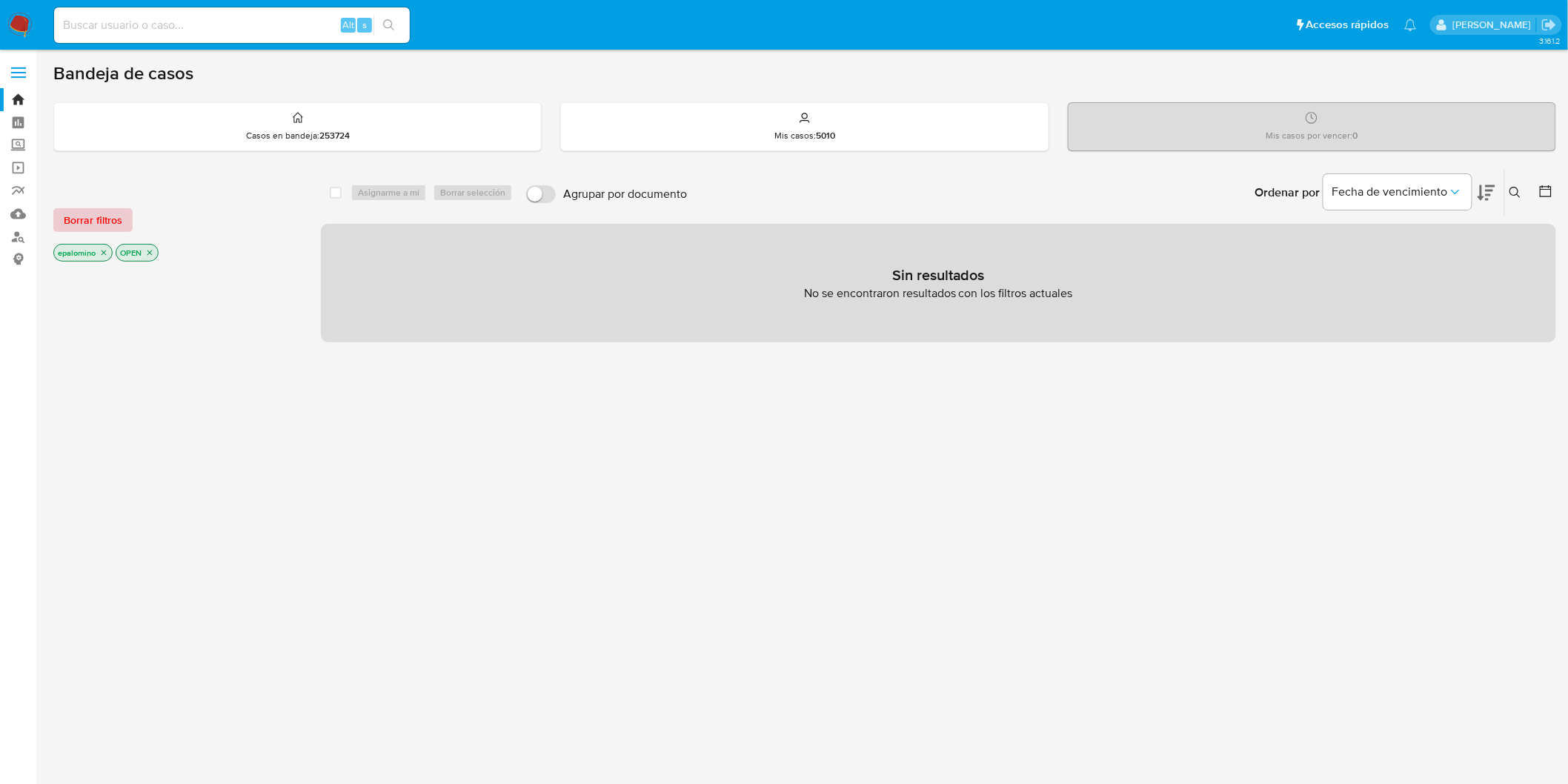
click at [110, 213] on span "Borrar filtros" at bounding box center [93, 220] width 59 height 21
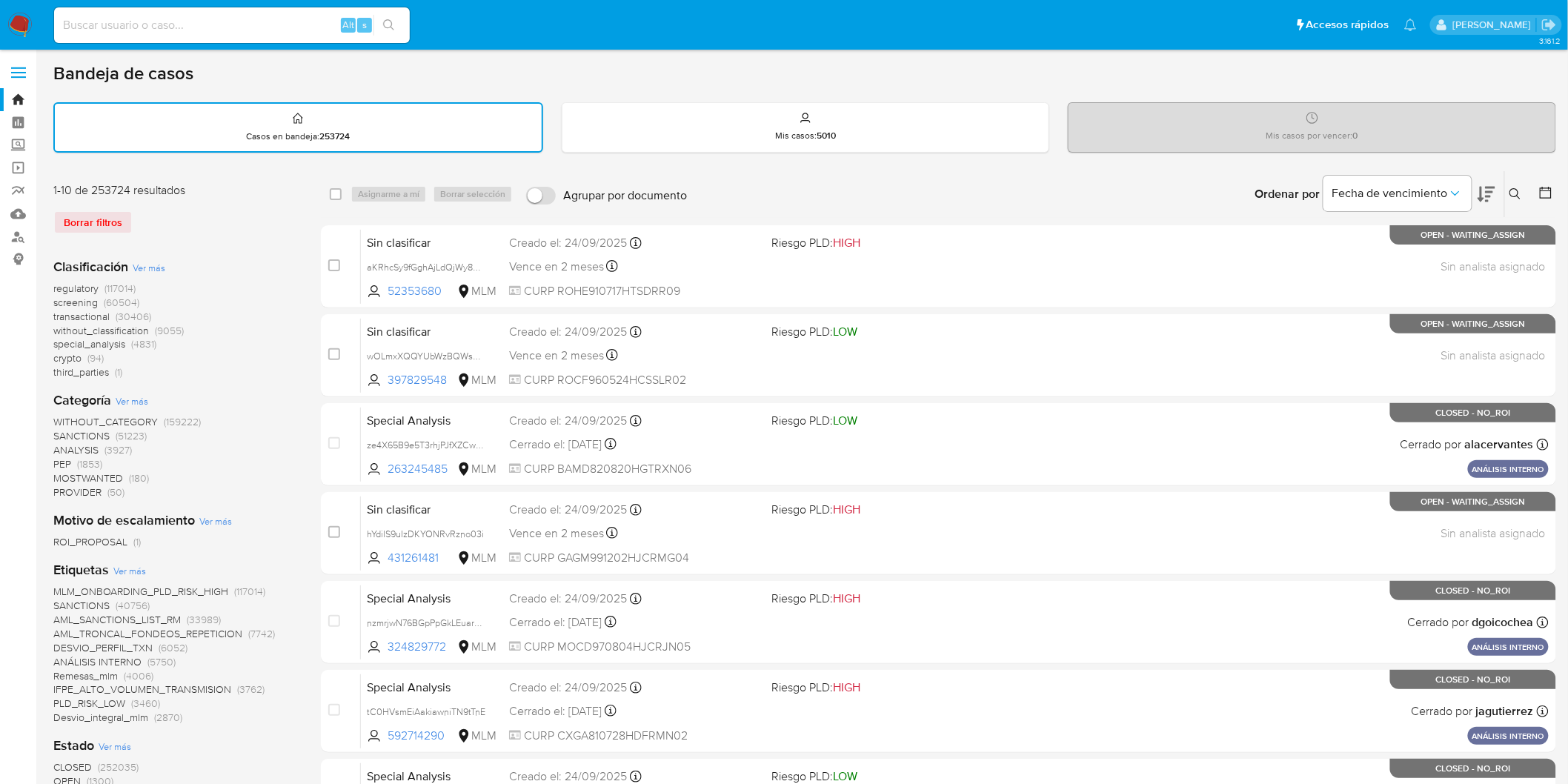
click at [257, 356] on div "regulatory (117014) screening (60504) transactional (30406) without_classificat…" at bounding box center [175, 330] width 244 height 98
click at [10, 30] on img at bounding box center [20, 25] width 25 height 25
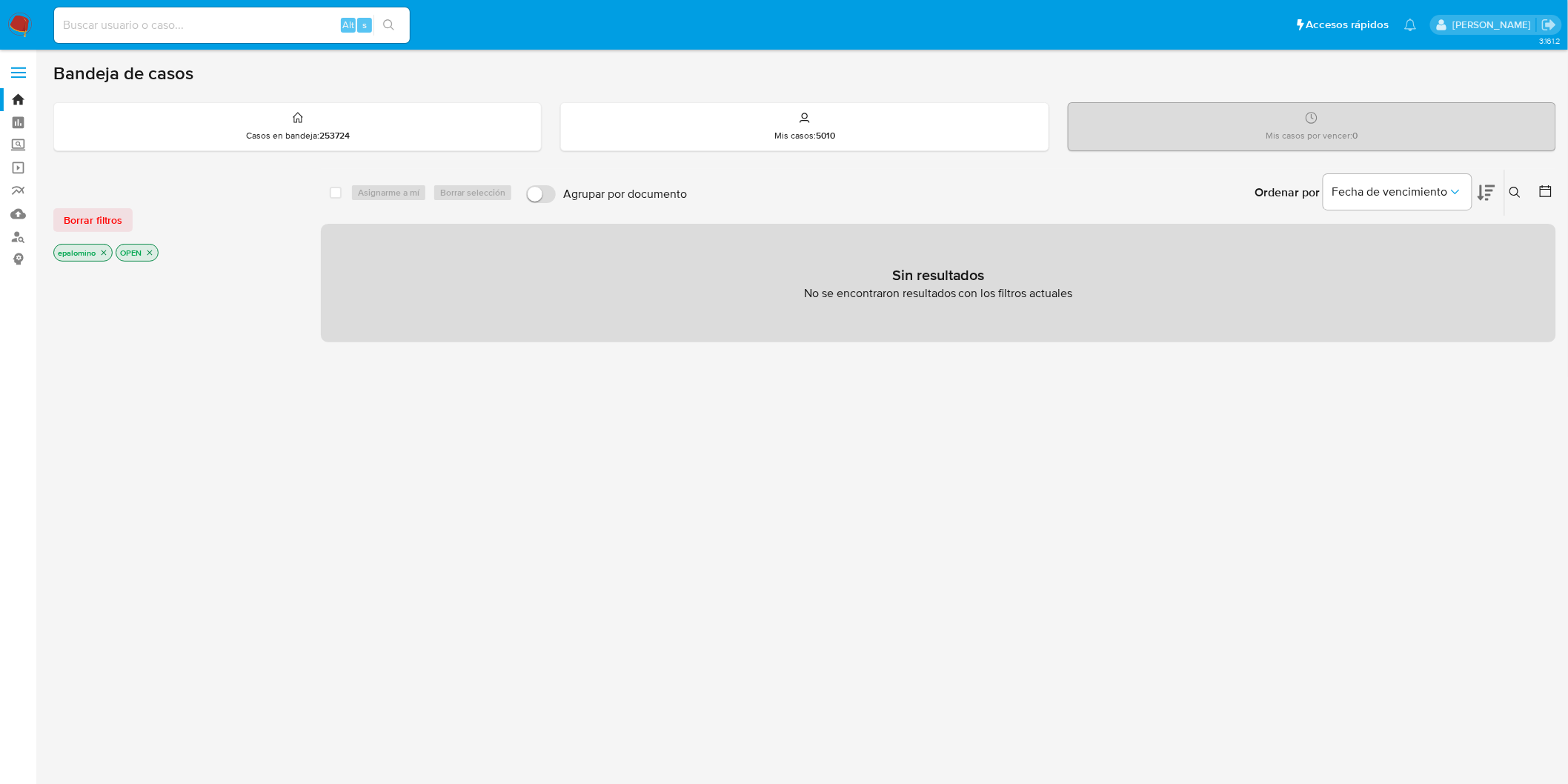
drag, startPoint x: 97, startPoint y: 220, endPoint x: 114, endPoint y: 245, distance: 30.2
click at [97, 222] on span "Borrar filtros" at bounding box center [93, 220] width 59 height 21
